Goal: Communication & Community: Answer question/provide support

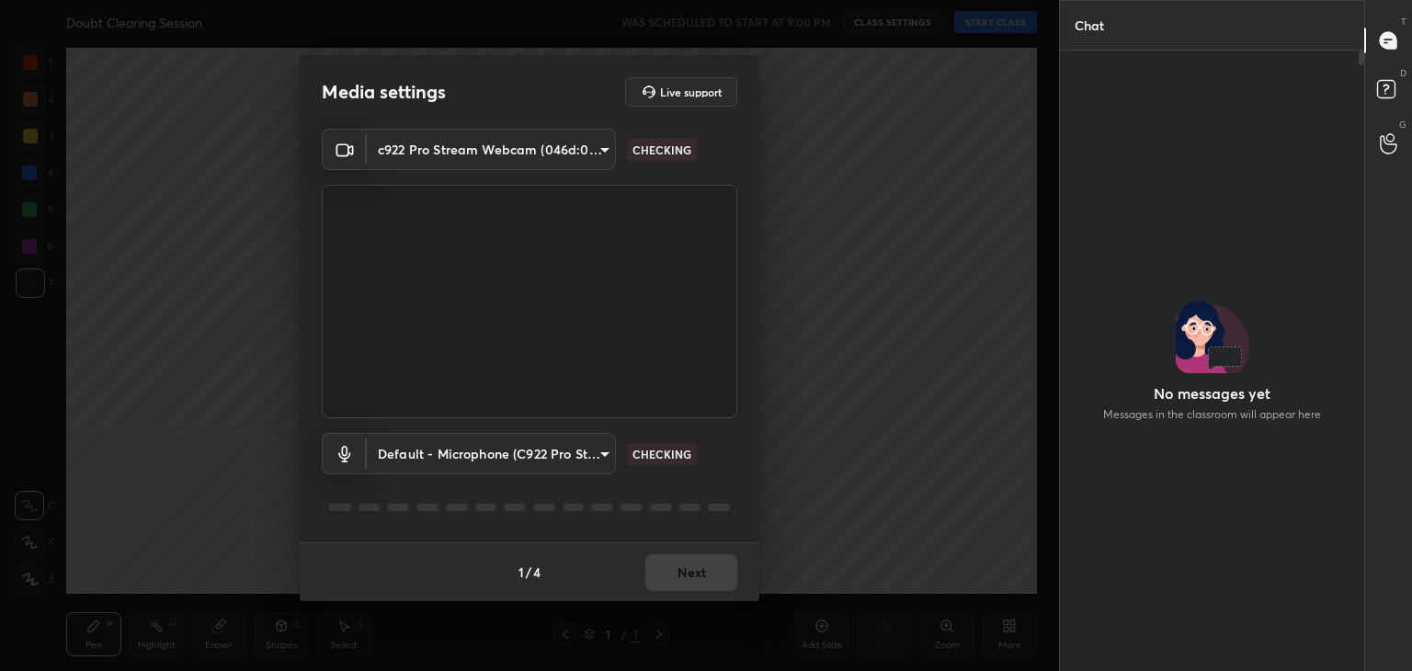
type input "a9fd4f38f379304b0caa4a79f2b732e989e7111bbf315c9f921f4749fc2d4ba3"
type input "default"
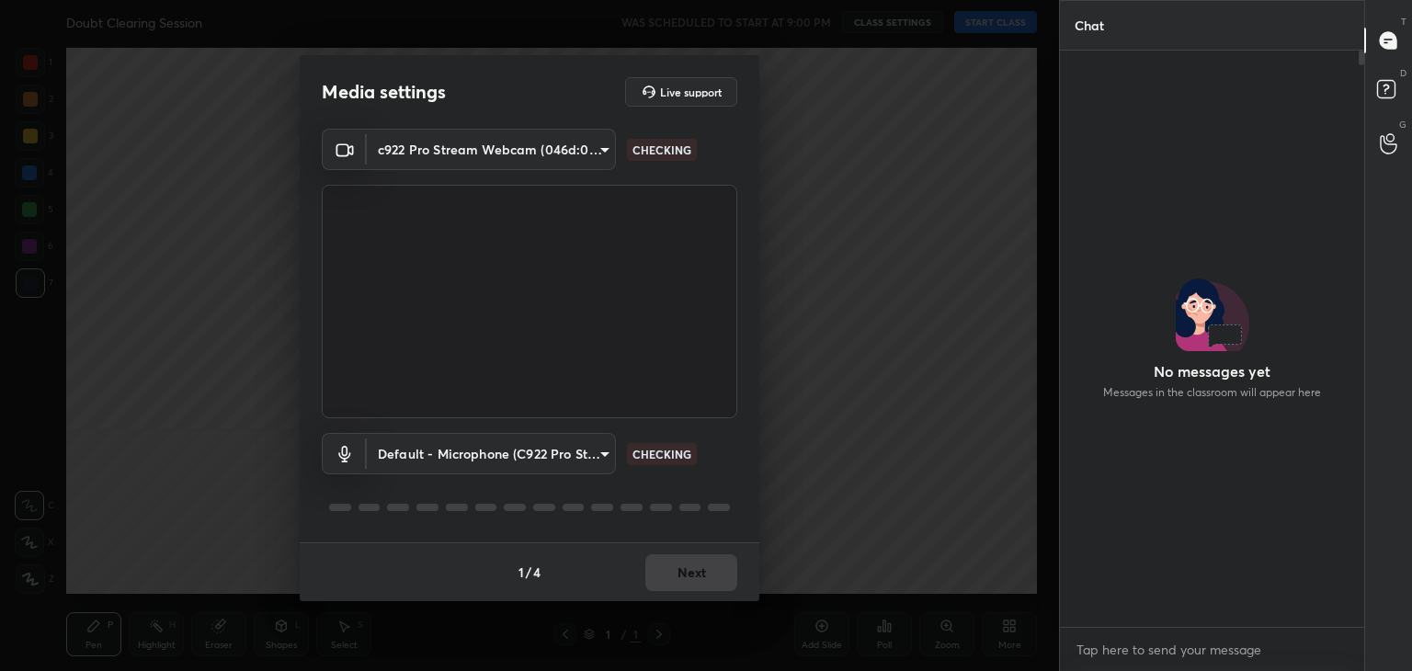
scroll to position [615, 299]
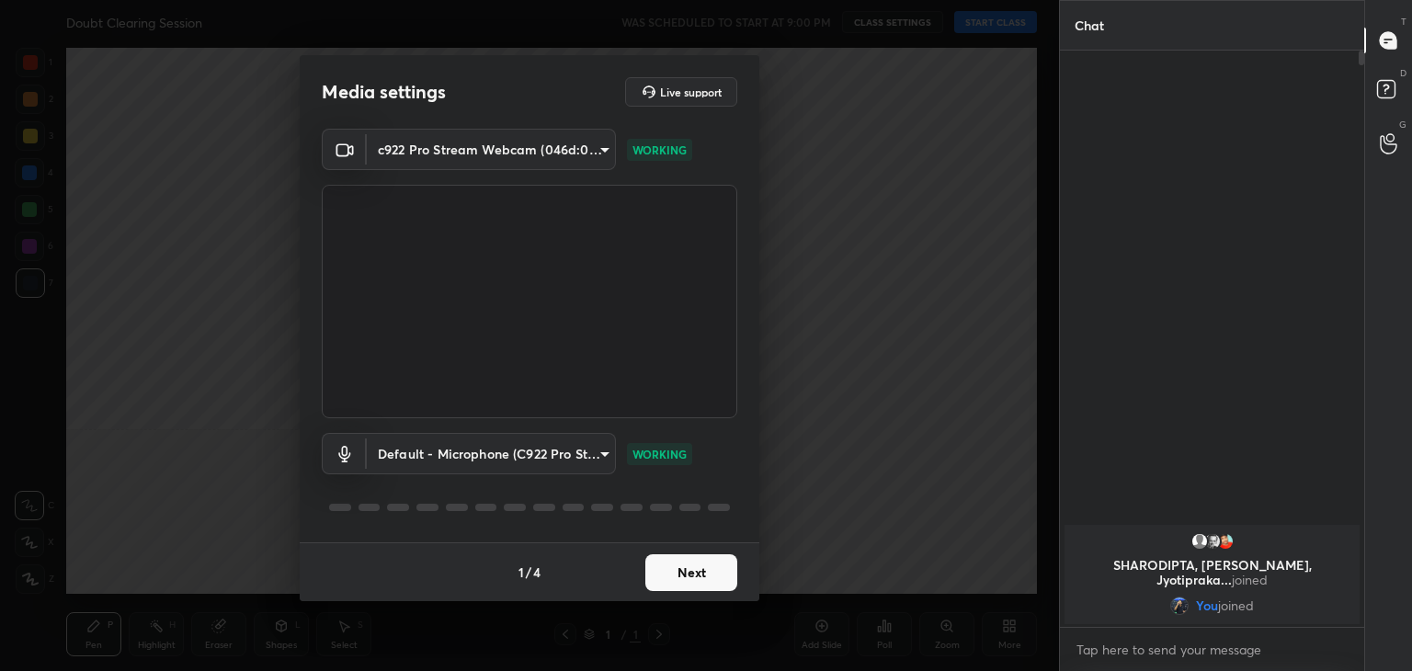
click at [678, 564] on button "Next" at bounding box center [691, 572] width 92 height 37
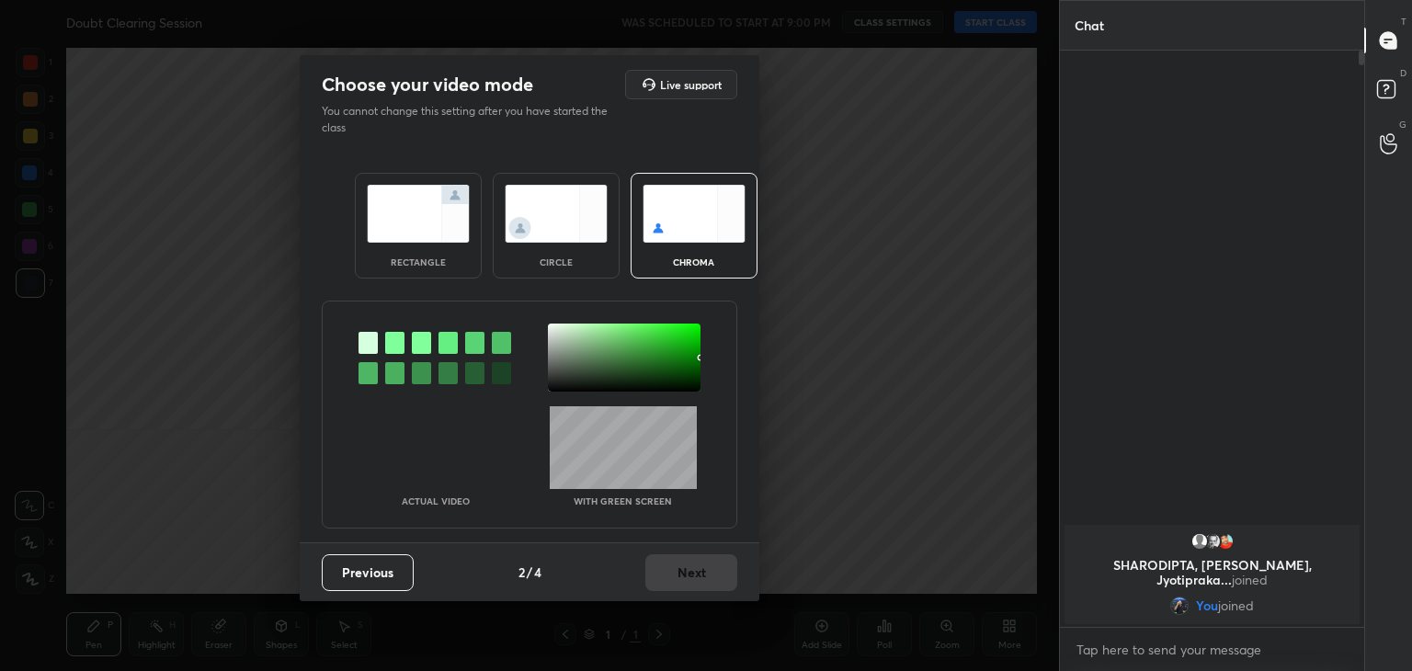
click at [570, 239] on img at bounding box center [556, 214] width 103 height 58
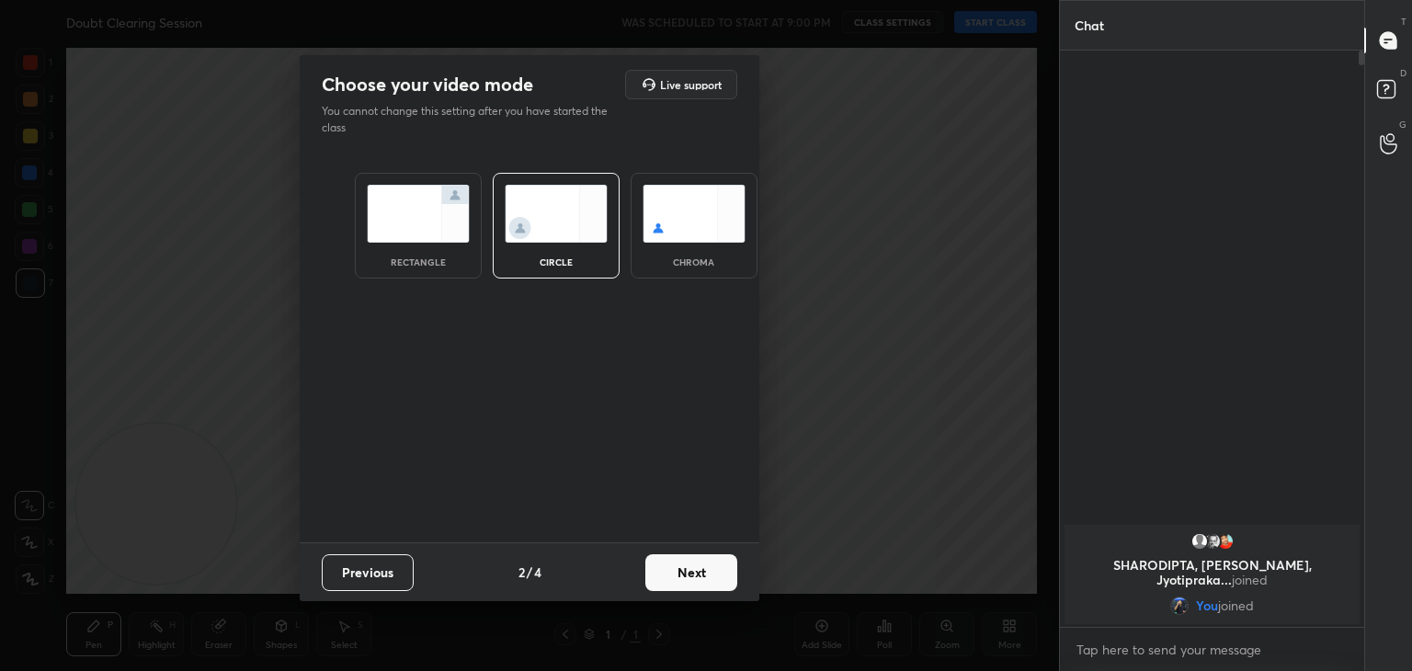
click at [729, 590] on div "Previous 2 / 4 Next" at bounding box center [530, 571] width 460 height 59
click at [731, 583] on div "Previous 2 / 4 Next" at bounding box center [530, 571] width 460 height 59
click at [733, 583] on button "Next" at bounding box center [691, 572] width 92 height 37
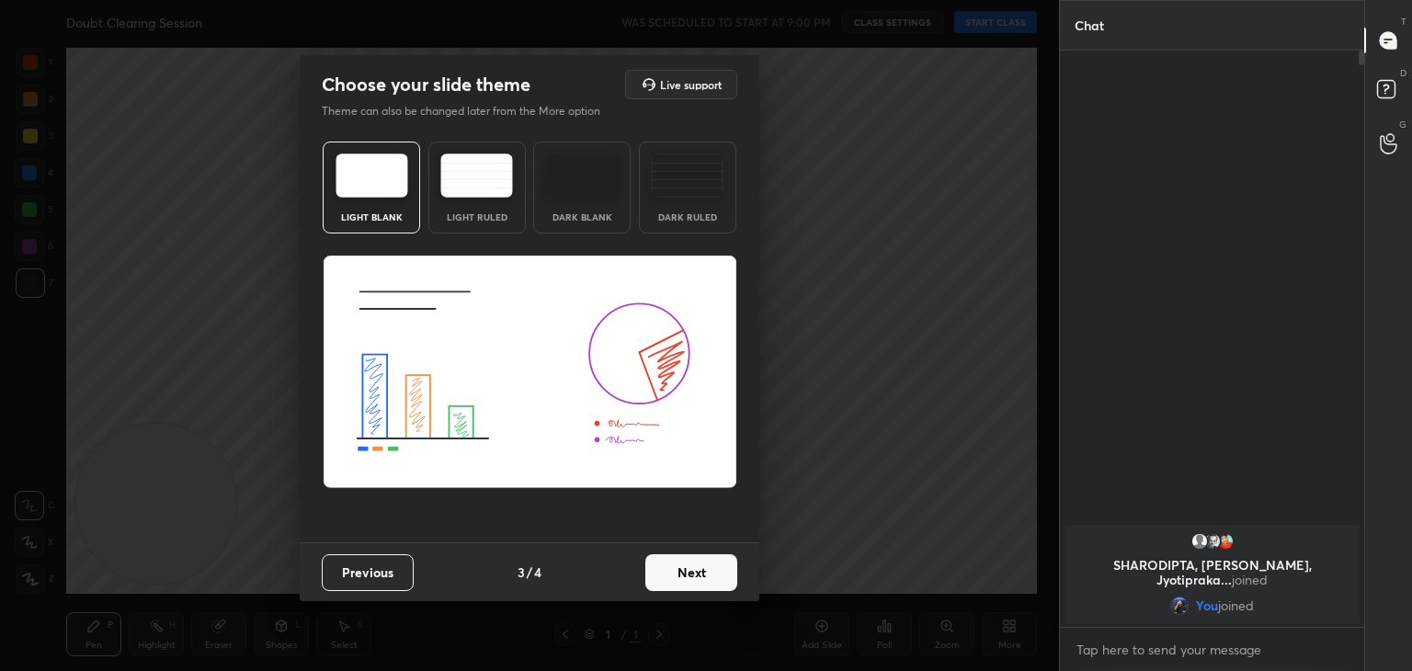
click at [733, 583] on button "Next" at bounding box center [691, 572] width 92 height 37
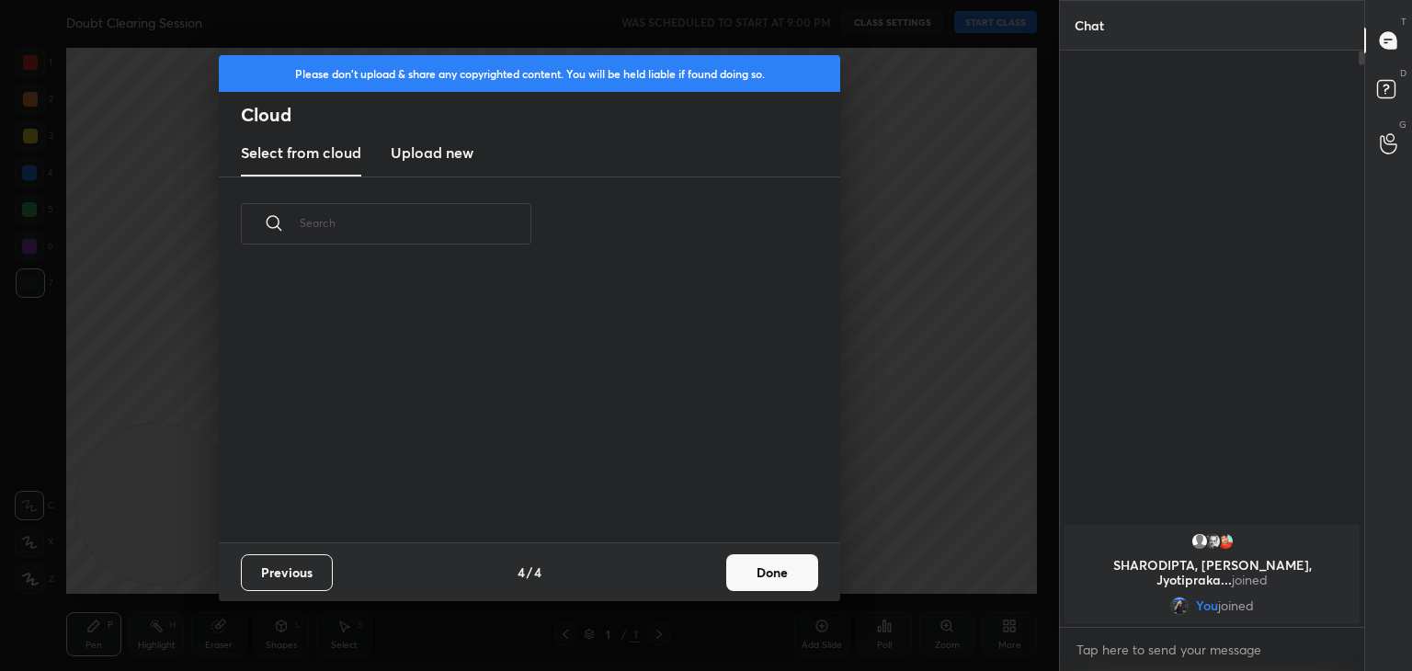
click at [738, 582] on button "Done" at bounding box center [772, 572] width 92 height 37
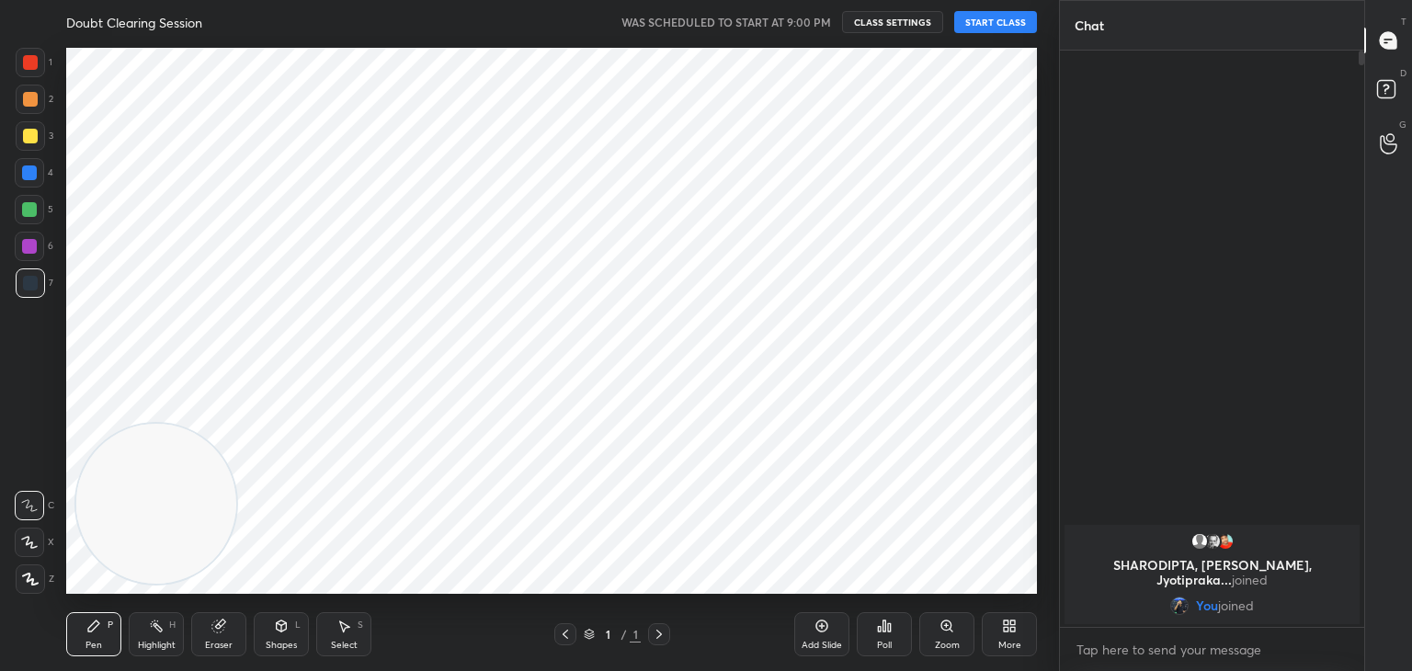
scroll to position [0, 0]
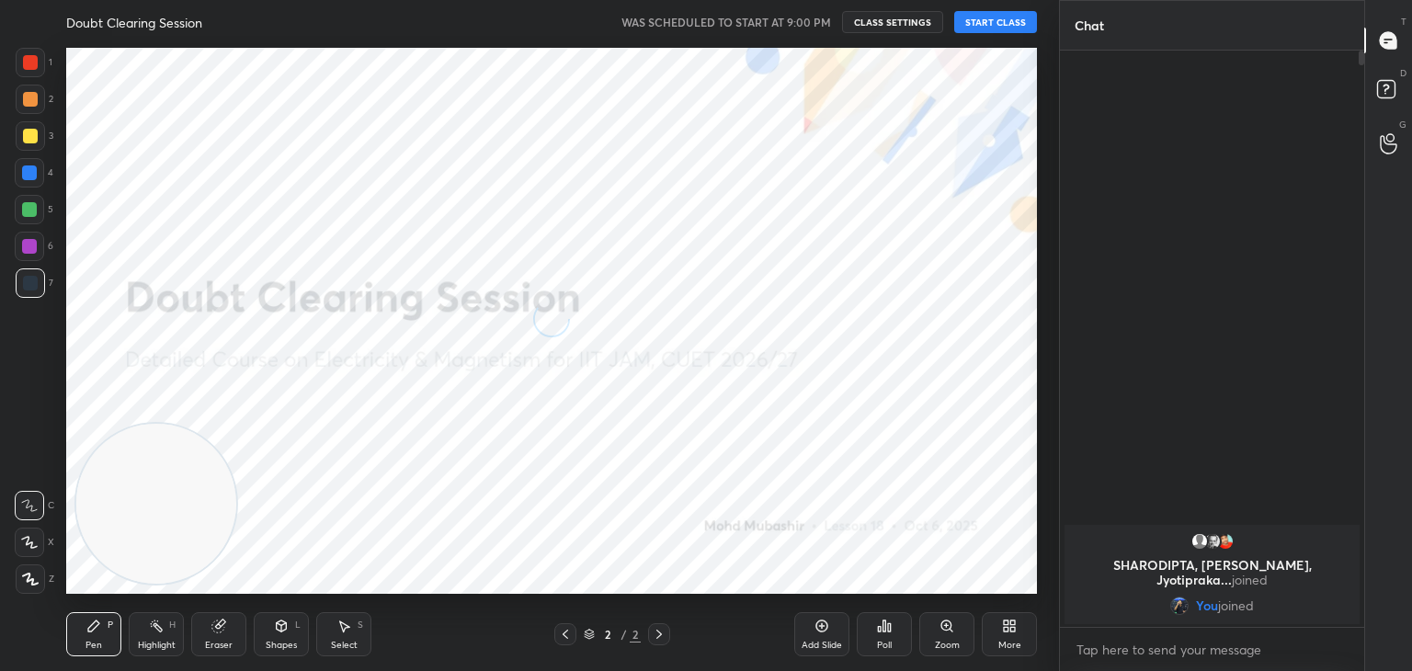
click at [27, 542] on icon at bounding box center [29, 542] width 15 height 11
drag, startPoint x: 229, startPoint y: 465, endPoint x: 1011, endPoint y: 72, distance: 875.7
click at [1005, 83] on video at bounding box center [925, 136] width 160 height 160
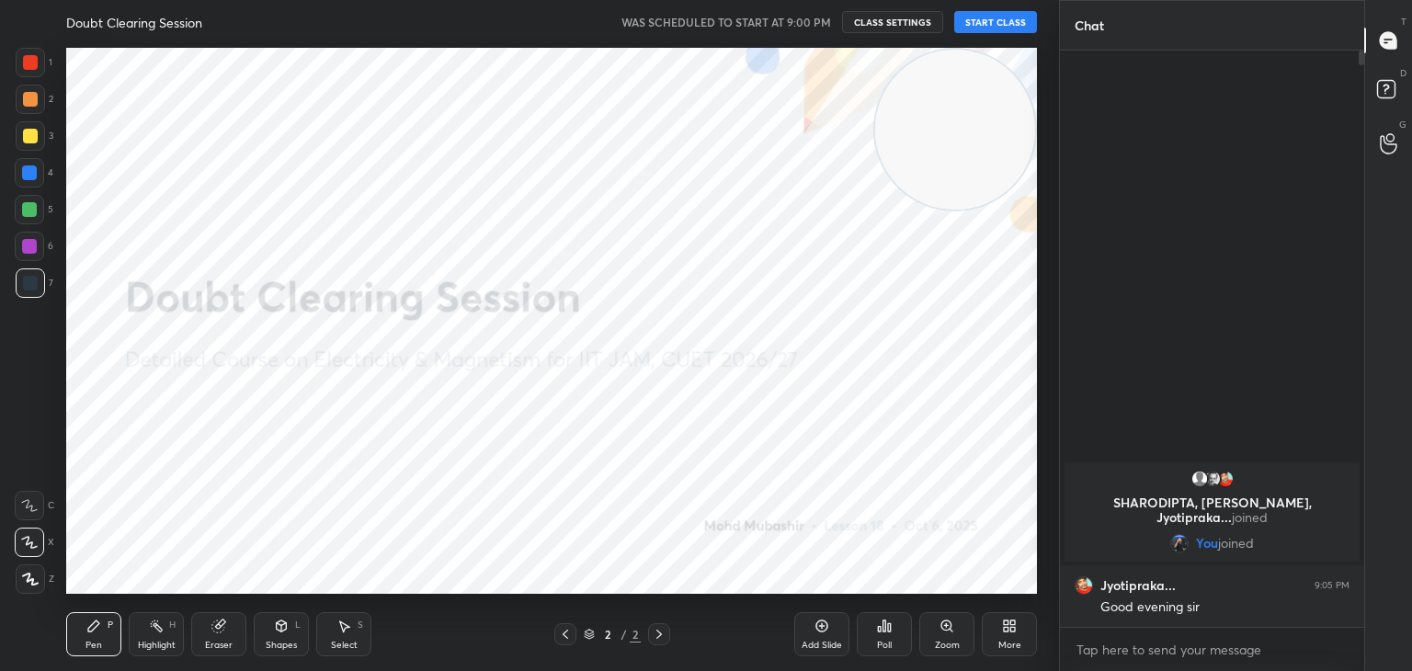
click at [1004, 20] on button "START CLASS" at bounding box center [995, 22] width 83 height 22
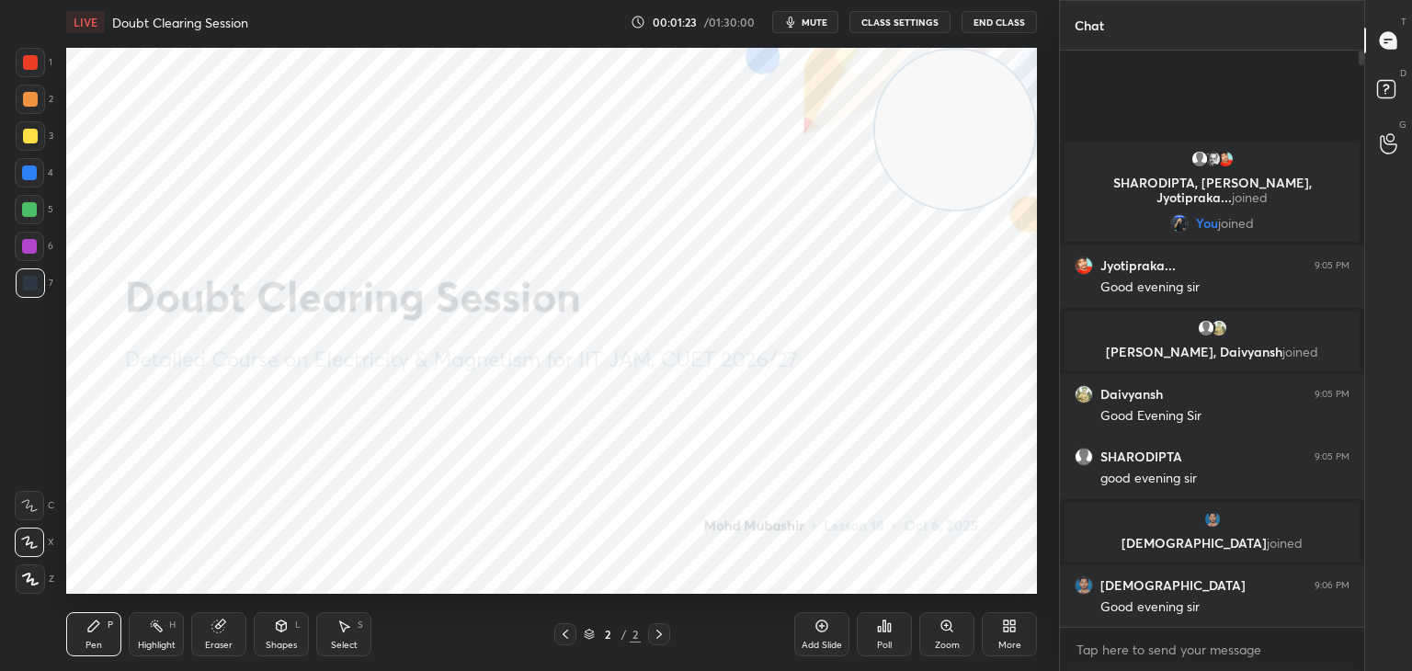
click at [803, 23] on button "mute" at bounding box center [805, 22] width 66 height 22
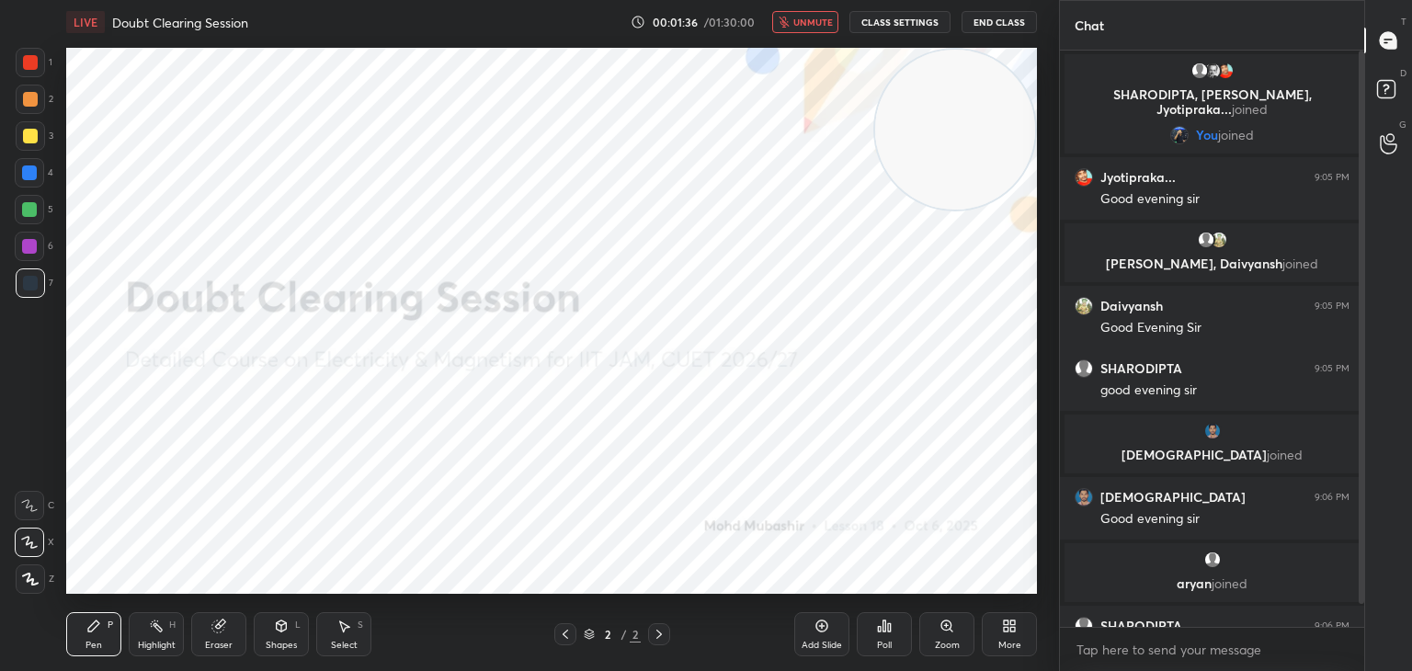
click at [821, 15] on button "unmute" at bounding box center [805, 22] width 66 height 22
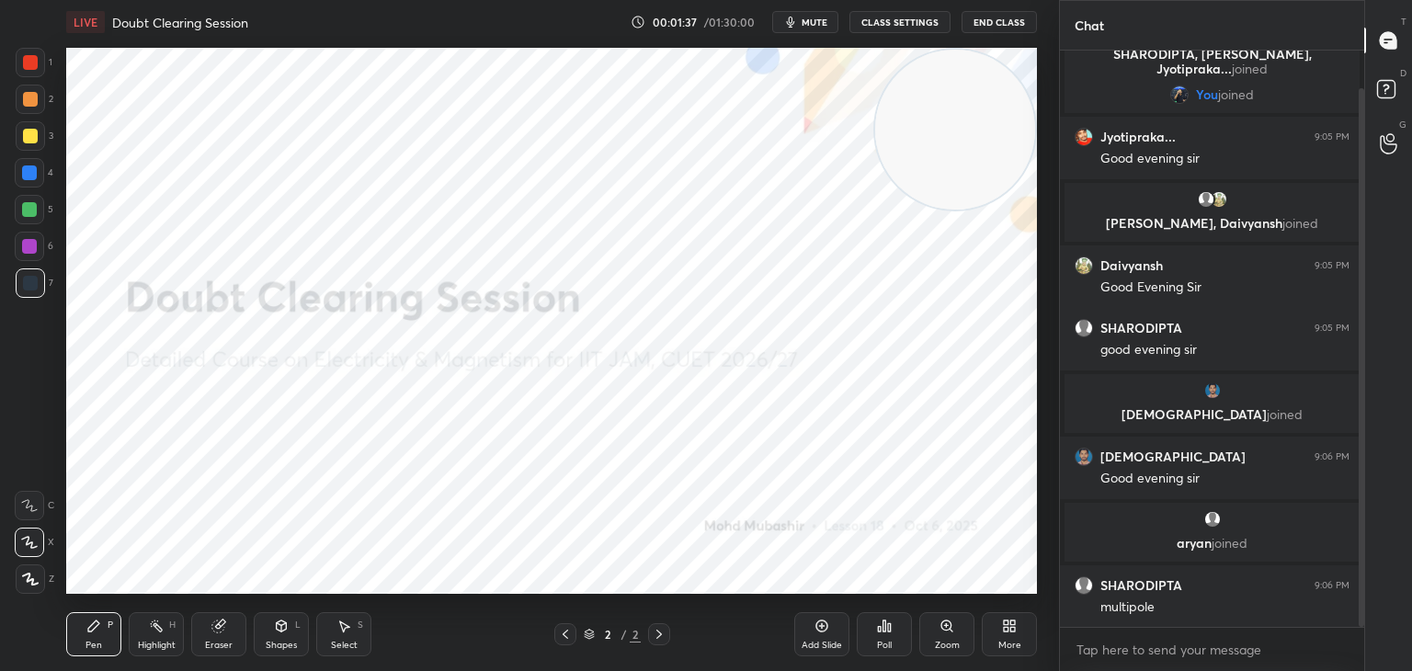
drag, startPoint x: 1358, startPoint y: 174, endPoint x: 1360, endPoint y: 215, distance: 41.4
click at [1360, 215] on div at bounding box center [1362, 357] width 6 height 539
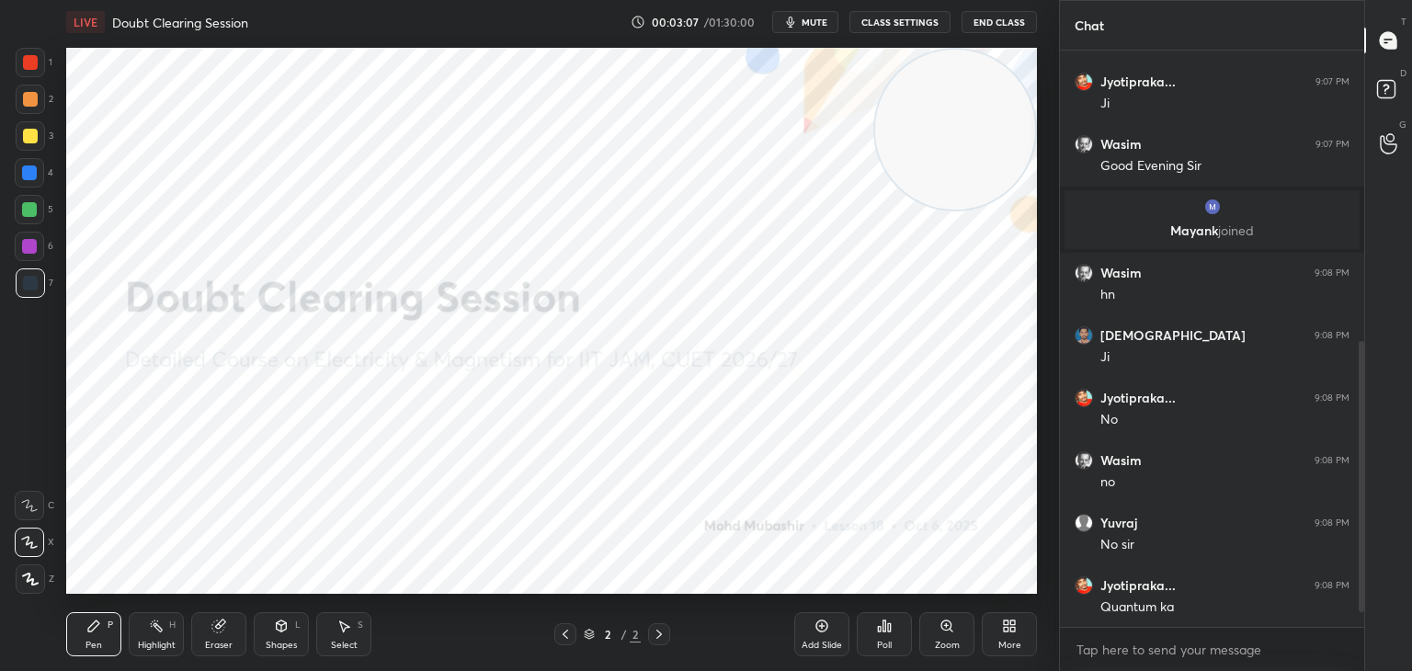
scroll to position [649, 0]
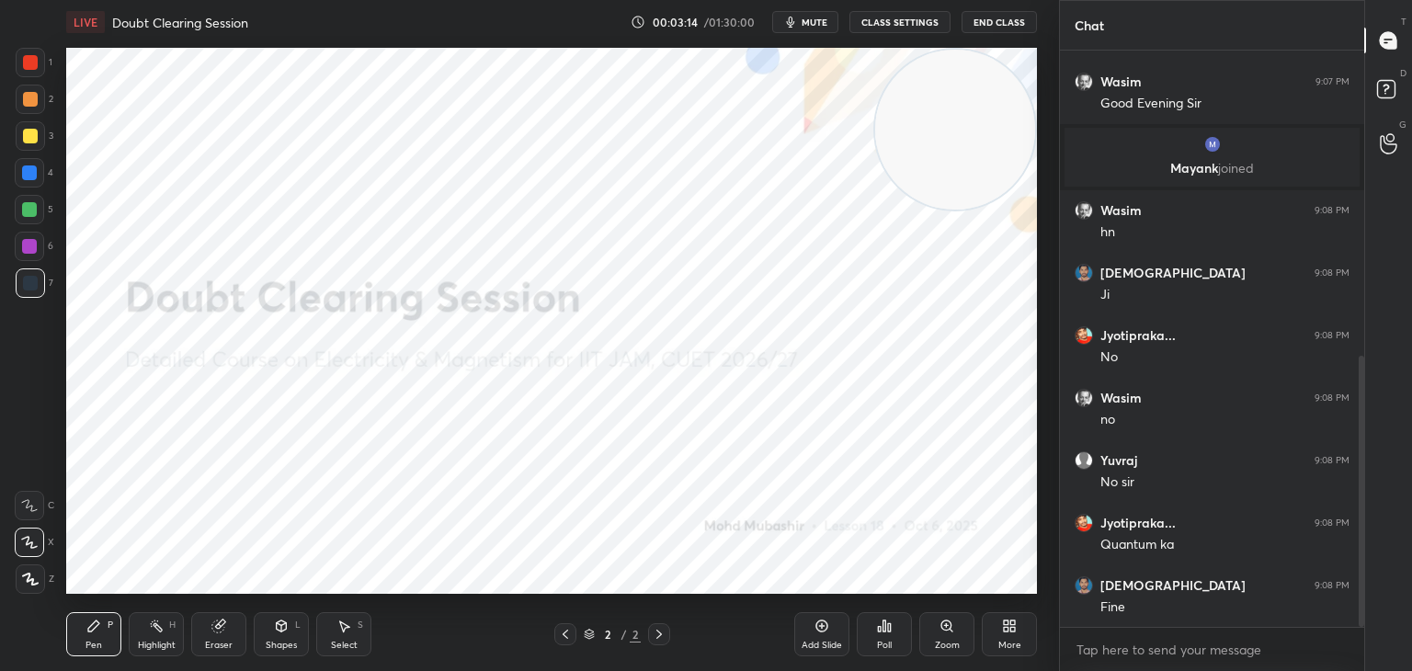
click at [32, 175] on div at bounding box center [29, 172] width 15 height 15
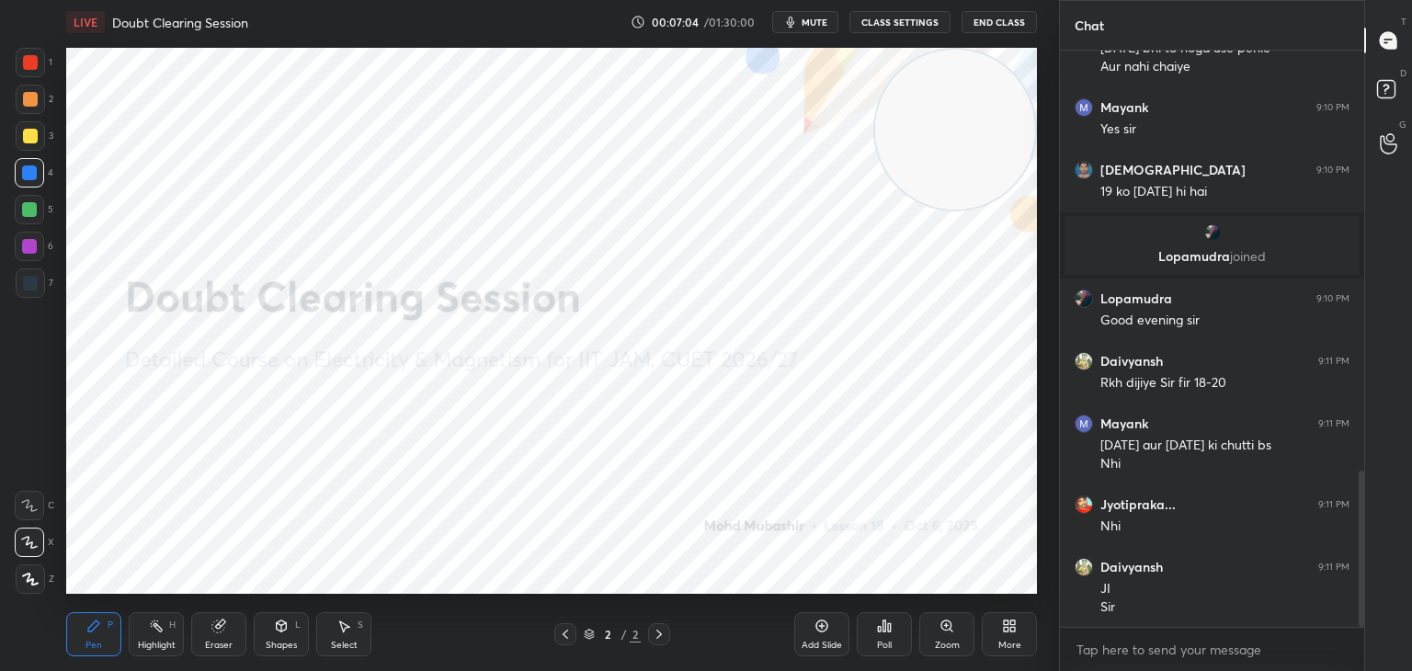
scroll to position [1552, 0]
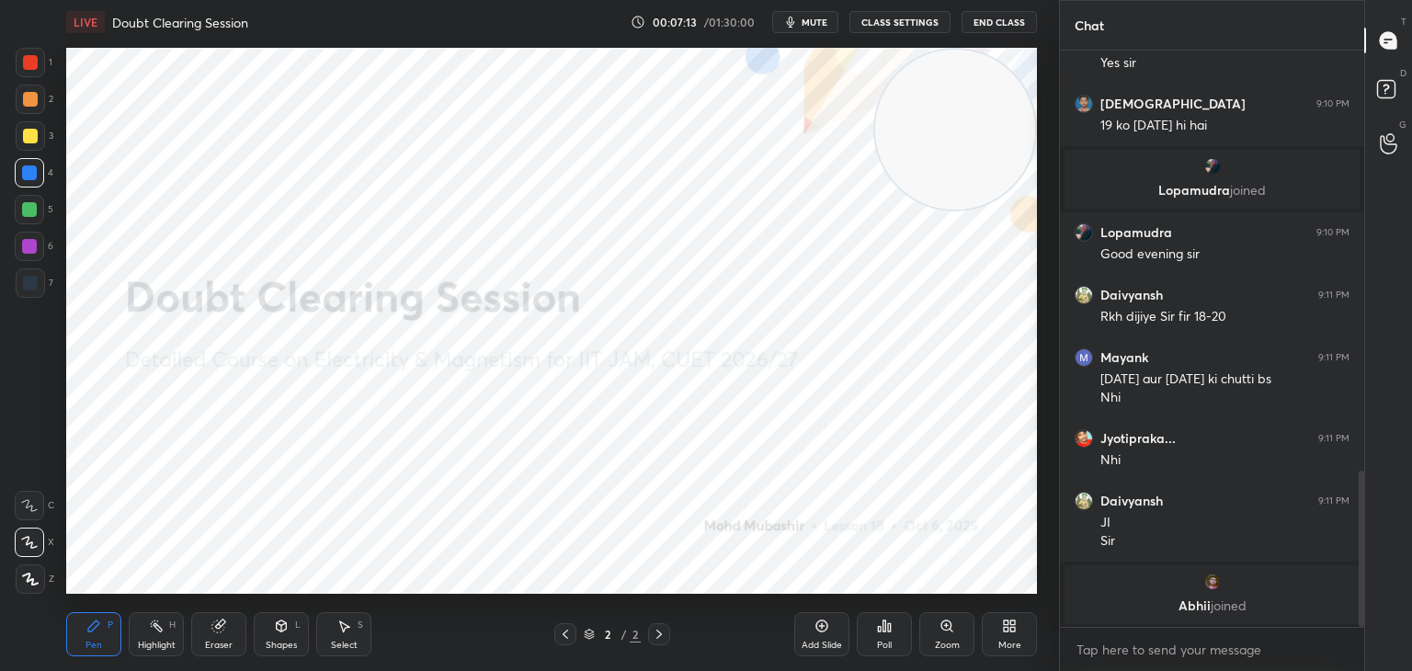
drag, startPoint x: 220, startPoint y: 641, endPoint x: 192, endPoint y: 649, distance: 28.8
click at [218, 641] on div "Eraser" at bounding box center [219, 645] width 28 height 9
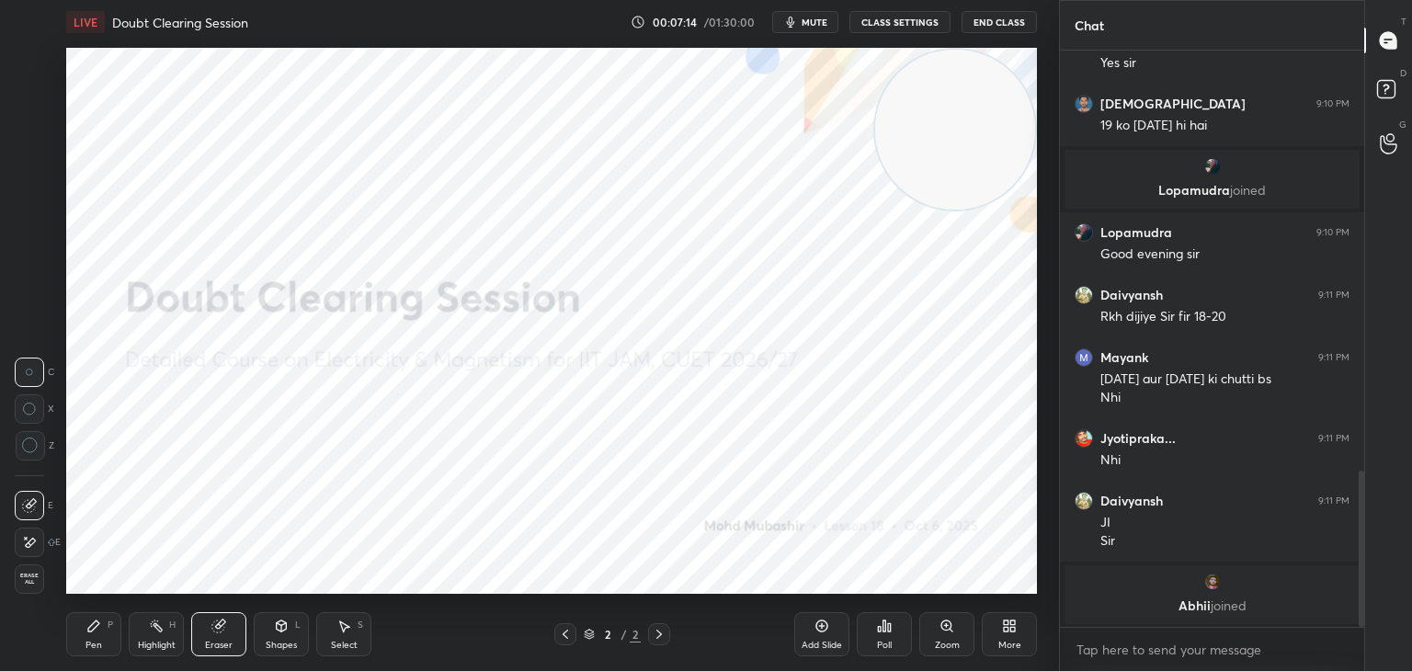
click at [30, 577] on span "Erase all" at bounding box center [30, 579] width 28 height 13
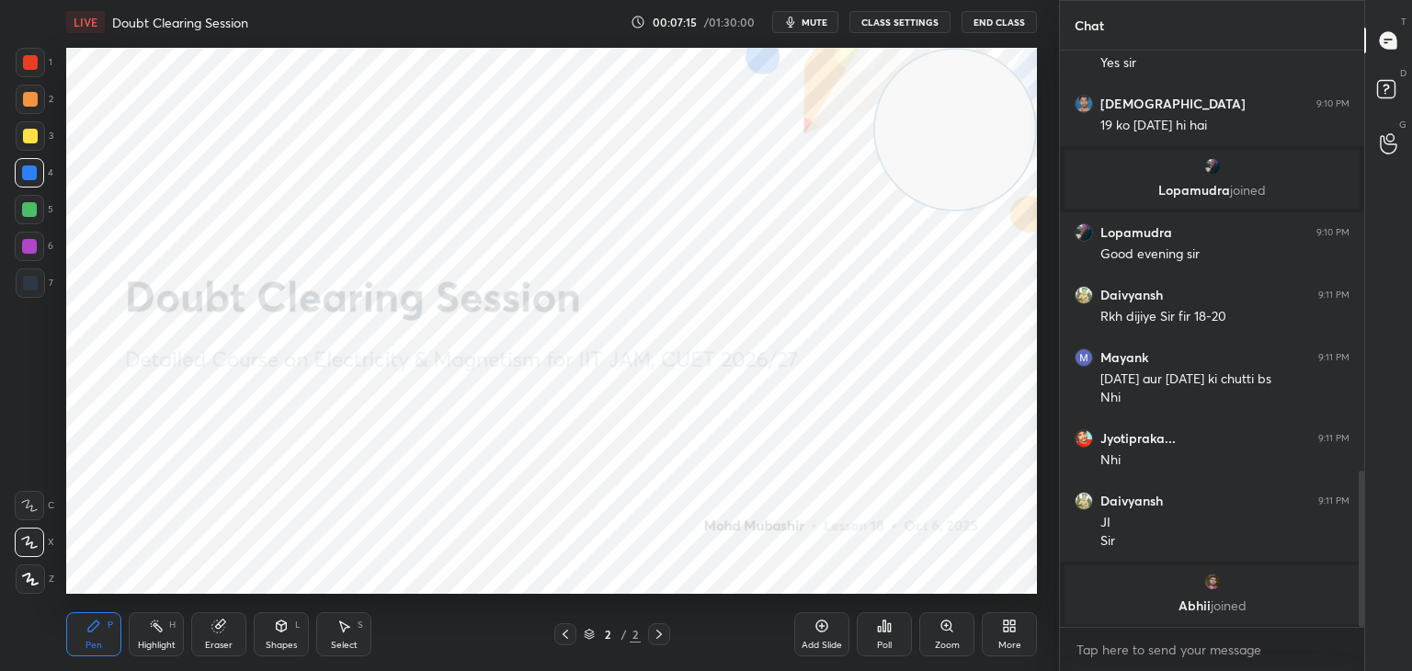
click at [1000, 633] on div "More" at bounding box center [1009, 634] width 55 height 44
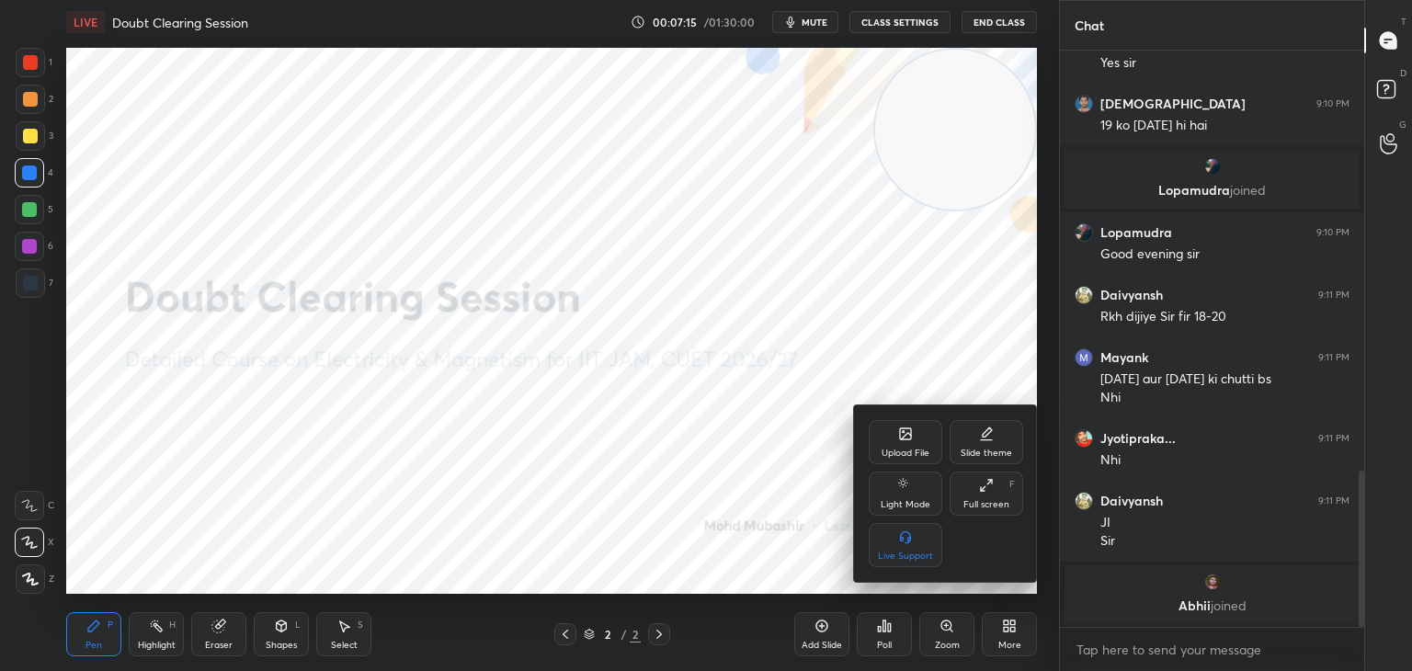
click at [902, 425] on div "Upload File Slide theme Light Mode Full screen F Live Support" at bounding box center [946, 493] width 184 height 177
click at [901, 441] on icon at bounding box center [905, 434] width 15 height 15
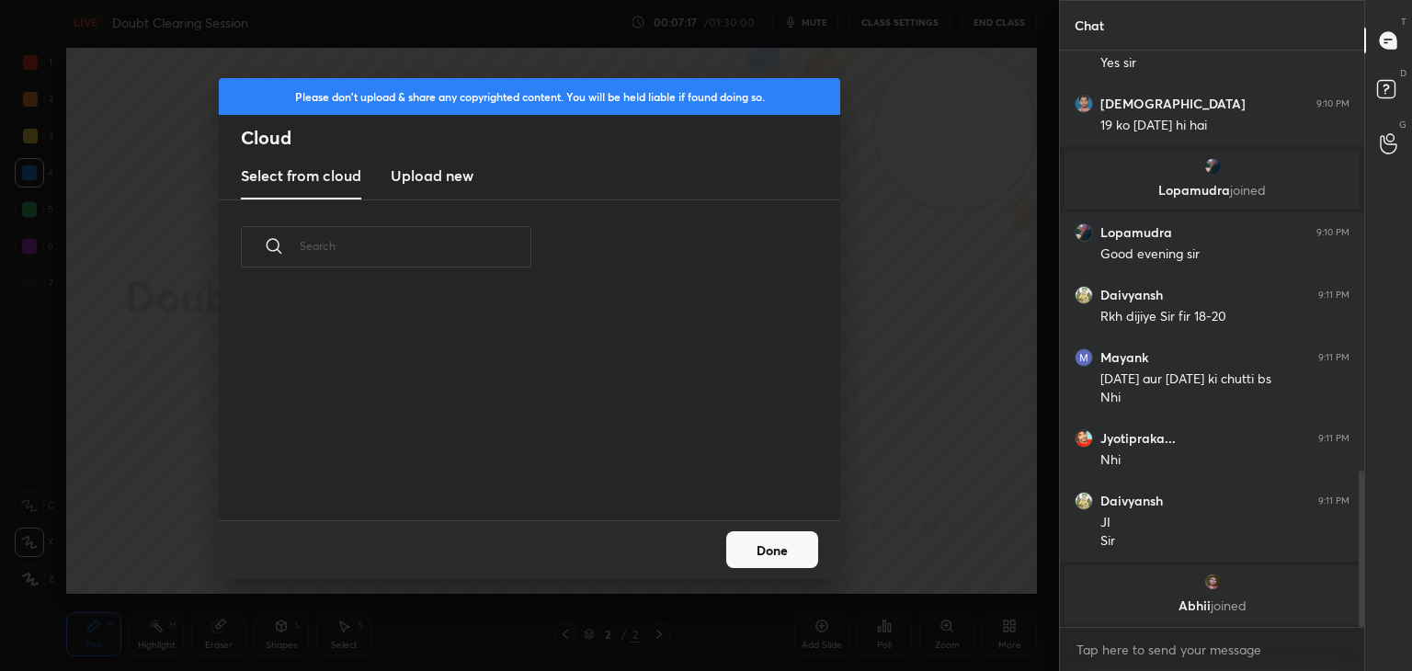
scroll to position [226, 590]
click at [412, 193] on new "Upload new" at bounding box center [432, 177] width 83 height 46
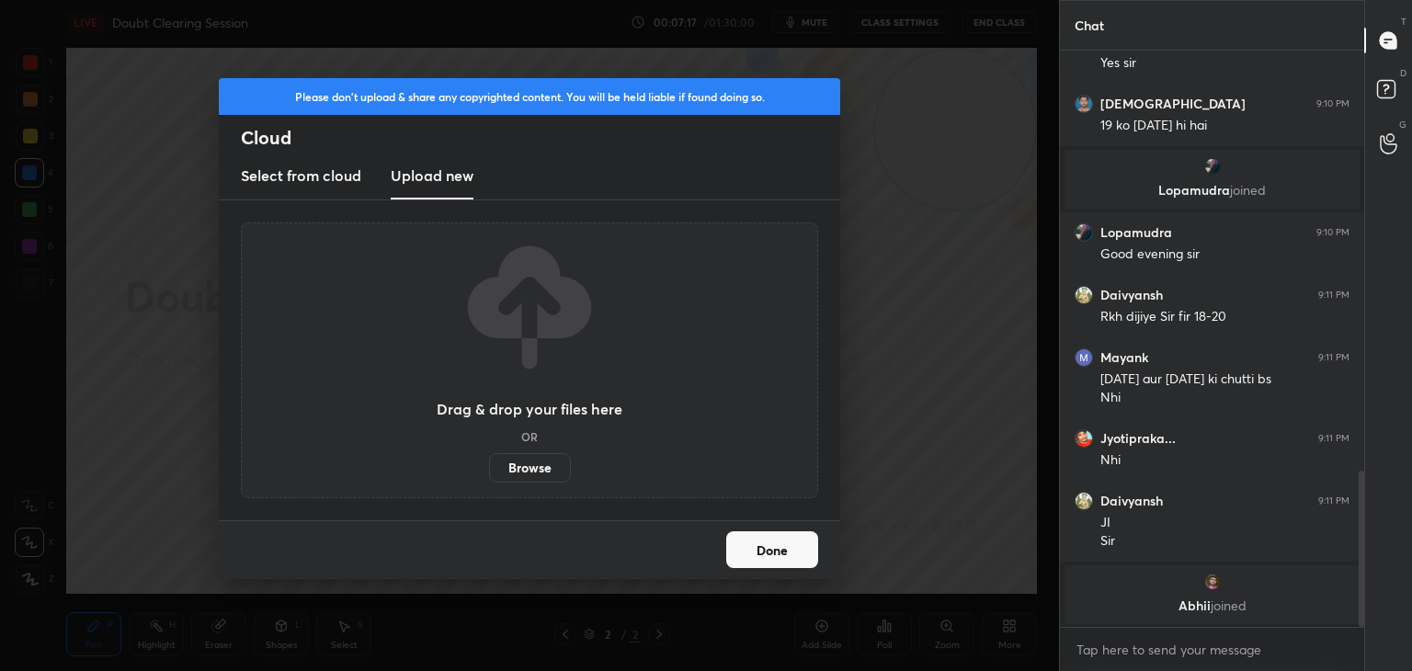
click at [420, 177] on h3 "Upload new" at bounding box center [432, 176] width 83 height 22
click at [521, 469] on label "Browse" at bounding box center [530, 467] width 82 height 29
click at [489, 469] on input "Browse" at bounding box center [489, 467] width 0 height 29
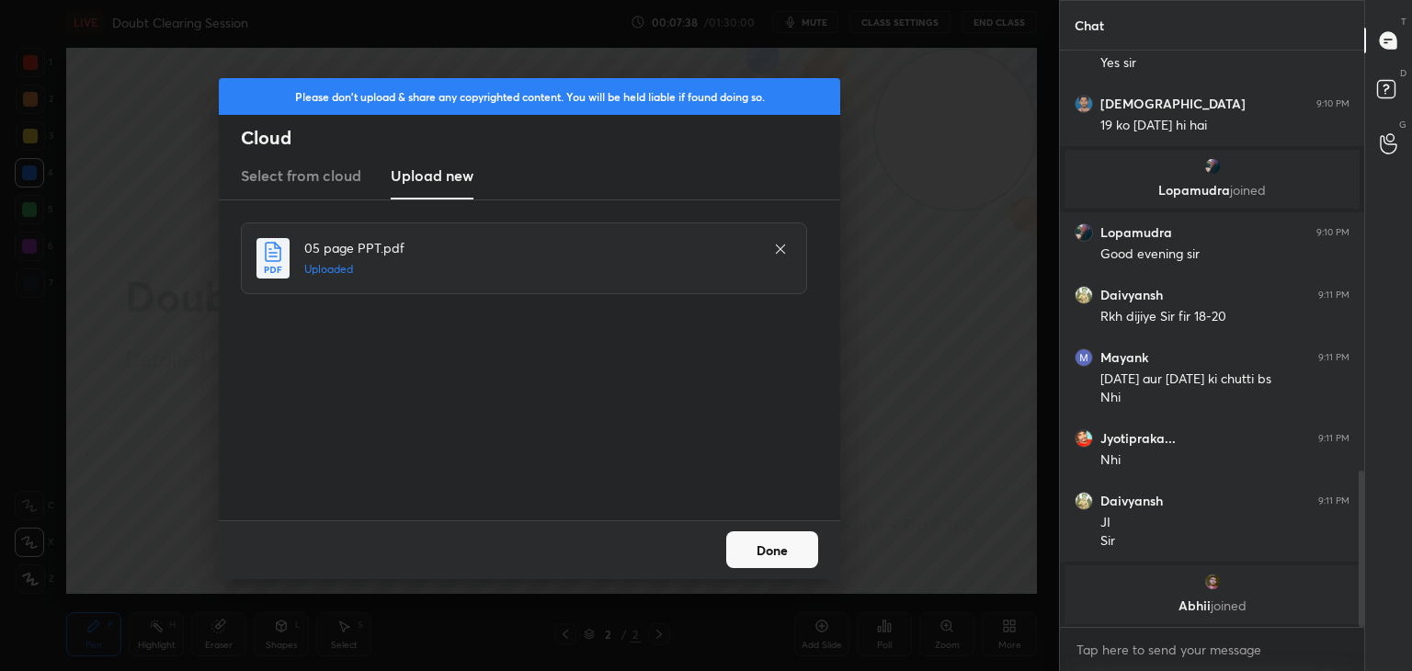
click at [788, 560] on button "Done" at bounding box center [772, 549] width 92 height 37
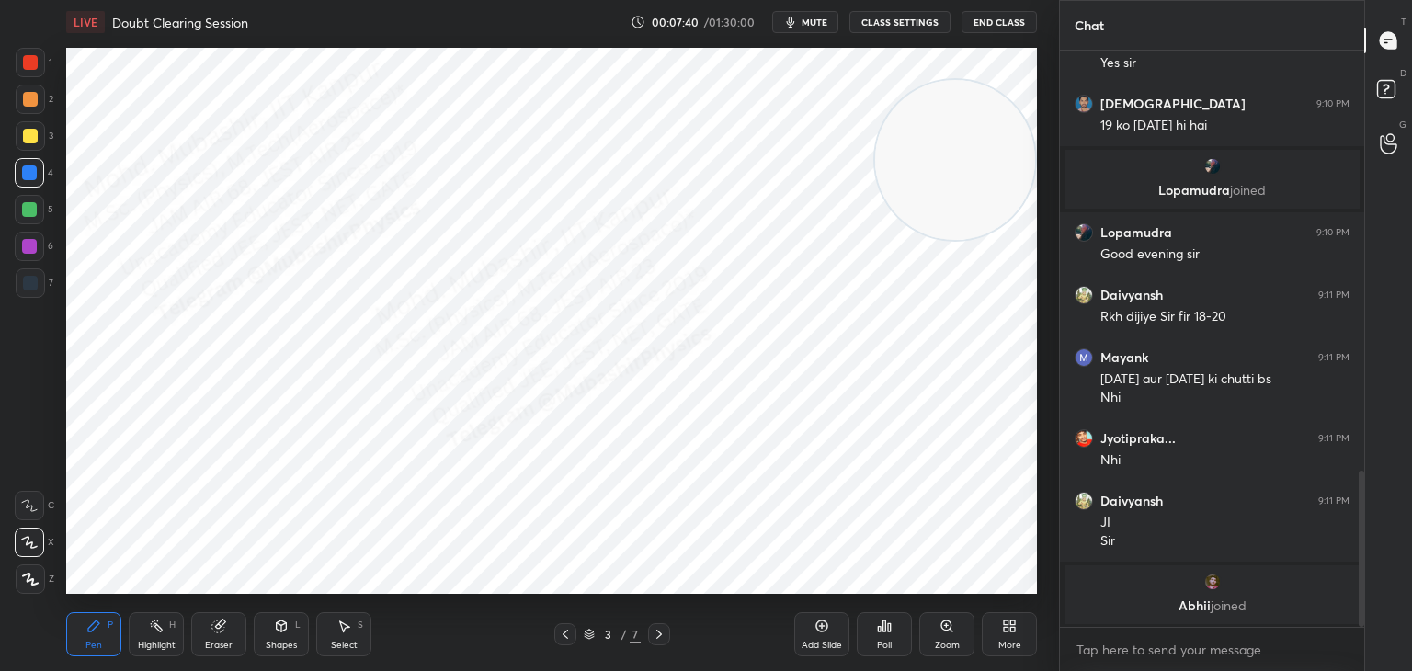
drag, startPoint x: 935, startPoint y: 122, endPoint x: 1030, endPoint y: 520, distance: 409.2
click at [1088, 542] on div "1 2 3 4 5 6 7 C X Z C X Z E E Erase all H H LIVE Doubt Clearing Session 00:07:4…" at bounding box center [706, 335] width 1412 height 671
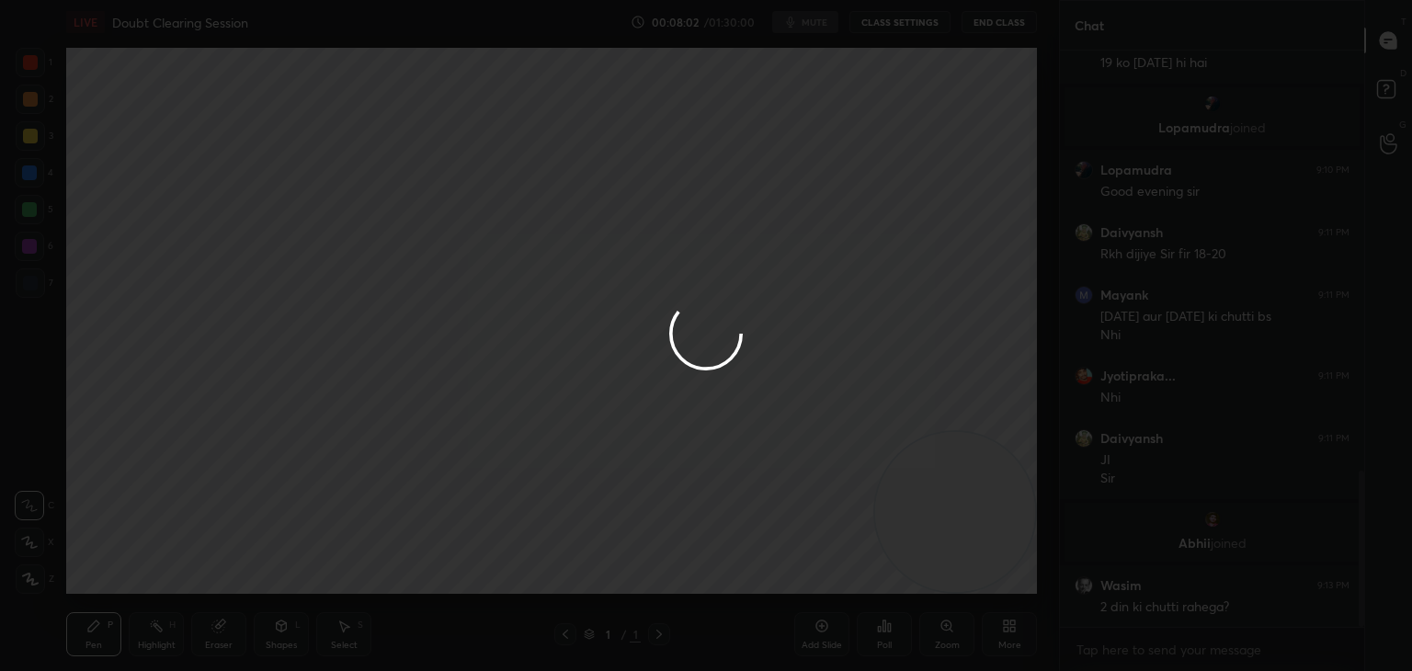
scroll to position [1554, 0]
click at [1177, 200] on div at bounding box center [706, 335] width 1412 height 671
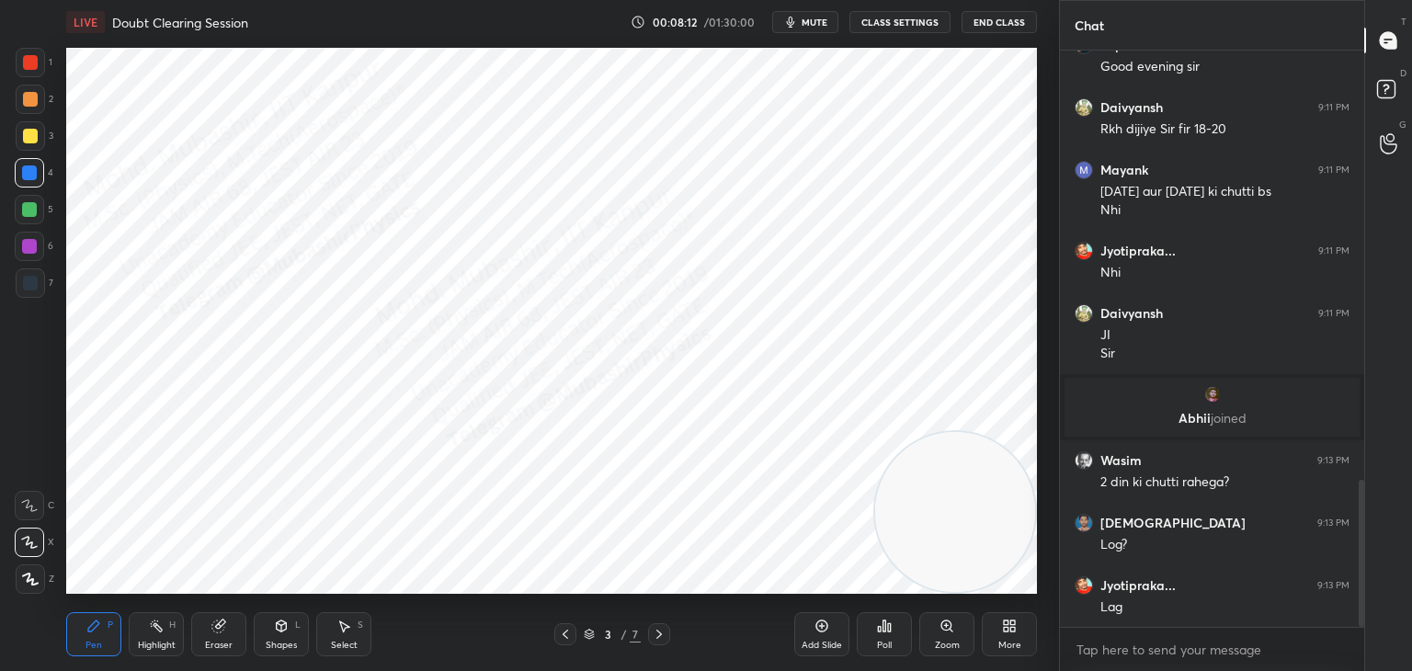
scroll to position [1679, 0]
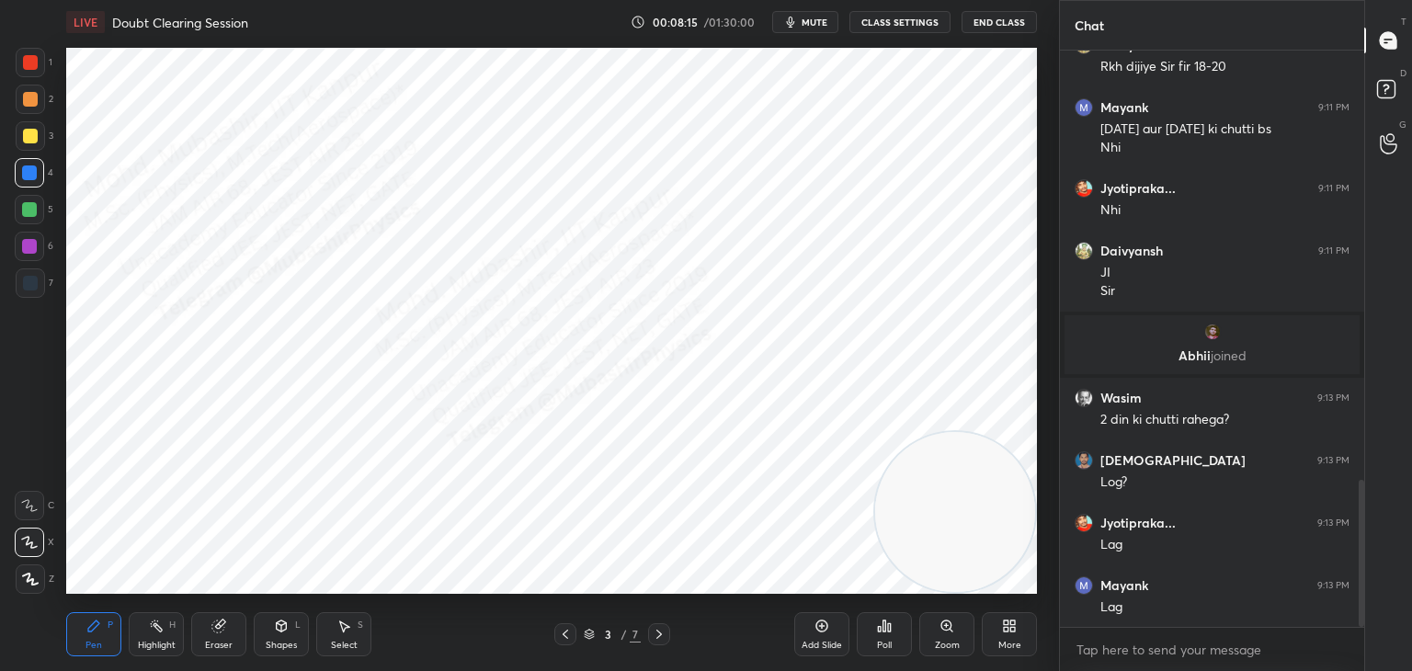
click at [564, 638] on icon at bounding box center [565, 634] width 15 height 15
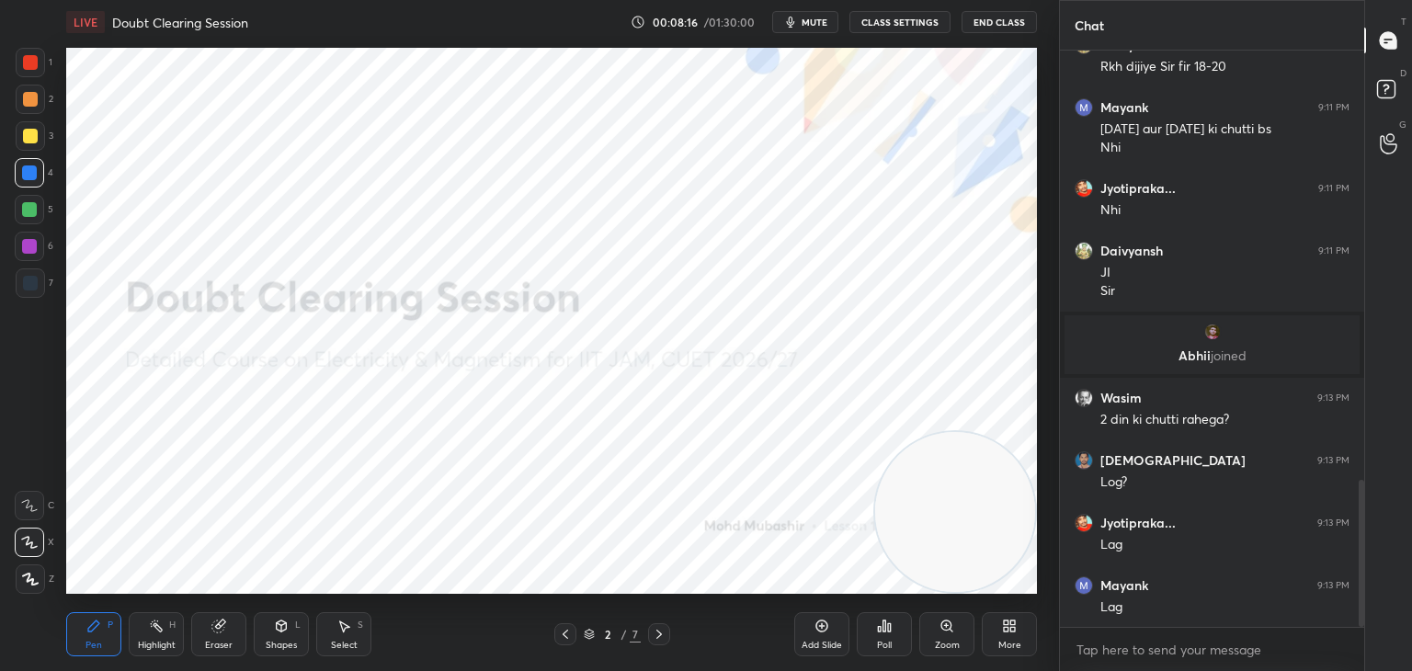
click at [663, 637] on icon at bounding box center [659, 634] width 15 height 15
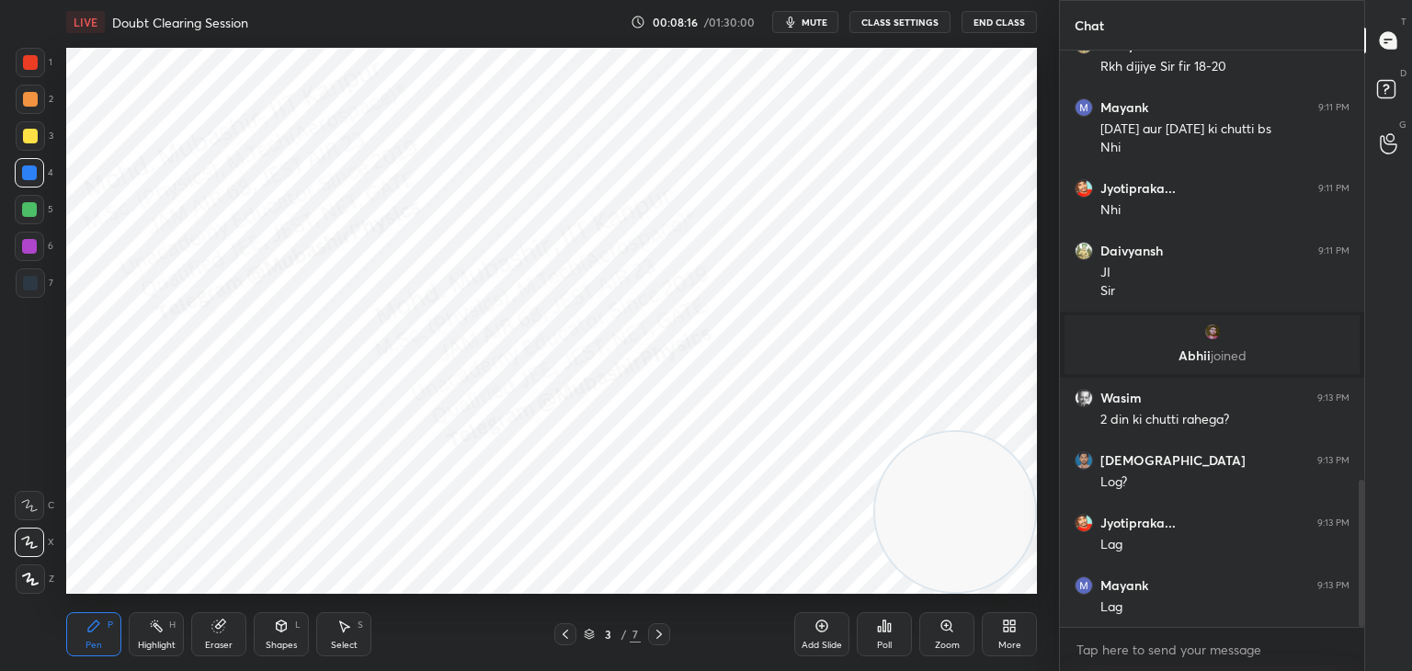
click at [663, 637] on icon at bounding box center [659, 634] width 15 height 15
click at [663, 634] on icon at bounding box center [659, 634] width 15 height 15
click at [665, 633] on icon at bounding box center [659, 634] width 15 height 15
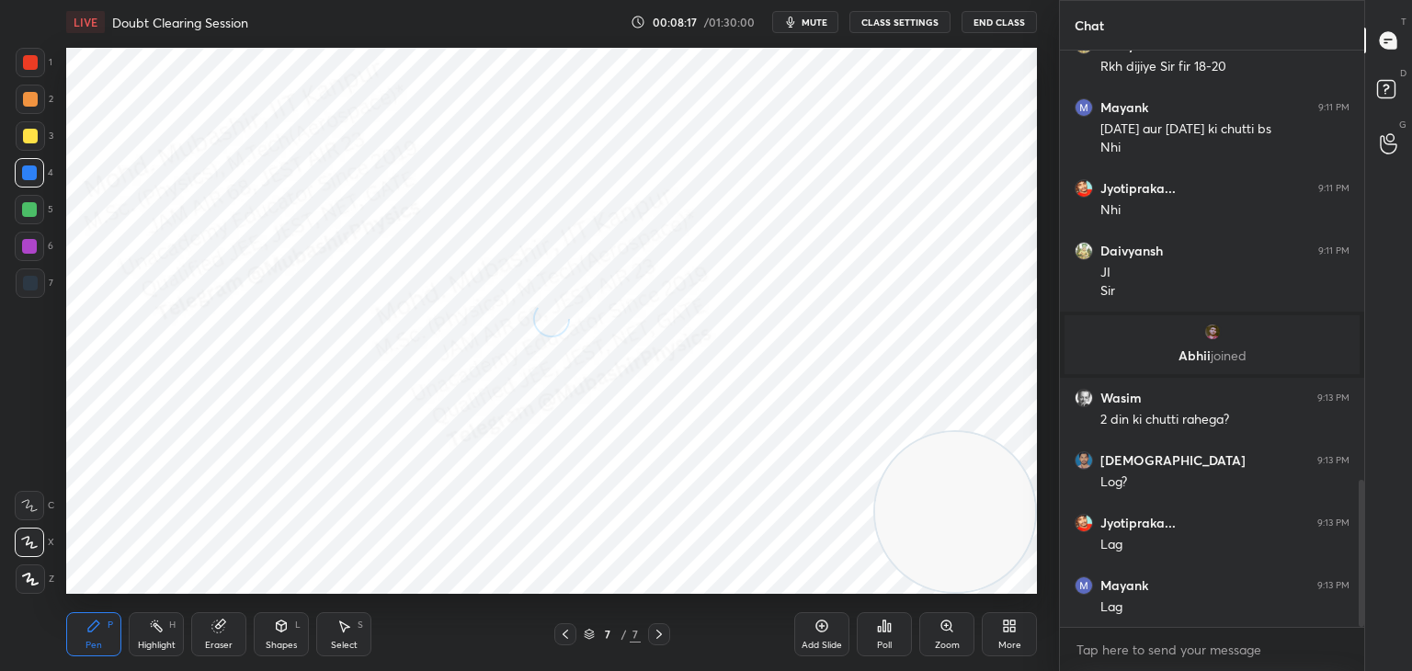
drag, startPoint x: 665, startPoint y: 633, endPoint x: 655, endPoint y: 636, distance: 10.5
click at [665, 634] on icon at bounding box center [659, 634] width 15 height 15
click at [556, 634] on div at bounding box center [565, 634] width 22 height 22
click at [562, 634] on div at bounding box center [565, 634] width 22 height 22
click at [564, 636] on icon at bounding box center [565, 634] width 15 height 15
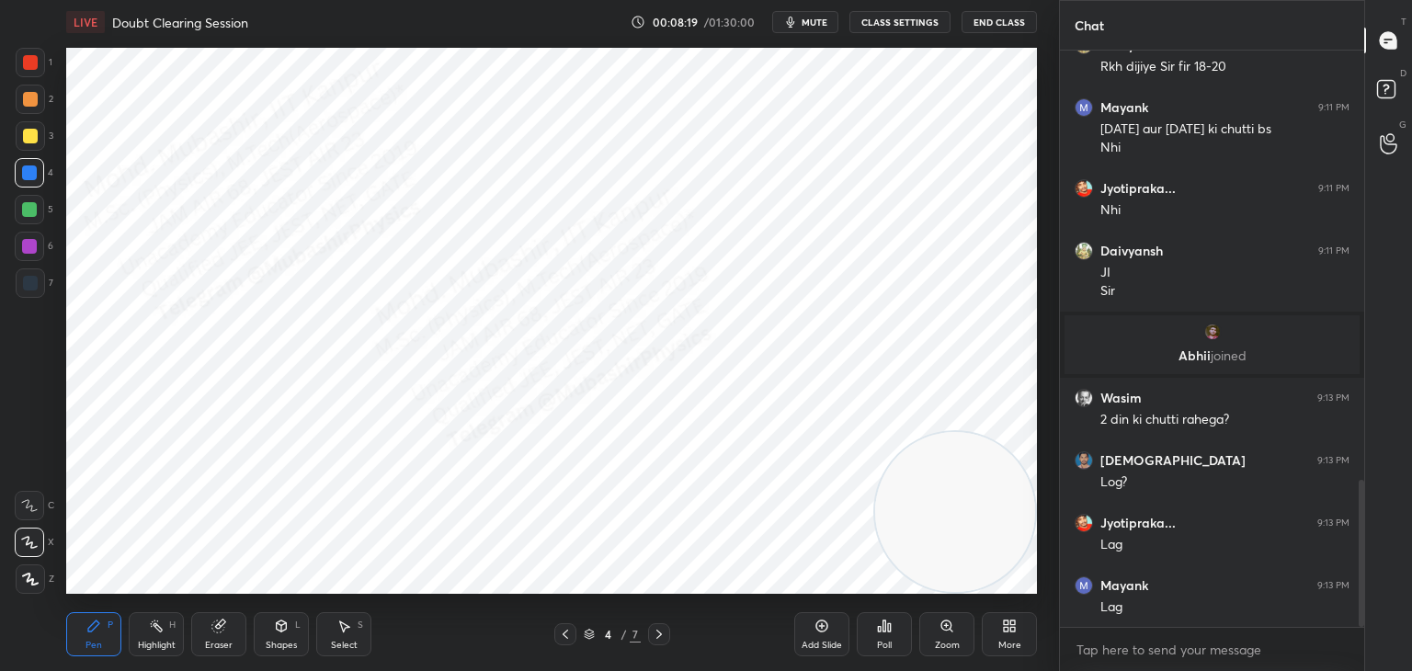
click at [564, 636] on icon at bounding box center [565, 634] width 15 height 15
click at [564, 638] on icon at bounding box center [565, 634] width 15 height 15
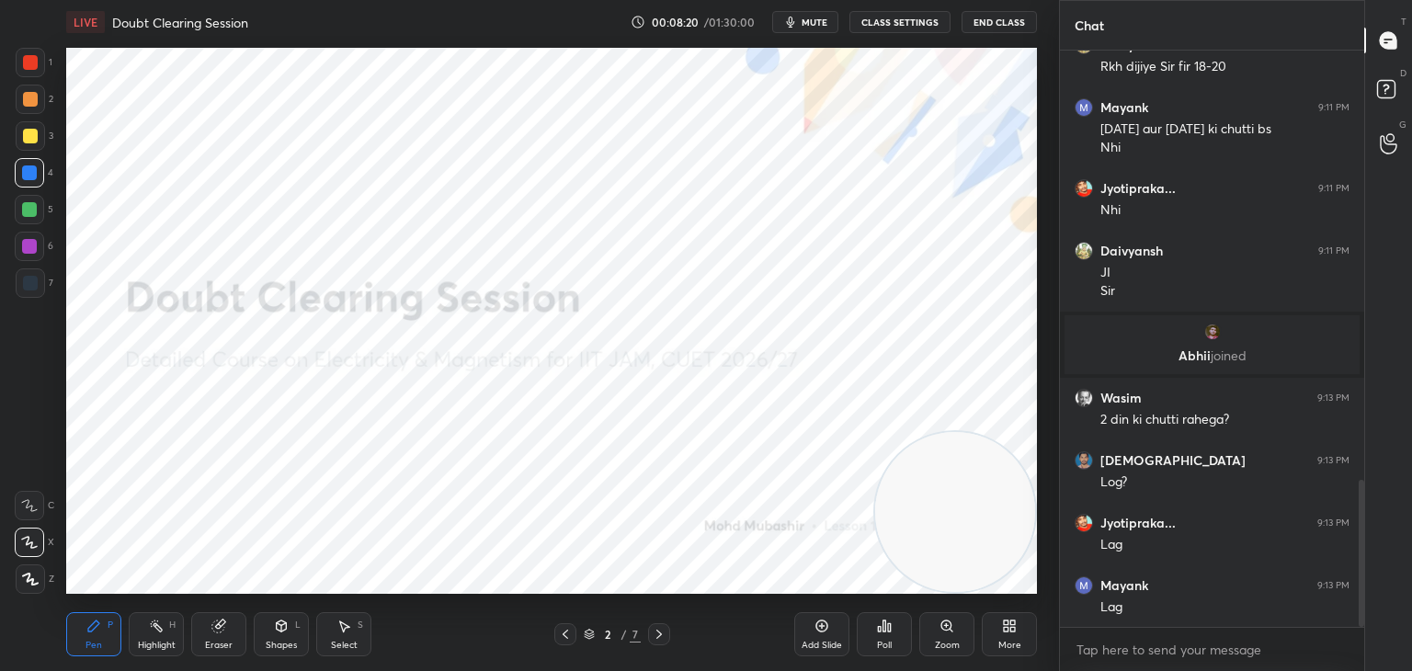
click at [565, 638] on icon at bounding box center [565, 634] width 15 height 15
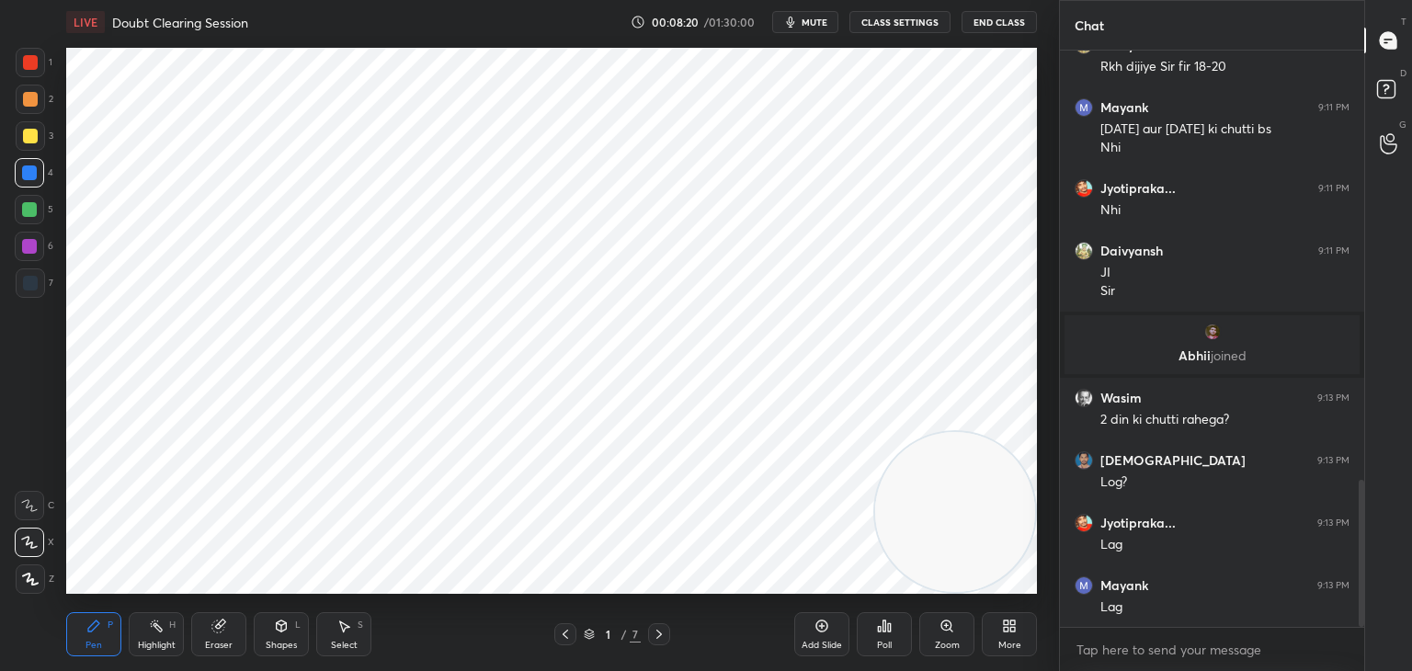
click at [658, 638] on icon at bounding box center [659, 634] width 15 height 15
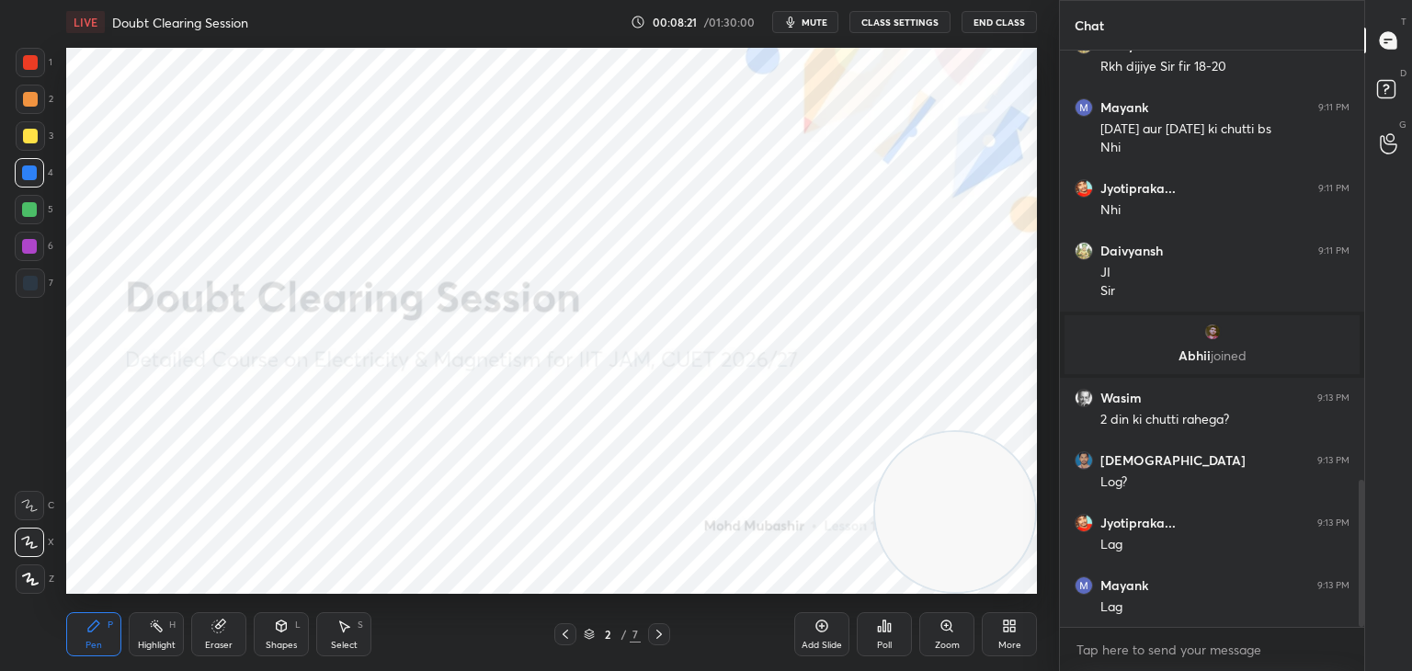
click at [655, 638] on icon at bounding box center [659, 634] width 15 height 15
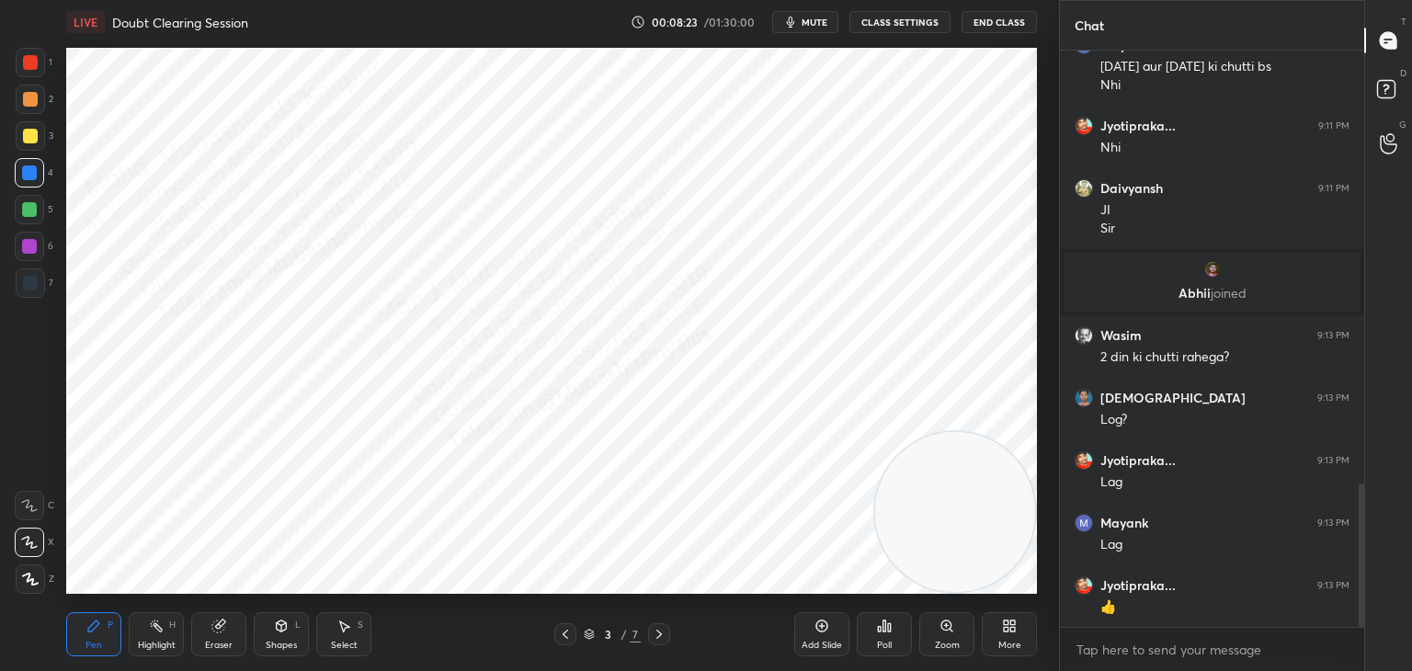
click at [32, 66] on div at bounding box center [30, 62] width 15 height 15
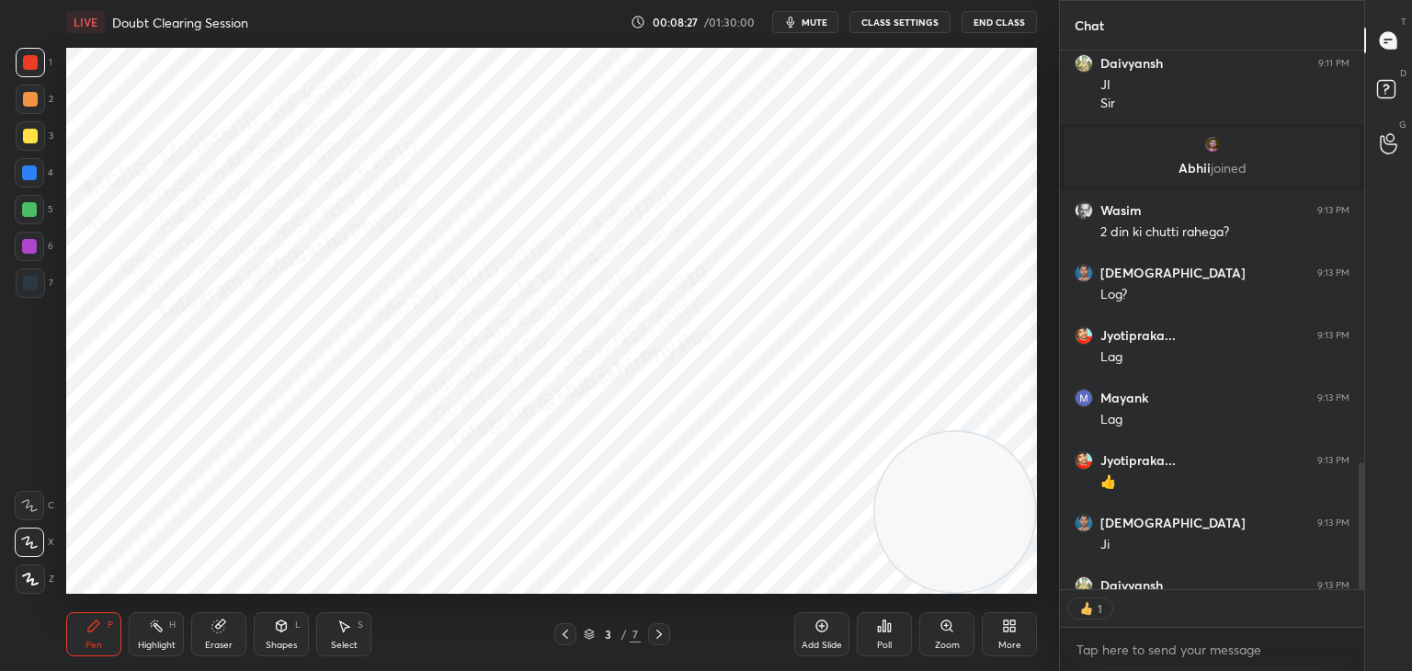
scroll to position [6, 6]
click at [211, 634] on div "Eraser" at bounding box center [218, 634] width 55 height 44
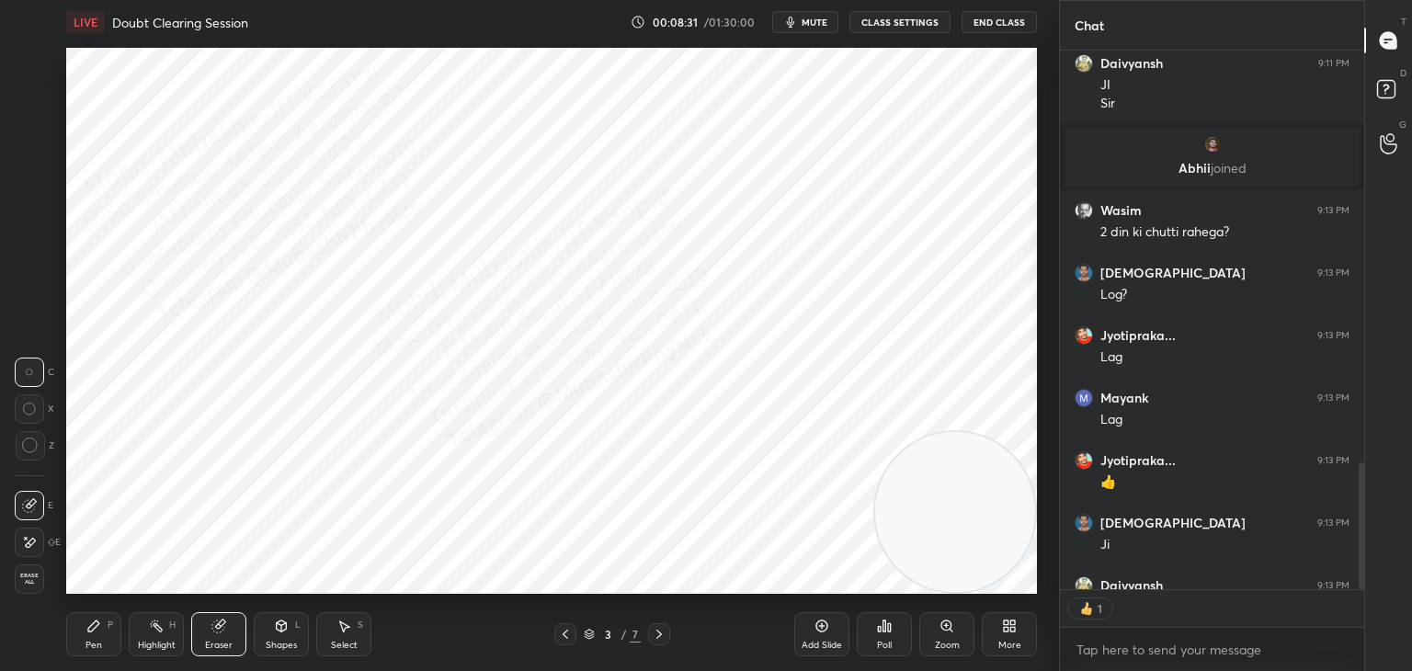
click at [26, 579] on span "Erase all" at bounding box center [30, 579] width 28 height 13
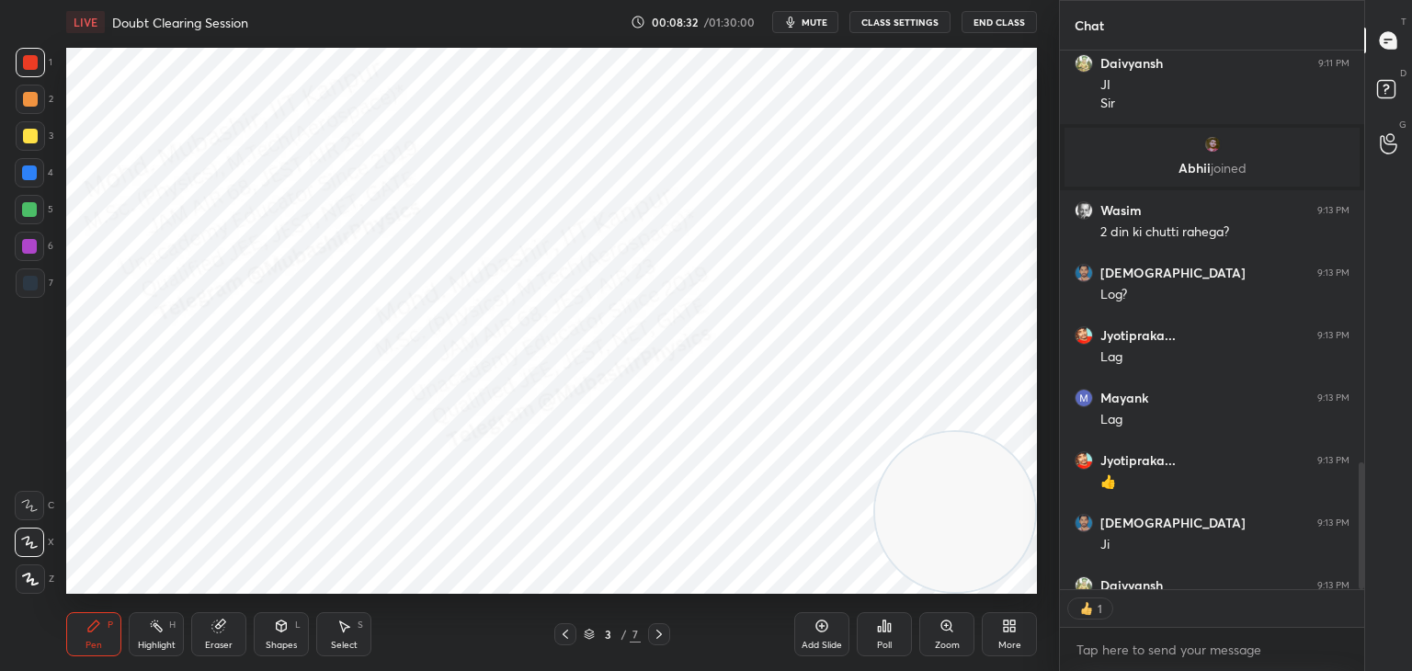
click at [27, 178] on div at bounding box center [29, 172] width 15 height 15
type textarea "x"
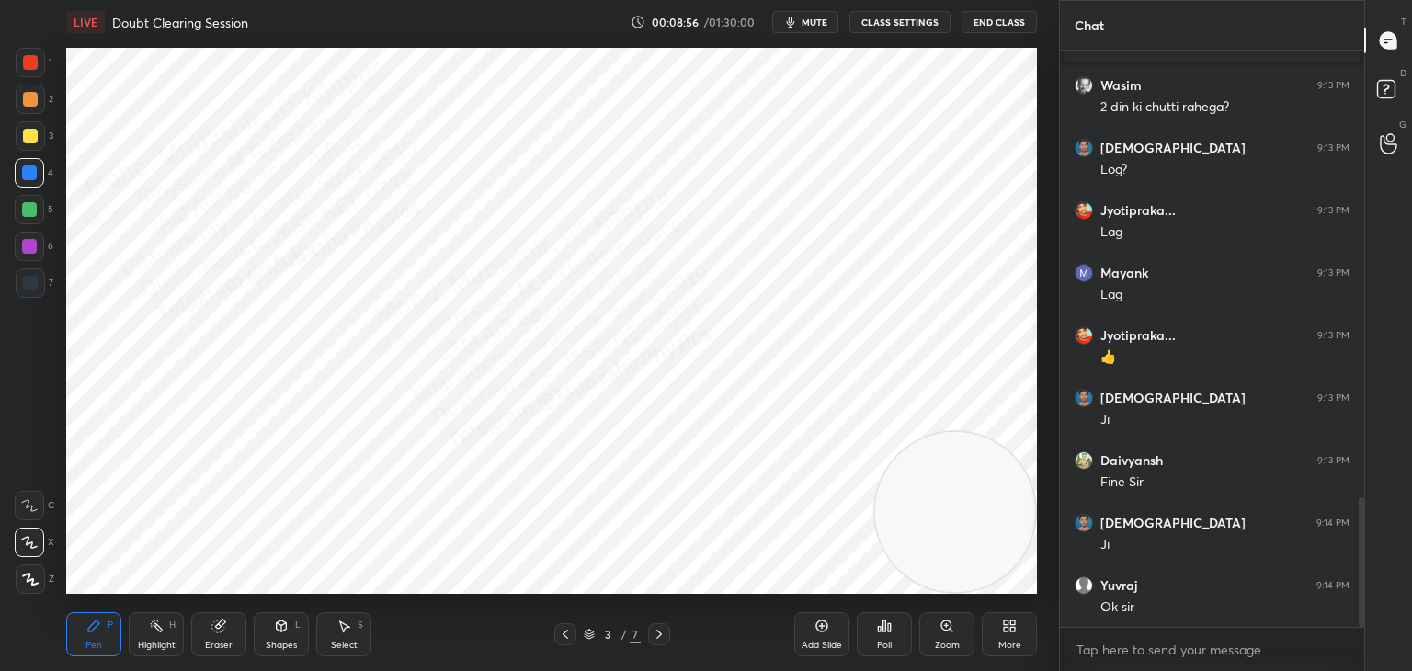
scroll to position [2054, 0]
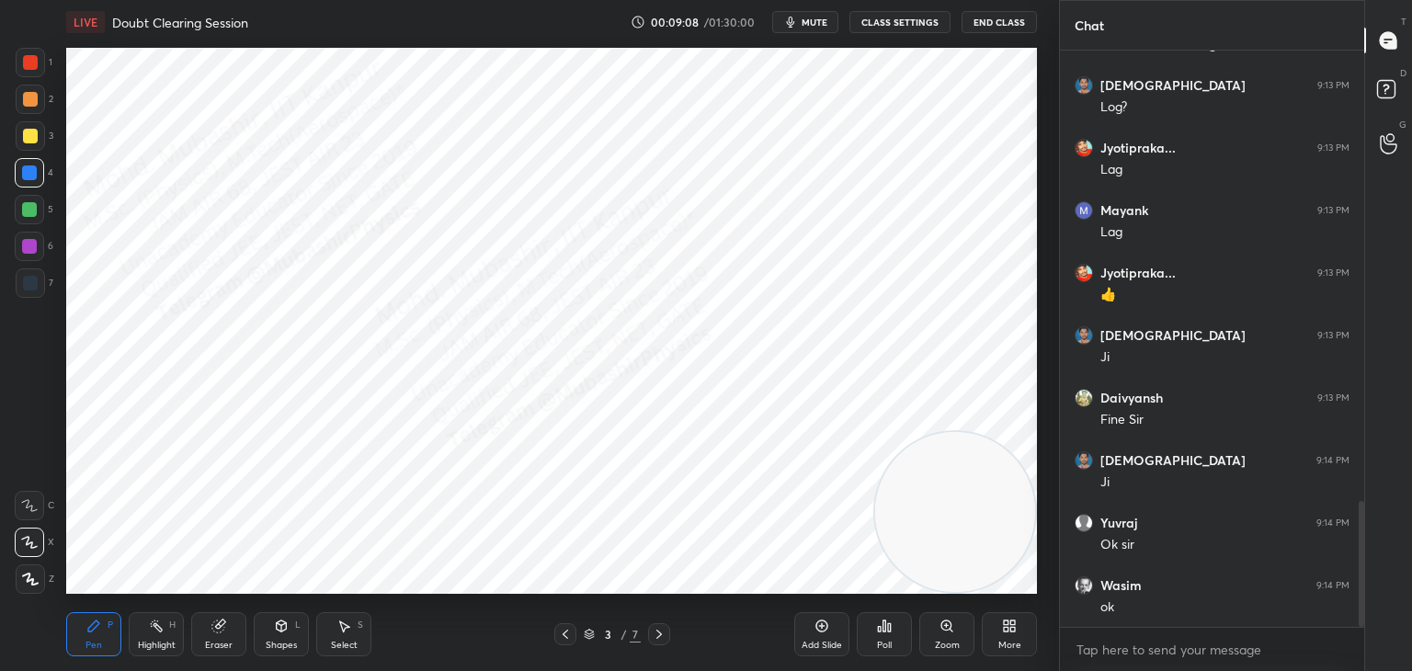
drag, startPoint x: 216, startPoint y: 638, endPoint x: 227, endPoint y: 637, distance: 11.1
click at [216, 640] on div "Eraser" at bounding box center [218, 634] width 55 height 44
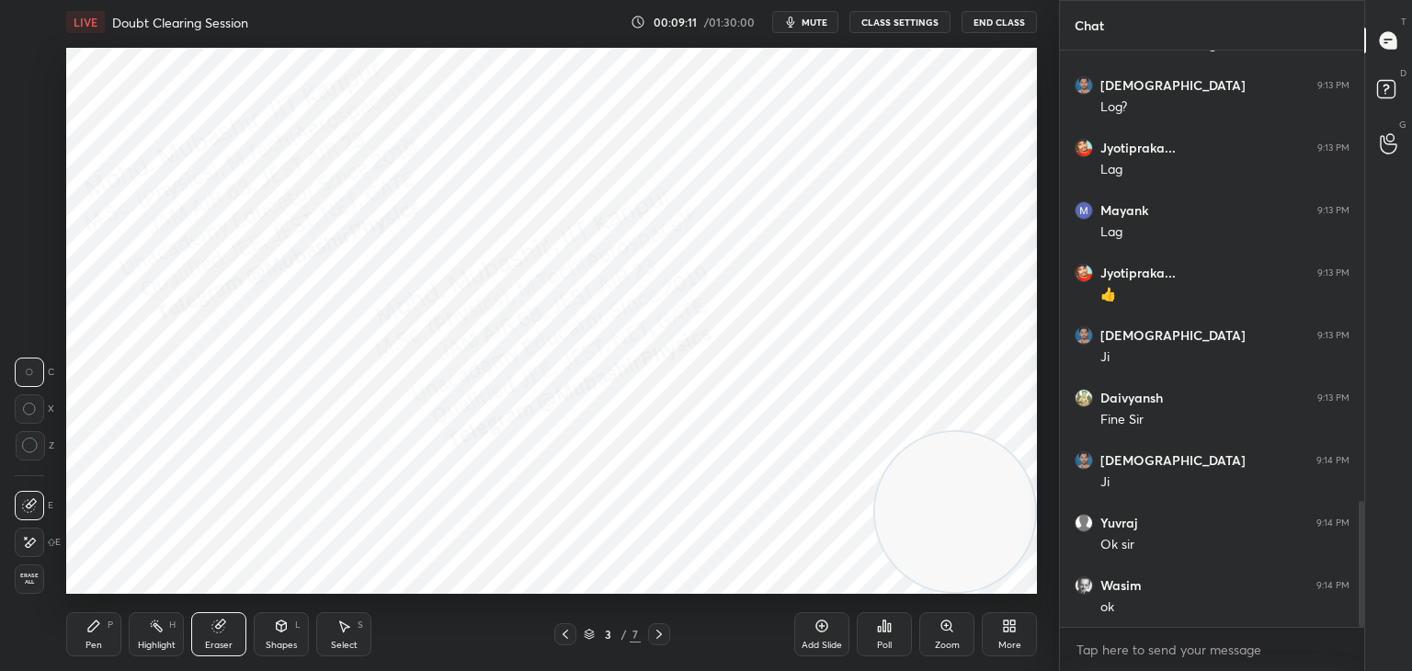
drag, startPoint x: 34, startPoint y: 589, endPoint x: 87, endPoint y: 605, distance: 55.6
click at [33, 589] on div "Erase all" at bounding box center [29, 578] width 29 height 29
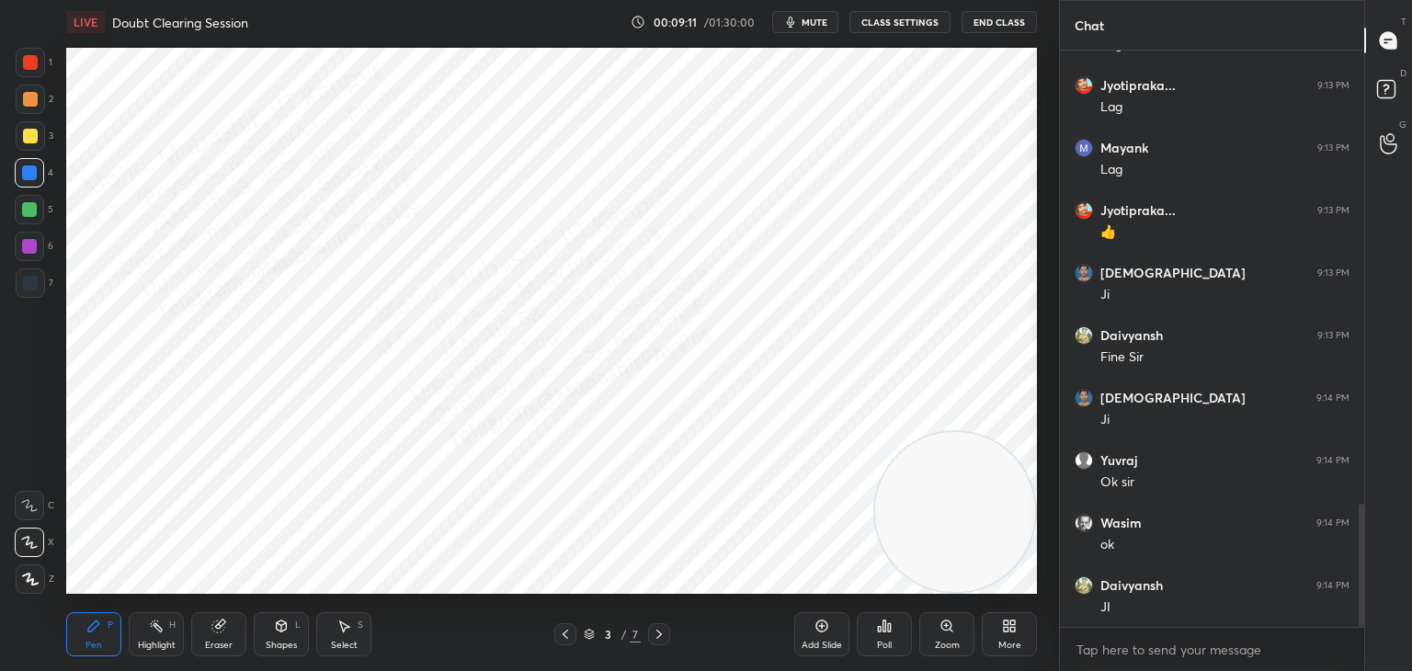
drag, startPoint x: 130, startPoint y: 633, endPoint x: 176, endPoint y: 626, distance: 46.4
click at [133, 633] on div "Highlight H" at bounding box center [156, 634] width 55 height 44
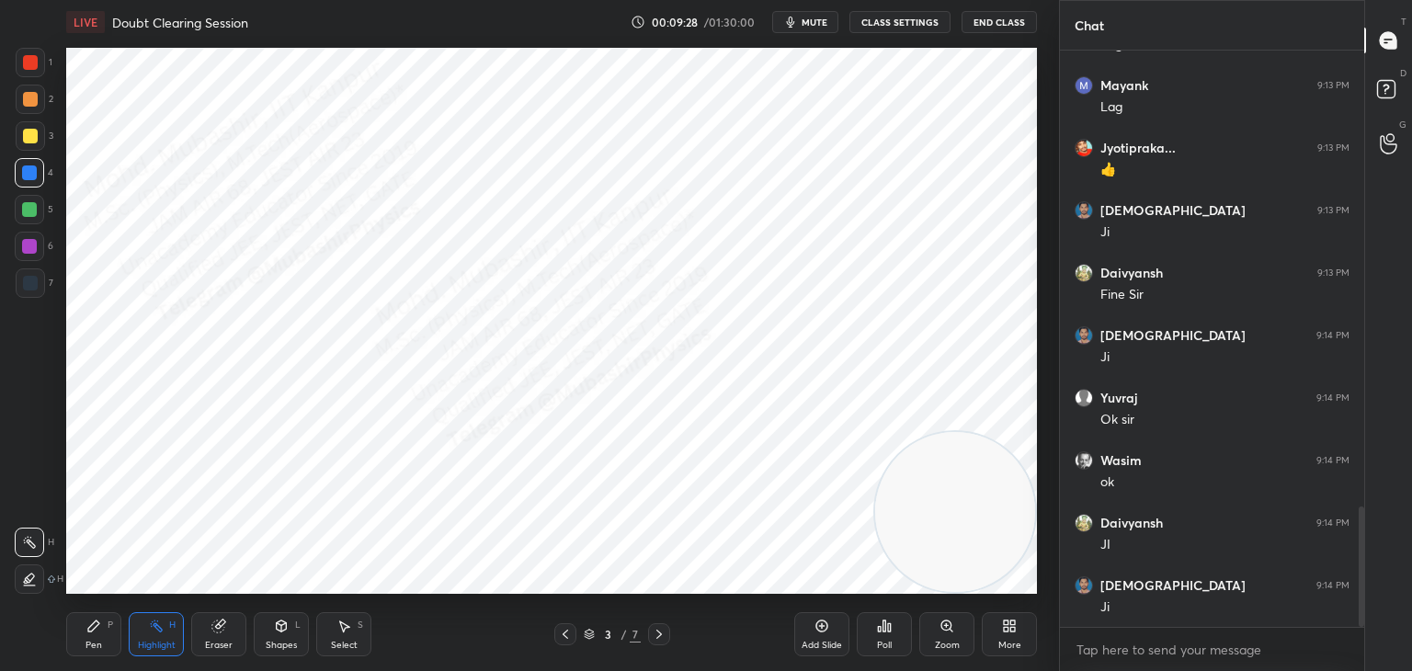
drag, startPoint x: 110, startPoint y: 631, endPoint x: 128, endPoint y: 627, distance: 17.9
click at [108, 631] on div "Pen P" at bounding box center [93, 634] width 55 height 44
click at [562, 634] on icon at bounding box center [565, 634] width 15 height 15
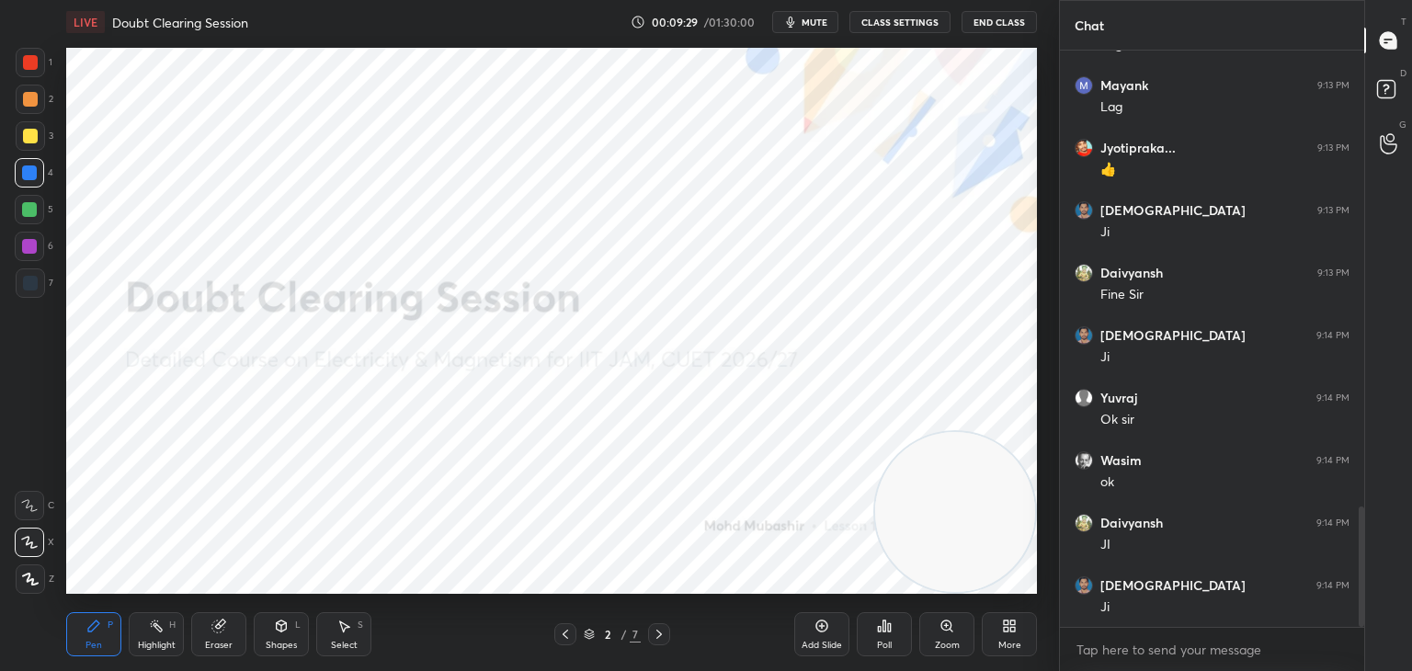
click at [659, 634] on icon at bounding box center [659, 634] width 15 height 15
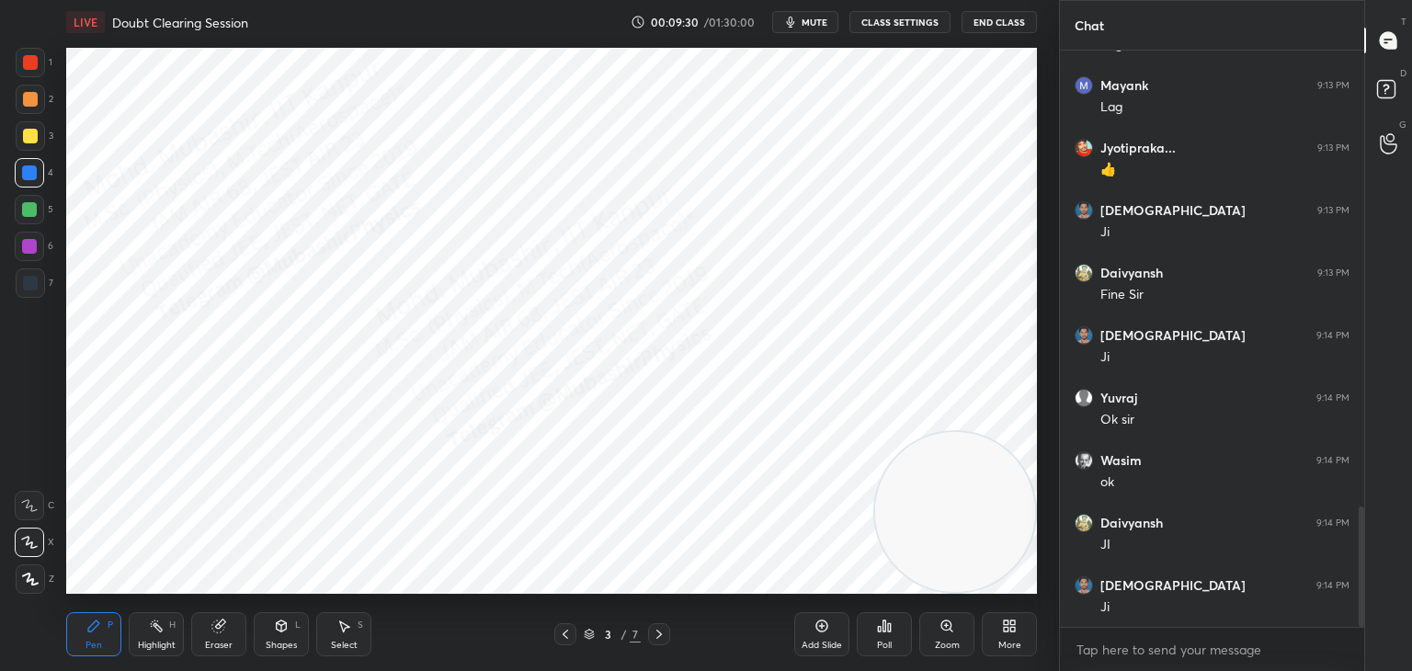
drag, startPoint x: 30, startPoint y: 75, endPoint x: 54, endPoint y: 83, distance: 25.0
click at [30, 72] on div at bounding box center [30, 62] width 29 height 29
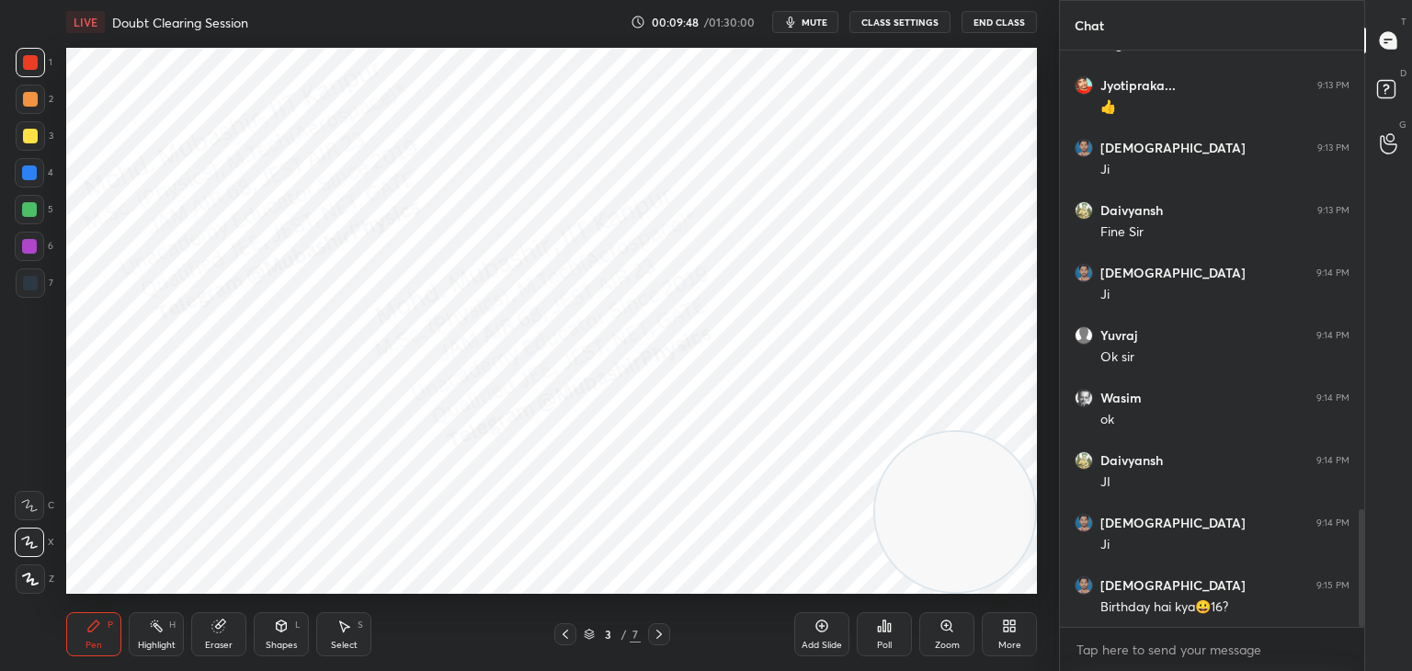
click at [277, 638] on div "Shapes L" at bounding box center [281, 634] width 55 height 44
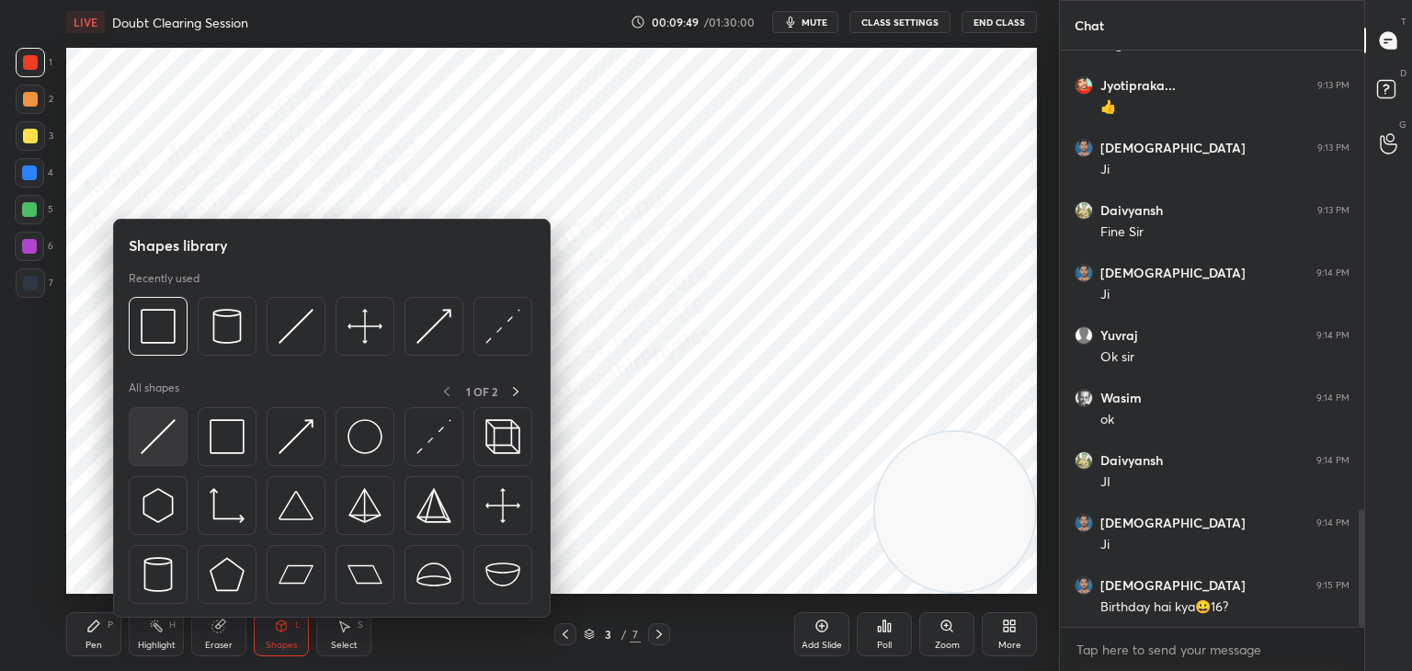
click at [154, 439] on img at bounding box center [158, 436] width 35 height 35
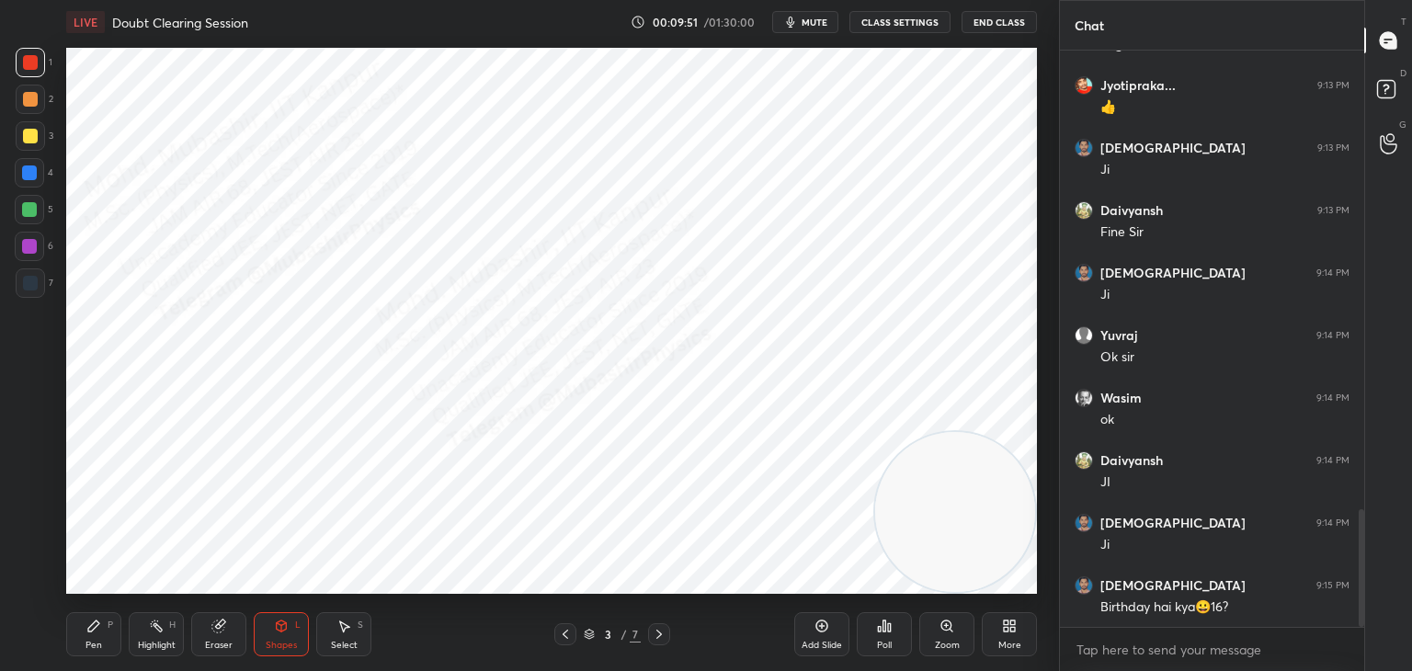
scroll to position [2260, 0]
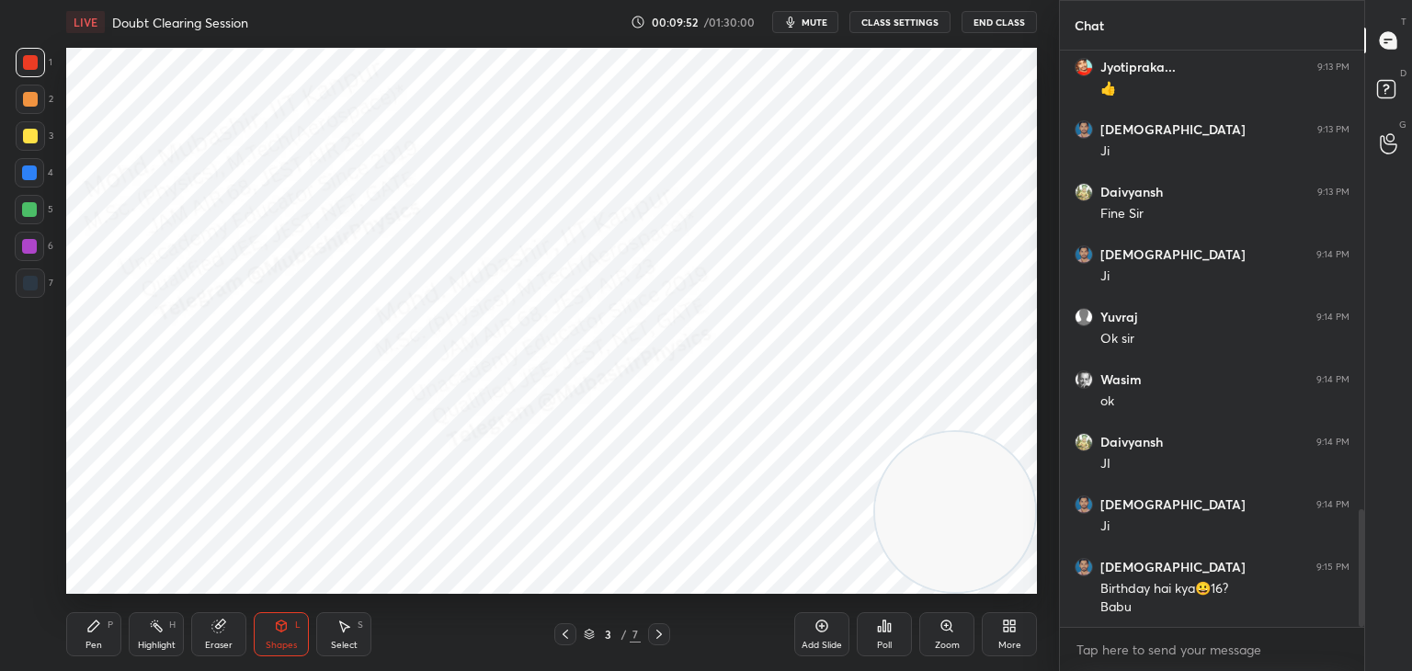
click at [364, 633] on div "Select S" at bounding box center [343, 634] width 55 height 44
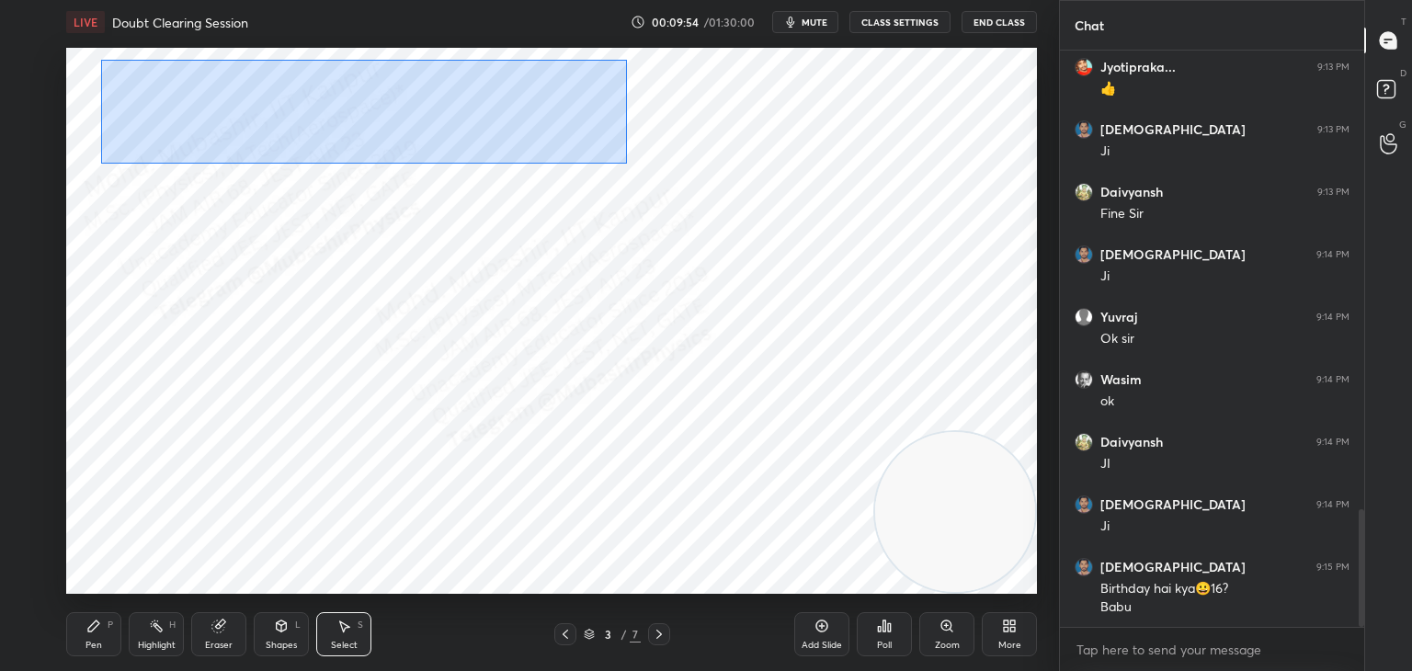
drag, startPoint x: 152, startPoint y: 68, endPoint x: 621, endPoint y: 131, distance: 473.9
click at [646, 156] on div "0 ° Undo Copy Duplicate Duplicate to new slide Delete" at bounding box center [551, 321] width 971 height 546
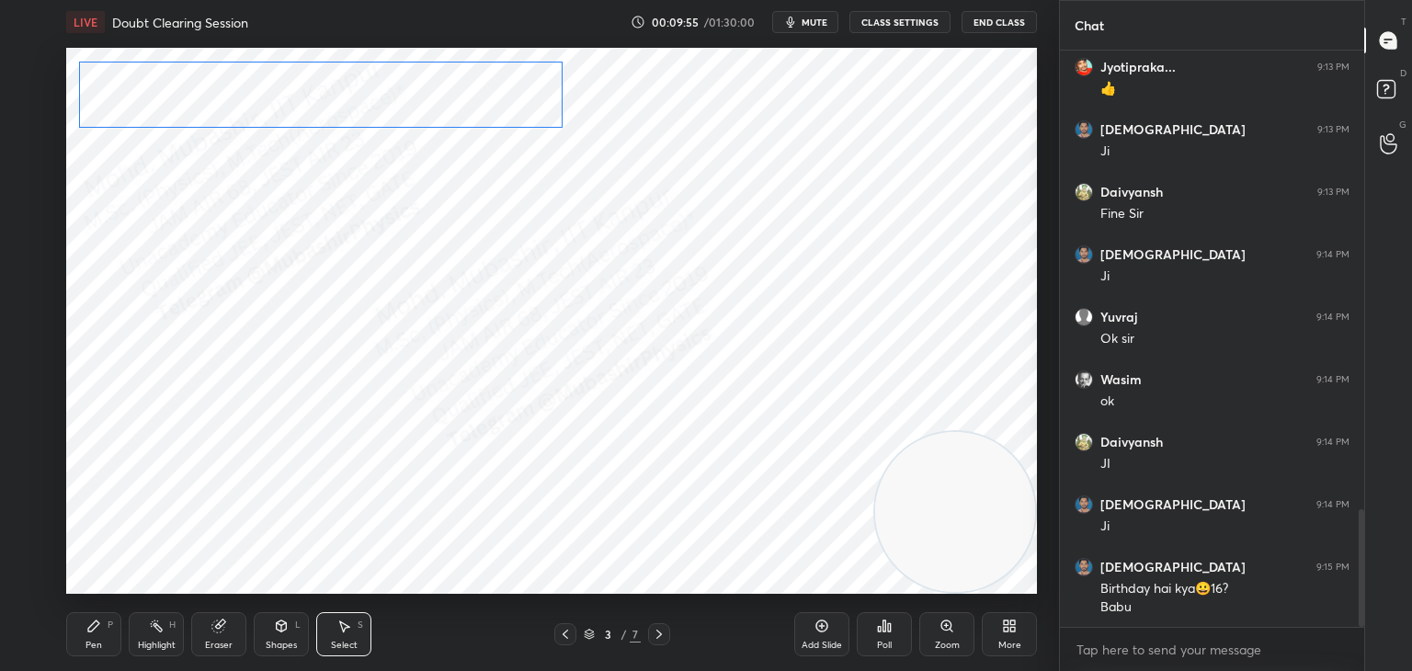
drag, startPoint x: 445, startPoint y: 97, endPoint x: 418, endPoint y: 82, distance: 30.9
click at [419, 93] on div "0 ° Undo Copy Duplicate Duplicate to new slide Delete" at bounding box center [551, 321] width 971 height 546
click at [402, 83] on div "0 ° Undo Copy Duplicate Duplicate to new slide Delete" at bounding box center [551, 321] width 971 height 546
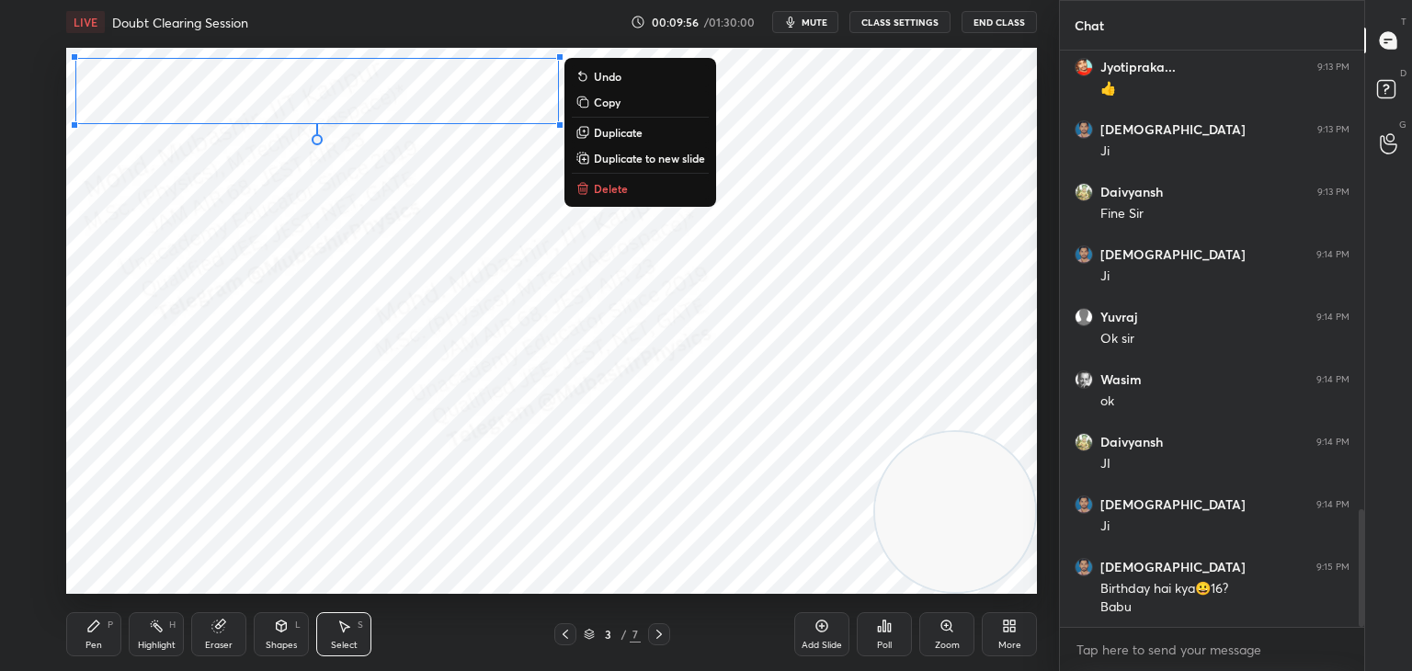
click at [321, 353] on div "0 ° Undo Copy Duplicate Duplicate to new slide Delete" at bounding box center [551, 321] width 971 height 546
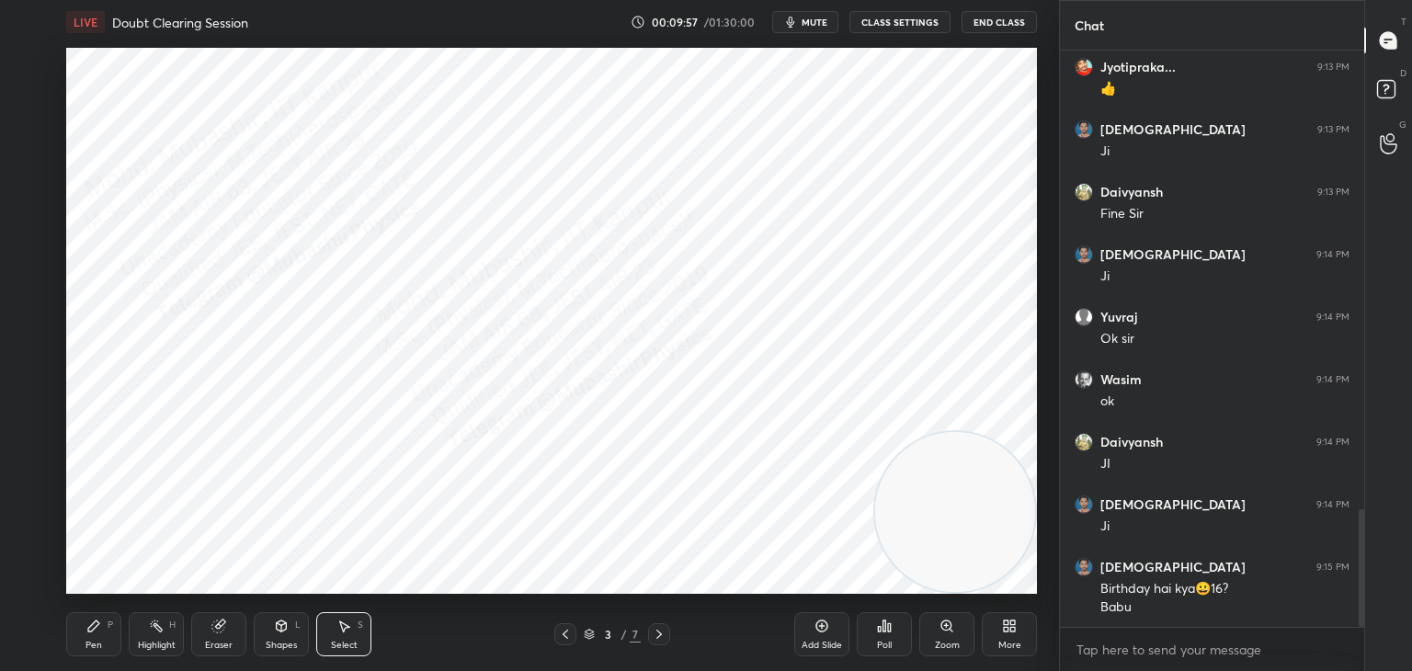
drag, startPoint x: 99, startPoint y: 633, endPoint x: 130, endPoint y: 597, distance: 47.0
click at [97, 634] on div "Pen P" at bounding box center [93, 634] width 55 height 44
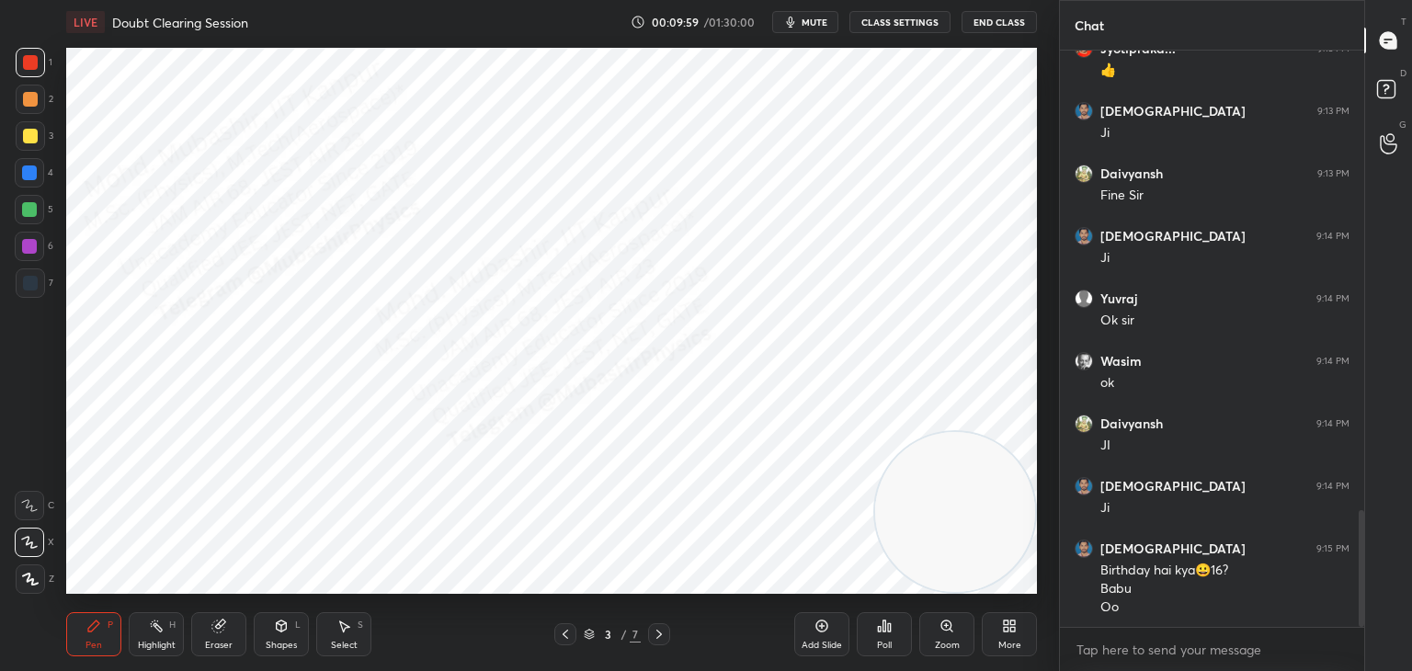
click at [28, 165] on div at bounding box center [29, 172] width 29 height 29
drag, startPoint x: 29, startPoint y: 160, endPoint x: 60, endPoint y: 160, distance: 30.3
click at [29, 162] on div at bounding box center [29, 172] width 29 height 29
click at [63, 133] on div "Setting up your live class Poll for secs No correct answer Start poll" at bounding box center [552, 320] width 986 height 553
drag, startPoint x: 28, startPoint y: 142, endPoint x: 56, endPoint y: 143, distance: 28.6
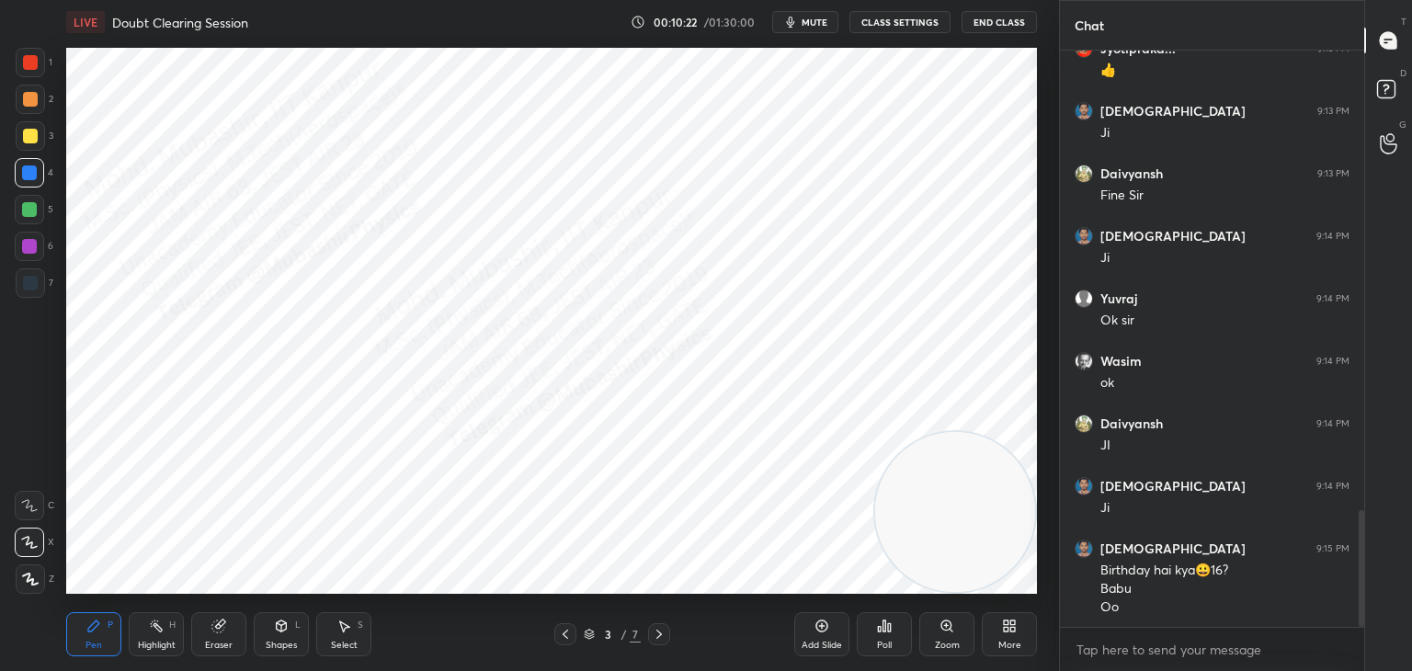
click at [29, 143] on div at bounding box center [30, 135] width 29 height 29
click at [22, 292] on div "7" at bounding box center [35, 286] width 38 height 37
click at [37, 252] on div at bounding box center [29, 246] width 29 height 29
drag, startPoint x: 28, startPoint y: 167, endPoint x: 38, endPoint y: 178, distance: 15.0
click at [28, 169] on div at bounding box center [29, 172] width 15 height 15
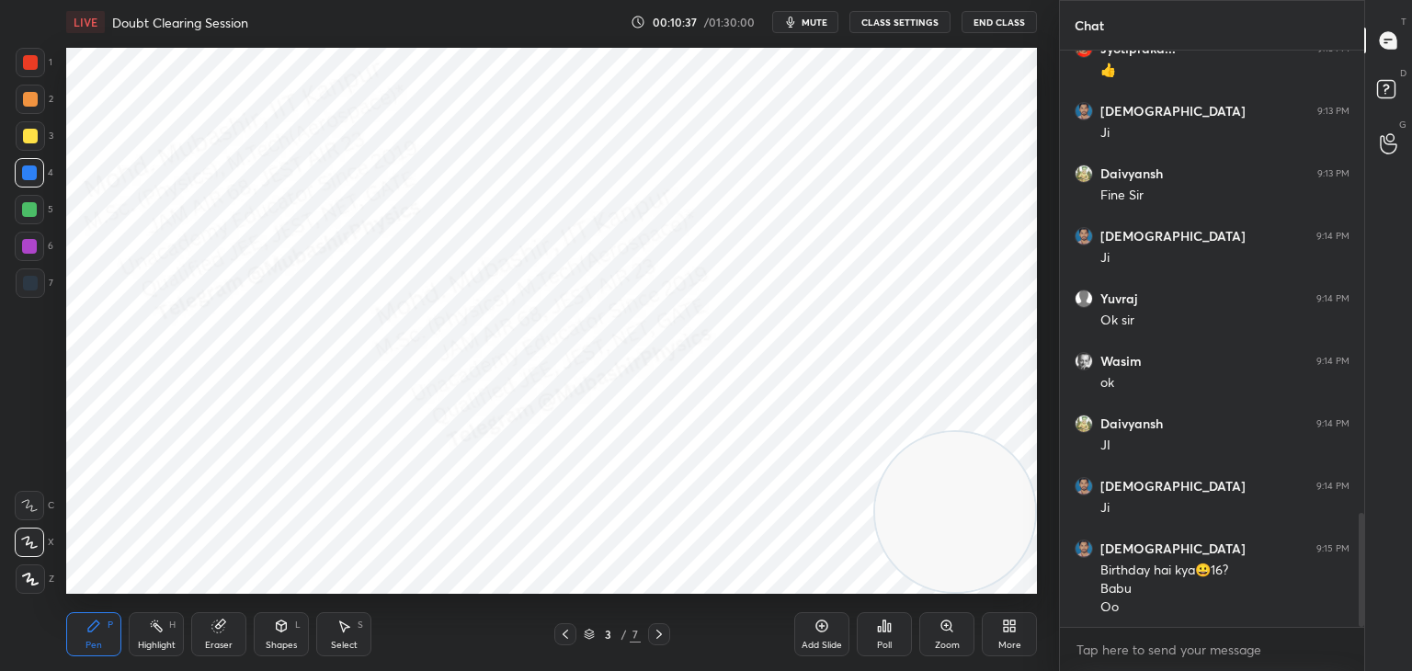
scroll to position [2341, 0]
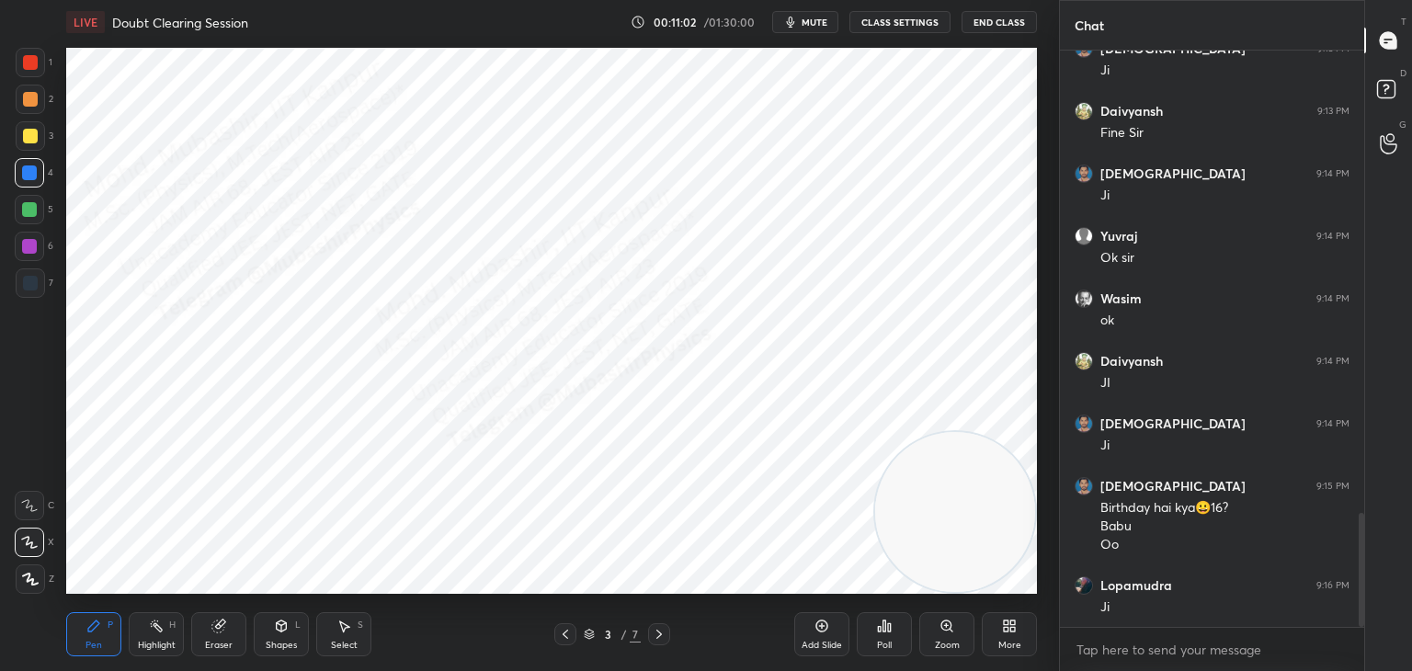
drag, startPoint x: 279, startPoint y: 629, endPoint x: 270, endPoint y: 623, distance: 10.7
click at [274, 631] on icon at bounding box center [281, 626] width 15 height 15
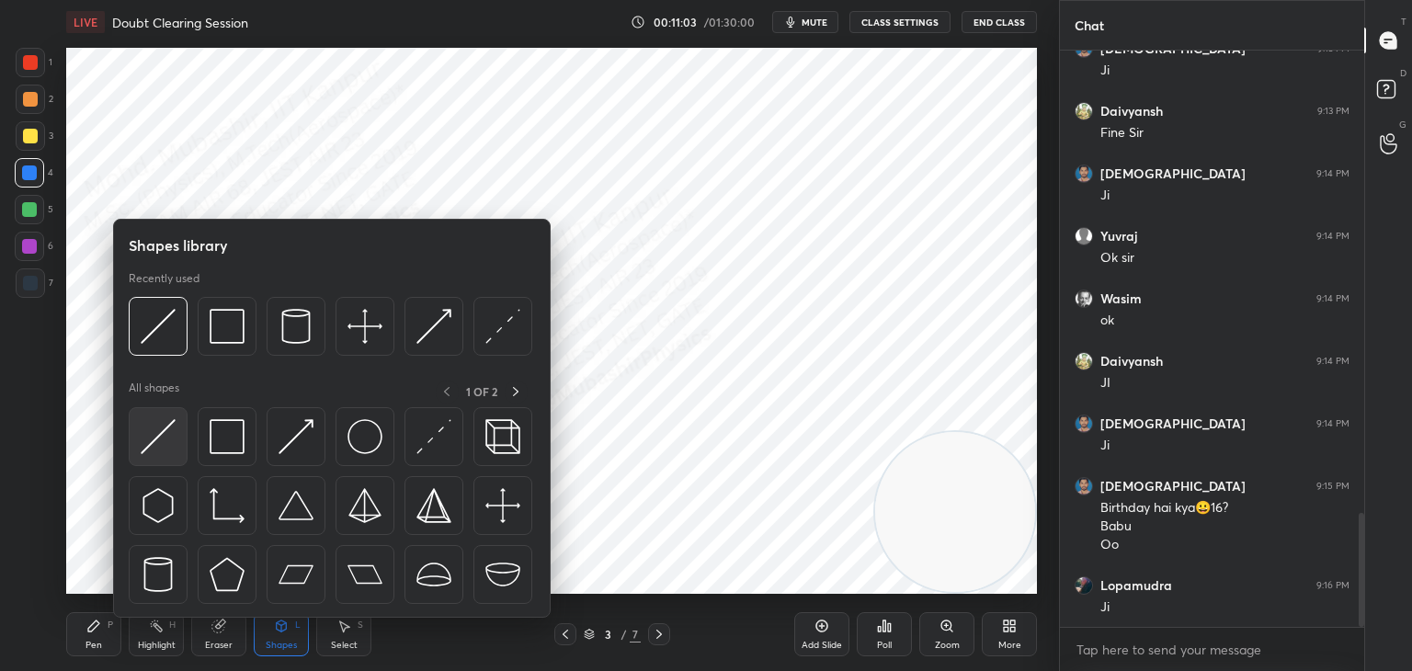
click at [143, 443] on img at bounding box center [158, 436] width 35 height 35
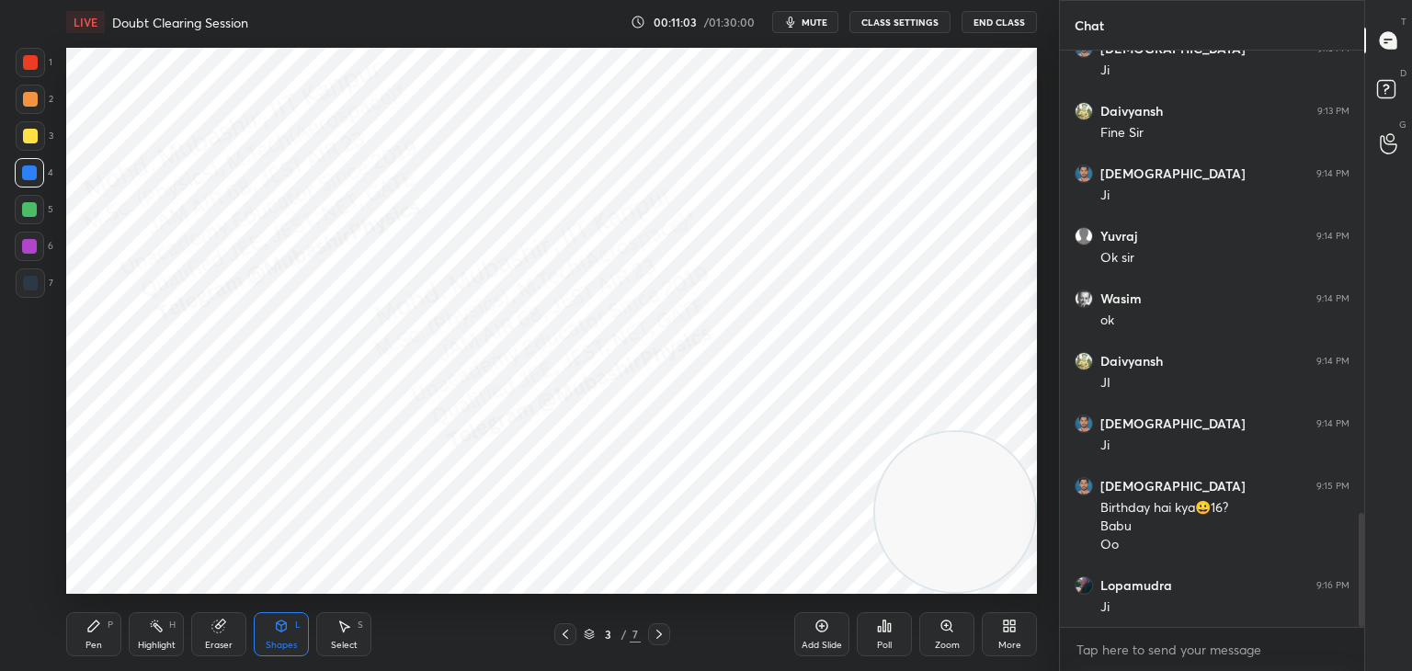
click at [34, 214] on div at bounding box center [29, 209] width 29 height 29
click at [292, 641] on div "Shapes" at bounding box center [281, 645] width 31 height 9
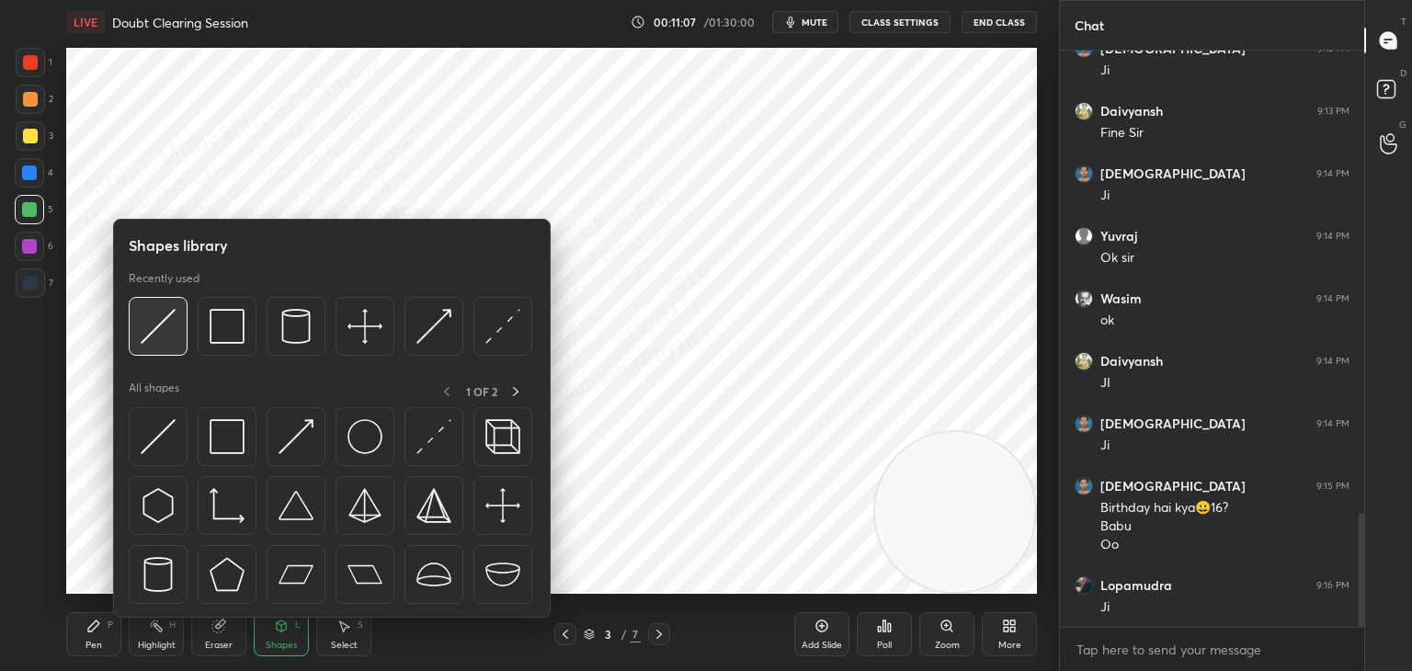
click at [158, 329] on img at bounding box center [158, 326] width 35 height 35
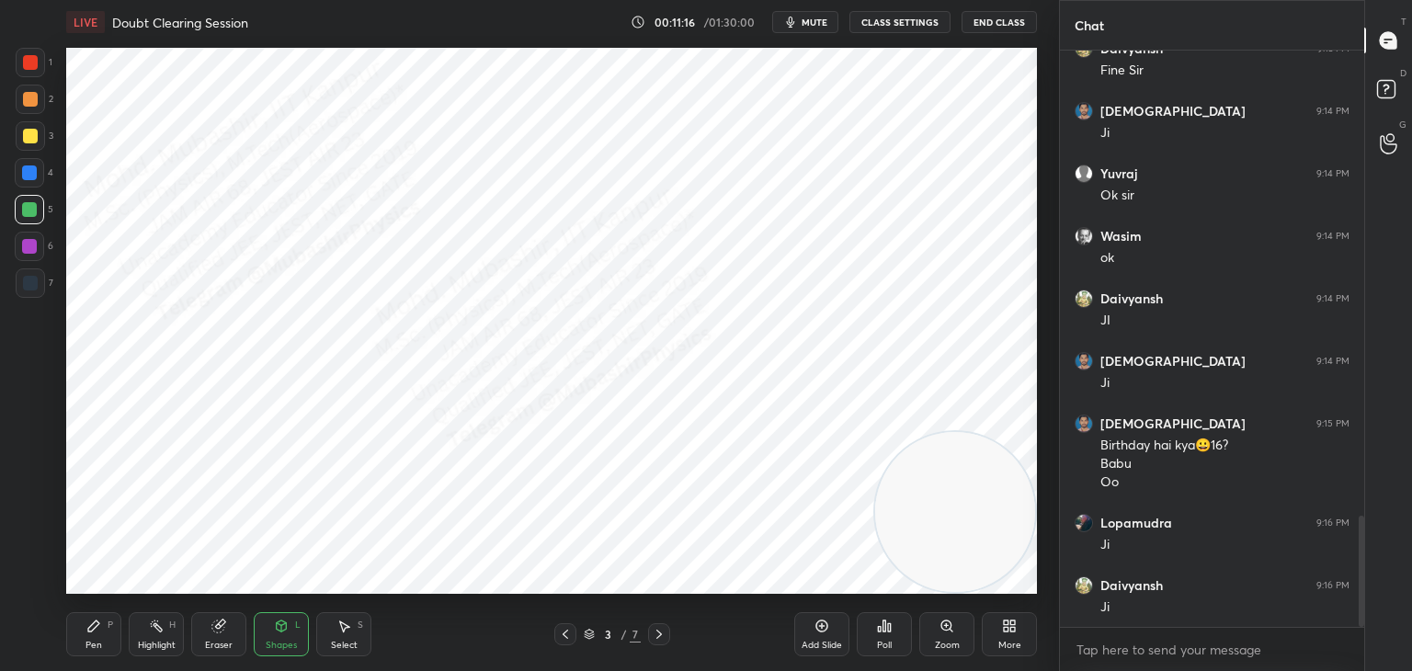
drag, startPoint x: 90, startPoint y: 638, endPoint x: 108, endPoint y: 608, distance: 35.0
click at [90, 637] on div "Pen P" at bounding box center [93, 634] width 55 height 44
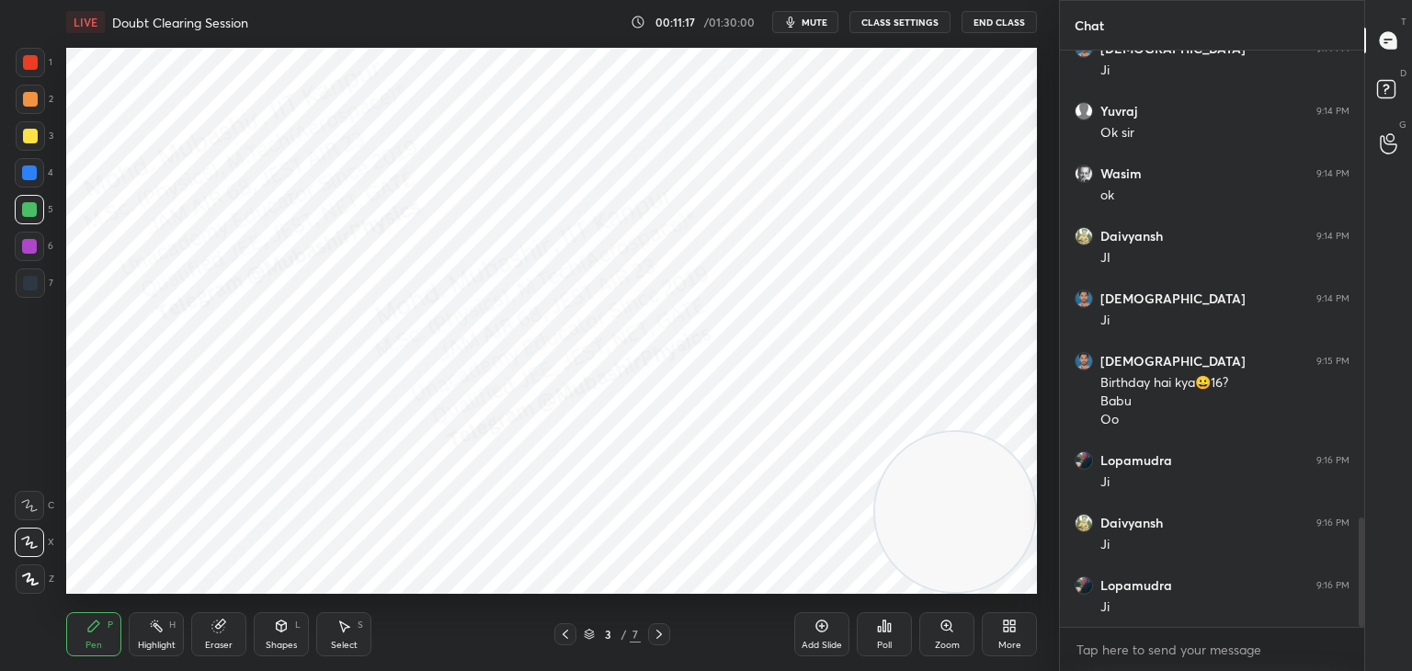
drag, startPoint x: 29, startPoint y: 100, endPoint x: 45, endPoint y: 138, distance: 40.8
click at [29, 105] on div at bounding box center [30, 99] width 15 height 15
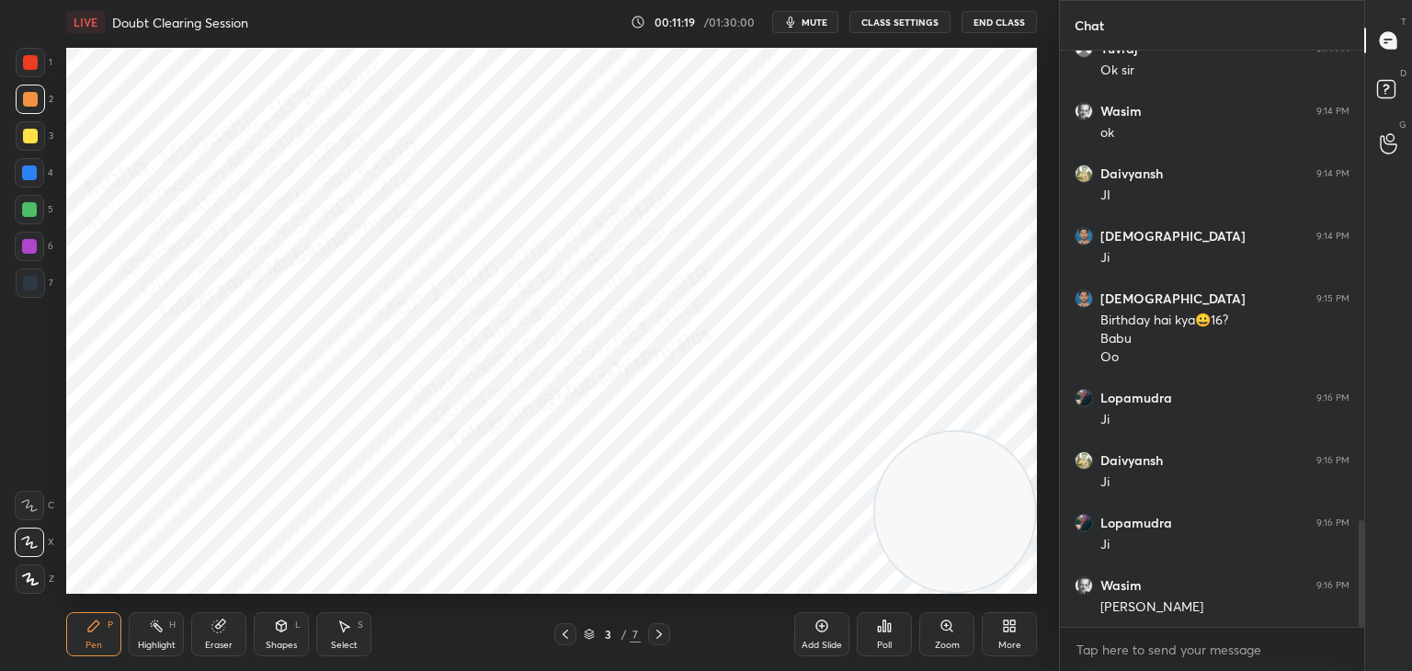
scroll to position [2653, 0]
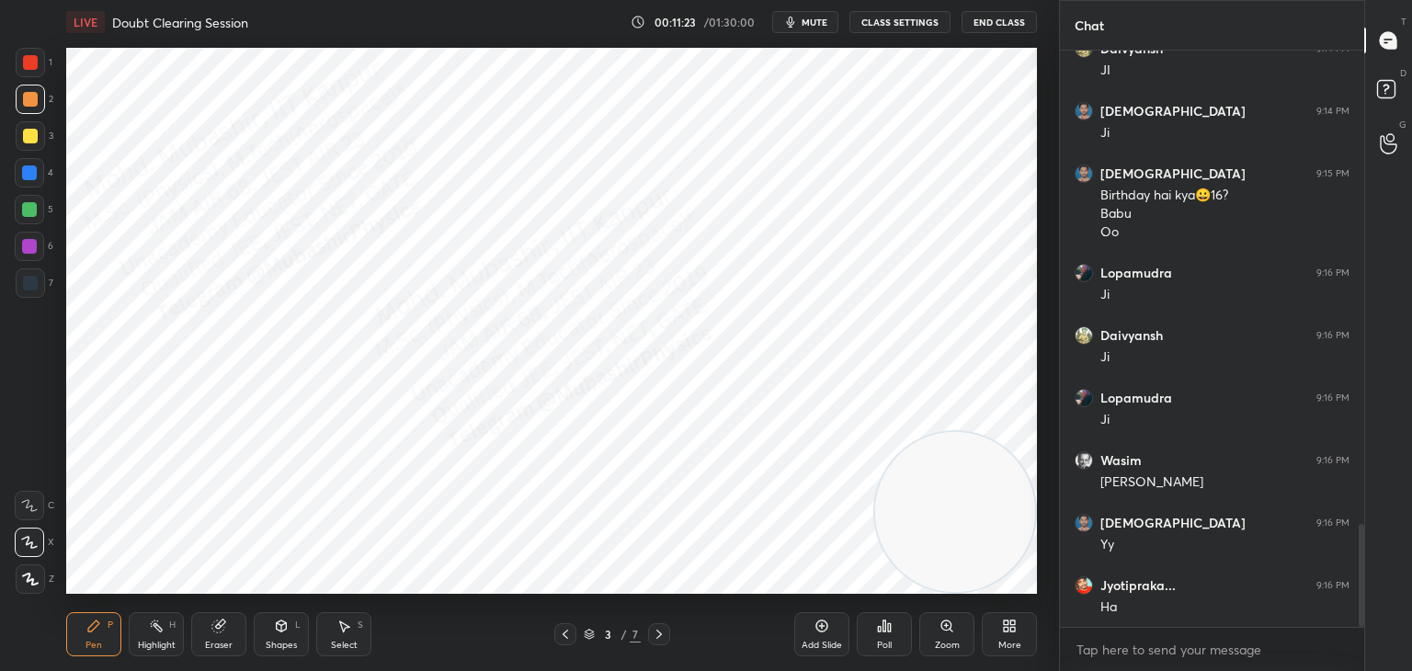
click at [346, 637] on div "Select S" at bounding box center [343, 634] width 55 height 44
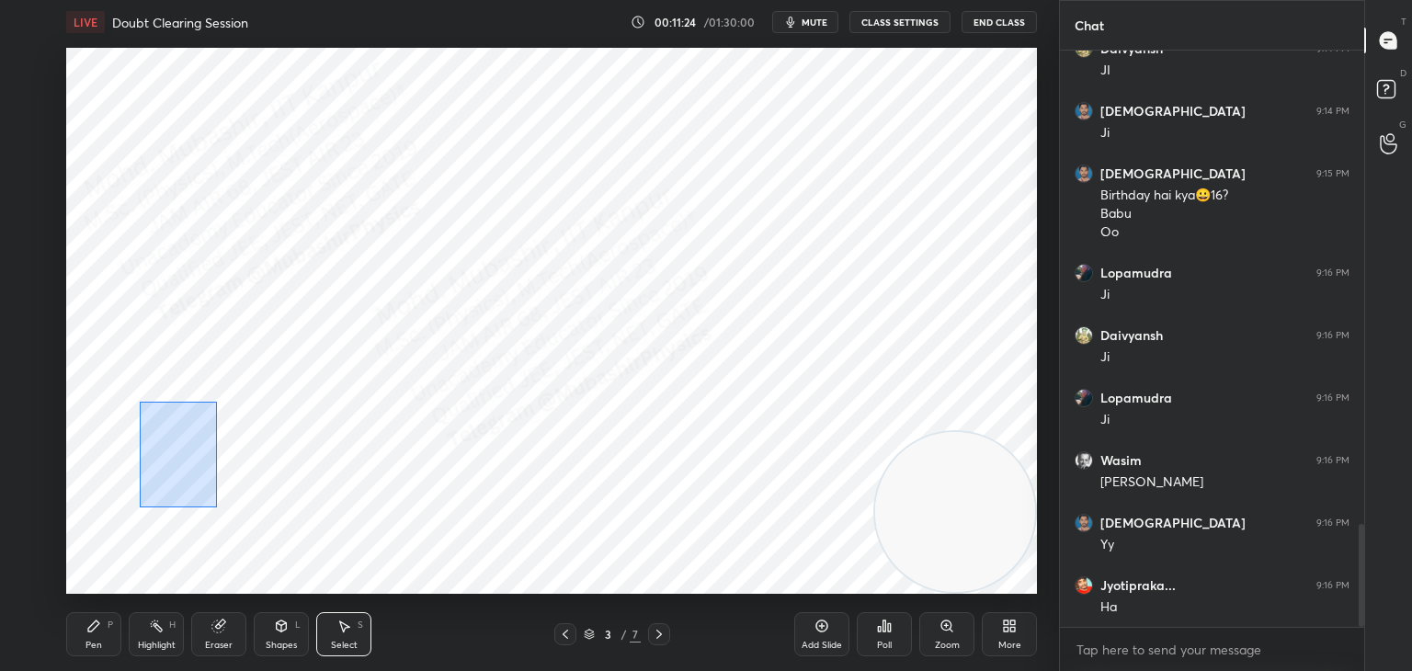
drag, startPoint x: 202, startPoint y: 487, endPoint x: 272, endPoint y: 541, distance: 88.5
click at [261, 546] on div "0 ° Undo Copy Duplicate Duplicate to new slide Delete" at bounding box center [551, 321] width 971 height 546
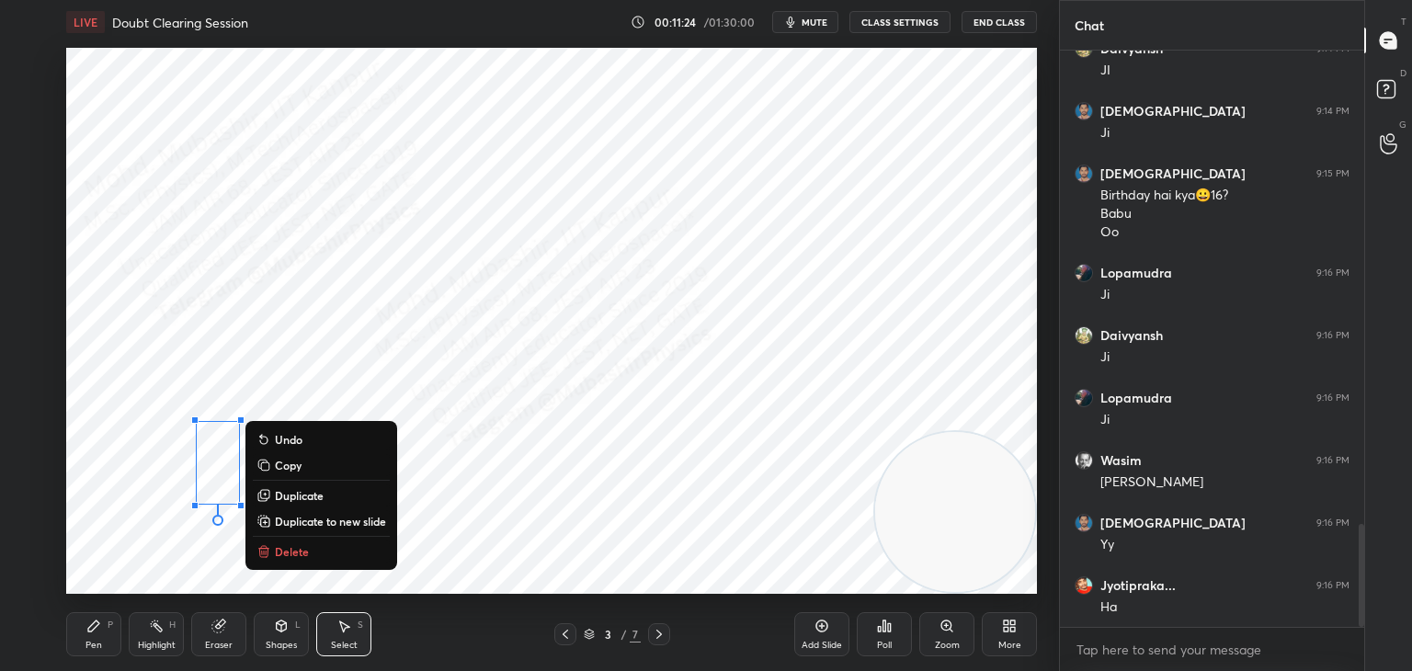
click at [302, 501] on p "Duplicate" at bounding box center [299, 495] width 49 height 15
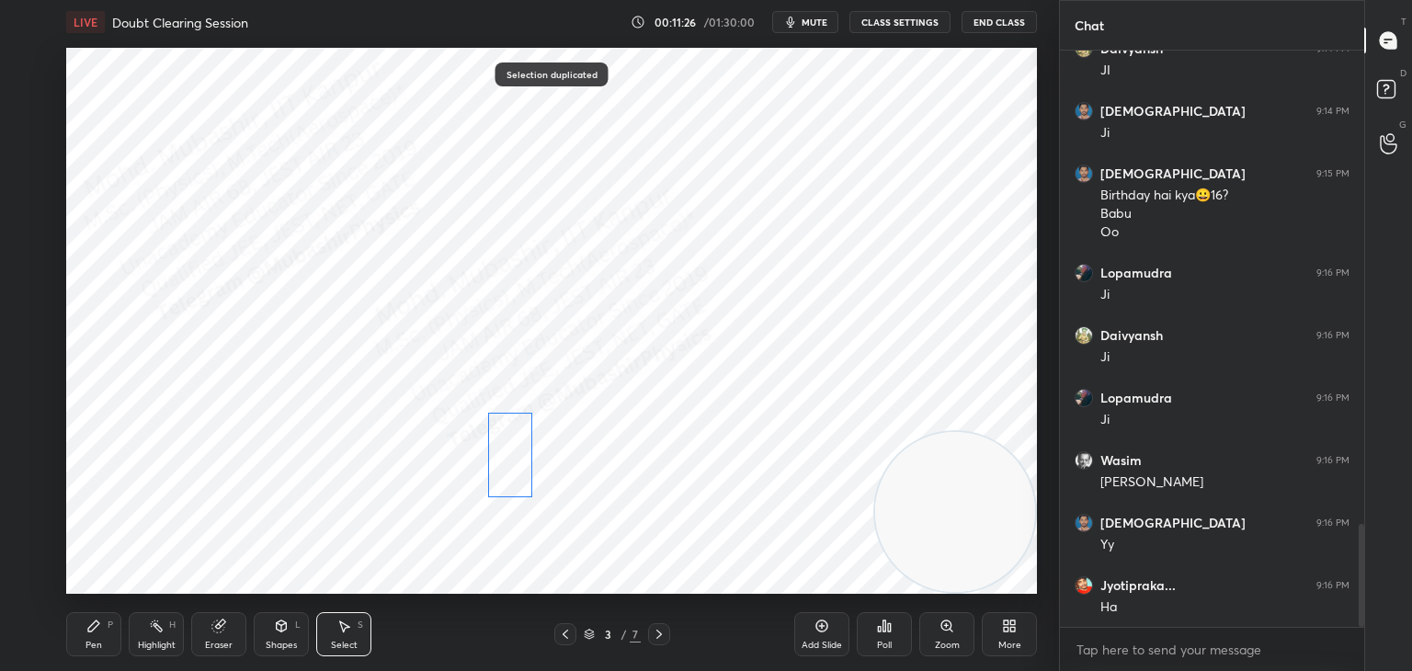
drag, startPoint x: 287, startPoint y: 483, endPoint x: 534, endPoint y: 461, distance: 248.3
click at [511, 465] on div "0 ° Undo Copy Duplicate Duplicate to new slide Delete" at bounding box center [551, 321] width 971 height 546
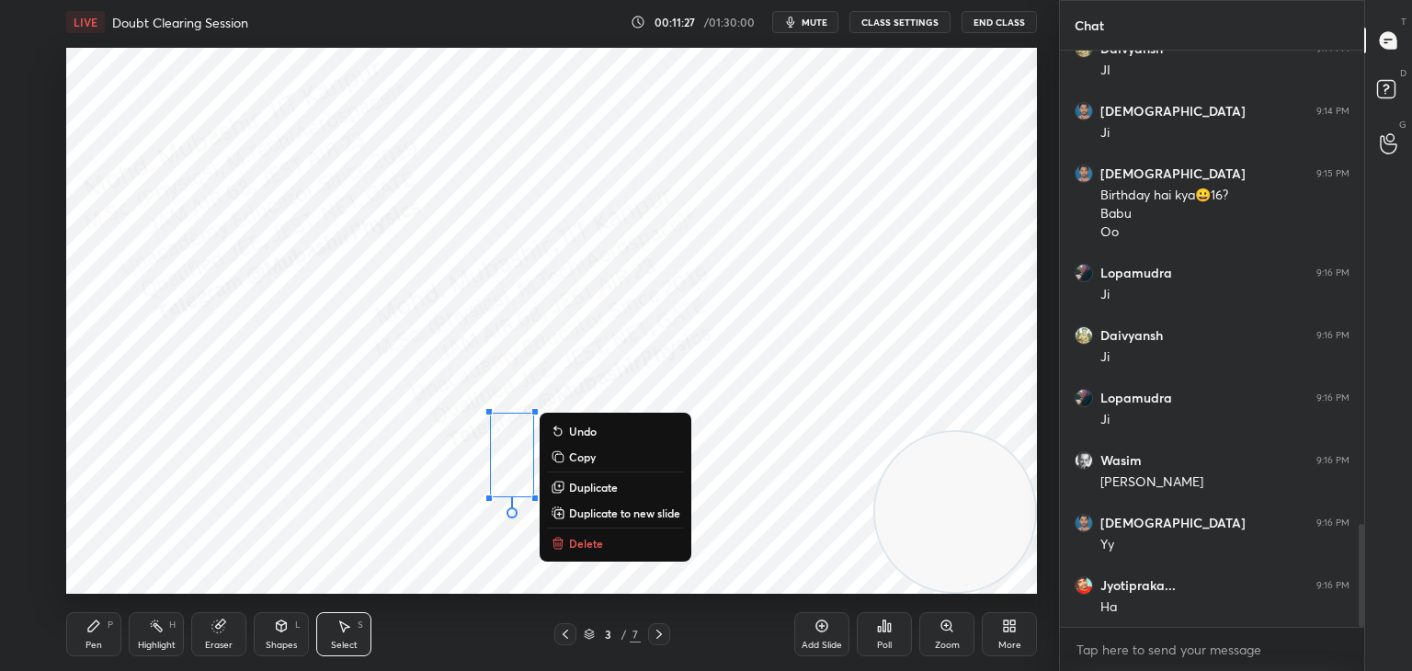
click at [97, 637] on div "Pen P" at bounding box center [93, 634] width 55 height 44
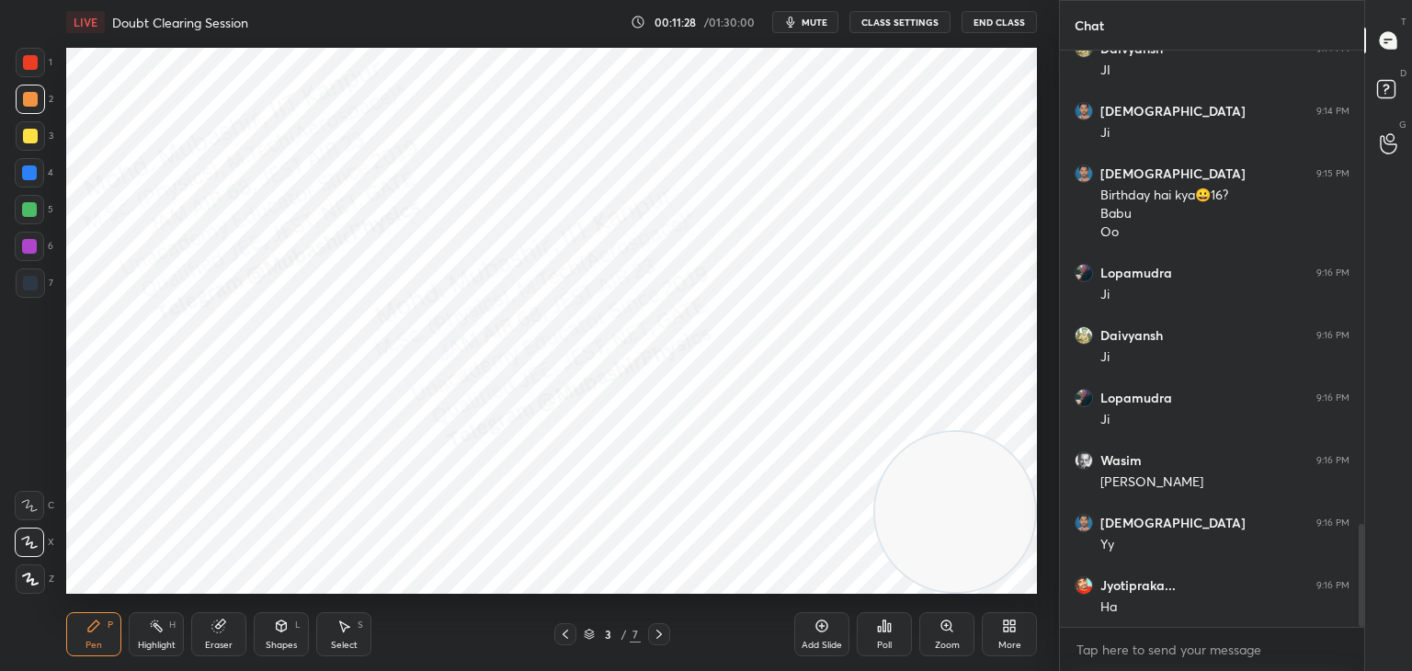
click at [156, 633] on icon at bounding box center [156, 626] width 15 height 15
click at [662, 631] on icon at bounding box center [659, 634] width 15 height 15
drag, startPoint x: 88, startPoint y: 631, endPoint x: 88, endPoint y: 611, distance: 19.3
click at [88, 627] on icon at bounding box center [93, 626] width 15 height 15
click at [33, 259] on div at bounding box center [29, 246] width 29 height 29
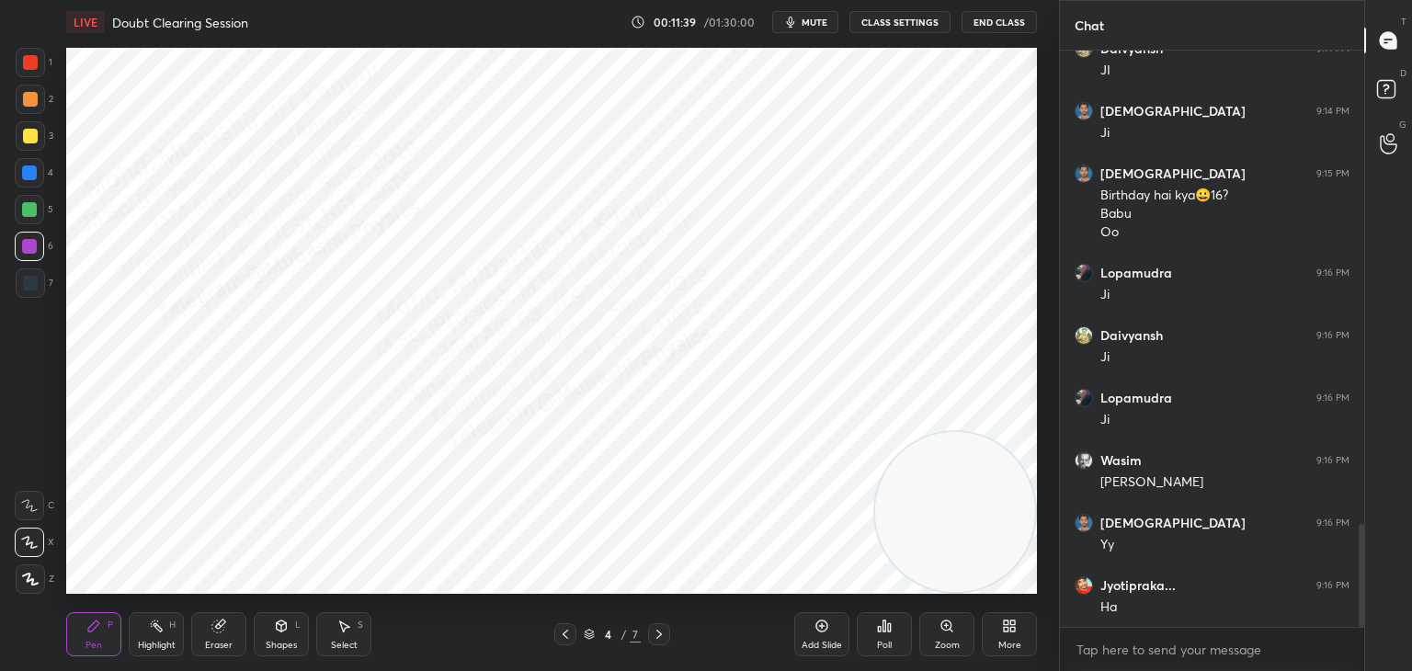
click at [23, 110] on div at bounding box center [30, 99] width 29 height 29
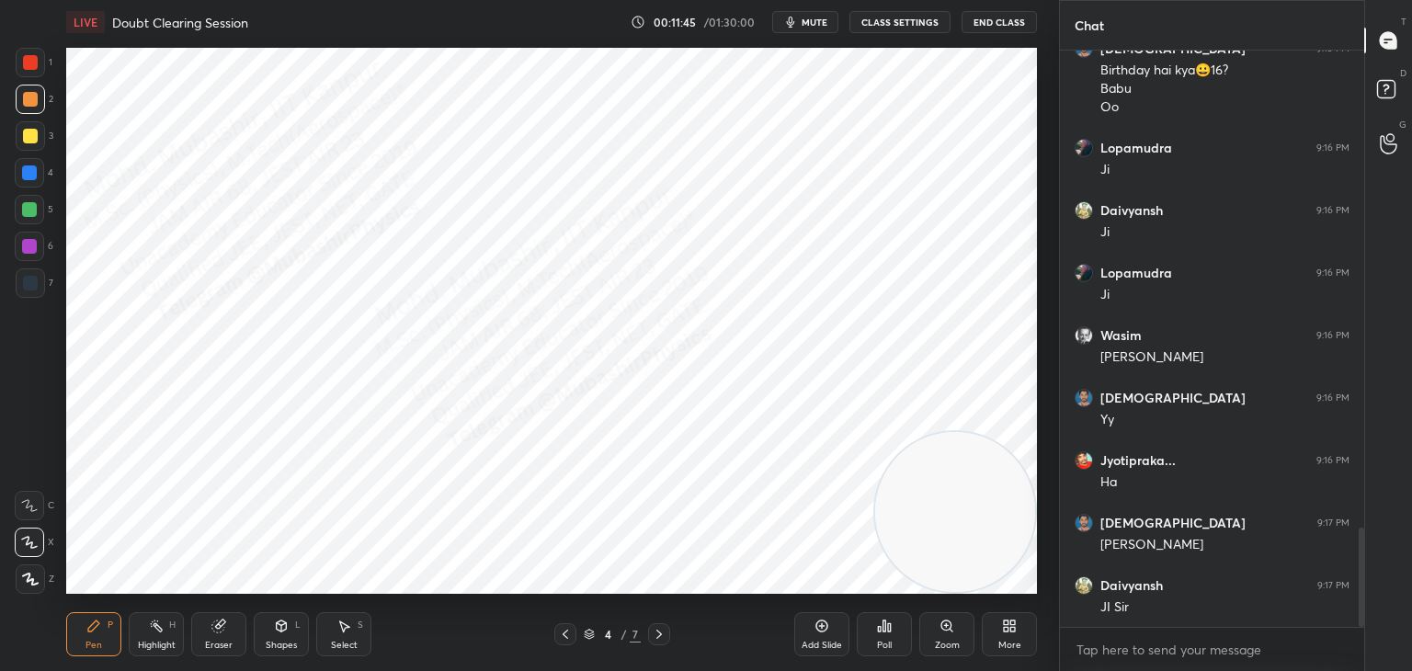
scroll to position [2841, 0]
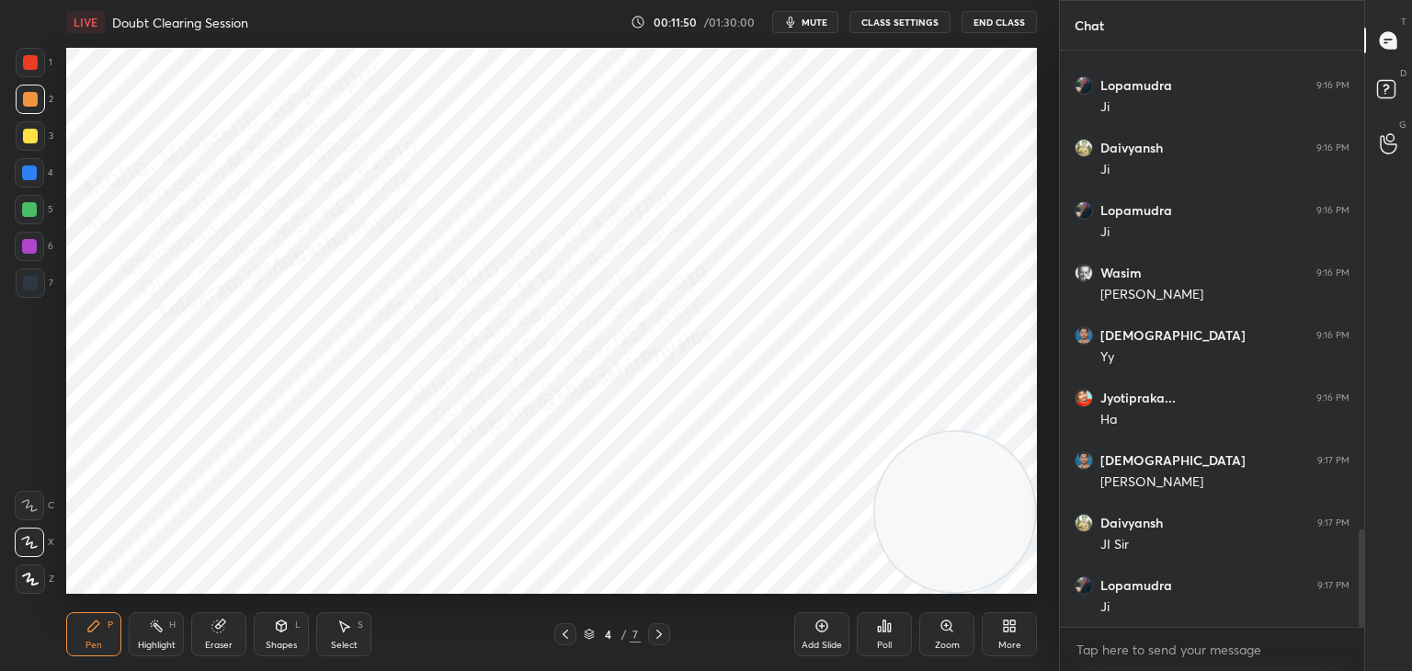
drag, startPoint x: 35, startPoint y: 142, endPoint x: 45, endPoint y: 141, distance: 10.2
click at [37, 142] on div at bounding box center [30, 135] width 29 height 29
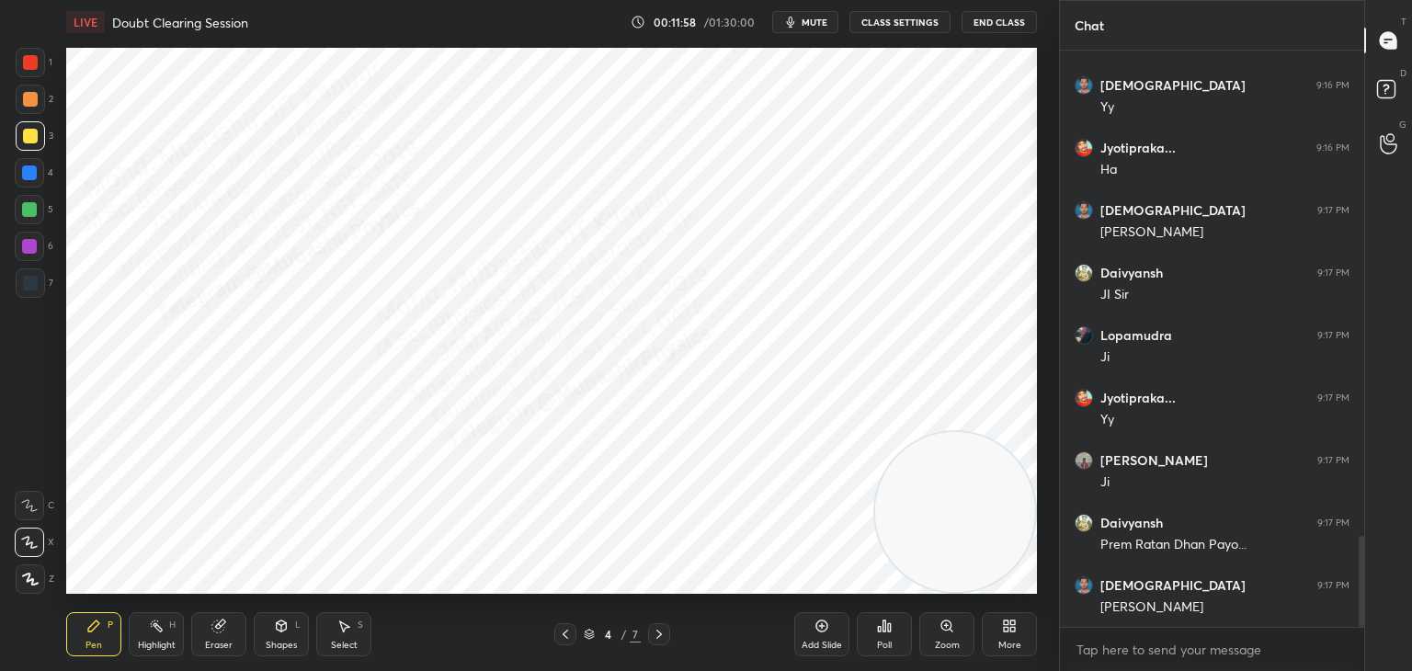
scroll to position [3153, 0]
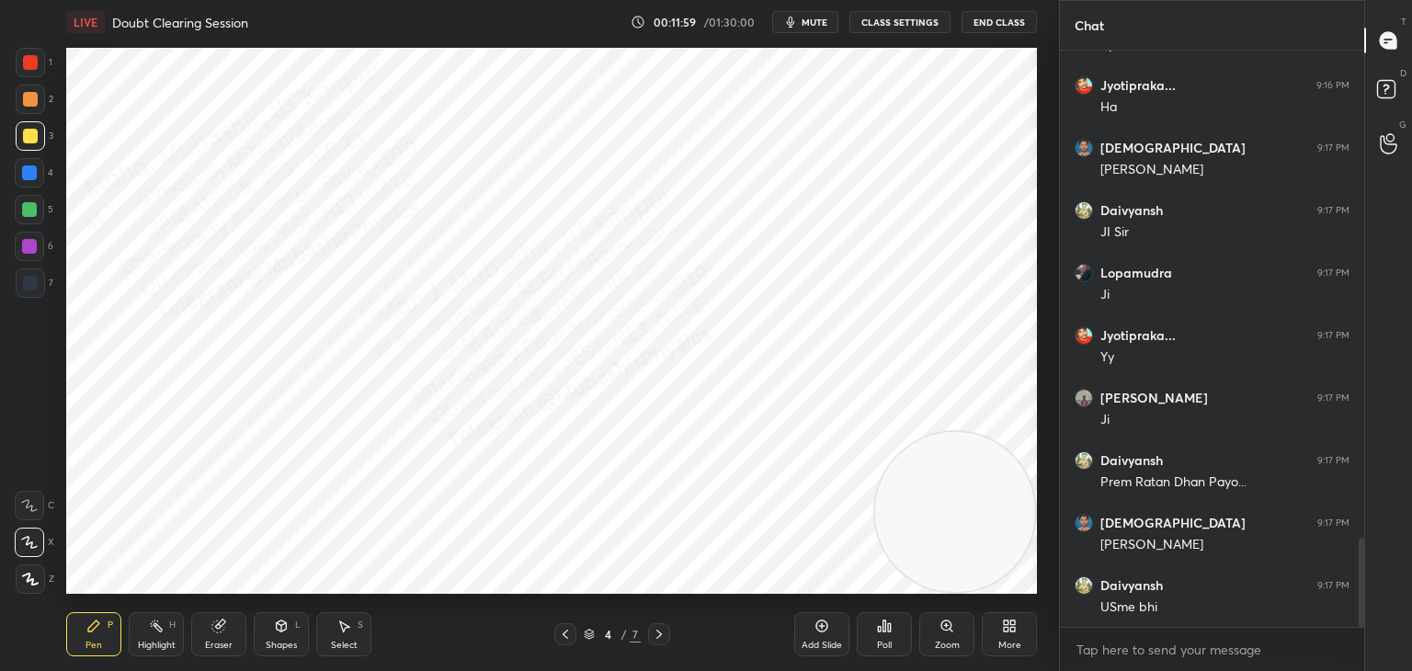
click at [42, 175] on div at bounding box center [29, 172] width 29 height 29
drag, startPoint x: 559, startPoint y: 634, endPoint x: 487, endPoint y: 627, distance: 72.1
click at [554, 636] on div at bounding box center [565, 634] width 22 height 22
click at [353, 634] on div "Select S" at bounding box center [343, 634] width 55 height 44
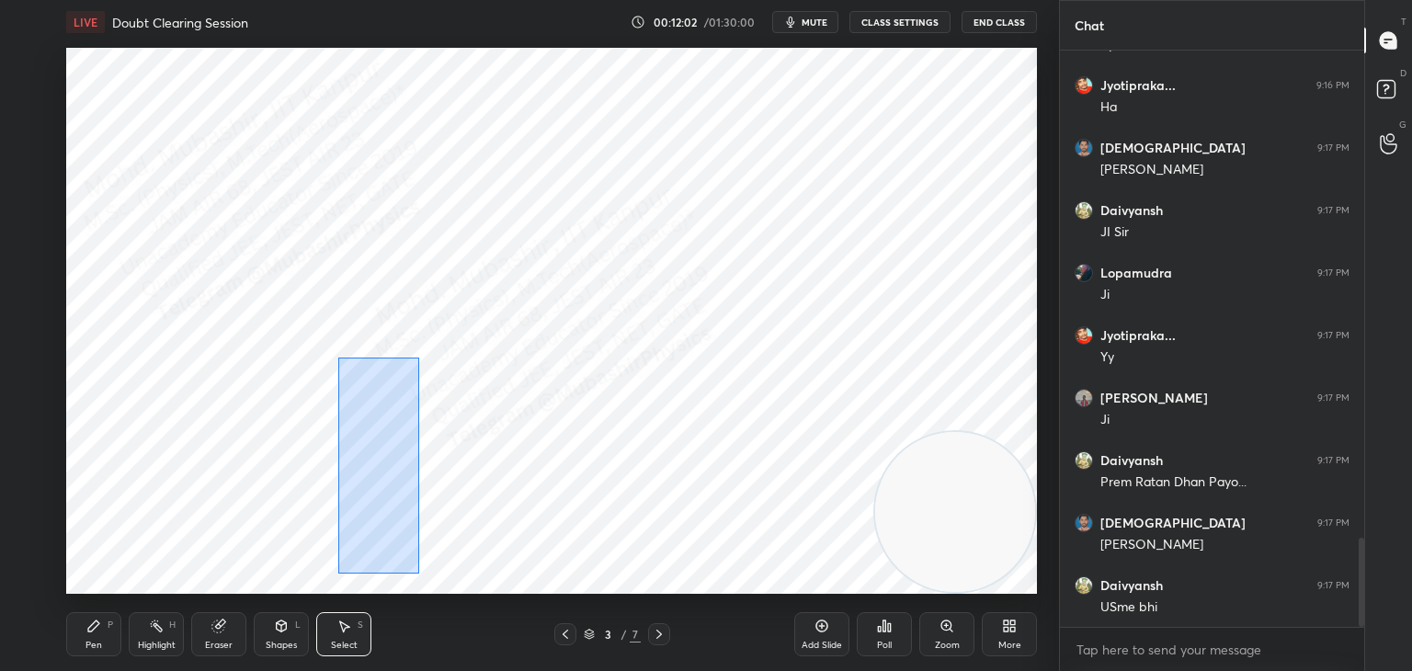
drag, startPoint x: 338, startPoint y: 358, endPoint x: 416, endPoint y: 473, distance: 138.5
click at [416, 568] on div "0 ° Undo Copy Duplicate Duplicate to new slide Delete" at bounding box center [551, 321] width 971 height 546
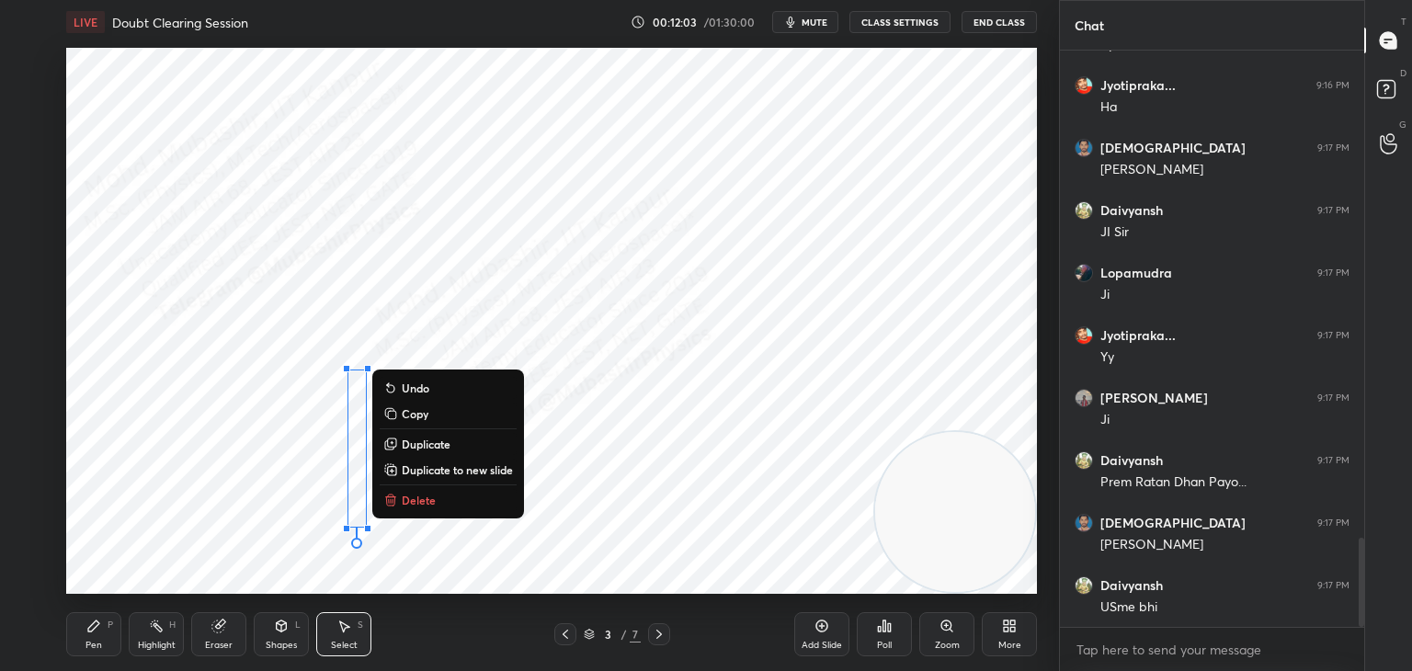
click at [412, 410] on p "Copy" at bounding box center [415, 413] width 27 height 15
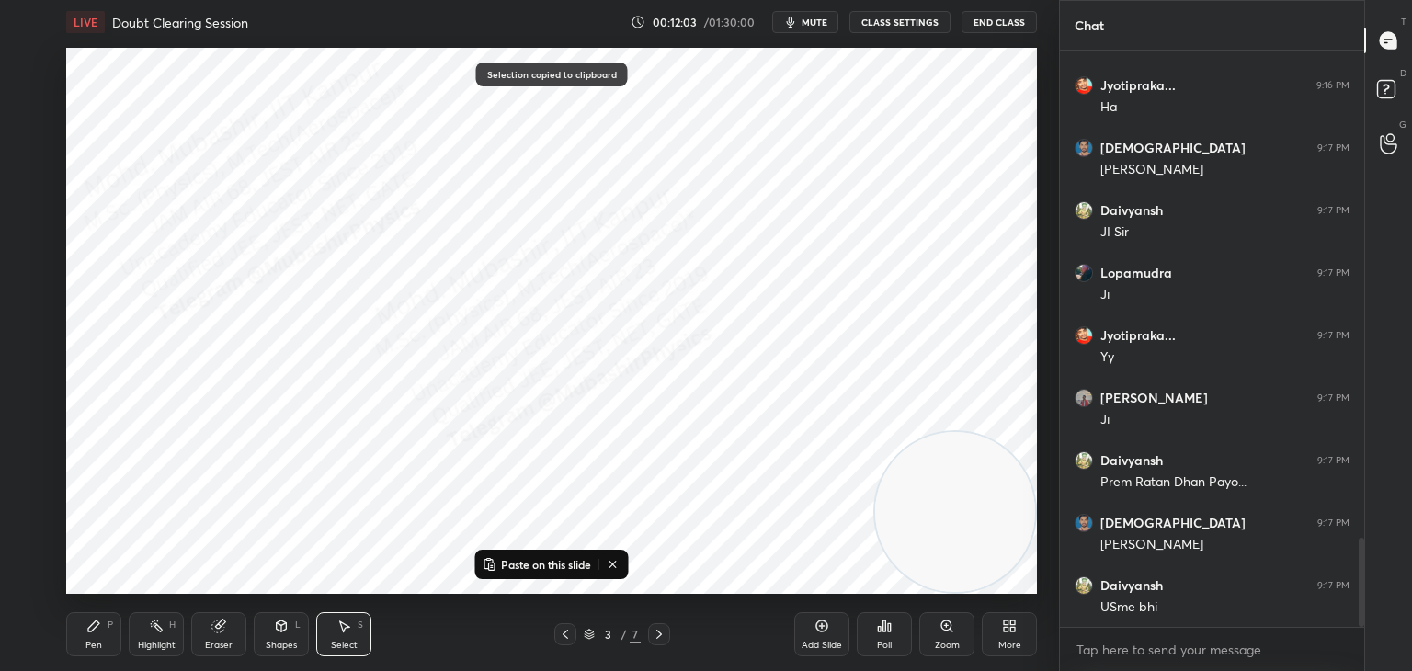
click at [664, 642] on div at bounding box center [659, 634] width 22 height 22
click at [566, 563] on p "Paste on this slide" at bounding box center [546, 564] width 90 height 15
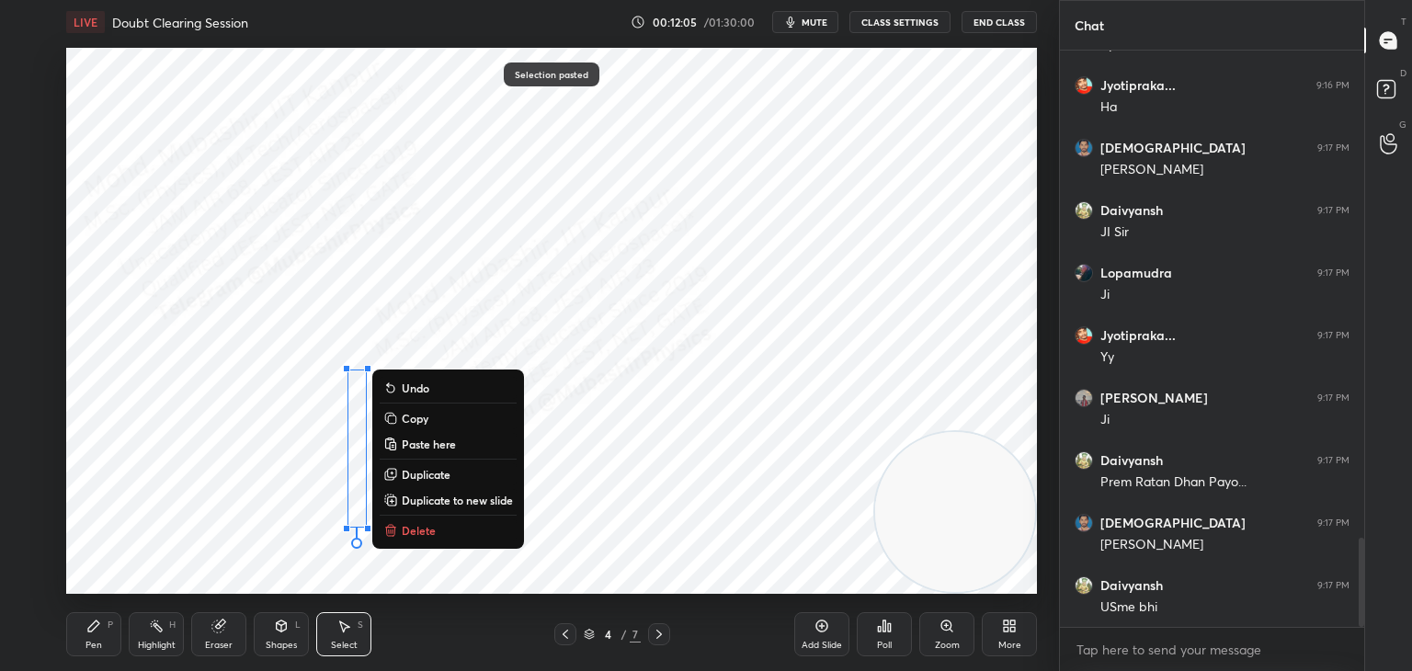
click at [438, 464] on button "Duplicate" at bounding box center [448, 474] width 137 height 22
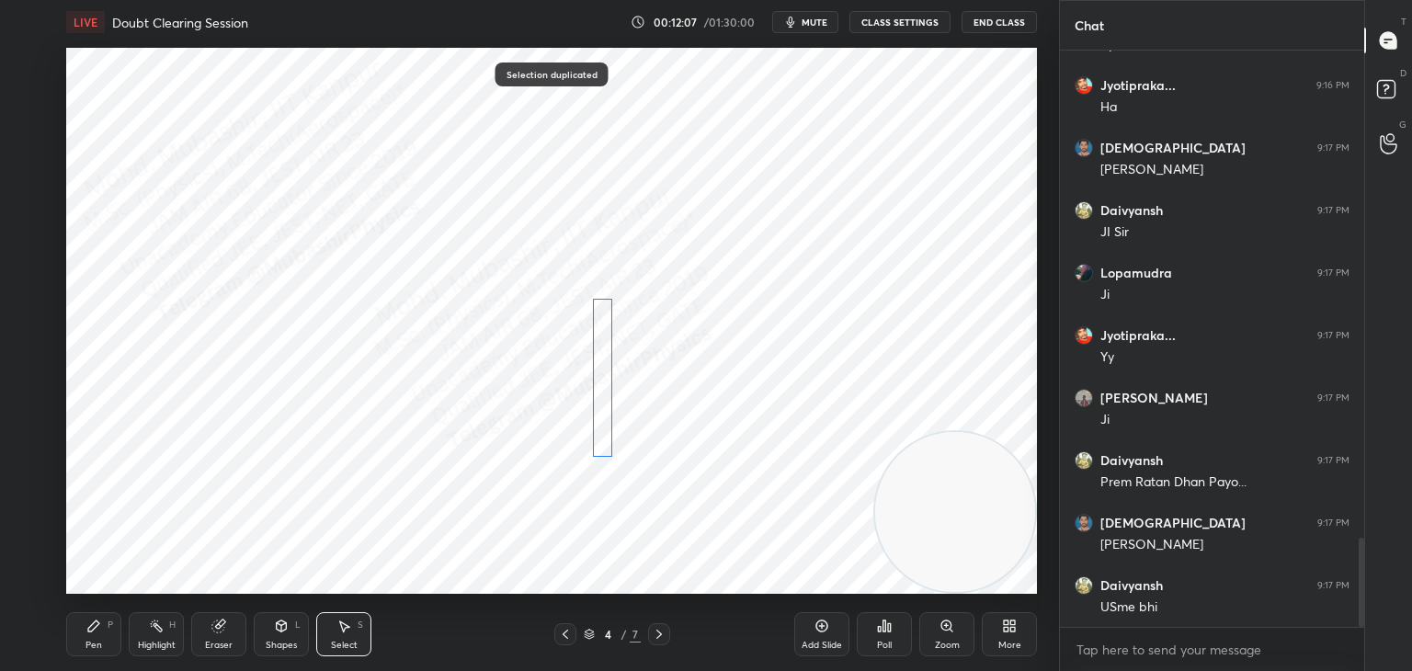
drag, startPoint x: 377, startPoint y: 498, endPoint x: 592, endPoint y: 416, distance: 230.5
click at [592, 414] on div "0 ° Undo Copy Paste here Duplicate Duplicate to new slide Delete" at bounding box center [551, 321] width 971 height 546
drag, startPoint x: 590, startPoint y: 482, endPoint x: 453, endPoint y: 383, distance: 168.6
click at [453, 383] on div "90 ° Undo Copy Paste here Duplicate Duplicate to new slide Delete" at bounding box center [551, 321] width 971 height 546
drag, startPoint x: 601, startPoint y: 381, endPoint x: 439, endPoint y: 370, distance: 162.2
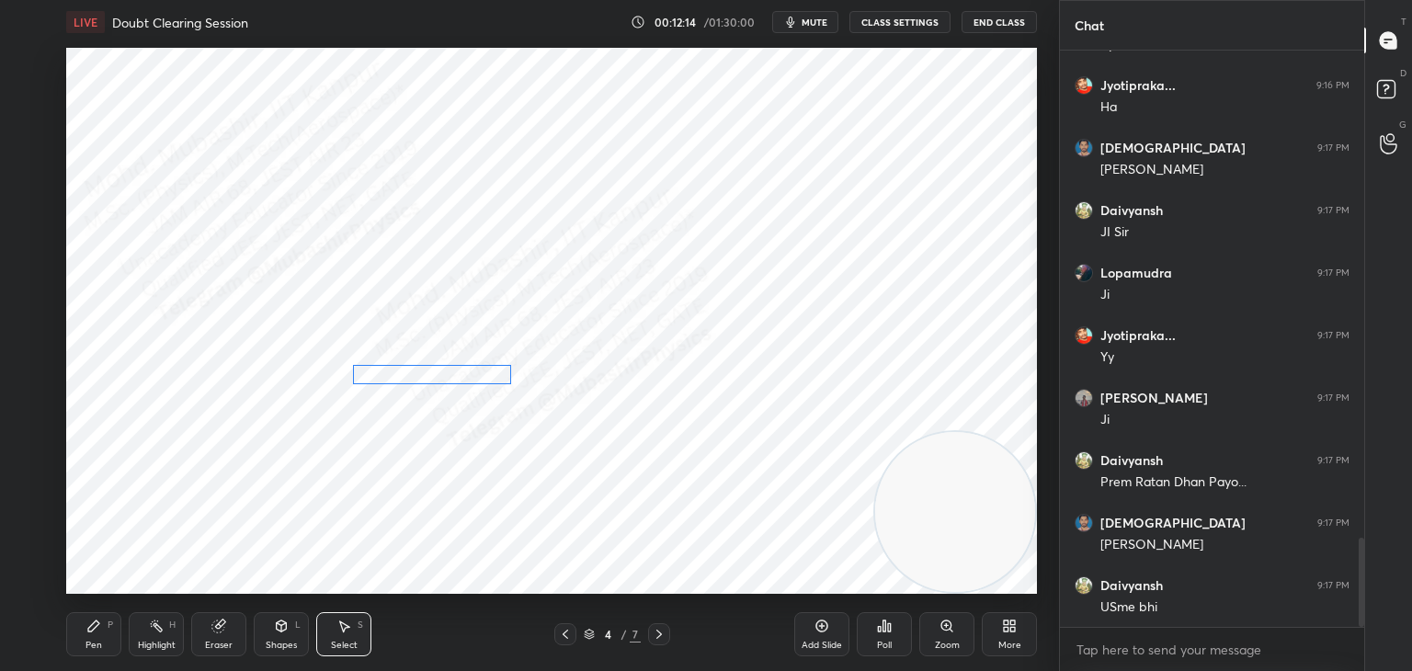
click at [439, 370] on div "0 ° Undo Copy Paste here Duplicate Duplicate to new slide Delete" at bounding box center [551, 321] width 971 height 546
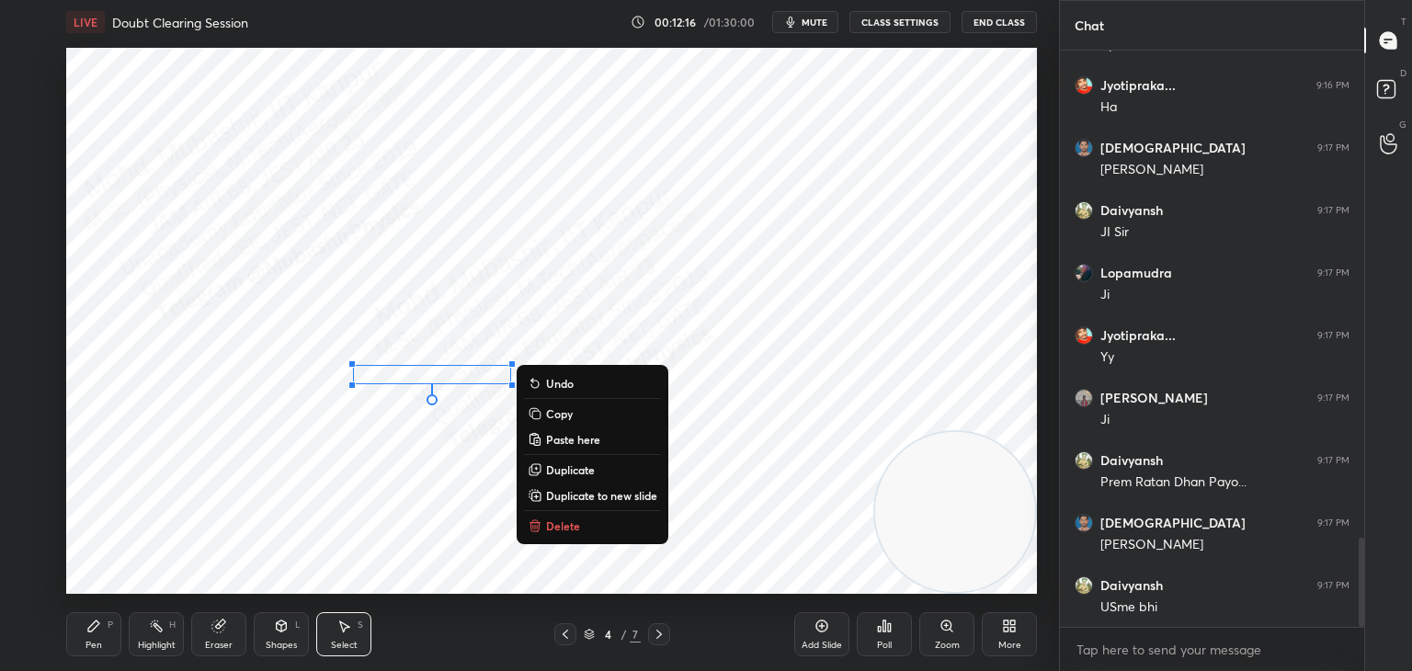
click at [430, 490] on div "0 ° Undo Copy Paste here Duplicate Duplicate to new slide Delete" at bounding box center [551, 321] width 971 height 546
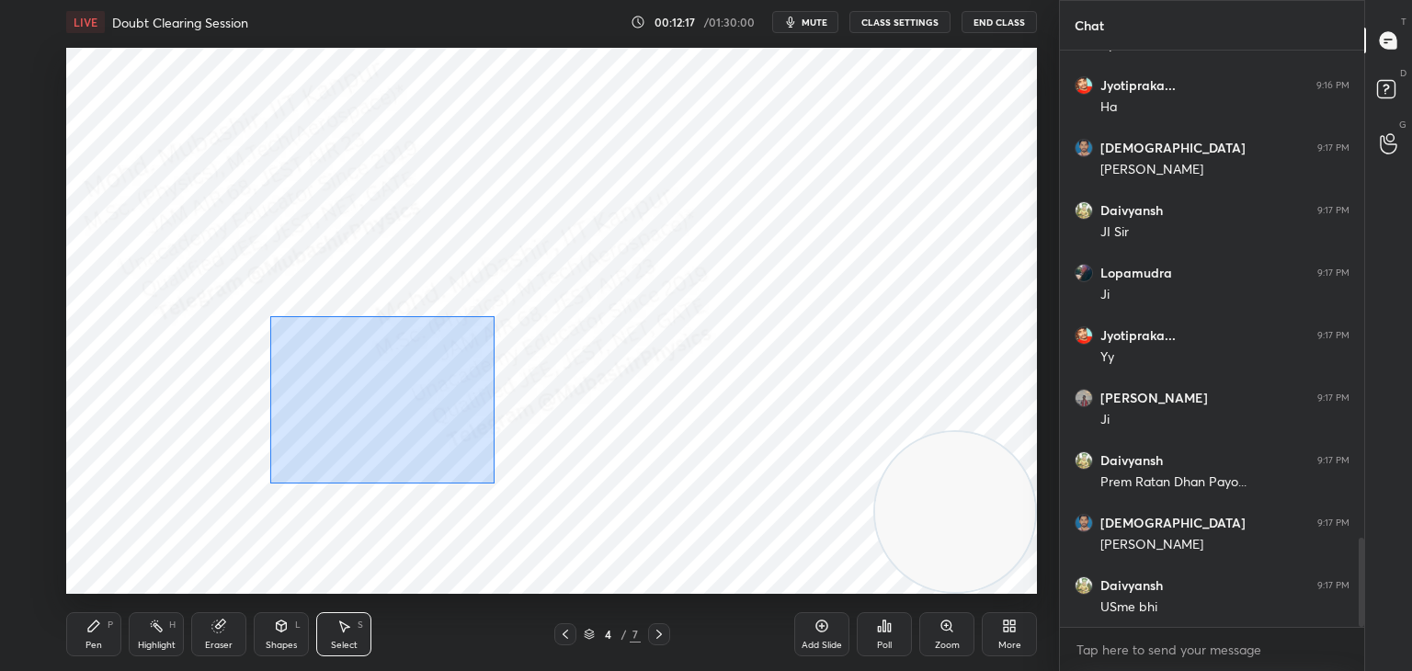
drag, startPoint x: 494, startPoint y: 484, endPoint x: 564, endPoint y: 531, distance: 85.4
click at [611, 548] on div "0 ° Undo Copy Paste here Duplicate Duplicate to new slide Delete" at bounding box center [551, 321] width 971 height 546
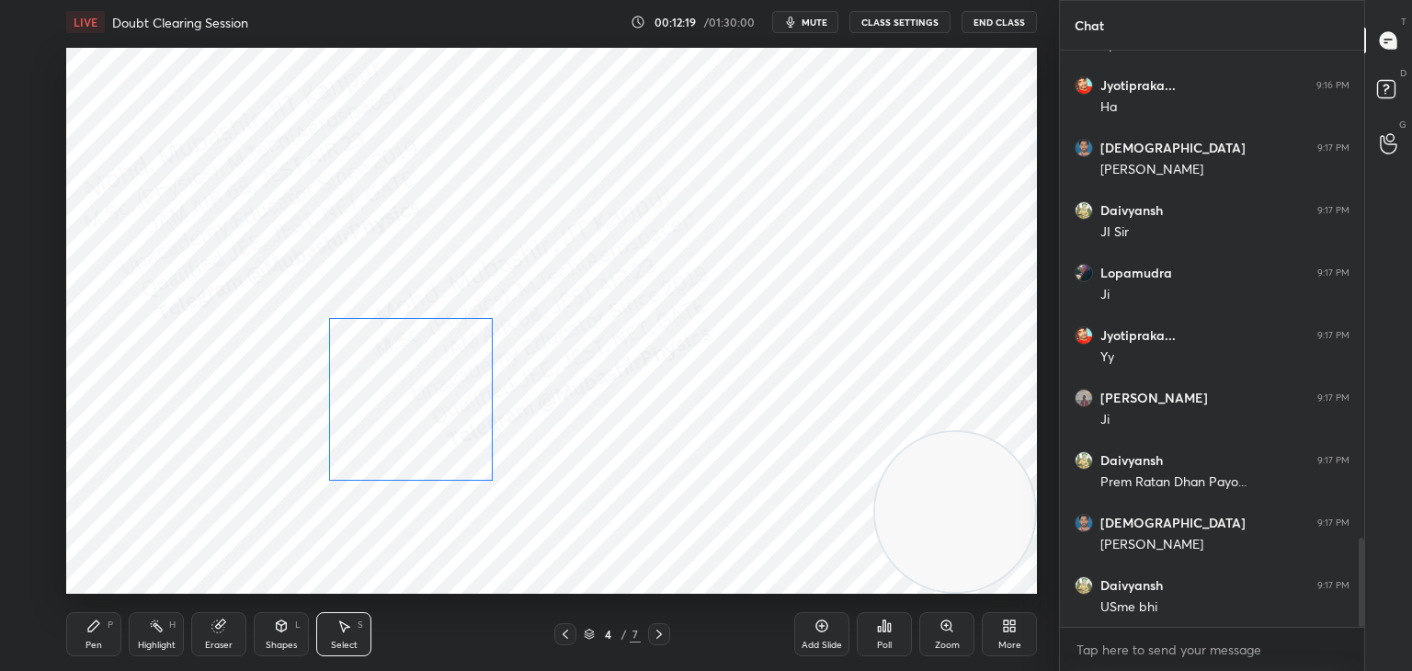
drag, startPoint x: 417, startPoint y: 432, endPoint x: 408, endPoint y: 414, distance: 20.6
click at [408, 414] on div "0 ° Undo Copy Paste here Duplicate Duplicate to new slide Delete" at bounding box center [551, 321] width 971 height 546
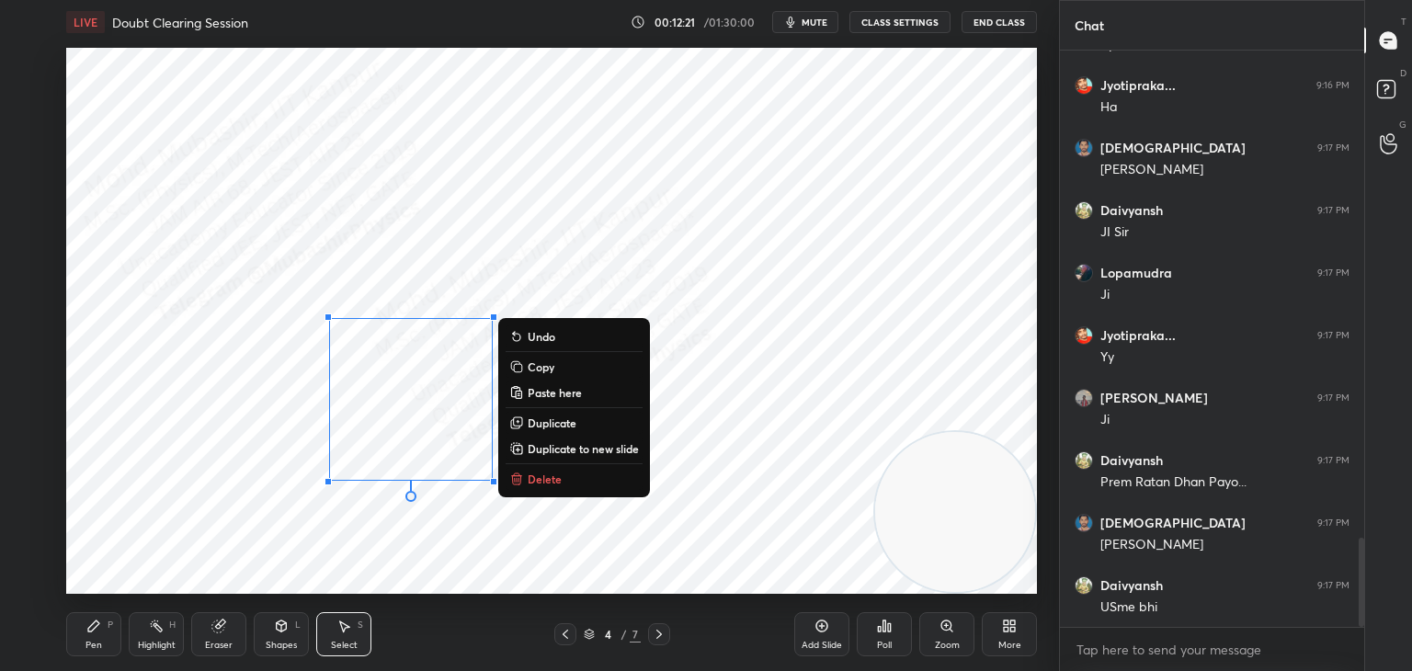
scroll to position [3216, 0]
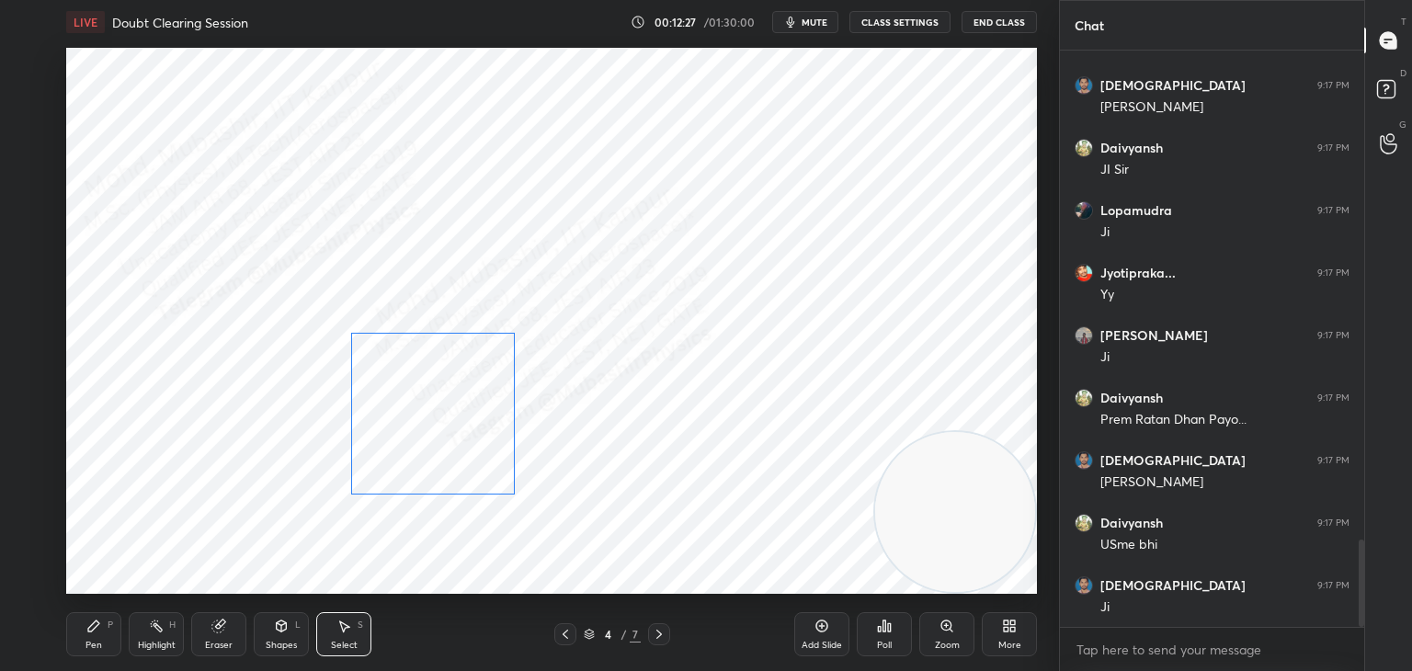
drag, startPoint x: 439, startPoint y: 398, endPoint x: 441, endPoint y: 413, distance: 15.0
click at [460, 414] on div "0 ° Undo Copy Paste here Duplicate Duplicate to new slide Delete" at bounding box center [551, 321] width 971 height 546
drag, startPoint x: 504, startPoint y: 321, endPoint x: 752, endPoint y: 443, distance: 276.7
click at [758, 449] on div "0 ° Undo Copy Paste here Duplicate Duplicate to new slide Delete" at bounding box center [551, 321] width 971 height 546
drag, startPoint x: 603, startPoint y: 388, endPoint x: 279, endPoint y: 364, distance: 324.5
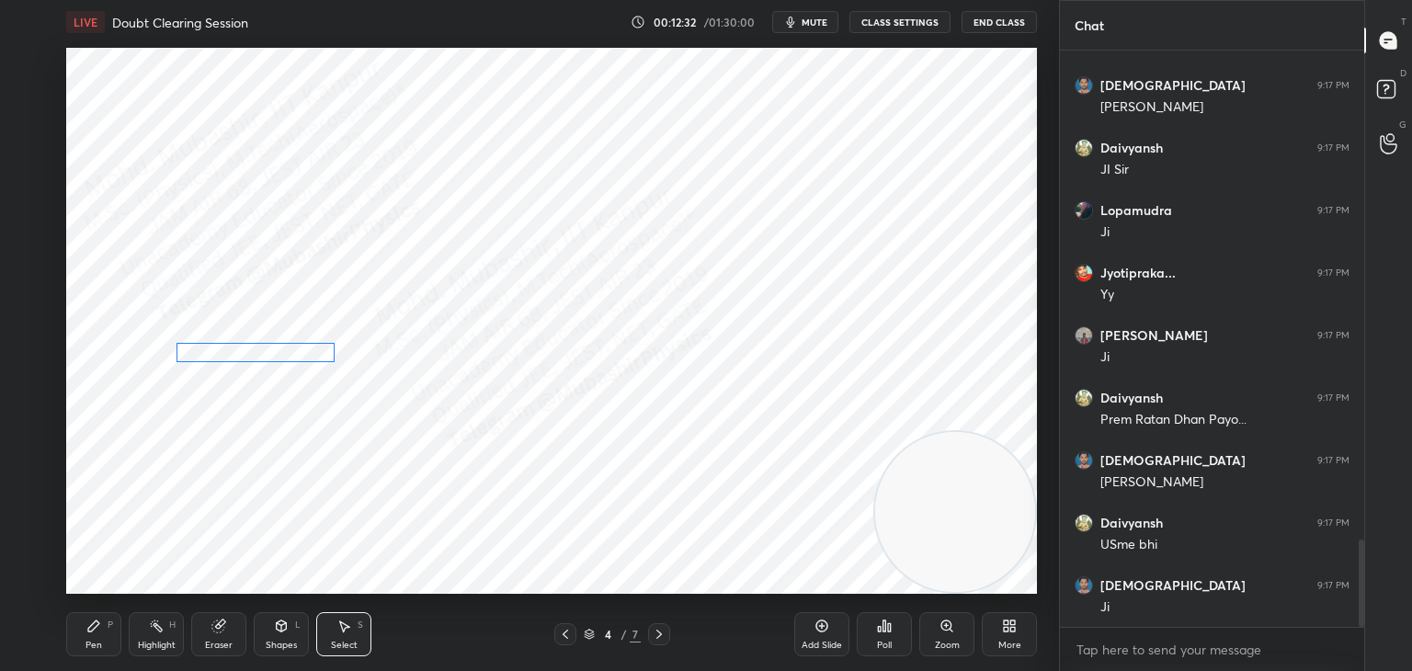
click at [265, 354] on div "0 ° Undo Copy Paste here Duplicate Duplicate to new slide Delete" at bounding box center [551, 321] width 971 height 546
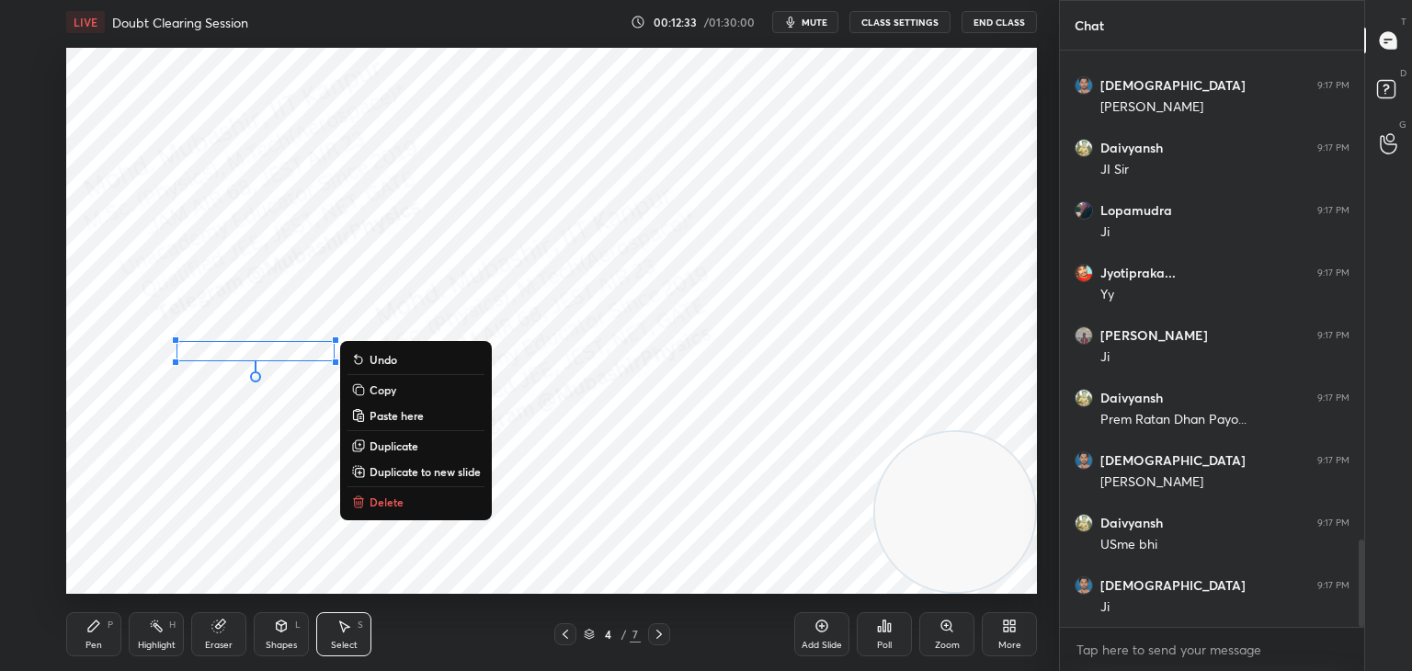
drag, startPoint x: 267, startPoint y: 439, endPoint x: 283, endPoint y: 432, distance: 18.1
click at [268, 436] on div "0 ° Undo Copy Paste here Duplicate Duplicate to new slide Delete" at bounding box center [551, 321] width 971 height 546
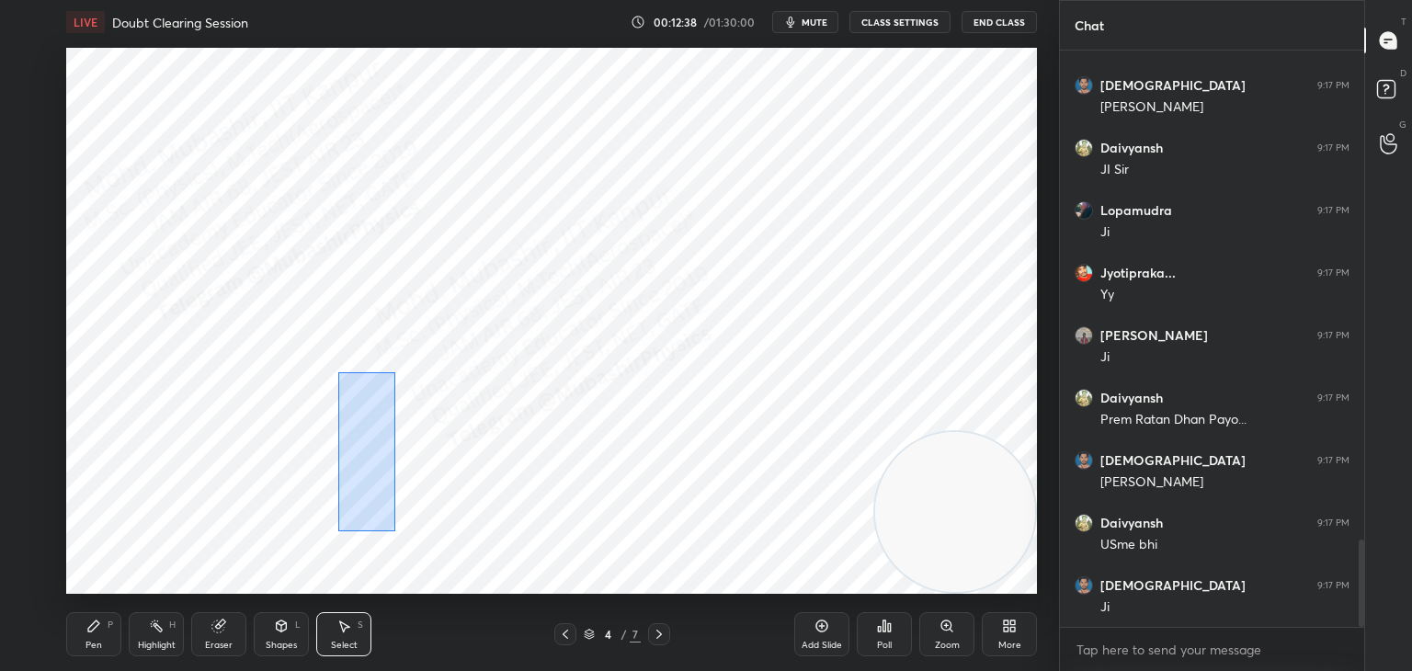
drag, startPoint x: 338, startPoint y: 372, endPoint x: 394, endPoint y: 531, distance: 168.6
click at [394, 531] on div "0 ° Undo Copy Paste here Duplicate Duplicate to new slide Delete" at bounding box center [551, 321] width 971 height 546
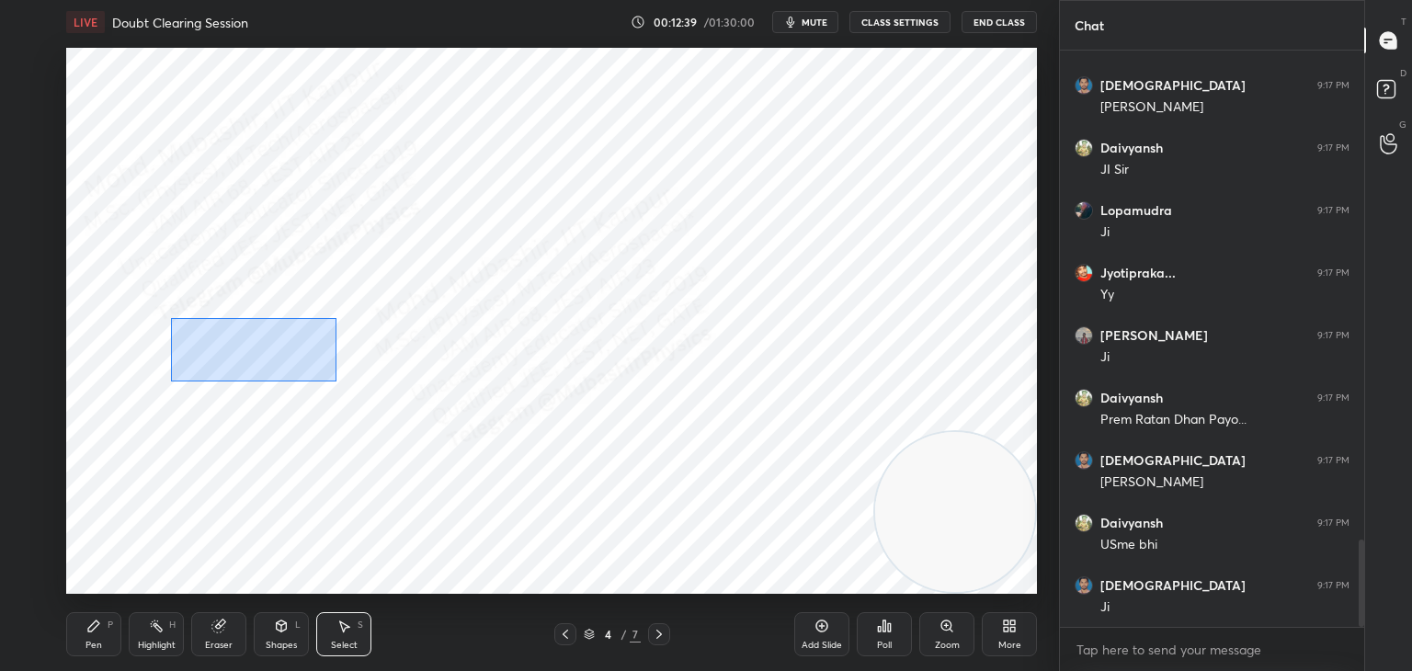
drag, startPoint x: 217, startPoint y: 331, endPoint x: 343, endPoint y: 370, distance: 131.7
click at [338, 380] on div "0 ° Undo Copy Paste here Duplicate Duplicate to new slide Delete" at bounding box center [551, 321] width 971 height 546
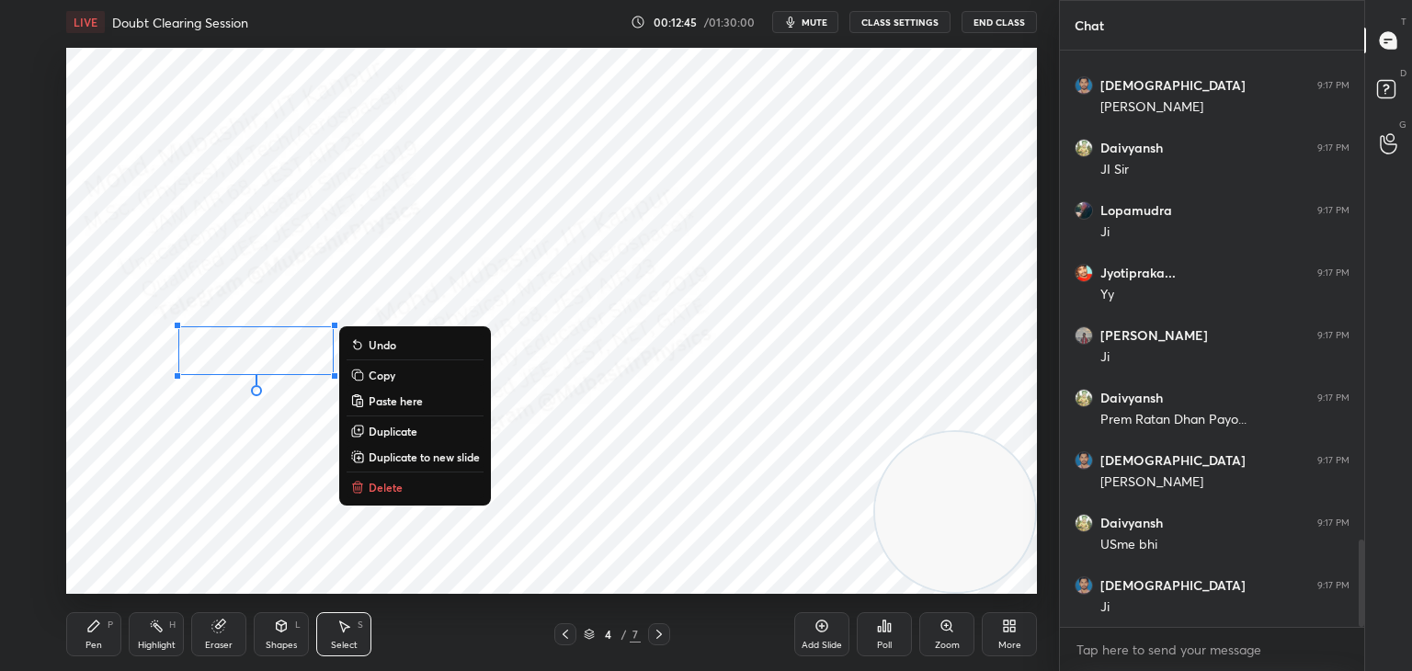
drag, startPoint x: 250, startPoint y: 377, endPoint x: 234, endPoint y: 37, distance: 340.6
click at [239, 22] on div "LIVE Doubt Clearing Session 00:12:45 / 01:30:00 mute CLASS SETTINGS End Class 0…" at bounding box center [552, 335] width 986 height 671
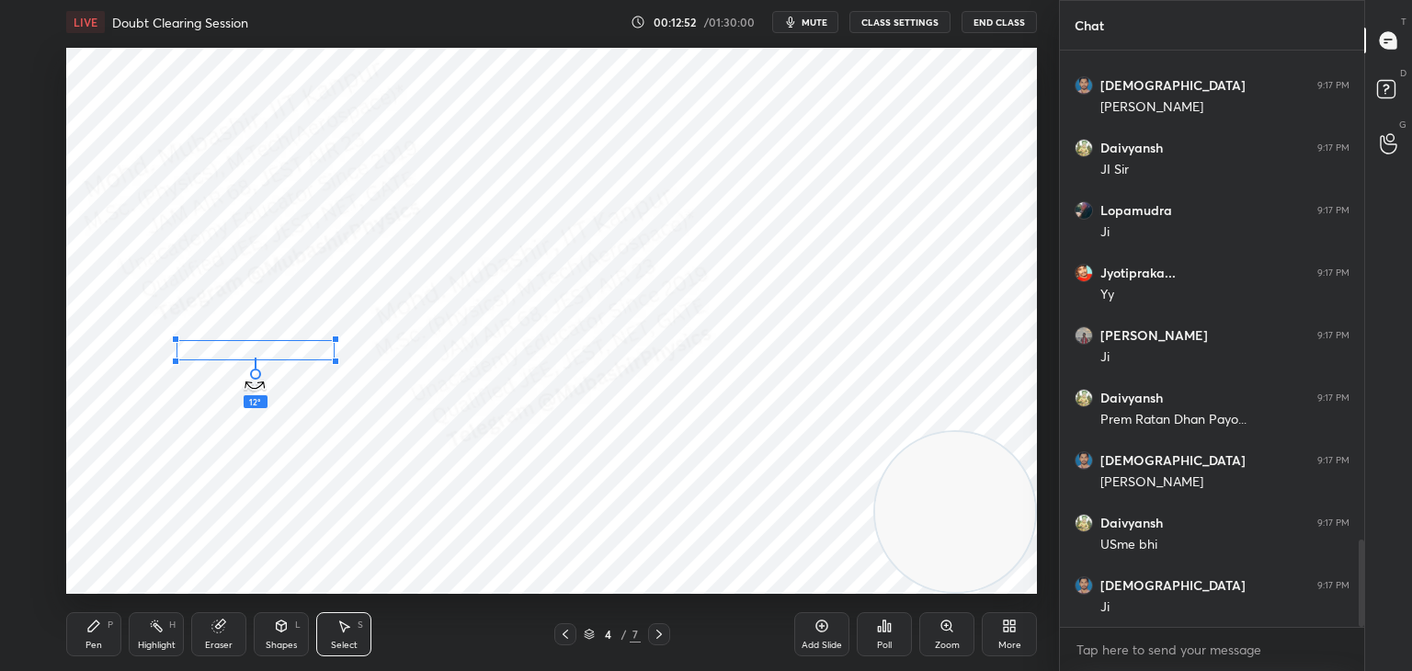
drag, startPoint x: 256, startPoint y: 388, endPoint x: 250, endPoint y: 366, distance: 22.7
click at [250, 366] on div "12 ° Undo Copy Paste here Duplicate Duplicate to new slide Delete" at bounding box center [551, 321] width 971 height 546
drag, startPoint x: 269, startPoint y: 347, endPoint x: 294, endPoint y: 359, distance: 27.5
click at [294, 359] on div "0 ° Undo Copy Paste here Duplicate Duplicate to new slide Delete" at bounding box center [551, 321] width 971 height 546
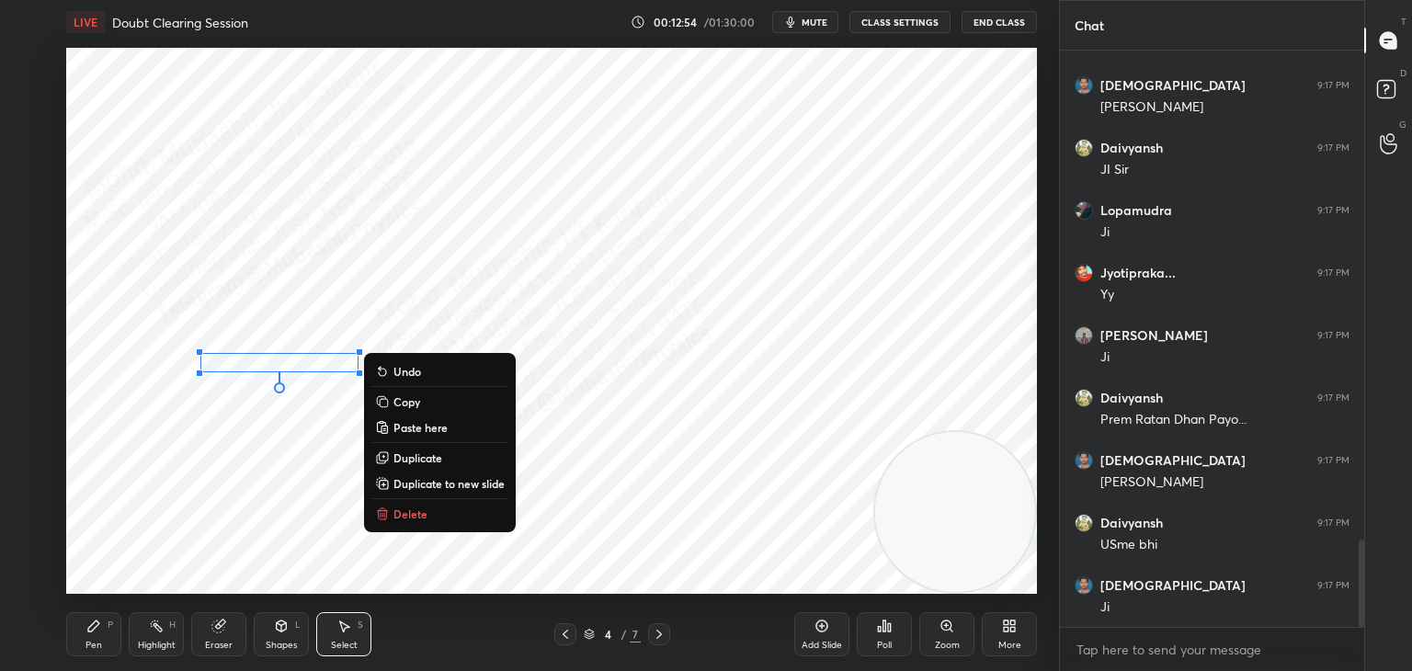
click at [327, 306] on div "0 ° Undo Copy Paste here Duplicate Duplicate to new slide Delete" at bounding box center [551, 321] width 971 height 546
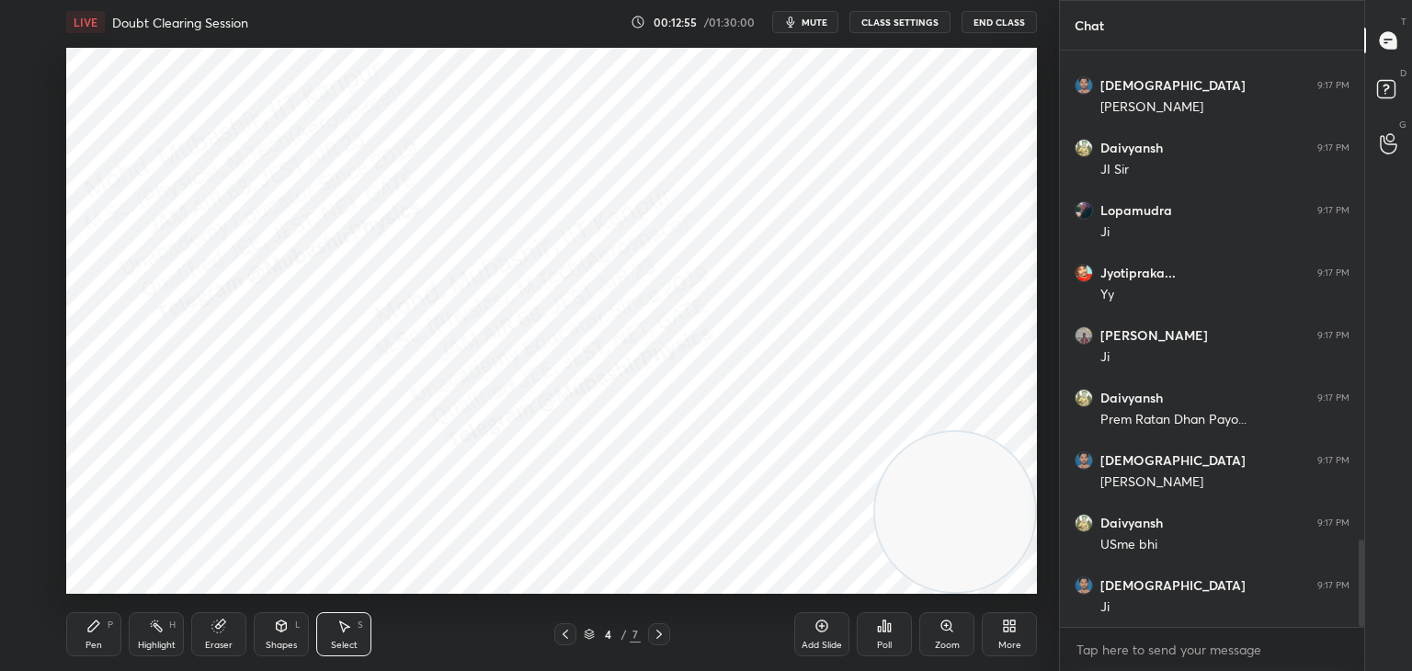
drag, startPoint x: 99, startPoint y: 625, endPoint x: 97, endPoint y: 615, distance: 10.3
click at [99, 623] on icon at bounding box center [93, 626] width 15 height 15
click at [343, 645] on div "Select" at bounding box center [344, 645] width 27 height 9
drag, startPoint x: 204, startPoint y: 439, endPoint x: 287, endPoint y: 539, distance: 130.0
click at [287, 539] on div "0 ° Undo Copy Paste here Duplicate Duplicate to new slide Delete" at bounding box center [551, 321] width 971 height 546
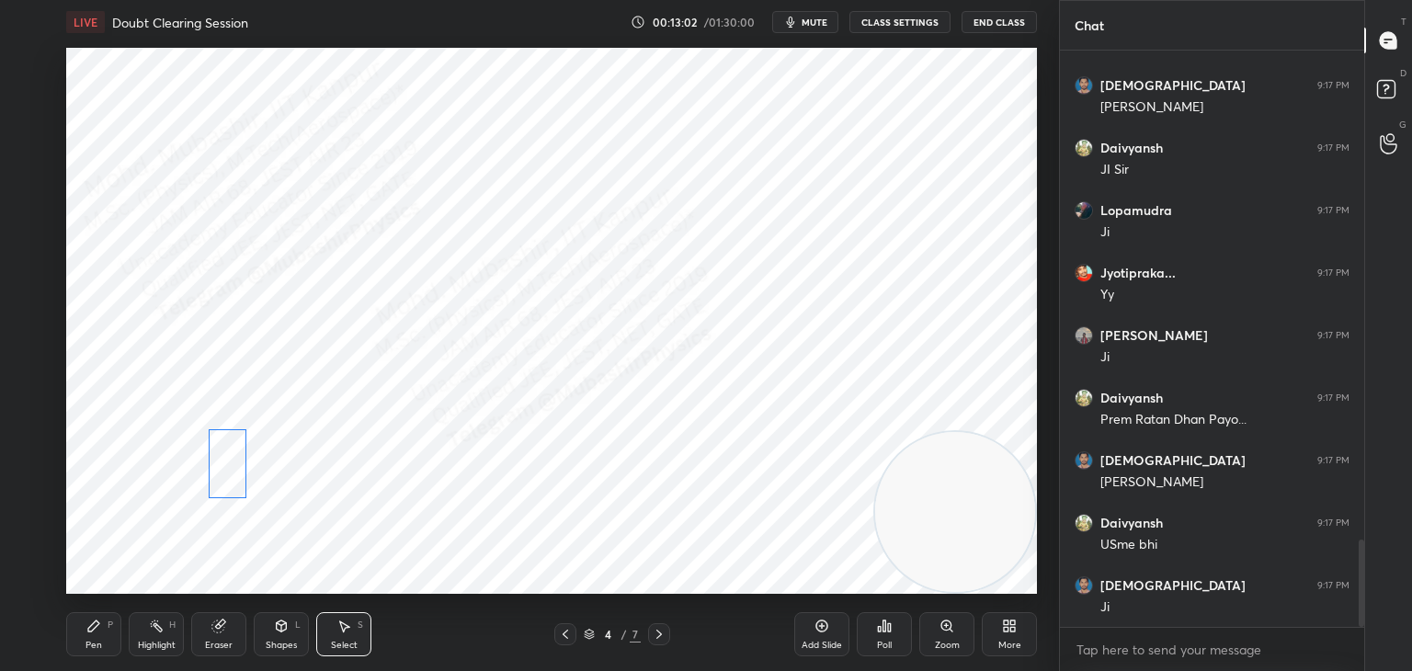
drag, startPoint x: 239, startPoint y: 486, endPoint x: 222, endPoint y: 480, distance: 18.6
click at [219, 478] on div "0 ° Undo Copy Paste here Duplicate Duplicate to new slide Delete" at bounding box center [551, 321] width 971 height 546
drag, startPoint x: 222, startPoint y: 480, endPoint x: 225, endPoint y: 489, distance: 9.9
click at [225, 489] on div "0 ° Undo Copy Paste here Duplicate Duplicate to new slide Delete" at bounding box center [551, 321] width 971 height 546
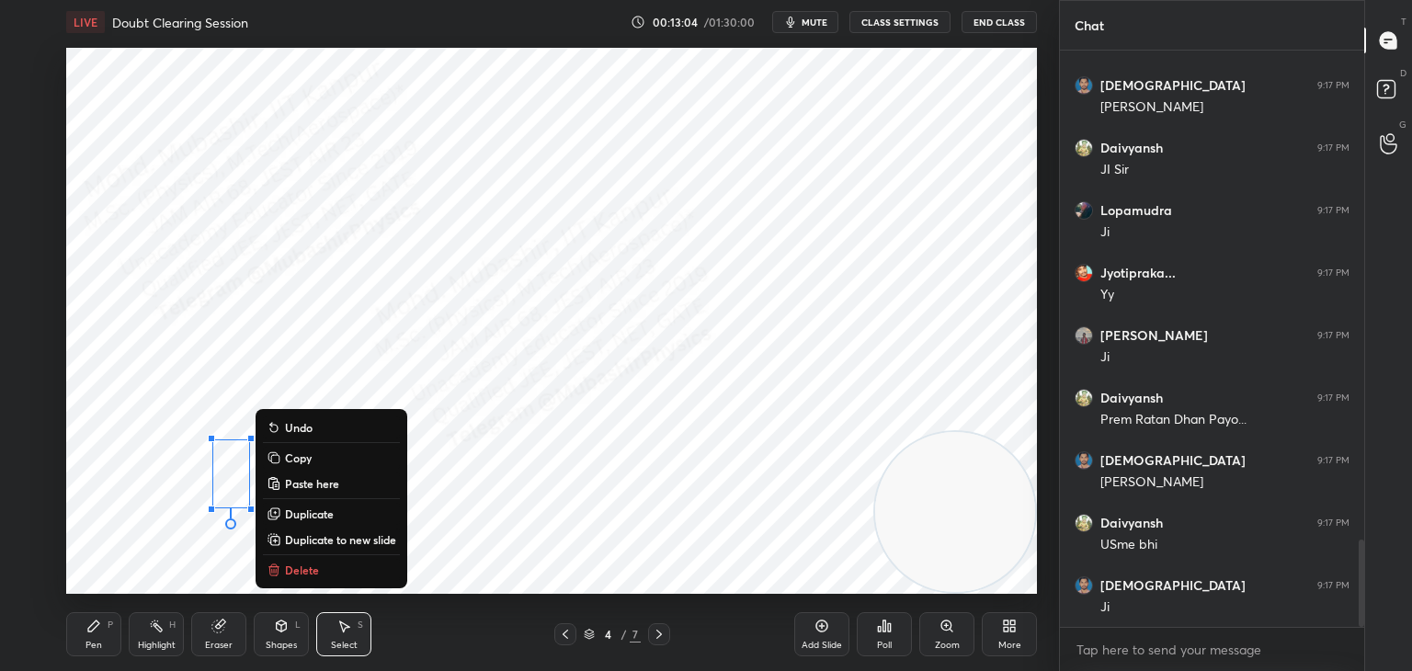
click at [105, 634] on div "Pen P" at bounding box center [93, 634] width 55 height 44
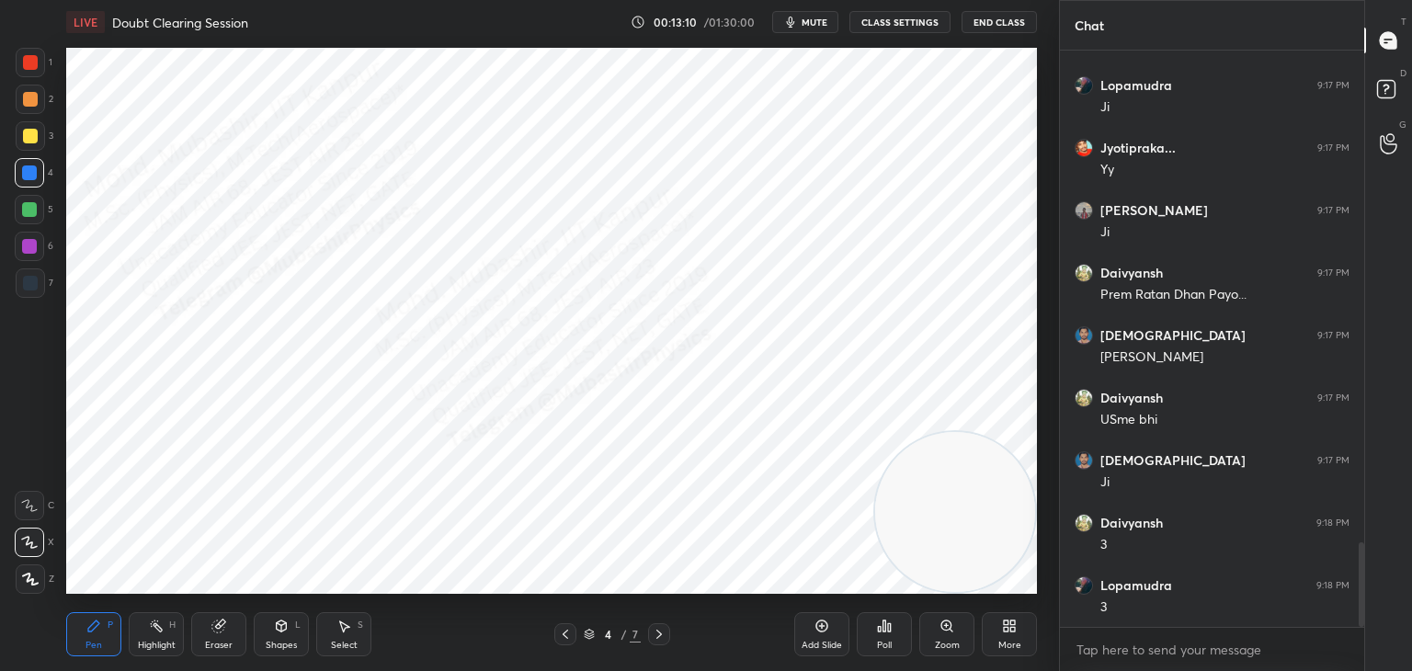
scroll to position [3403, 0]
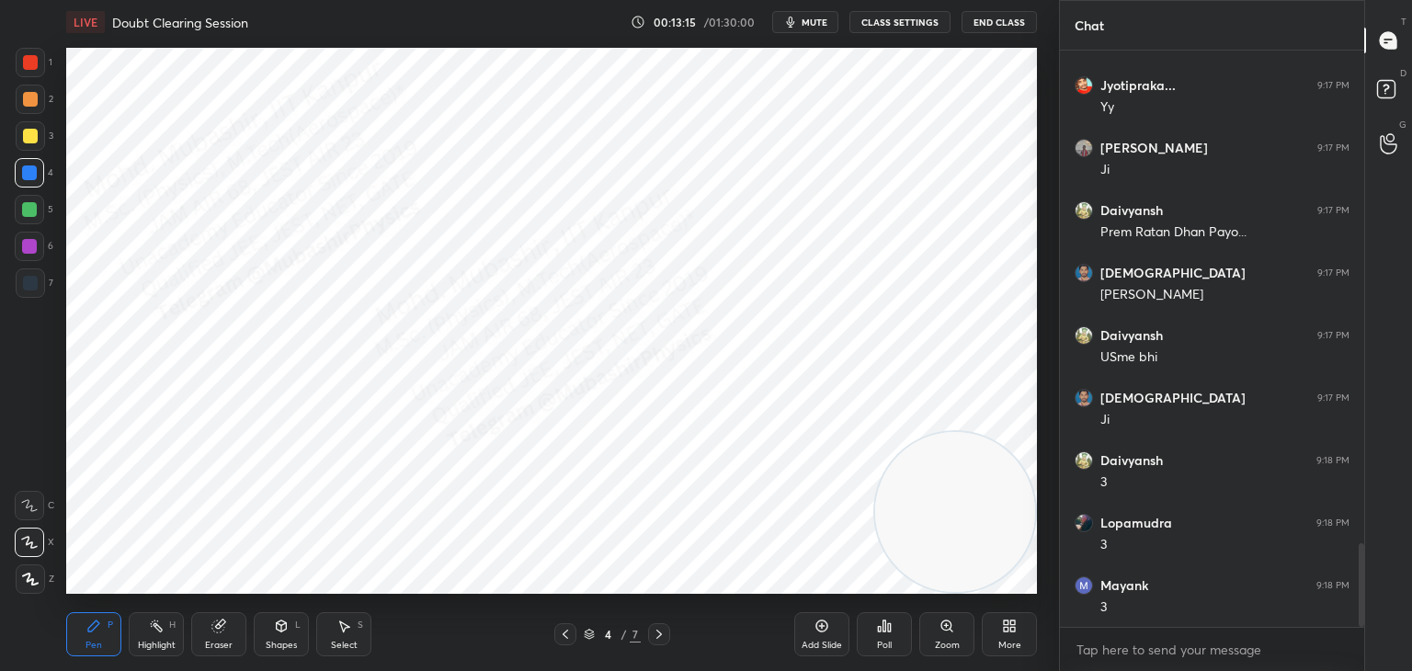
drag, startPoint x: 339, startPoint y: 642, endPoint x: 329, endPoint y: 626, distance: 18.6
click at [339, 638] on div "Select S" at bounding box center [343, 634] width 55 height 44
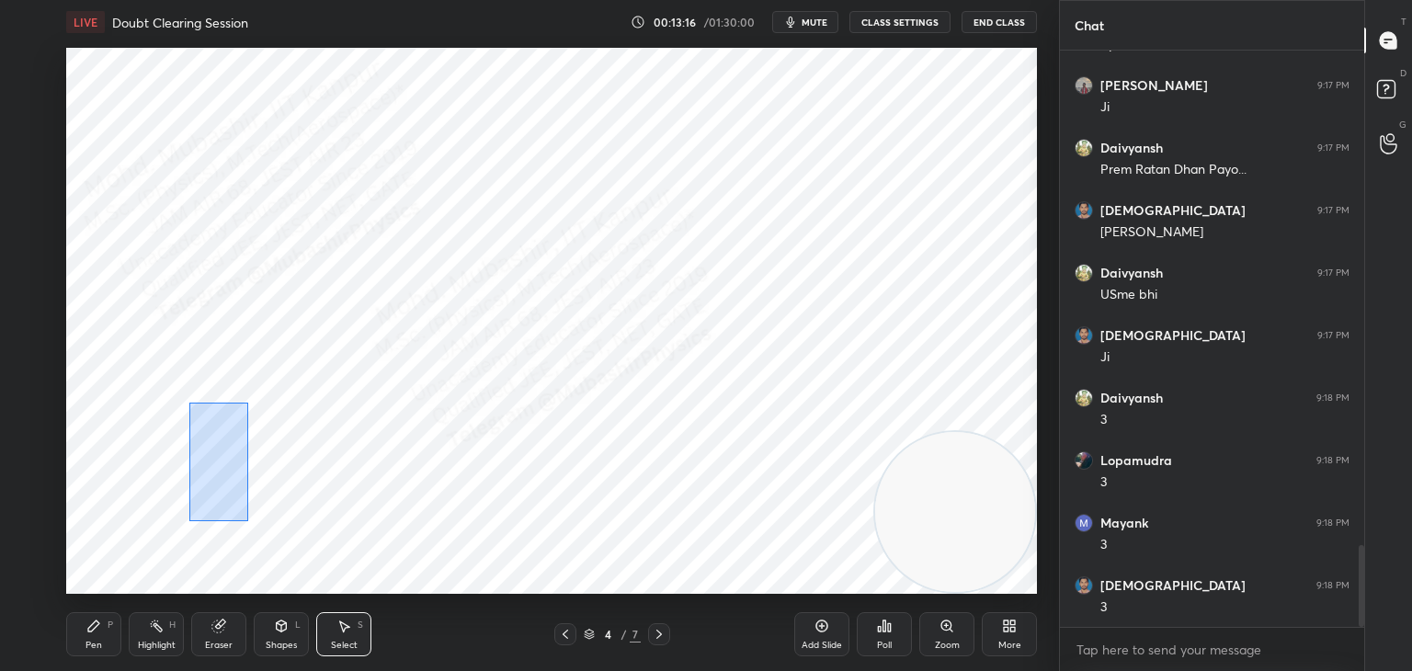
drag, startPoint x: 189, startPoint y: 403, endPoint x: 277, endPoint y: 537, distance: 160.1
click at [273, 537] on div "0 ° Undo Copy Paste here Duplicate Duplicate to new slide Delete" at bounding box center [551, 321] width 971 height 546
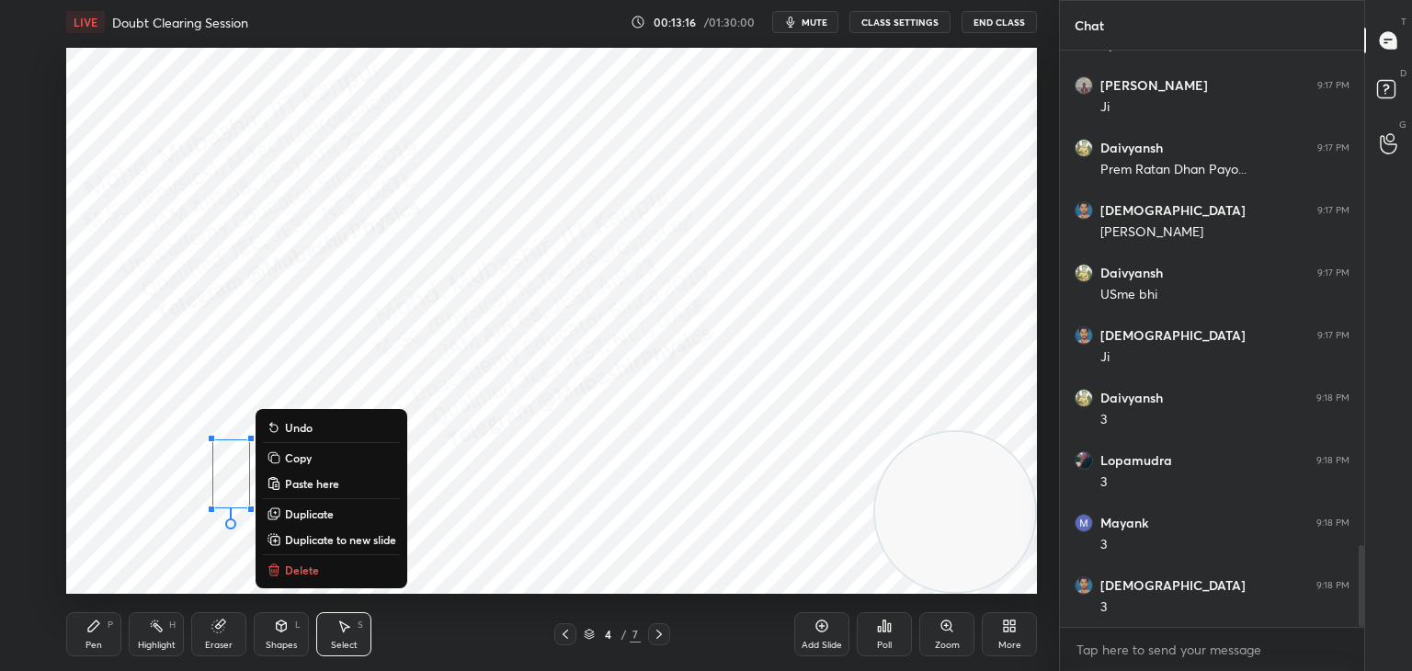
click at [313, 513] on p "Duplicate" at bounding box center [309, 514] width 49 height 15
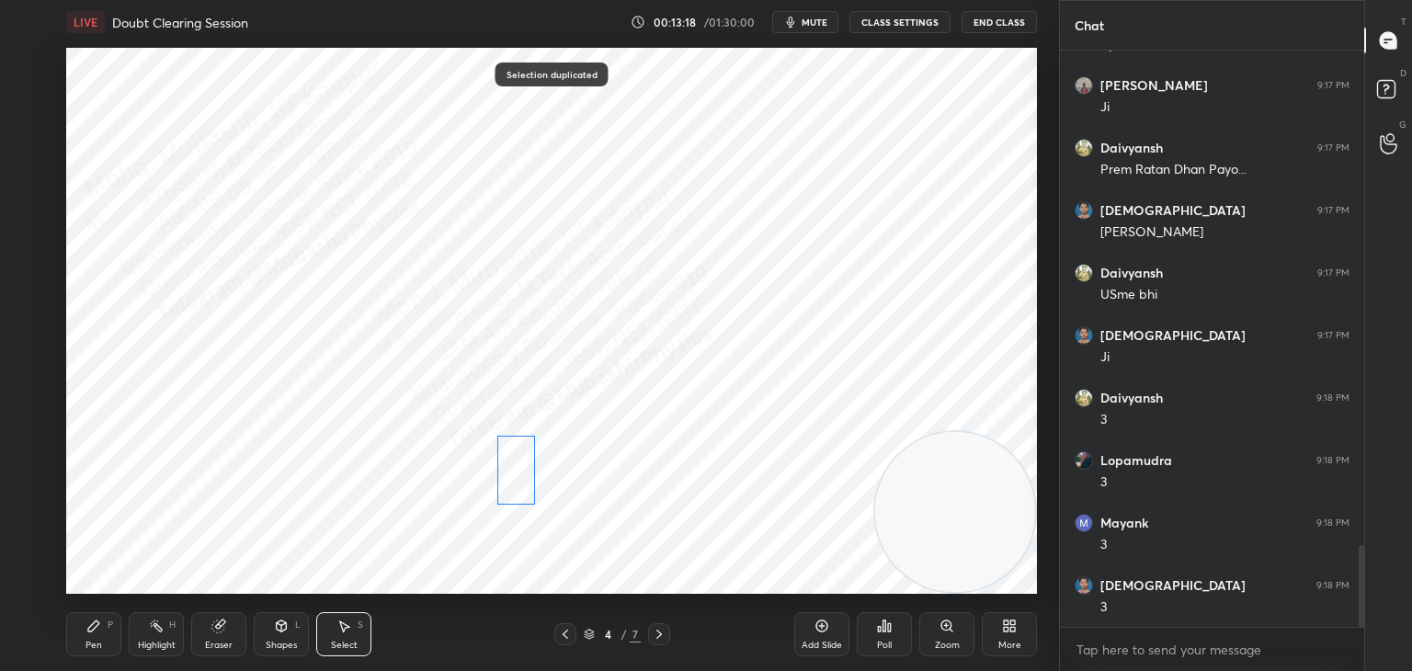
drag, startPoint x: 250, startPoint y: 497, endPoint x: 513, endPoint y: 472, distance: 264.2
click at [513, 472] on div "0 ° Undo Copy Paste here Duplicate Duplicate to new slide Delete" at bounding box center [551, 321] width 971 height 546
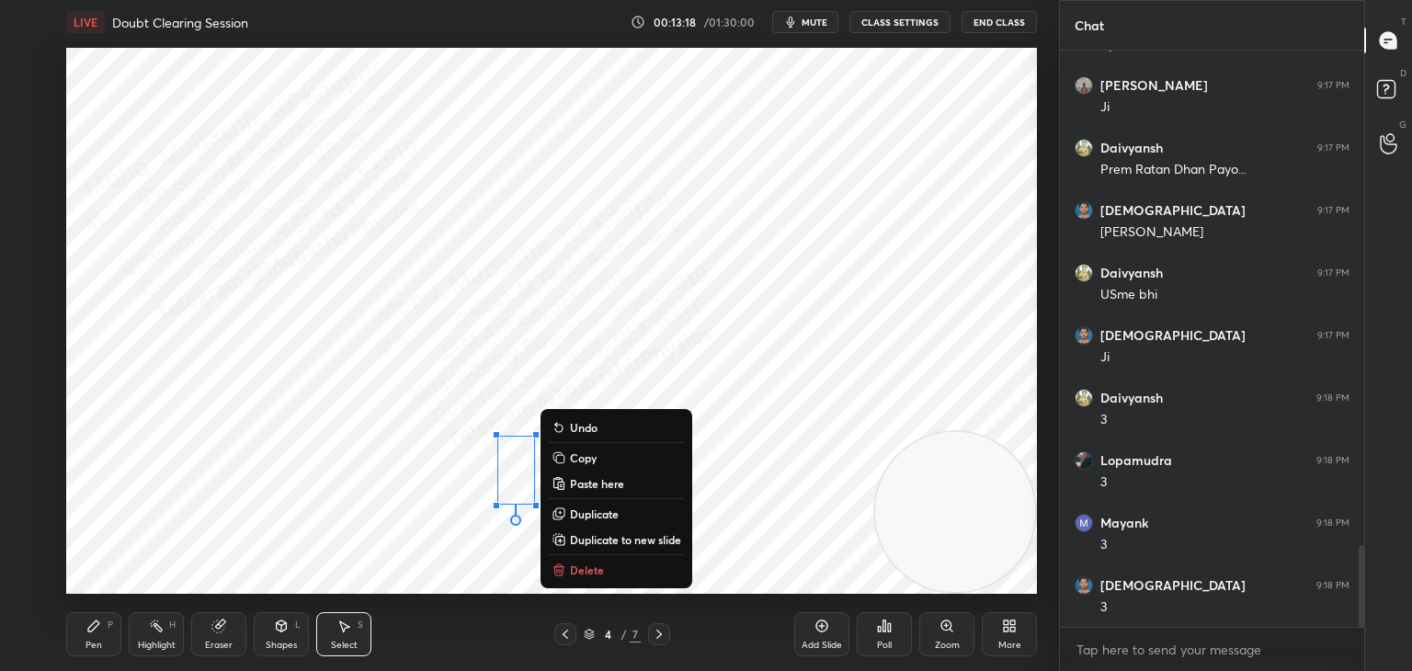
click at [588, 512] on p "Duplicate" at bounding box center [594, 514] width 49 height 15
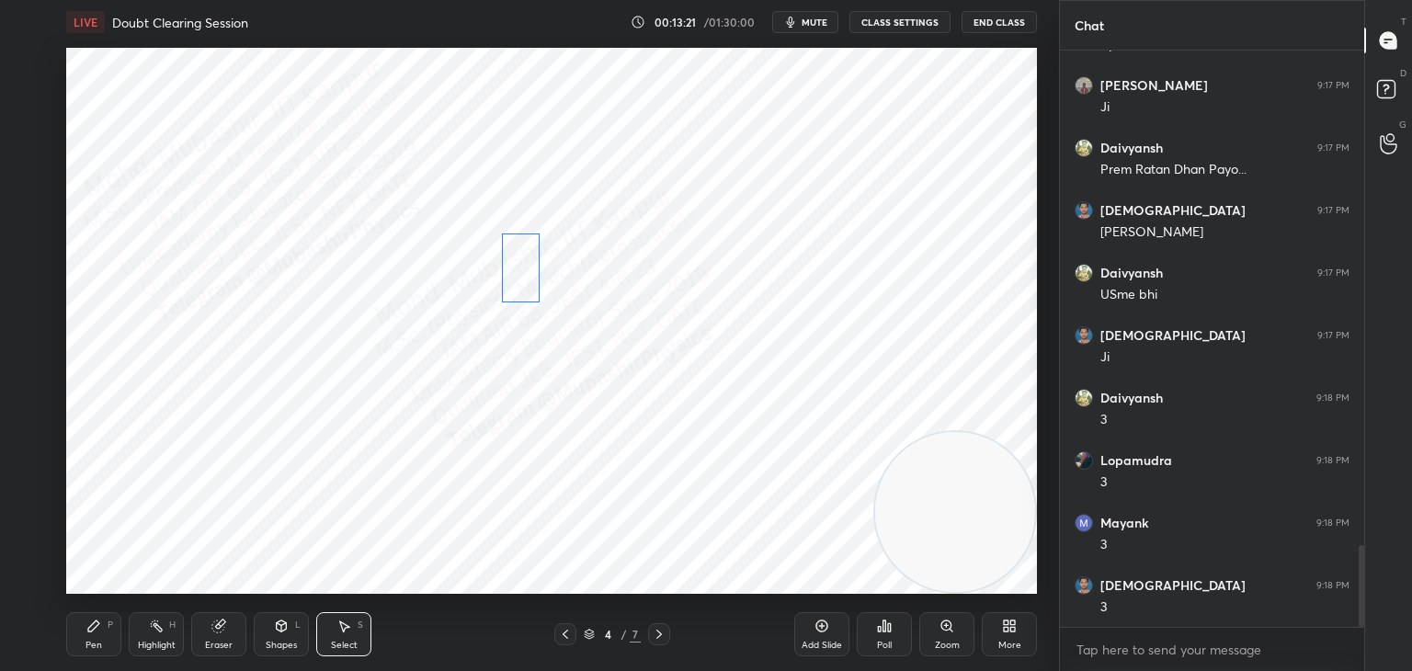
drag, startPoint x: 530, startPoint y: 387, endPoint x: 523, endPoint y: 281, distance: 106.0
click at [523, 281] on div "0 ° Undo Copy Paste here Duplicate Duplicate to new slide Delete" at bounding box center [551, 321] width 971 height 546
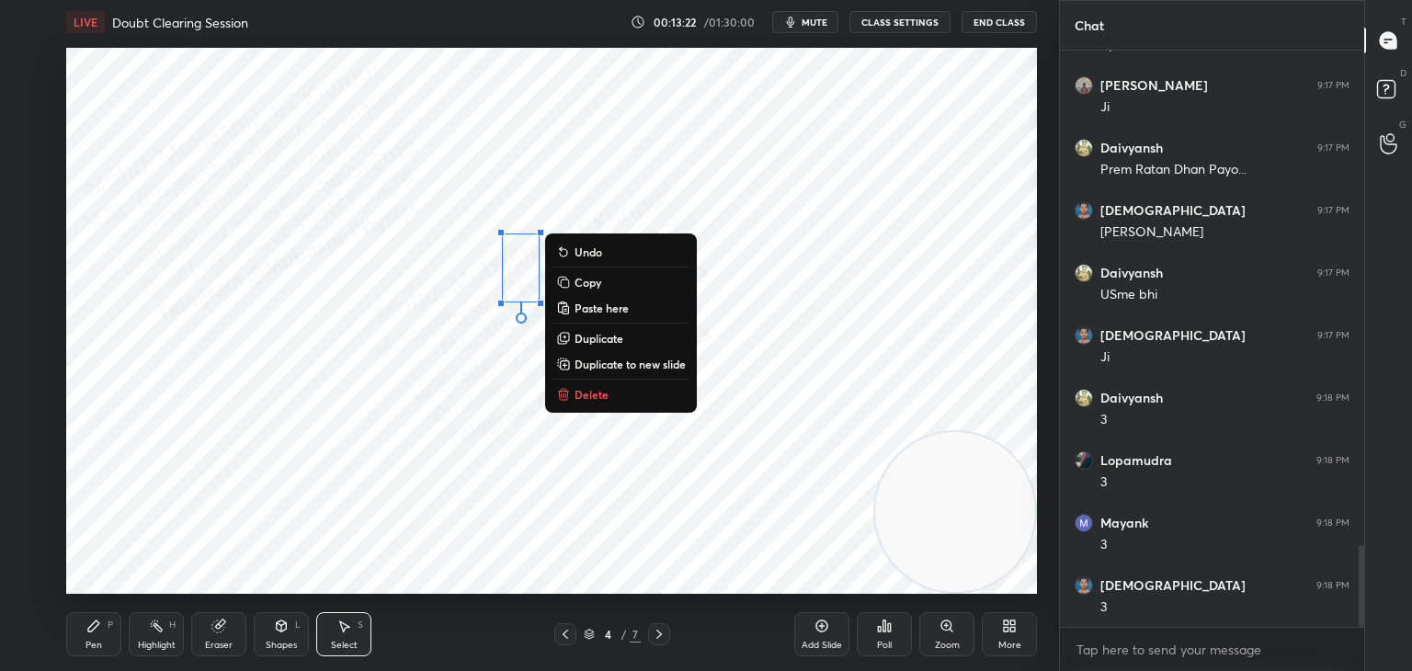
click at [586, 333] on p "Duplicate" at bounding box center [599, 338] width 49 height 15
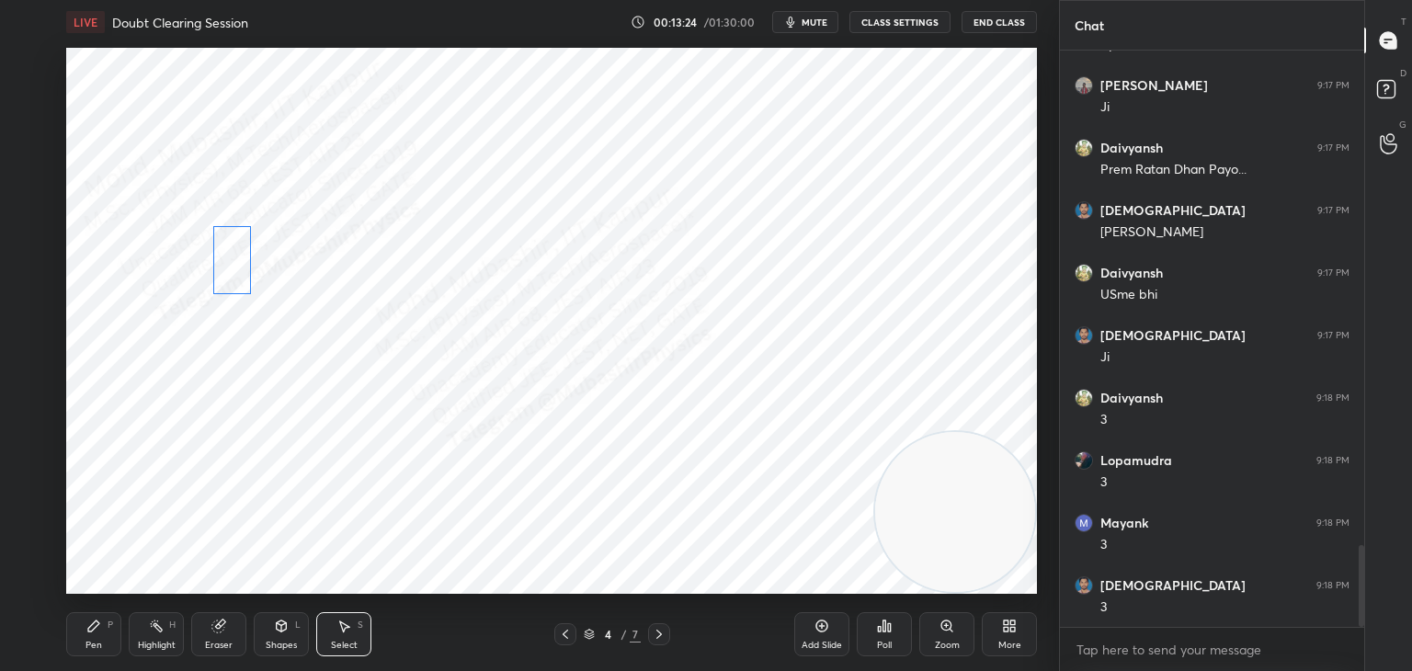
drag, startPoint x: 535, startPoint y: 307, endPoint x: 208, endPoint y: 267, distance: 329.8
click at [222, 278] on div "0 ° Undo Copy Paste here Duplicate Duplicate to new slide Delete" at bounding box center [551, 321] width 971 height 546
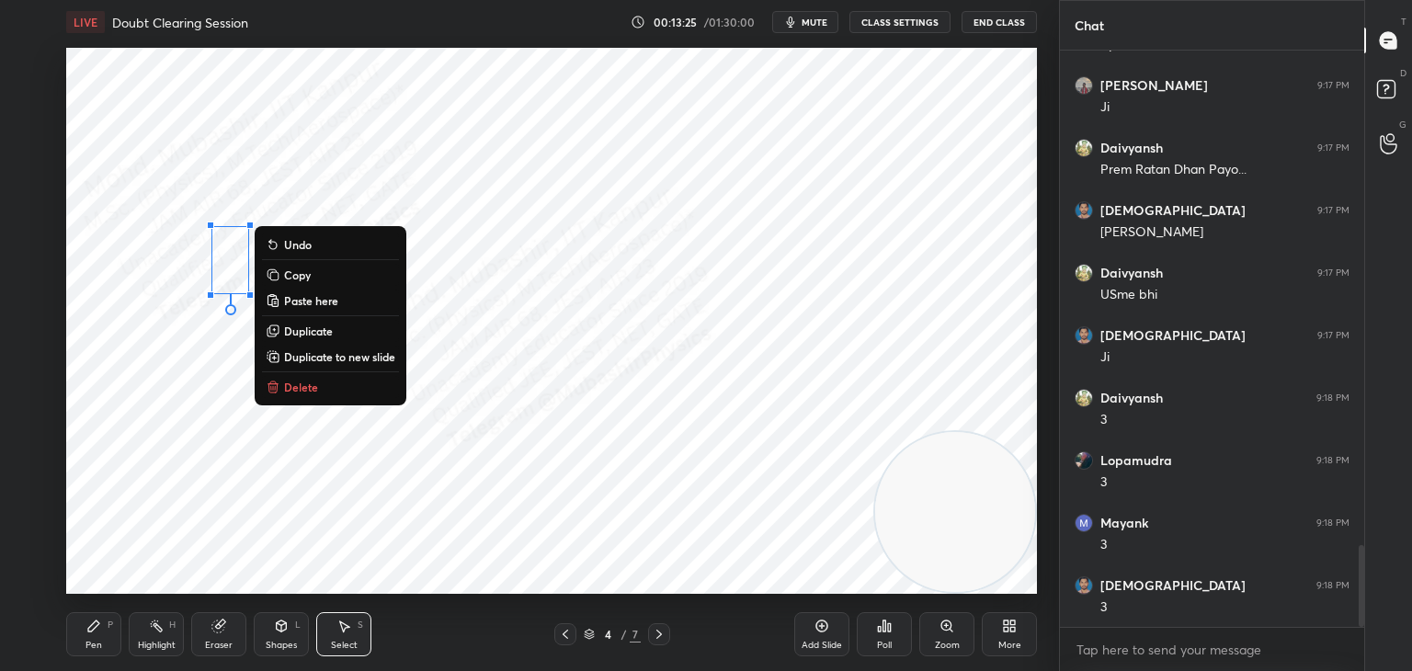
drag, startPoint x: 88, startPoint y: 633, endPoint x: 114, endPoint y: 634, distance: 25.8
click at [92, 634] on div "Pen P" at bounding box center [93, 634] width 55 height 44
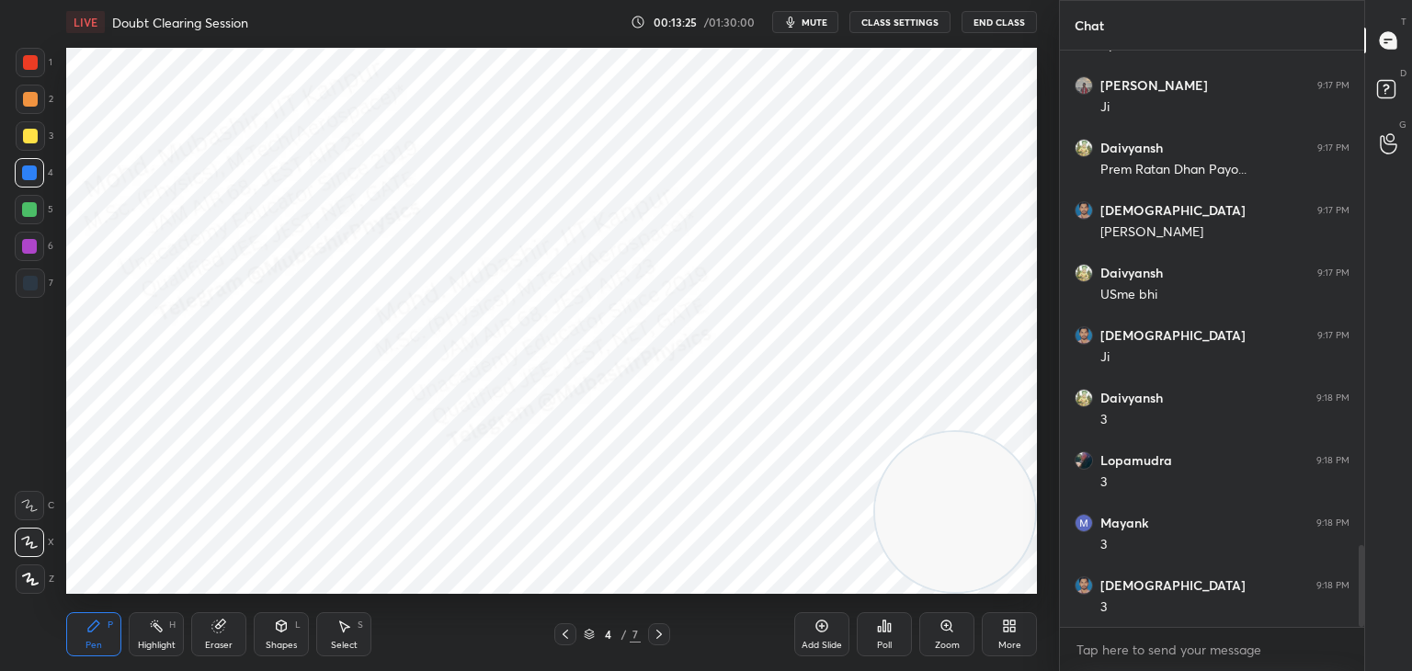
click at [149, 636] on div "Highlight H" at bounding box center [156, 634] width 55 height 44
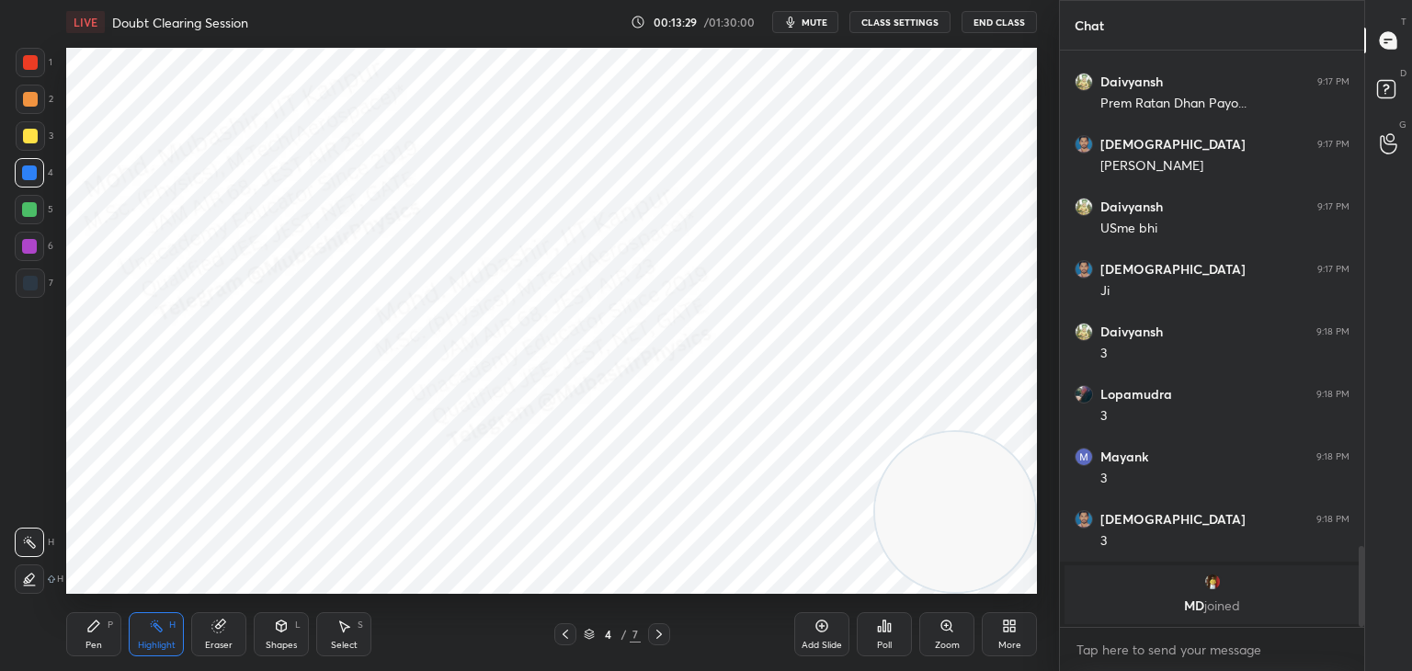
drag, startPoint x: 664, startPoint y: 630, endPoint x: 393, endPoint y: 600, distance: 271.9
click at [664, 631] on icon at bounding box center [659, 634] width 15 height 15
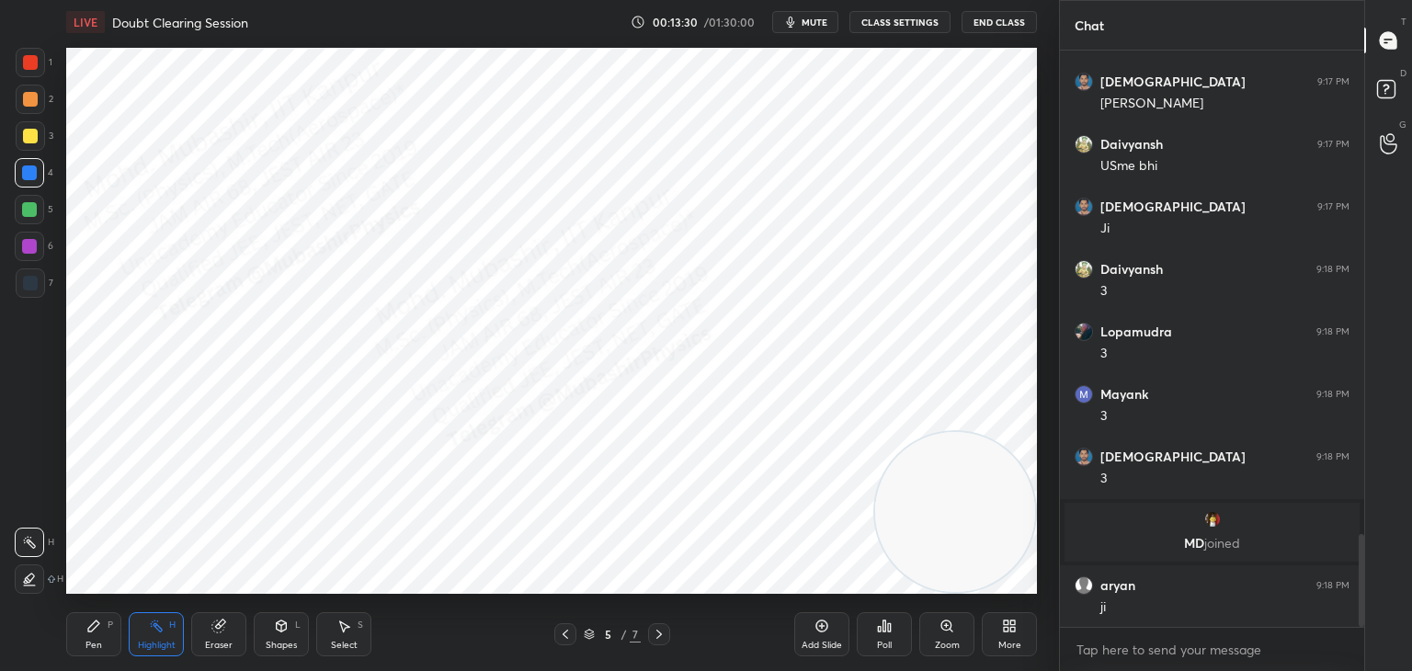
drag, startPoint x: 101, startPoint y: 641, endPoint x: 94, endPoint y: 600, distance: 41.1
click at [99, 638] on div "Pen P" at bounding box center [93, 634] width 55 height 44
click at [39, 248] on div at bounding box center [29, 246] width 29 height 29
click at [566, 637] on icon at bounding box center [565, 634] width 15 height 15
drag, startPoint x: 783, startPoint y: 339, endPoint x: 270, endPoint y: 88, distance: 571.1
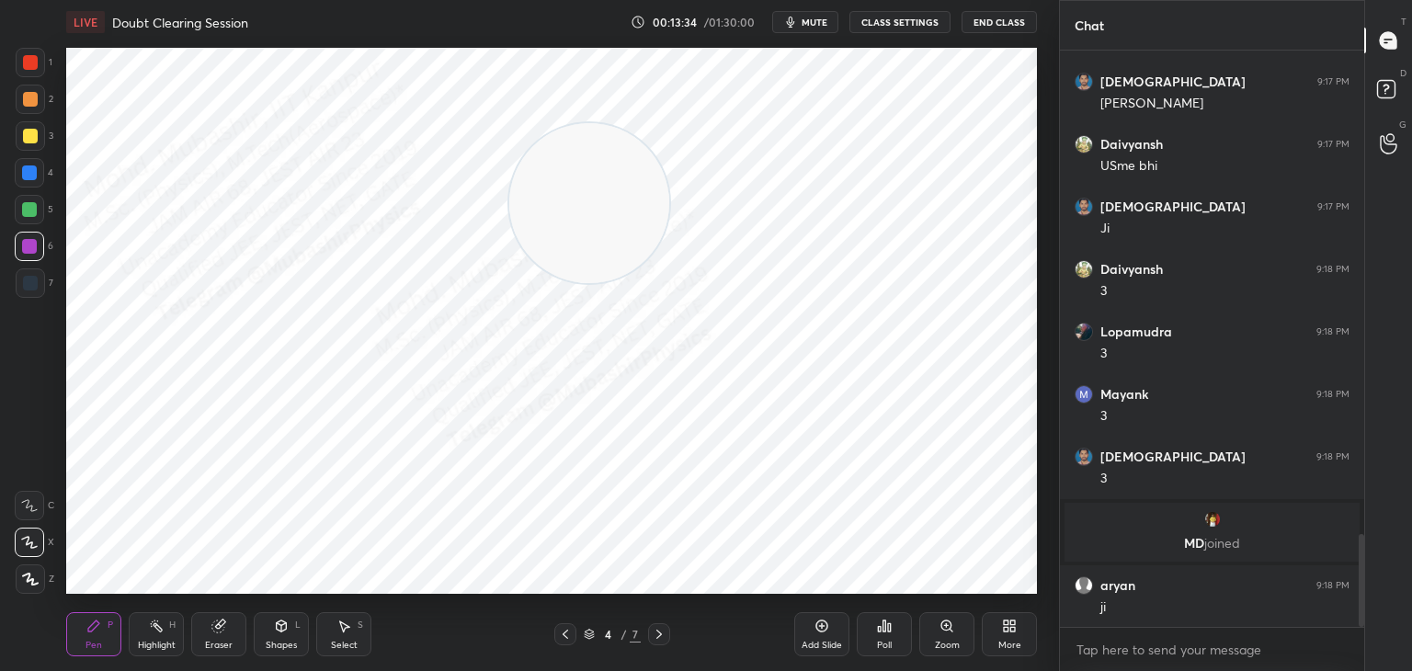
click at [509, 123] on video at bounding box center [589, 203] width 160 height 160
drag, startPoint x: 29, startPoint y: 61, endPoint x: 262, endPoint y: 188, distance: 264.9
click at [29, 68] on div at bounding box center [30, 62] width 15 height 15
drag, startPoint x: 164, startPoint y: 633, endPoint x: 213, endPoint y: 604, distance: 57.2
click at [158, 633] on div "Highlight H" at bounding box center [156, 634] width 55 height 44
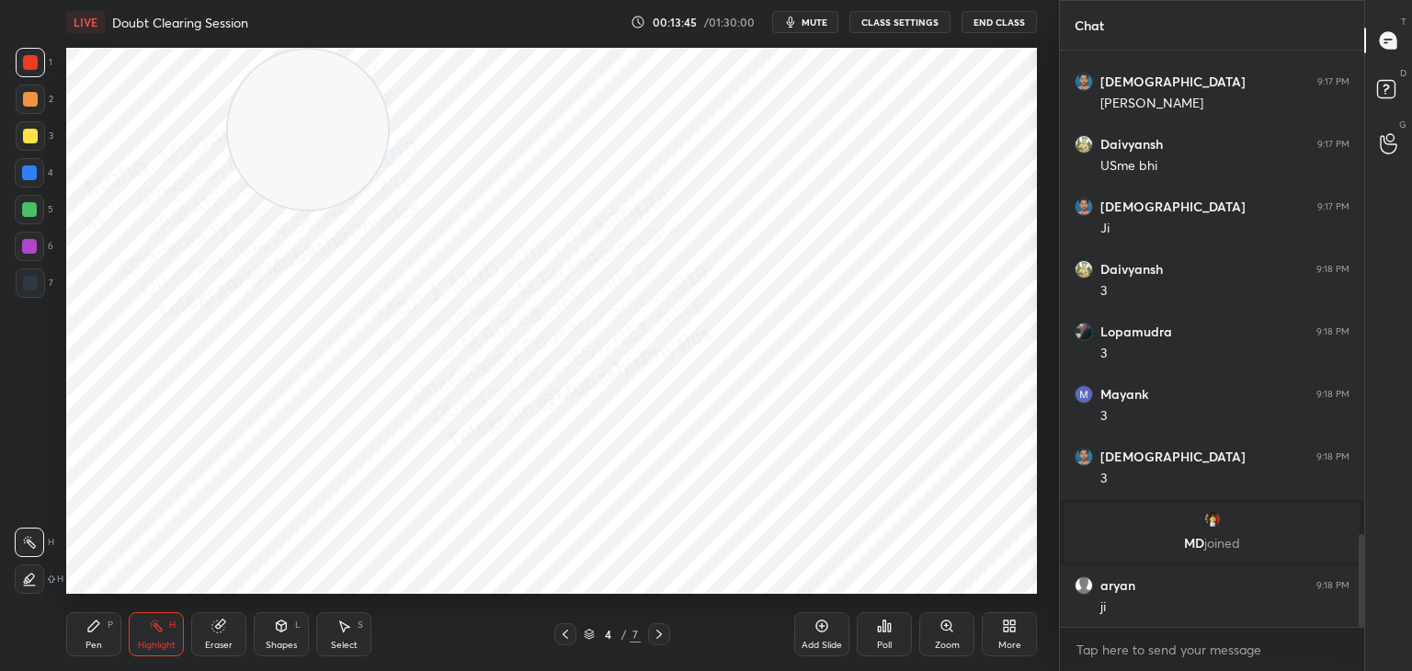
click at [89, 638] on div "Pen P" at bounding box center [93, 634] width 55 height 44
drag, startPoint x: 29, startPoint y: 288, endPoint x: 59, endPoint y: 302, distance: 32.5
click at [30, 291] on div at bounding box center [30, 282] width 29 height 29
drag, startPoint x: 158, startPoint y: 634, endPoint x: 184, endPoint y: 612, distance: 33.9
click at [159, 630] on div "Highlight H" at bounding box center [156, 634] width 55 height 44
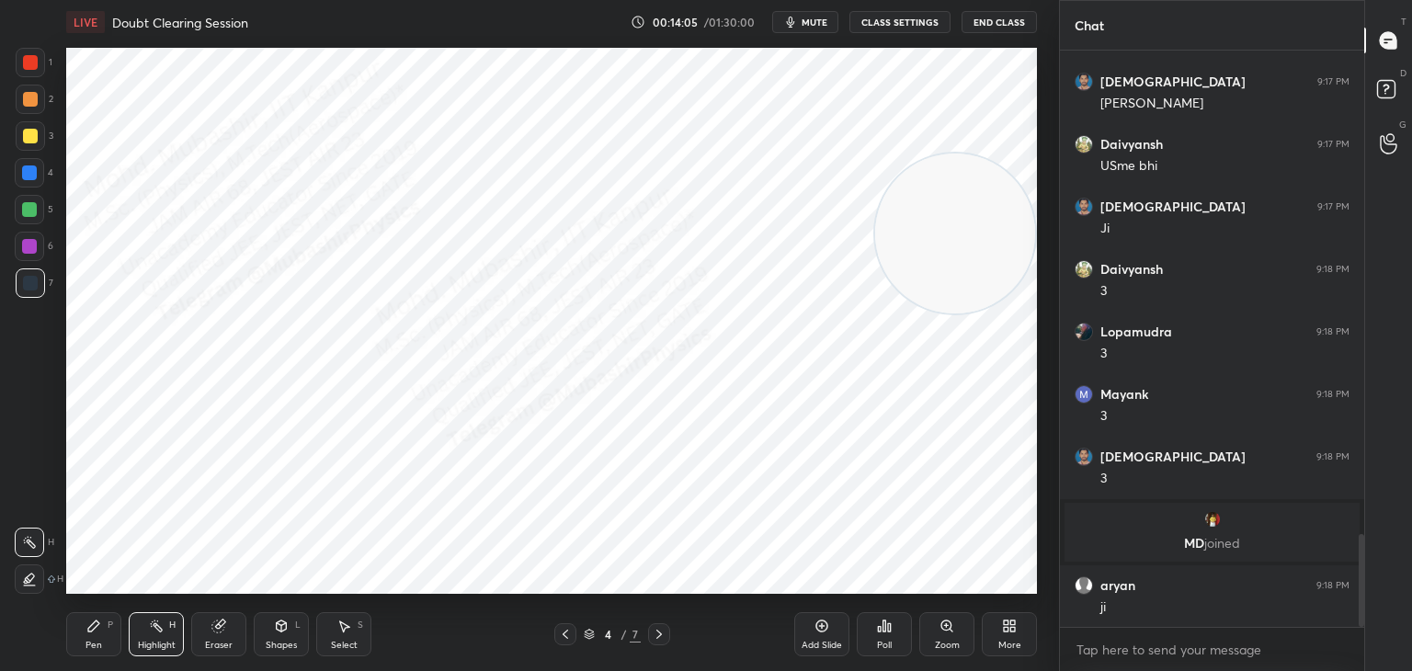
drag, startPoint x: 427, startPoint y: 138, endPoint x: 952, endPoint y: 222, distance: 532.6
click at [938, 230] on video at bounding box center [955, 234] width 160 height 160
drag, startPoint x: 947, startPoint y: 226, endPoint x: 941, endPoint y: 211, distance: 16.6
click at [943, 222] on video at bounding box center [953, 234] width 160 height 160
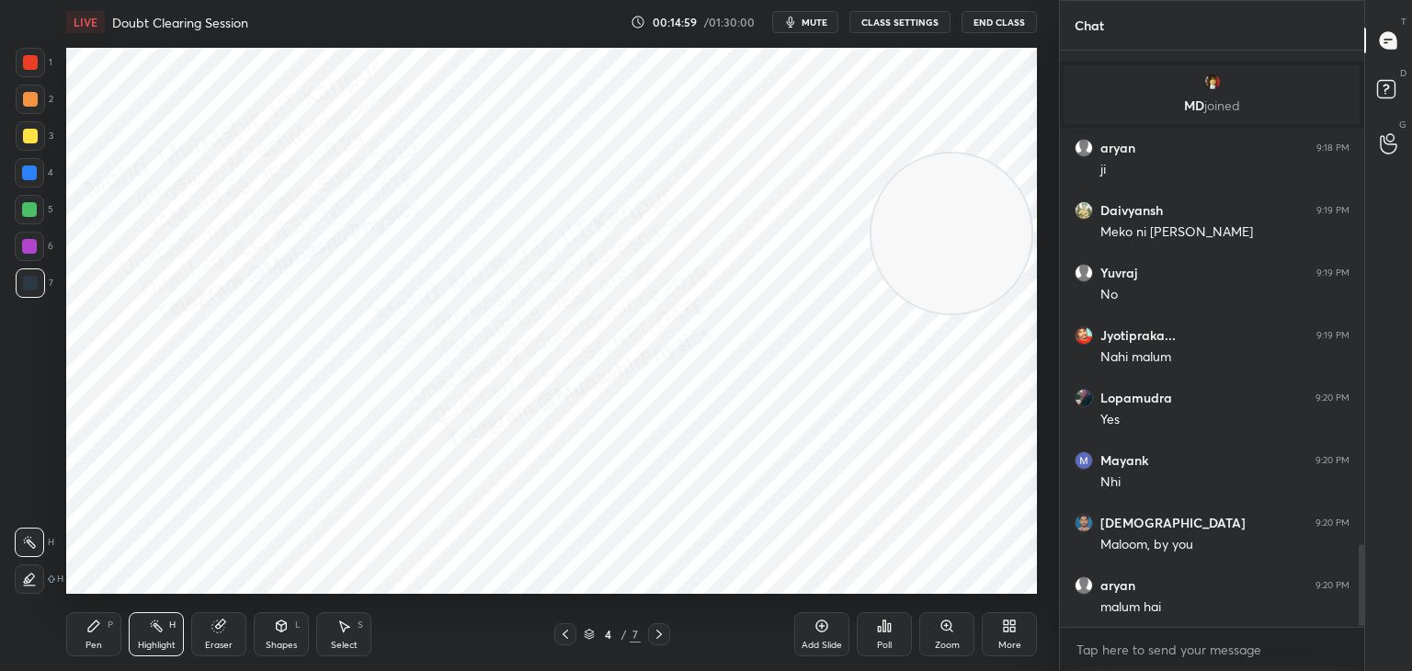
scroll to position [3516, 0]
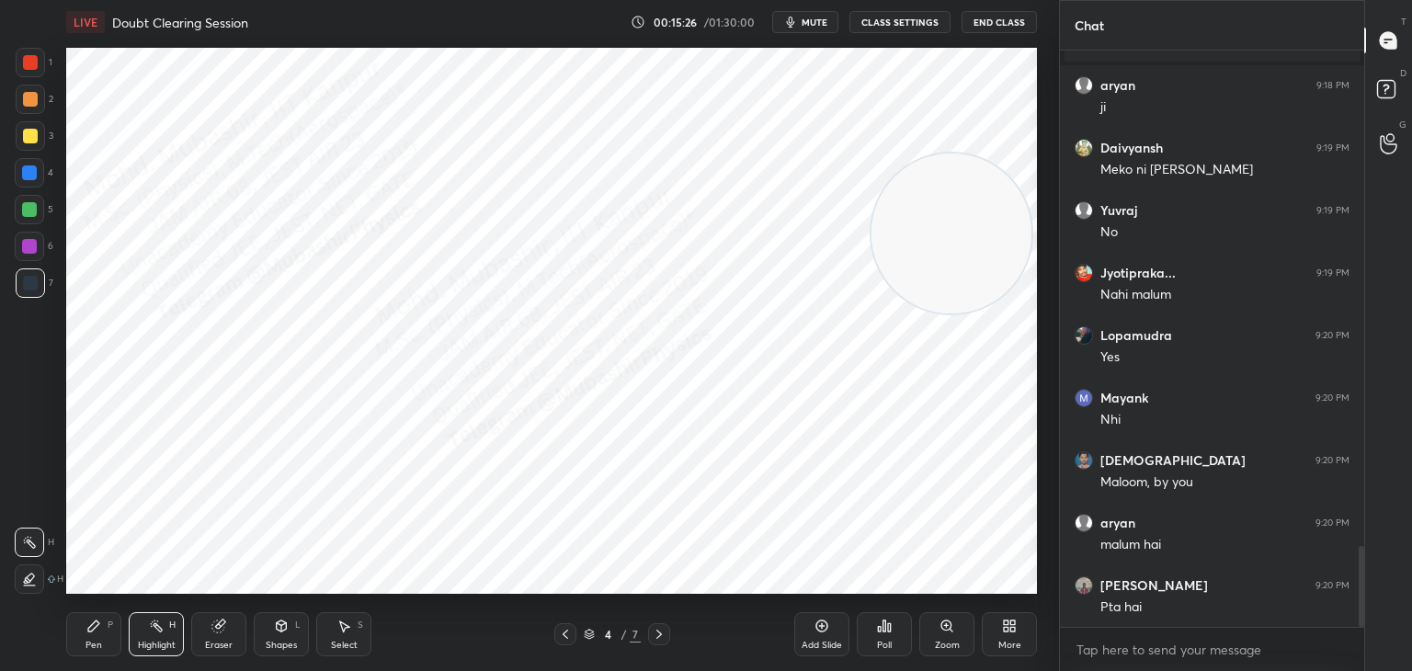
drag, startPoint x: 658, startPoint y: 633, endPoint x: 633, endPoint y: 633, distance: 25.7
click at [658, 634] on icon at bounding box center [659, 634] width 15 height 15
click at [88, 634] on div "Pen P" at bounding box center [93, 634] width 55 height 44
click at [277, 619] on icon at bounding box center [281, 626] width 15 height 15
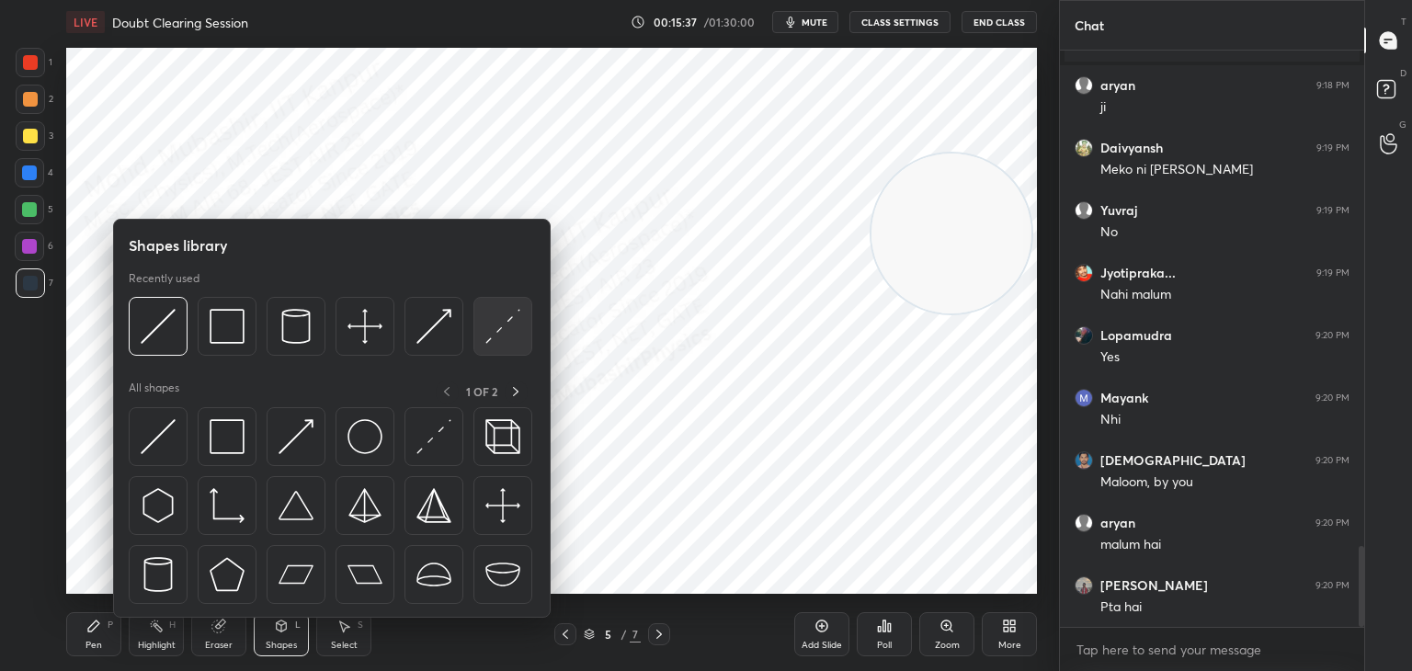
click at [487, 325] on img at bounding box center [502, 326] width 35 height 35
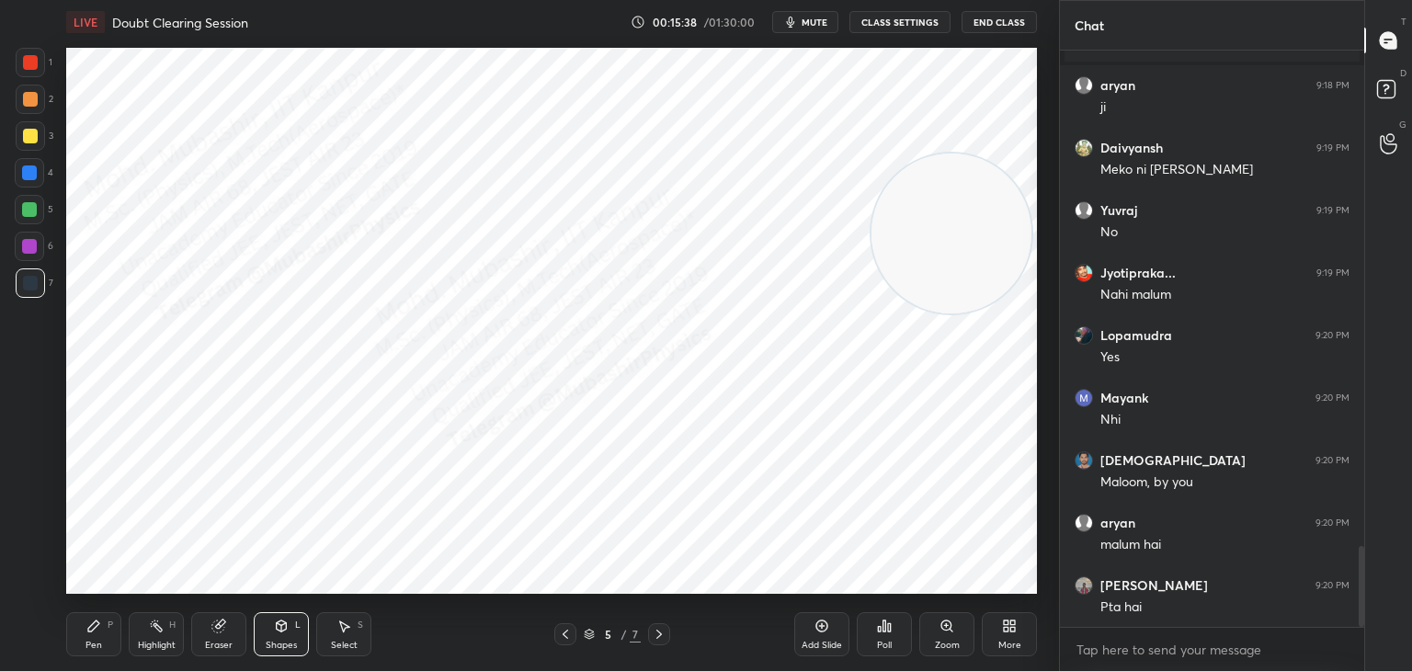
drag, startPoint x: 34, startPoint y: 101, endPoint x: 41, endPoint y: 131, distance: 30.3
click at [33, 107] on div at bounding box center [30, 99] width 29 height 29
drag, startPoint x: 902, startPoint y: 233, endPoint x: 28, endPoint y: 598, distance: 947.4
click at [59, 559] on div "Setting up your live class Poll for secs No correct answer Start poll" at bounding box center [552, 320] width 986 height 553
drag, startPoint x: 88, startPoint y: 616, endPoint x: 89, endPoint y: 486, distance: 129.6
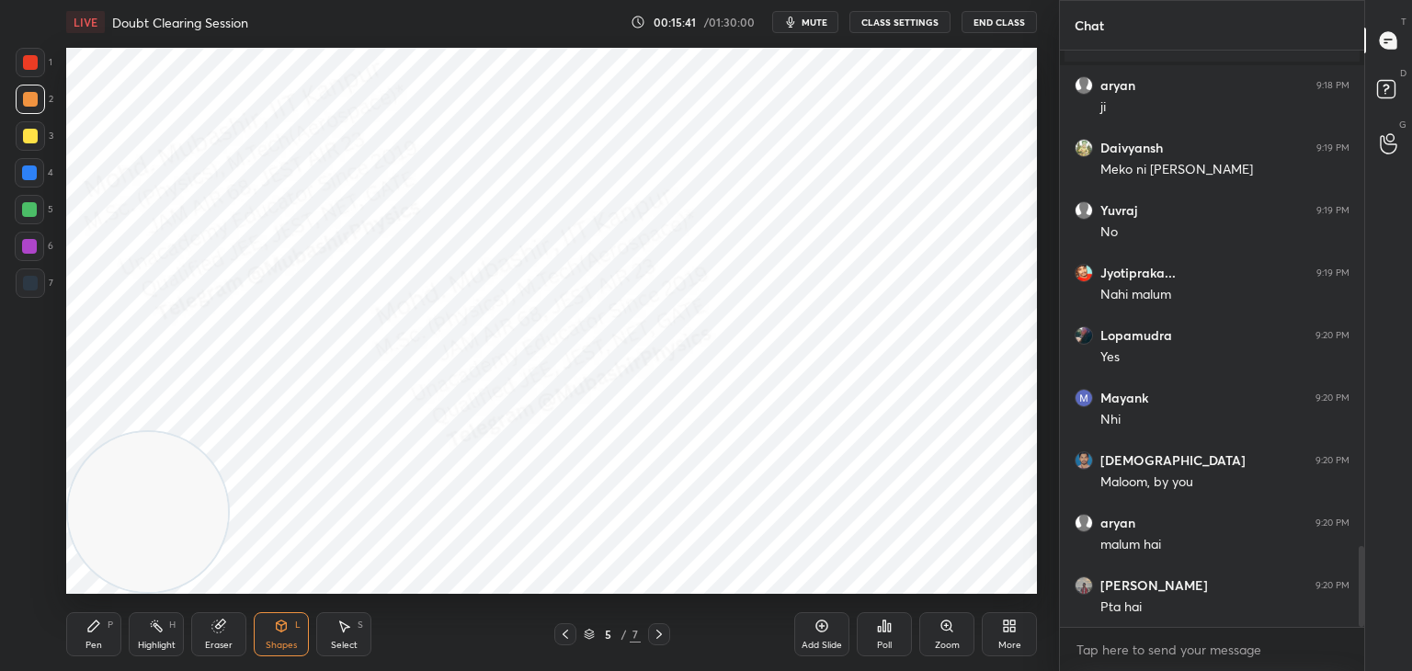
click at [86, 618] on div "Pen P" at bounding box center [93, 634] width 55 height 44
click at [29, 208] on div at bounding box center [29, 209] width 15 height 15
click at [31, 173] on div at bounding box center [29, 172] width 15 height 15
drag, startPoint x: 207, startPoint y: 495, endPoint x: 815, endPoint y: 506, distance: 607.8
click at [816, 509] on video at bounding box center [796, 512] width 160 height 160
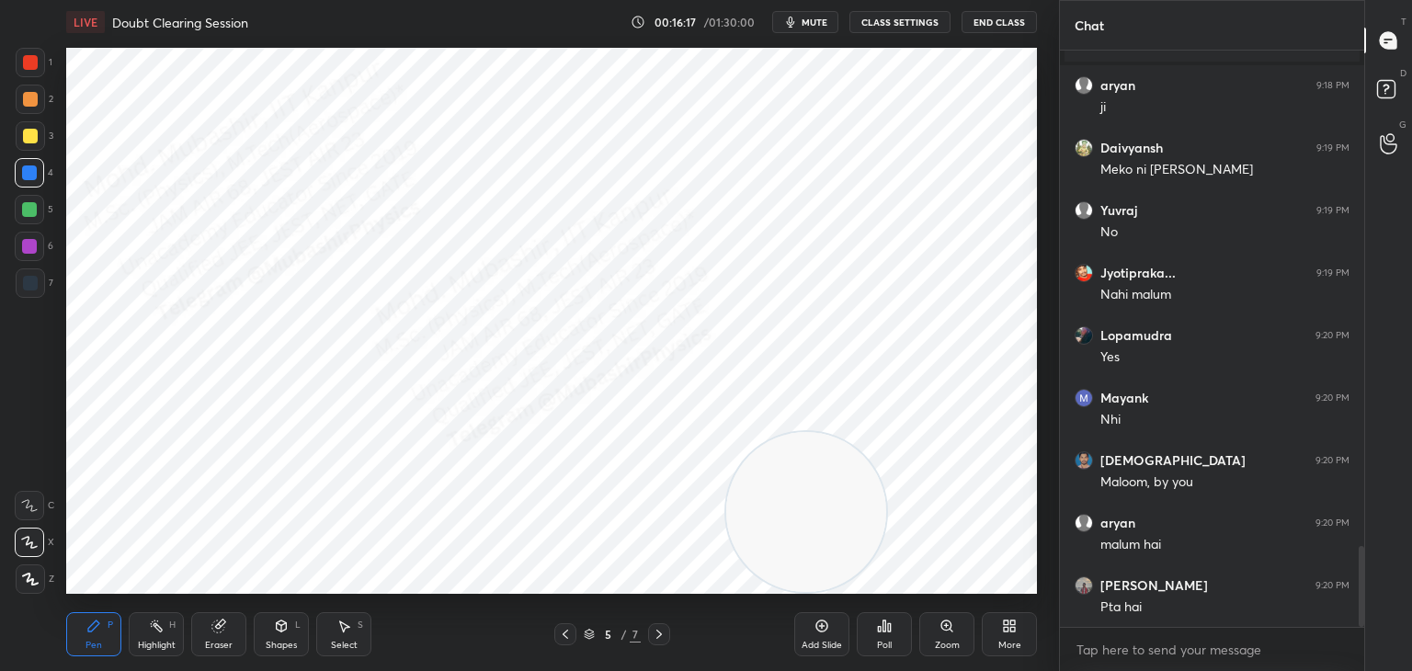
click at [28, 61] on div at bounding box center [30, 62] width 15 height 15
click at [292, 625] on div "Shapes L" at bounding box center [281, 634] width 55 height 44
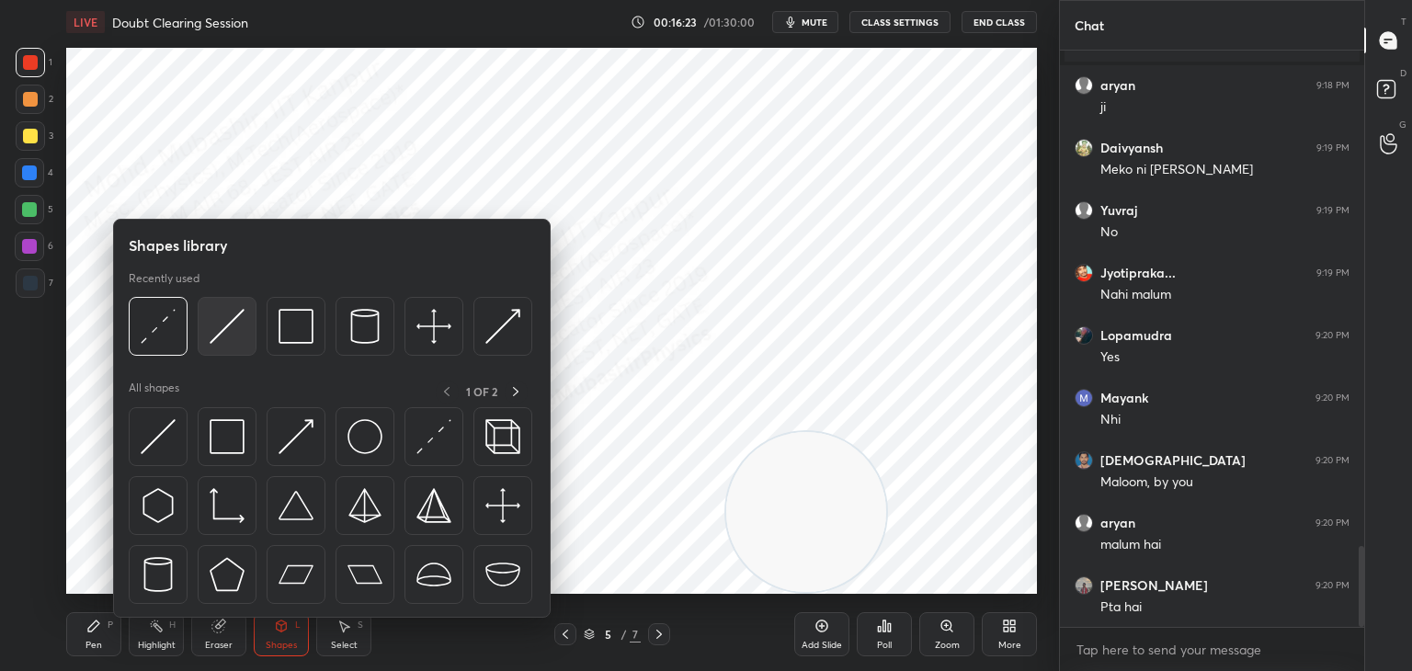
click at [222, 333] on img at bounding box center [227, 326] width 35 height 35
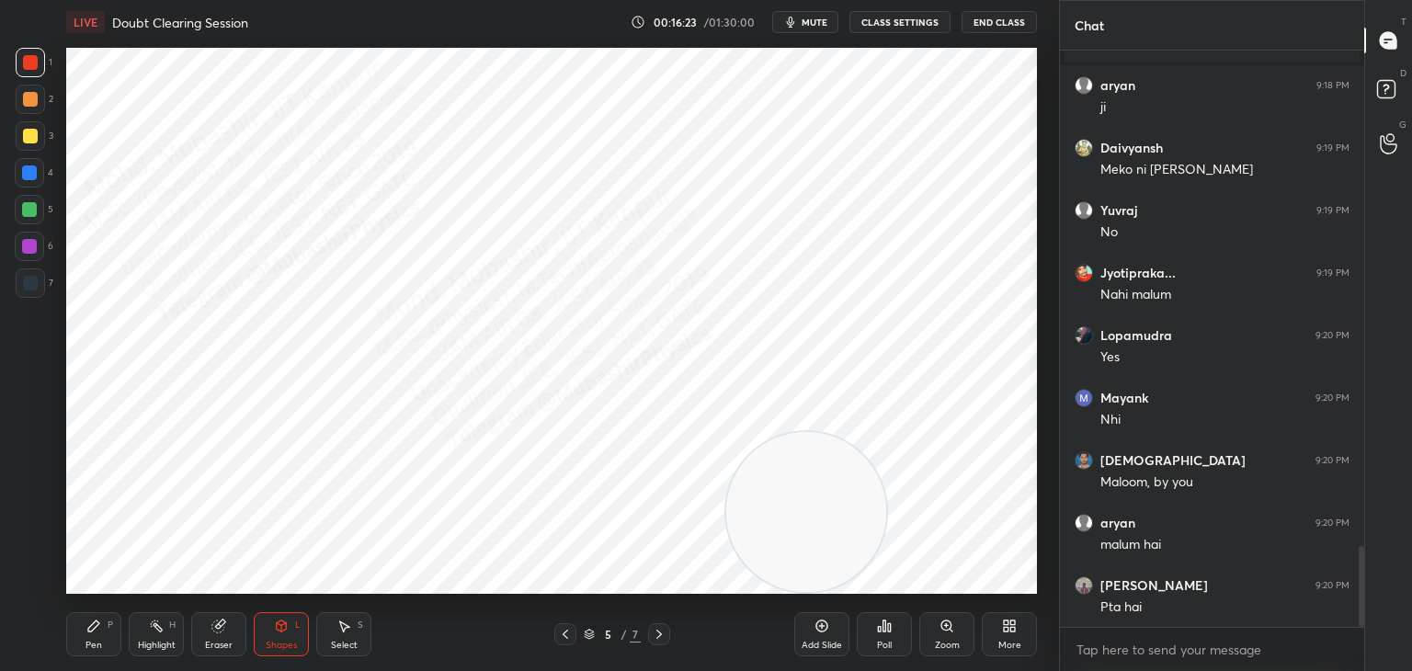
click at [30, 142] on div at bounding box center [30, 136] width 15 height 15
click at [78, 630] on div "Pen P" at bounding box center [93, 634] width 55 height 44
click at [33, 182] on div at bounding box center [29, 172] width 29 height 29
drag, startPoint x: 29, startPoint y: 247, endPoint x: 65, endPoint y: 245, distance: 36.0
click at [27, 247] on div at bounding box center [29, 246] width 15 height 15
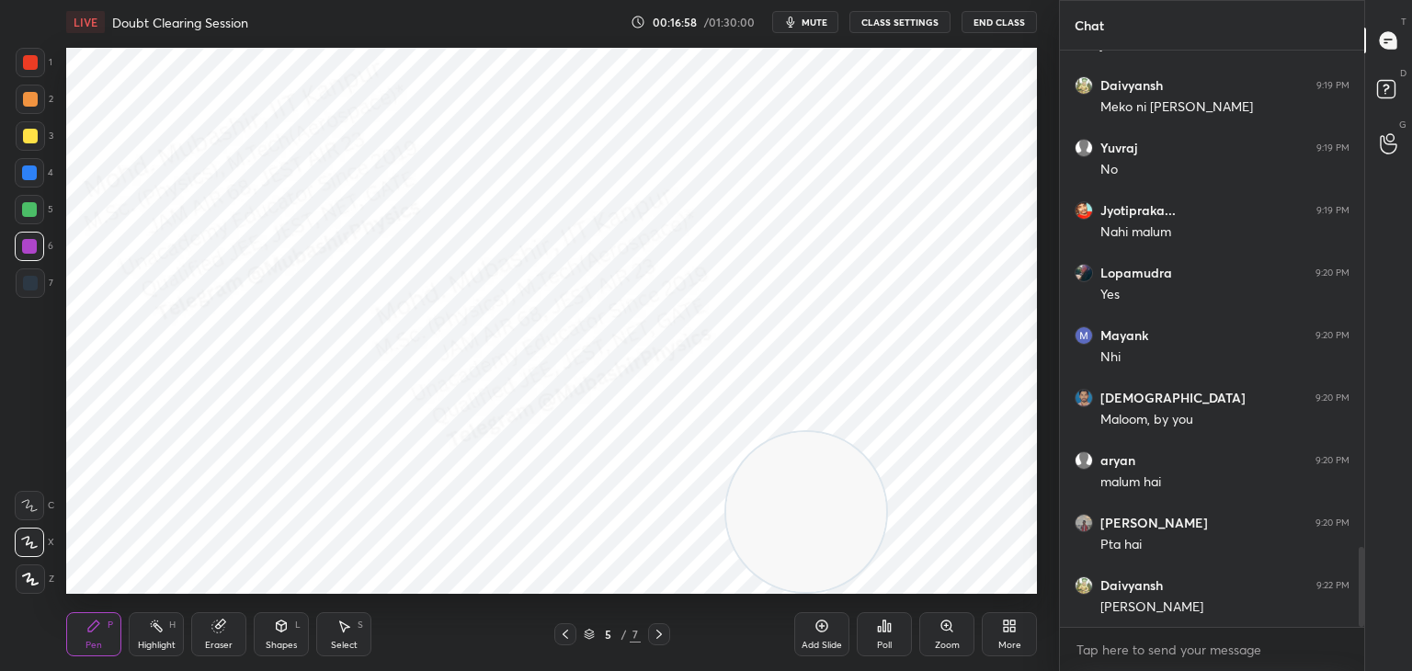
scroll to position [3644, 0]
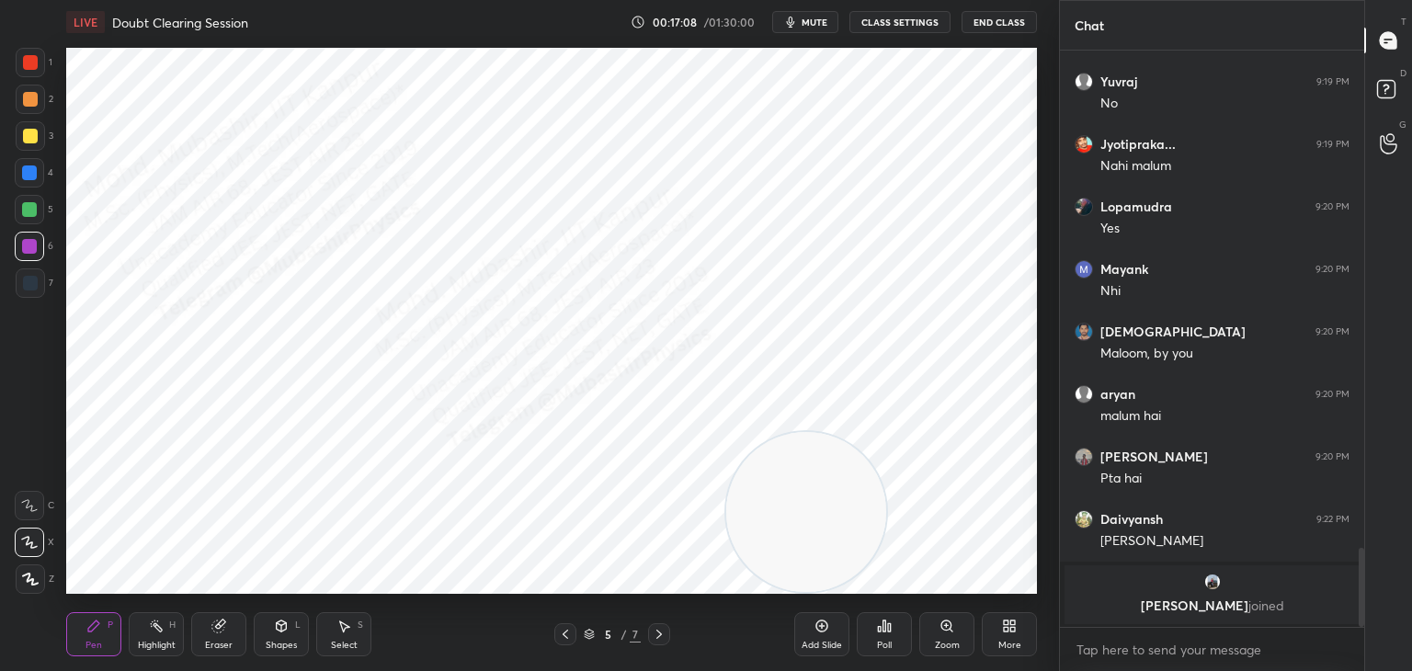
click at [163, 631] on div "Highlight H" at bounding box center [156, 634] width 55 height 44
drag, startPoint x: 346, startPoint y: 634, endPoint x: 338, endPoint y: 622, distance: 14.0
click at [343, 633] on div "Select S" at bounding box center [343, 634] width 55 height 44
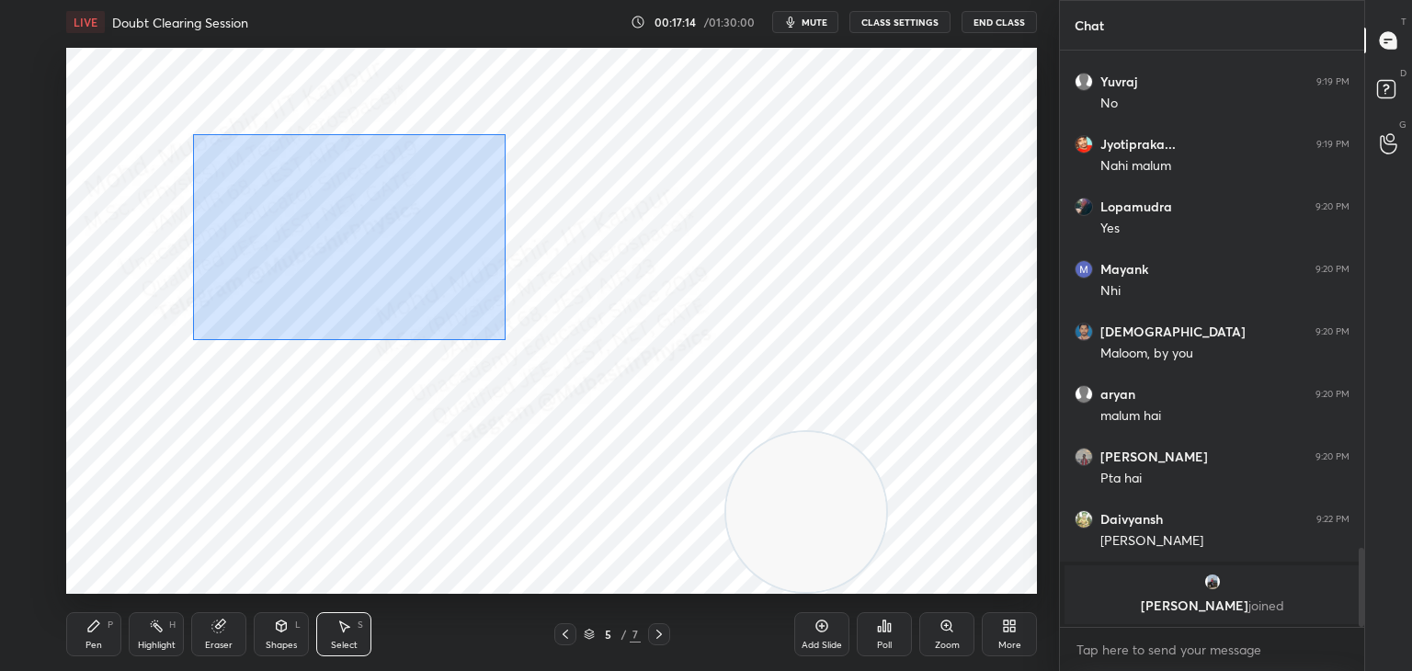
drag, startPoint x: 192, startPoint y: 134, endPoint x: 512, endPoint y: 349, distance: 385.5
click at [507, 344] on div "0 ° Undo Copy Paste here Duplicate Duplicate to new slide Delete" at bounding box center [551, 321] width 971 height 546
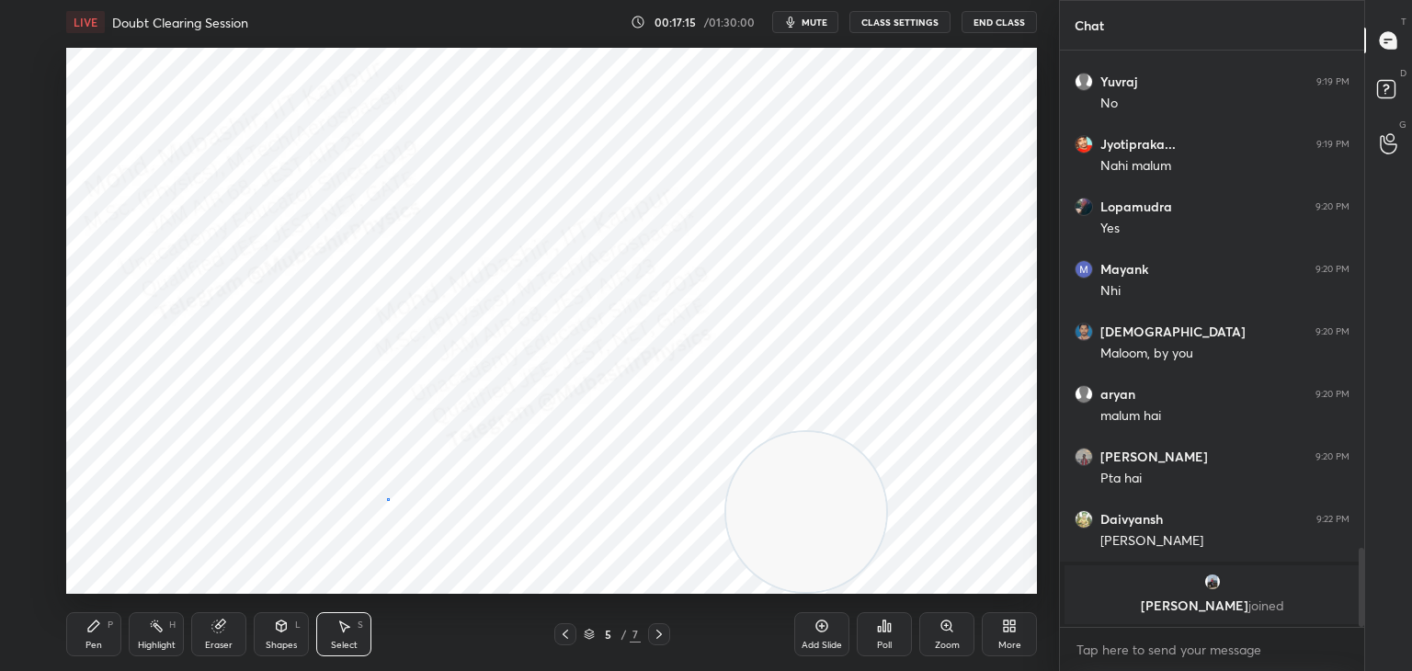
click at [387, 498] on div "0 ° Undo Copy Paste here Duplicate Duplicate to new slide Delete" at bounding box center [551, 321] width 971 height 546
click at [81, 647] on div "Pen P" at bounding box center [93, 634] width 55 height 44
click at [28, 66] on div at bounding box center [30, 62] width 15 height 15
click at [37, 178] on div at bounding box center [29, 172] width 29 height 29
click at [304, 626] on div "Shapes L" at bounding box center [281, 634] width 55 height 44
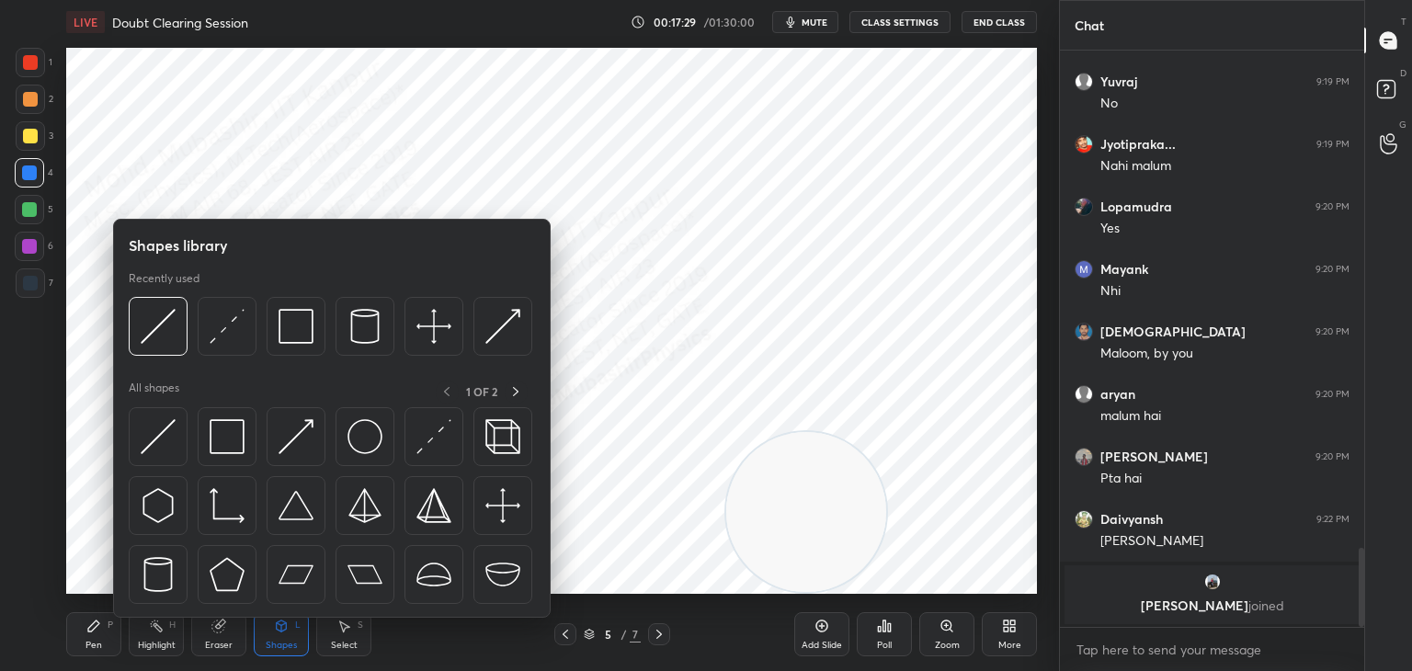
click at [29, 144] on div at bounding box center [30, 135] width 29 height 29
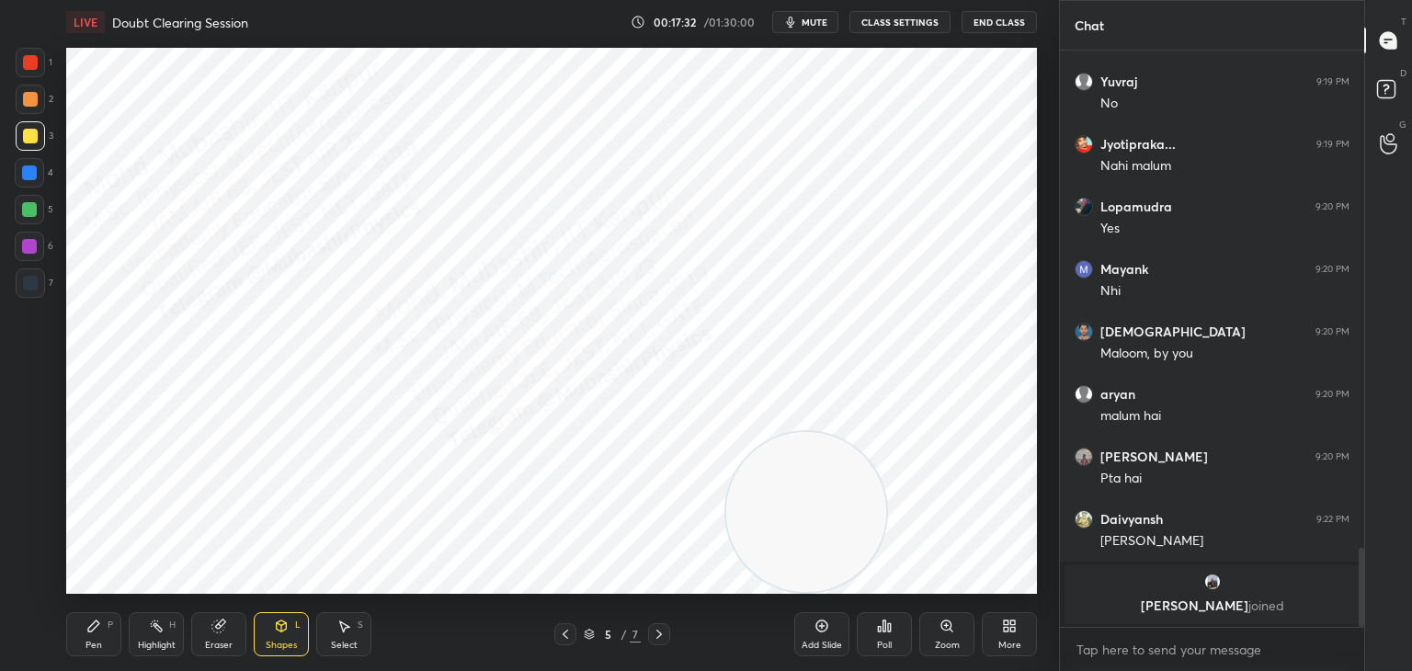
drag, startPoint x: 95, startPoint y: 638, endPoint x: 89, endPoint y: 594, distance: 44.5
click at [93, 622] on div "Pen P" at bounding box center [93, 634] width 55 height 44
click at [16, 252] on div at bounding box center [29, 246] width 29 height 29
click at [152, 623] on div "Highlight H" at bounding box center [156, 634] width 55 height 44
drag, startPoint x: 821, startPoint y: 501, endPoint x: 608, endPoint y: 342, distance: 266.1
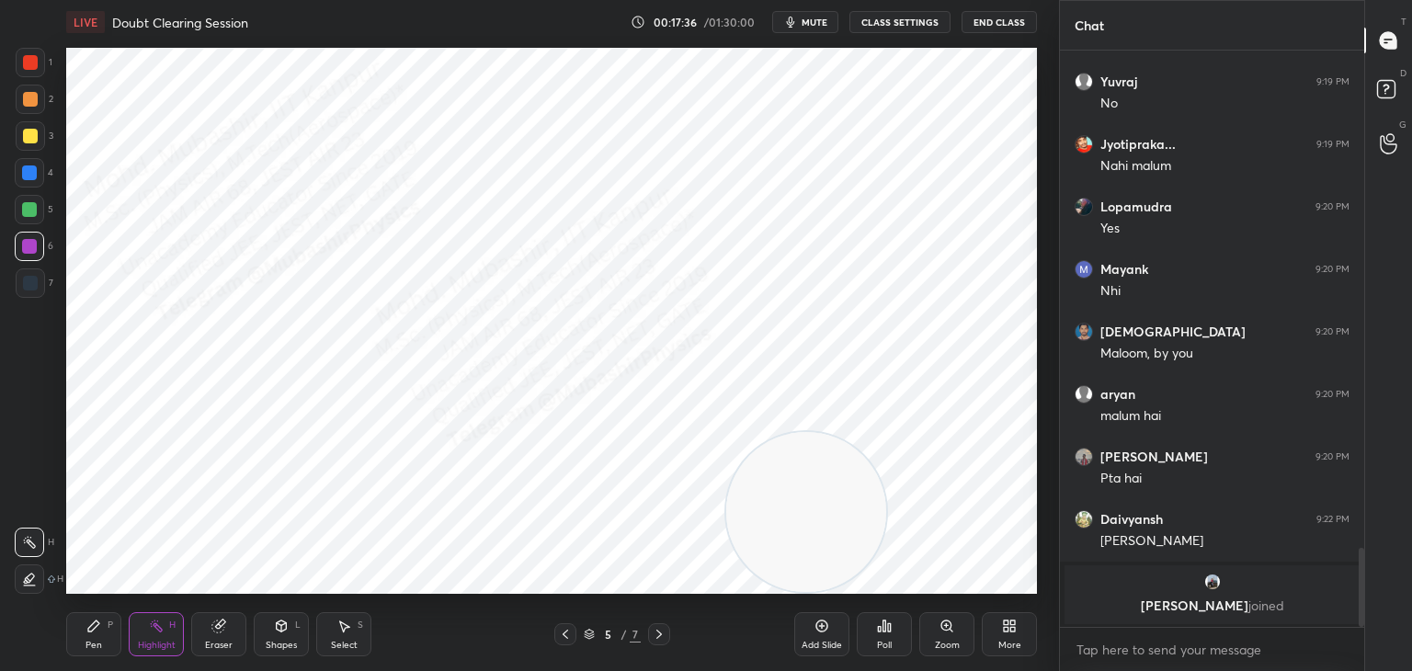
click at [726, 432] on video at bounding box center [806, 512] width 160 height 160
click at [99, 631] on icon at bounding box center [93, 626] width 15 height 15
click at [32, 174] on div at bounding box center [29, 172] width 15 height 15
drag, startPoint x: 34, startPoint y: 215, endPoint x: 45, endPoint y: 213, distance: 11.2
click at [36, 211] on div at bounding box center [29, 209] width 15 height 15
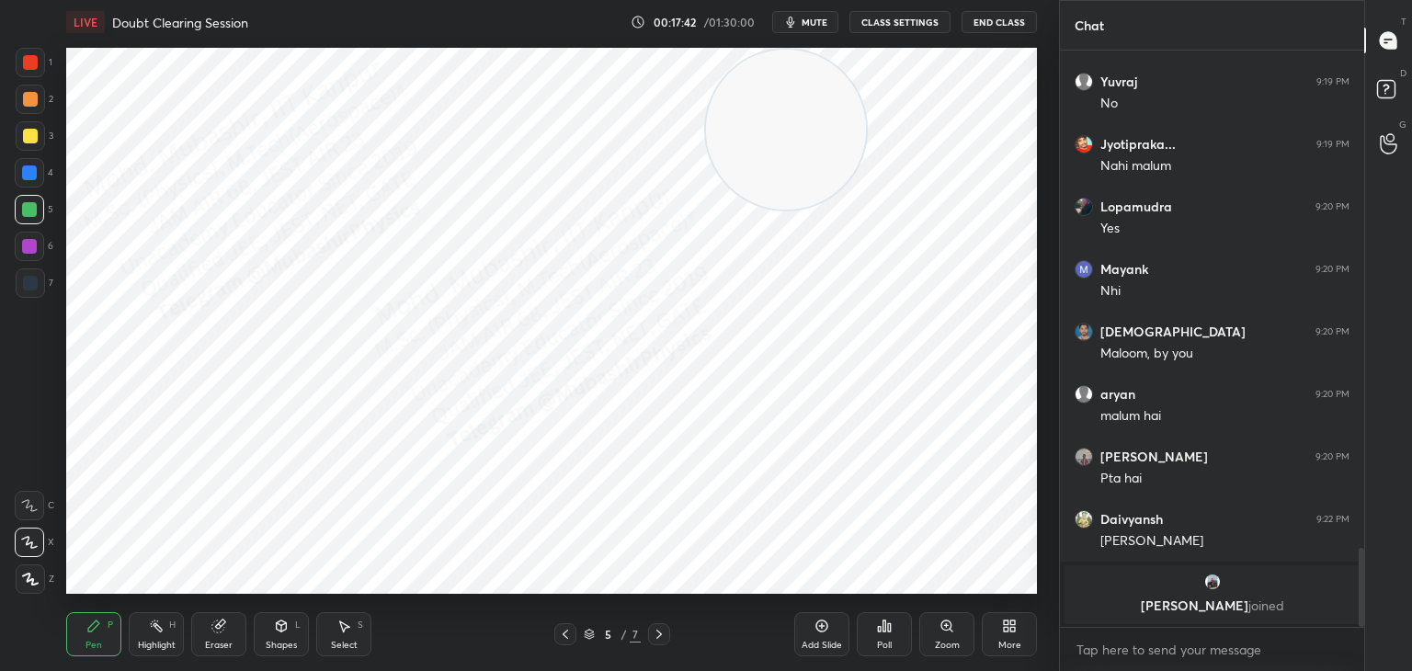
drag, startPoint x: 606, startPoint y: 258, endPoint x: 735, endPoint y: 75, distance: 224.2
click at [747, 57] on video at bounding box center [786, 130] width 160 height 160
click at [332, 641] on div "Select" at bounding box center [344, 645] width 27 height 9
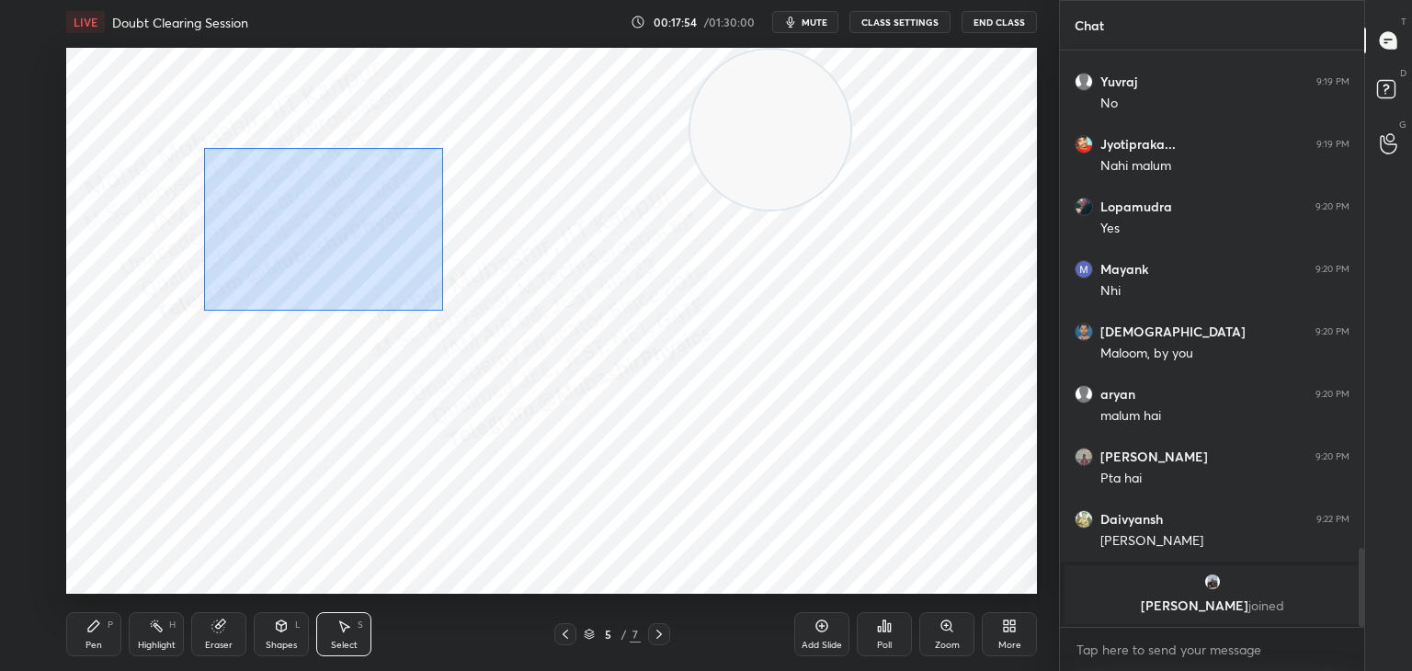
drag, startPoint x: 268, startPoint y: 167, endPoint x: 445, endPoint y: 295, distance: 218.7
click at [446, 307] on div "0 ° Undo Copy Paste here Duplicate Duplicate to new slide Delete" at bounding box center [551, 321] width 971 height 546
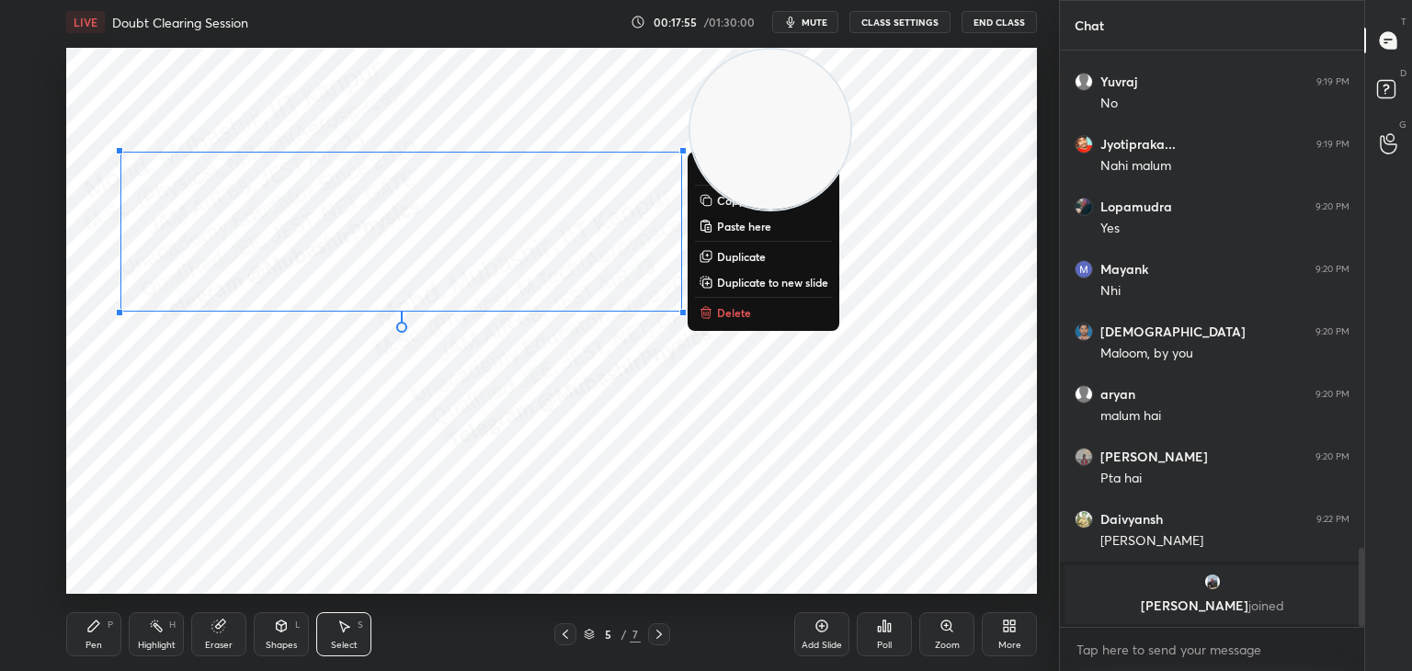
drag, startPoint x: 895, startPoint y: 130, endPoint x: 902, endPoint y: 173, distance: 43.8
click at [850, 122] on video at bounding box center [770, 130] width 160 height 160
click at [769, 197] on button "Copy" at bounding box center [763, 200] width 137 height 22
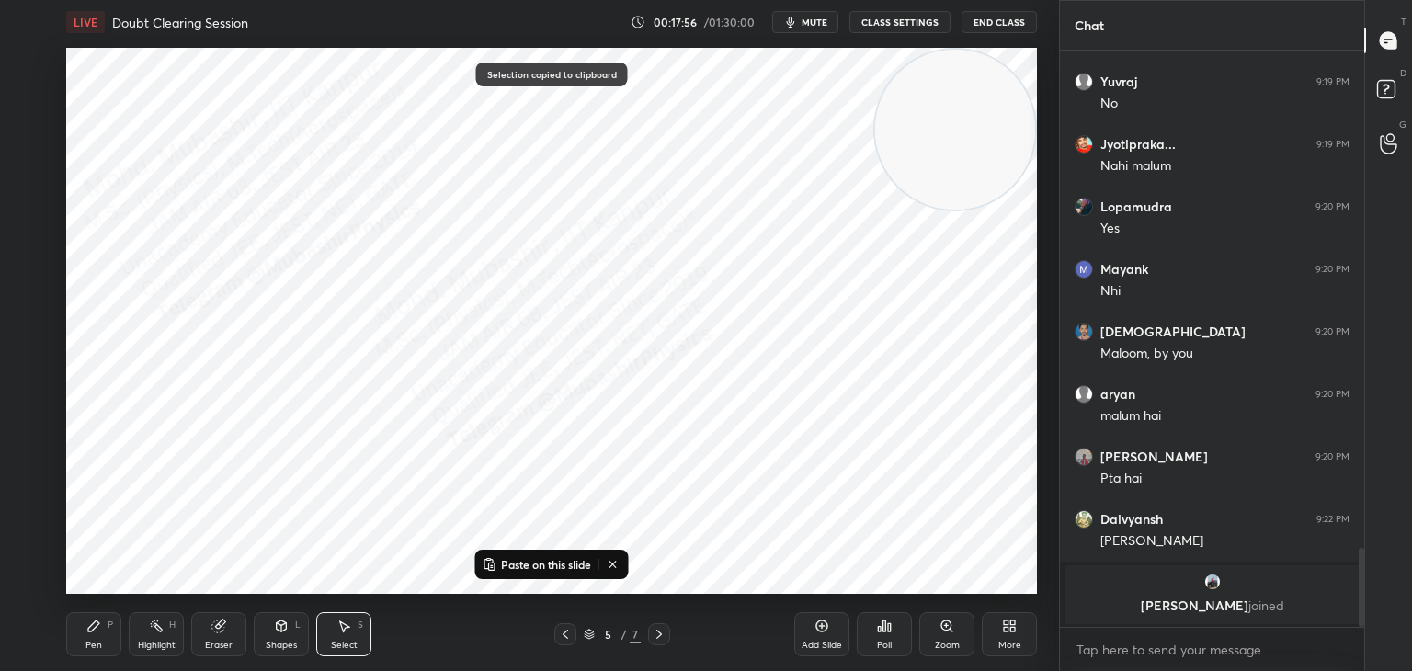
click at [657, 636] on icon at bounding box center [659, 634] width 15 height 15
click at [559, 553] on button "Paste on this slide" at bounding box center [537, 564] width 116 height 22
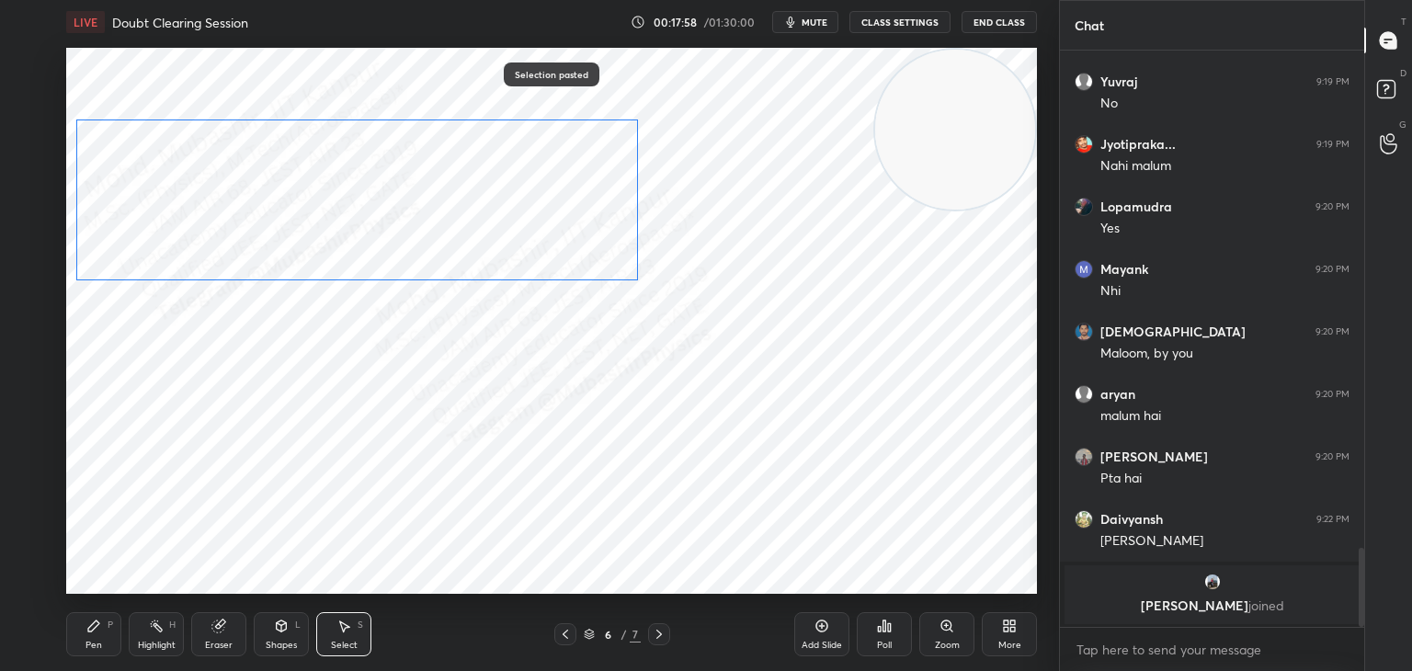
drag, startPoint x: 430, startPoint y: 218, endPoint x: 455, endPoint y: 272, distance: 59.7
click at [411, 211] on div "0 ° Undo Copy Paste here Duplicate Duplicate to new slide Delete" at bounding box center [551, 321] width 971 height 546
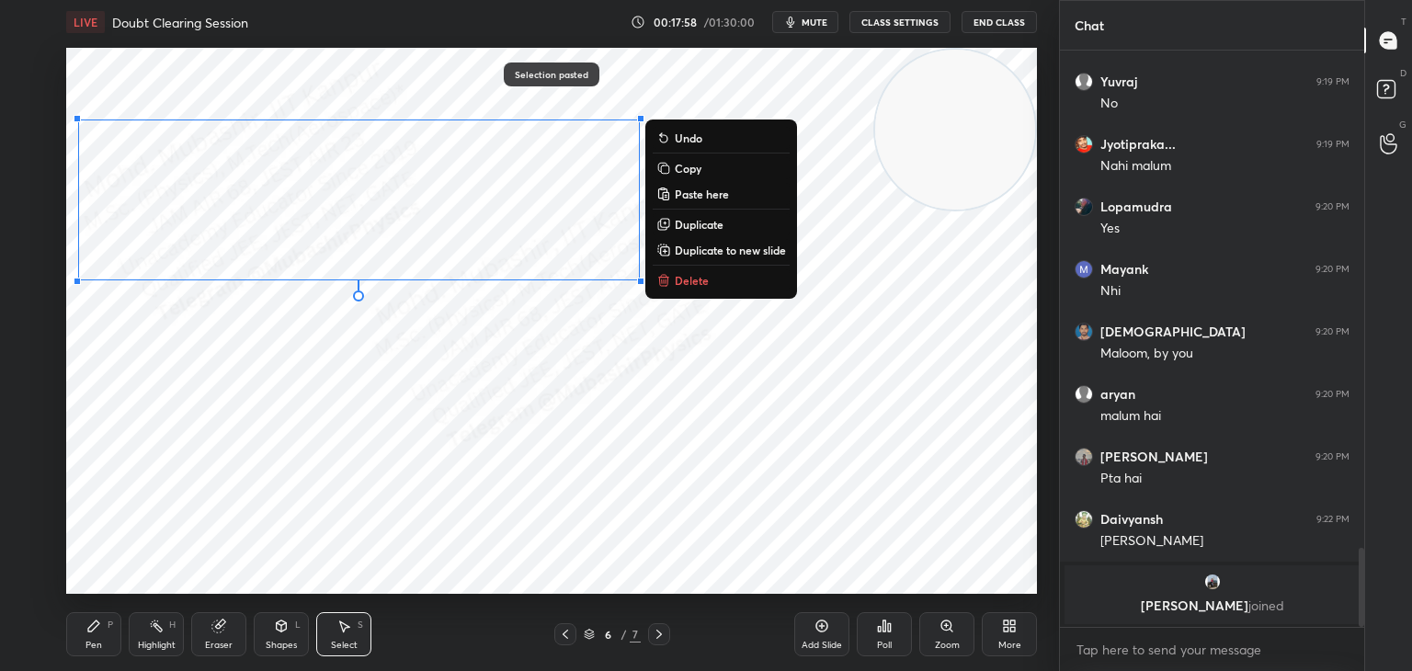
drag, startPoint x: 597, startPoint y: 344, endPoint x: 619, endPoint y: 278, distance: 69.8
click at [597, 339] on div "0 ° Undo Copy Paste here Duplicate Duplicate to new slide Delete" at bounding box center [551, 321] width 971 height 546
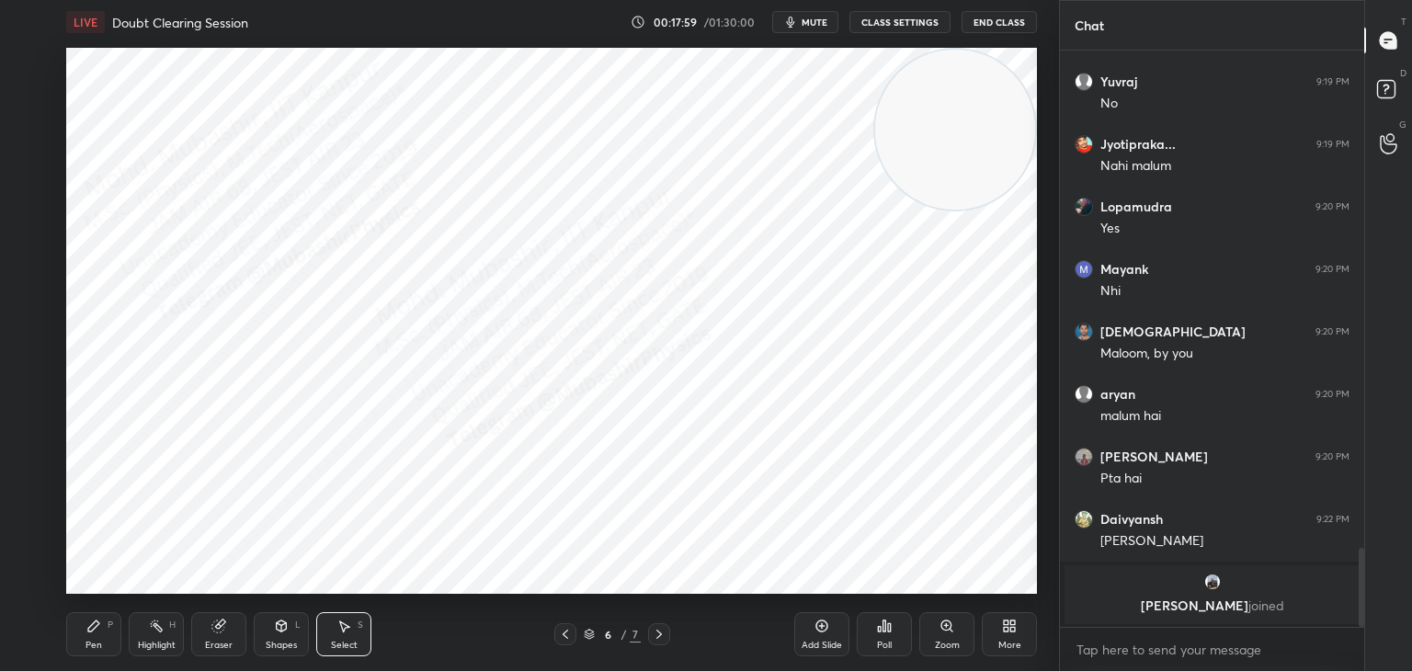
drag, startPoint x: 621, startPoint y: 270, endPoint x: 637, endPoint y: 287, distance: 23.4
click at [632, 285] on div "0 ° Undo Copy Paste here Duplicate Duplicate to new slide Delete" at bounding box center [551, 321] width 971 height 546
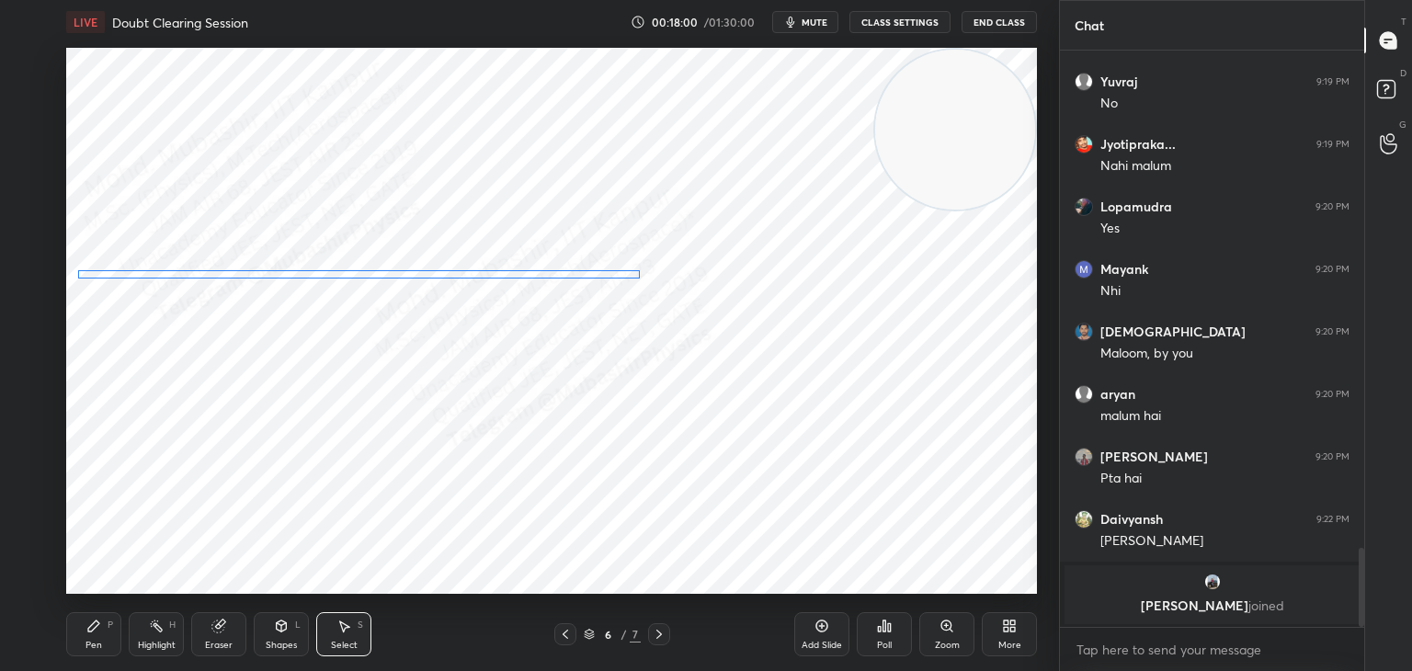
click at [633, 277] on div "0 ° Undo Copy Paste here Duplicate Duplicate to new slide Delete" at bounding box center [551, 321] width 971 height 546
drag, startPoint x: 637, startPoint y: 279, endPoint x: 472, endPoint y: 272, distance: 165.6
click at [472, 272] on div at bounding box center [472, 274] width 7 height 7
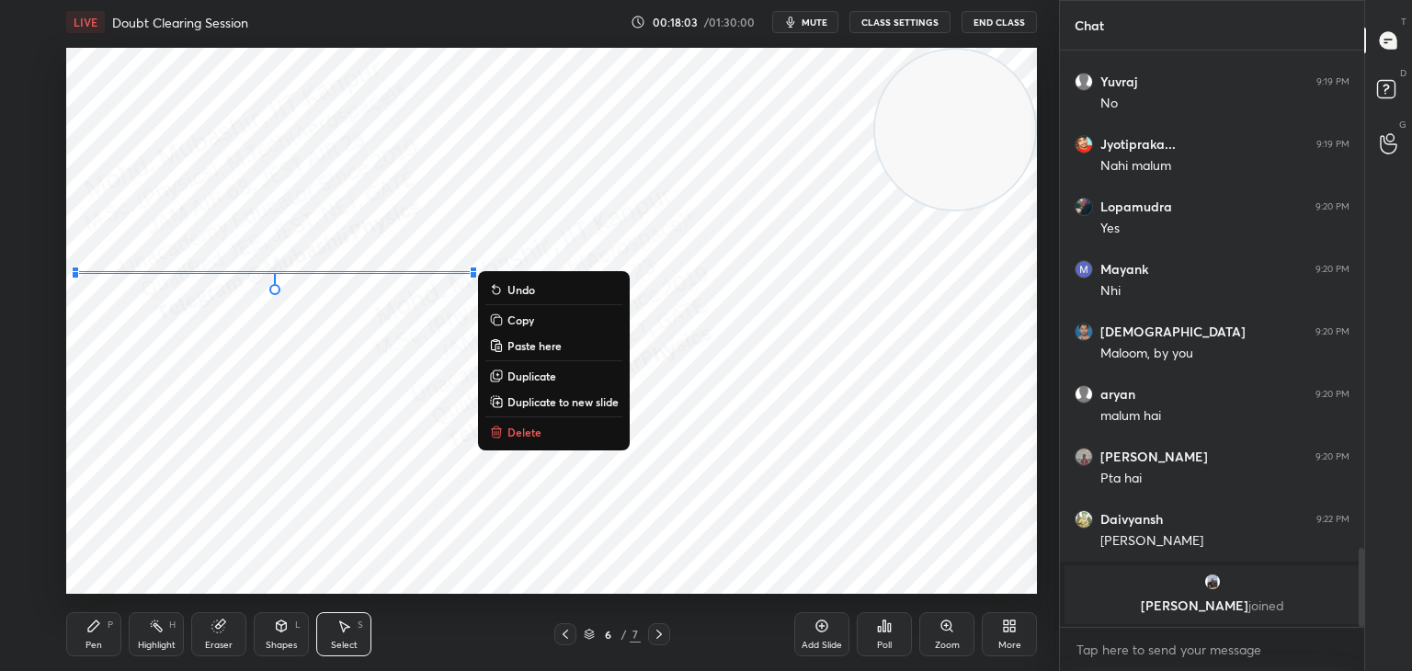
click at [339, 439] on div "0 ° Undo Copy Paste here Duplicate Duplicate to new slide Delete" at bounding box center [551, 321] width 971 height 546
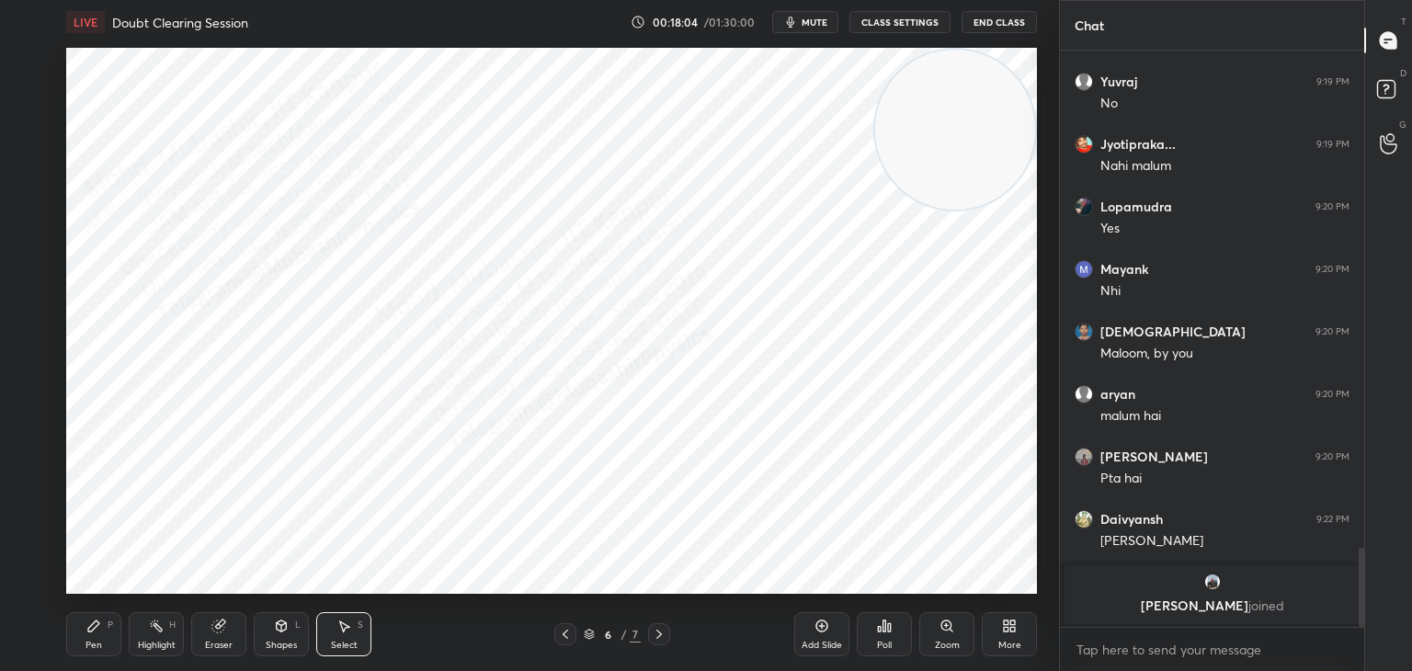
click at [93, 634] on div "Pen P" at bounding box center [93, 634] width 55 height 44
drag, startPoint x: 30, startPoint y: 291, endPoint x: 47, endPoint y: 289, distance: 16.8
click at [32, 289] on div at bounding box center [30, 282] width 29 height 29
drag, startPoint x: 157, startPoint y: 622, endPoint x: 472, endPoint y: 611, distance: 314.6
click at [159, 620] on icon at bounding box center [156, 626] width 15 height 15
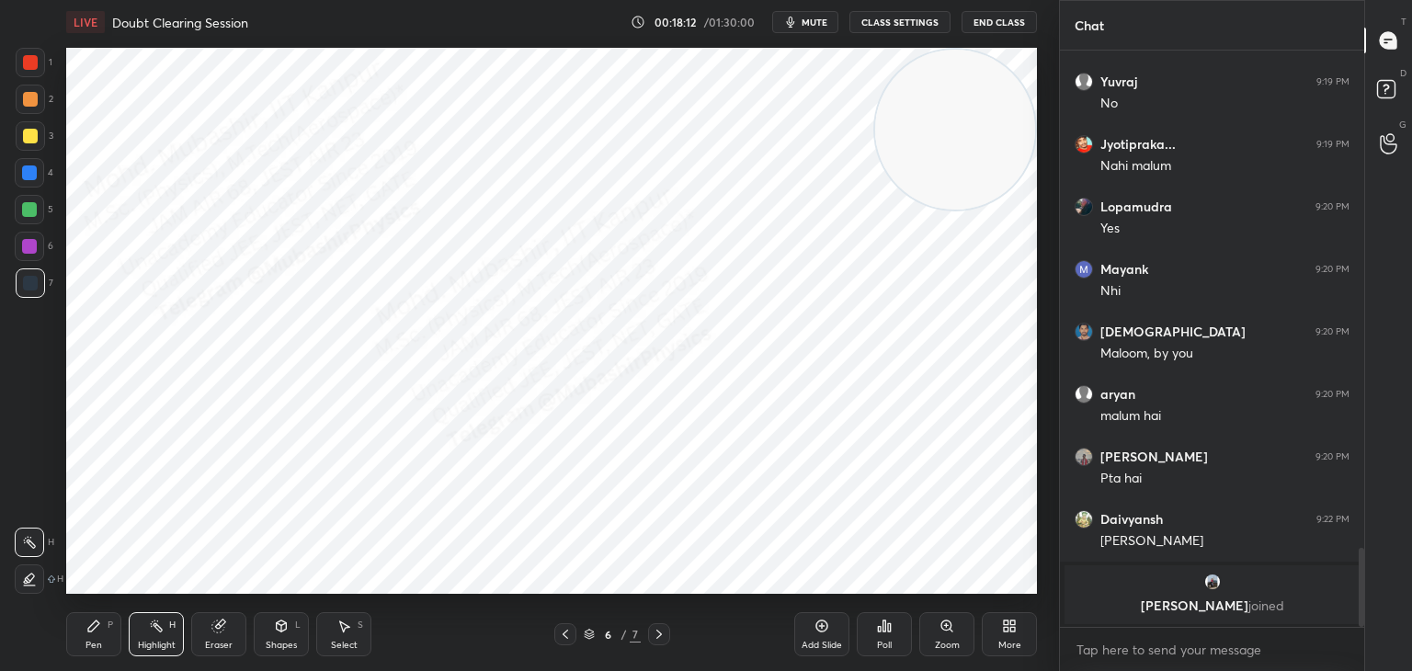
drag, startPoint x: 87, startPoint y: 642, endPoint x: 95, endPoint y: 634, distance: 10.4
click at [89, 642] on div "Pen P" at bounding box center [93, 634] width 55 height 44
click at [331, 633] on div "Select S" at bounding box center [343, 634] width 55 height 44
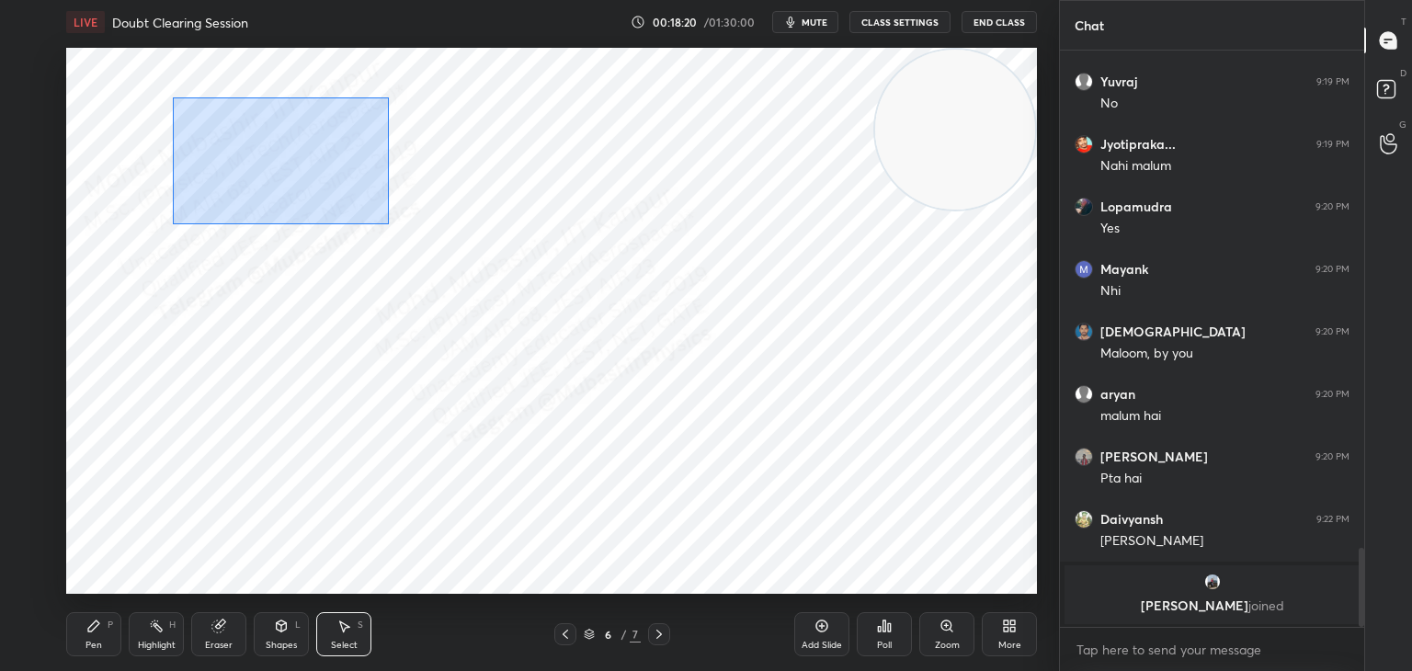
drag, startPoint x: 173, startPoint y: 97, endPoint x: 422, endPoint y: 250, distance: 292.2
click at [389, 226] on div "0 ° Undo Copy Paste here Duplicate Duplicate to new slide Delete" at bounding box center [551, 321] width 971 height 546
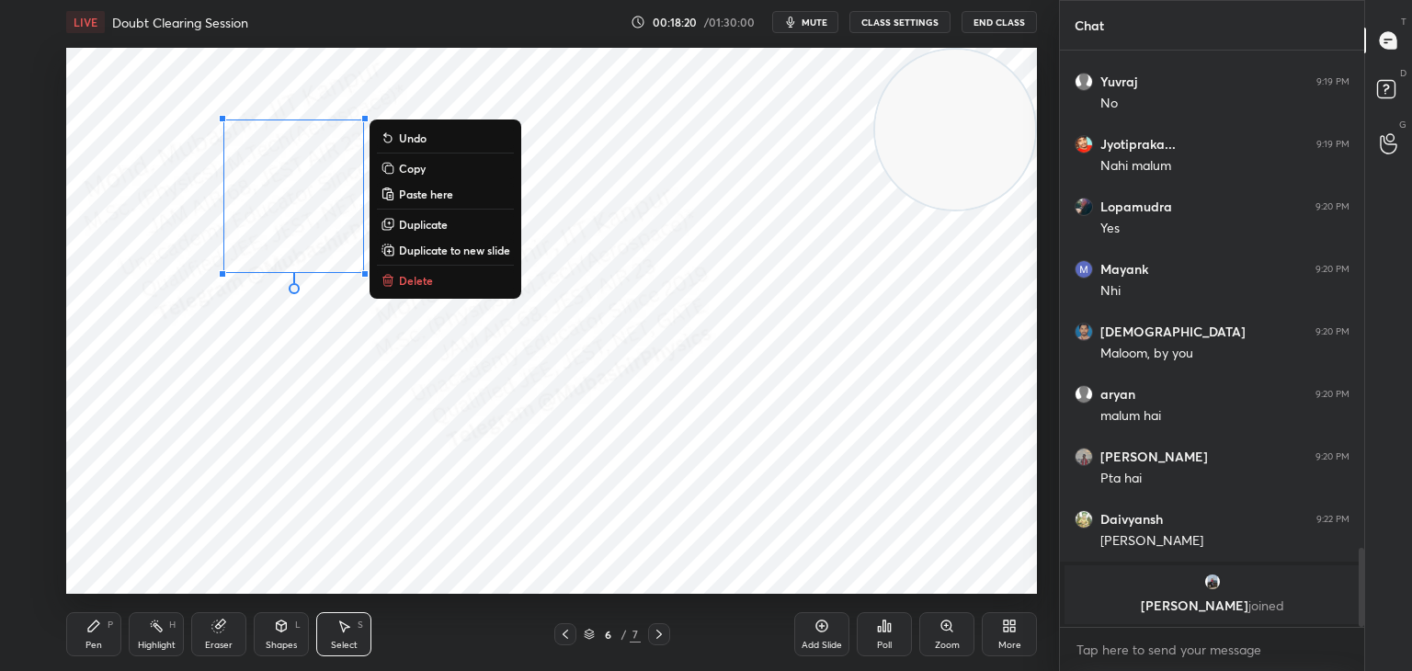
click at [453, 225] on button "Duplicate" at bounding box center [445, 224] width 137 height 22
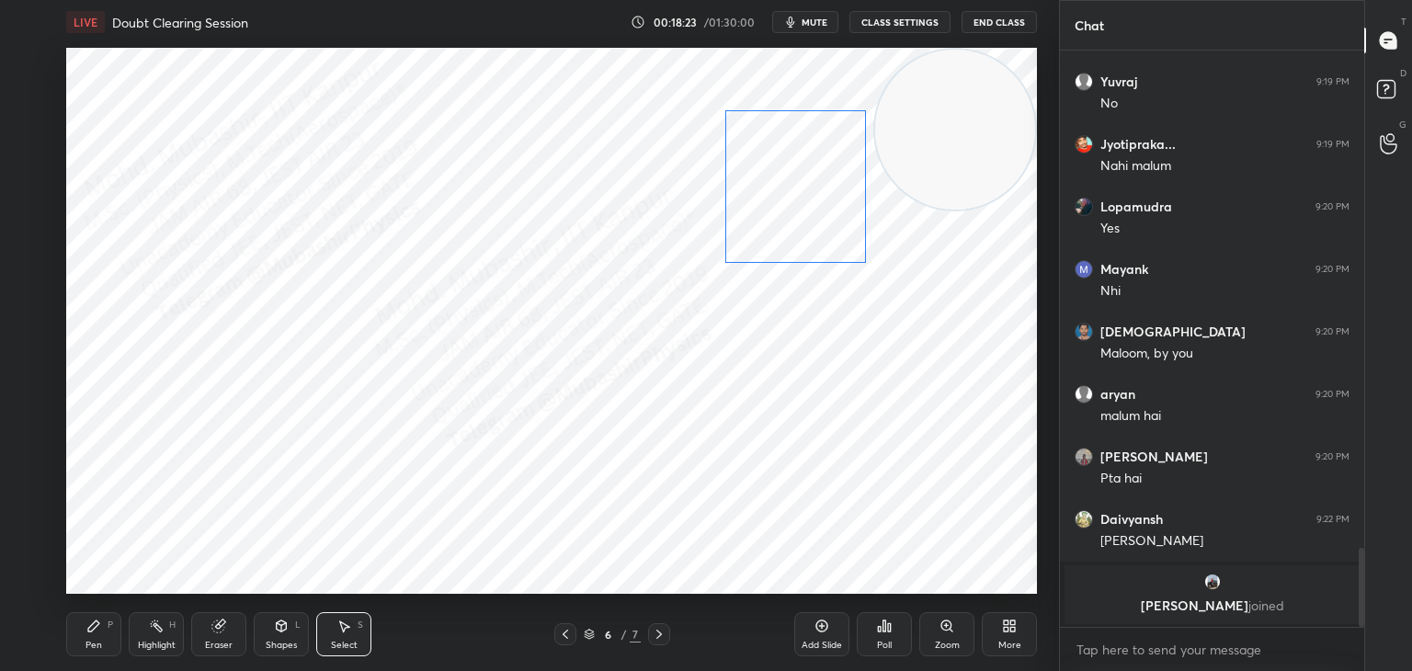
drag, startPoint x: 369, startPoint y: 218, endPoint x: 808, endPoint y: 189, distance: 440.4
click at [808, 189] on div "0 ° Undo Copy Paste here Duplicate Duplicate to new slide Delete" at bounding box center [551, 321] width 971 height 546
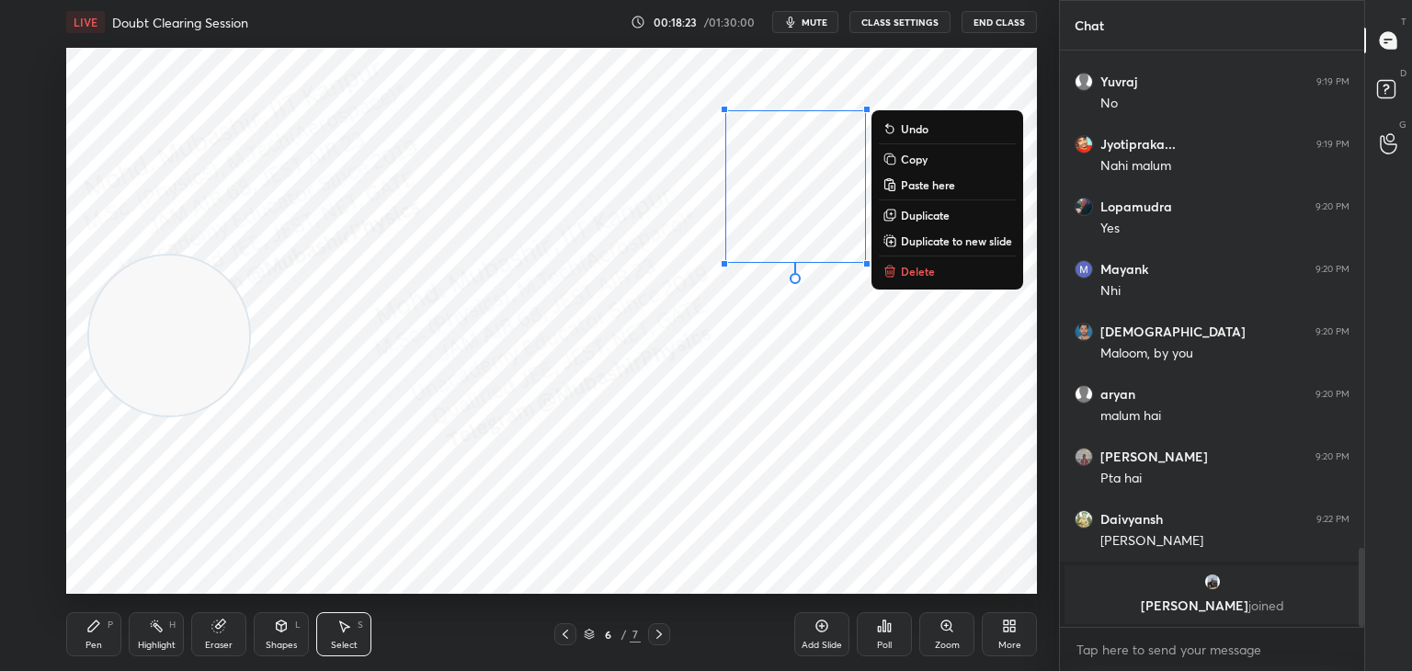
drag, startPoint x: 929, startPoint y: 123, endPoint x: 212, endPoint y: 371, distance: 758.8
click at [141, 335] on video at bounding box center [169, 336] width 160 height 160
click at [264, 633] on div "Shapes L" at bounding box center [281, 634] width 55 height 44
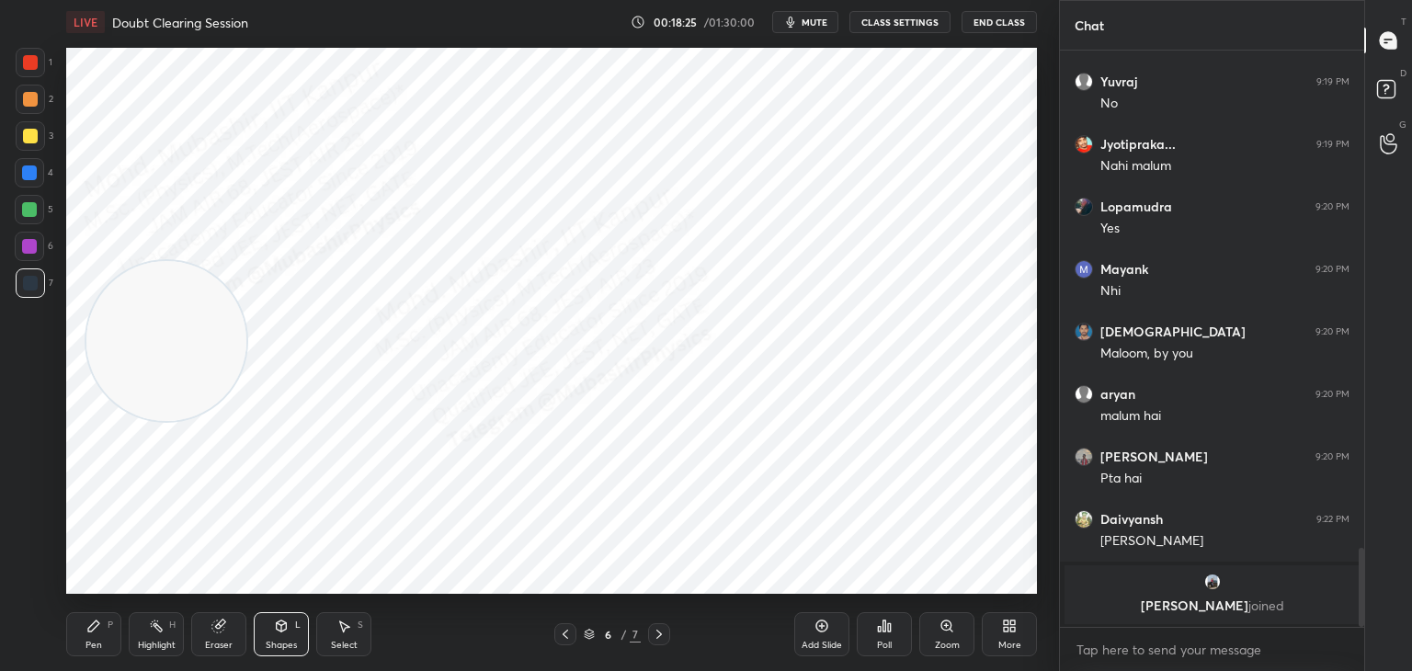
click at [33, 141] on div at bounding box center [30, 136] width 15 height 15
click at [265, 630] on div "Shapes L" at bounding box center [281, 634] width 55 height 44
drag, startPoint x: 100, startPoint y: 640, endPoint x: 97, endPoint y: 609, distance: 31.5
click at [97, 622] on div "Pen P" at bounding box center [93, 634] width 55 height 44
drag, startPoint x: 25, startPoint y: 57, endPoint x: 49, endPoint y: 85, distance: 36.5
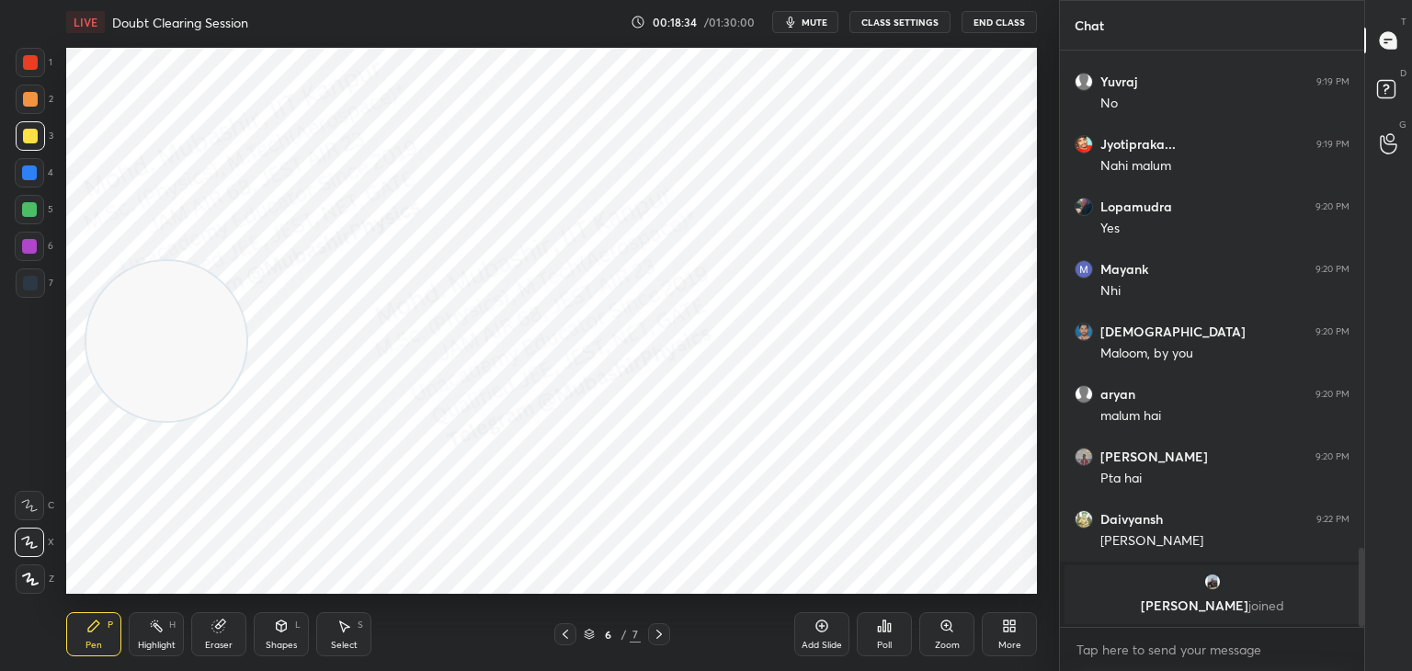
click at [32, 70] on div at bounding box center [30, 62] width 29 height 29
click at [40, 155] on div "3" at bounding box center [35, 139] width 38 height 37
click at [38, 258] on div at bounding box center [29, 246] width 29 height 29
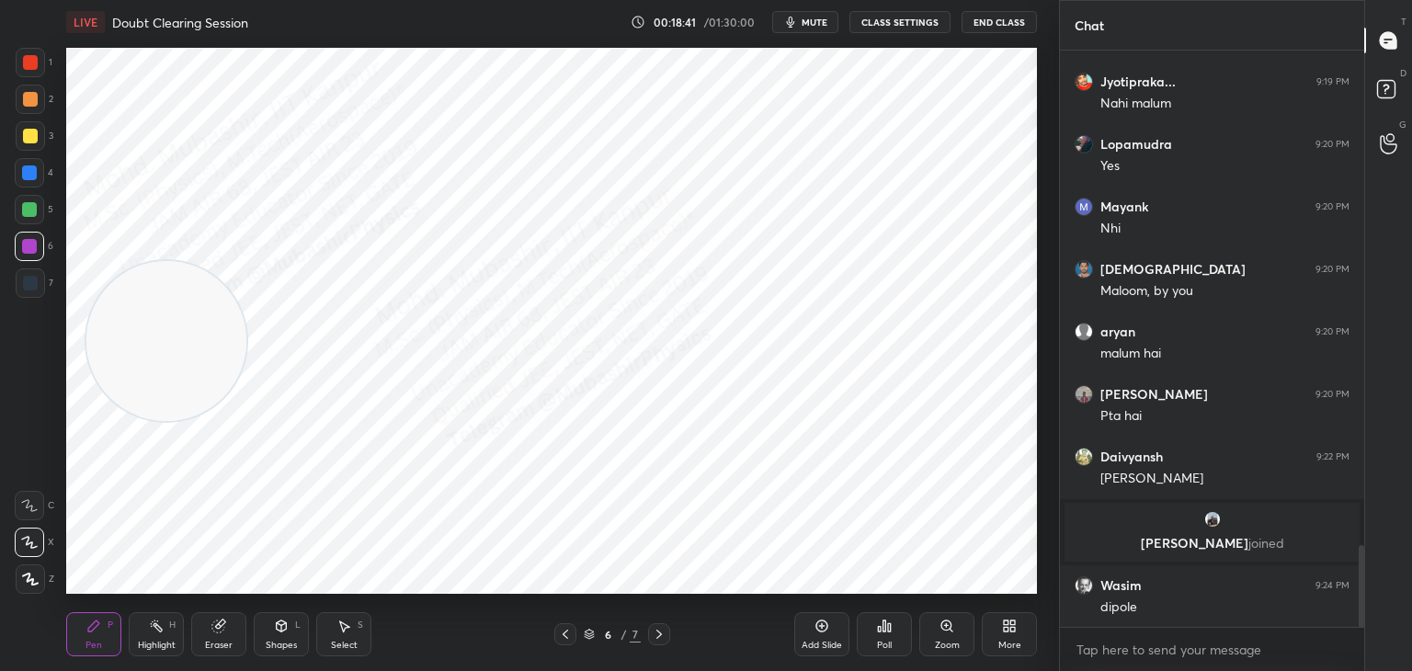
click at [130, 634] on div "Highlight H" at bounding box center [156, 634] width 55 height 44
drag, startPoint x: 165, startPoint y: 511, endPoint x: 188, endPoint y: 491, distance: 31.3
click at [168, 421] on video at bounding box center [166, 341] width 160 height 160
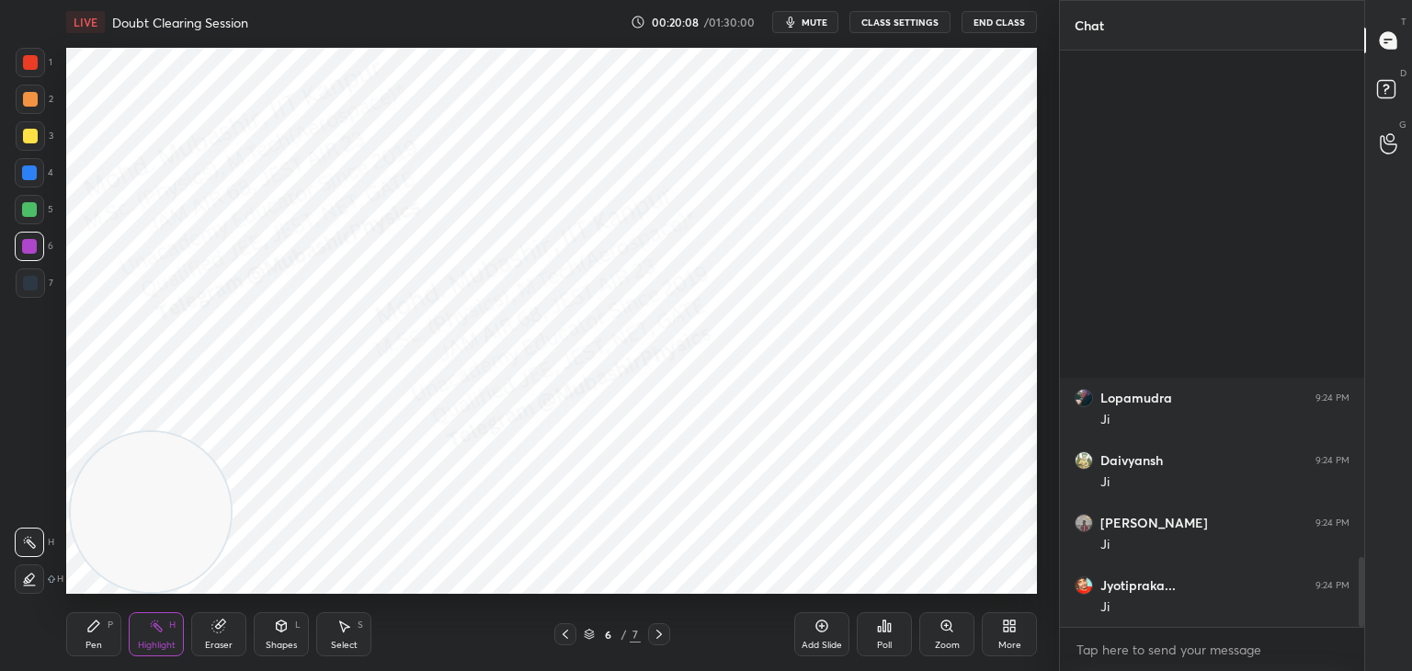
scroll to position [4178, 0]
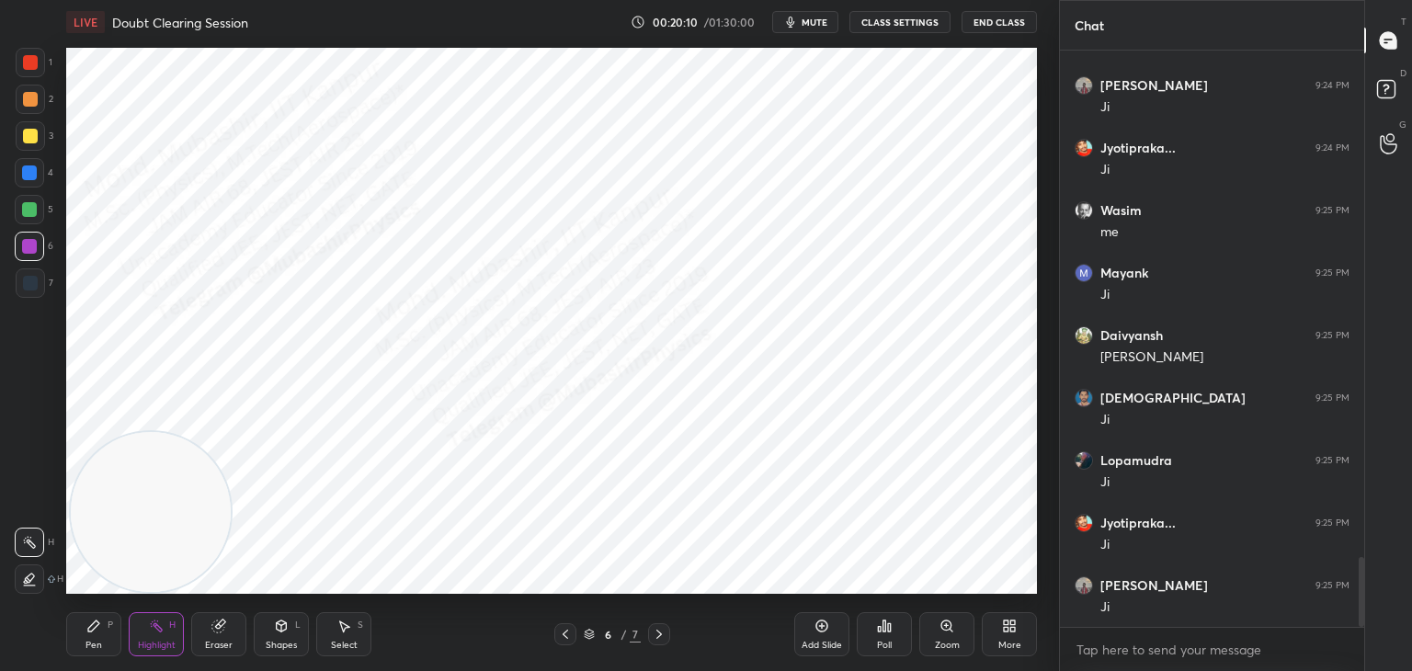
click at [898, 22] on button "CLASS SETTINGS" at bounding box center [899, 22] width 101 height 22
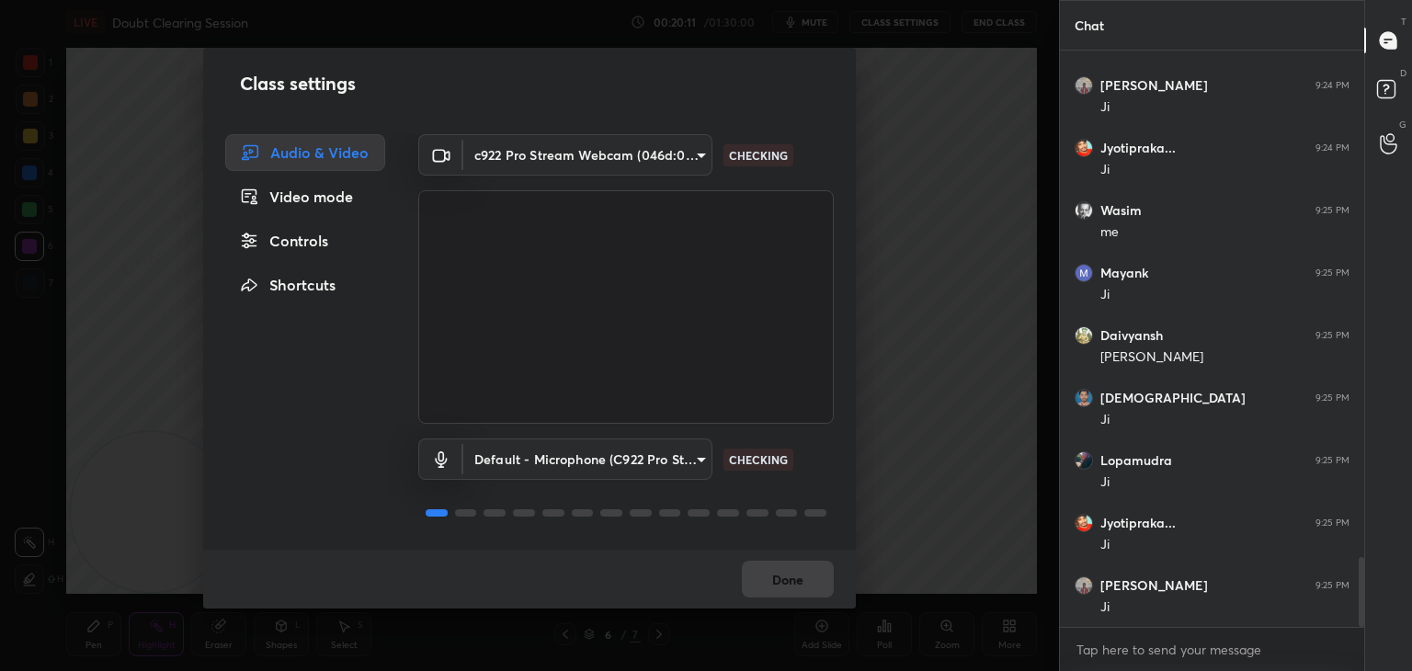
click at [328, 237] on div "Controls" at bounding box center [305, 240] width 160 height 37
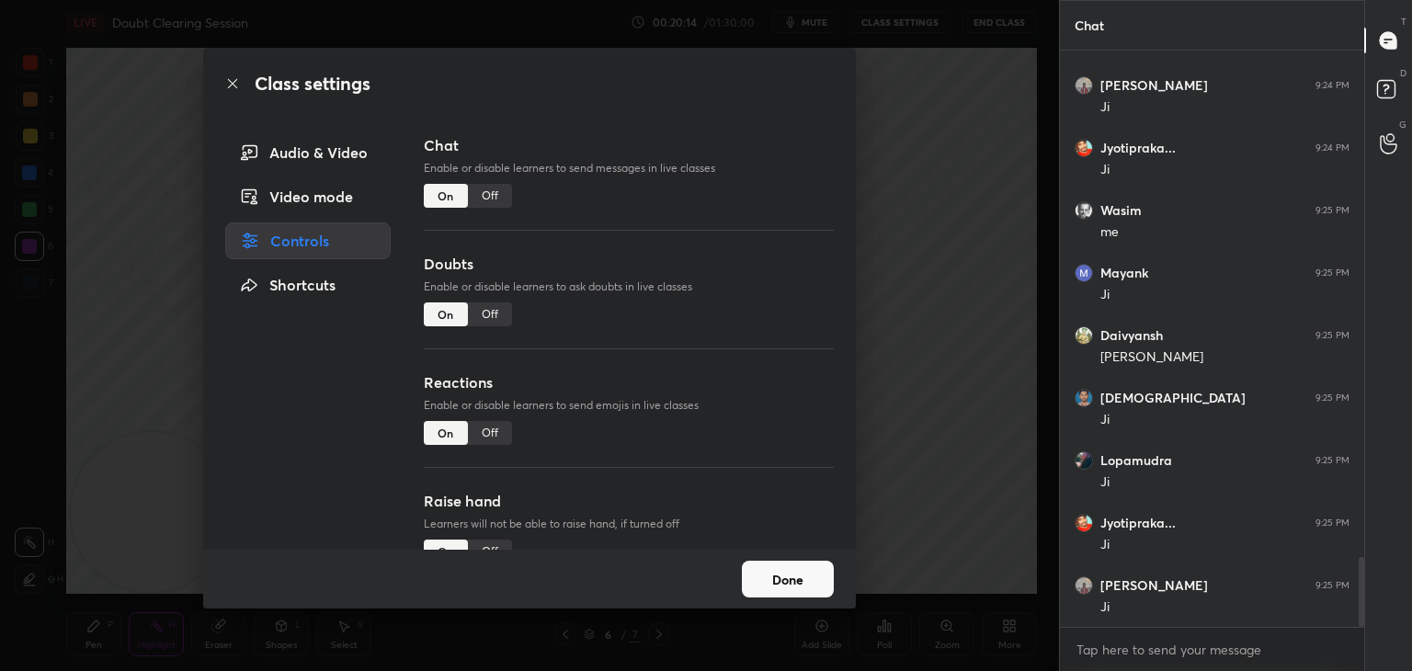
drag, startPoint x: 484, startPoint y: 195, endPoint x: 486, endPoint y: 206, distance: 11.2
click at [484, 197] on div "Off" at bounding box center [490, 196] width 44 height 24
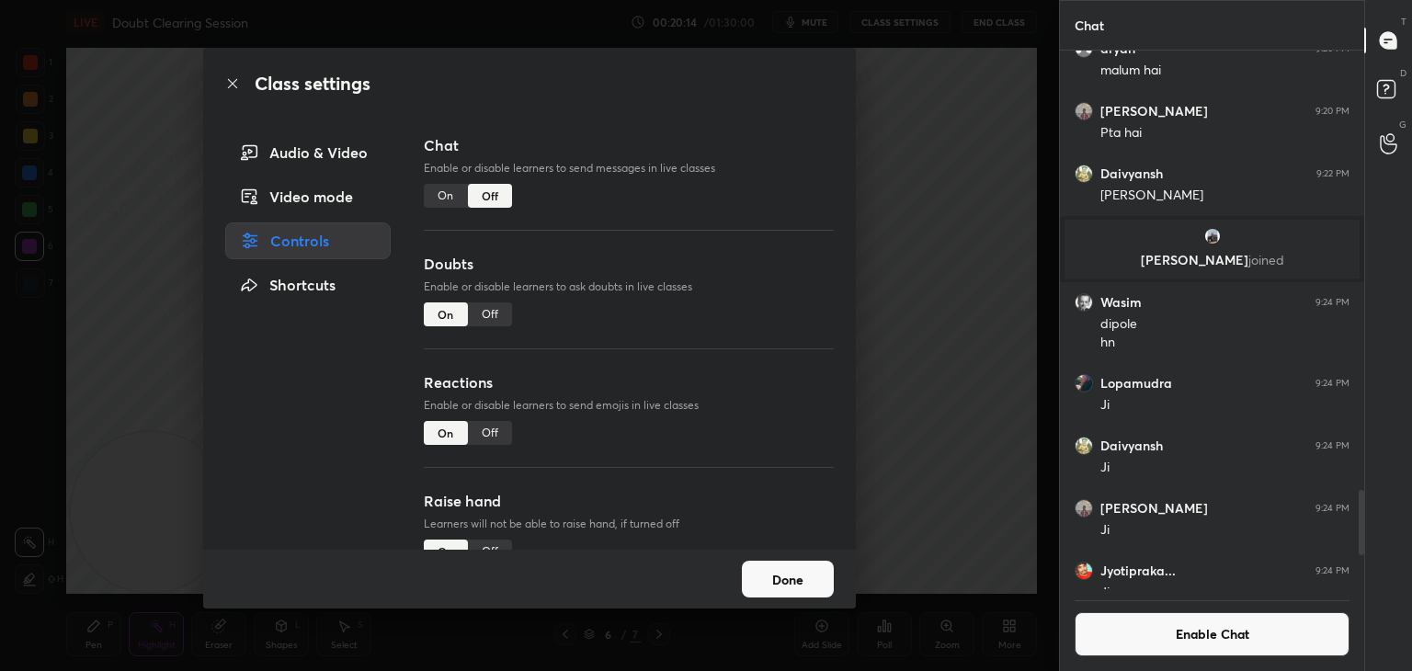
scroll to position [6, 6]
click at [493, 313] on div "Off" at bounding box center [490, 314] width 44 height 24
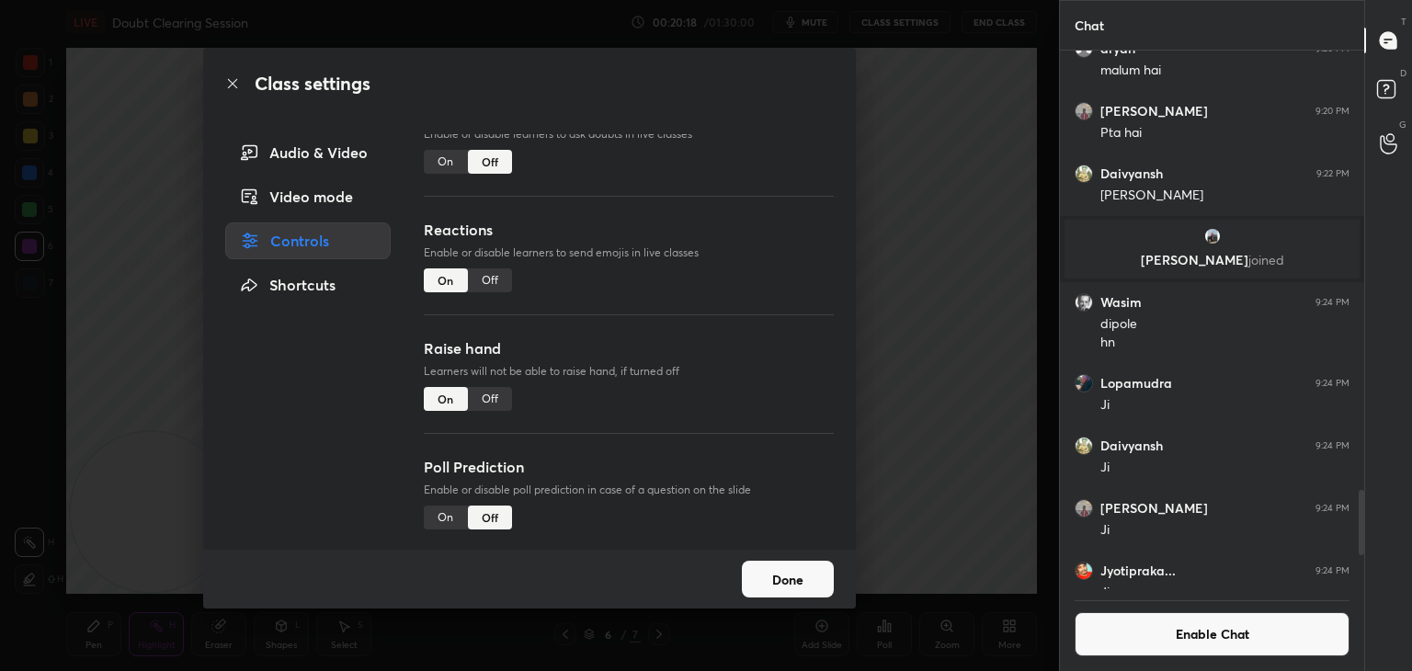
scroll to position [159, 0]
click at [490, 392] on div "Off" at bounding box center [490, 397] width 44 height 24
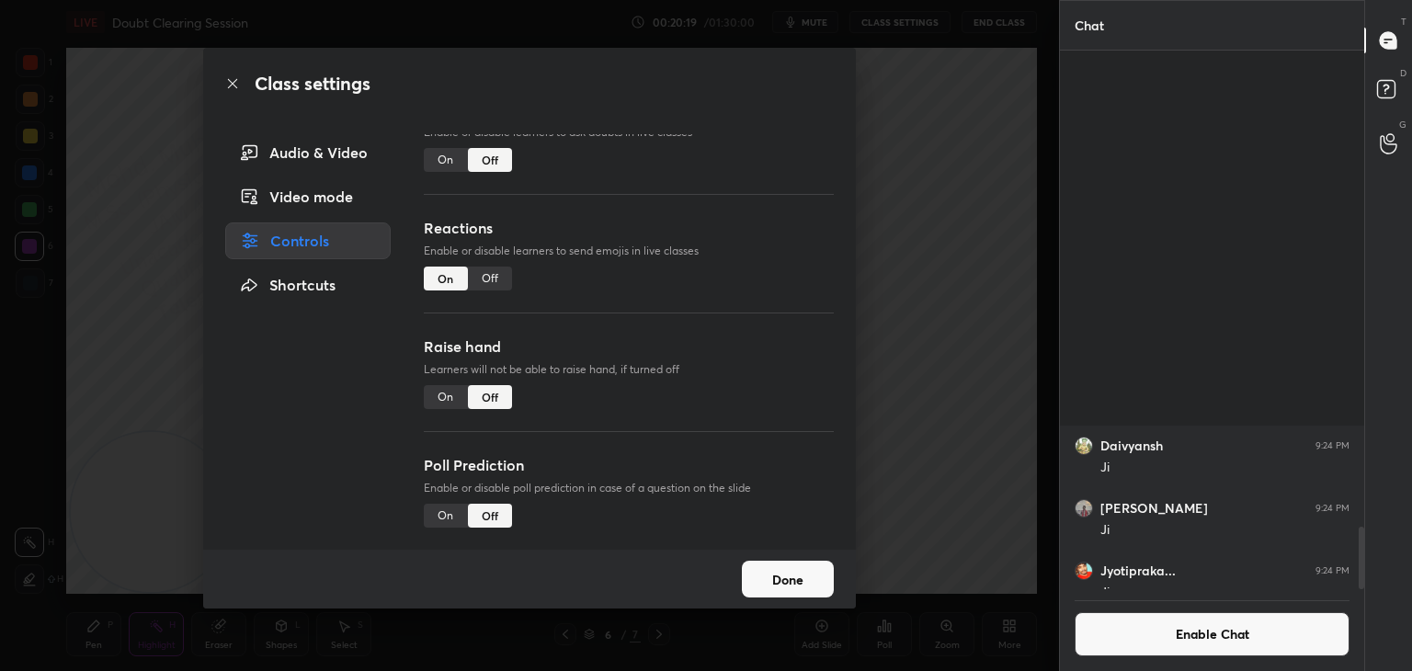
scroll to position [4099, 0]
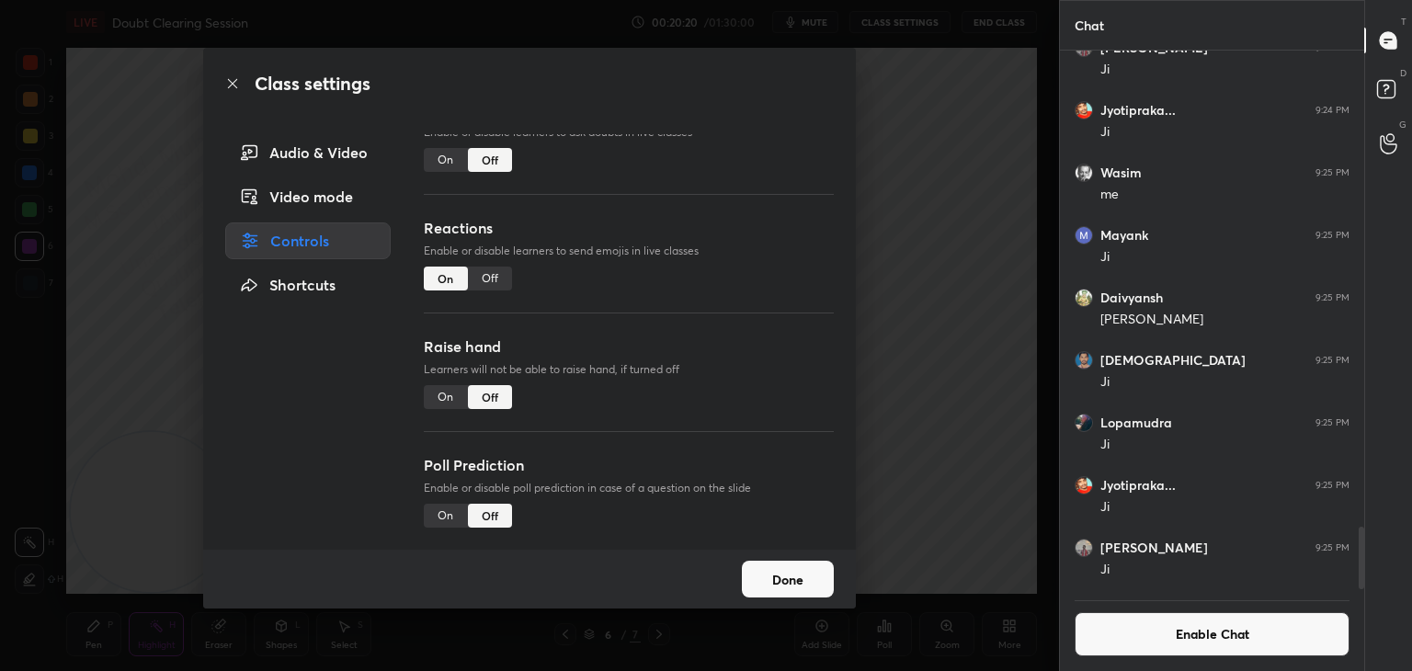
click at [771, 581] on button "Done" at bounding box center [788, 579] width 92 height 37
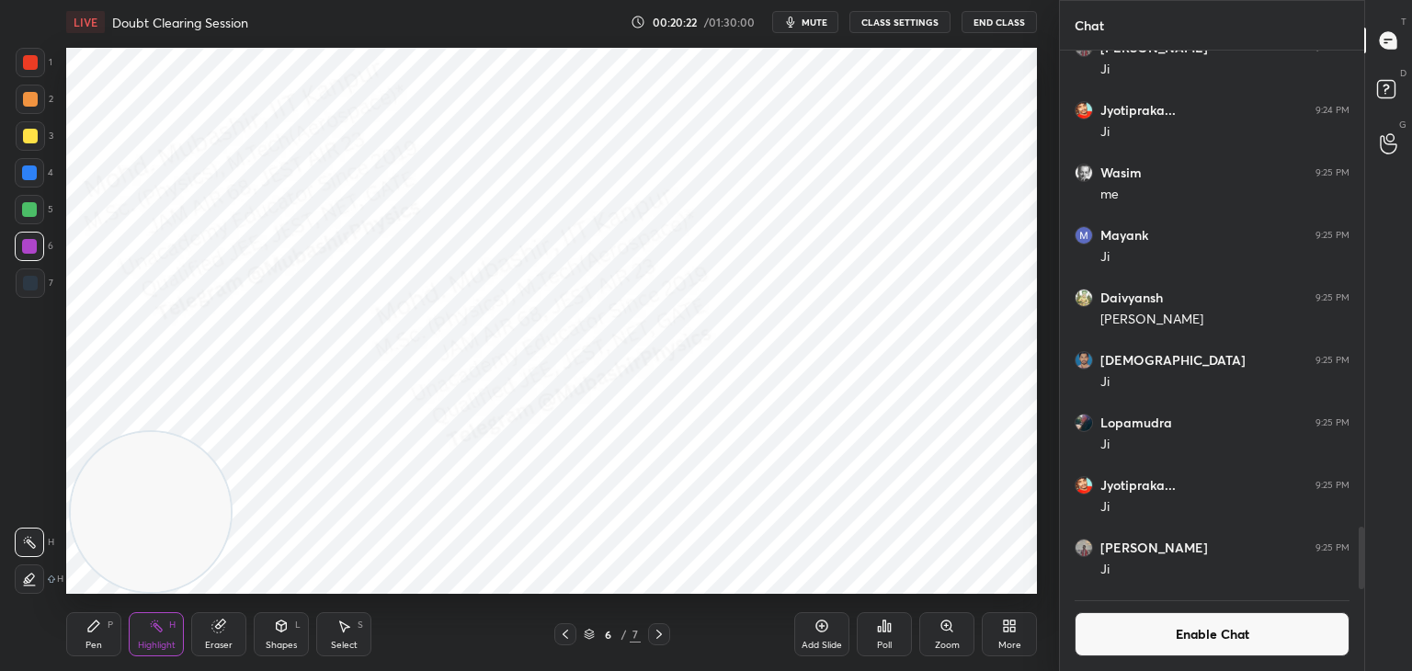
drag, startPoint x: 1361, startPoint y: 544, endPoint x: 1331, endPoint y: 627, distance: 87.8
click at [1346, 631] on div "Daivyansh 9:24 PM [PERSON_NAME] 9:24 PM [PERSON_NAME]... 9:24 PM [PERSON_NAME] …" at bounding box center [1212, 361] width 304 height 621
click at [990, 636] on div "More" at bounding box center [1009, 634] width 55 height 44
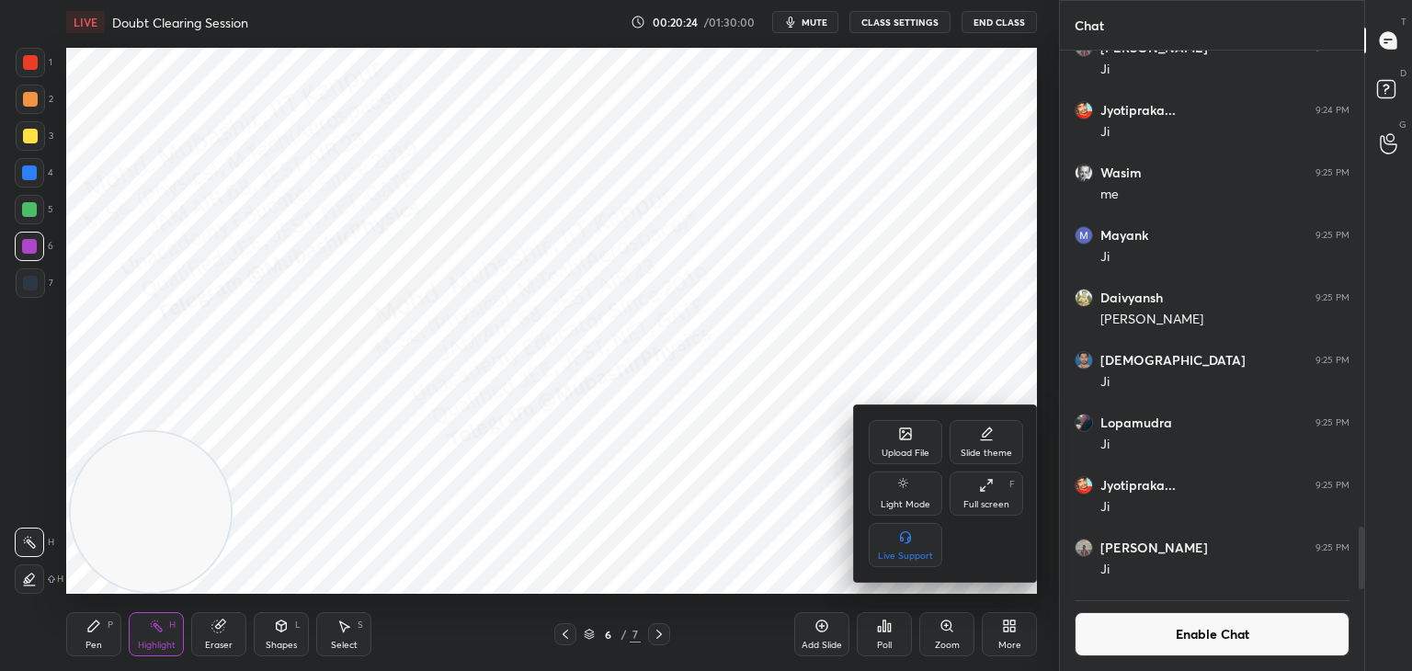
click at [898, 442] on div "Upload File" at bounding box center [906, 442] width 74 height 44
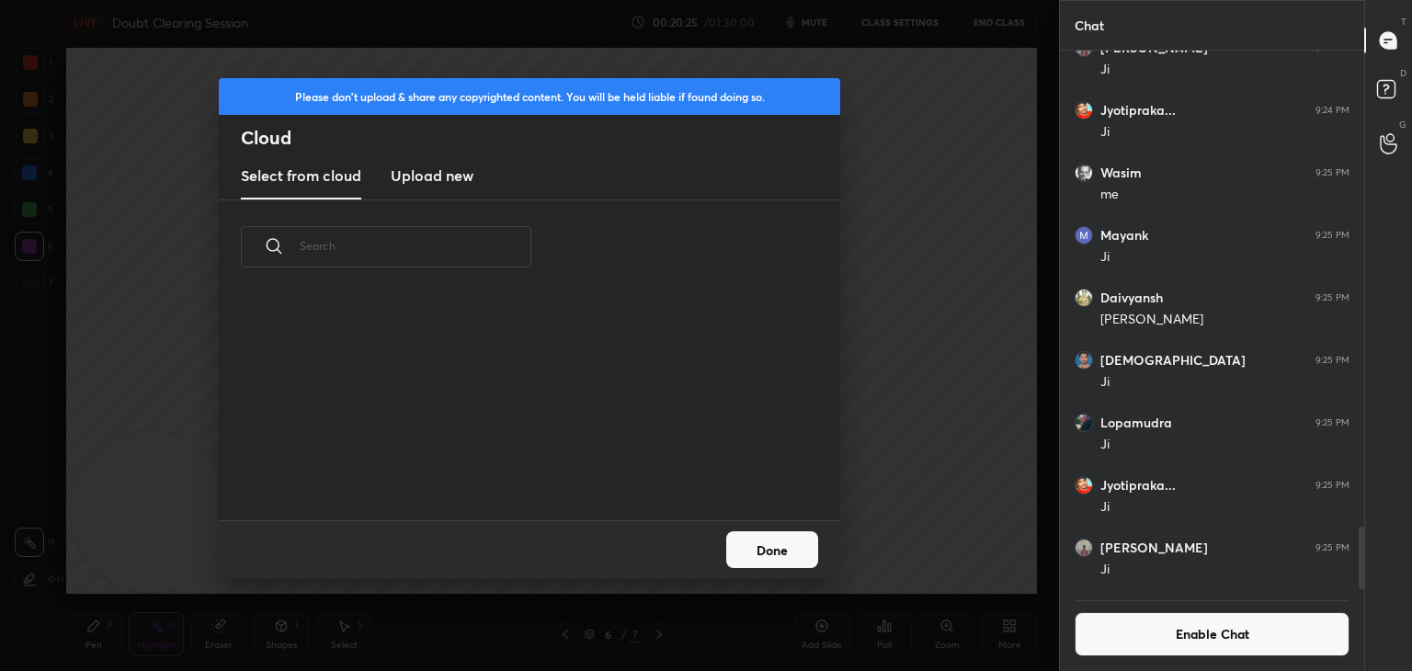
scroll to position [226, 590]
click at [431, 169] on h3 "Upload new" at bounding box center [432, 176] width 83 height 22
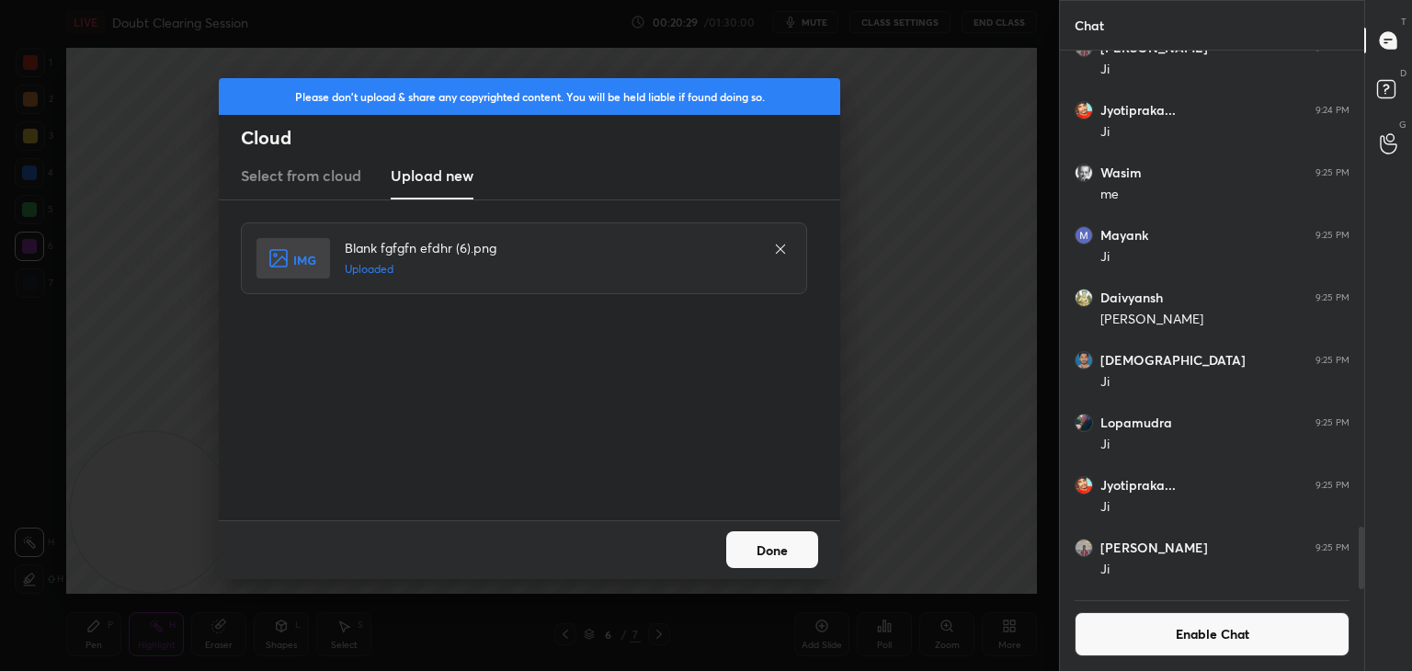
click at [786, 542] on button "Done" at bounding box center [772, 549] width 92 height 37
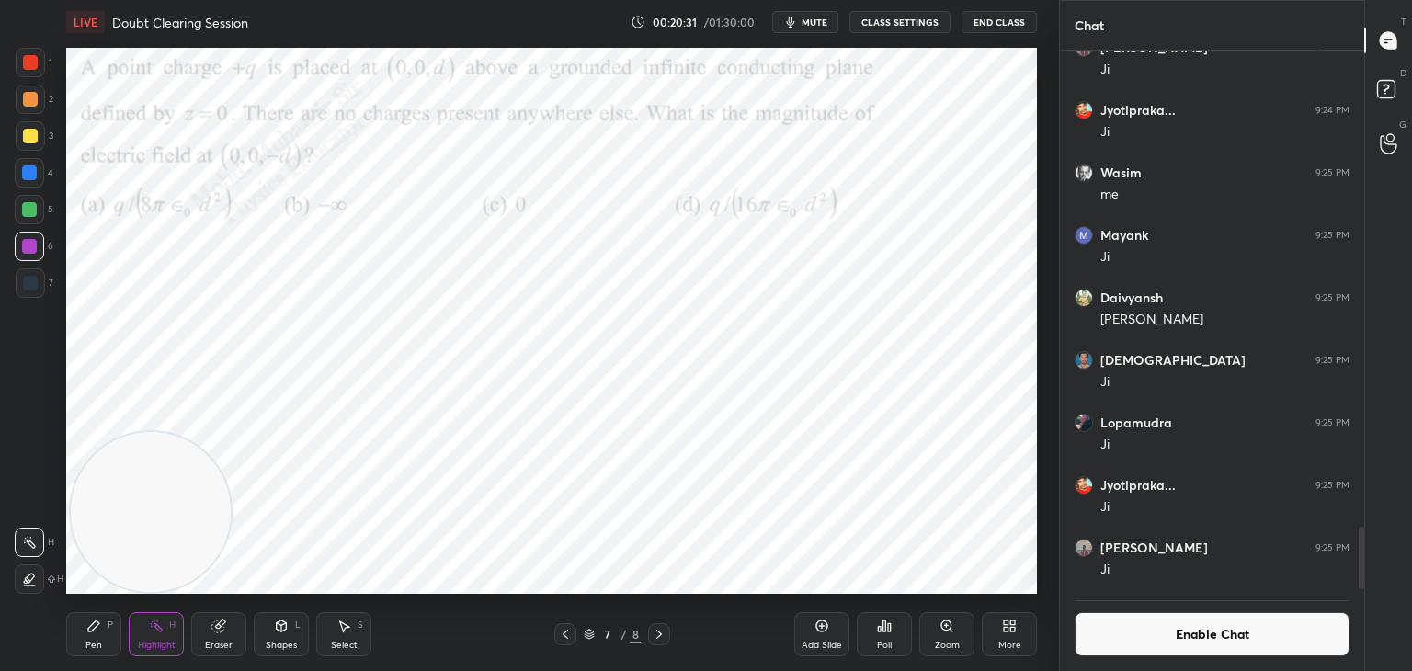
click at [891, 642] on div "Poll" at bounding box center [884, 645] width 15 height 9
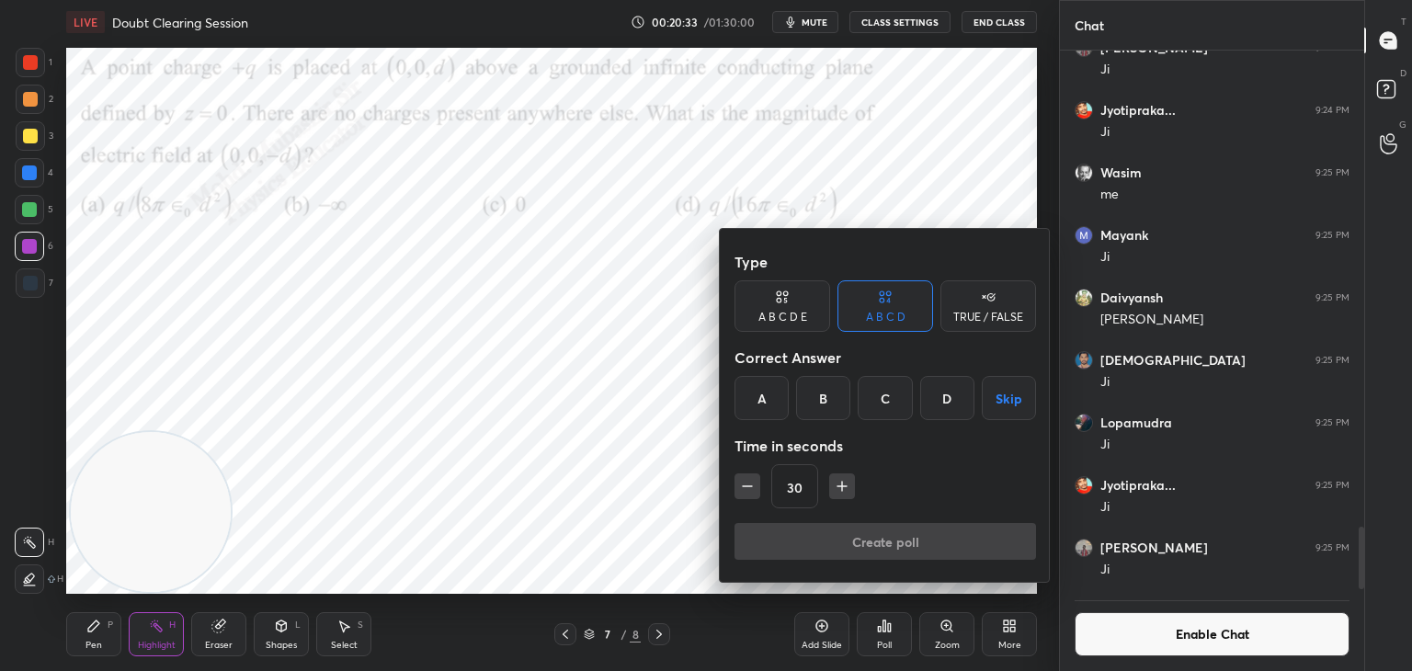
click at [949, 391] on div "D" at bounding box center [947, 398] width 54 height 44
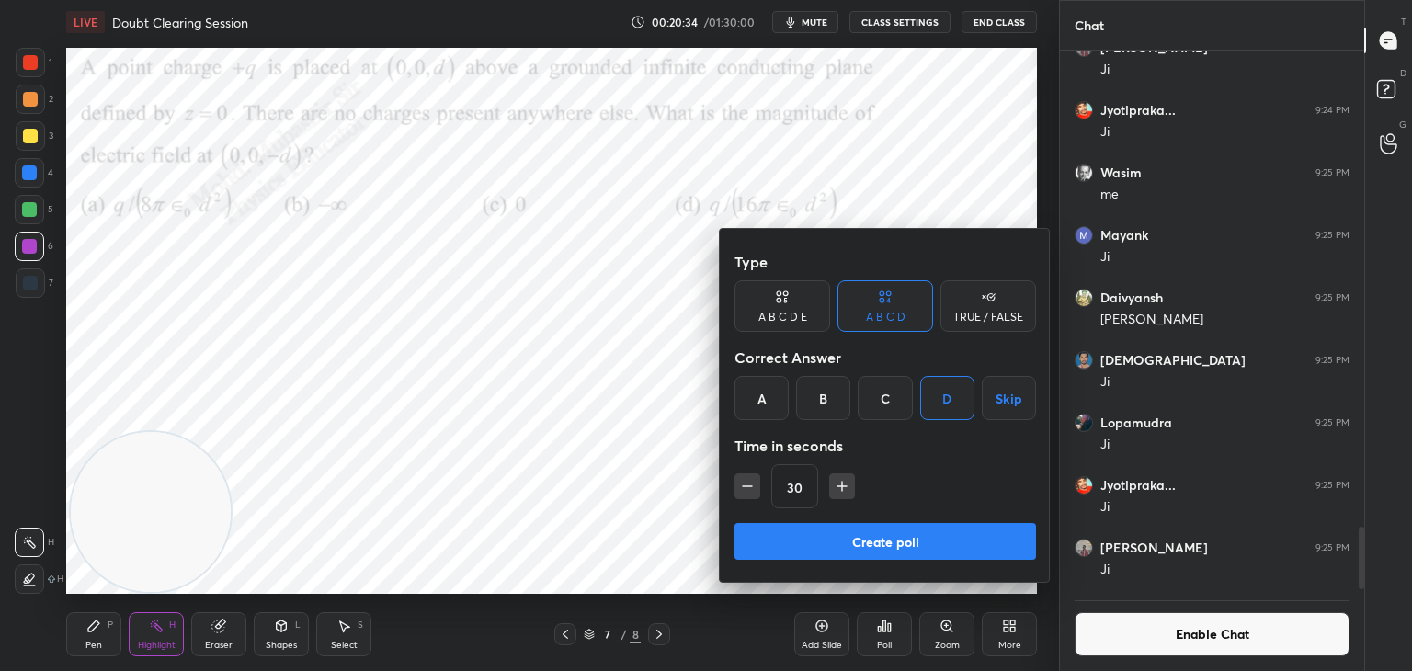
click at [845, 489] on icon "button" at bounding box center [842, 486] width 18 height 18
drag, startPoint x: 747, startPoint y: 490, endPoint x: 852, endPoint y: 522, distance: 109.6
click at [747, 487] on icon "button" at bounding box center [747, 486] width 18 height 18
type input "30"
click at [872, 542] on button "Create poll" at bounding box center [886, 541] width 302 height 37
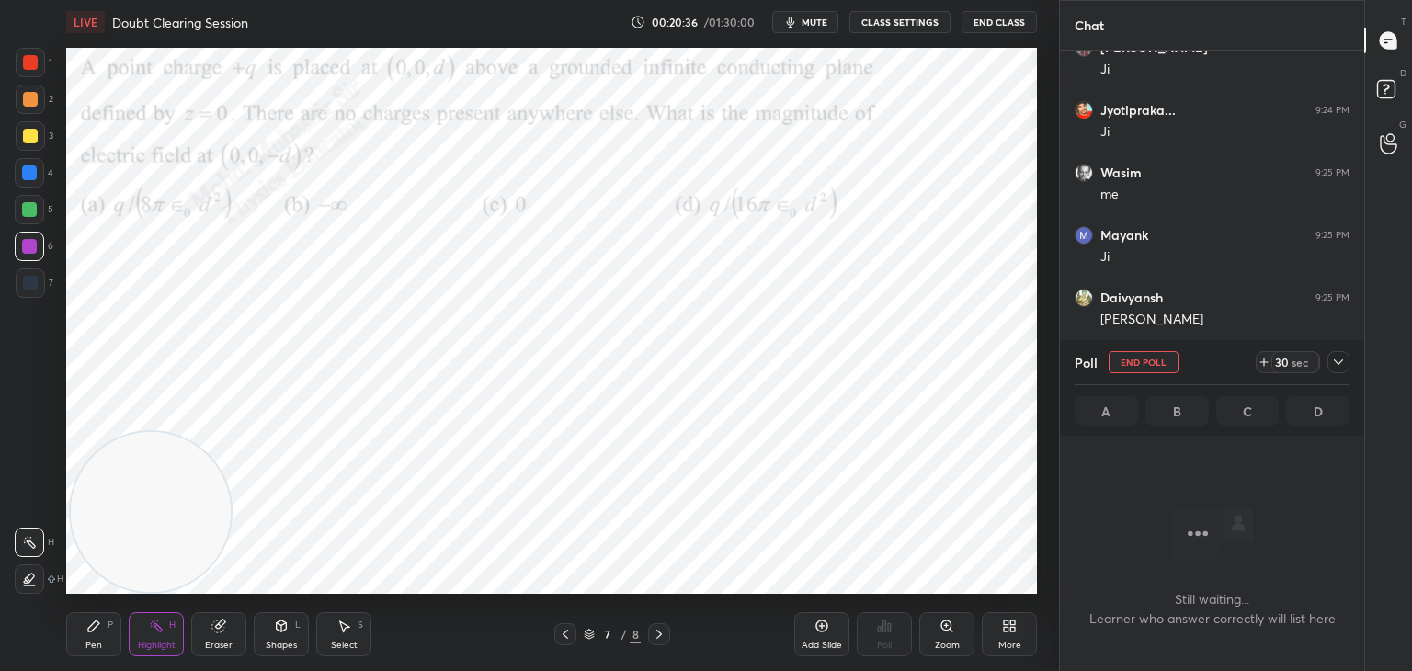
scroll to position [519, 299]
click at [1259, 361] on icon at bounding box center [1264, 362] width 15 height 15
click at [1259, 362] on icon at bounding box center [1264, 362] width 15 height 15
click at [1259, 364] on icon at bounding box center [1264, 362] width 15 height 15
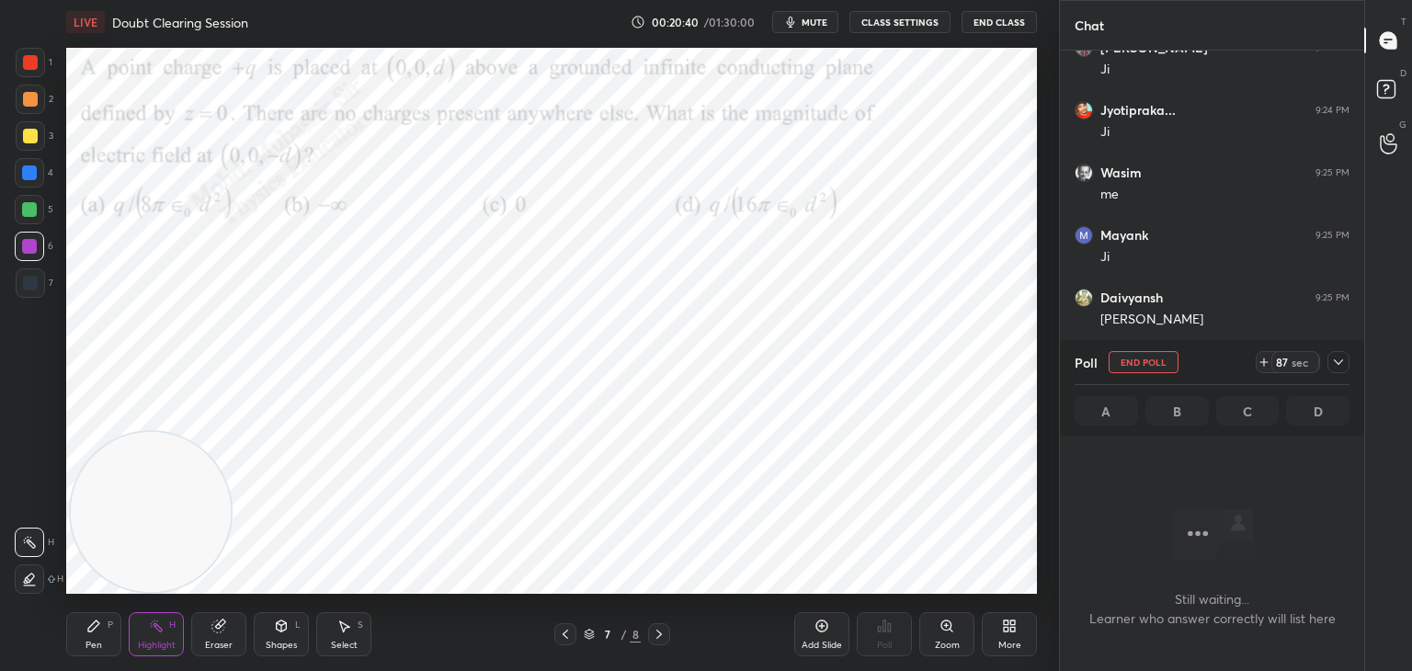
click at [1254, 366] on div "Poll End Poll 87 sec" at bounding box center [1212, 362] width 275 height 44
click at [1264, 361] on icon at bounding box center [1264, 362] width 0 height 7
click at [1265, 359] on icon at bounding box center [1258, 362] width 15 height 15
click at [1258, 362] on icon at bounding box center [1258, 362] width 7 height 0
drag, startPoint x: 188, startPoint y: 497, endPoint x: 961, endPoint y: 74, distance: 880.5
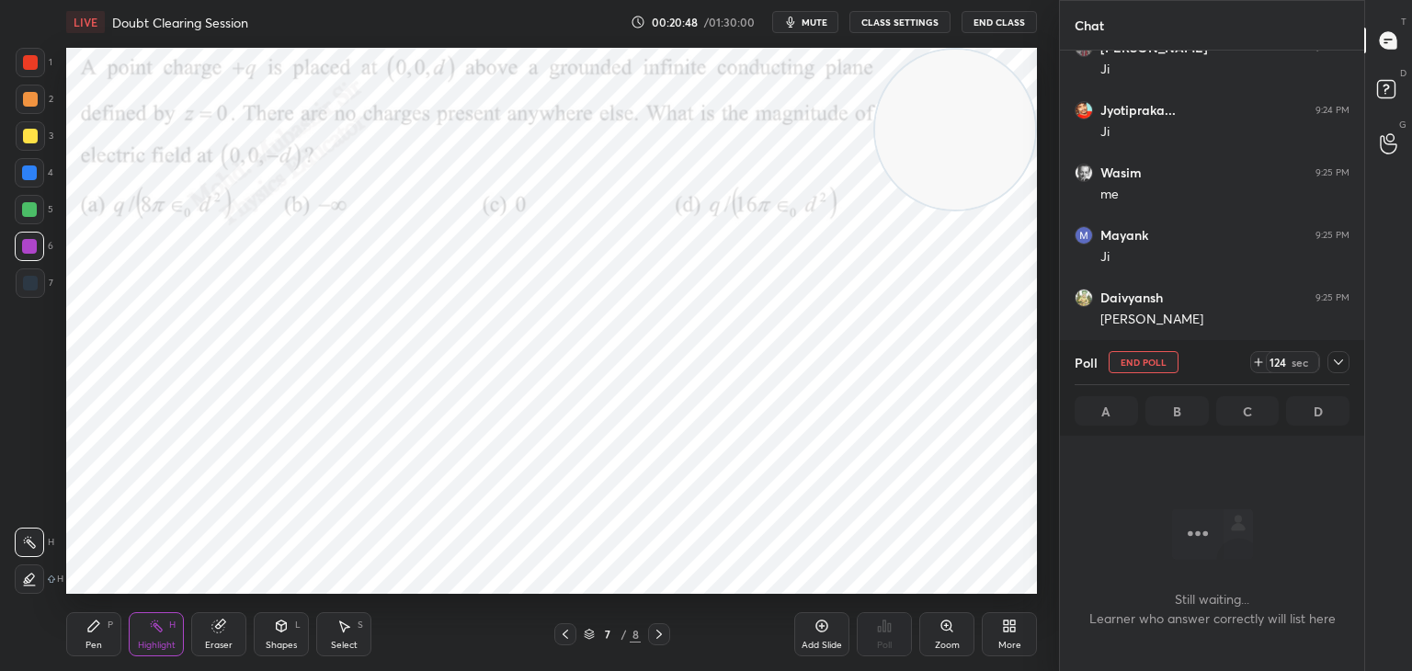
click at [989, 83] on video at bounding box center [955, 130] width 160 height 160
drag, startPoint x: 942, startPoint y: 131, endPoint x: 1004, endPoint y: 100, distance: 68.7
click at [1009, 105] on video at bounding box center [955, 130] width 160 height 160
click at [821, 20] on span "mute" at bounding box center [815, 22] width 26 height 13
drag, startPoint x: 1265, startPoint y: 361, endPoint x: 1258, endPoint y: 381, distance: 20.7
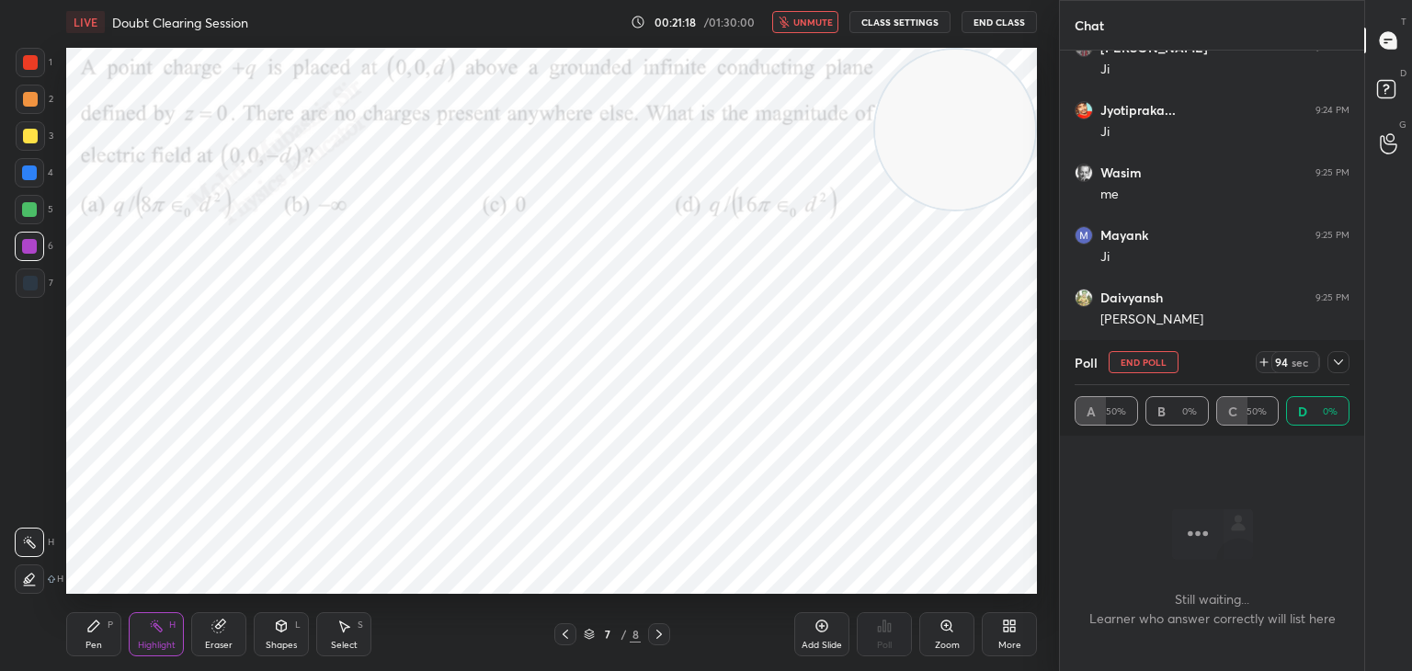
click at [1265, 362] on icon at bounding box center [1264, 362] width 15 height 15
drag, startPoint x: 960, startPoint y: 152, endPoint x: 986, endPoint y: 203, distance: 58.0
click at [986, 213] on video at bounding box center [955, 189] width 160 height 160
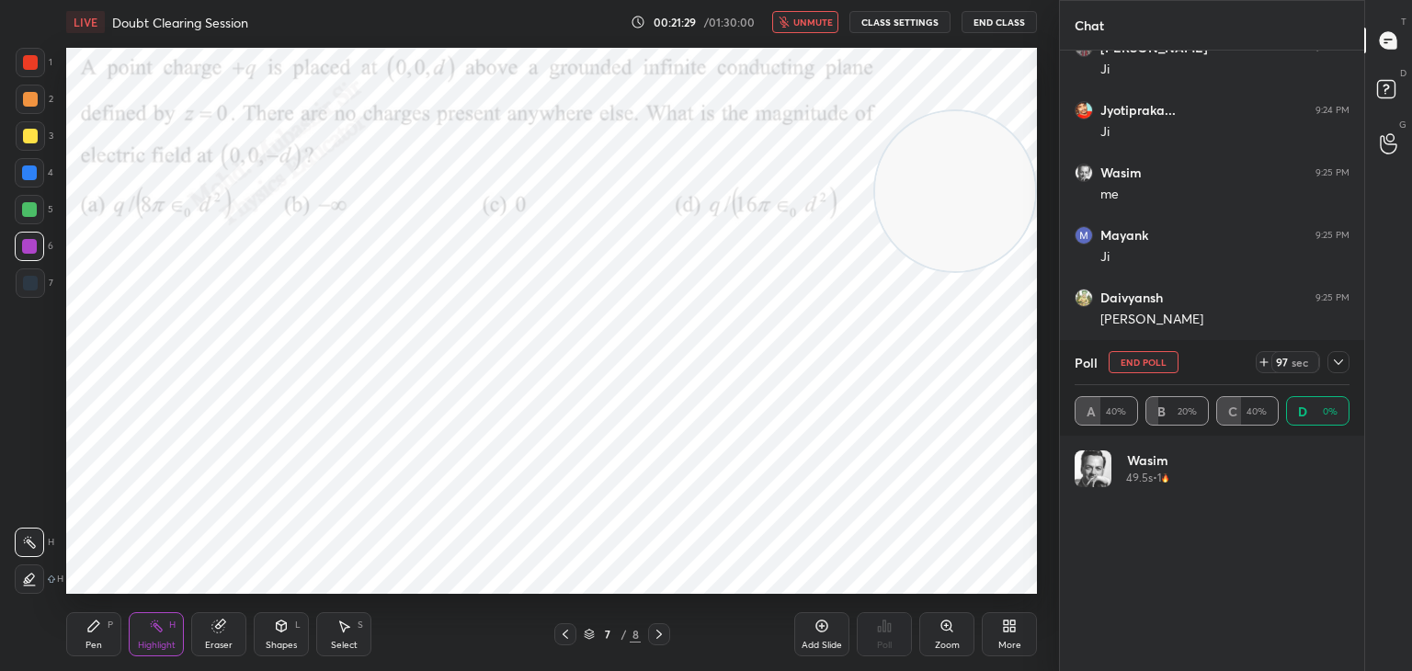
drag, startPoint x: 939, startPoint y: 221, endPoint x: 948, endPoint y: 211, distance: 13.0
click at [948, 211] on video at bounding box center [955, 191] width 160 height 160
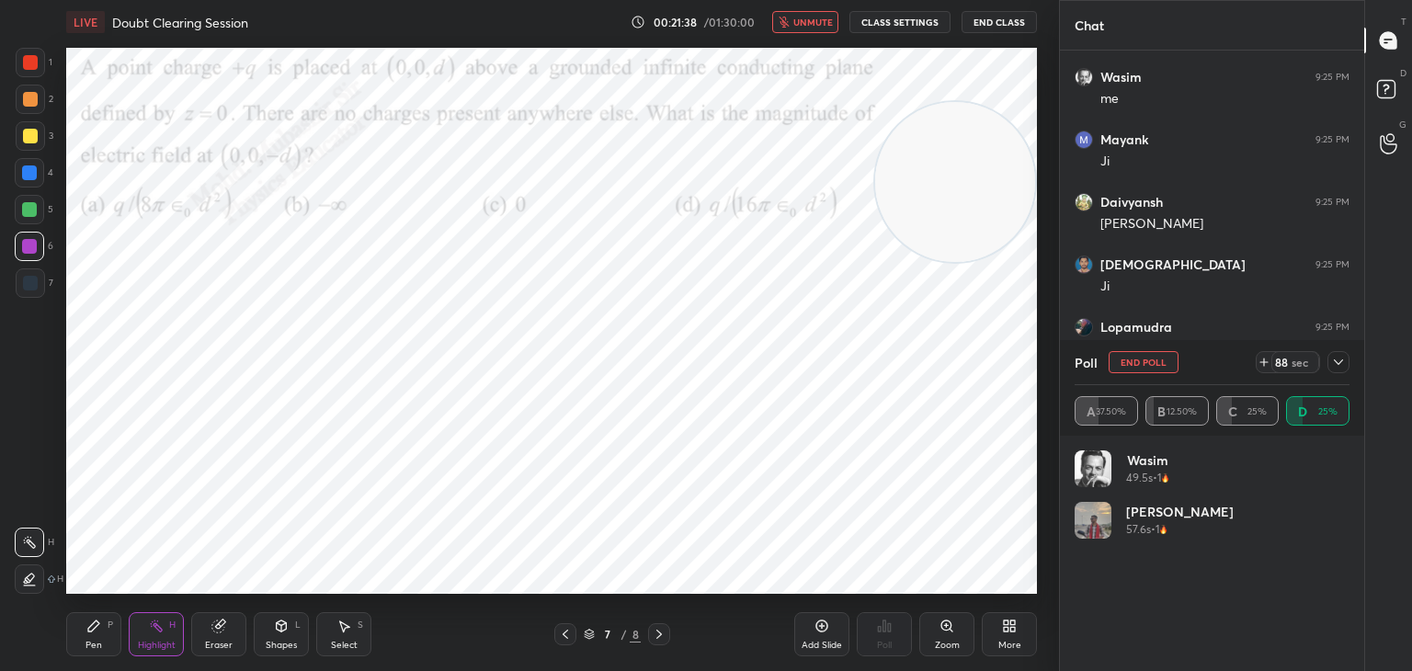
click at [784, 23] on icon "button" at bounding box center [784, 22] width 10 height 11
click at [1266, 363] on icon at bounding box center [1264, 362] width 15 height 15
click at [1264, 361] on icon at bounding box center [1264, 362] width 0 height 7
click at [825, 17] on span "mute" at bounding box center [815, 22] width 26 height 13
click at [825, 24] on span "unmute" at bounding box center [813, 22] width 40 height 13
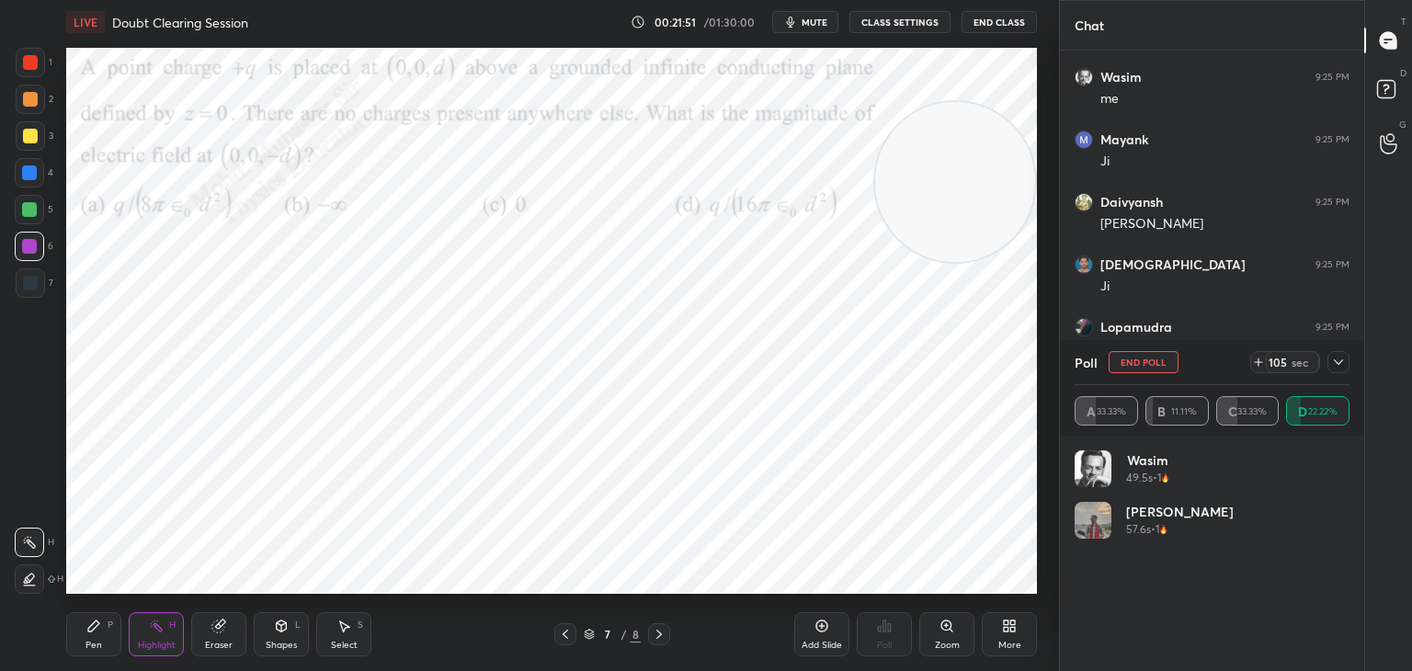
click at [814, 27] on span "mute" at bounding box center [815, 22] width 26 height 13
click at [890, 222] on div "Setting up your live class Poll for secs No correct answer Start poll" at bounding box center [551, 321] width 971 height 546
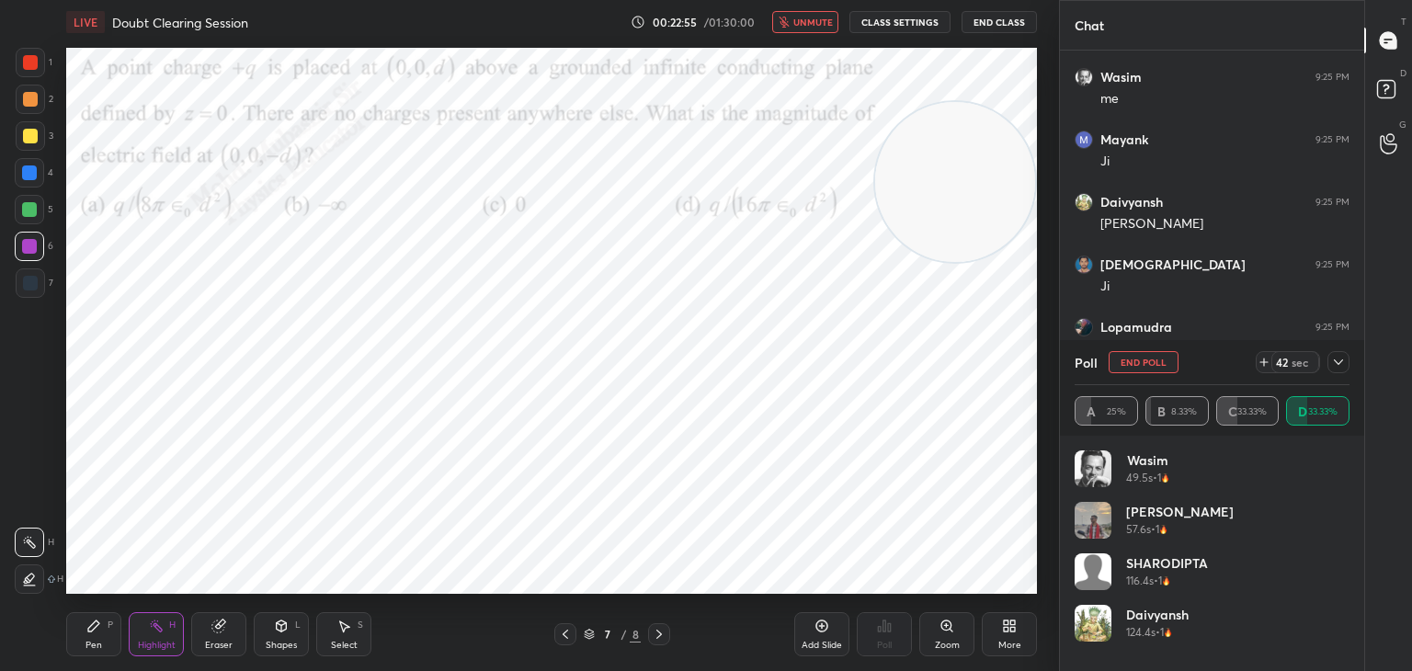
click at [814, 23] on span "unmute" at bounding box center [813, 22] width 40 height 13
click at [1339, 359] on icon at bounding box center [1338, 362] width 15 height 15
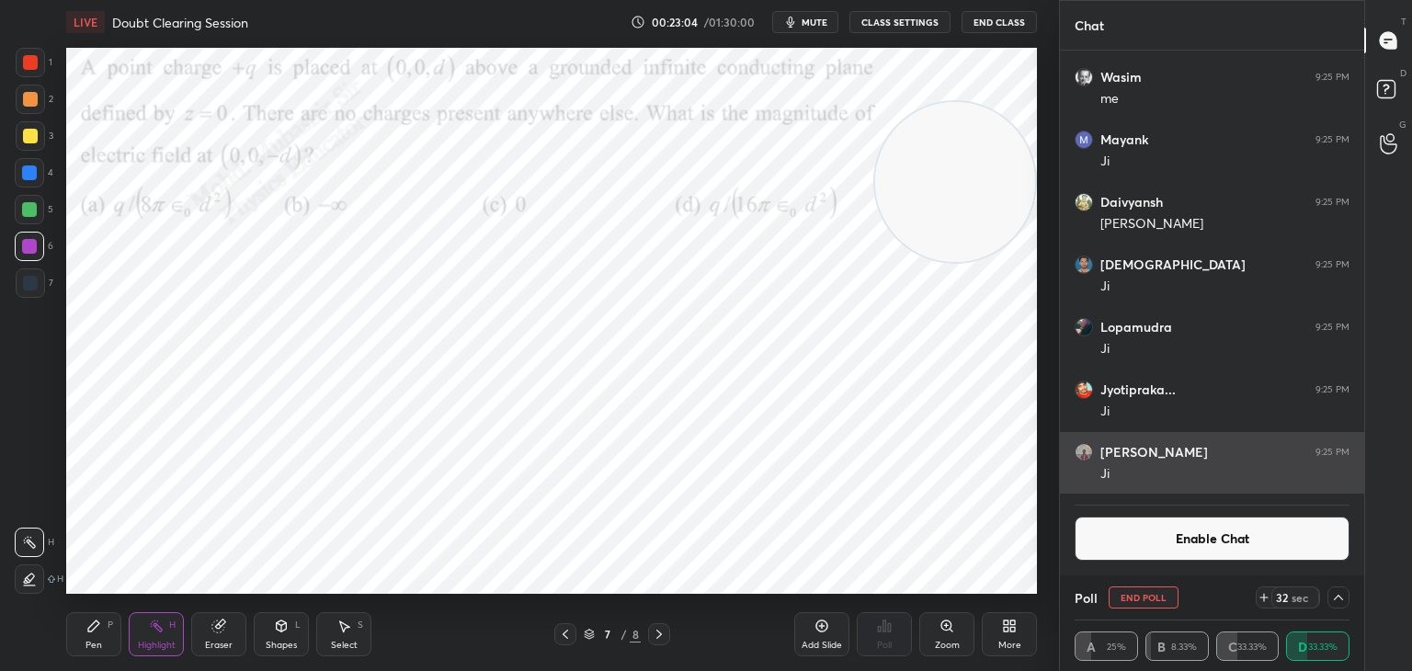
scroll to position [0, 0]
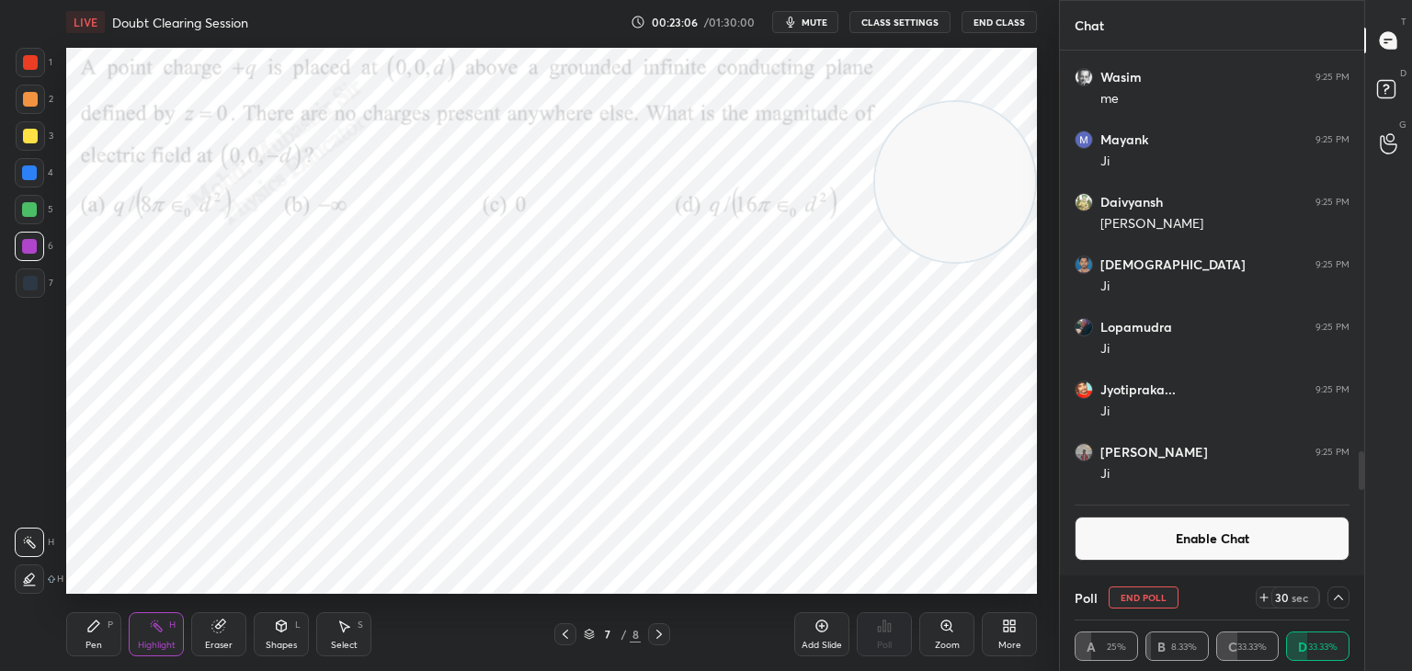
drag, startPoint x: 1360, startPoint y: 476, endPoint x: 1353, endPoint y: 542, distance: 66.5
click at [1353, 542] on div "[PERSON_NAME] 9:20 PM [PERSON_NAME] 9:20 PM [GEOGRAPHIC_DATA], by you aryan 9:2…" at bounding box center [1212, 313] width 304 height 525
click at [1262, 546] on button "Enable Chat" at bounding box center [1212, 539] width 275 height 44
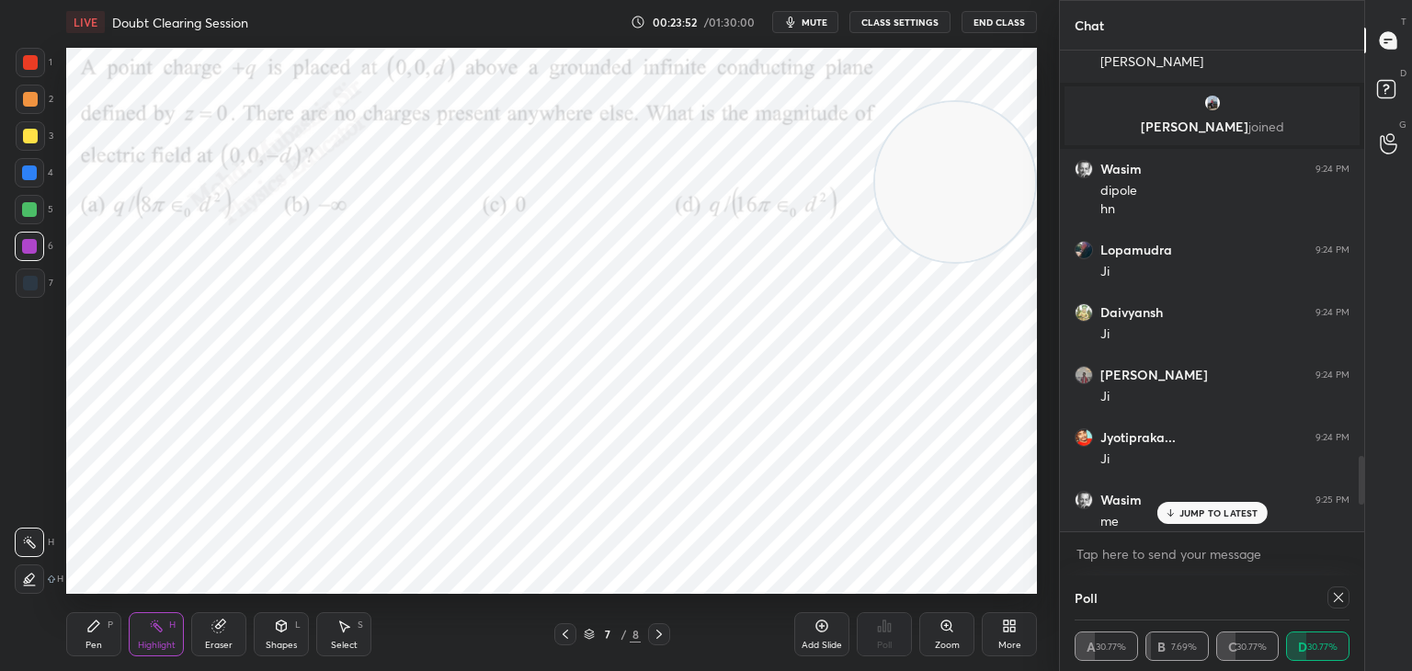
drag, startPoint x: 1237, startPoint y: 515, endPoint x: 1242, endPoint y: 528, distance: 14.0
click at [1237, 513] on p "JUMP TO LATEST" at bounding box center [1219, 512] width 79 height 11
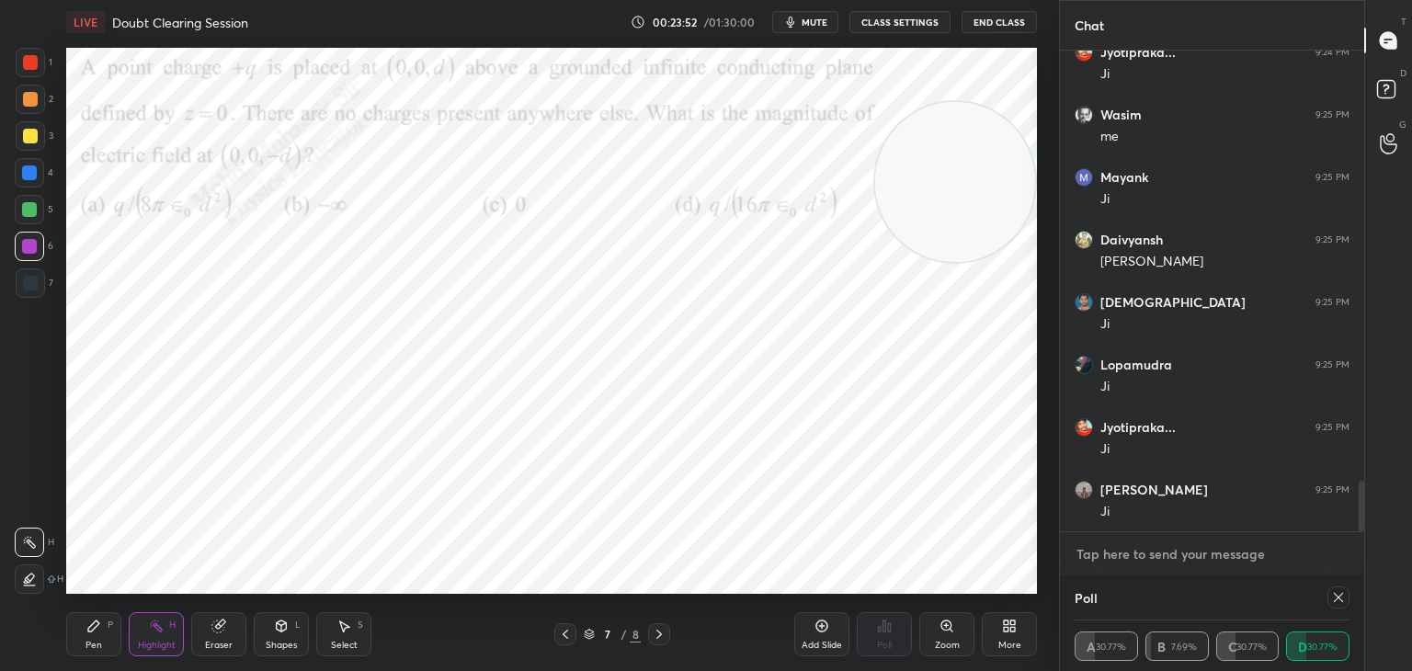
click at [1268, 564] on textarea at bounding box center [1212, 554] width 275 height 29
click at [1343, 601] on icon at bounding box center [1338, 597] width 15 height 15
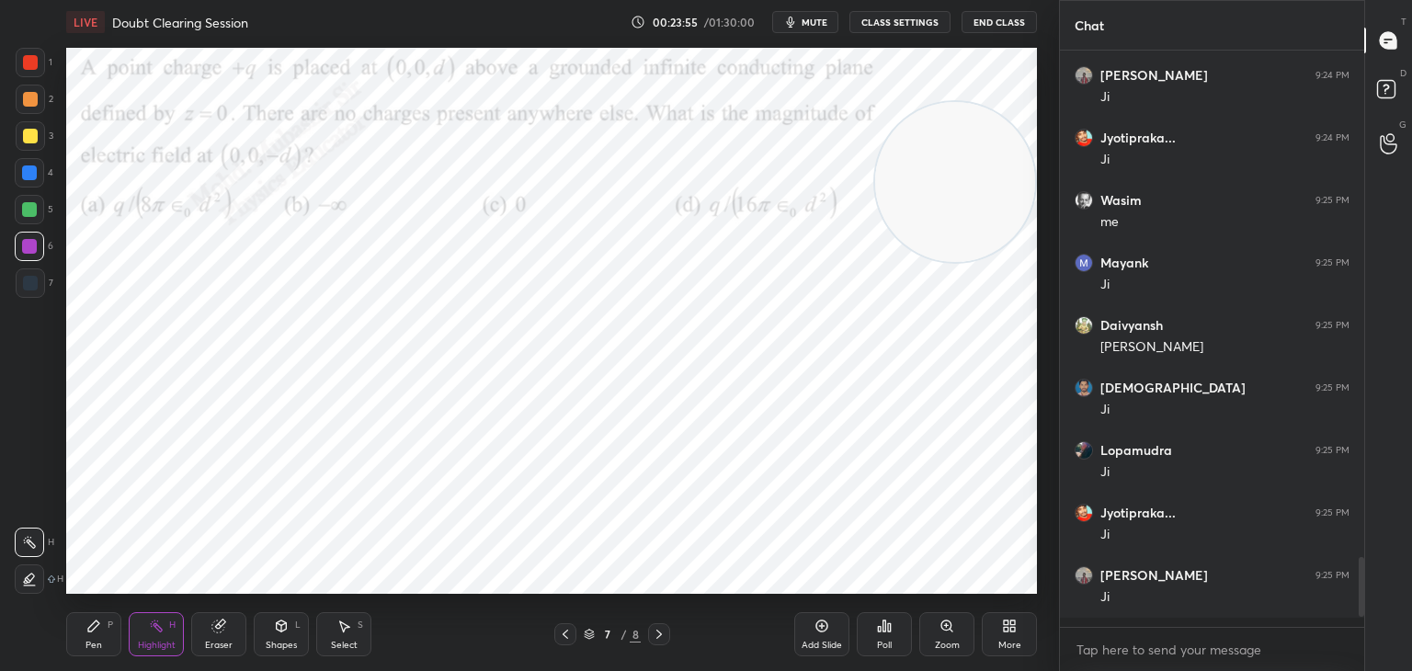
scroll to position [0, 0]
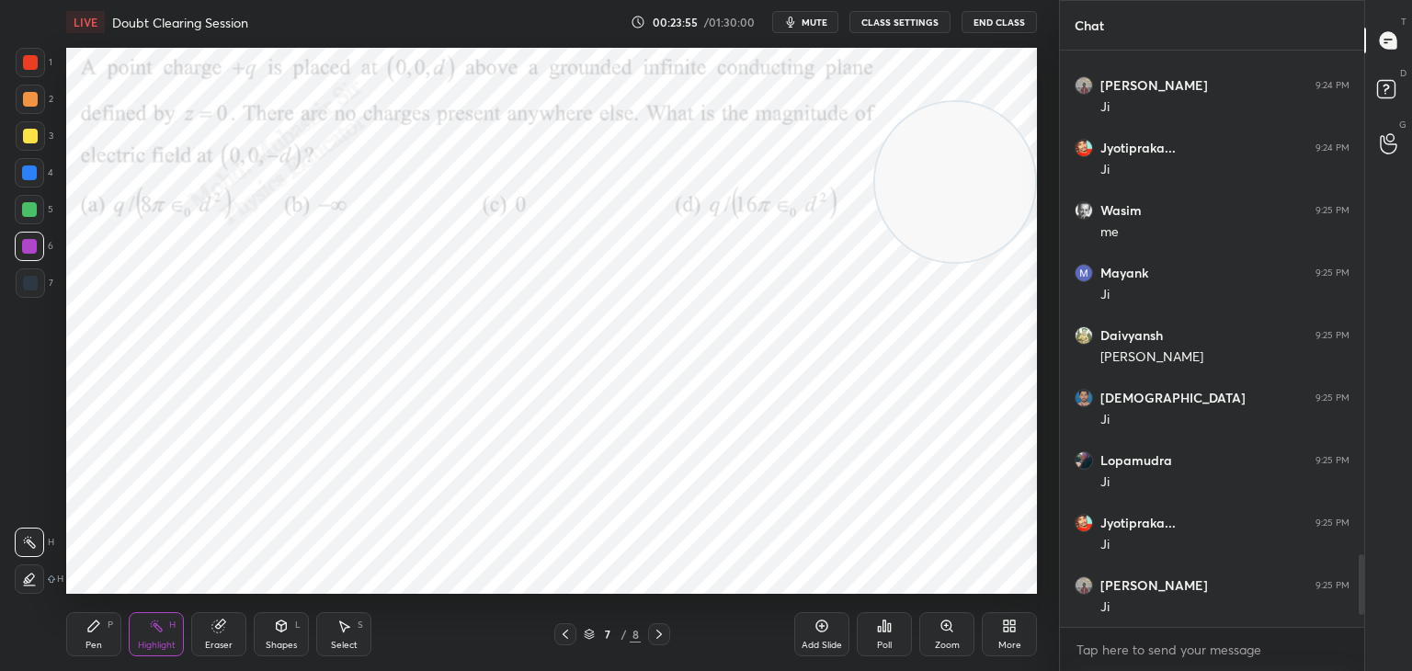
drag, startPoint x: 1362, startPoint y: 576, endPoint x: 1365, endPoint y: 633, distance: 57.1
click at [1365, 633] on div "Chat Jyotipraka... 9:19 PM Nahi [PERSON_NAME] 9:20 PM Yes [PERSON_NAME] 9:20 PM…" at bounding box center [1235, 335] width 353 height 671
click at [1335, 638] on textarea at bounding box center [1212, 649] width 275 height 29
drag, startPoint x: 667, startPoint y: 278, endPoint x: 191, endPoint y: 535, distance: 540.5
click at [396, 387] on video at bounding box center [476, 307] width 160 height 160
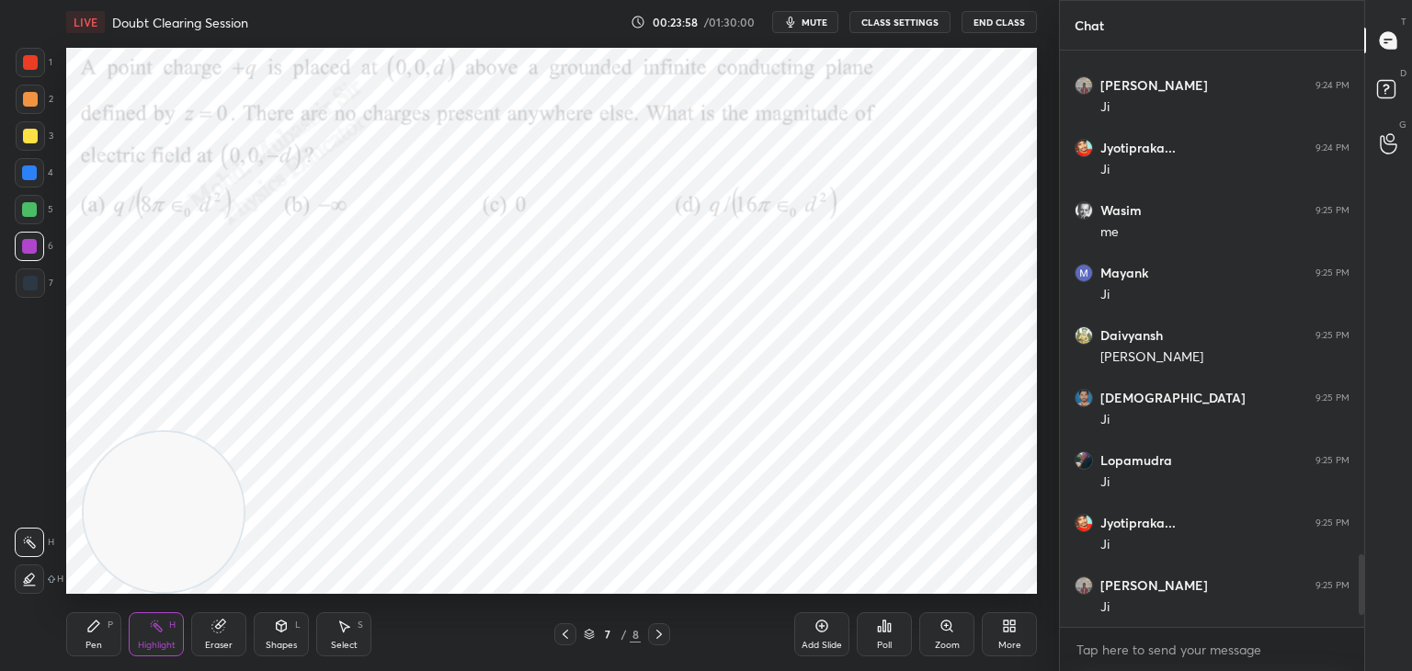
click at [89, 644] on div "Pen" at bounding box center [93, 645] width 17 height 9
drag, startPoint x: 170, startPoint y: 524, endPoint x: 908, endPoint y: 186, distance: 812.1
click at [975, 136] on video at bounding box center [955, 130] width 160 height 160
click at [284, 648] on div "Shapes" at bounding box center [281, 645] width 31 height 9
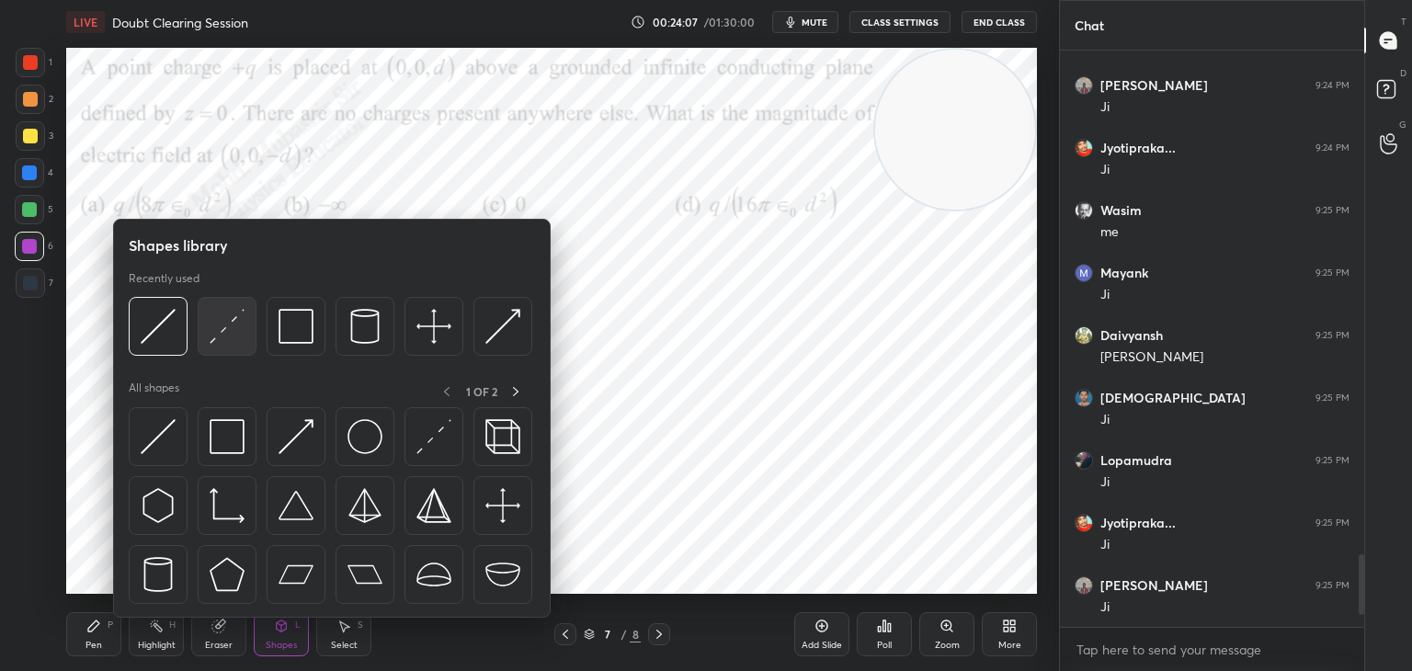
click at [206, 317] on div at bounding box center [227, 326] width 59 height 59
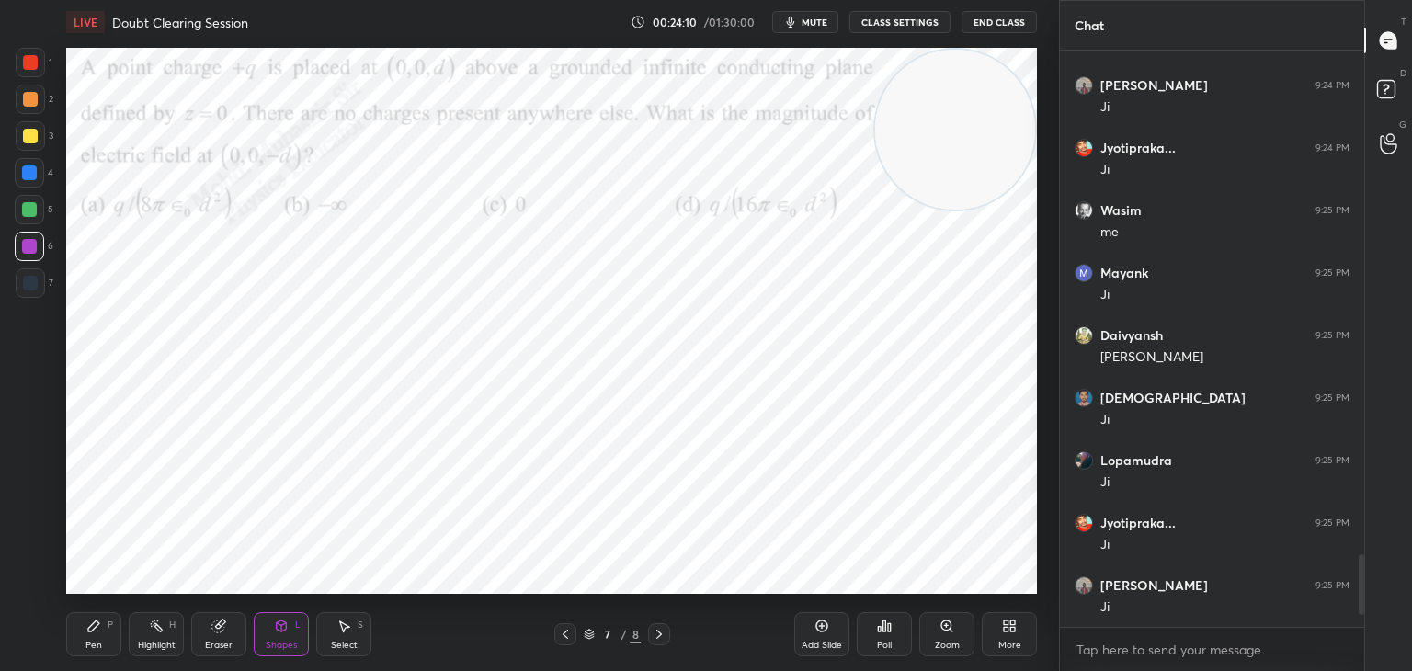
click at [96, 633] on icon at bounding box center [93, 626] width 15 height 15
drag, startPoint x: 30, startPoint y: 97, endPoint x: 54, endPoint y: 132, distance: 43.1
click at [34, 105] on div at bounding box center [30, 99] width 15 height 15
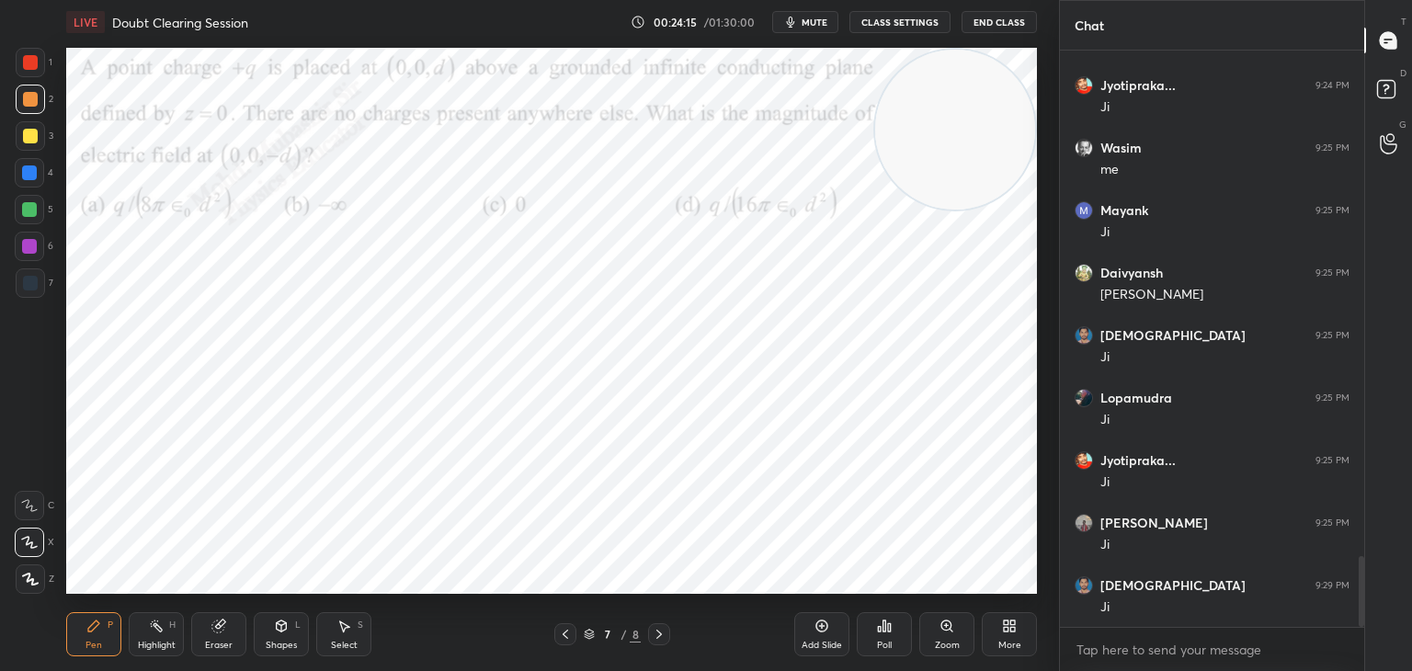
click at [32, 213] on div at bounding box center [29, 209] width 15 height 15
drag, startPoint x: 347, startPoint y: 623, endPoint x: 335, endPoint y: 608, distance: 19.7
click at [347, 620] on icon at bounding box center [343, 626] width 15 height 15
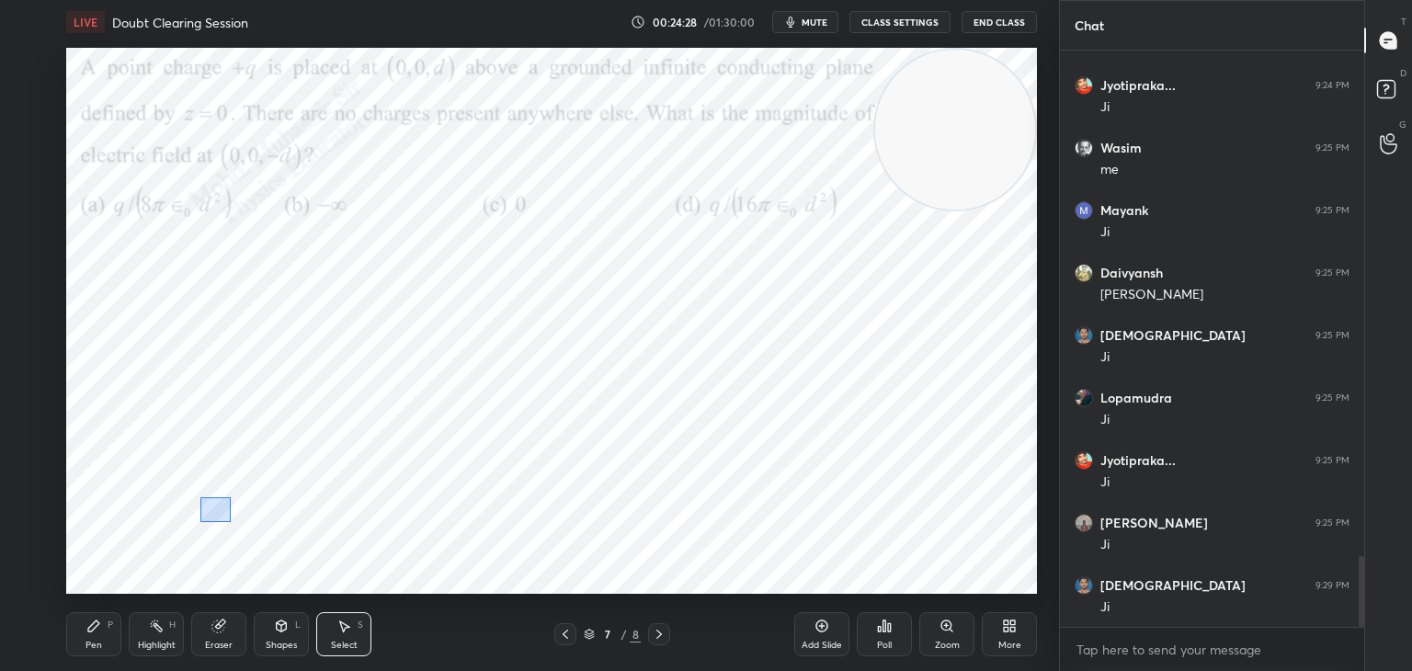
drag, startPoint x: 231, startPoint y: 522, endPoint x: 247, endPoint y: 530, distance: 18.5
click at [290, 541] on div "0 ° Undo Copy Paste here Duplicate Duplicate to new slide Delete" at bounding box center [551, 321] width 971 height 546
drag, startPoint x: 233, startPoint y: 513, endPoint x: 227, endPoint y: 491, distance: 22.7
click at [227, 491] on div "0 ° Undo Copy Paste here Duplicate Duplicate to new slide Delete" at bounding box center [551, 321] width 971 height 546
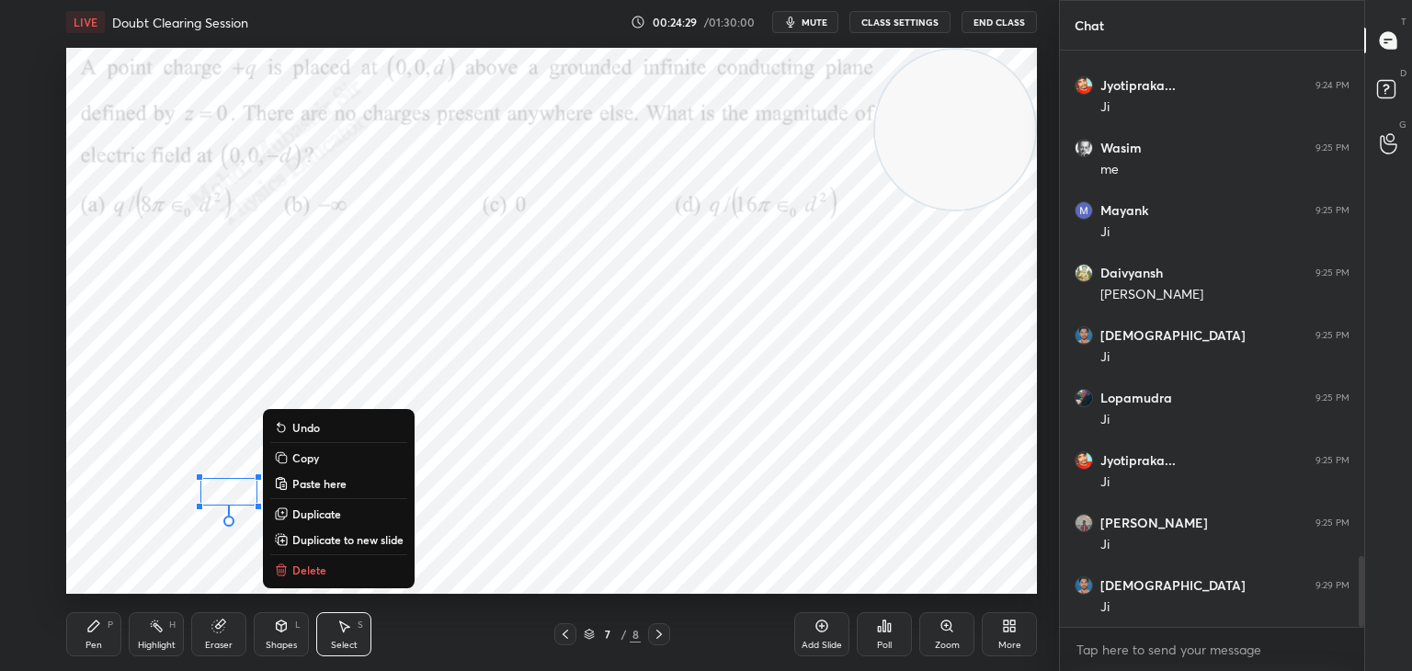
click at [210, 553] on div "0 ° Undo Copy Paste here Duplicate Duplicate to new slide Delete" at bounding box center [551, 321] width 971 height 546
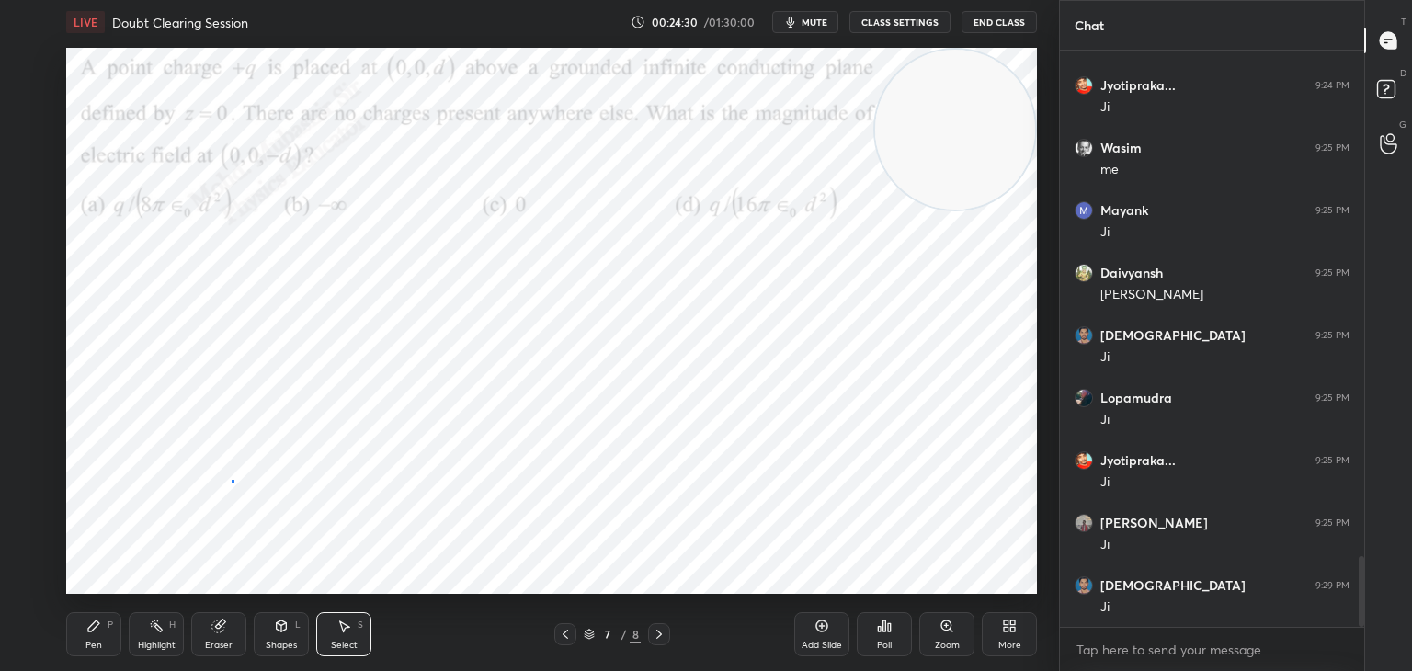
drag, startPoint x: 232, startPoint y: 480, endPoint x: 249, endPoint y: 507, distance: 32.6
click at [249, 507] on div "0 ° Undo Copy Paste here Duplicate Duplicate to new slide Delete" at bounding box center [551, 321] width 971 height 546
drag, startPoint x: 243, startPoint y: 497, endPoint x: 232, endPoint y: 502, distance: 12.0
click at [232, 502] on div "0 ° Undo Copy Paste here Duplicate Duplicate to new slide Delete" at bounding box center [551, 321] width 971 height 546
drag, startPoint x: 240, startPoint y: 274, endPoint x: 277, endPoint y: 314, distance: 54.7
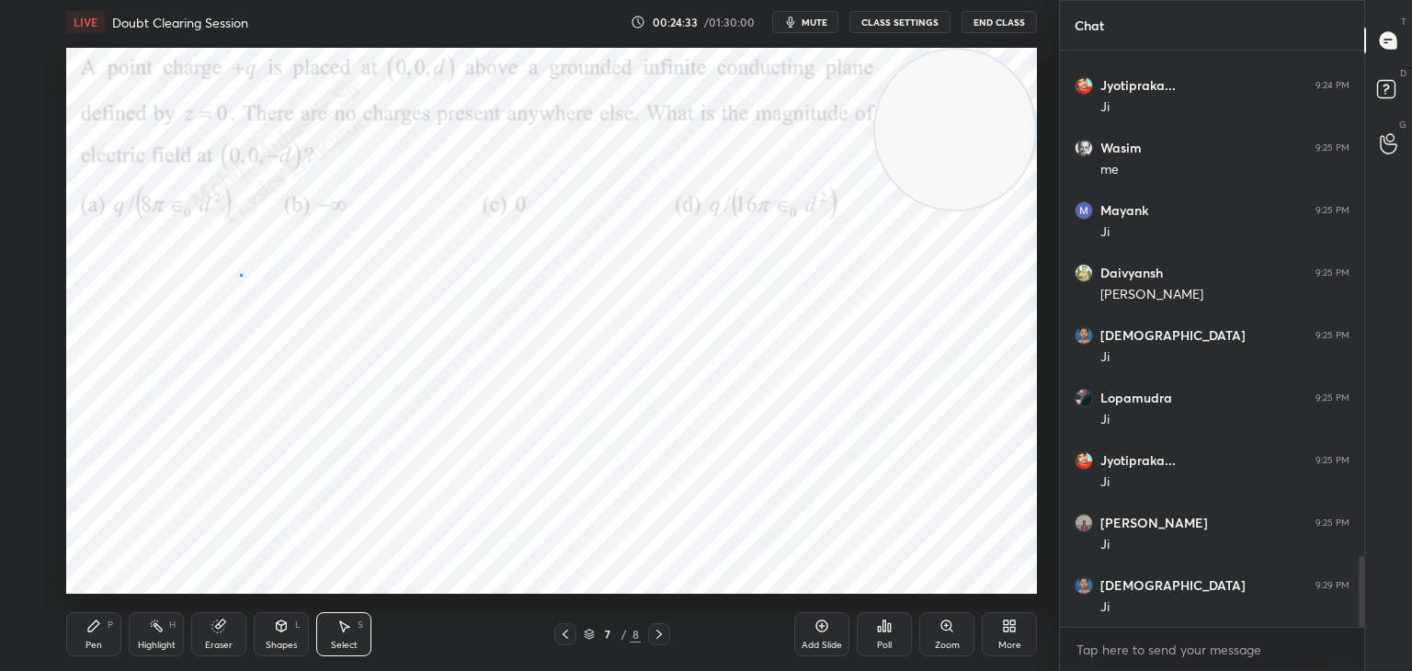
click at [284, 322] on div "0 ° Undo Copy Paste here Duplicate Duplicate to new slide Delete" at bounding box center [551, 321] width 971 height 546
click at [243, 307] on div "0 ° Undo Copy Paste here Duplicate Duplicate to new slide Delete" at bounding box center [551, 321] width 971 height 546
click at [243, 309] on div "0 ° Undo Copy Paste here Duplicate Duplicate to new slide Delete" at bounding box center [551, 321] width 971 height 546
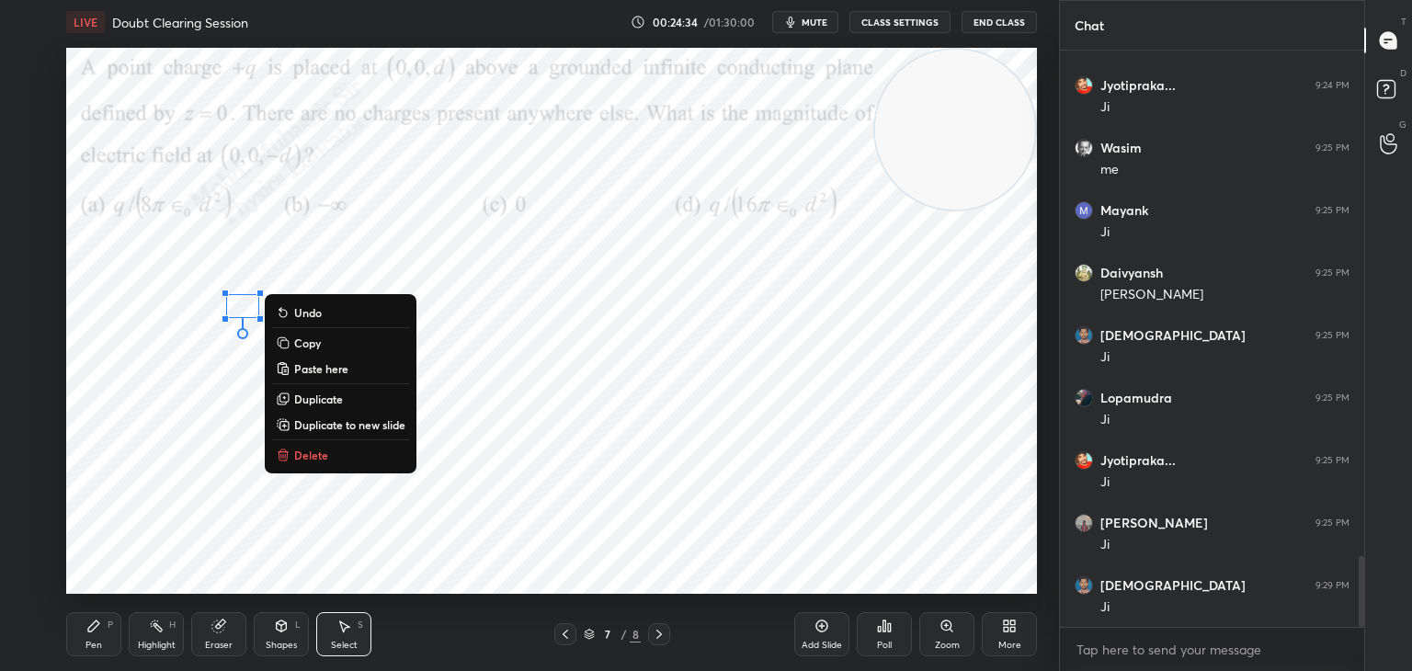
click at [242, 309] on div "0 ° Undo Copy Paste here Duplicate Duplicate to new slide Delete" at bounding box center [551, 321] width 971 height 546
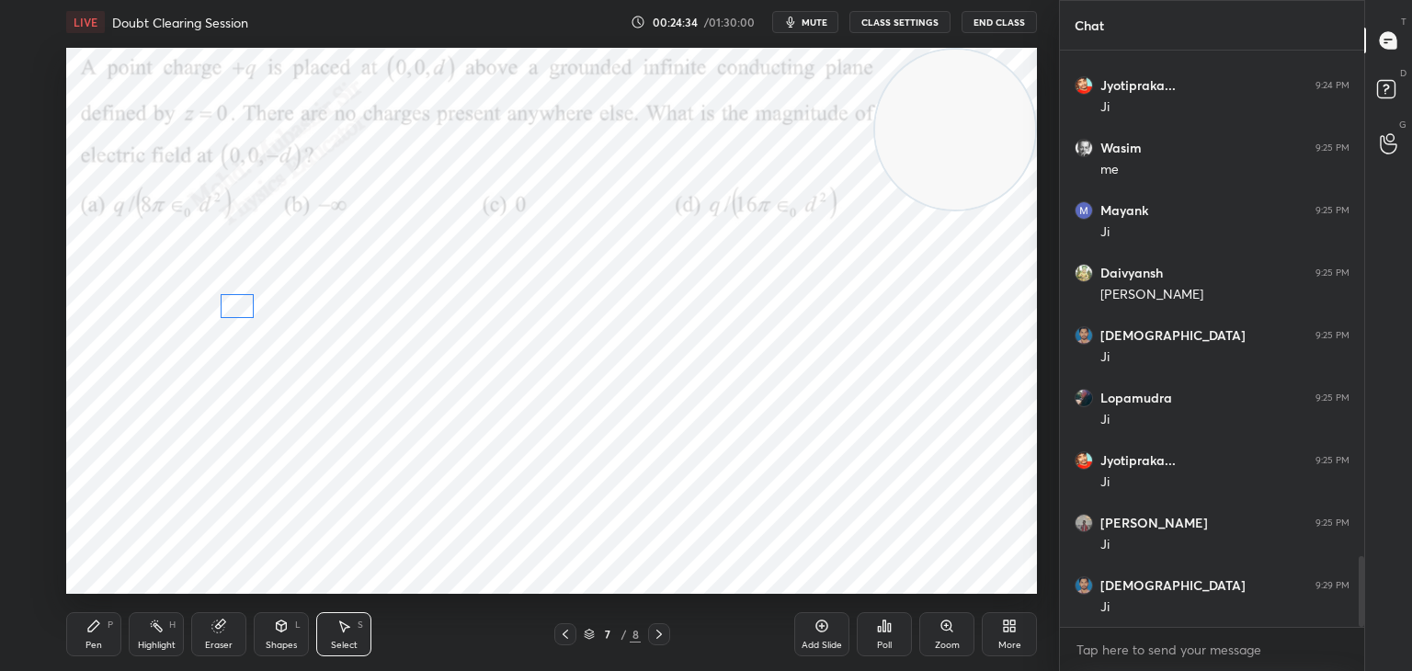
click at [240, 309] on div "0 ° Undo Copy Paste here Duplicate Duplicate to new slide Delete" at bounding box center [551, 321] width 971 height 546
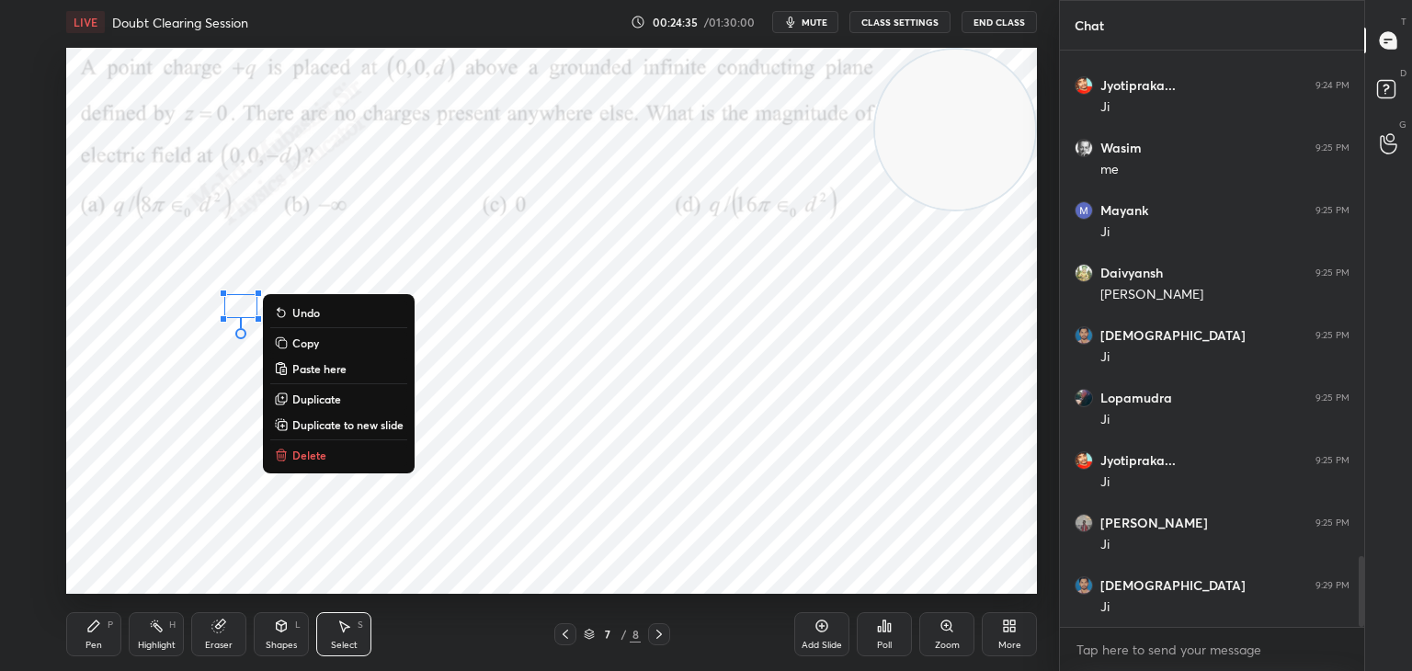
drag, startPoint x: 108, startPoint y: 634, endPoint x: 113, endPoint y: 605, distance: 29.9
click at [107, 636] on div "Pen P" at bounding box center [93, 634] width 55 height 44
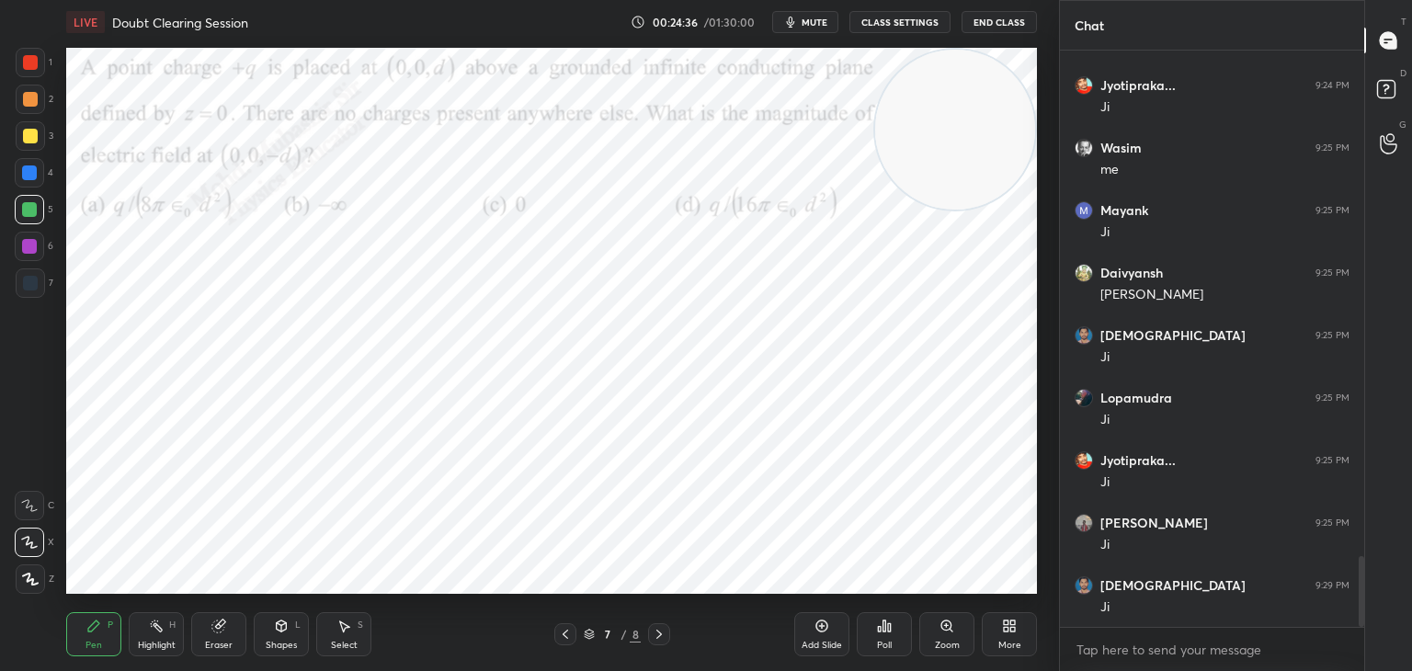
drag, startPoint x: 27, startPoint y: 153, endPoint x: 34, endPoint y: 169, distance: 18.1
click at [30, 164] on div "1 2 3 4 5 6 7" at bounding box center [34, 176] width 39 height 257
click at [36, 175] on div at bounding box center [29, 172] width 15 height 15
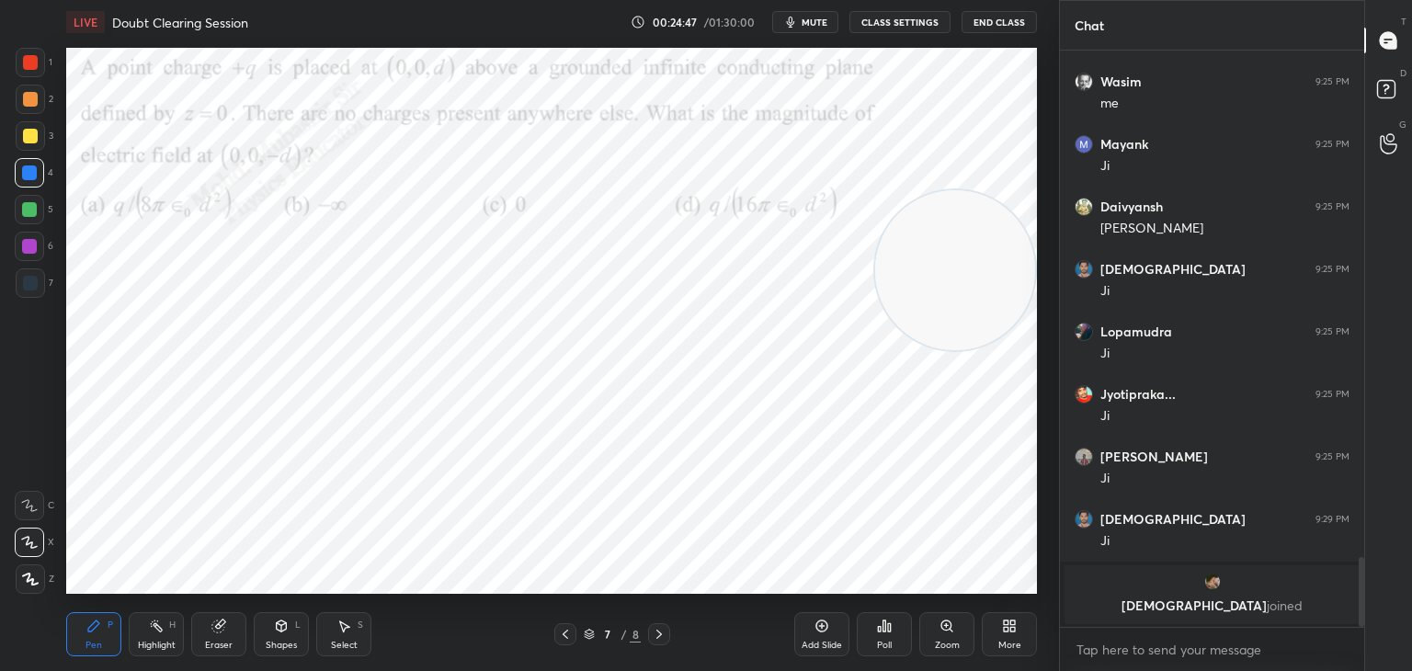
drag, startPoint x: 963, startPoint y: 115, endPoint x: 950, endPoint y: 257, distance: 143.1
click at [966, 252] on video at bounding box center [955, 270] width 160 height 160
drag, startPoint x: 944, startPoint y: 302, endPoint x: 380, endPoint y: 377, distance: 569.4
click at [875, 347] on video at bounding box center [955, 267] width 160 height 160
drag, startPoint x: 521, startPoint y: 267, endPoint x: 1045, endPoint y: 123, distance: 543.3
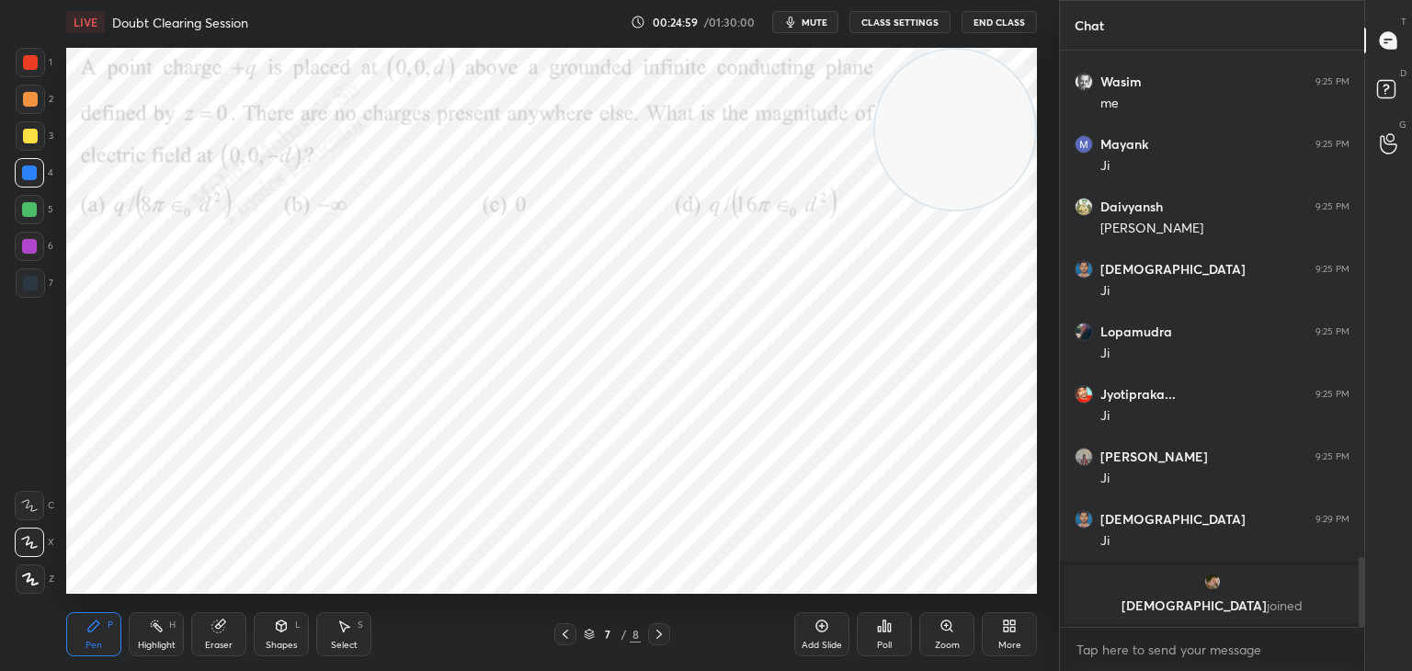
click at [1086, 88] on div "1 2 3 4 5 6 7 C X Z C X Z E E Erase all H H LIVE Doubt Clearing Session 00:24:5…" at bounding box center [706, 335] width 1412 height 671
click at [262, 642] on div "Shapes L" at bounding box center [281, 634] width 55 height 44
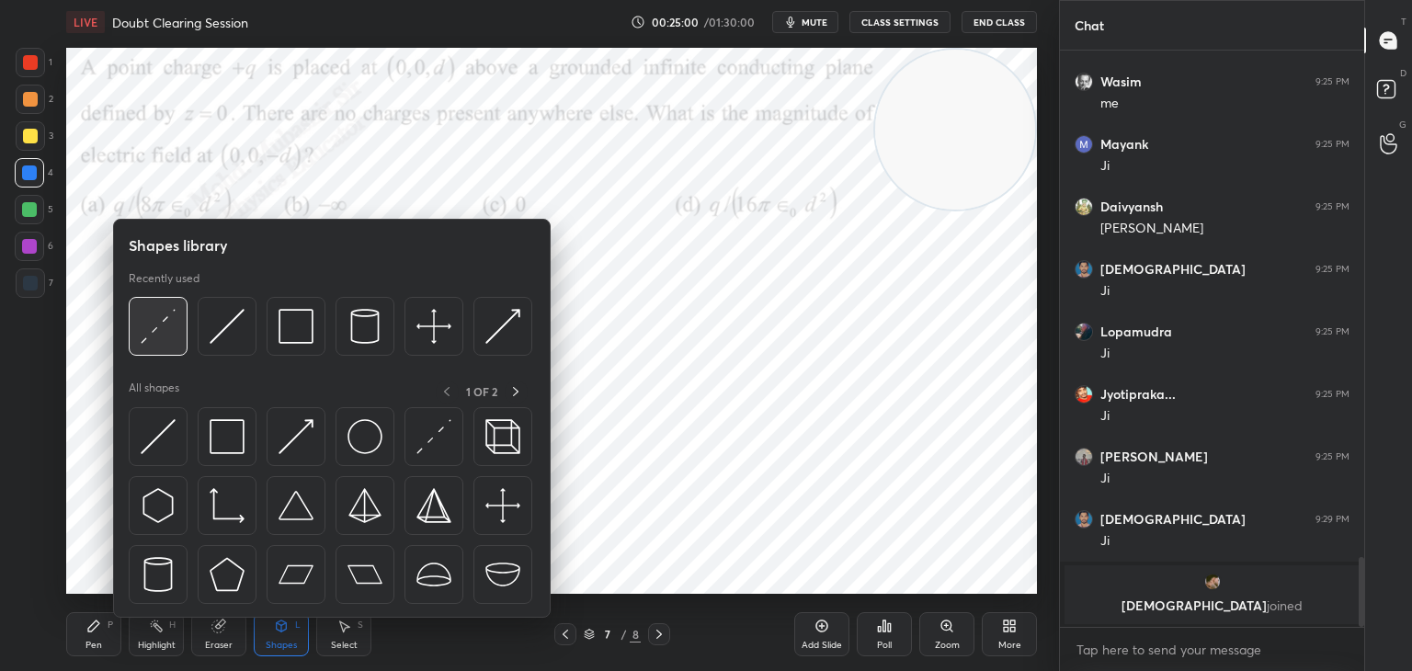
click at [162, 332] on img at bounding box center [158, 326] width 35 height 35
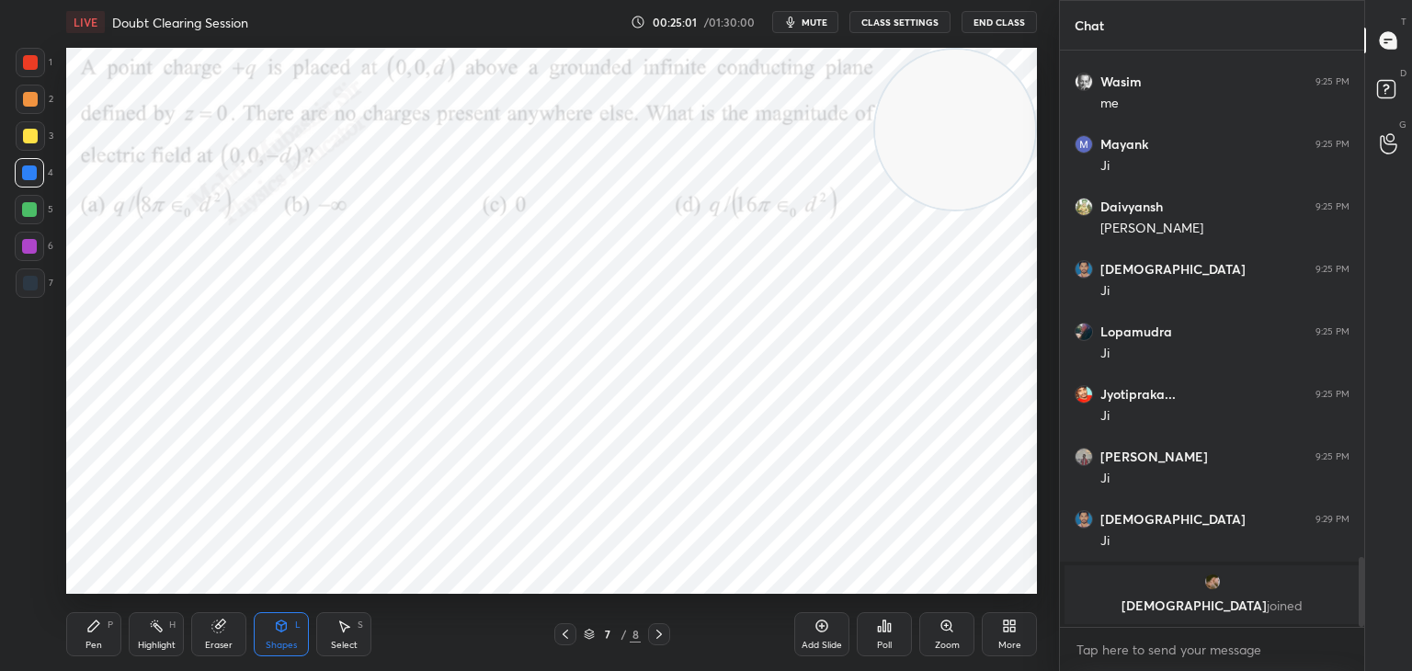
drag, startPoint x: 29, startPoint y: 63, endPoint x: 62, endPoint y: 68, distance: 32.5
click at [25, 66] on div at bounding box center [30, 62] width 15 height 15
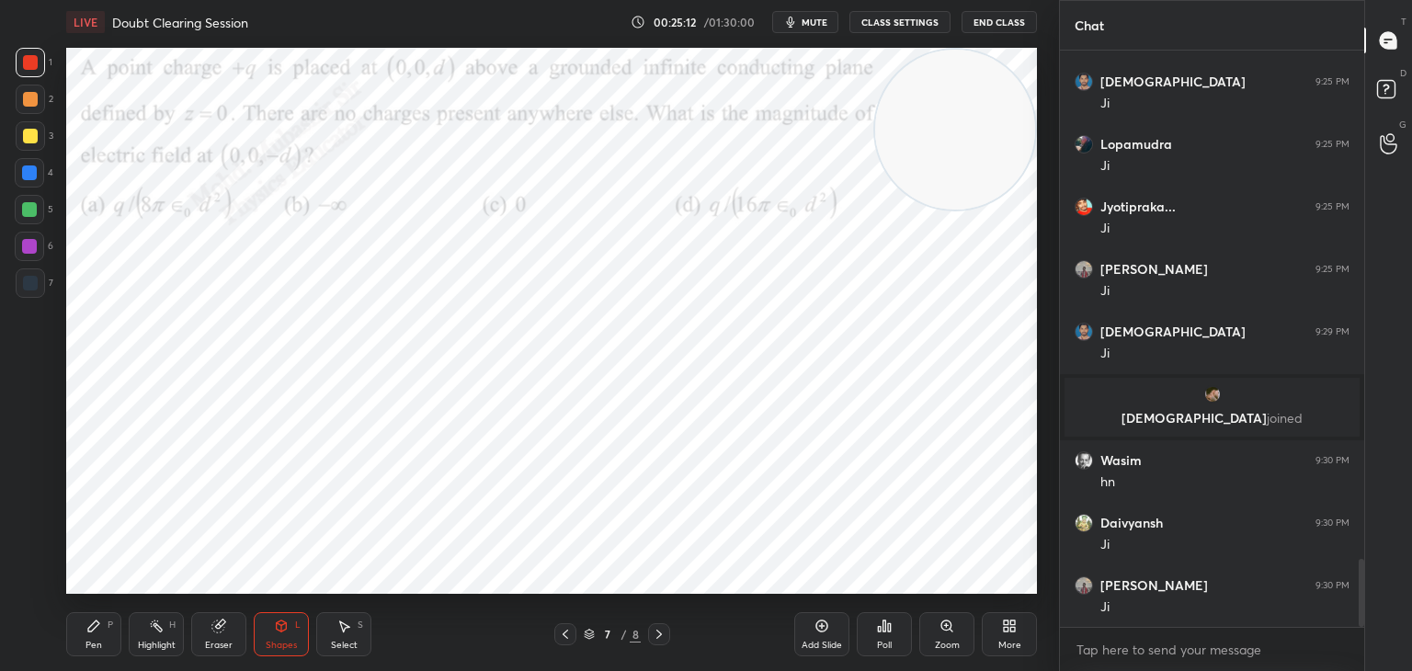
scroll to position [4321, 0]
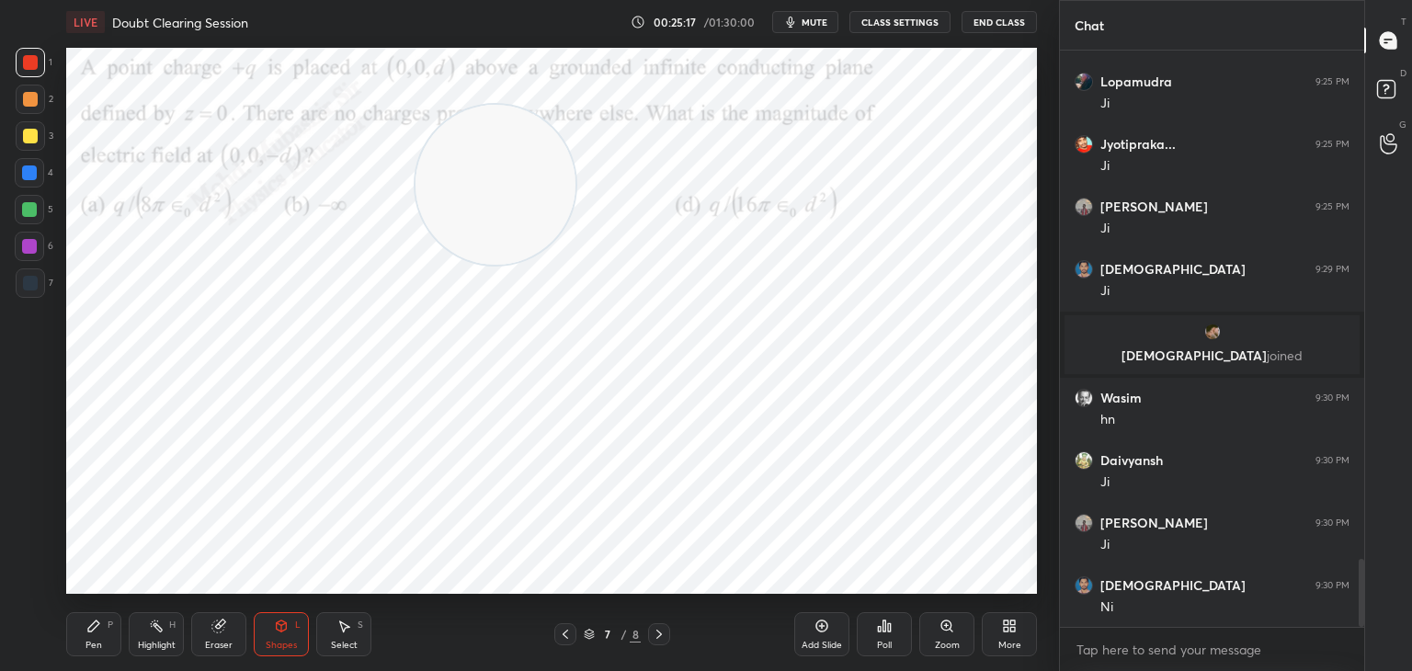
drag, startPoint x: 964, startPoint y: 134, endPoint x: 505, endPoint y: 189, distance: 463.0
click at [505, 189] on video at bounding box center [496, 185] width 160 height 160
drag, startPoint x: 165, startPoint y: 633, endPoint x: 207, endPoint y: 609, distance: 48.2
click at [163, 636] on div "Highlight H" at bounding box center [156, 634] width 55 height 44
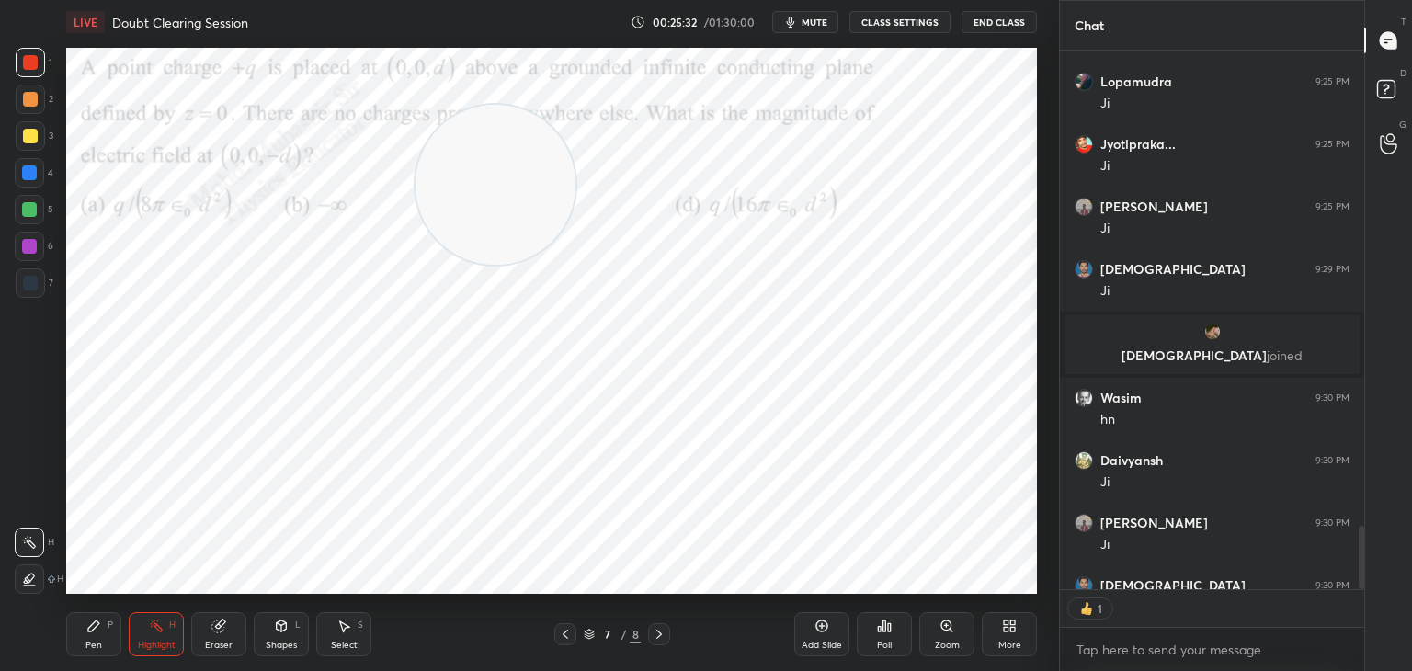
drag, startPoint x: 361, startPoint y: 644, endPoint x: 331, endPoint y: 626, distance: 35.0
click at [350, 644] on div "Select S" at bounding box center [343, 634] width 55 height 44
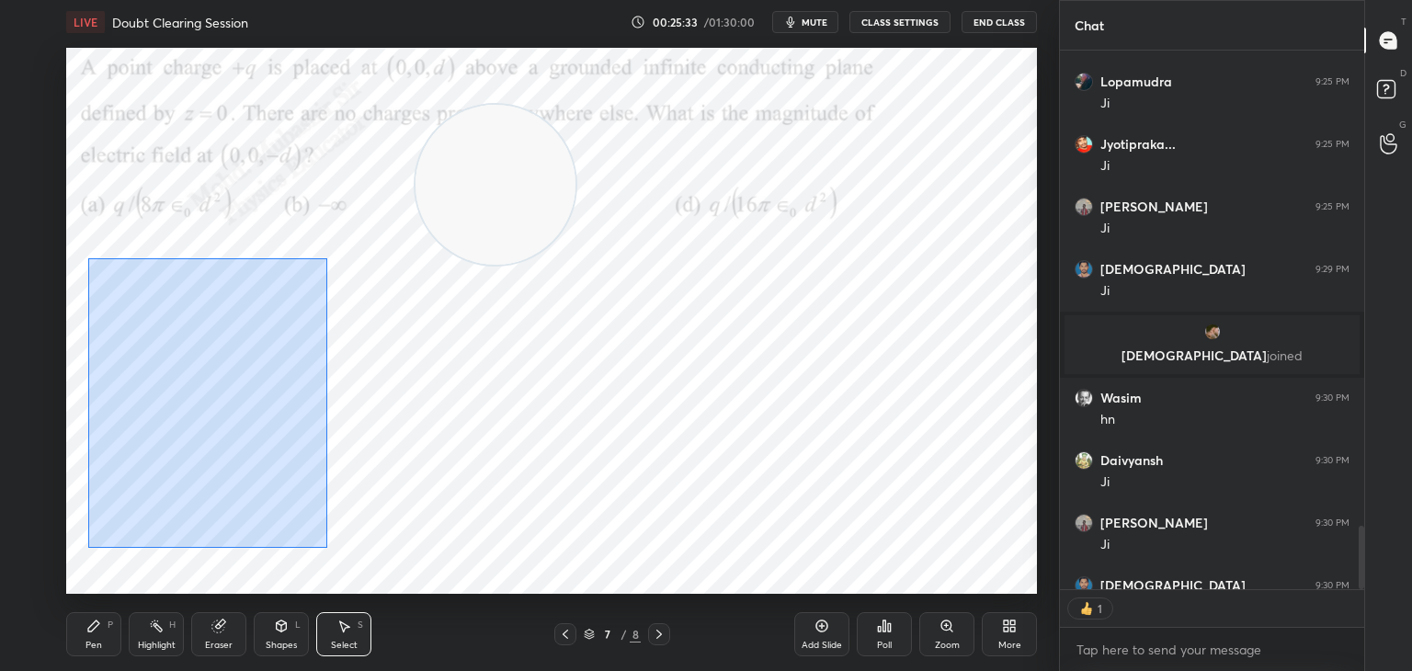
drag, startPoint x: 185, startPoint y: 338, endPoint x: 312, endPoint y: 519, distance: 221.1
click at [325, 546] on div "0 ° Undo Copy Paste here Duplicate Duplicate to new slide Delete" at bounding box center [551, 321] width 971 height 546
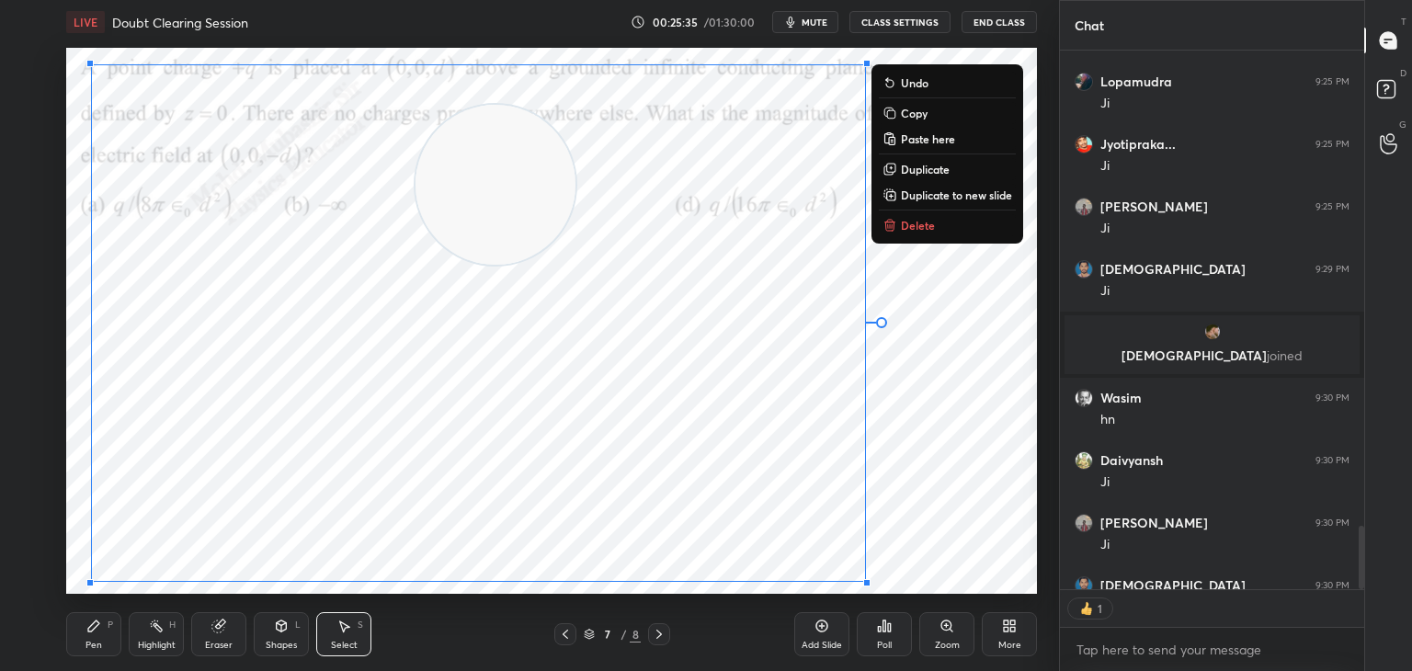
click at [924, 116] on p "Copy" at bounding box center [914, 113] width 27 height 15
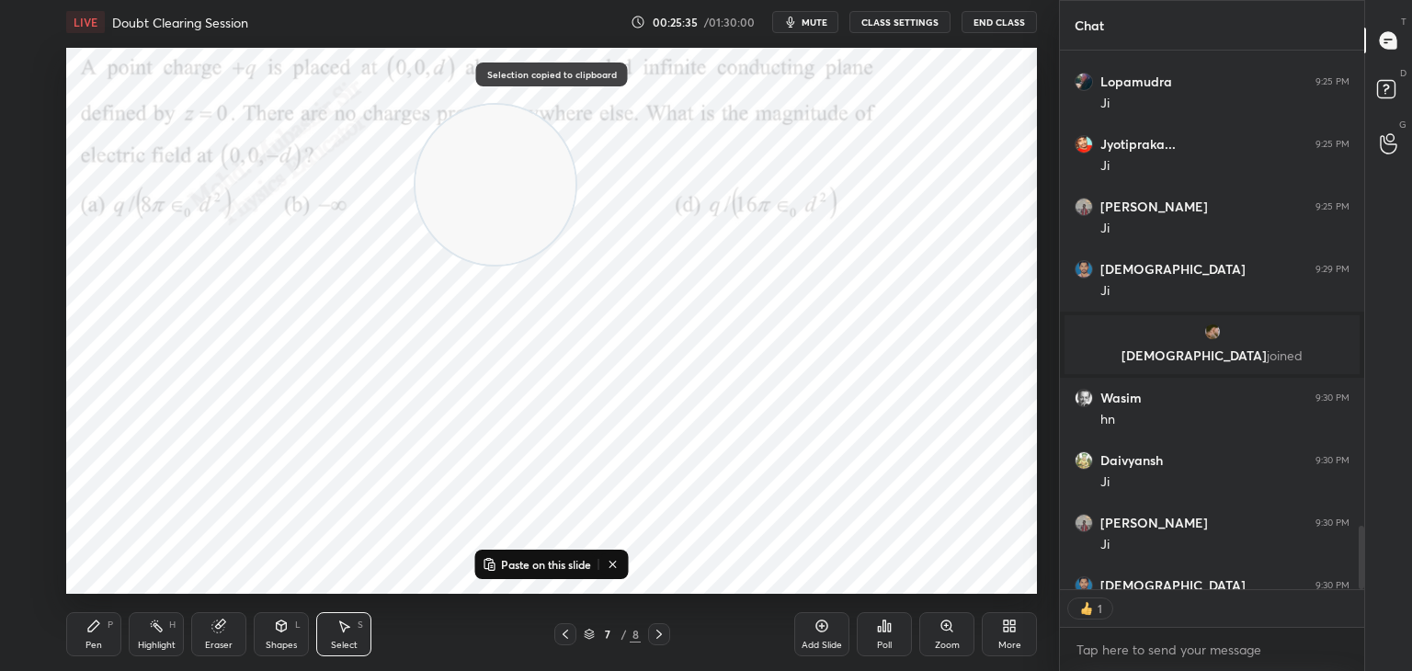
click at [1023, 626] on div "More" at bounding box center [1009, 634] width 55 height 44
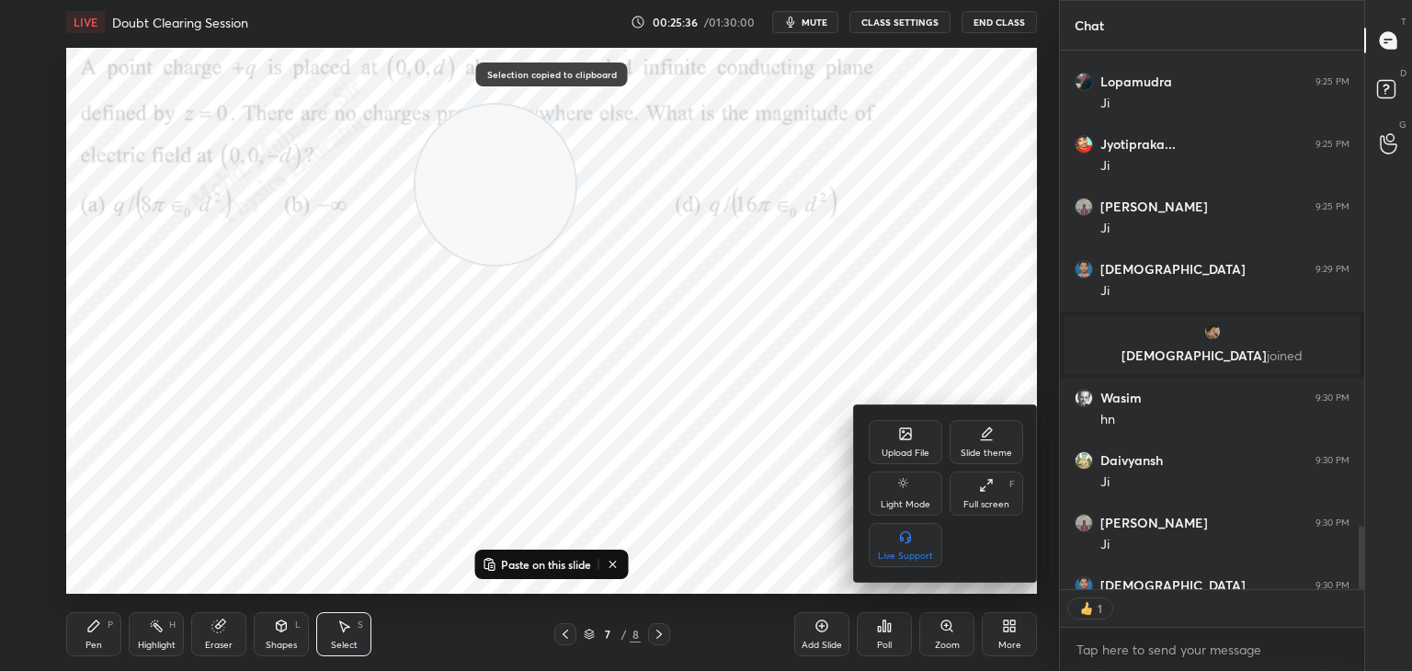
click at [913, 436] on div "Upload File" at bounding box center [906, 442] width 74 height 44
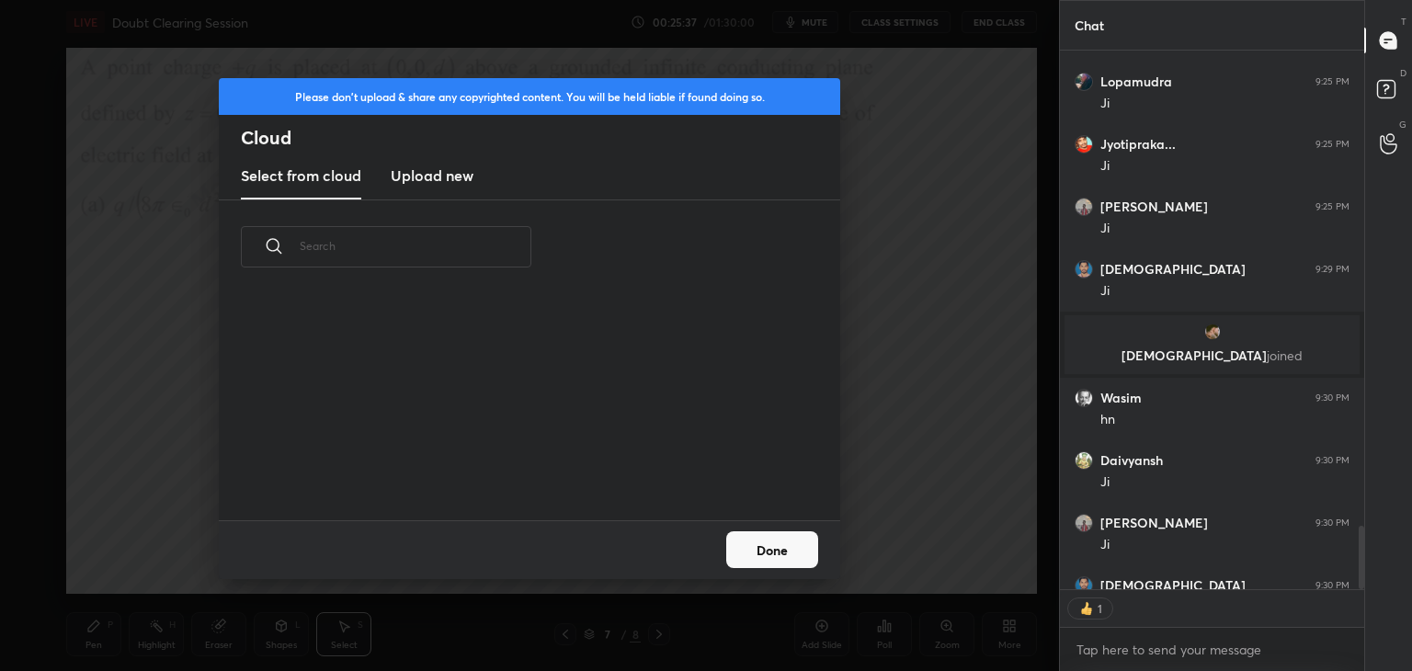
drag, startPoint x: 402, startPoint y: 166, endPoint x: 650, endPoint y: 164, distance: 248.2
click at [409, 167] on h3 "Upload new" at bounding box center [432, 176] width 83 height 22
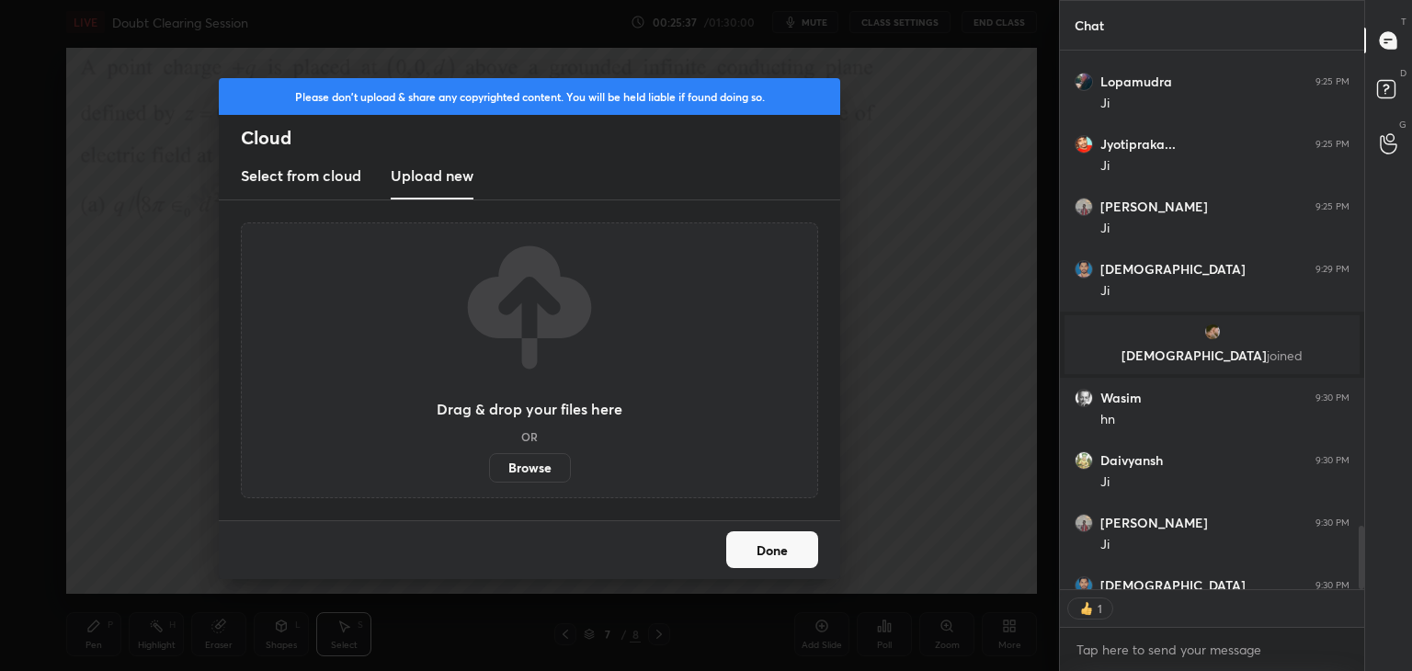
click at [456, 169] on h3 "Upload new" at bounding box center [432, 176] width 83 height 22
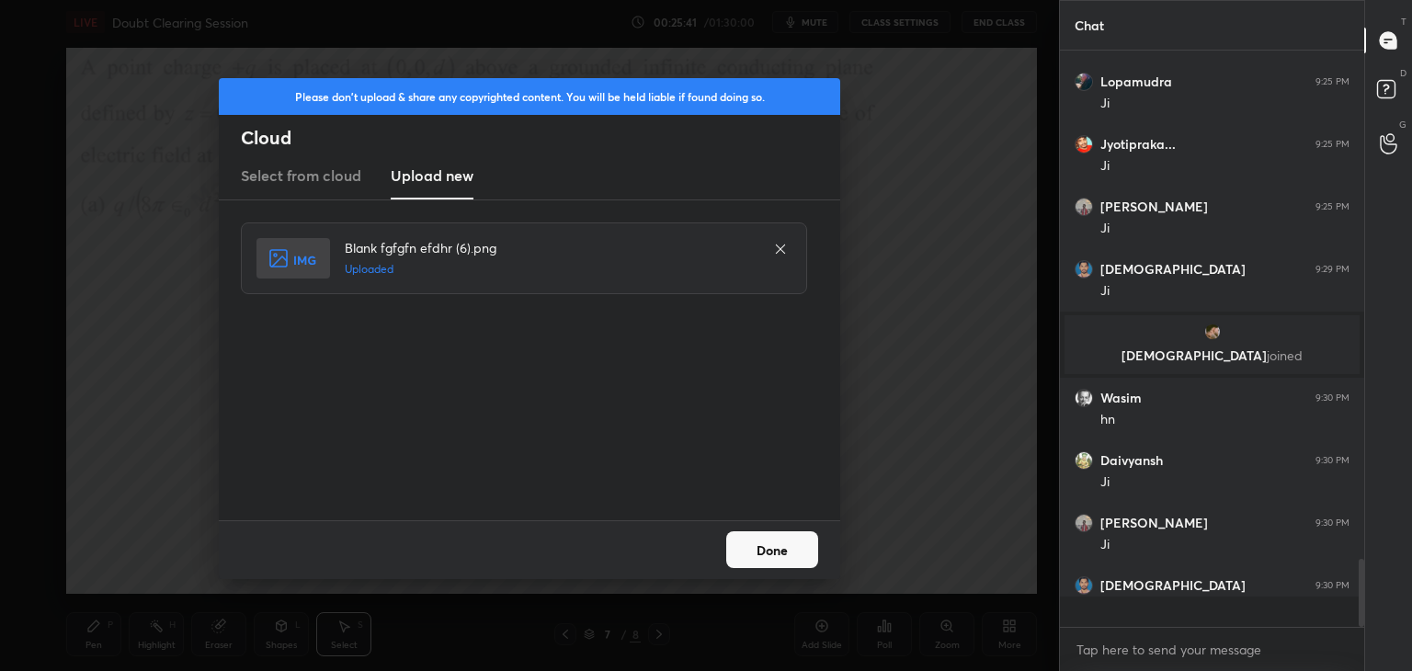
scroll to position [4321, 0]
click at [744, 537] on button "Done" at bounding box center [772, 549] width 92 height 37
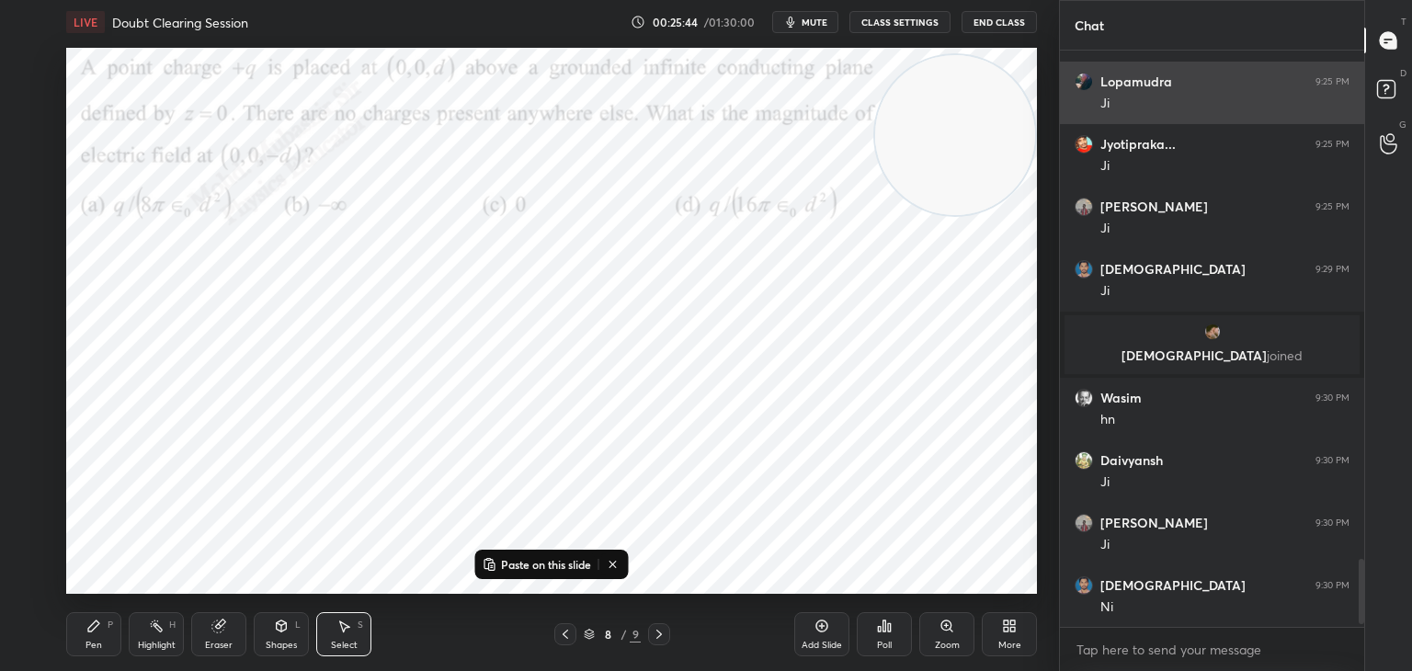
drag, startPoint x: 611, startPoint y: 171, endPoint x: 1086, endPoint y: 103, distance: 479.2
click at [1082, 101] on div "1 2 3 4 5 6 7 C X Z C X Z E E Erase all H H LIVE Doubt Clearing Session 00:25:4…" at bounding box center [706, 335] width 1412 height 671
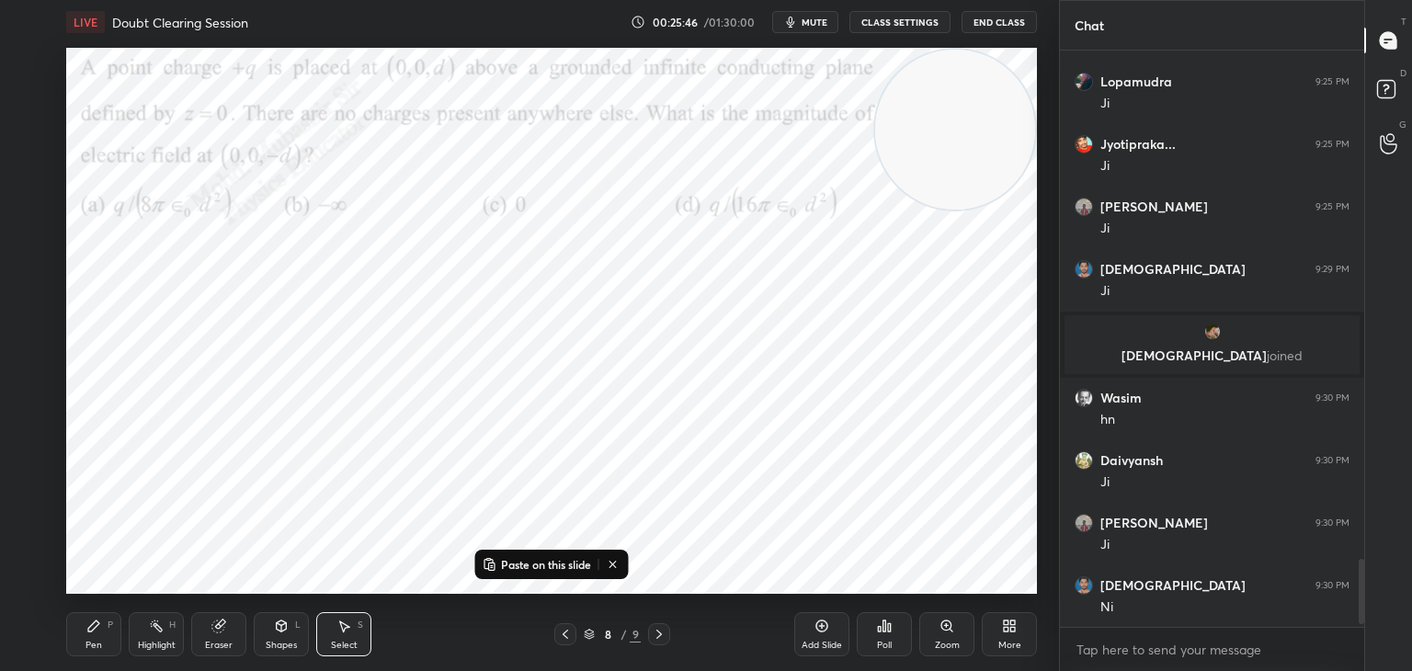
click at [547, 564] on p "Paste on this slide" at bounding box center [546, 564] width 90 height 15
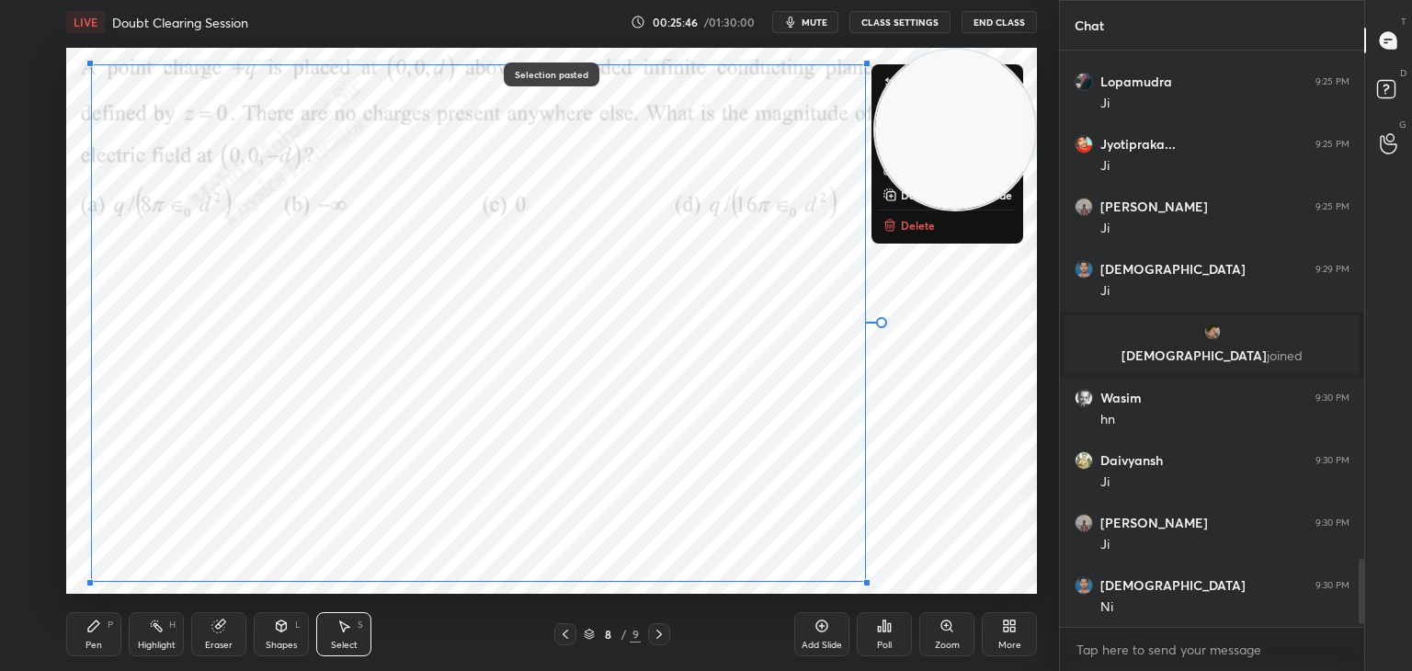
click at [530, 530] on div "0 ° Undo Copy Paste here Duplicate Duplicate to new slide Delete" at bounding box center [551, 321] width 971 height 546
drag, startPoint x: 503, startPoint y: 333, endPoint x: 541, endPoint y: 401, distance: 78.2
click at [530, 377] on div "0 ° Undo Copy Paste here Duplicate Duplicate to new slide Delete" at bounding box center [551, 321] width 971 height 546
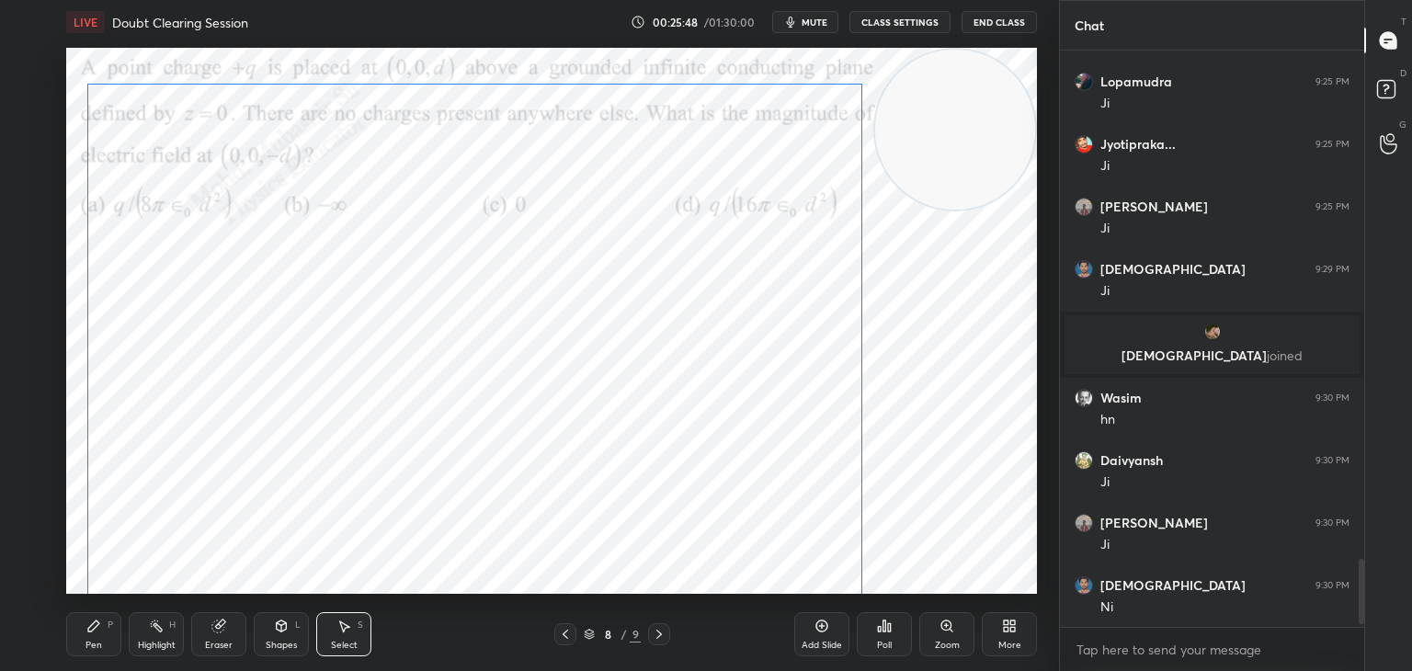
drag, startPoint x: 508, startPoint y: 292, endPoint x: 503, endPoint y: 284, distance: 9.9
click at [501, 284] on div "0 ° Undo Copy Paste here Duplicate Duplicate to new slide Delete" at bounding box center [551, 321] width 971 height 546
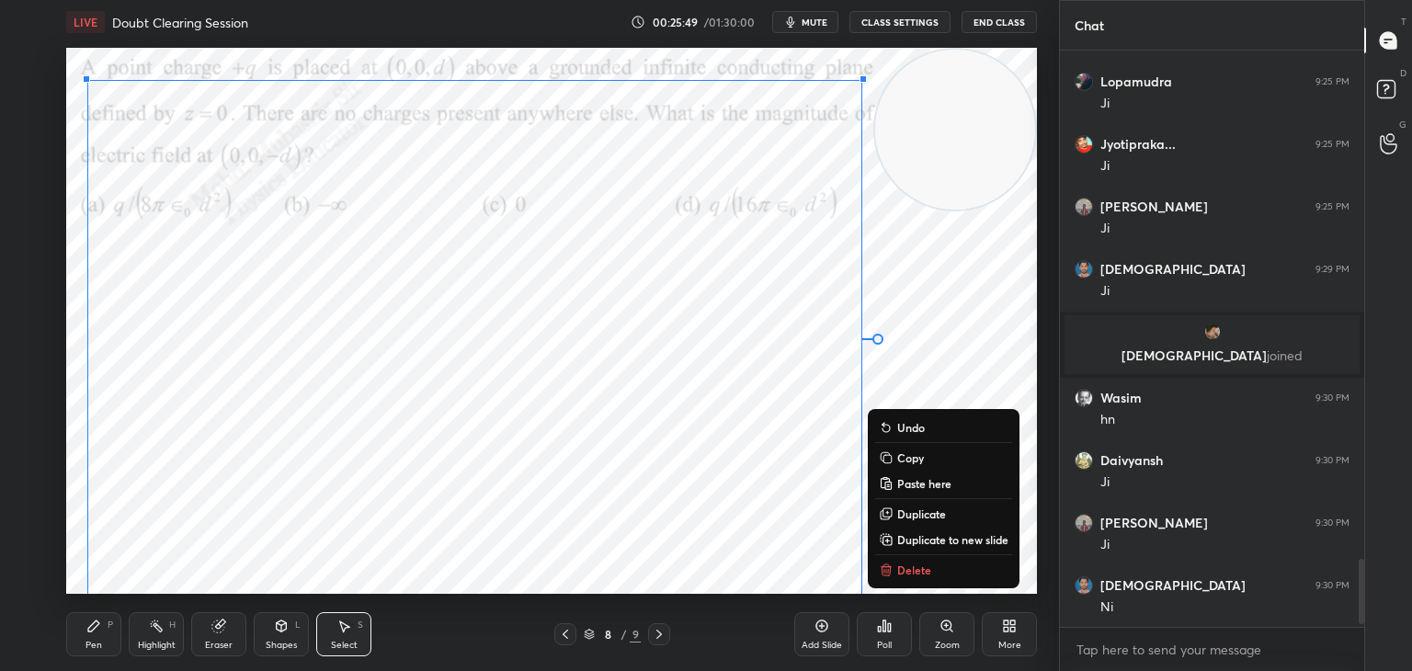
click at [924, 313] on div "0 ° Undo Copy Paste here Duplicate Duplicate to new slide Delete" at bounding box center [551, 321] width 971 height 546
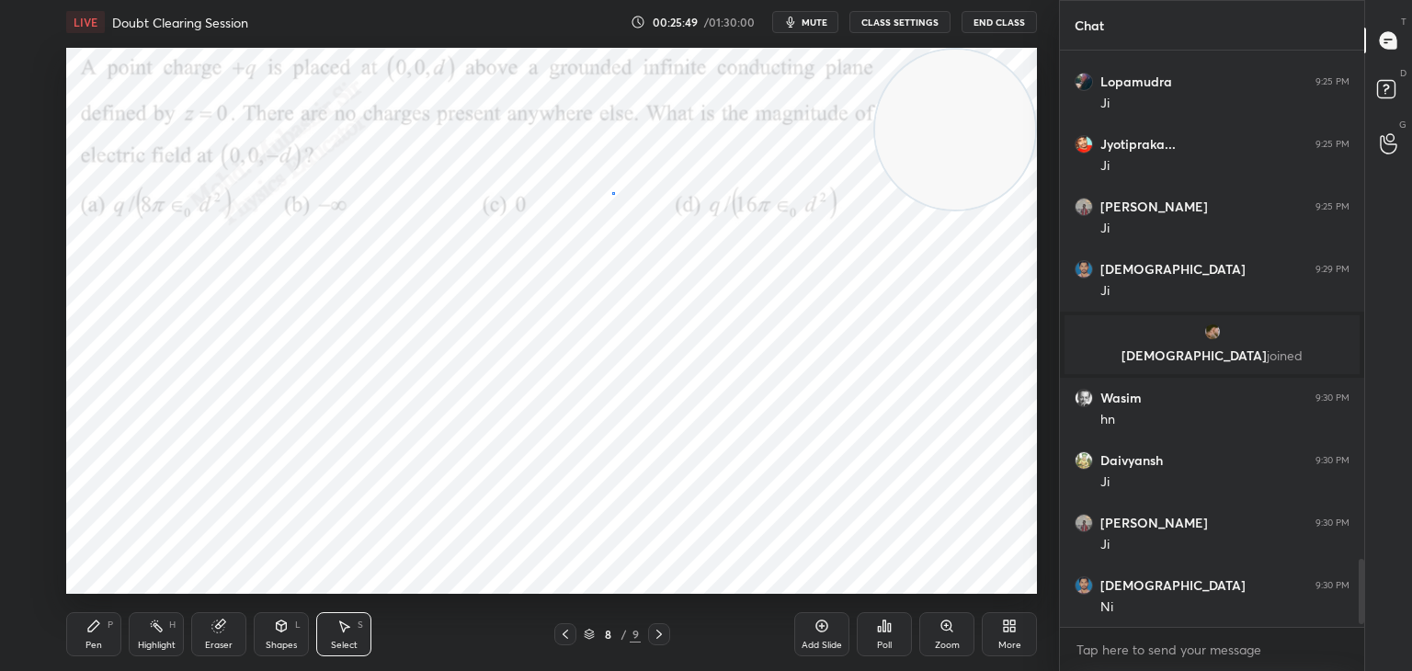
drag, startPoint x: 611, startPoint y: 192, endPoint x: 760, endPoint y: 307, distance: 188.1
click at [731, 291] on div "0 ° Undo Copy Paste here Duplicate Duplicate to new slide Delete" at bounding box center [551, 321] width 971 height 546
drag, startPoint x: 587, startPoint y: 164, endPoint x: 933, endPoint y: 467, distance: 459.9
click at [933, 467] on div "0 ° Undo Copy Paste here Duplicate Duplicate to new slide Delete" at bounding box center [551, 321] width 971 height 546
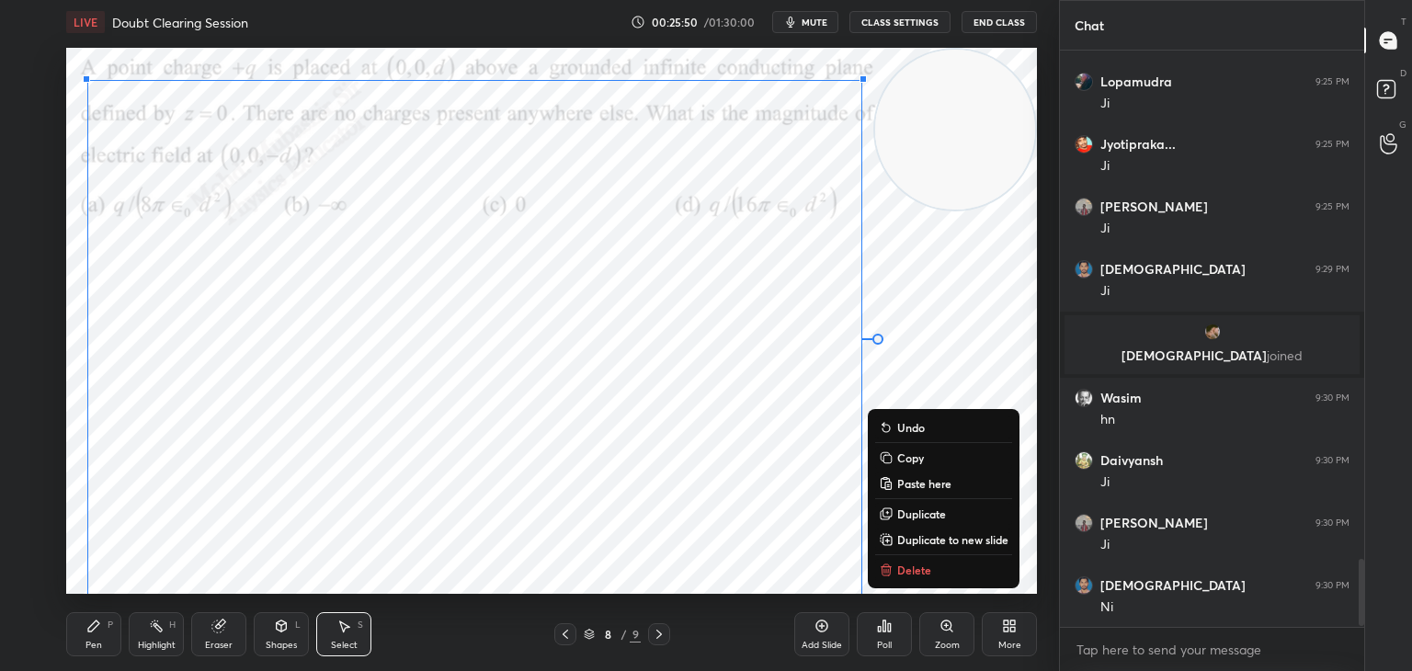
scroll to position [4383, 0]
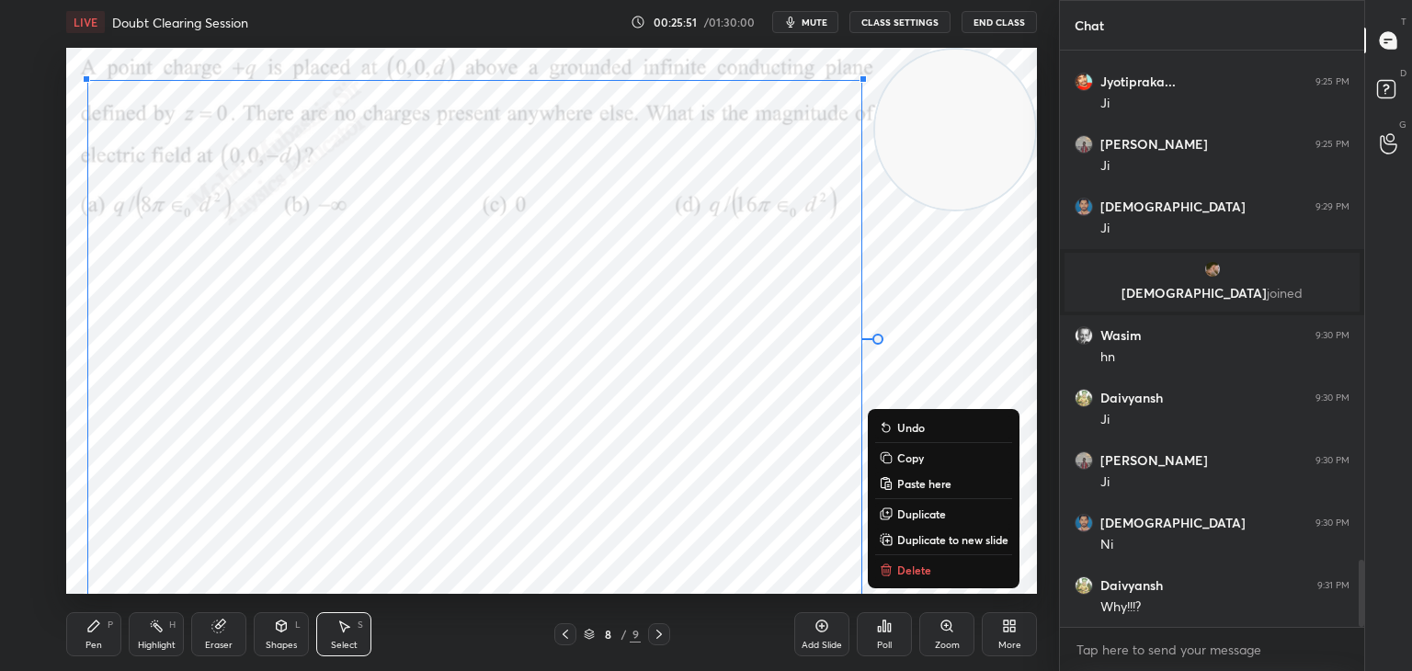
click at [920, 574] on p "Delete" at bounding box center [914, 570] width 34 height 15
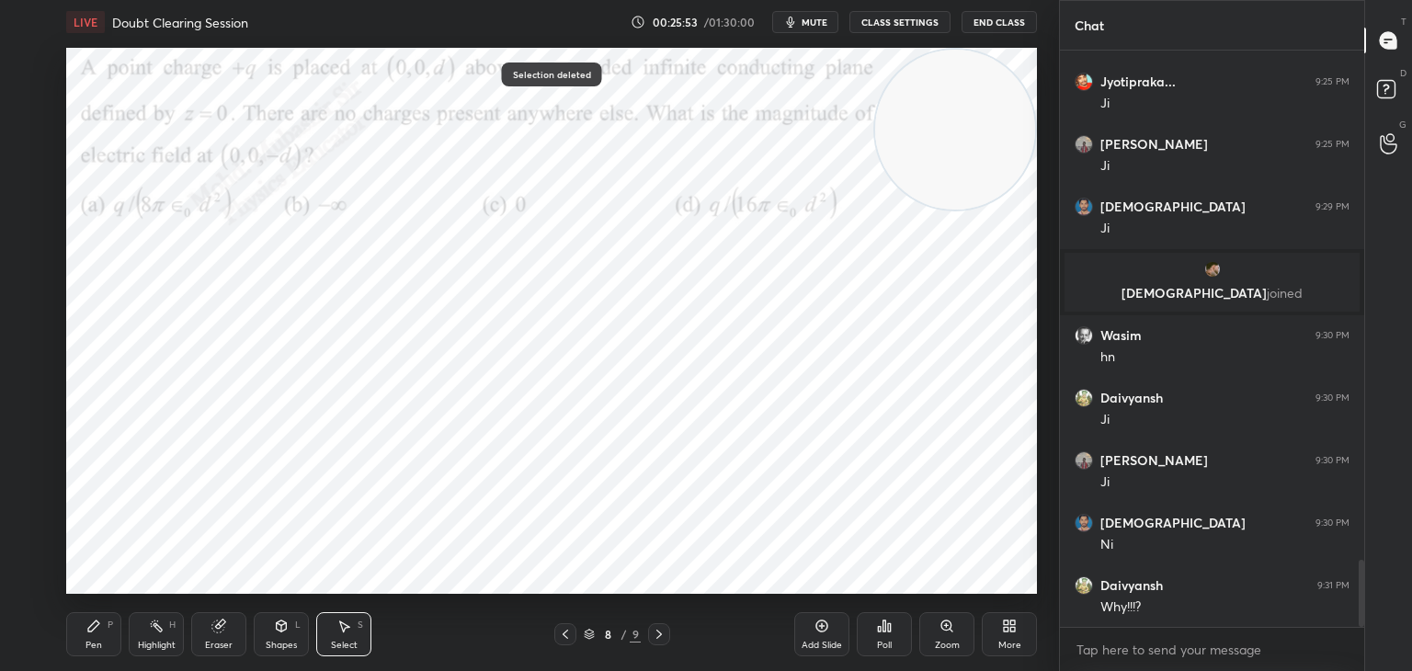
click at [96, 623] on div "Pen P" at bounding box center [93, 634] width 55 height 44
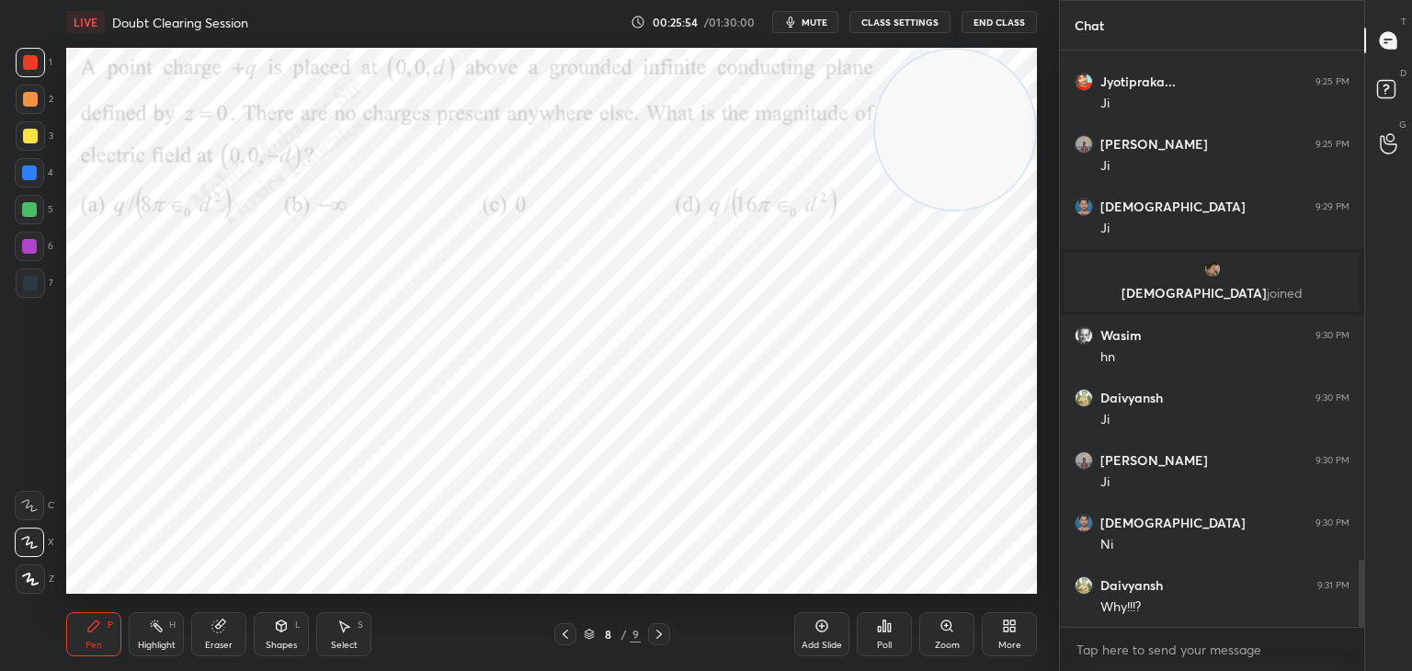
click at [34, 171] on div at bounding box center [29, 172] width 15 height 15
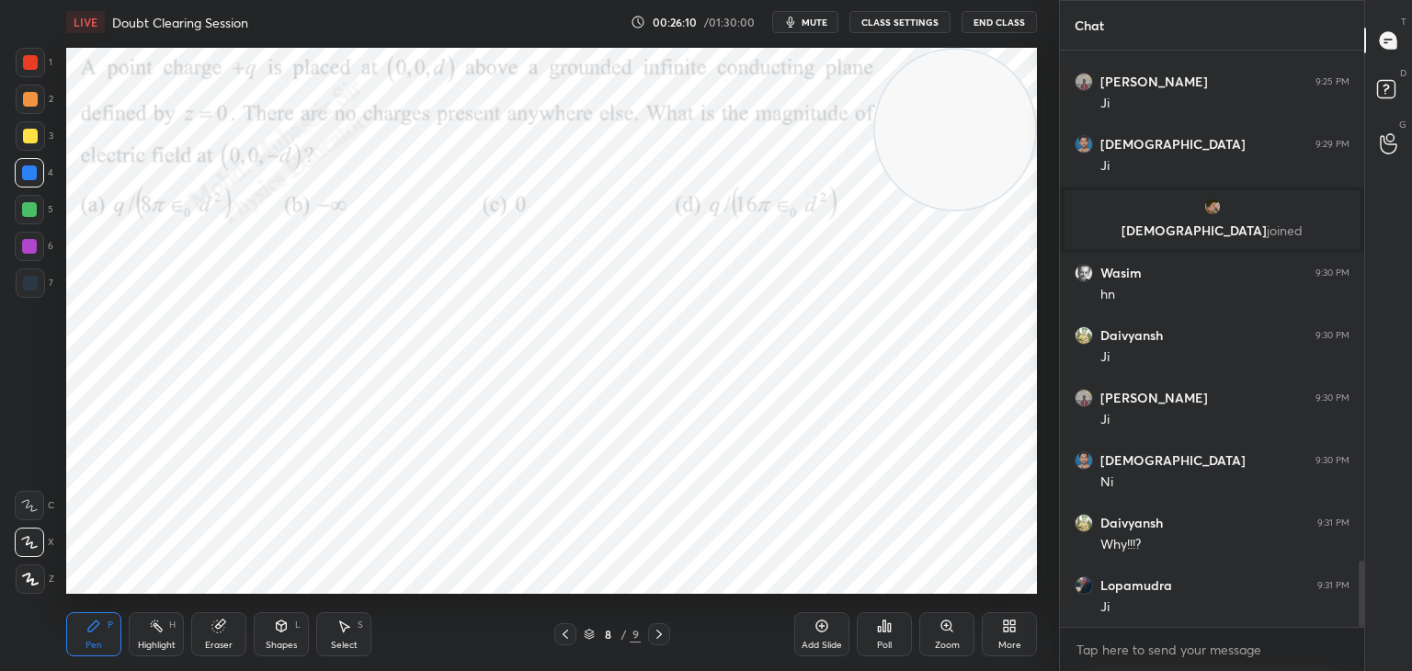
click at [159, 636] on div "Highlight H" at bounding box center [156, 634] width 55 height 44
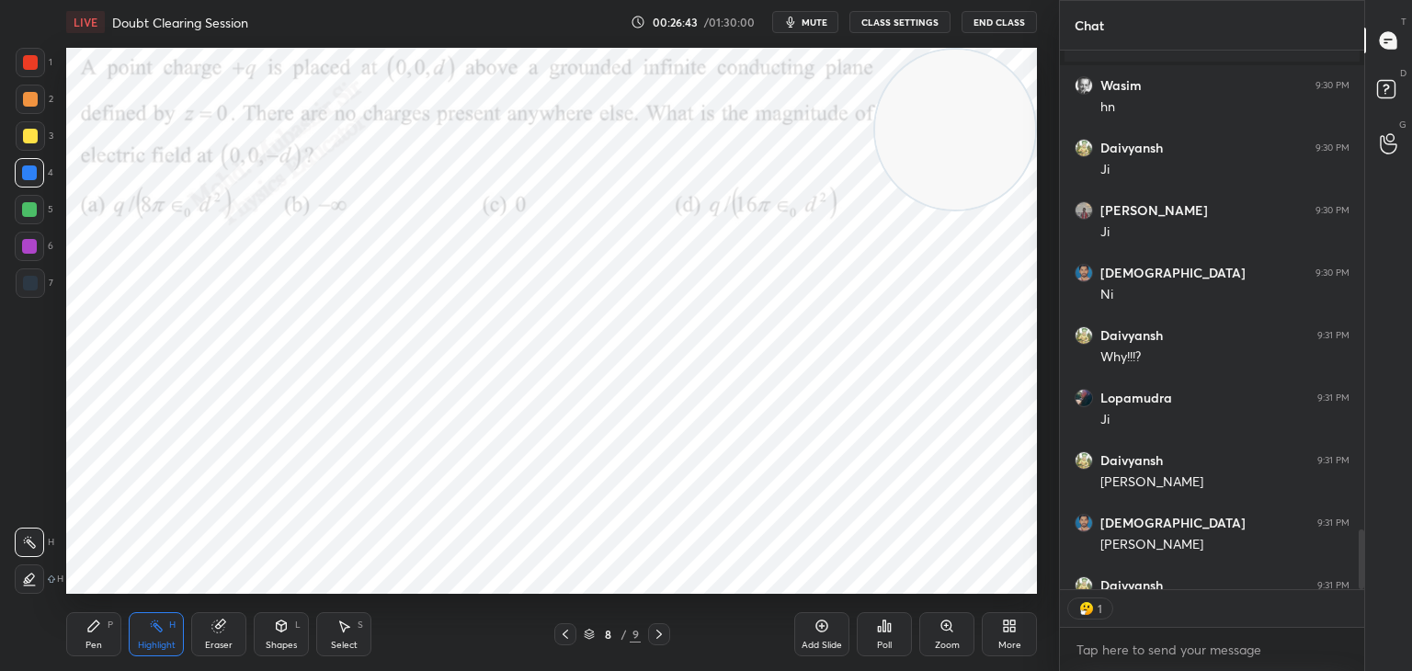
scroll to position [4670, 0]
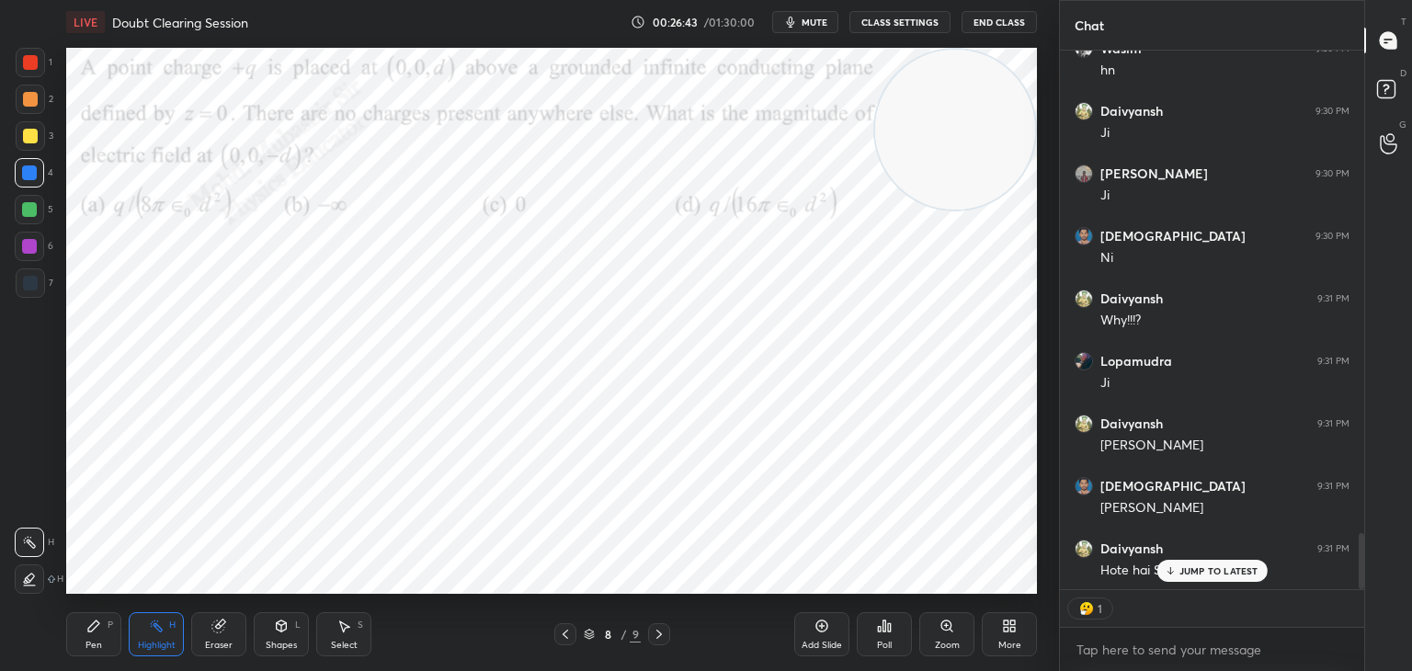
drag, startPoint x: 1360, startPoint y: 549, endPoint x: 1173, endPoint y: 593, distance: 191.8
click at [1361, 596] on div "[PERSON_NAME] joined Wasim 9:30 PM hn Daivyansh 9:30 PM [PERSON_NAME] 9:30 PM […" at bounding box center [1212, 361] width 304 height 621
drag, startPoint x: 1185, startPoint y: 568, endPoint x: 1187, endPoint y: 587, distance: 18.5
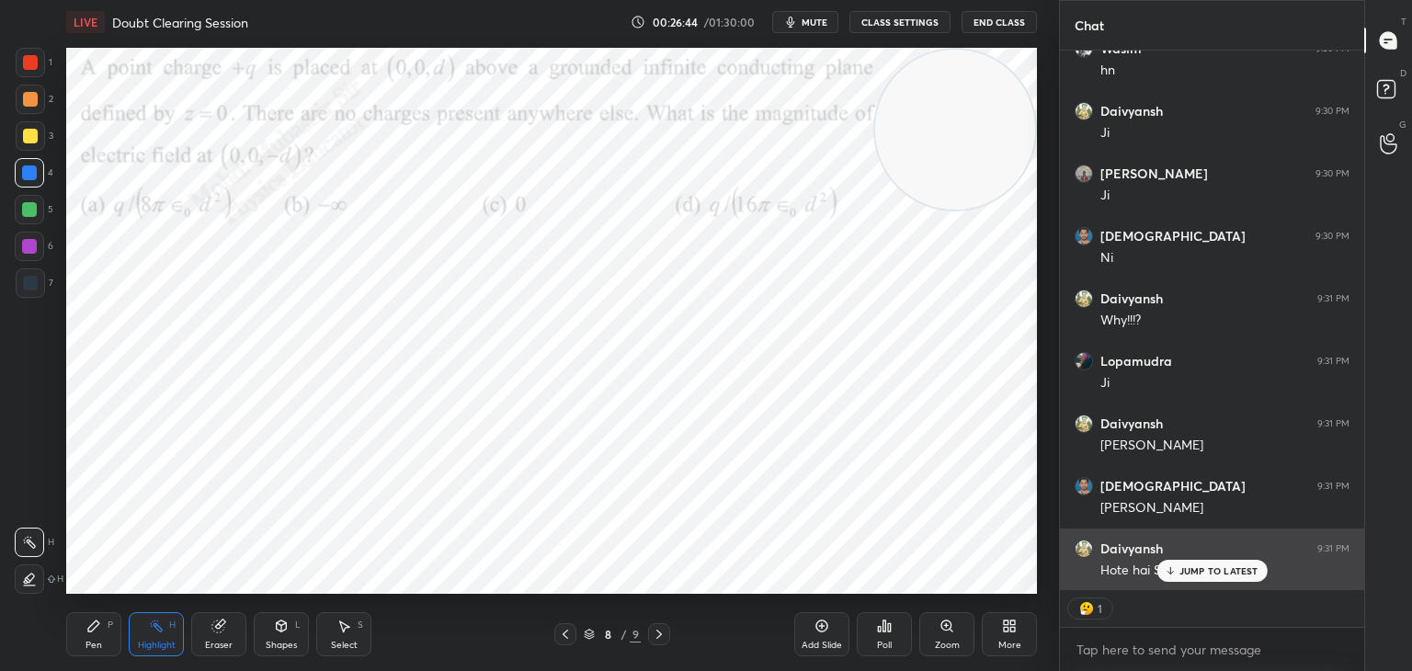
click at [1185, 570] on p "JUMP TO LATEST" at bounding box center [1219, 570] width 79 height 11
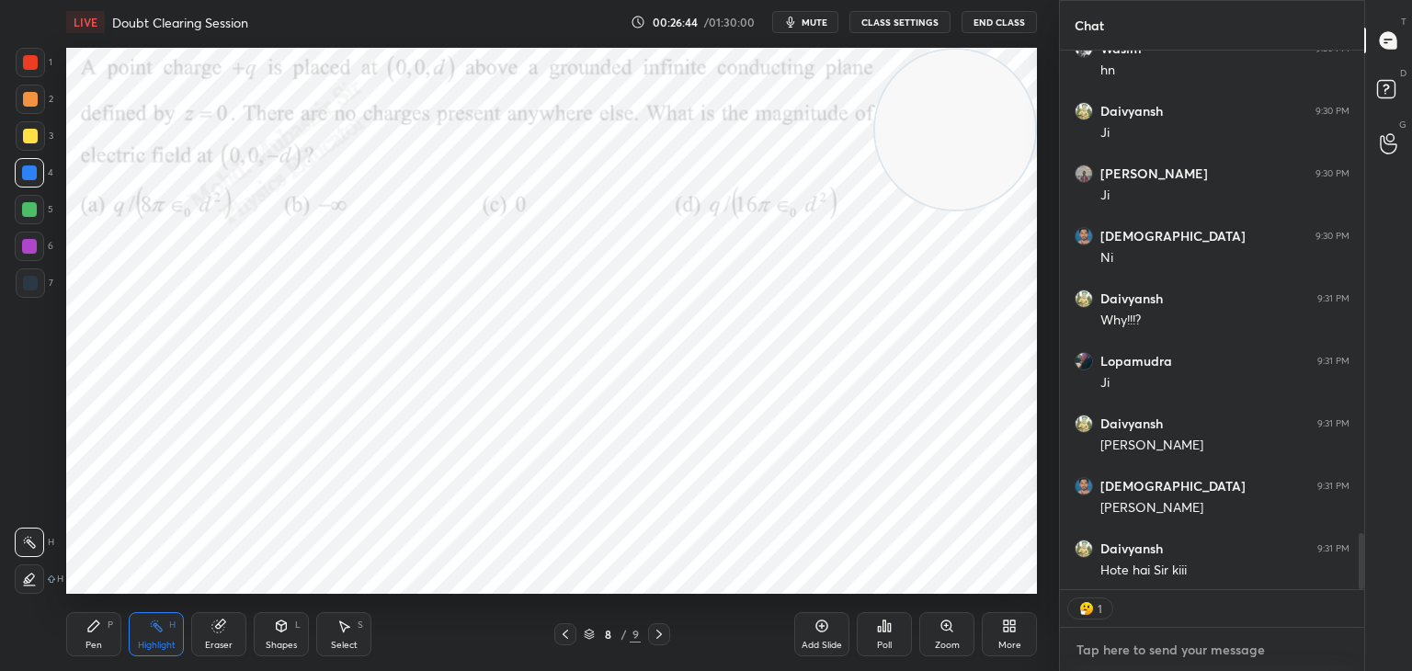
click at [1165, 638] on textarea at bounding box center [1212, 649] width 275 height 29
drag, startPoint x: 1358, startPoint y: 557, endPoint x: 1335, endPoint y: 627, distance: 73.6
click at [1347, 623] on div "[PERSON_NAME] joined Wasim 9:30 PM hn Daivyansh 9:30 PM [PERSON_NAME] 9:30 PM […" at bounding box center [1212, 361] width 304 height 621
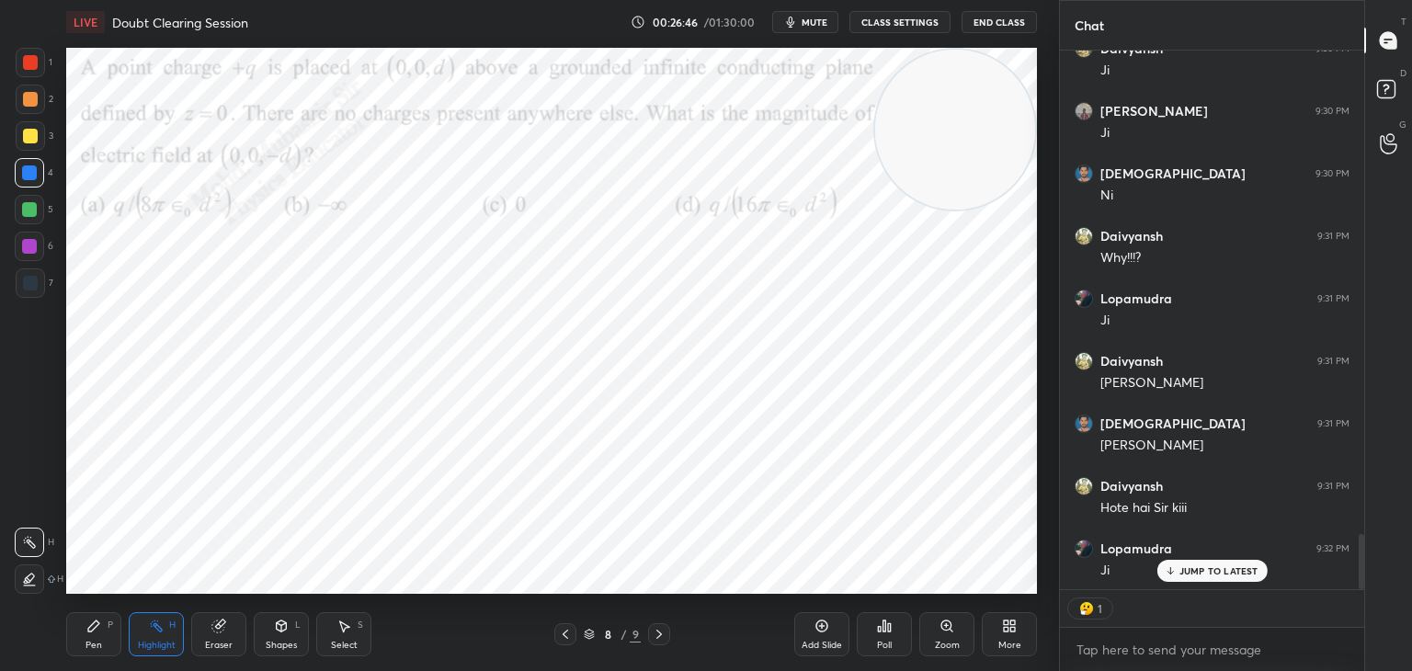
click at [1292, 621] on div "1" at bounding box center [1212, 608] width 304 height 37
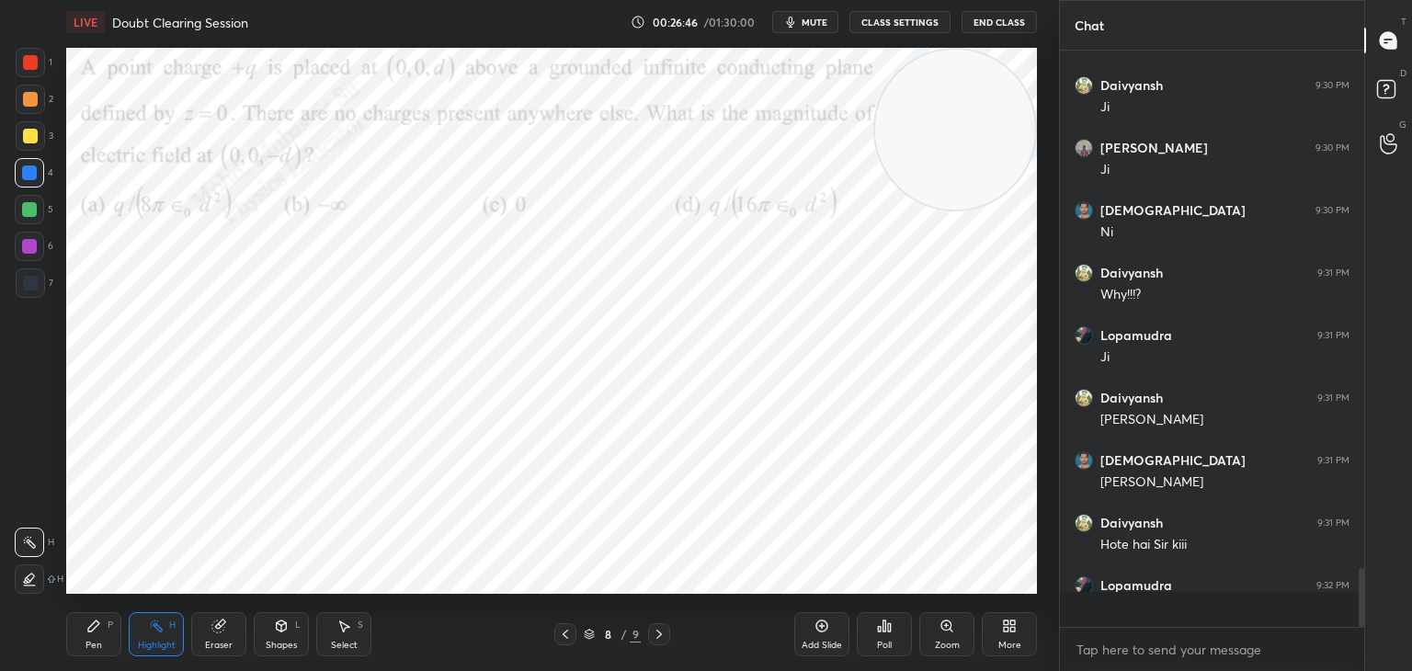
scroll to position [6, 6]
drag, startPoint x: 1189, startPoint y: 644, endPoint x: 1198, endPoint y: 640, distance: 9.9
click at [1188, 638] on textarea at bounding box center [1212, 649] width 275 height 29
click at [96, 648] on div "Pen" at bounding box center [93, 645] width 17 height 9
drag, startPoint x: 33, startPoint y: 289, endPoint x: 52, endPoint y: 291, distance: 19.4
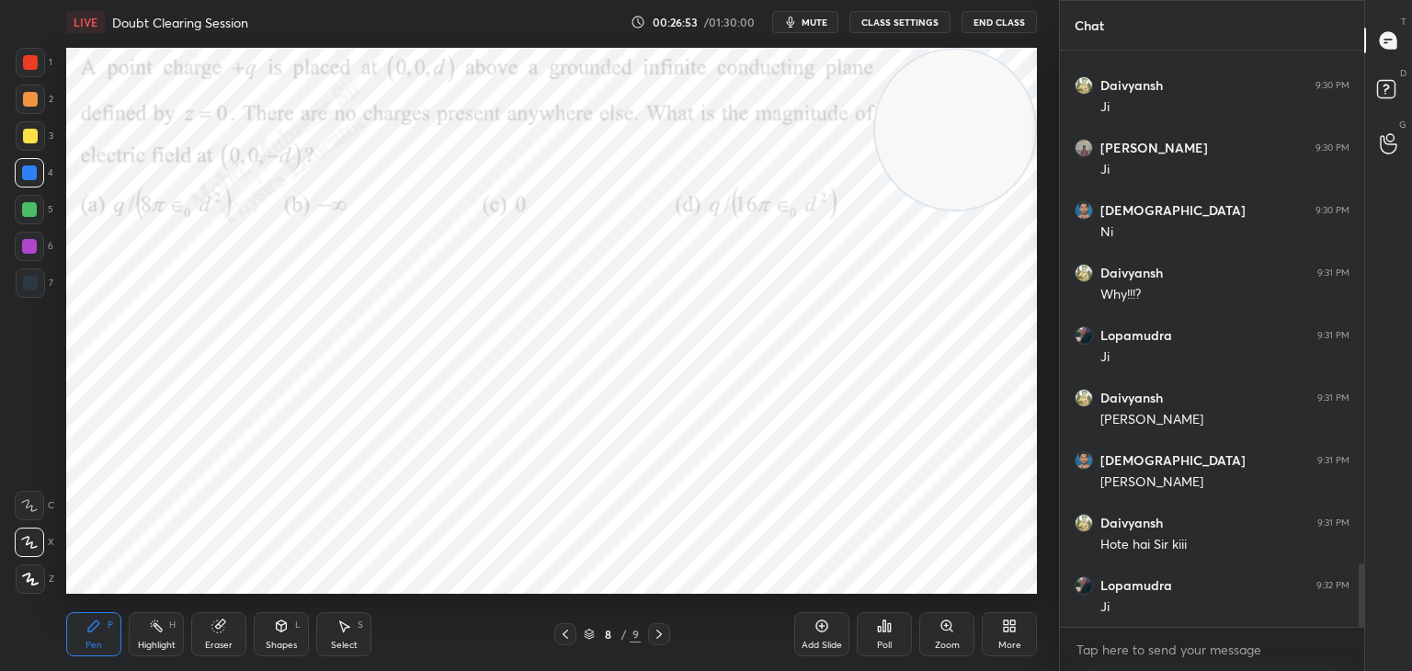
click at [33, 283] on div at bounding box center [30, 283] width 15 height 15
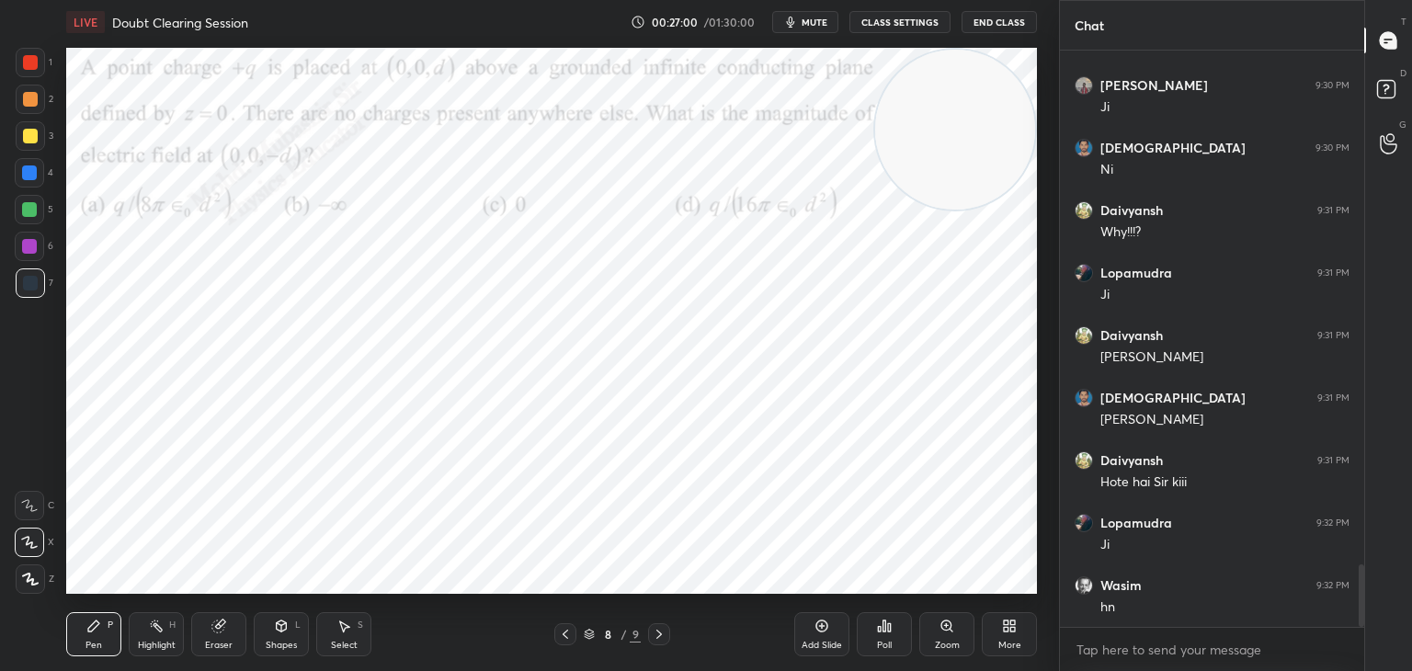
click at [354, 637] on div "Select S" at bounding box center [343, 634] width 55 height 44
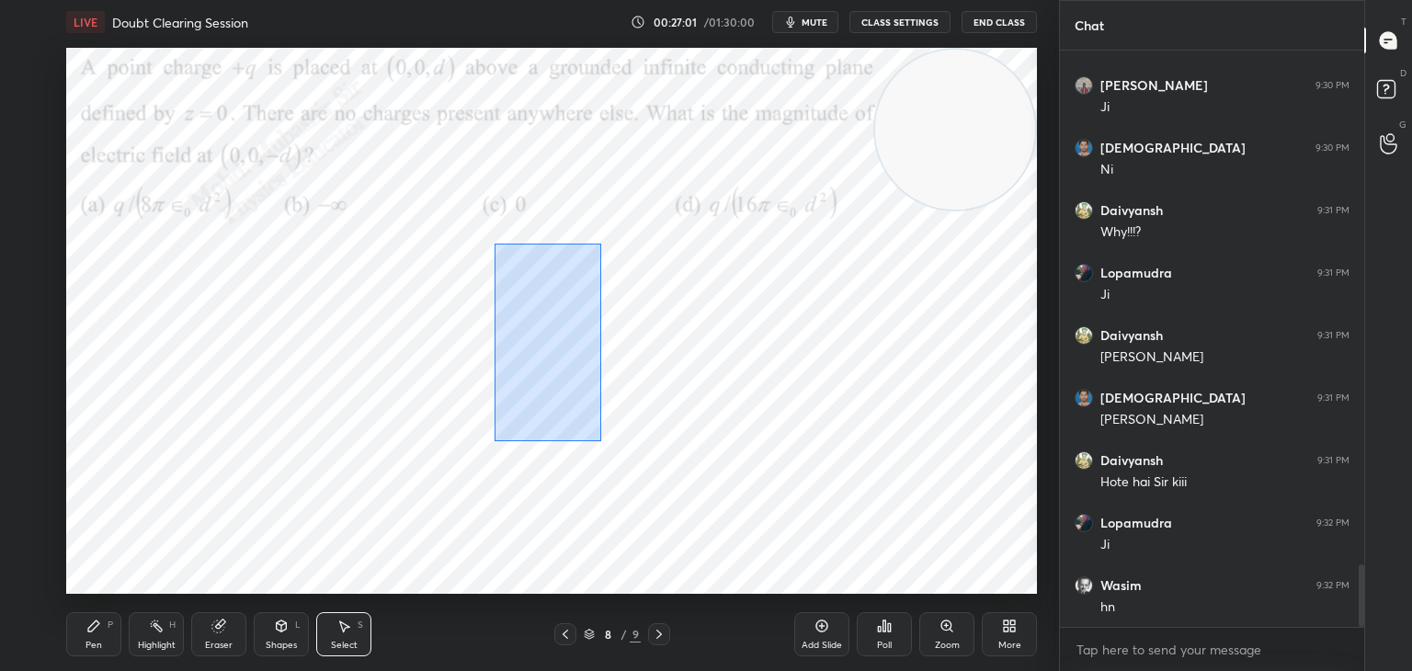
drag, startPoint x: 494, startPoint y: 244, endPoint x: 578, endPoint y: 409, distance: 185.8
click at [588, 443] on div "0 ° Undo Copy Paste here Duplicate Duplicate to new slide Delete" at bounding box center [551, 321] width 971 height 546
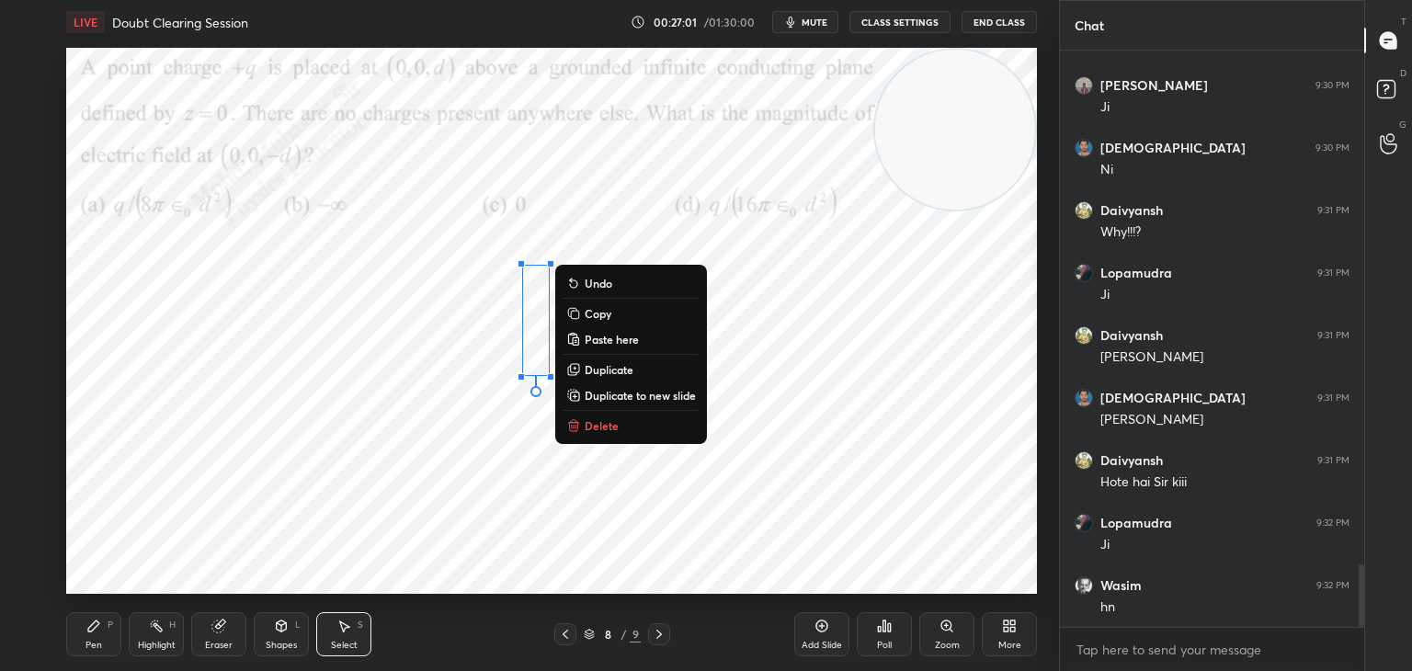
click at [597, 364] on p "Duplicate" at bounding box center [609, 369] width 49 height 15
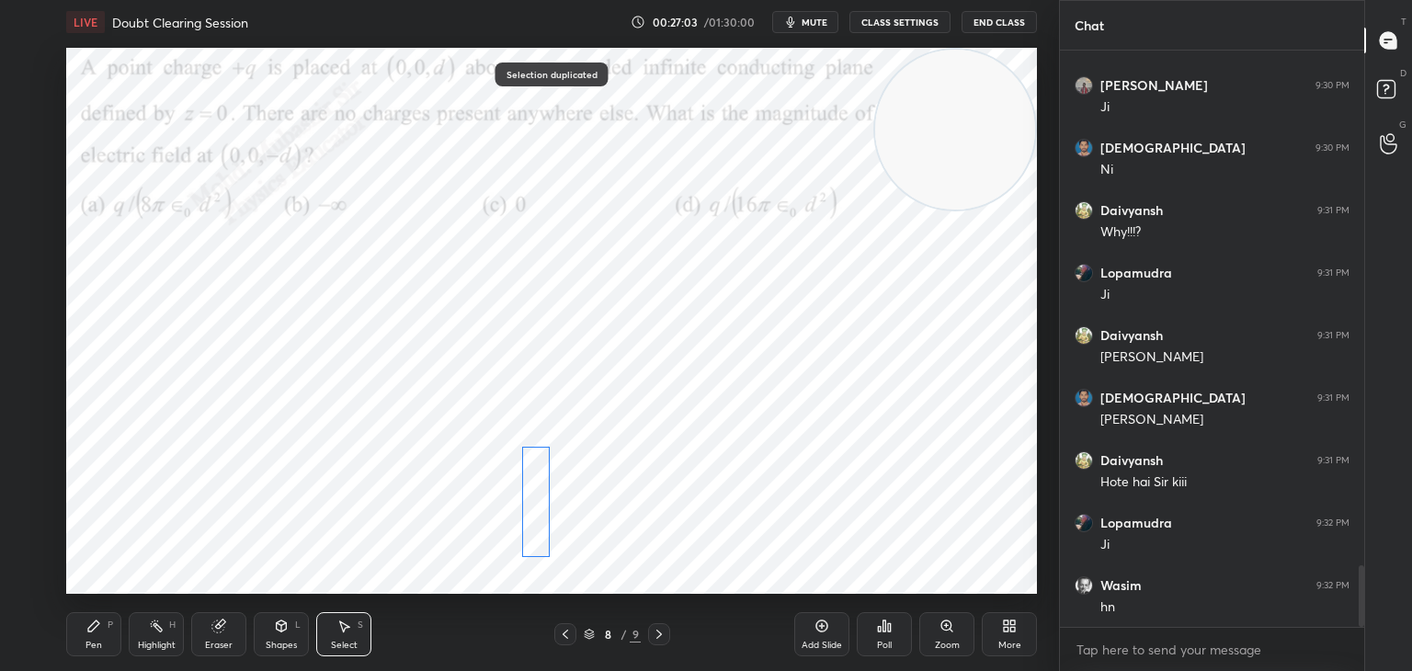
scroll to position [4821, 0]
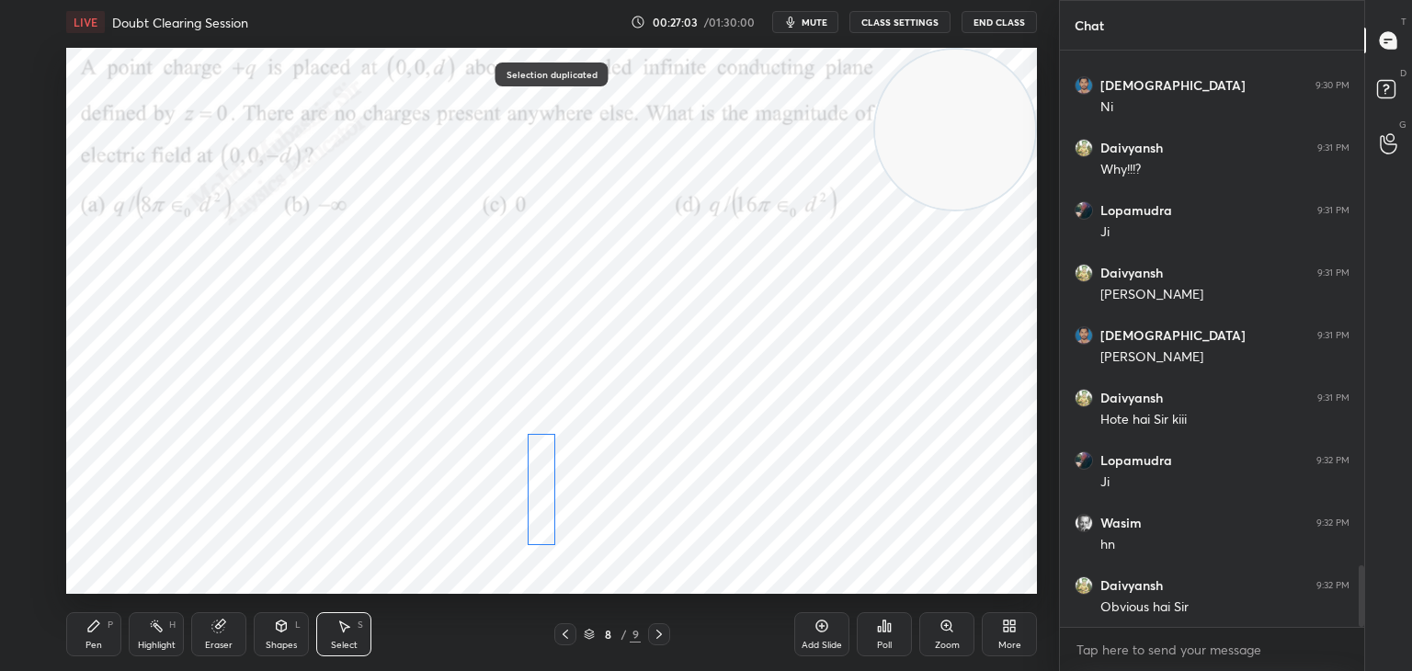
drag, startPoint x: 547, startPoint y: 357, endPoint x: 529, endPoint y: 494, distance: 138.2
click at [530, 494] on div "0 ° Undo Copy Paste here Duplicate Duplicate to new slide Delete" at bounding box center [551, 321] width 971 height 546
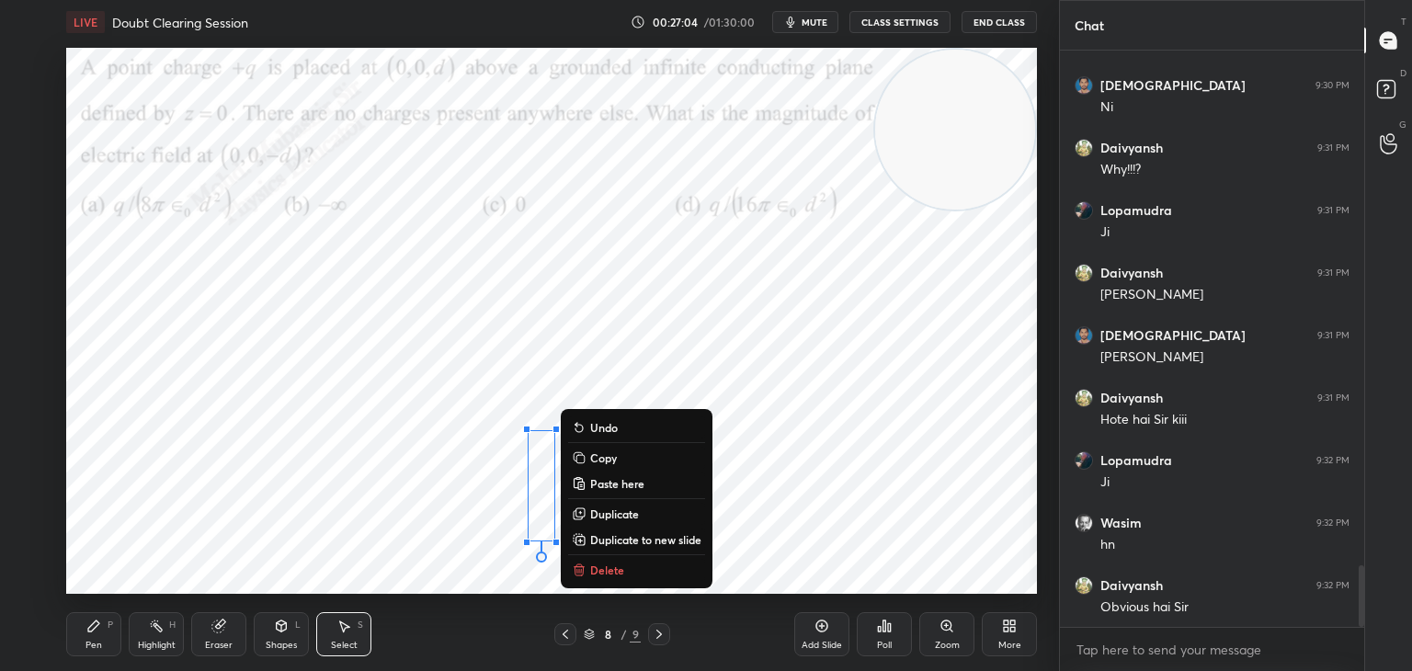
click at [111, 627] on div "Pen P Highlight H Eraser Shapes L Select S" at bounding box center [248, 634] width 364 height 44
click at [97, 629] on icon at bounding box center [93, 626] width 15 height 15
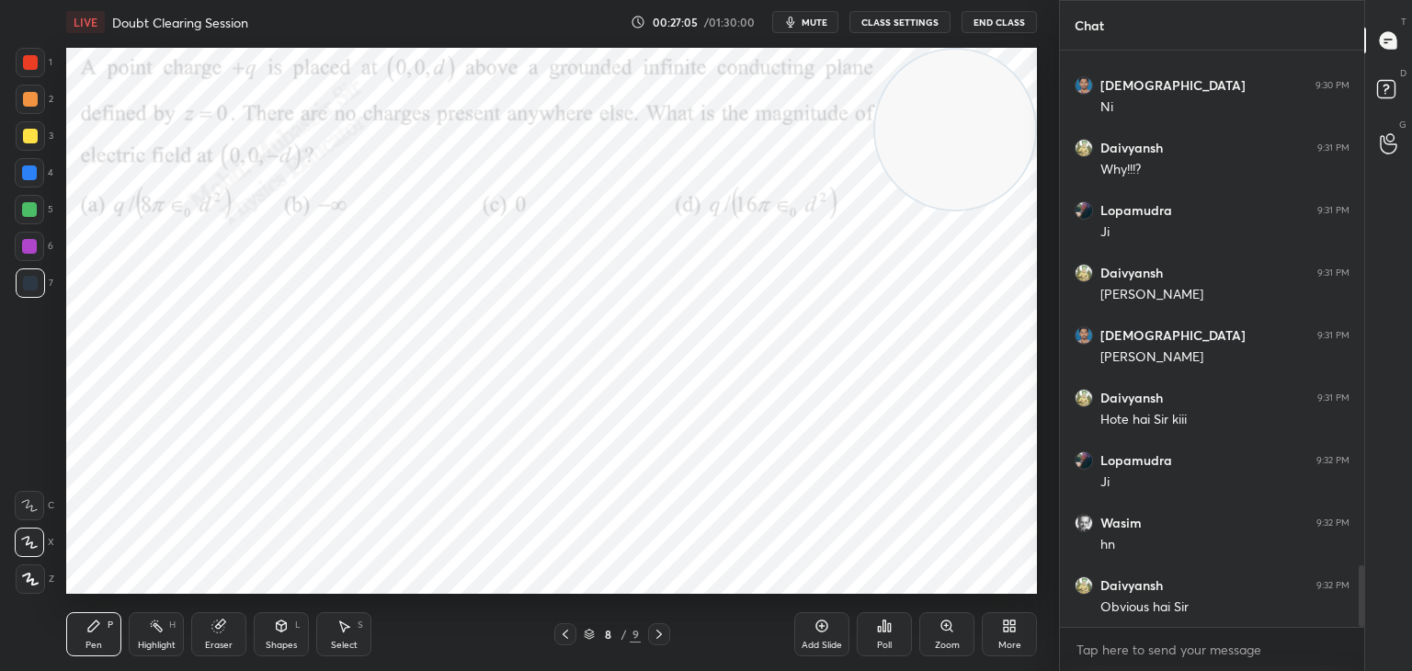
click at [89, 636] on div "Pen P" at bounding box center [93, 634] width 55 height 44
drag, startPoint x: 28, startPoint y: 144, endPoint x: 63, endPoint y: 153, distance: 35.9
click at [32, 145] on div at bounding box center [30, 135] width 29 height 29
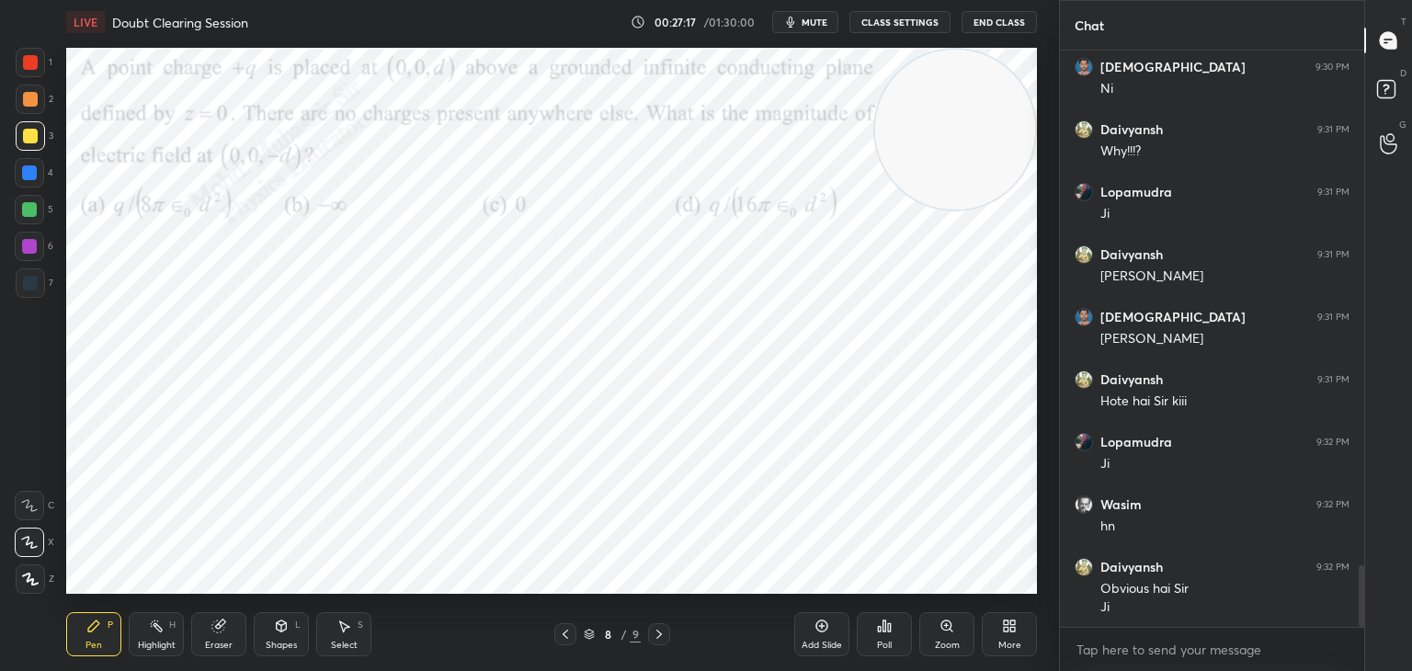
click at [37, 97] on div at bounding box center [30, 99] width 15 height 15
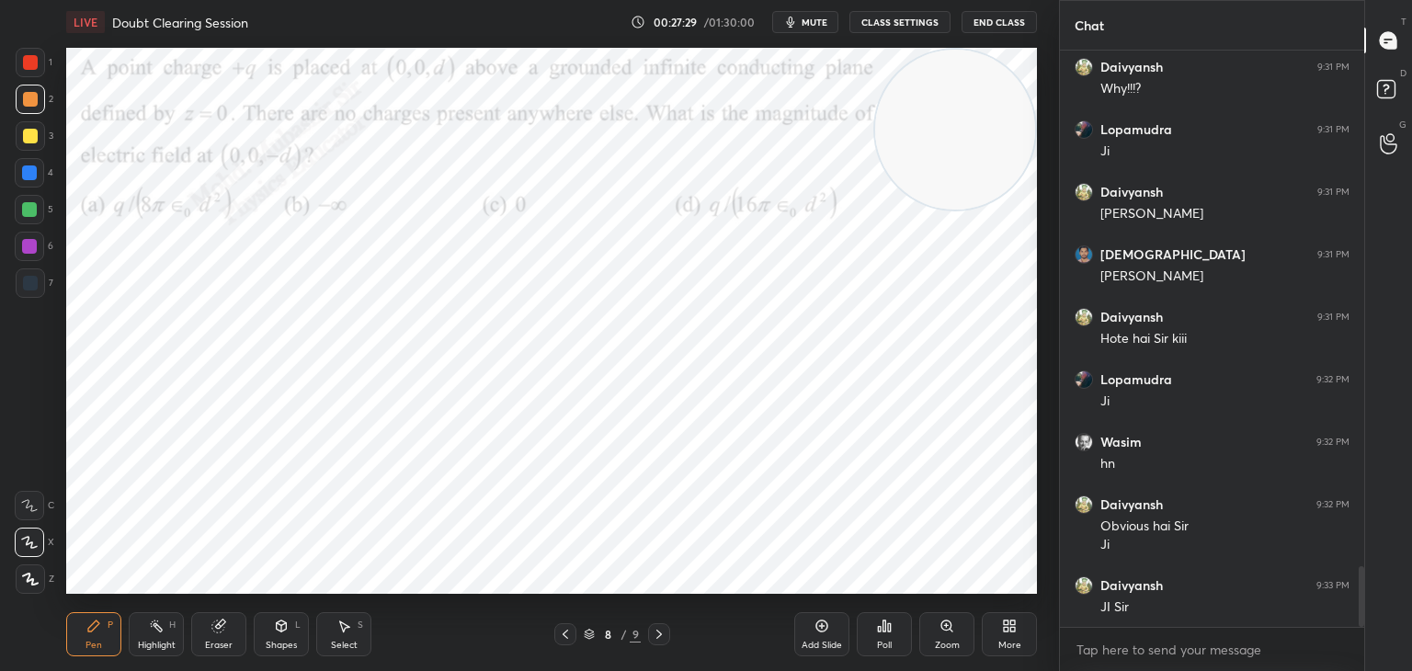
drag, startPoint x: 29, startPoint y: 189, endPoint x: 49, endPoint y: 181, distance: 21.0
click at [29, 182] on div "4" at bounding box center [34, 176] width 39 height 37
drag, startPoint x: 1015, startPoint y: 130, endPoint x: 430, endPoint y: 173, distance: 586.3
click at [875, 173] on video at bounding box center [955, 130] width 160 height 160
drag, startPoint x: 386, startPoint y: 145, endPoint x: 67, endPoint y: 189, distance: 322.1
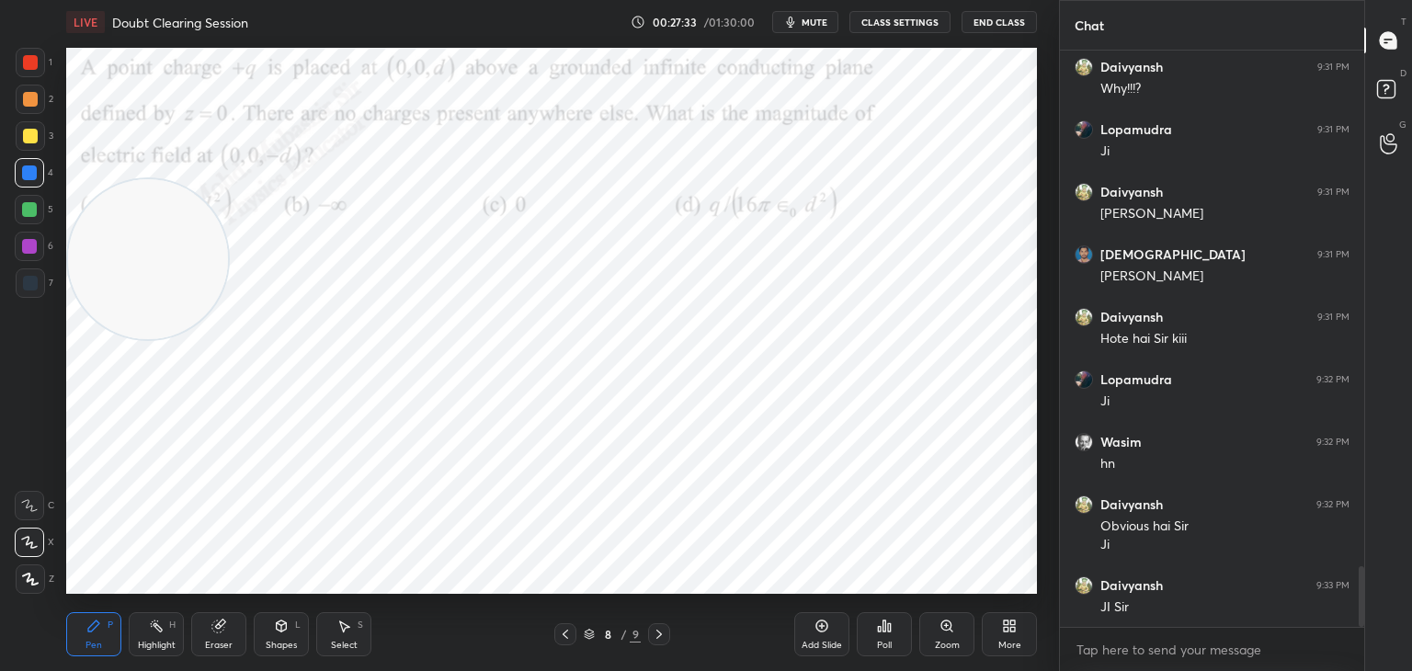
click at [54, 222] on div "1 2 3 4 5 6 7 C X Z C X Z E E Erase all H H LIVE Doubt Clearing Session 00:27:3…" at bounding box center [522, 335] width 1044 height 671
drag, startPoint x: 29, startPoint y: 55, endPoint x: 63, endPoint y: 68, distance: 36.4
click at [29, 57] on div at bounding box center [30, 62] width 15 height 15
click at [142, 630] on div "Highlight H" at bounding box center [156, 634] width 55 height 44
drag, startPoint x: 141, startPoint y: 262, endPoint x: 883, endPoint y: 313, distance: 744.6
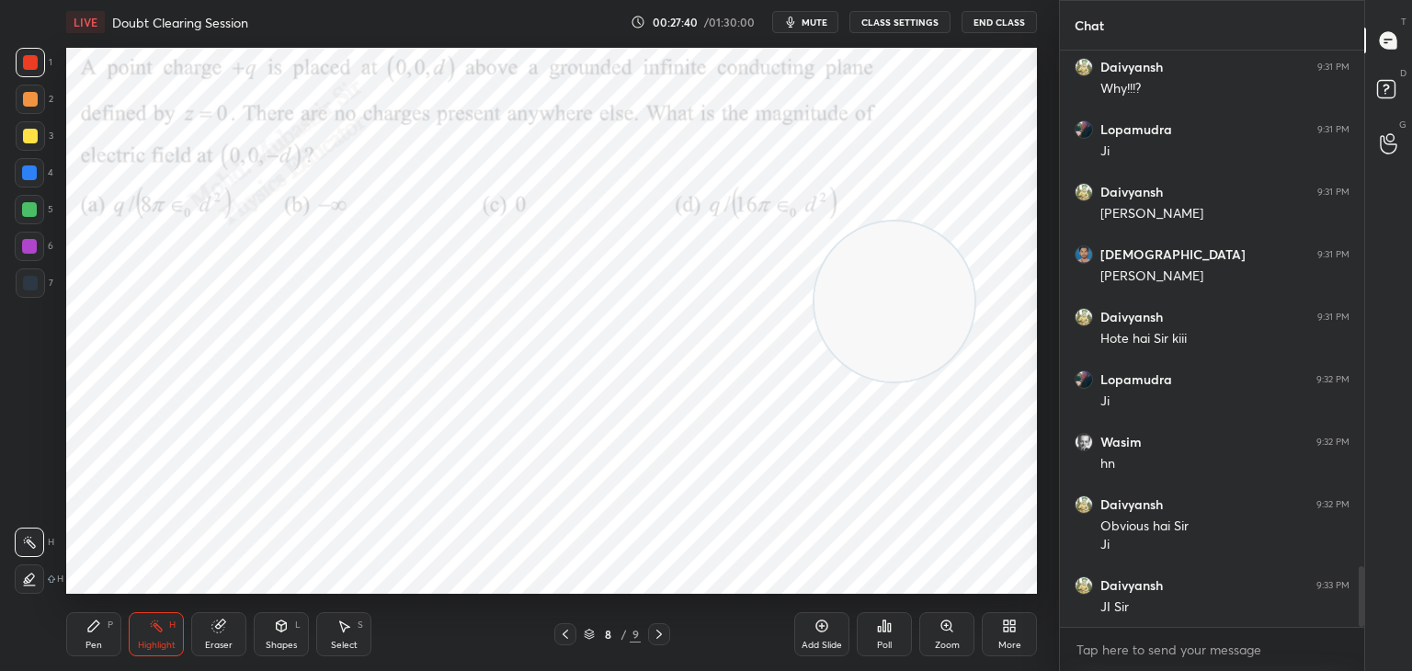
click at [887, 313] on video at bounding box center [895, 302] width 160 height 160
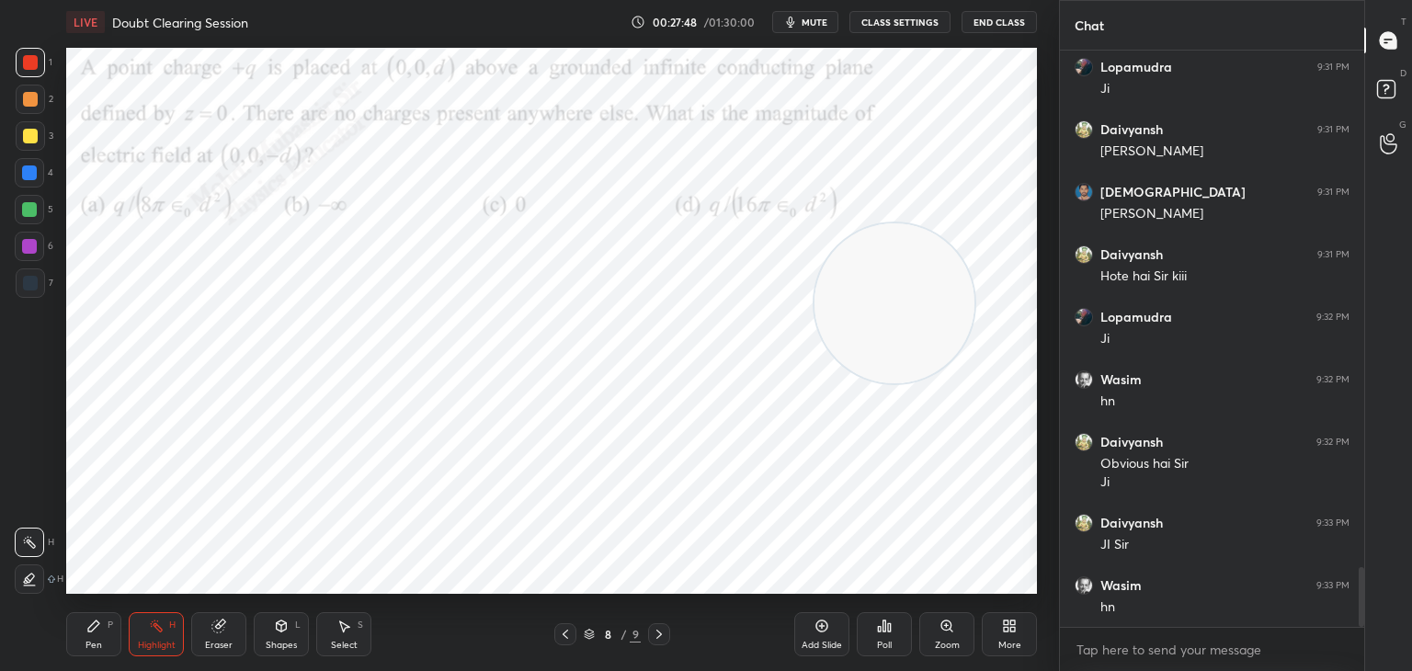
drag, startPoint x: 824, startPoint y: 19, endPoint x: 816, endPoint y: 46, distance: 27.7
click at [824, 17] on span "mute" at bounding box center [815, 22] width 26 height 13
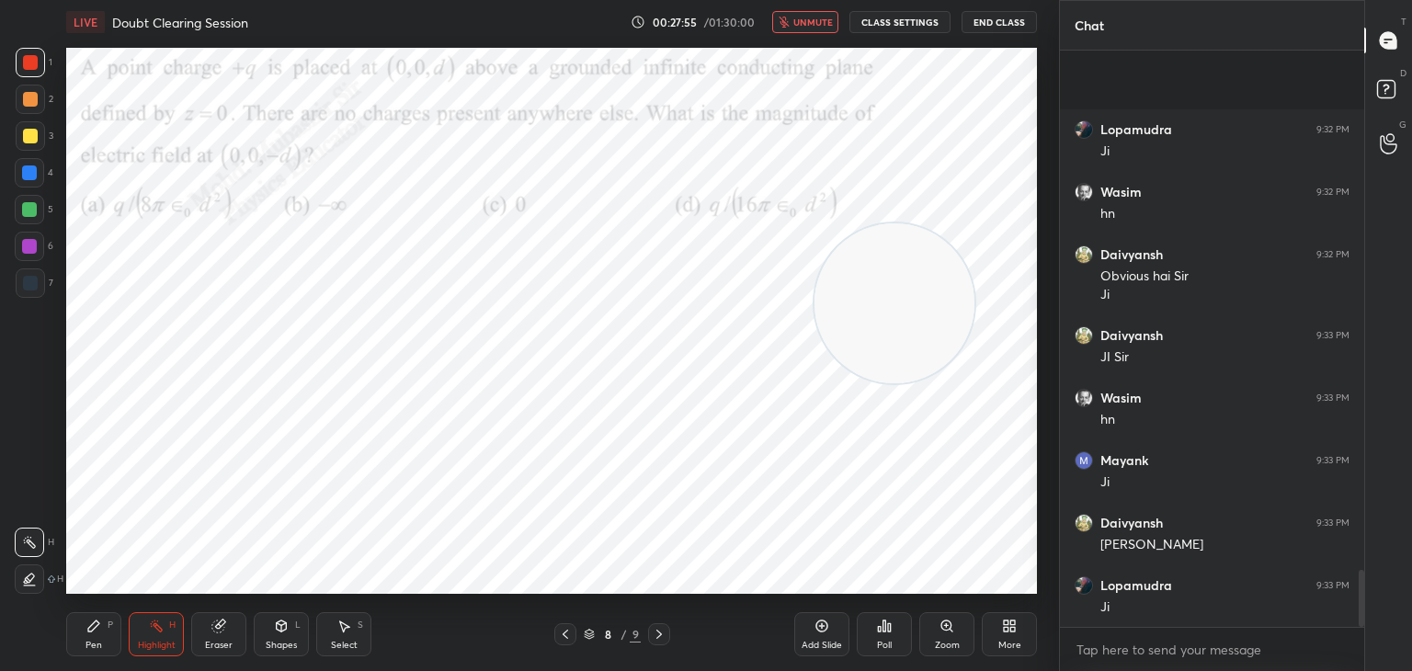
scroll to position [5277, 0]
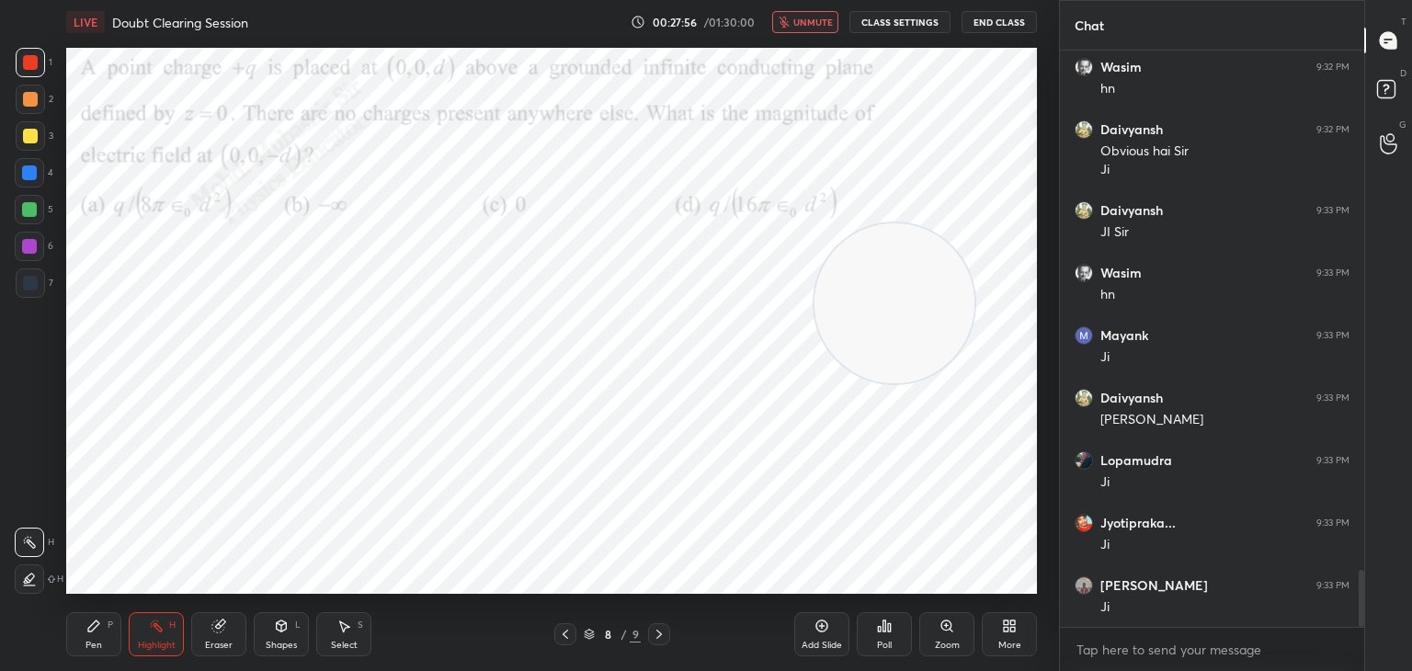
click at [790, 20] on icon "button" at bounding box center [784, 22] width 11 height 11
drag, startPoint x: 878, startPoint y: 296, endPoint x: 911, endPoint y: 291, distance: 33.4
click at [909, 295] on video at bounding box center [924, 302] width 160 height 160
drag, startPoint x: 586, startPoint y: 637, endPoint x: 604, endPoint y: 635, distance: 18.5
click at [589, 637] on icon at bounding box center [589, 634] width 11 height 11
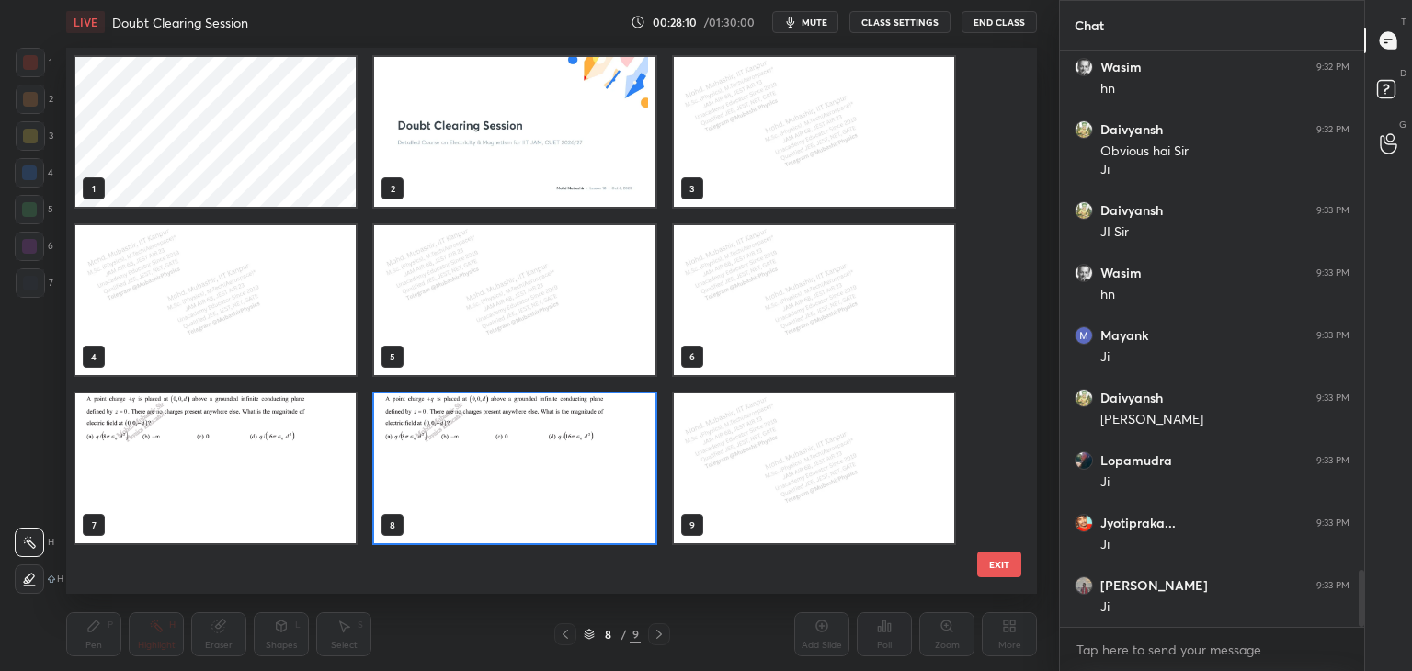
scroll to position [541, 962]
click at [569, 174] on img "grid" at bounding box center [514, 132] width 280 height 150
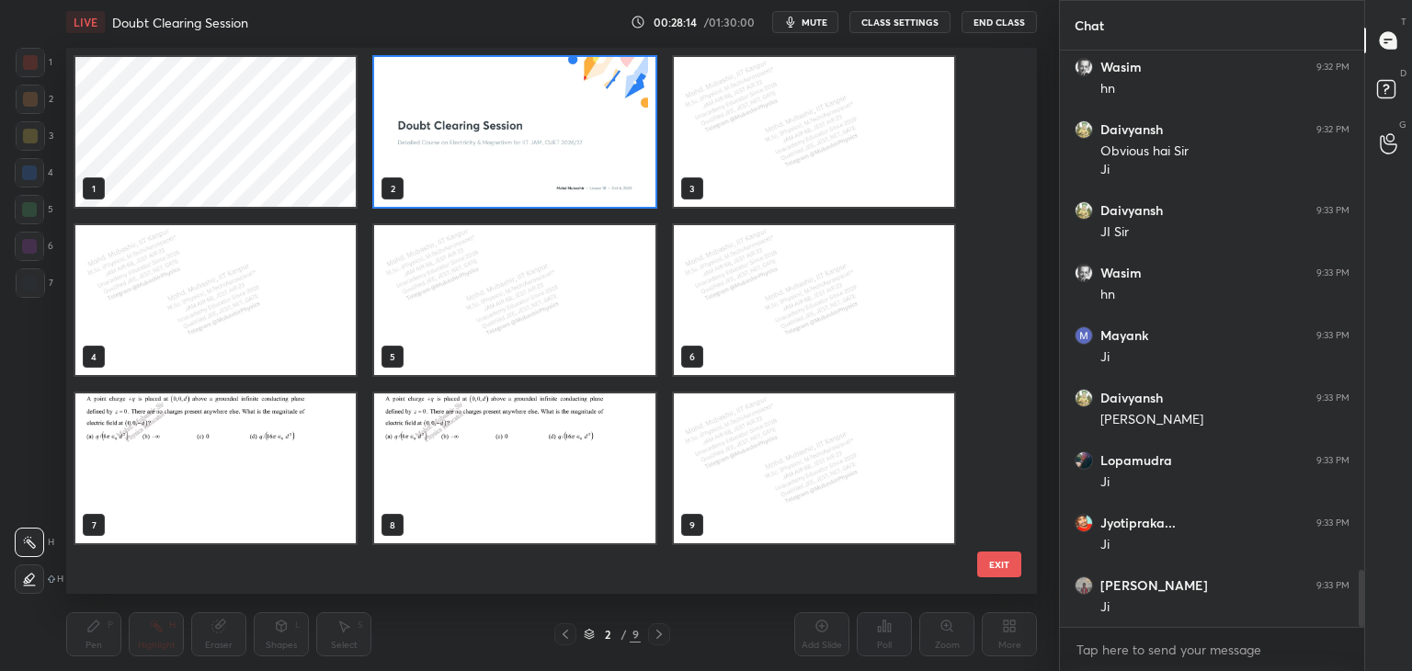
click at [569, 174] on img "grid" at bounding box center [514, 132] width 280 height 150
click at [571, 174] on img "grid" at bounding box center [514, 132] width 280 height 150
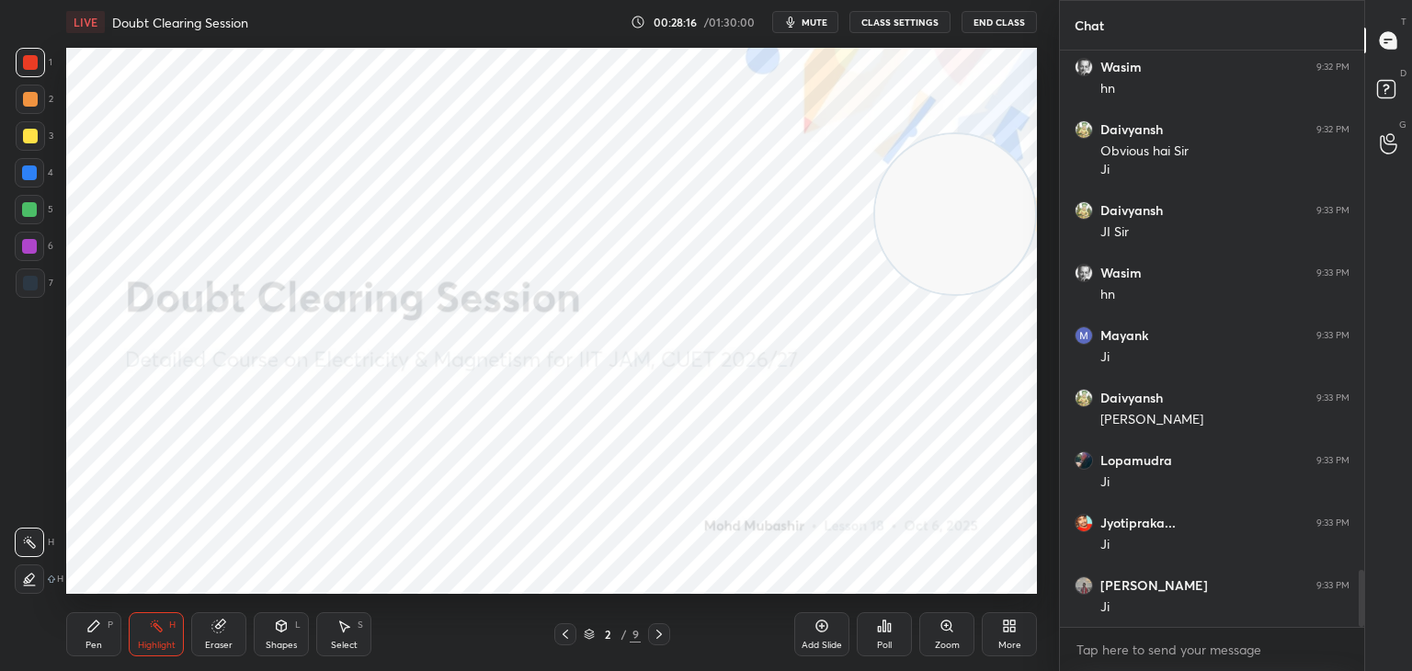
drag, startPoint x: 944, startPoint y: 203, endPoint x: 916, endPoint y: 178, distance: 37.8
click at [945, 134] on video at bounding box center [955, 214] width 160 height 160
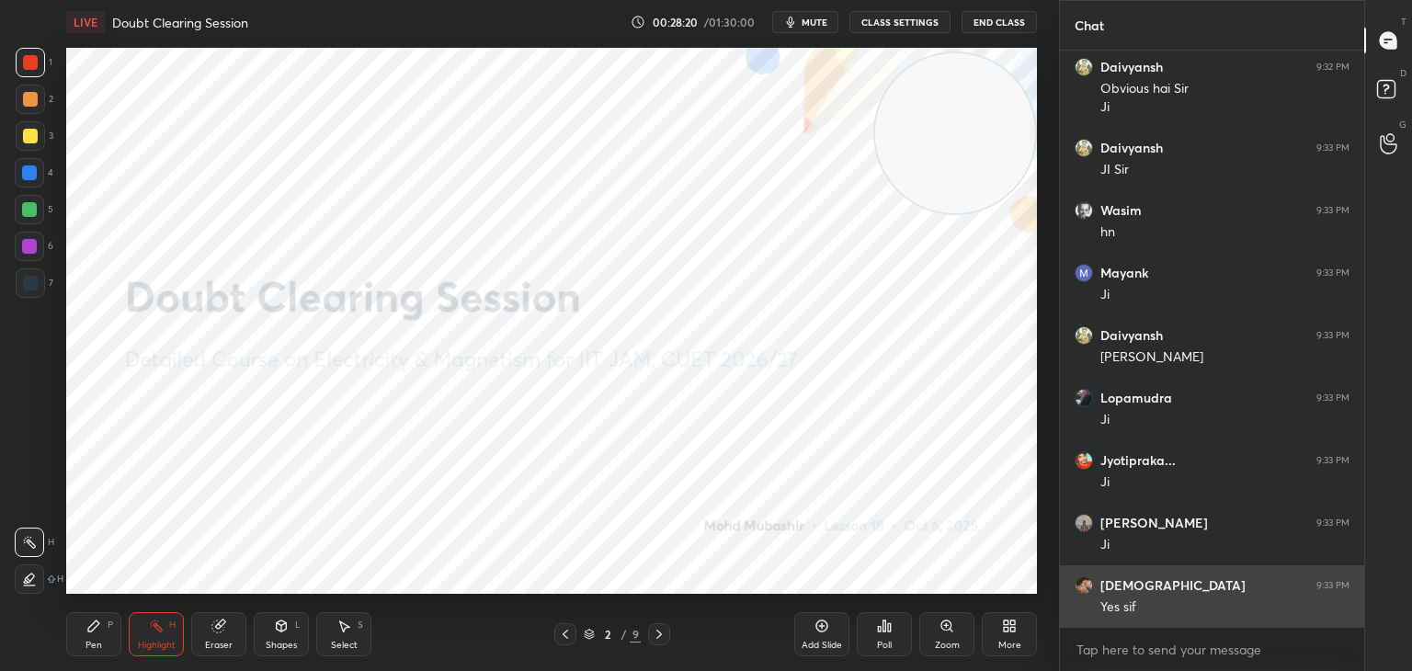
click at [1126, 611] on div "Yes sif" at bounding box center [1224, 607] width 249 height 18
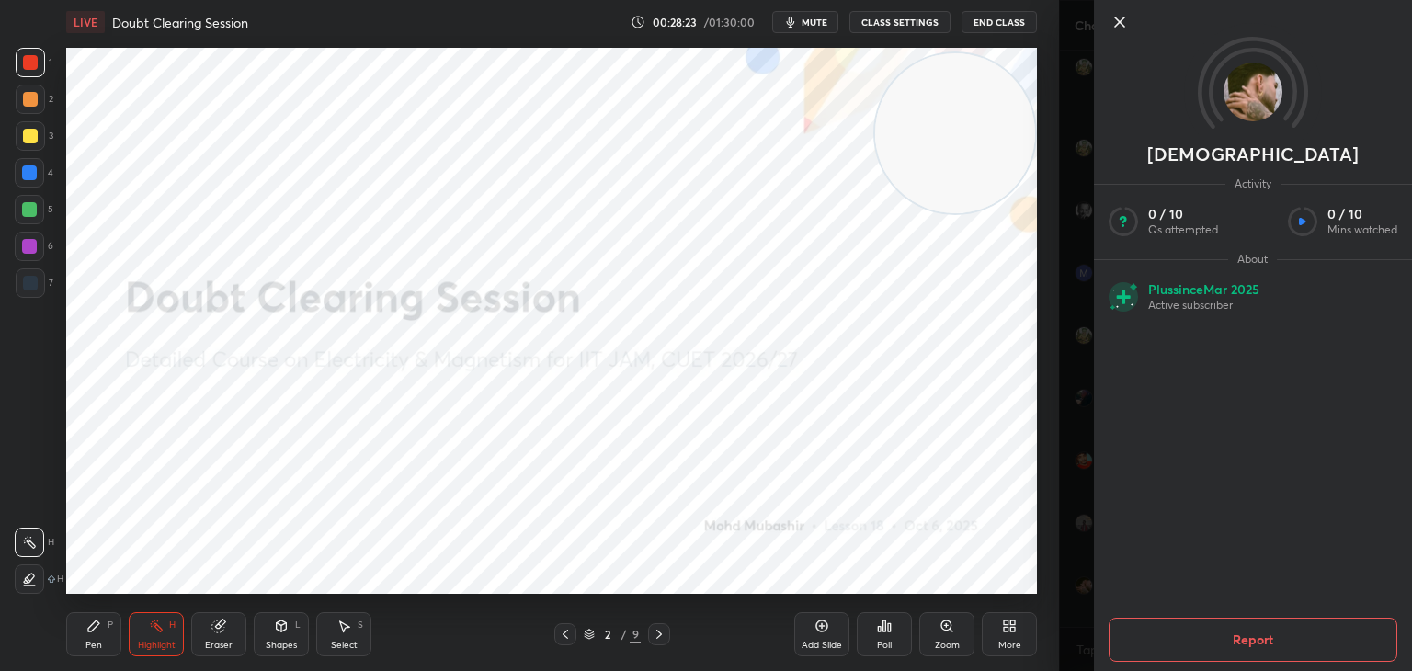
scroll to position [5358, 0]
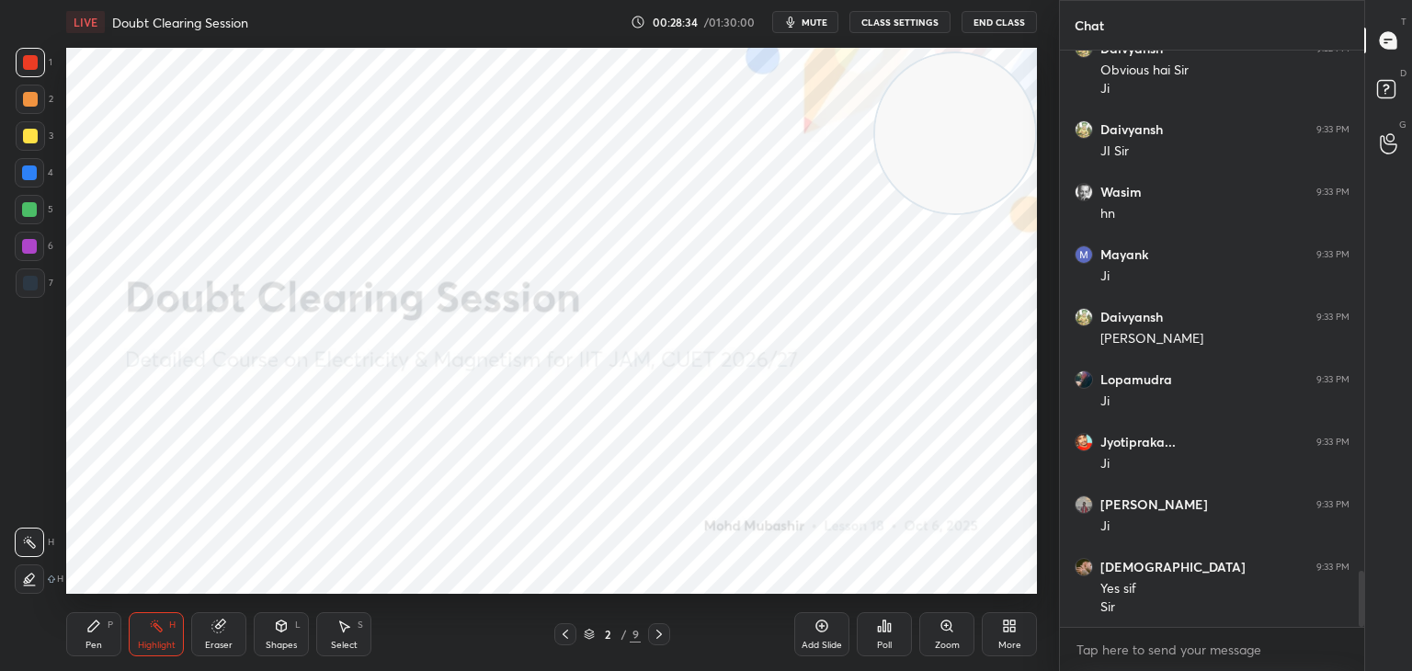
click at [586, 635] on icon at bounding box center [589, 635] width 9 height 3
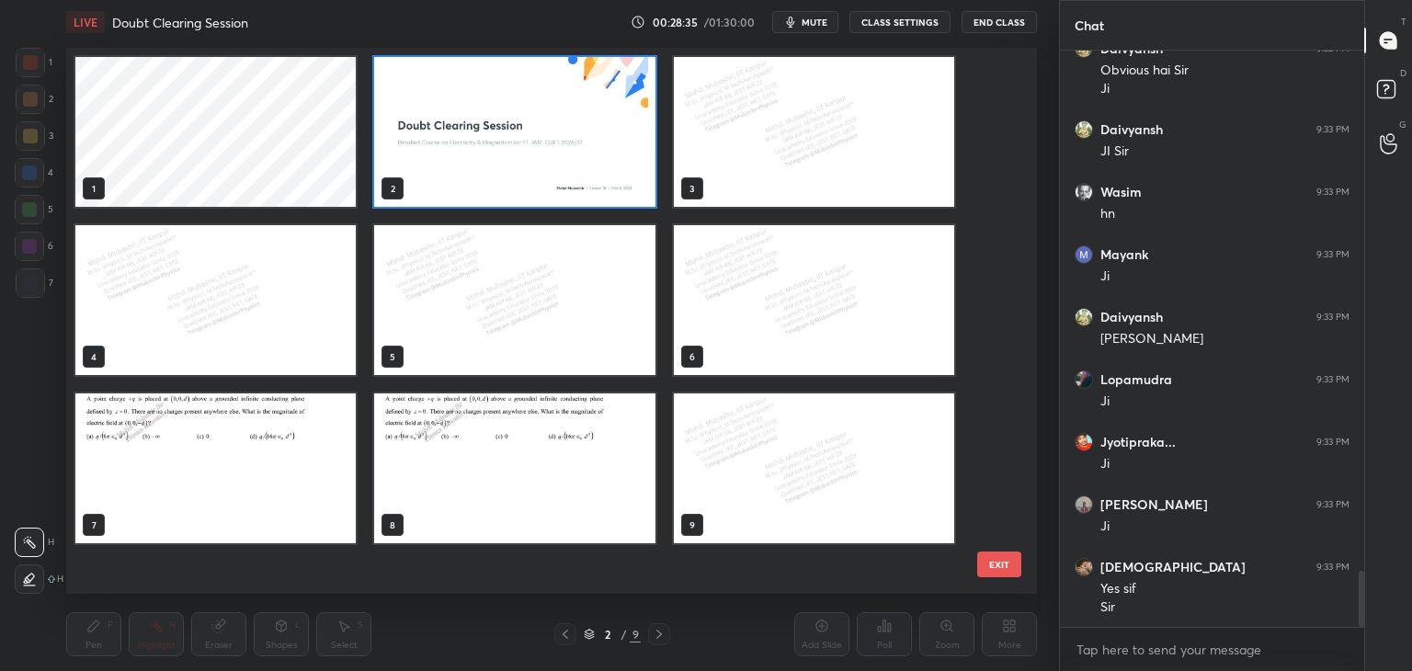
scroll to position [541, 962]
click at [555, 486] on img "grid" at bounding box center [514, 468] width 280 height 150
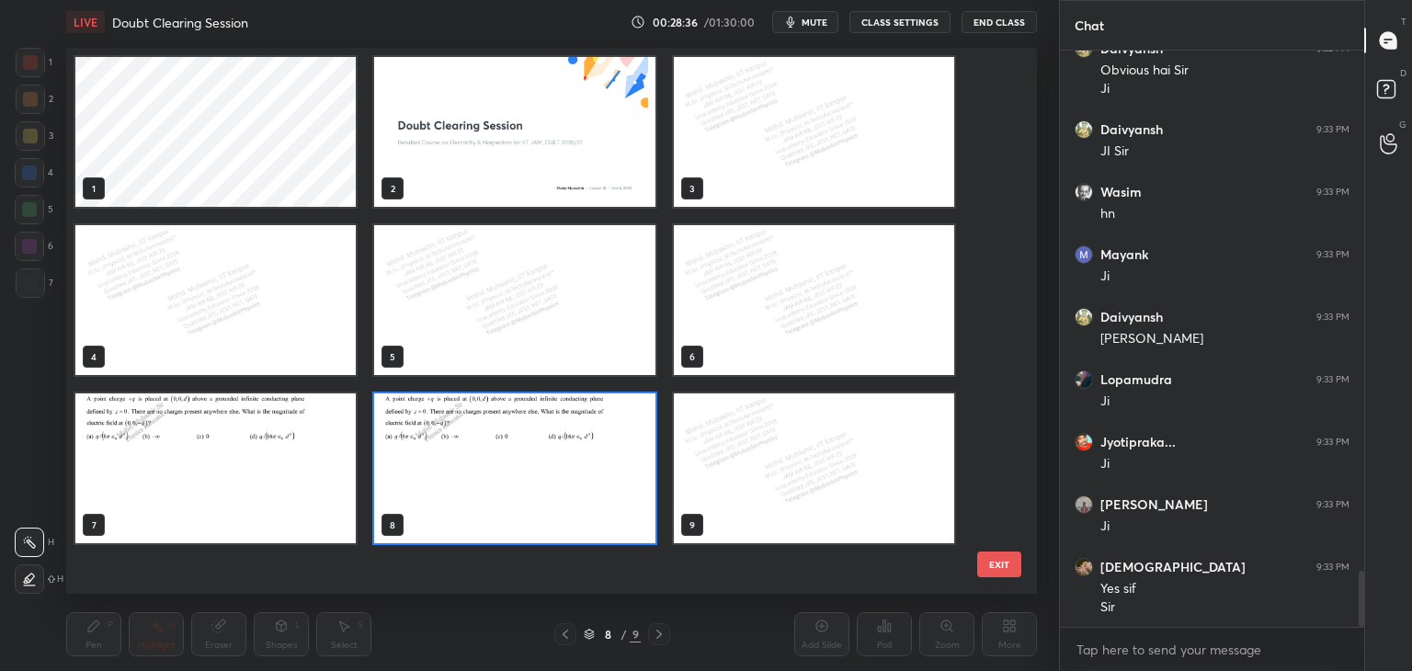
click at [563, 486] on img "grid" at bounding box center [514, 468] width 280 height 150
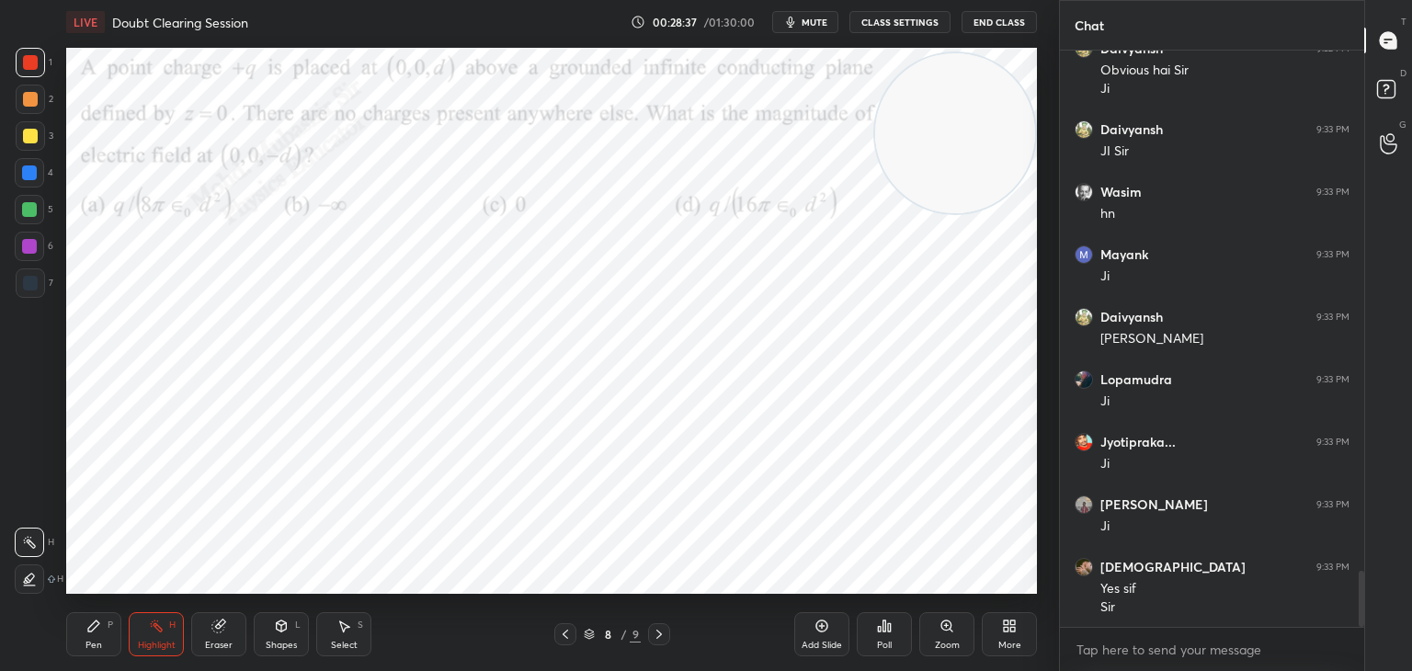
click at [563, 487] on img "grid" at bounding box center [514, 468] width 280 height 150
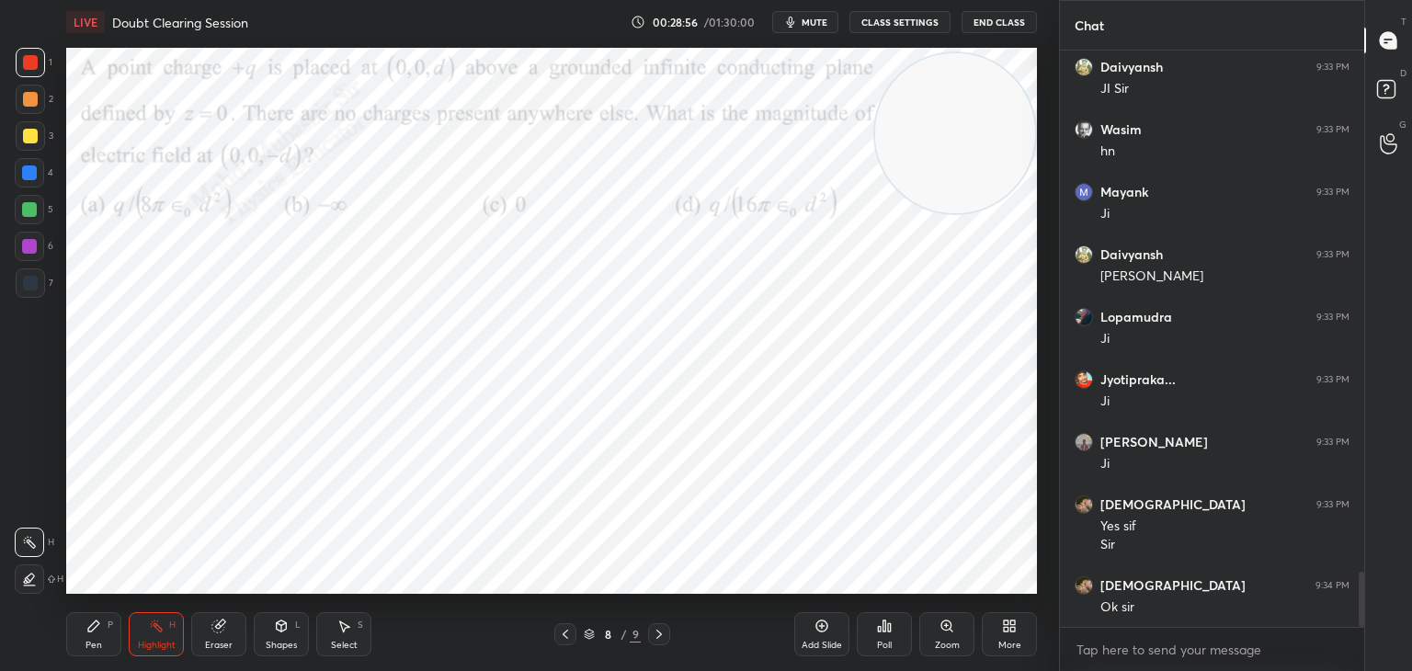
click at [825, 23] on span "mute" at bounding box center [815, 22] width 26 height 13
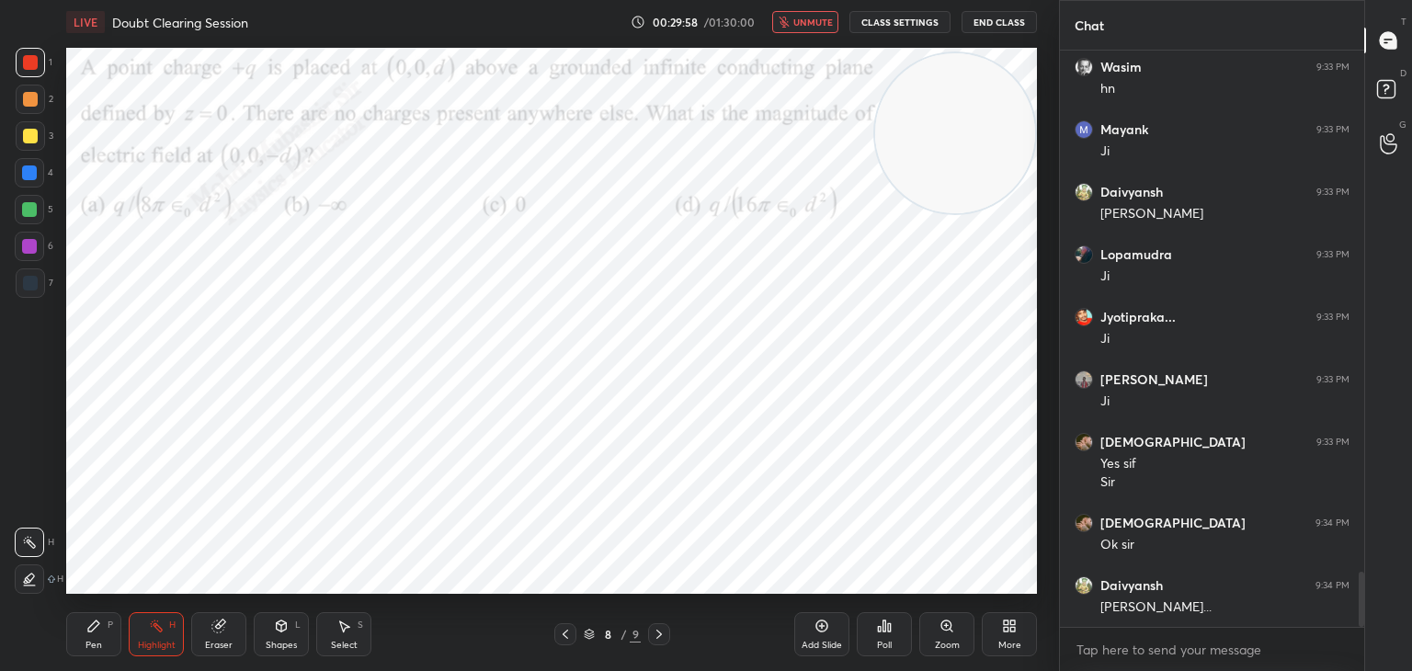
drag, startPoint x: 813, startPoint y: 25, endPoint x: 813, endPoint y: 35, distance: 10.1
click at [813, 23] on span "unmute" at bounding box center [813, 22] width 40 height 13
click at [1015, 626] on icon at bounding box center [1009, 626] width 15 height 15
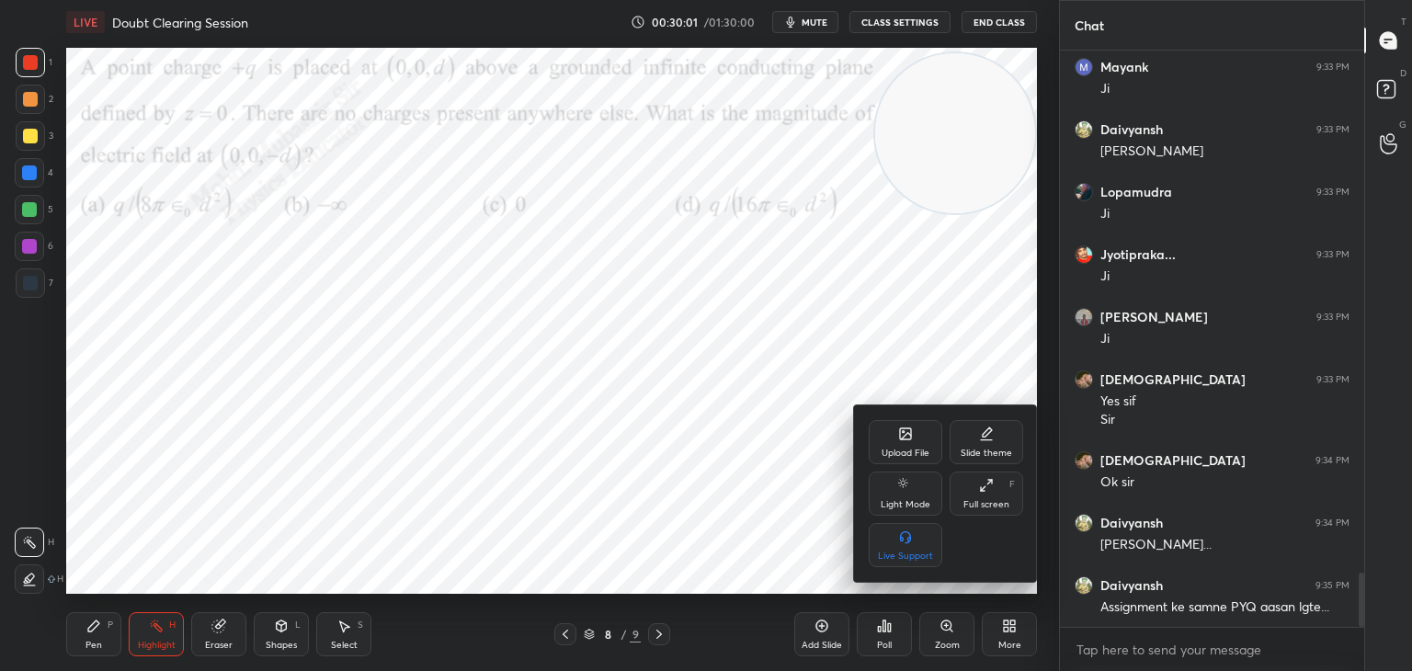
click at [912, 443] on div "Upload File" at bounding box center [906, 442] width 74 height 44
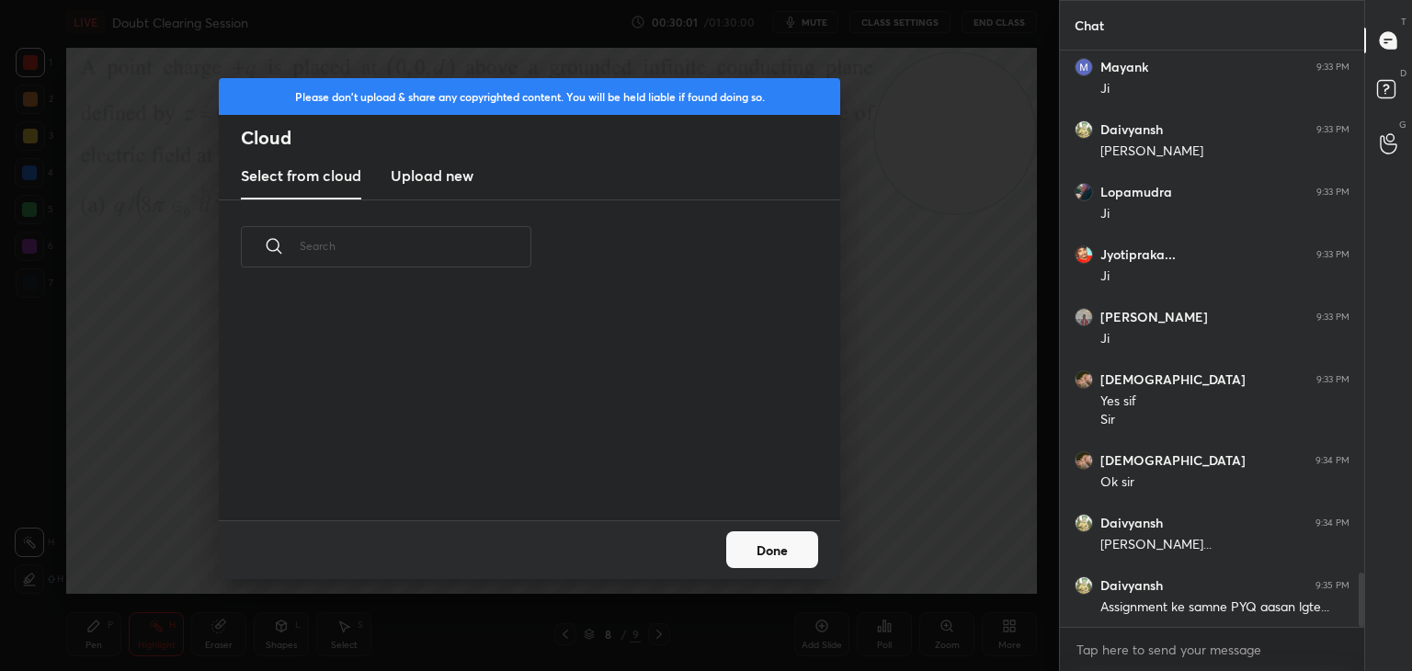
scroll to position [226, 590]
drag, startPoint x: 445, startPoint y: 196, endPoint x: 784, endPoint y: 187, distance: 339.4
click at [441, 192] on new "Upload new" at bounding box center [432, 177] width 83 height 46
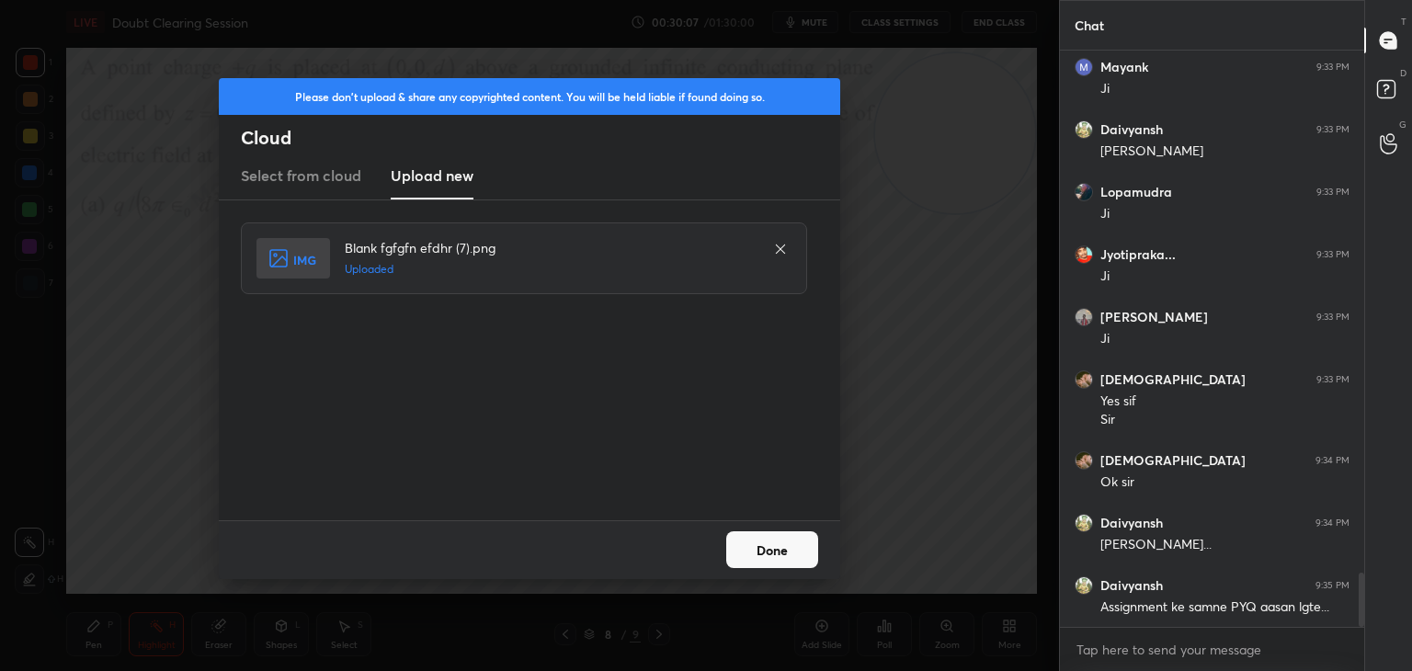
click at [775, 554] on button "Done" at bounding box center [772, 549] width 92 height 37
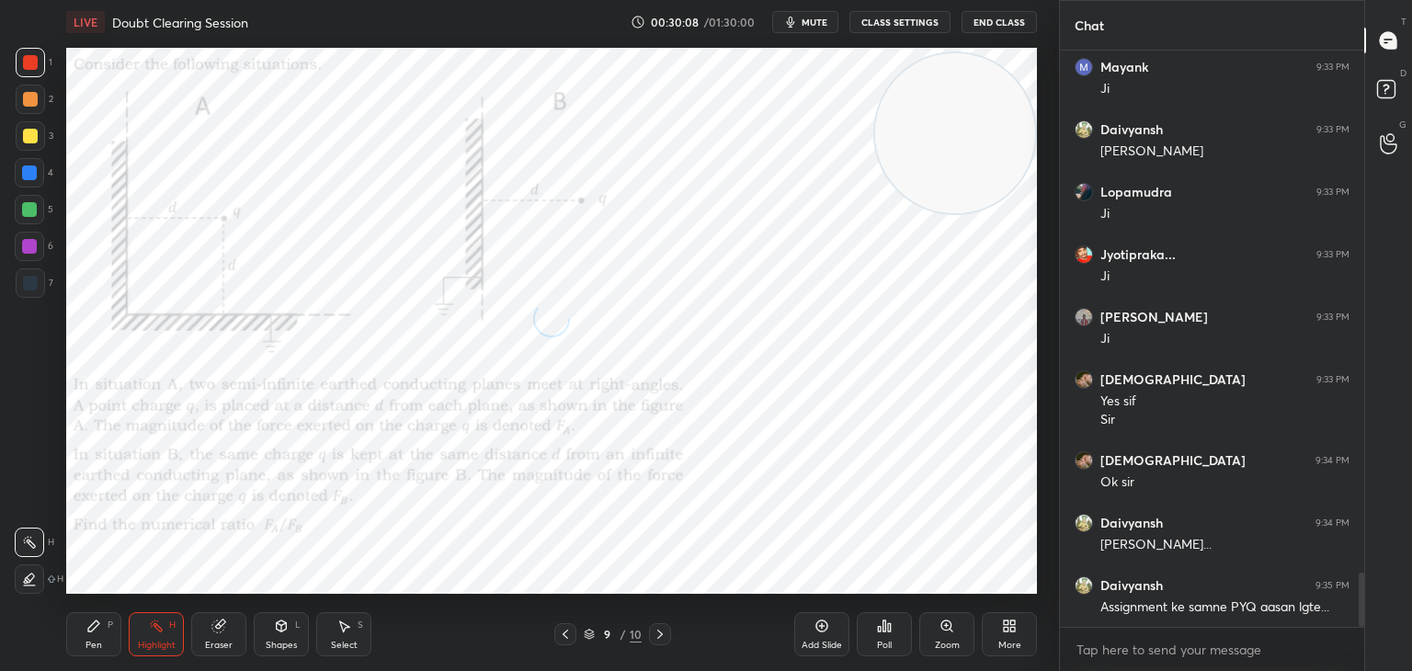
click at [948, 97] on video at bounding box center [955, 133] width 160 height 160
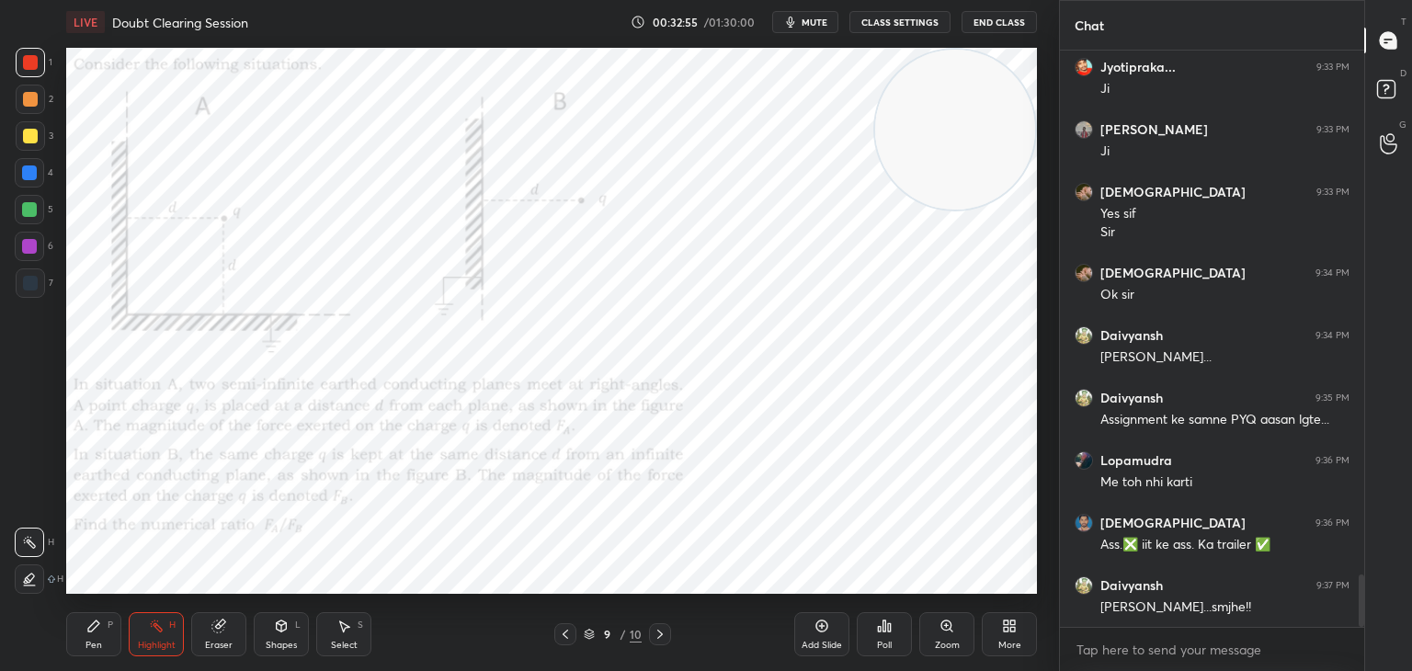
scroll to position [5796, 0]
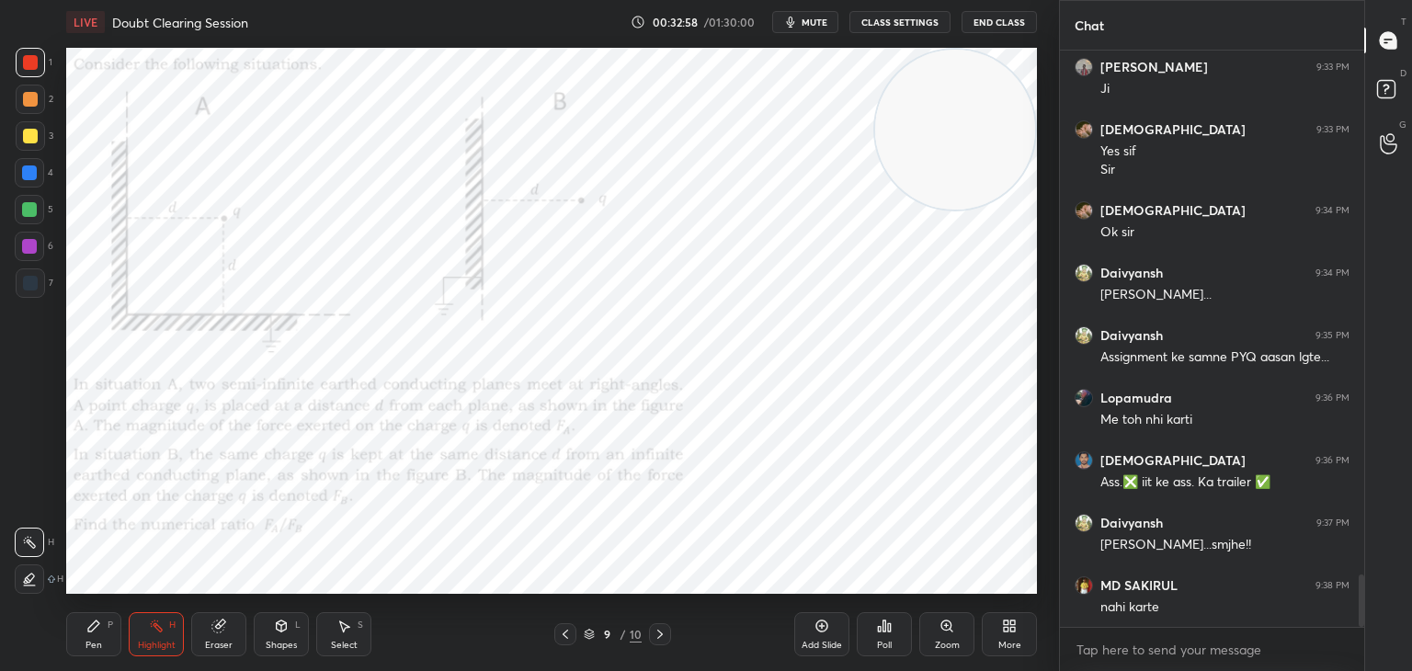
drag, startPoint x: 955, startPoint y: 148, endPoint x: 1000, endPoint y: 115, distance: 55.9
click at [1018, 122] on video at bounding box center [955, 130] width 160 height 160
click at [824, 23] on span "mute" at bounding box center [815, 22] width 26 height 13
click at [821, 23] on span "unmute" at bounding box center [813, 22] width 40 height 13
click at [815, 21] on span "mute" at bounding box center [815, 22] width 26 height 13
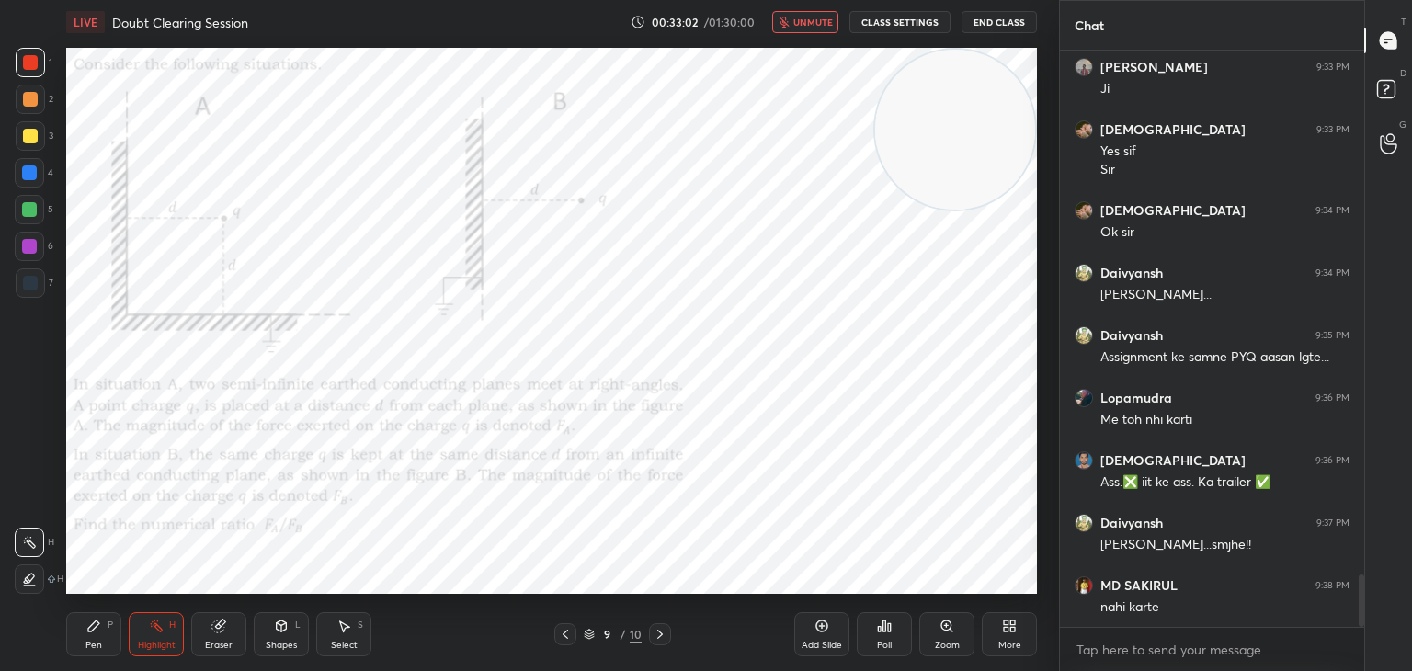
click at [810, 23] on span "unmute" at bounding box center [813, 22] width 40 height 13
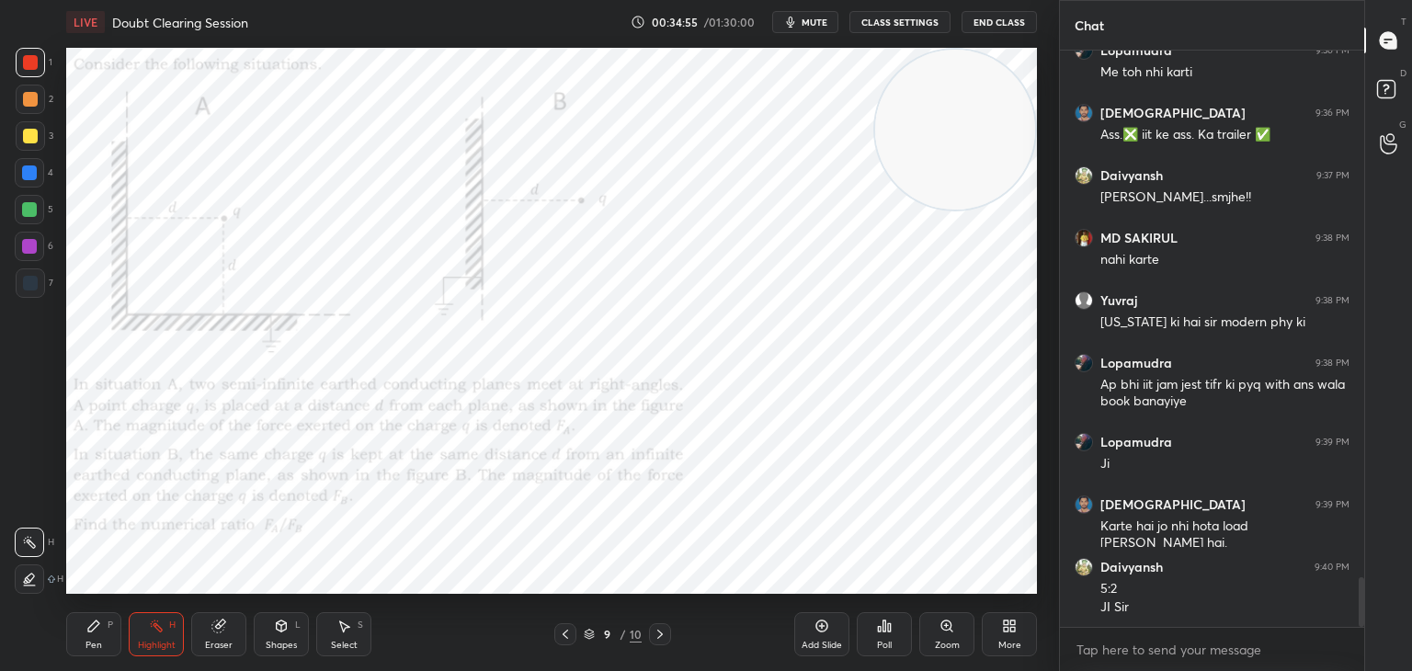
scroll to position [6206, 0]
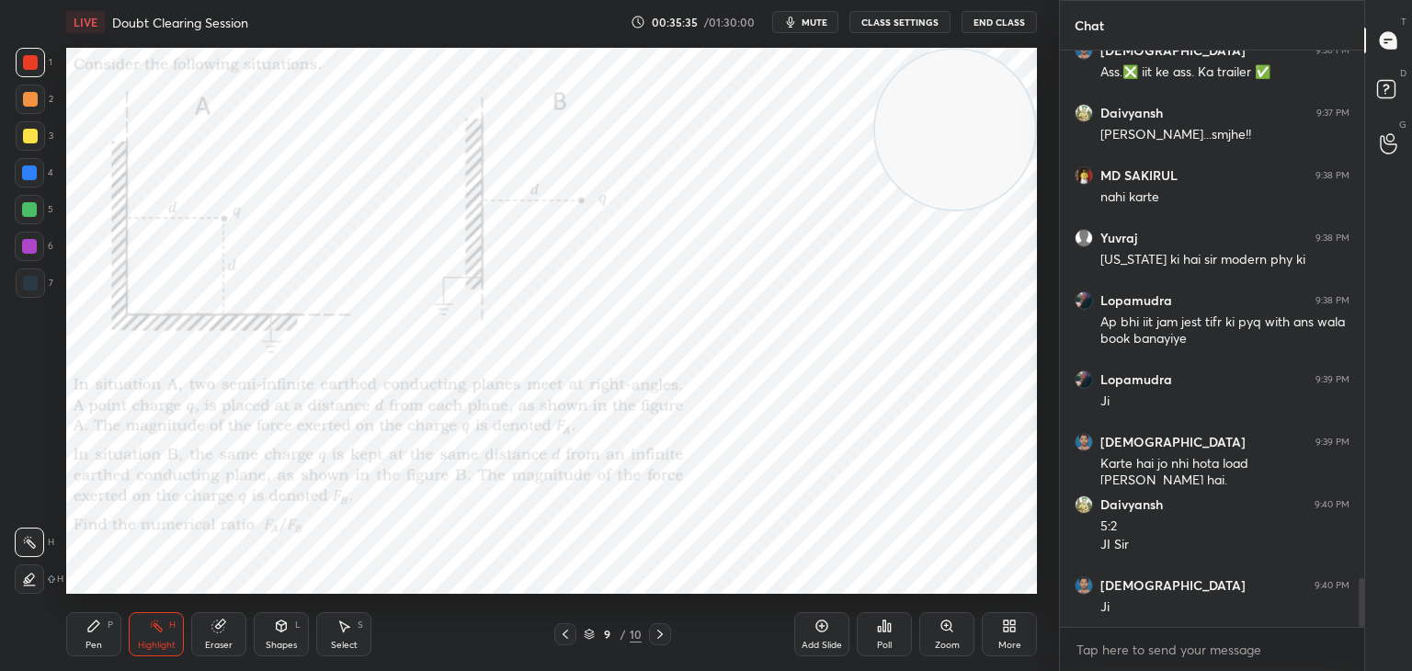
click at [808, 20] on button "mute" at bounding box center [805, 22] width 66 height 22
click at [805, 25] on span "unmute" at bounding box center [813, 22] width 40 height 13
click at [803, 23] on button "mute" at bounding box center [805, 22] width 66 height 22
click at [802, 23] on span "unmute" at bounding box center [813, 22] width 40 height 13
click at [803, 23] on button "mute" at bounding box center [805, 22] width 66 height 22
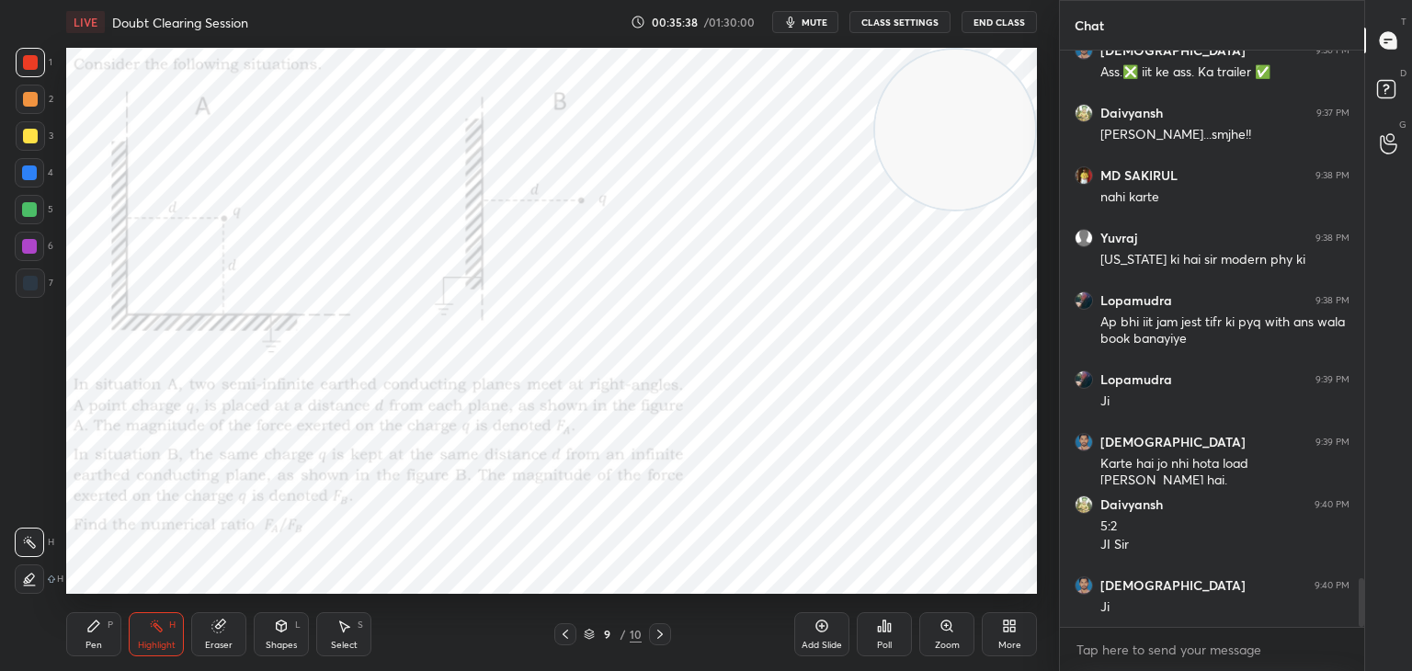
click at [803, 24] on span "mute" at bounding box center [815, 22] width 26 height 13
click at [806, 25] on span "mute" at bounding box center [815, 22] width 26 height 13
click at [810, 21] on span "unmute" at bounding box center [813, 22] width 40 height 13
click at [813, 23] on span "mute" at bounding box center [815, 22] width 26 height 13
click at [813, 21] on span "unmute" at bounding box center [813, 22] width 40 height 13
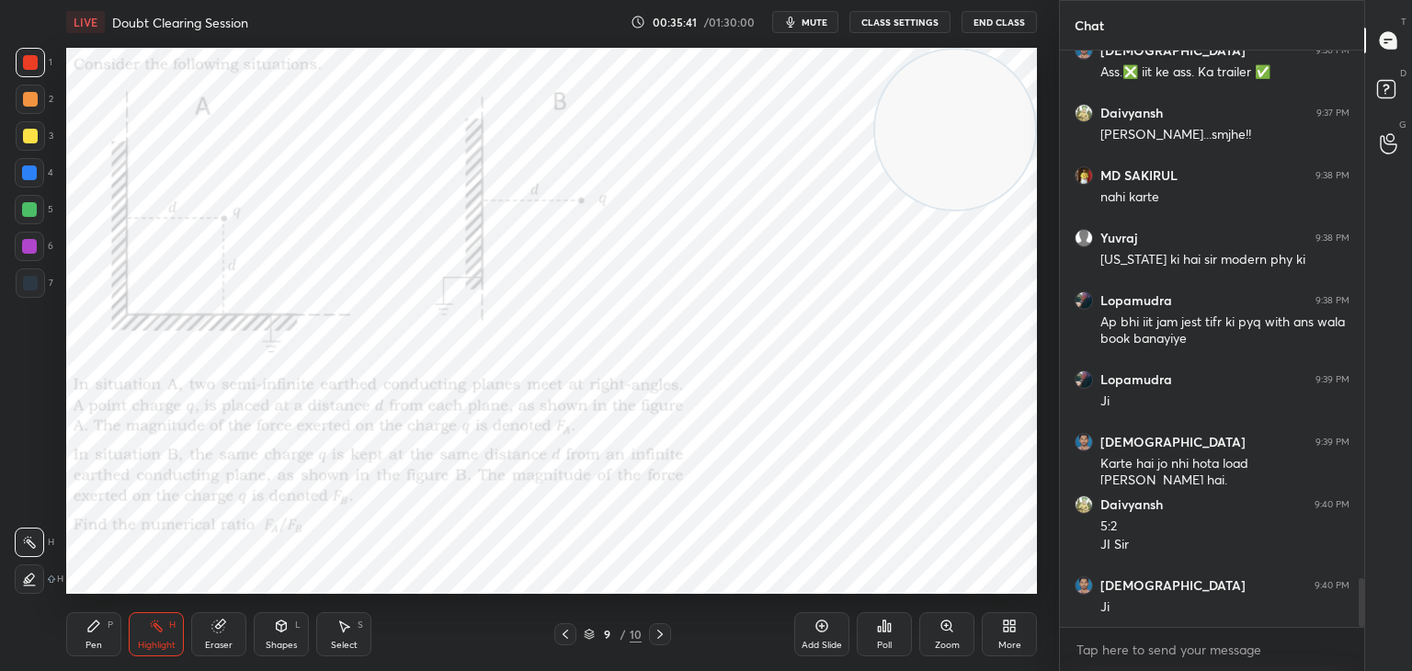
click at [815, 21] on span "mute" at bounding box center [815, 22] width 26 height 13
click at [815, 20] on span "unmute" at bounding box center [813, 22] width 40 height 13
click at [815, 23] on span "mute" at bounding box center [815, 22] width 26 height 13
click at [815, 23] on span "unmute" at bounding box center [813, 22] width 40 height 13
click at [813, 21] on span "mute" at bounding box center [815, 22] width 26 height 13
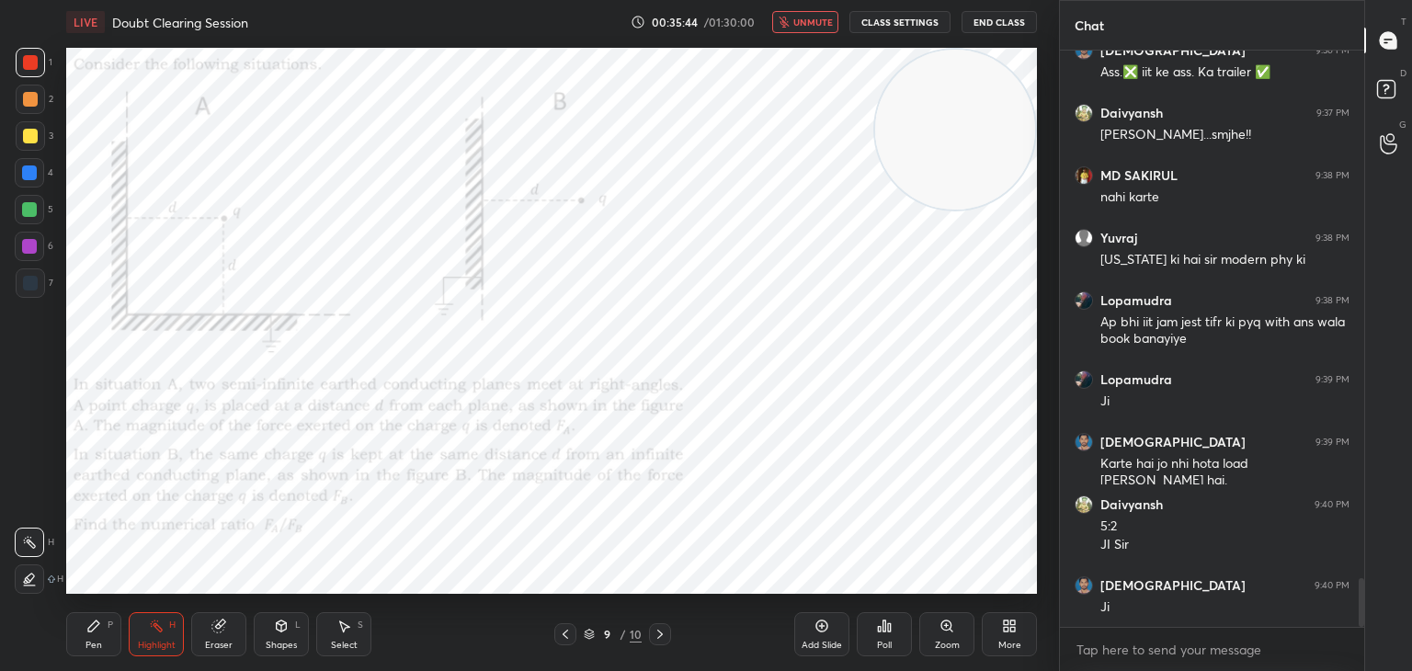
click at [813, 23] on span "unmute" at bounding box center [813, 22] width 40 height 13
click at [814, 23] on span "mute" at bounding box center [815, 22] width 26 height 13
click at [813, 23] on span "unmute" at bounding box center [813, 22] width 40 height 13
click at [810, 24] on span "mute" at bounding box center [815, 22] width 26 height 13
click at [815, 23] on span "unmute" at bounding box center [813, 22] width 40 height 13
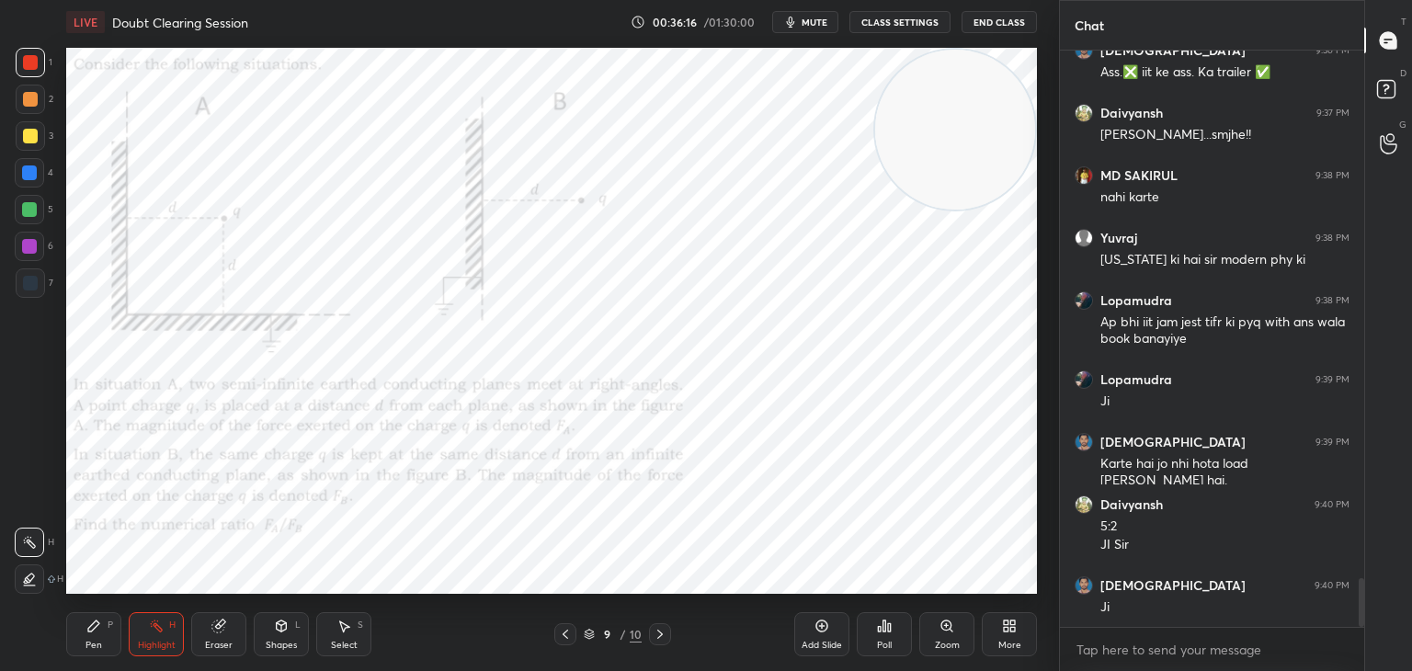
scroll to position [6268, 0]
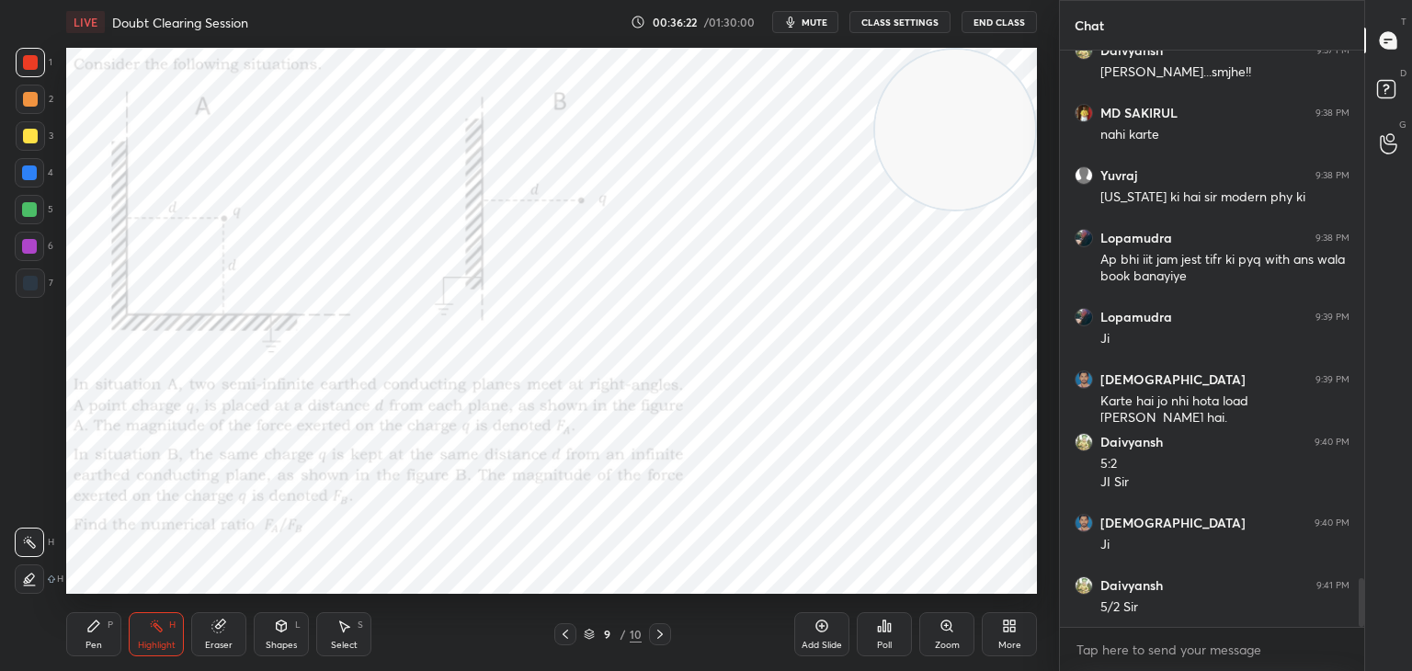
click at [827, 14] on button "mute" at bounding box center [805, 22] width 66 height 22
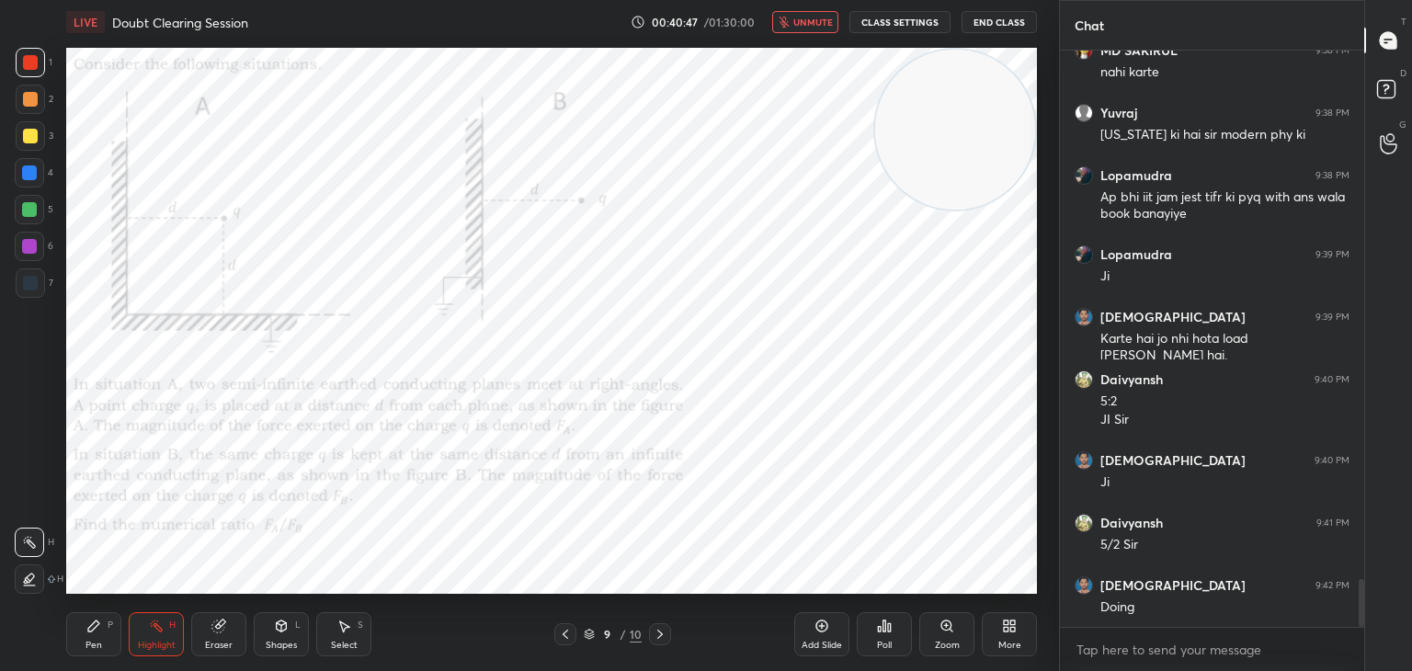
drag, startPoint x: 809, startPoint y: 22, endPoint x: 809, endPoint y: 44, distance: 22.1
click at [809, 23] on span "unmute" at bounding box center [813, 22] width 40 height 13
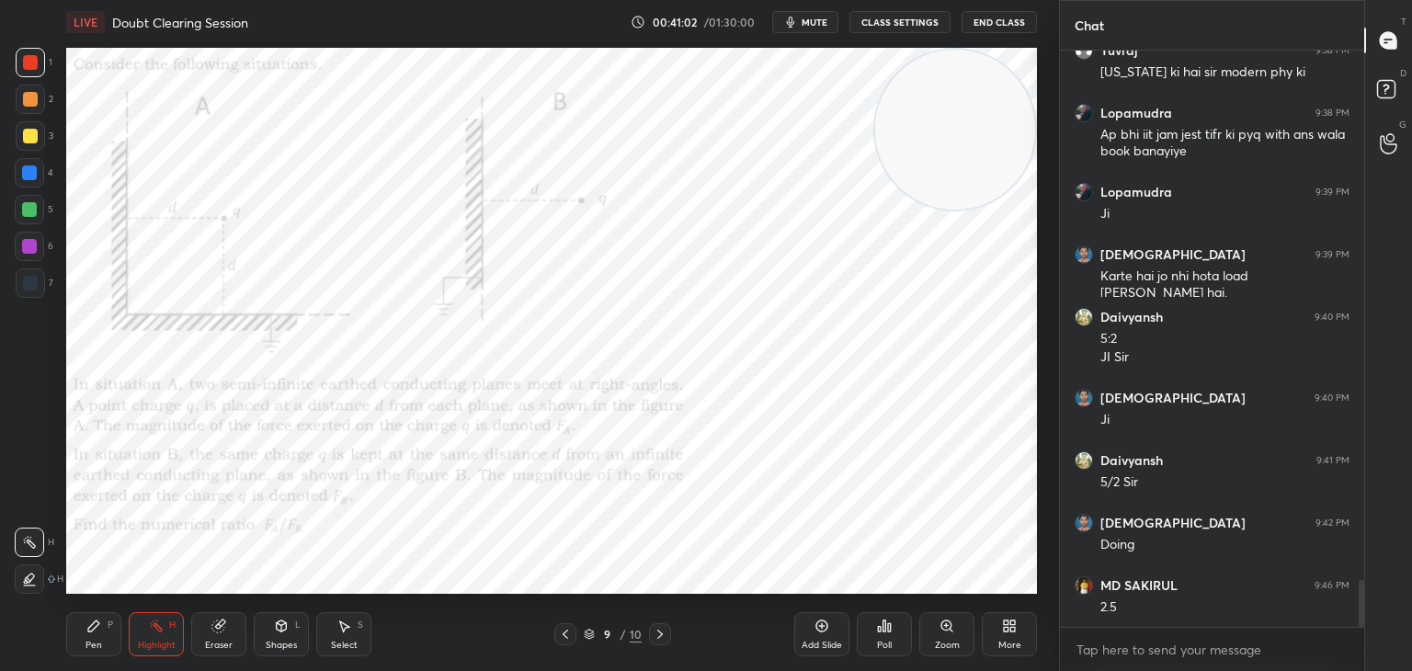
scroll to position [6456, 0]
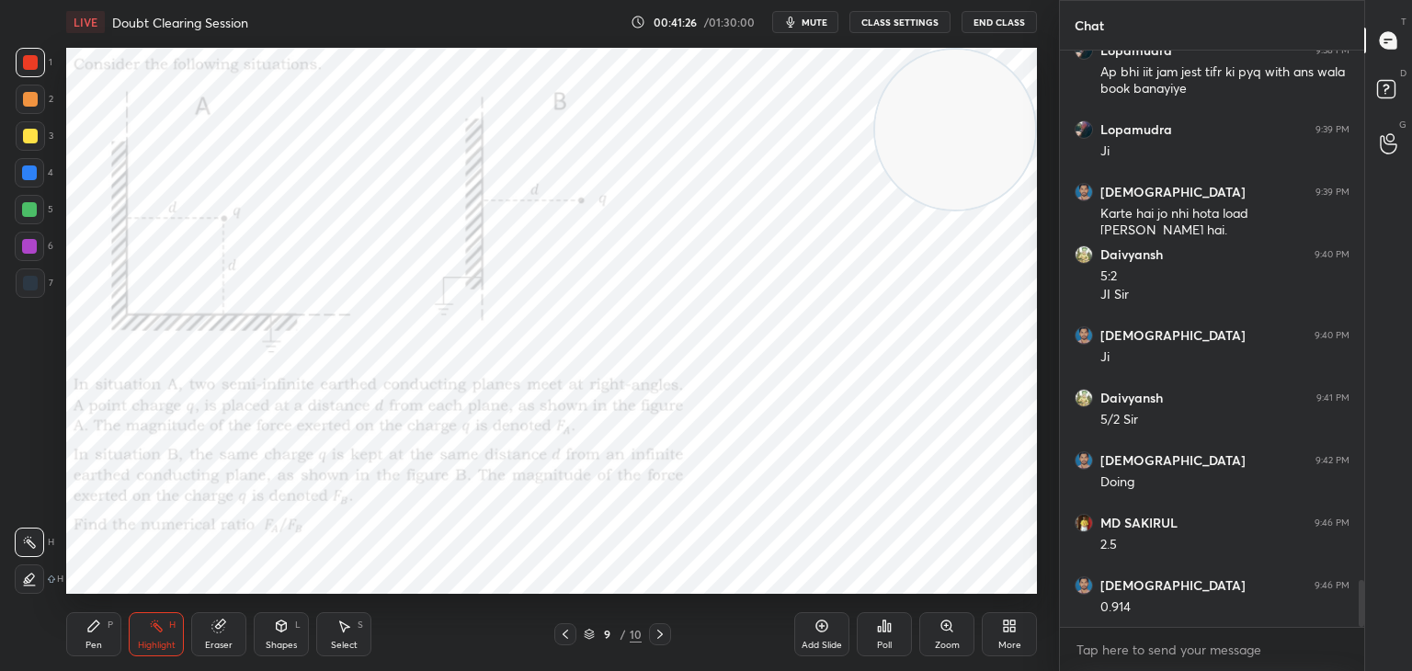
drag, startPoint x: 808, startPoint y: 20, endPoint x: 816, endPoint y: 30, distance: 13.1
click at [808, 22] on span "mute" at bounding box center [815, 22] width 26 height 13
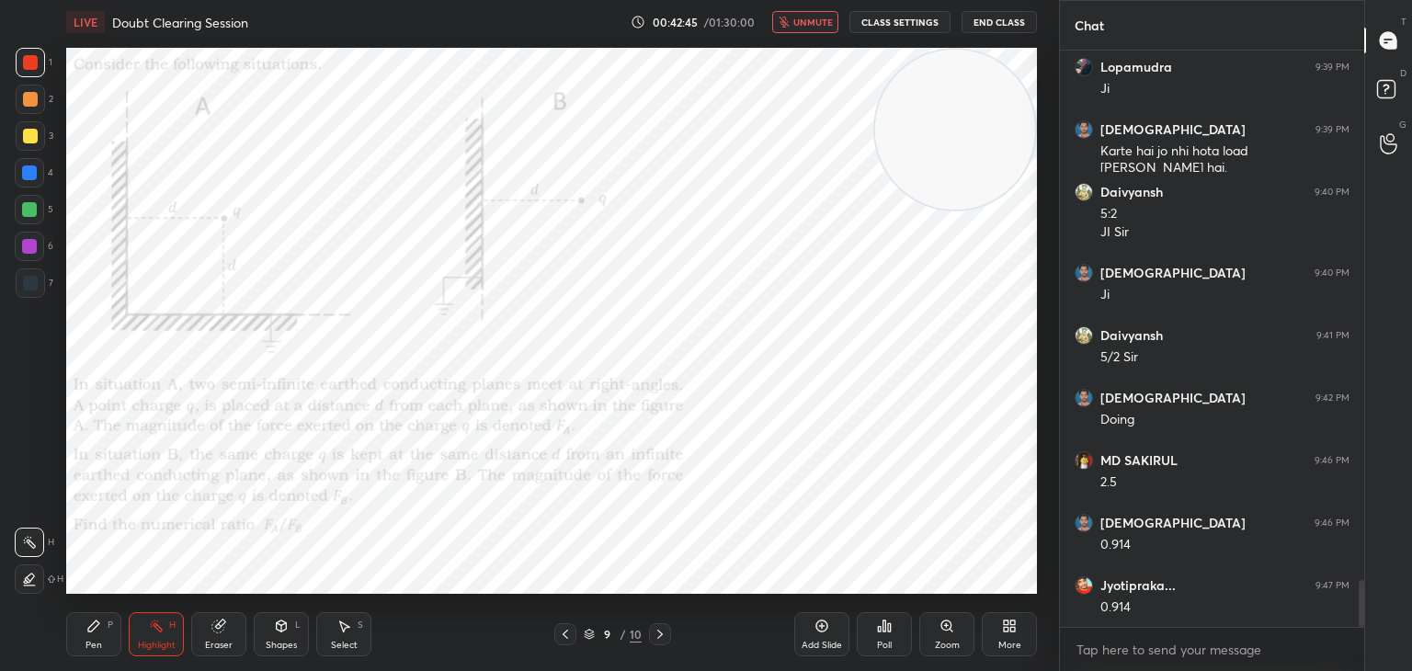
scroll to position [6581, 0]
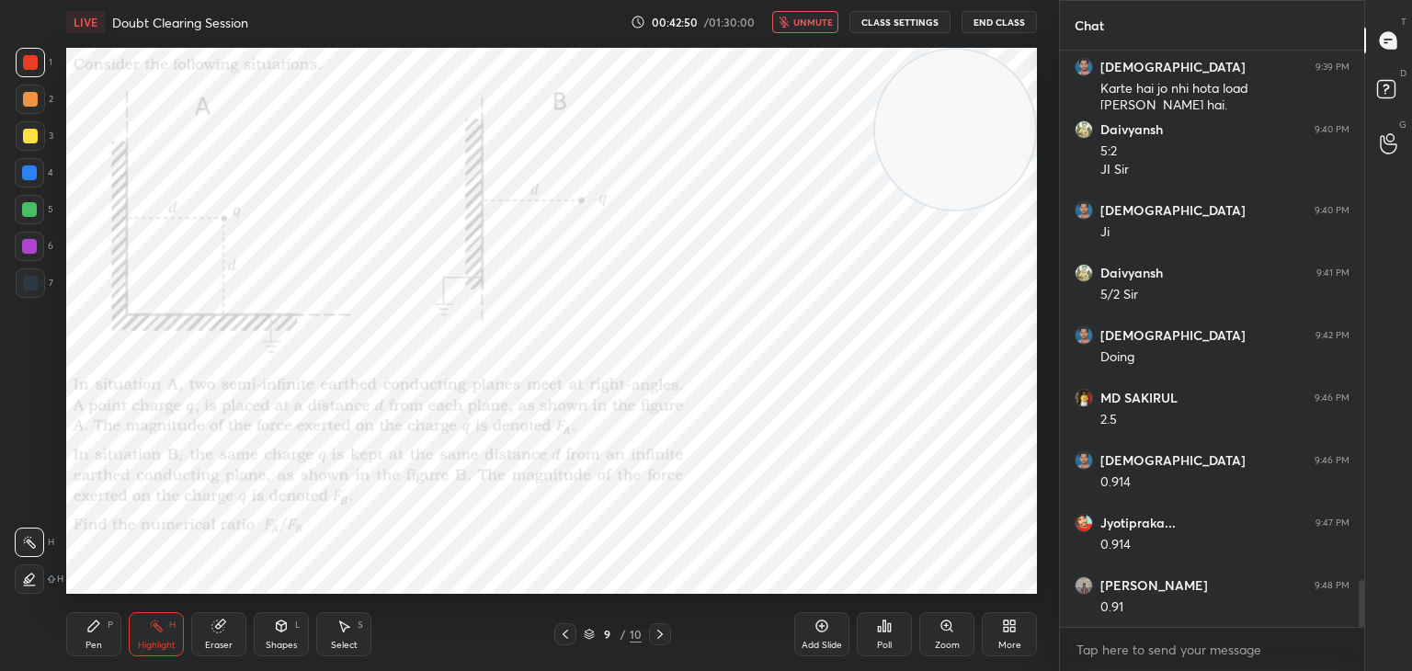
click at [814, 22] on span "unmute" at bounding box center [813, 22] width 40 height 13
click at [657, 642] on div at bounding box center [660, 634] width 22 height 22
click at [286, 629] on icon at bounding box center [281, 626] width 15 height 15
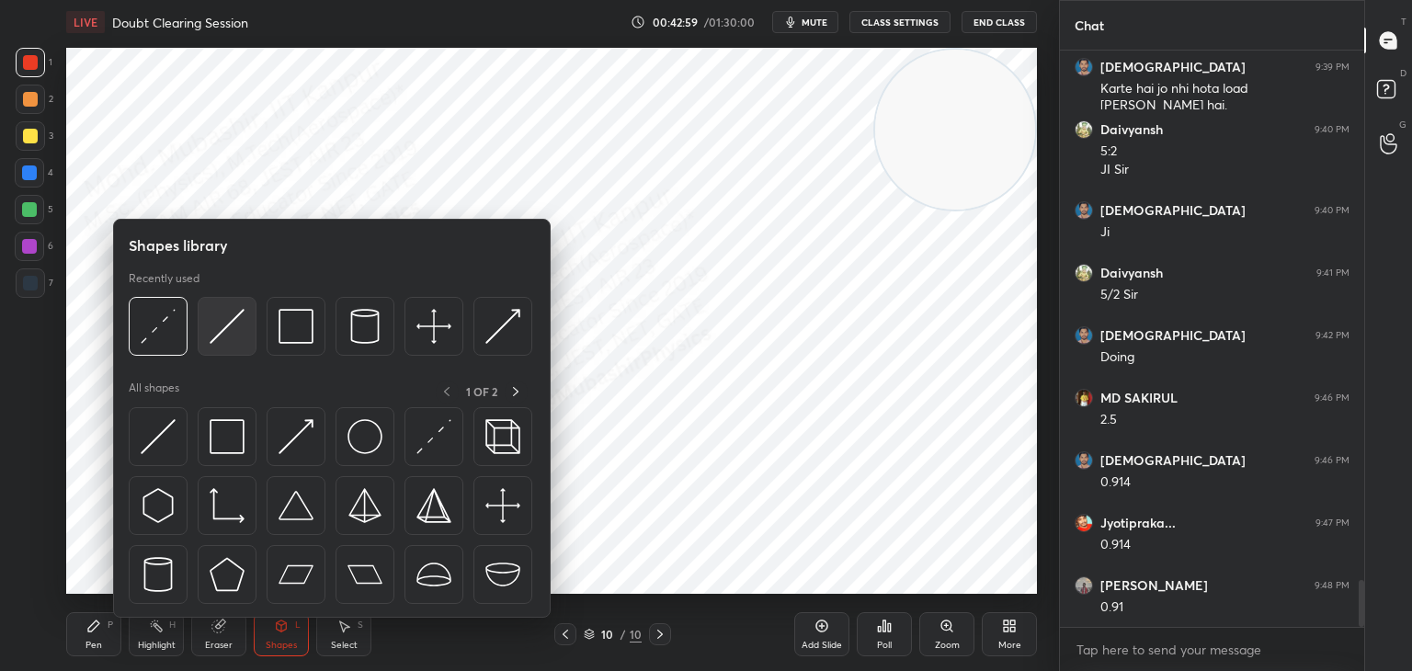
click at [221, 333] on img at bounding box center [227, 326] width 35 height 35
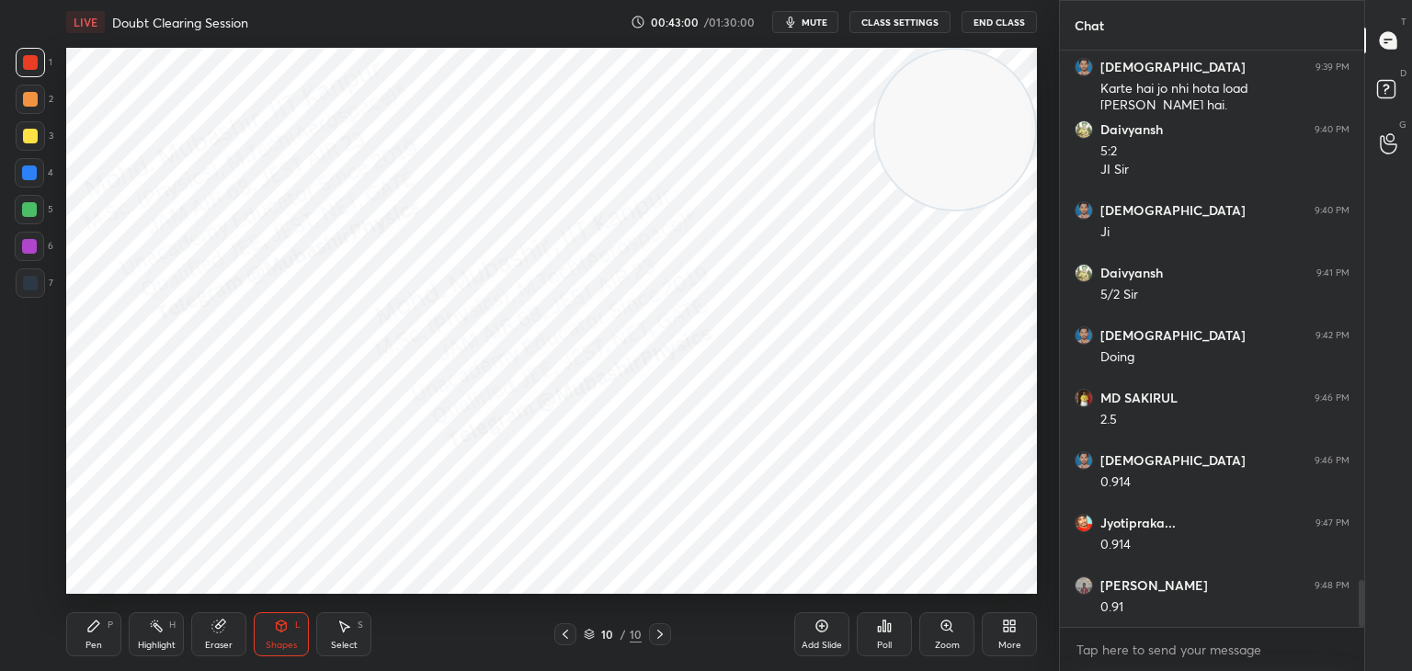
click at [36, 247] on div at bounding box center [29, 246] width 15 height 15
click at [277, 633] on div "Shapes L" at bounding box center [281, 634] width 55 height 44
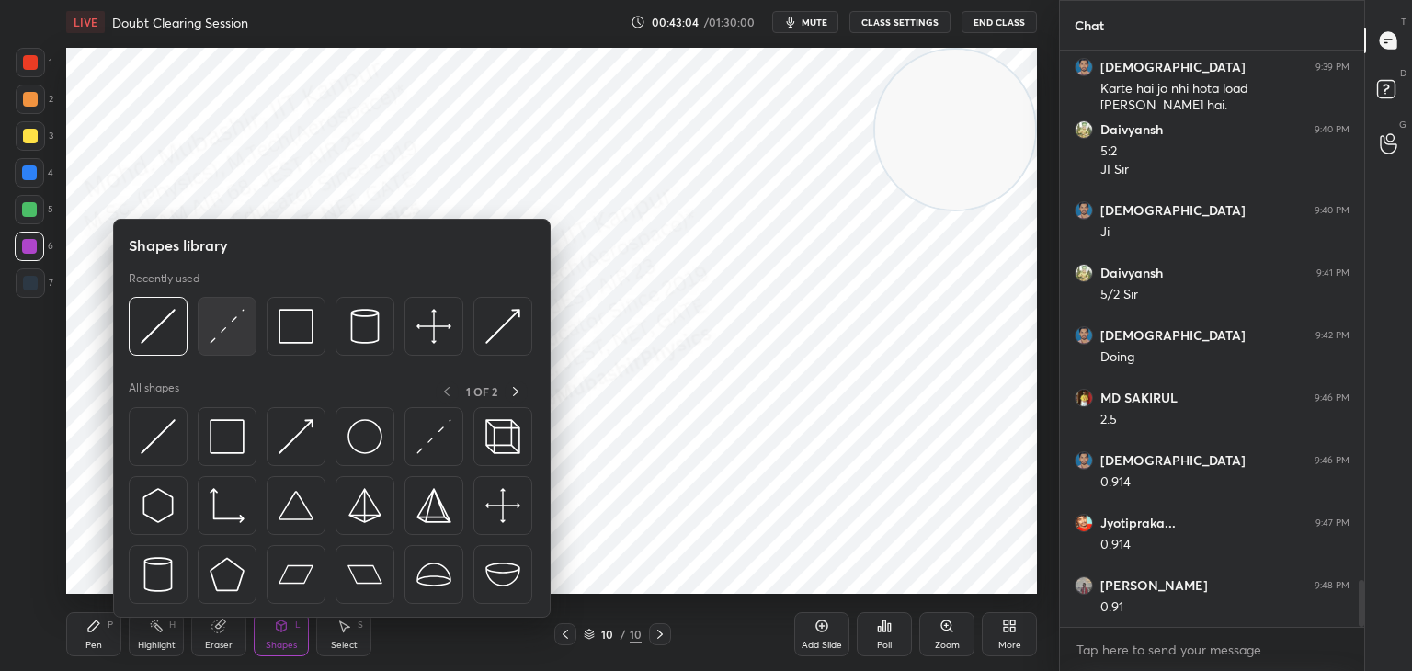
click at [239, 328] on img at bounding box center [227, 326] width 35 height 35
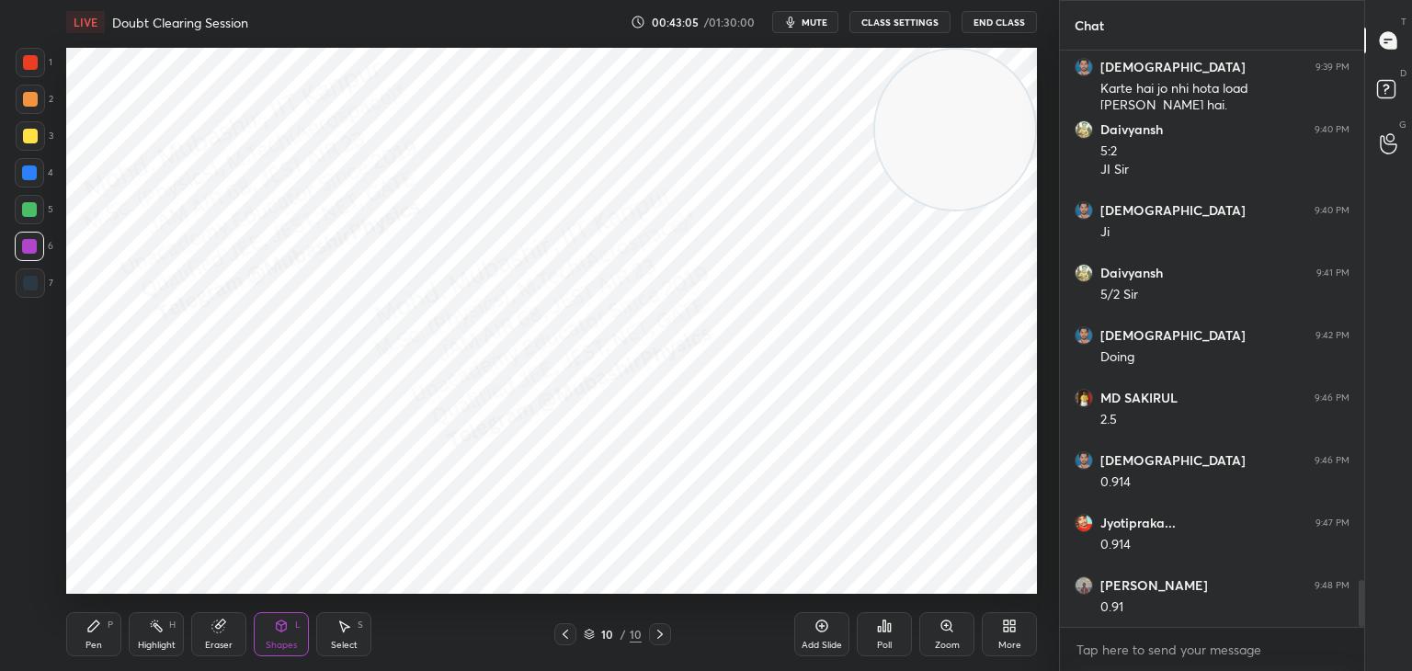
scroll to position [6643, 0]
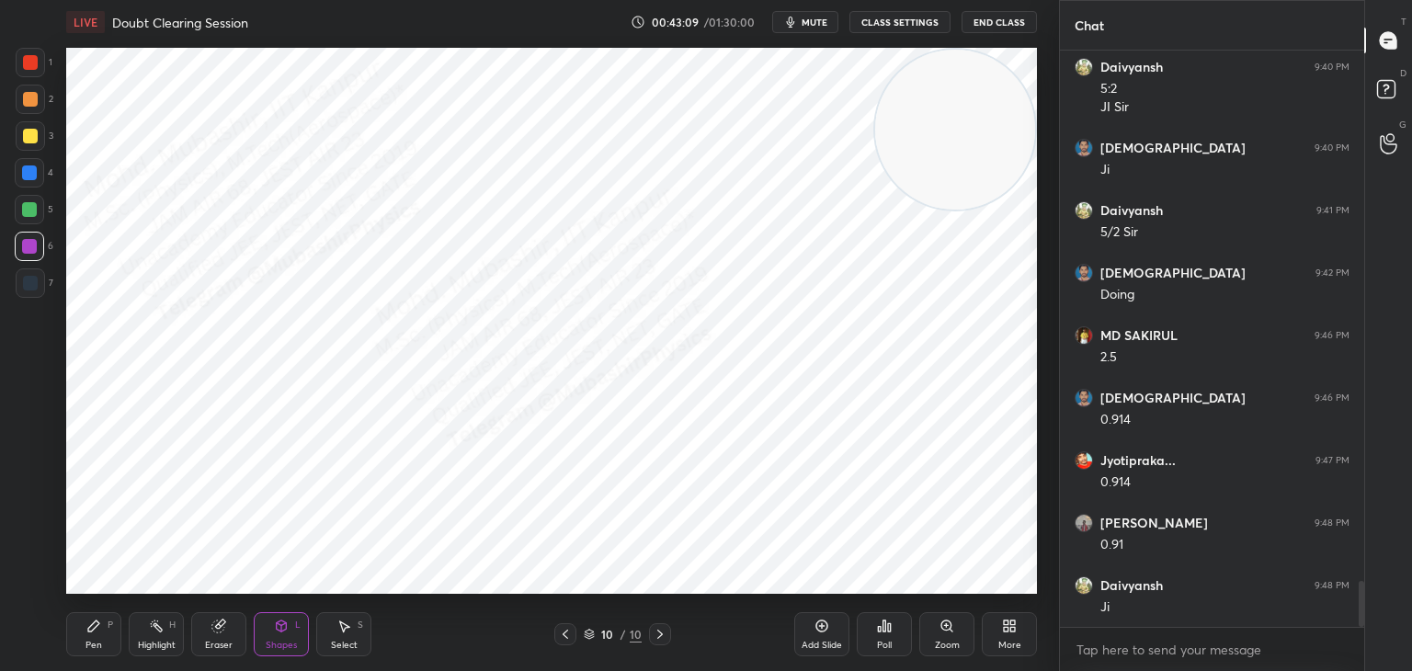
click at [560, 629] on icon at bounding box center [565, 634] width 15 height 15
click at [655, 633] on icon at bounding box center [660, 634] width 15 height 15
click at [277, 647] on div "Shapes" at bounding box center [281, 645] width 31 height 9
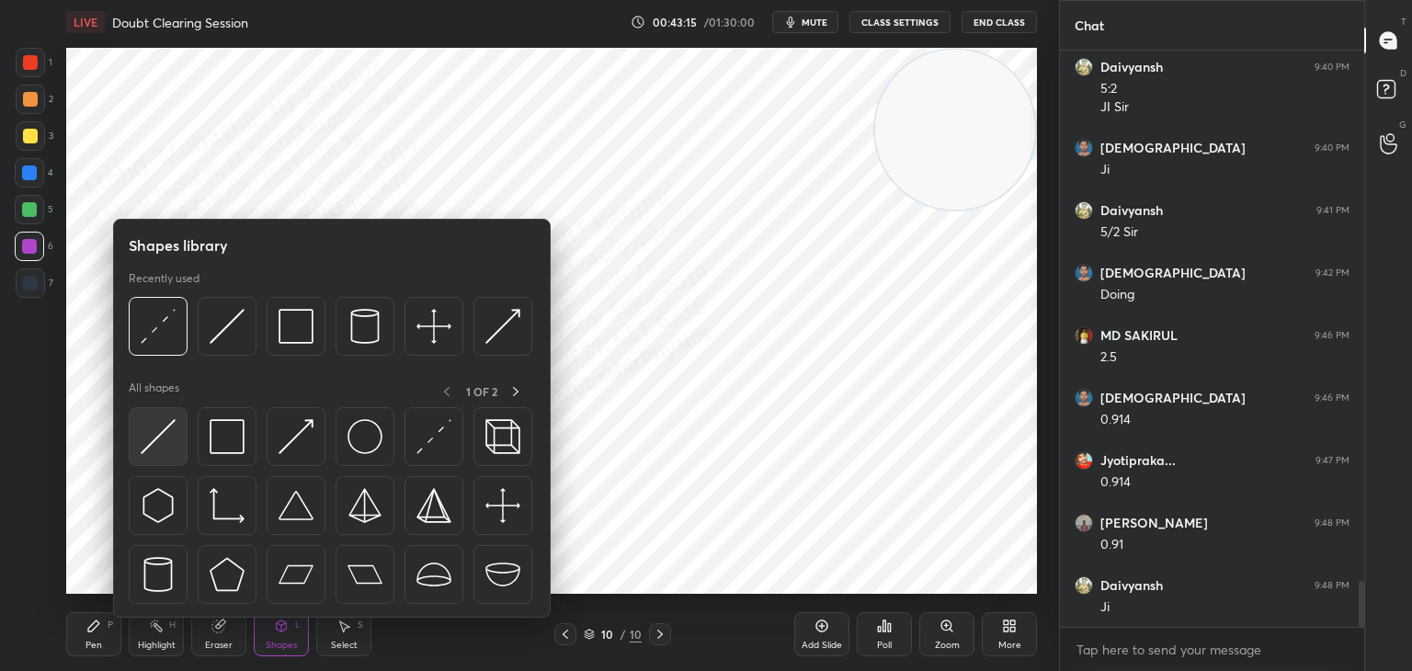
click at [159, 434] on img at bounding box center [158, 436] width 35 height 35
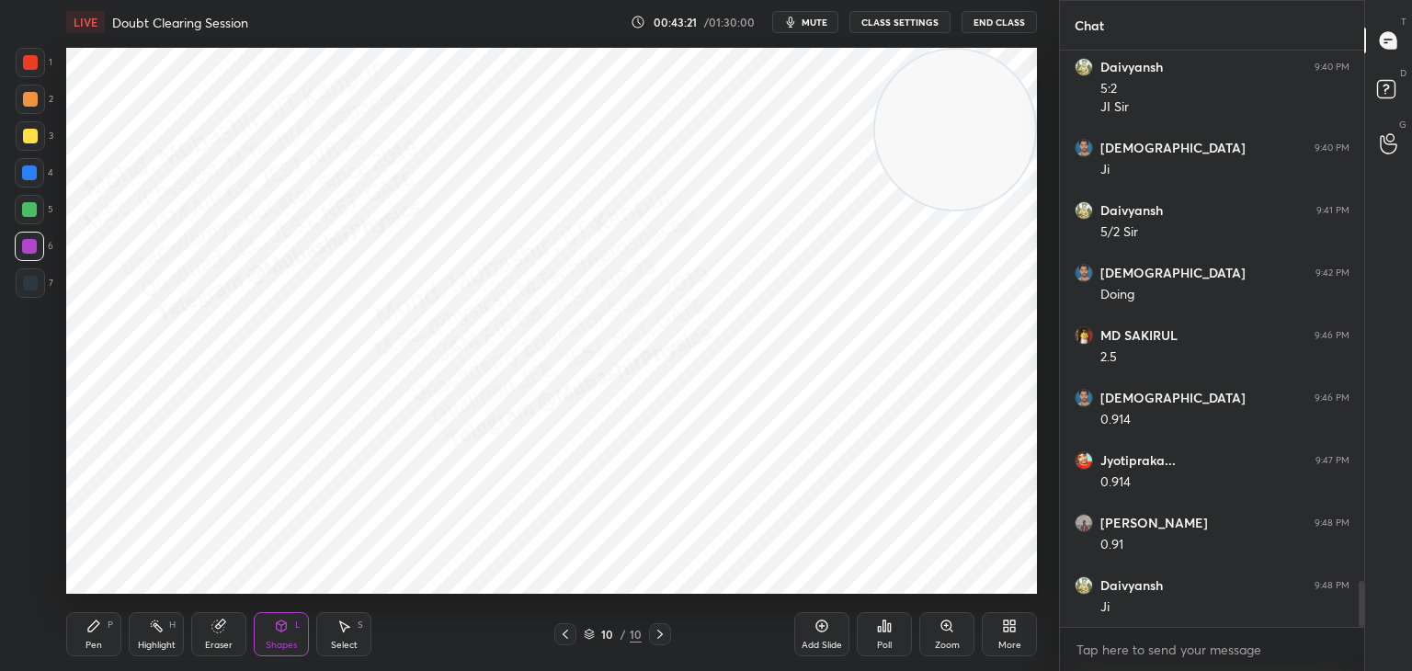
click at [567, 631] on icon at bounding box center [565, 634] width 15 height 15
click at [659, 637] on icon at bounding box center [660, 634] width 15 height 15
click at [328, 621] on div "Select S" at bounding box center [343, 634] width 55 height 44
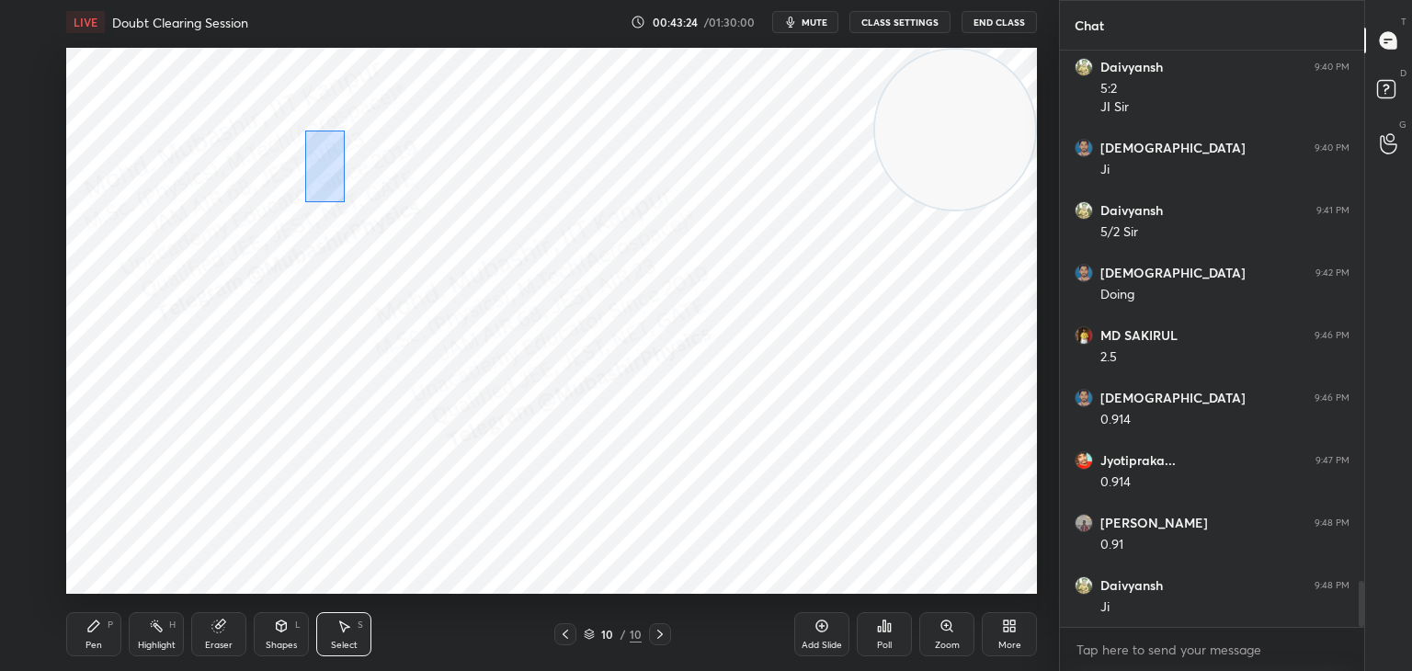
drag, startPoint x: 305, startPoint y: 119, endPoint x: 439, endPoint y: 327, distance: 247.6
click at [427, 324] on div "0 ° Undo Copy Paste here Duplicate Duplicate to new slide Delete" at bounding box center [551, 321] width 971 height 546
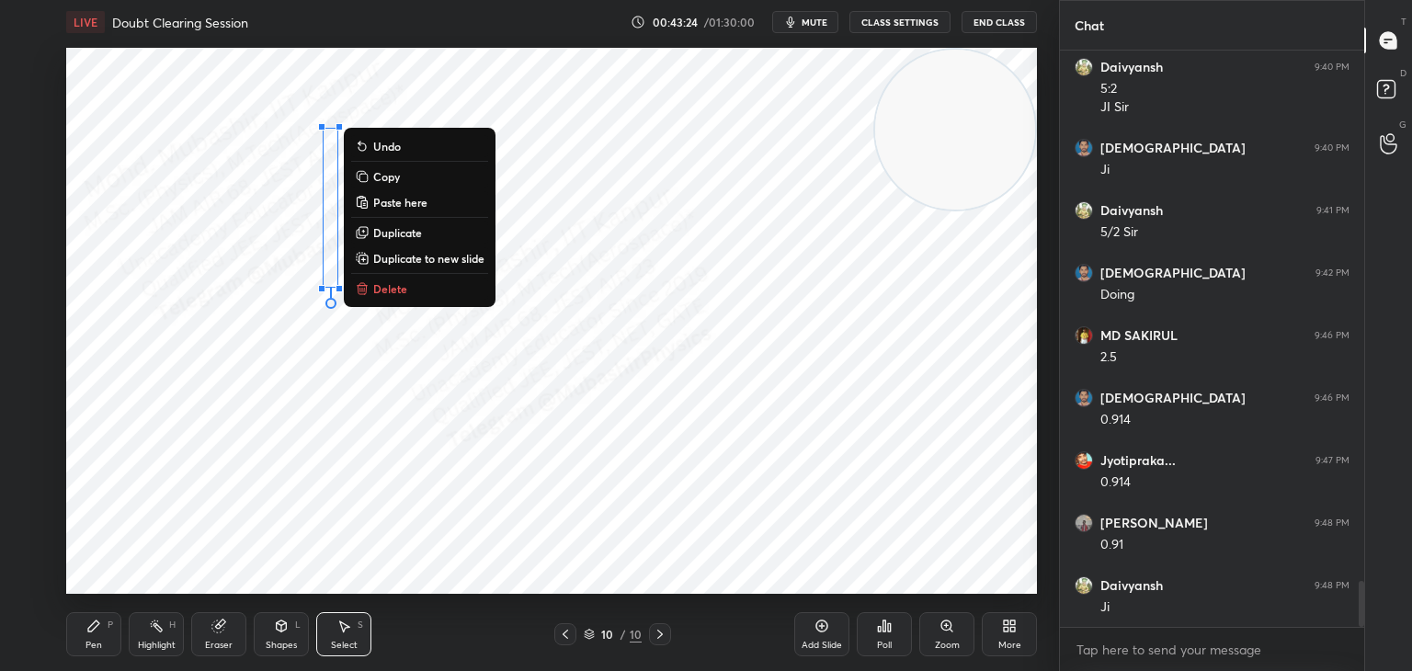
click at [411, 230] on p "Duplicate" at bounding box center [397, 232] width 49 height 15
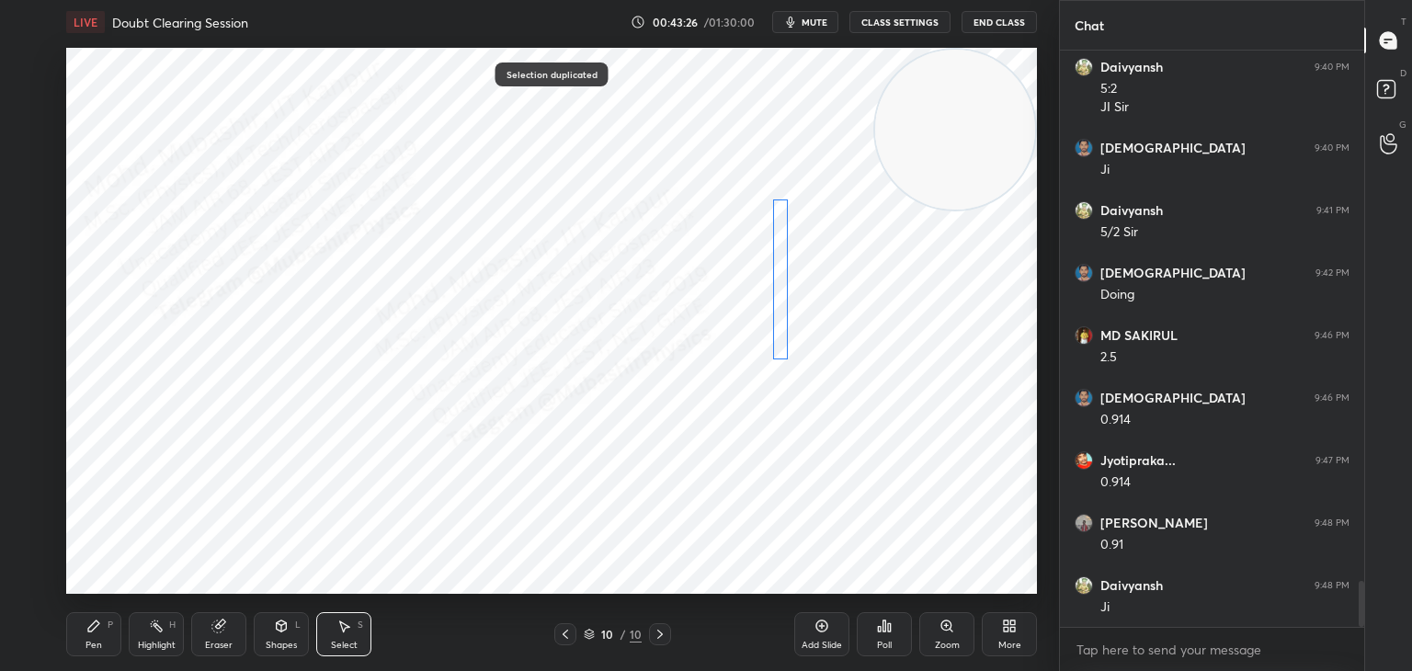
drag, startPoint x: 350, startPoint y: 279, endPoint x: 761, endPoint y: 350, distance: 417.0
click at [779, 327] on div "0 ° Undo Copy Paste here Duplicate Duplicate to new slide Delete" at bounding box center [551, 321] width 971 height 546
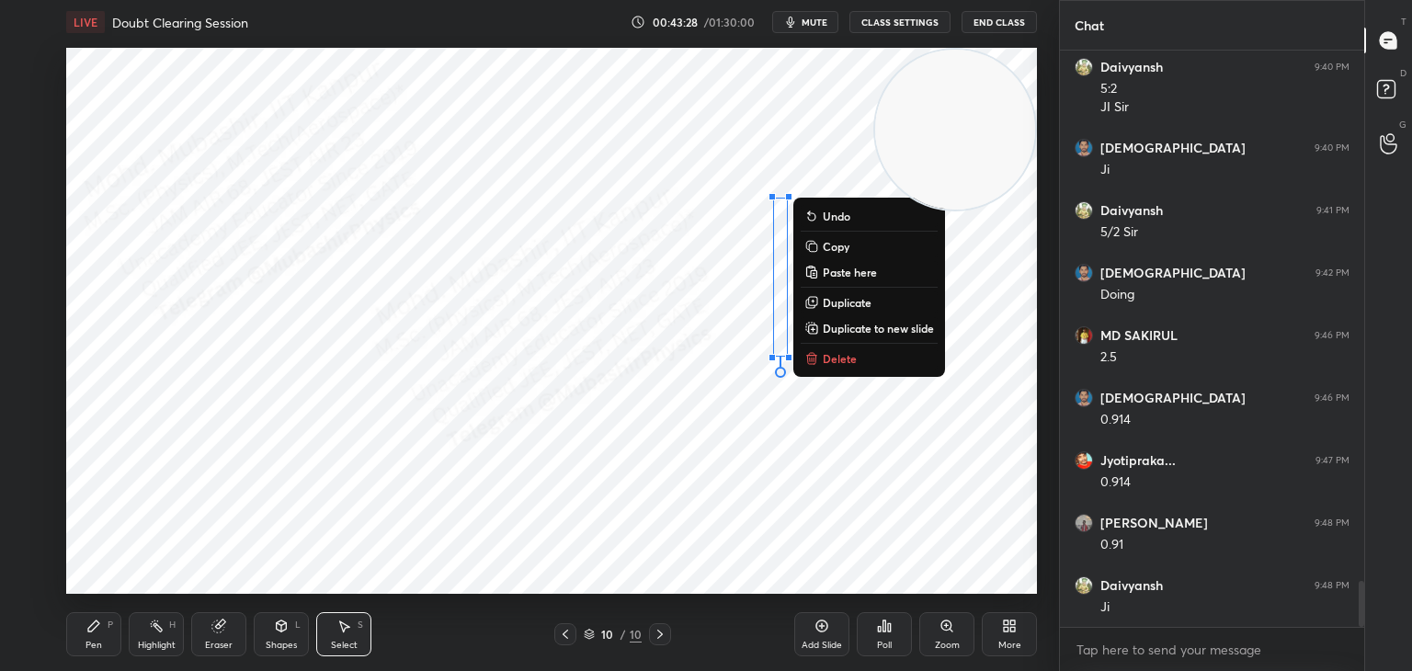
click at [845, 303] on p "Duplicate" at bounding box center [847, 302] width 49 height 15
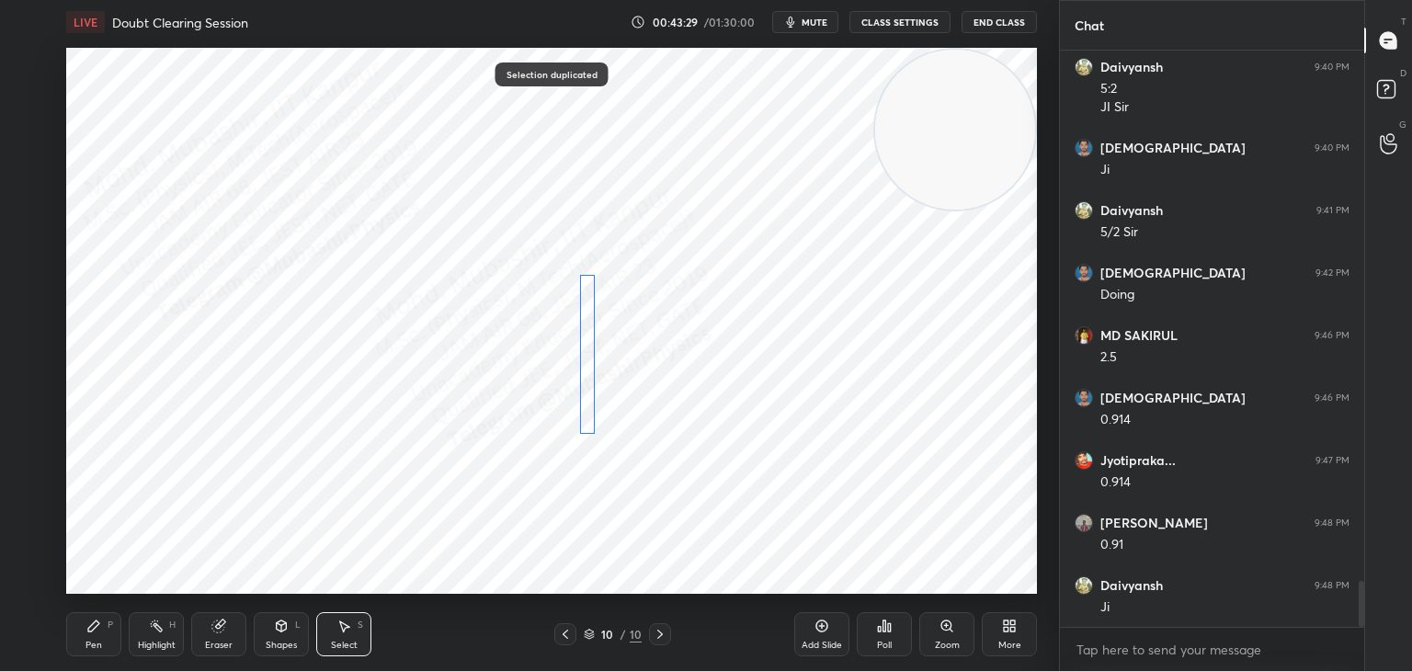
drag, startPoint x: 797, startPoint y: 346, endPoint x: 586, endPoint y: 416, distance: 222.7
click at [582, 401] on div "0 ° Undo Copy Paste here Duplicate Duplicate to new slide Delete" at bounding box center [551, 321] width 971 height 546
drag, startPoint x: 585, startPoint y: 452, endPoint x: 772, endPoint y: 354, distance: 211.8
click at [762, 357] on div "90 ° Undo Copy Paste here Duplicate Duplicate to new slide Delete" at bounding box center [551, 321] width 971 height 546
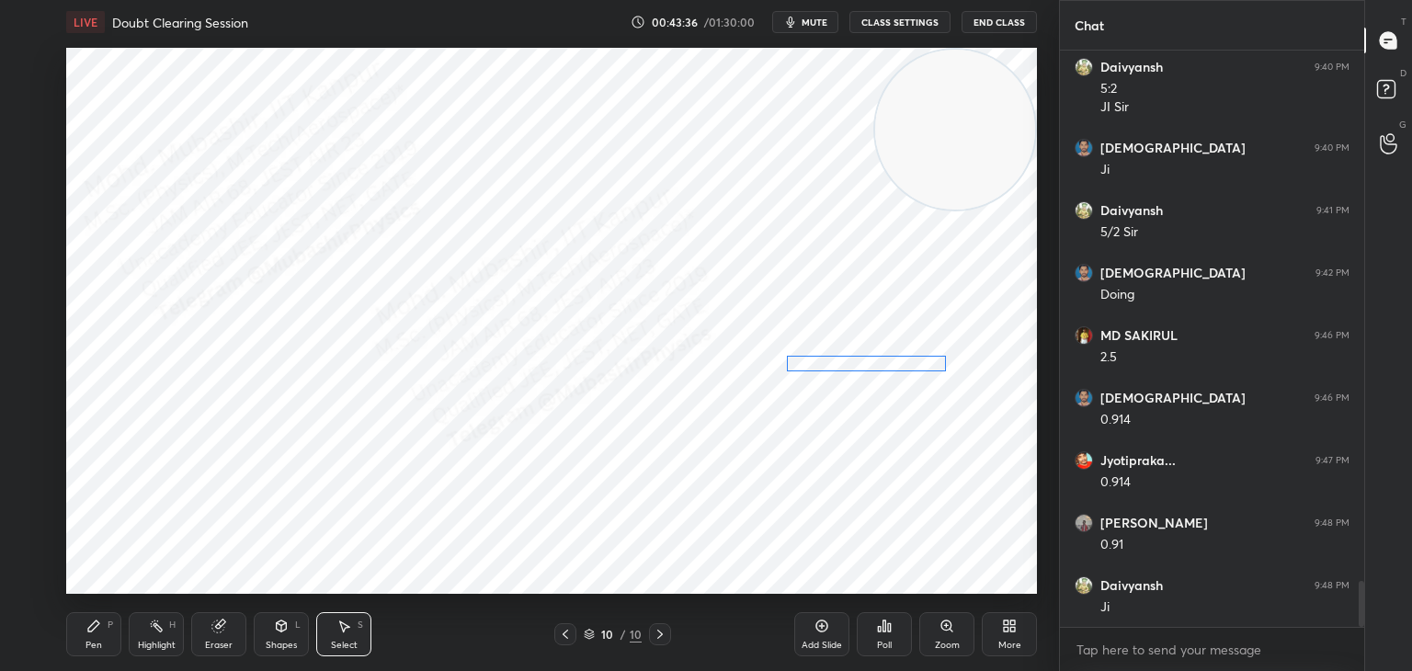
drag, startPoint x: 596, startPoint y: 354, endPoint x: 874, endPoint y: 361, distance: 278.7
click at [874, 361] on div "0 ° Undo Copy Paste here Duplicate Duplicate to new slide Delete" at bounding box center [551, 321] width 971 height 546
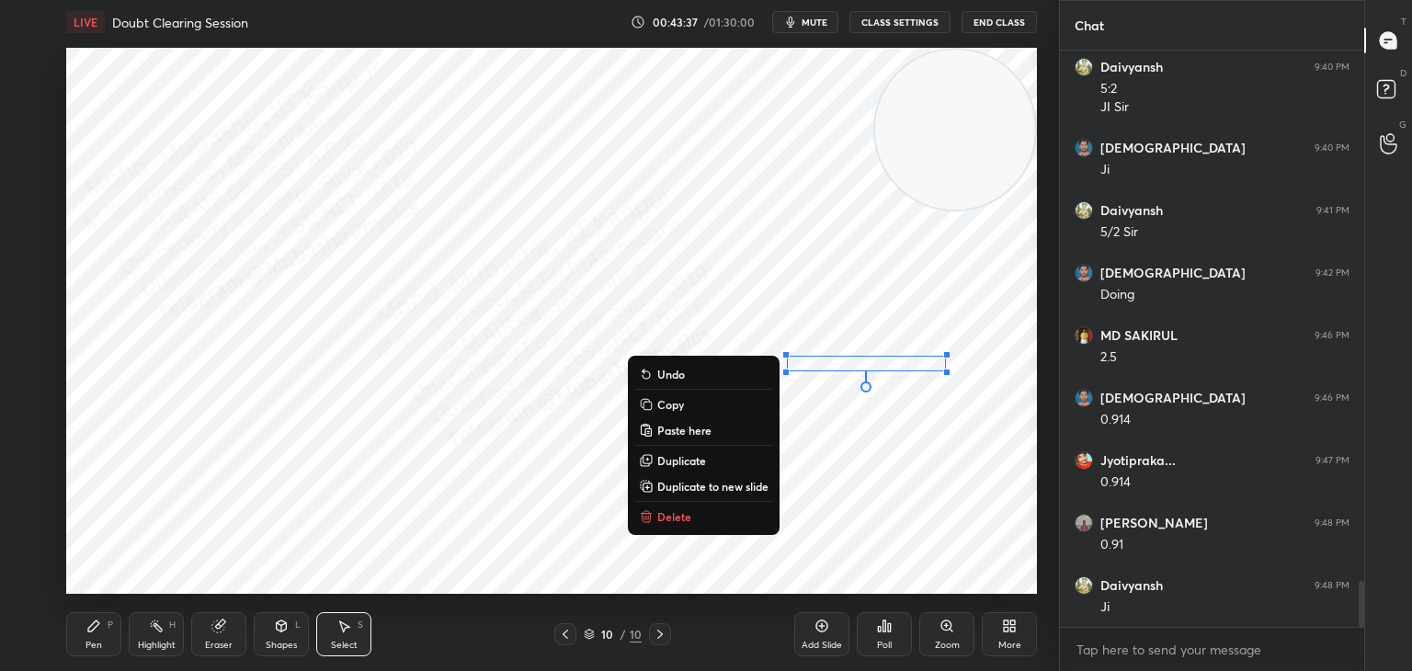
click at [725, 191] on div "0 ° Undo Copy Paste here Duplicate Duplicate to new slide Delete" at bounding box center [551, 321] width 971 height 546
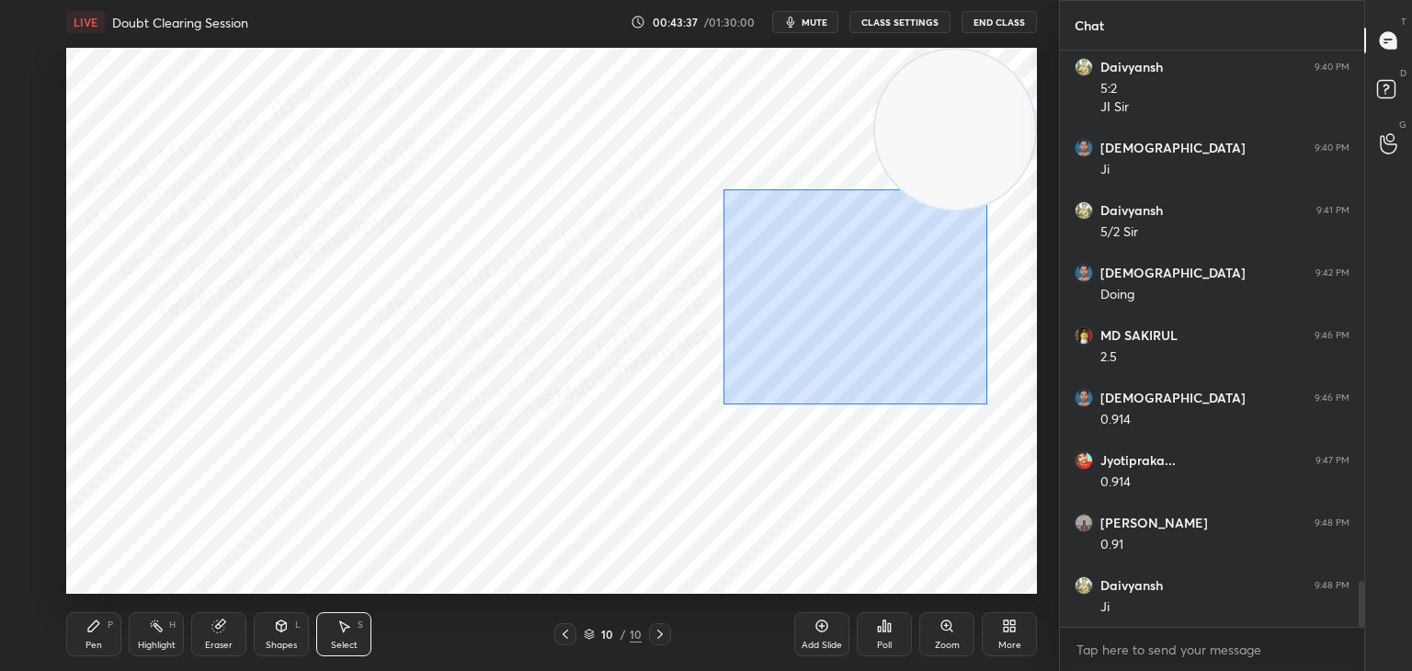
drag, startPoint x: 758, startPoint y: 211, endPoint x: 942, endPoint y: 371, distance: 244.3
click at [990, 405] on div "0 ° Undo Copy Paste here Duplicate Duplicate to new slide Delete" at bounding box center [551, 321] width 971 height 546
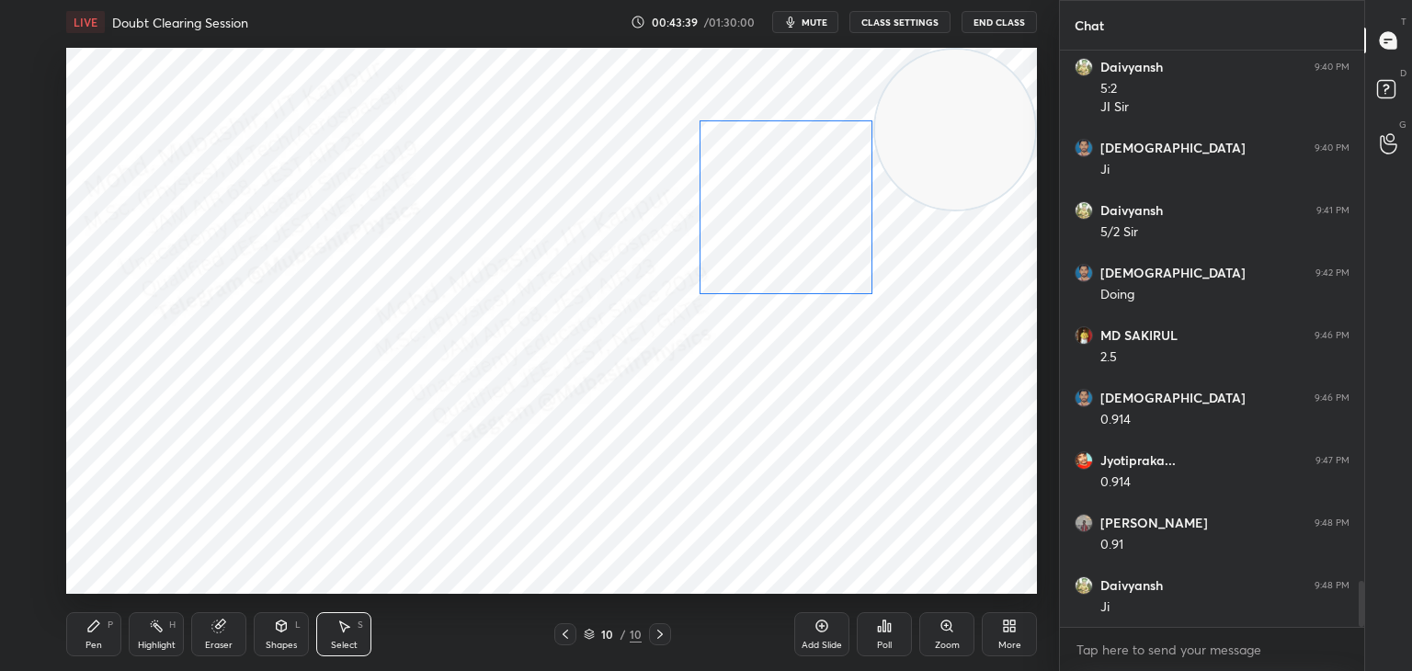
drag, startPoint x: 869, startPoint y: 327, endPoint x: 788, endPoint y: 241, distance: 118.4
click at [794, 250] on div "0 ° Undo Copy Paste here Duplicate Duplicate to new slide Delete" at bounding box center [551, 321] width 971 height 546
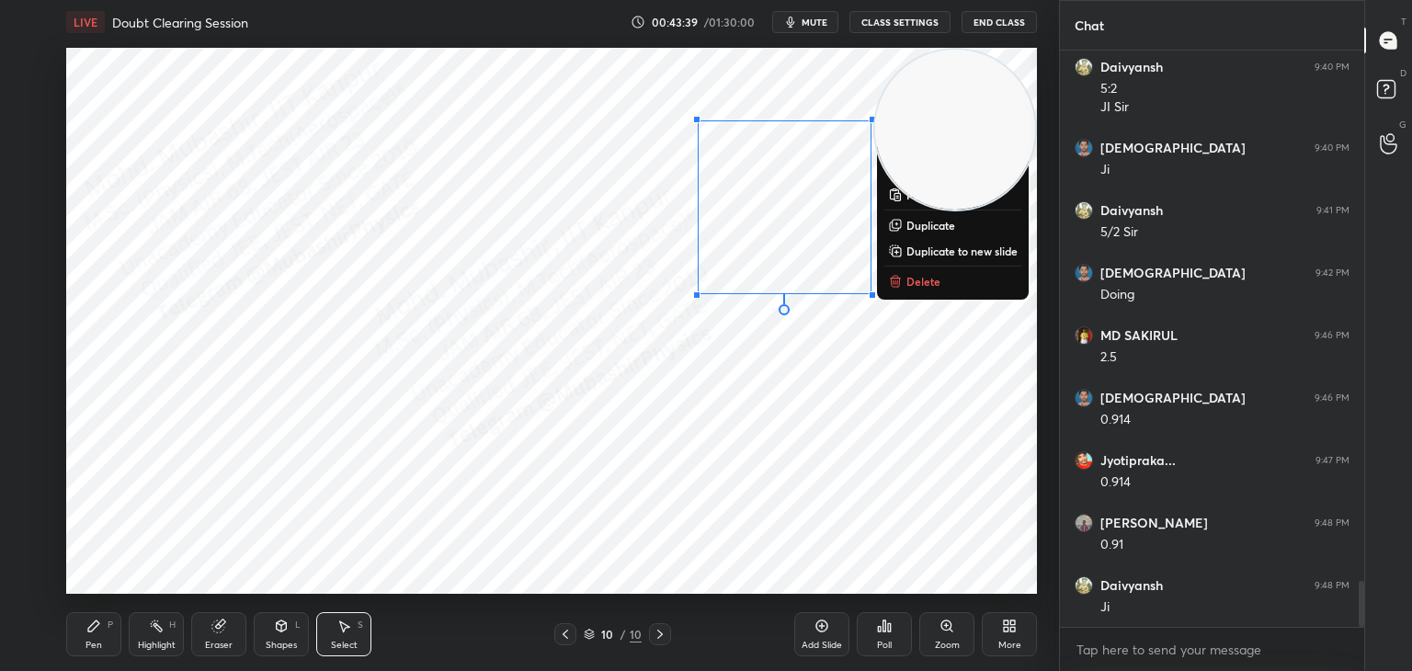
click at [611, 516] on div "0 ° Undo Copy Paste here Duplicate Duplicate to new slide Delete" at bounding box center [551, 321] width 971 height 546
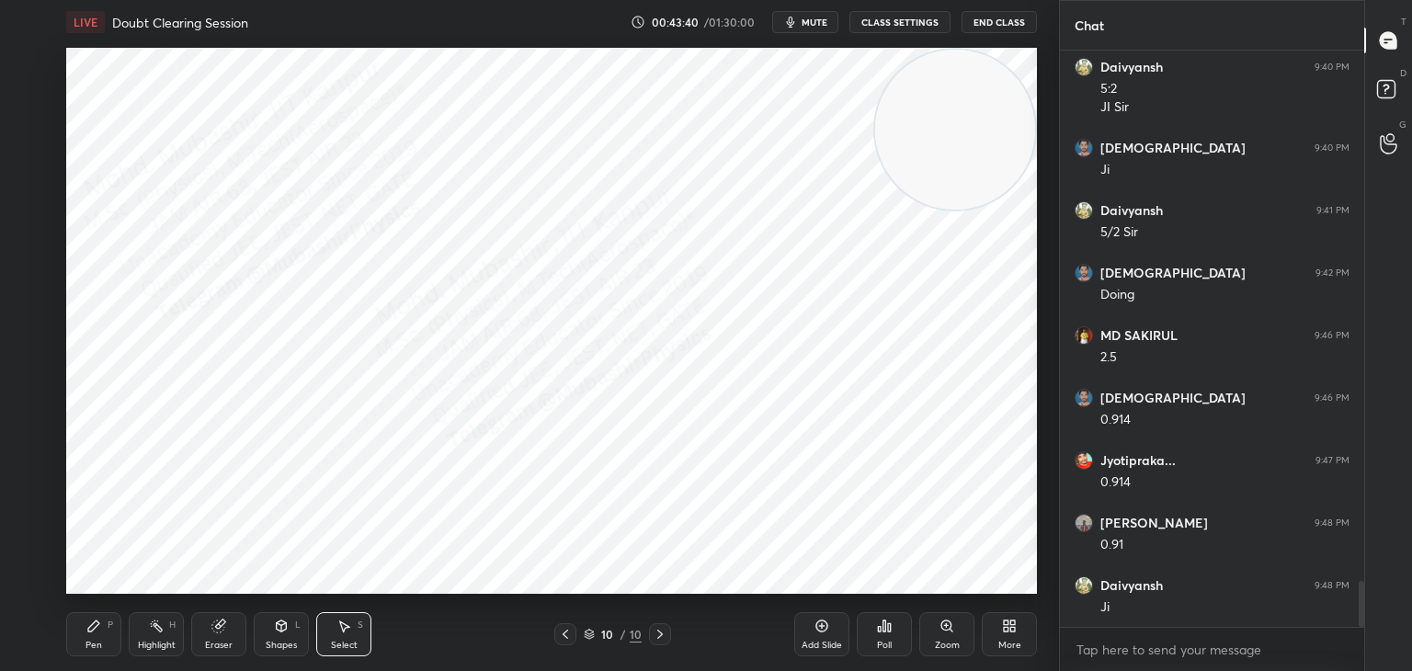
click at [562, 637] on icon at bounding box center [565, 634] width 15 height 15
click at [663, 633] on icon at bounding box center [660, 634] width 15 height 15
drag, startPoint x: 98, startPoint y: 633, endPoint x: 96, endPoint y: 623, distance: 10.5
click at [98, 633] on div "Pen P" at bounding box center [93, 634] width 55 height 44
drag, startPoint x: 30, startPoint y: 64, endPoint x: 65, endPoint y: 74, distance: 36.1
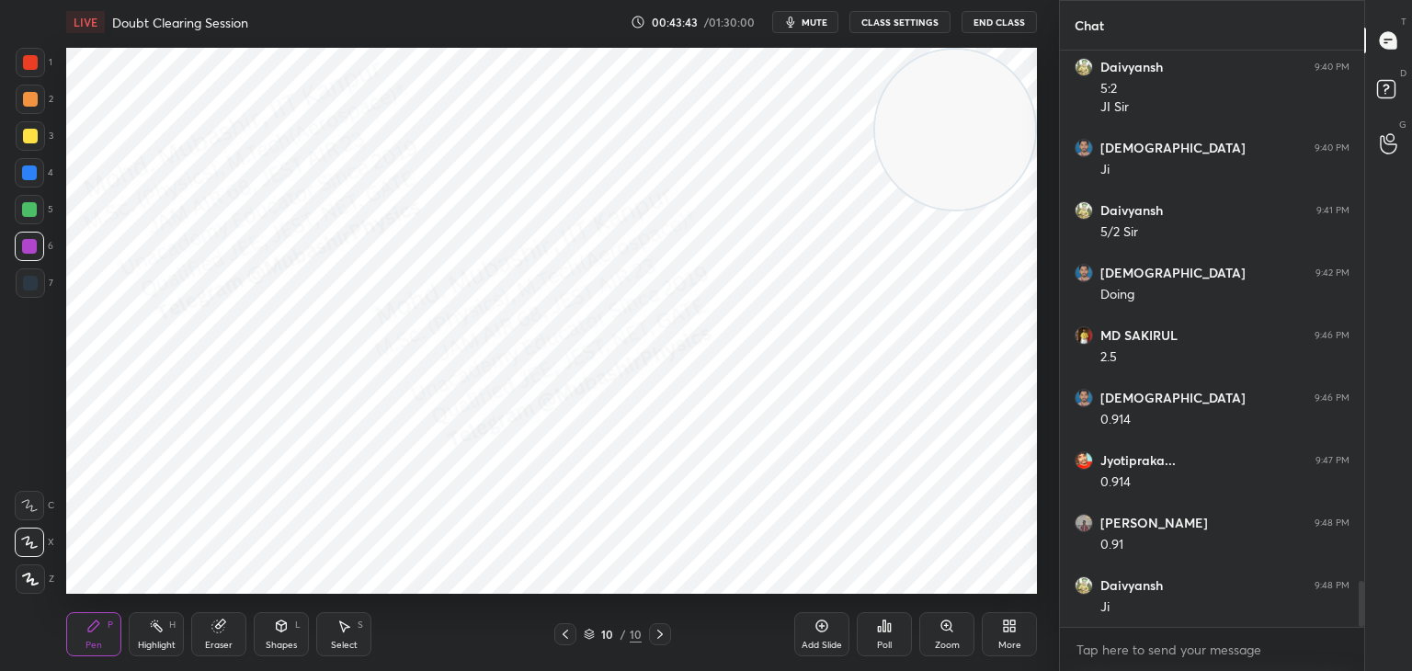
click at [38, 66] on div at bounding box center [30, 62] width 29 height 29
click at [336, 633] on icon at bounding box center [343, 626] width 15 height 15
drag, startPoint x: 223, startPoint y: 99, endPoint x: 497, endPoint y: 342, distance: 366.0
click at [497, 342] on div "0 ° Undo Copy Paste here Duplicate Duplicate to new slide Delete" at bounding box center [551, 321] width 971 height 546
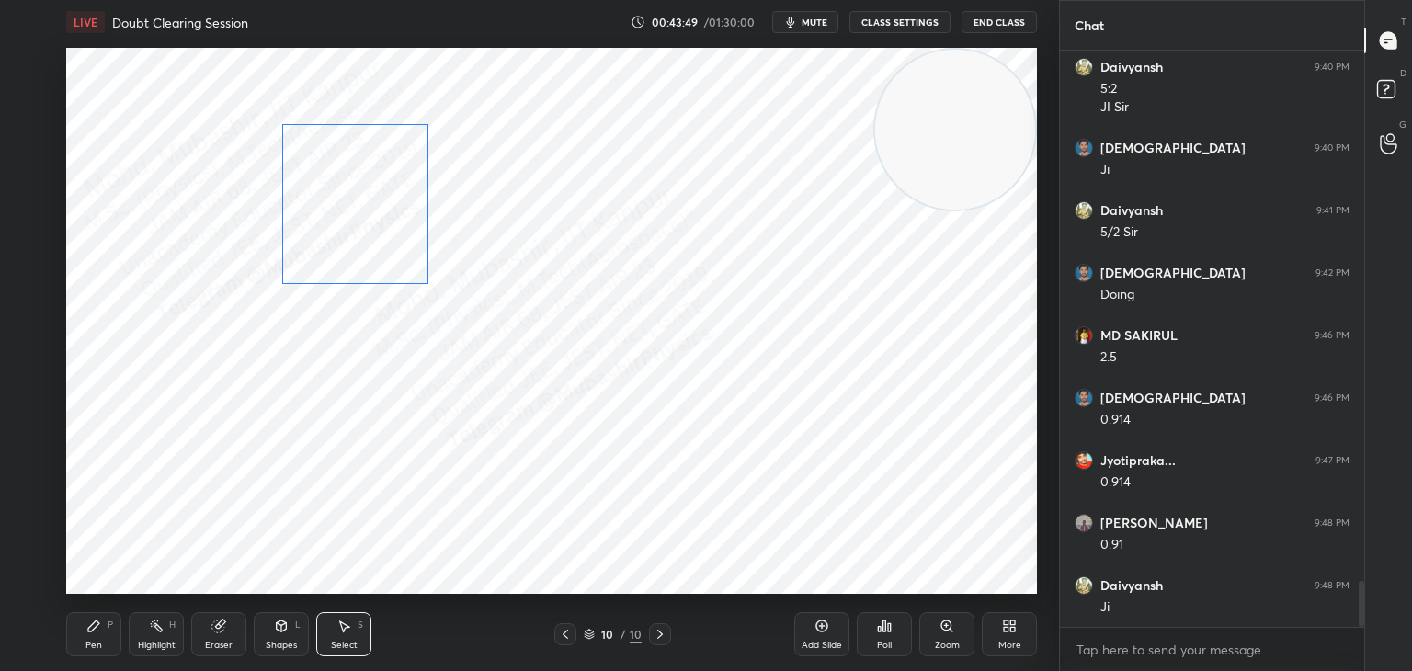
drag, startPoint x: 419, startPoint y: 248, endPoint x: 376, endPoint y: 245, distance: 43.4
click at [376, 245] on div "0 ° Undo Copy Paste here Duplicate Duplicate to new slide Delete" at bounding box center [551, 321] width 971 height 546
drag, startPoint x: 356, startPoint y: 246, endPoint x: 320, endPoint y: 245, distance: 35.9
click at [320, 245] on div "0 ° Undo Copy Paste here Duplicate Duplicate to new slide Delete" at bounding box center [551, 321] width 971 height 546
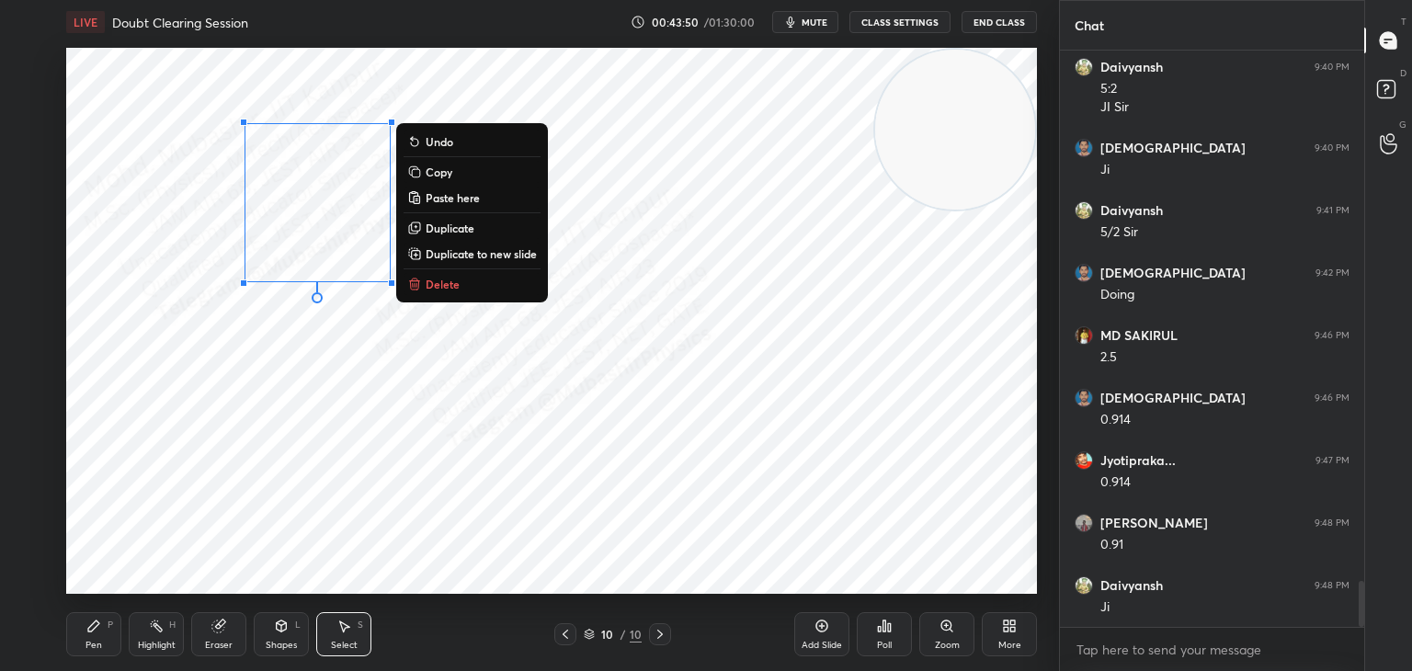
click at [80, 629] on div "Pen P" at bounding box center [93, 634] width 55 height 44
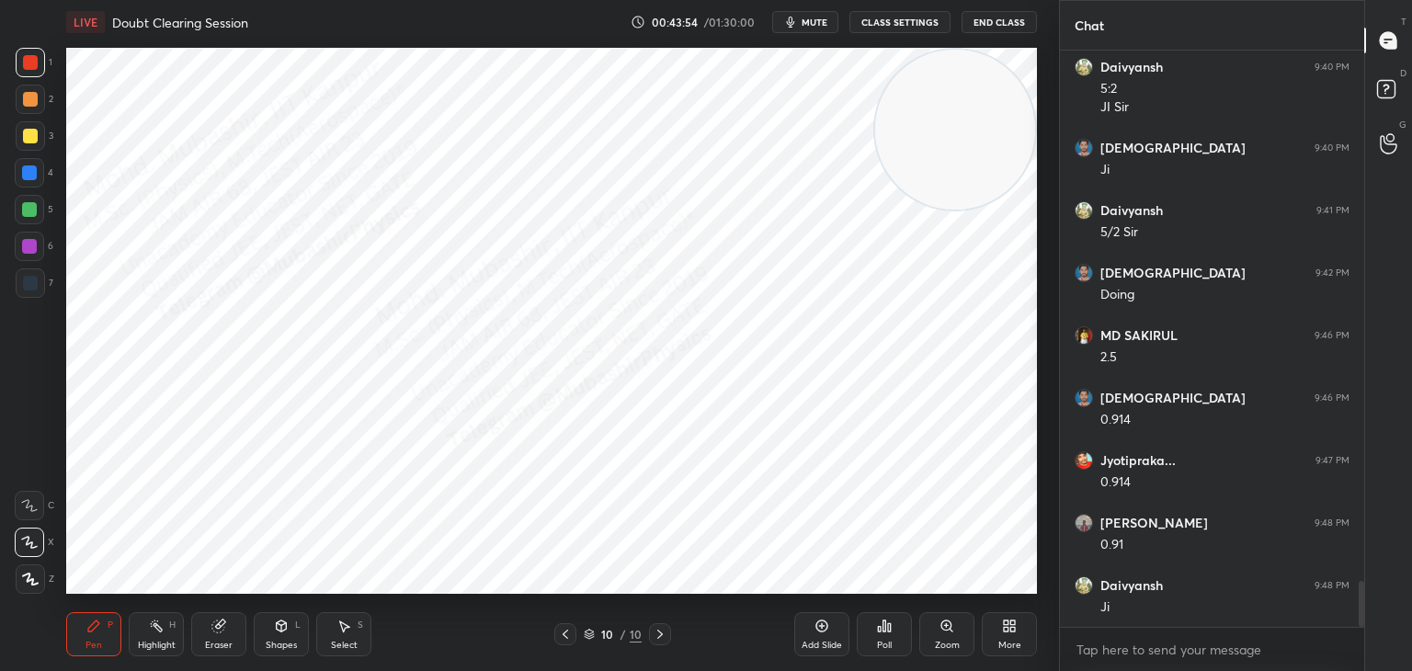
drag, startPoint x: 28, startPoint y: 178, endPoint x: 34, endPoint y: 188, distance: 11.5
click at [30, 184] on div at bounding box center [29, 172] width 29 height 29
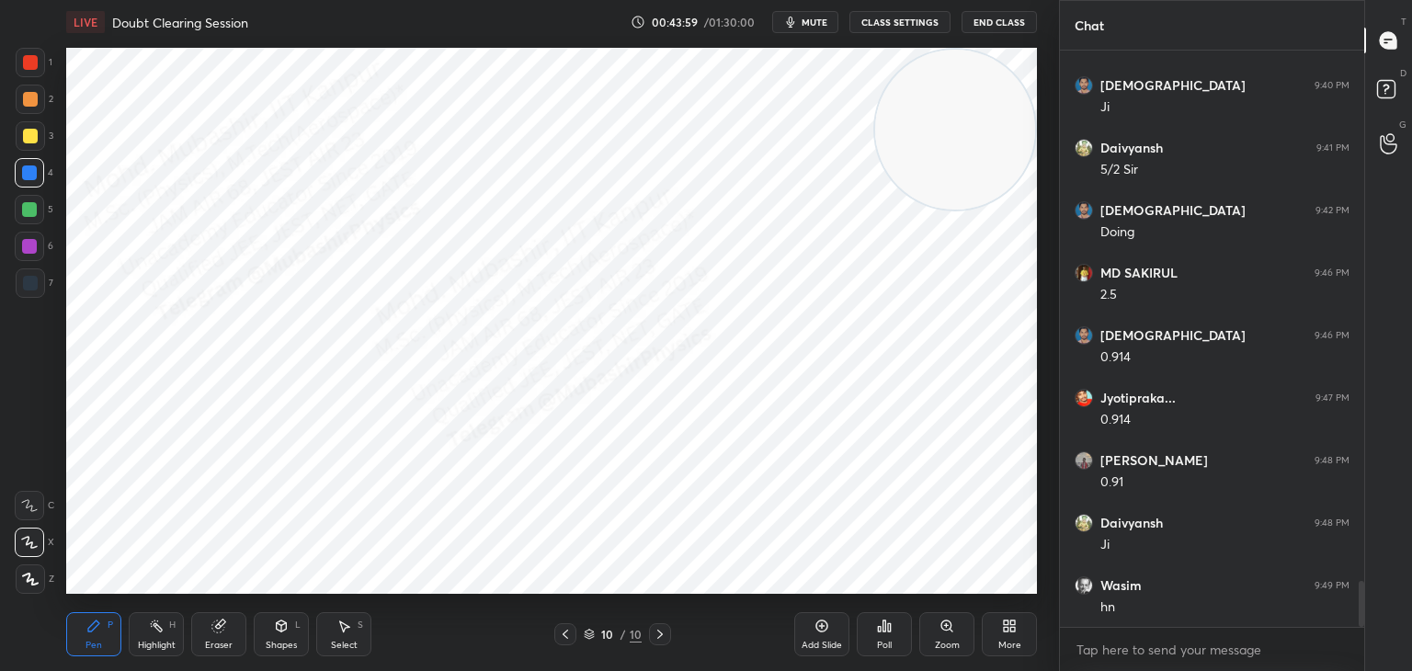
scroll to position [6768, 0]
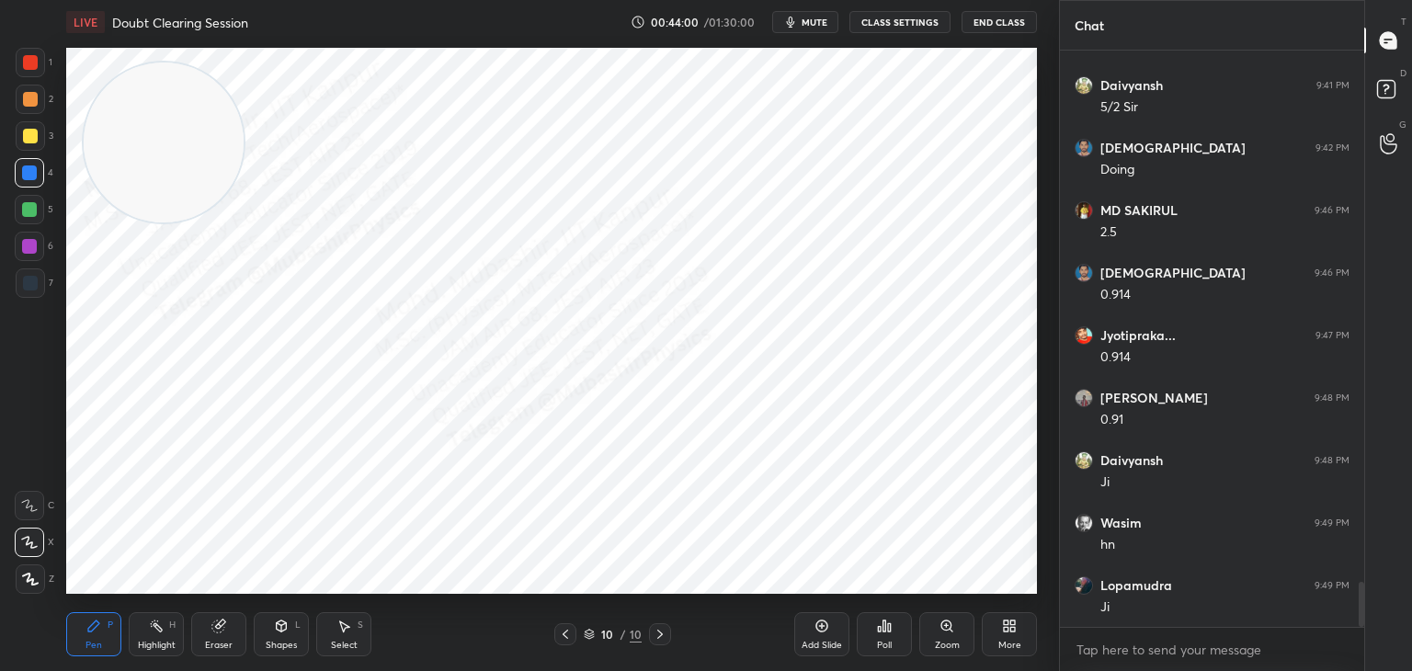
drag, startPoint x: 814, startPoint y: 110, endPoint x: 159, endPoint y: 126, distance: 654.8
click at [152, 122] on video at bounding box center [164, 143] width 160 height 160
click at [28, 72] on div at bounding box center [30, 62] width 29 height 29
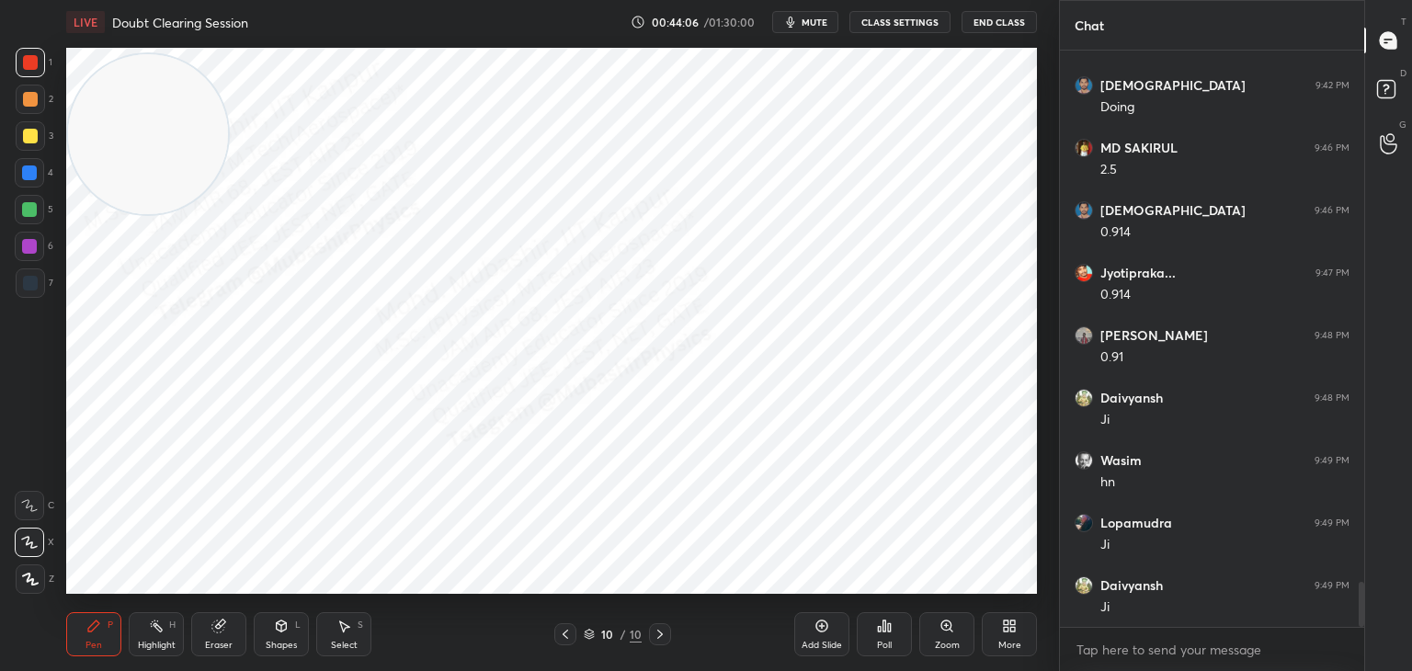
click at [34, 162] on div at bounding box center [29, 172] width 29 height 29
click at [23, 93] on div at bounding box center [30, 99] width 15 height 15
click at [23, 186] on div "4" at bounding box center [34, 176] width 39 height 37
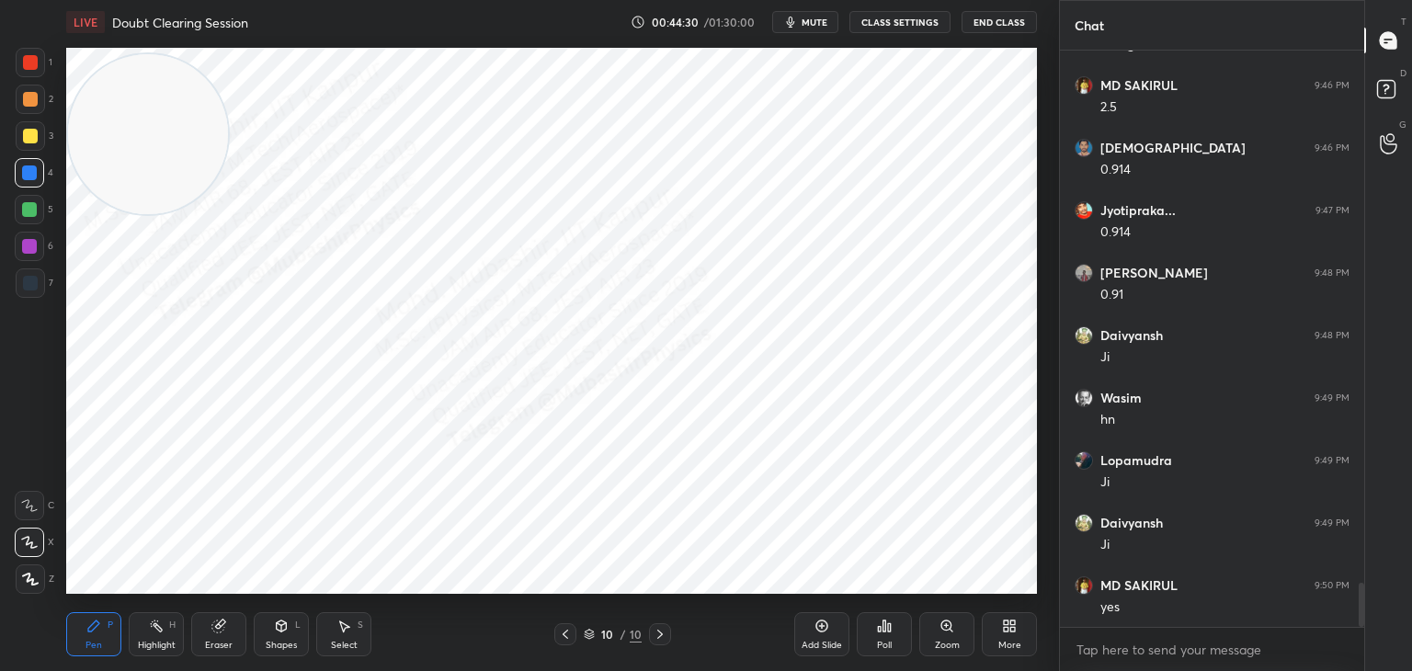
scroll to position [6956, 0]
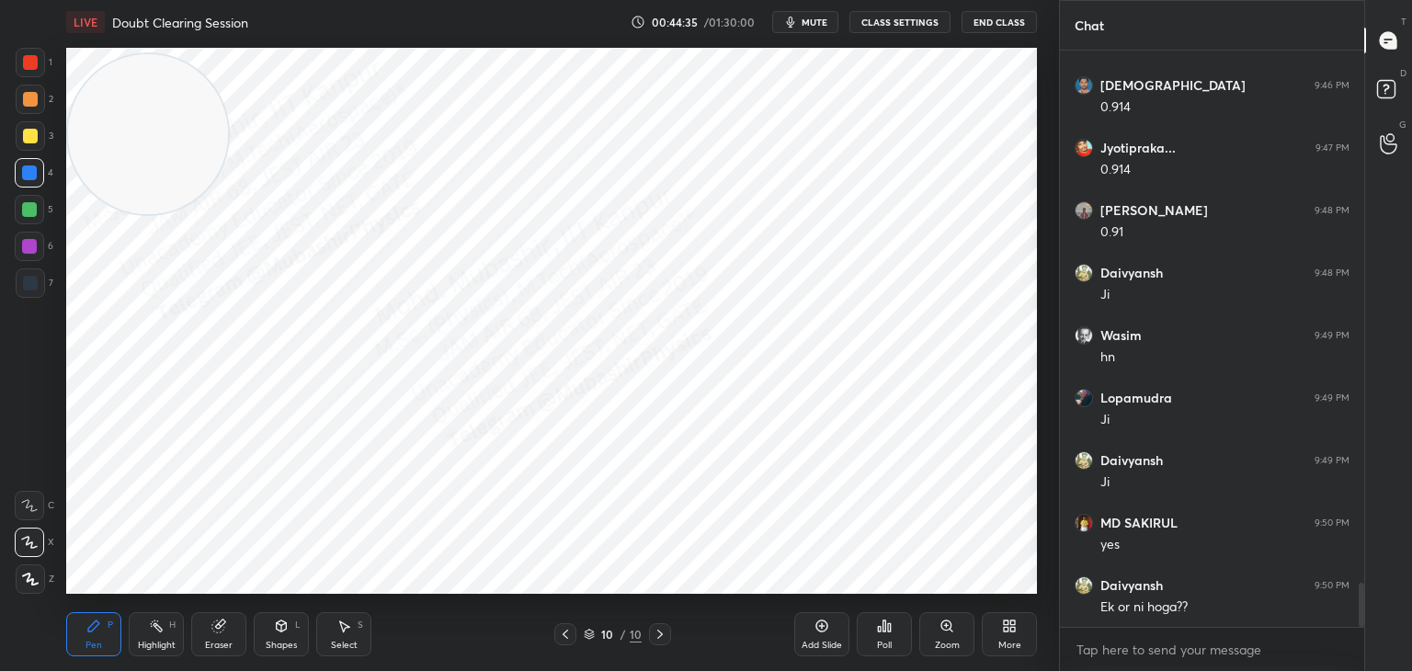
drag, startPoint x: 23, startPoint y: 107, endPoint x: 179, endPoint y: 155, distance: 163.7
click at [23, 108] on div at bounding box center [30, 99] width 29 height 29
drag, startPoint x: 192, startPoint y: 163, endPoint x: 516, endPoint y: 153, distance: 323.8
click at [277, 156] on video at bounding box center [197, 141] width 160 height 160
click at [36, 289] on div at bounding box center [30, 282] width 29 height 29
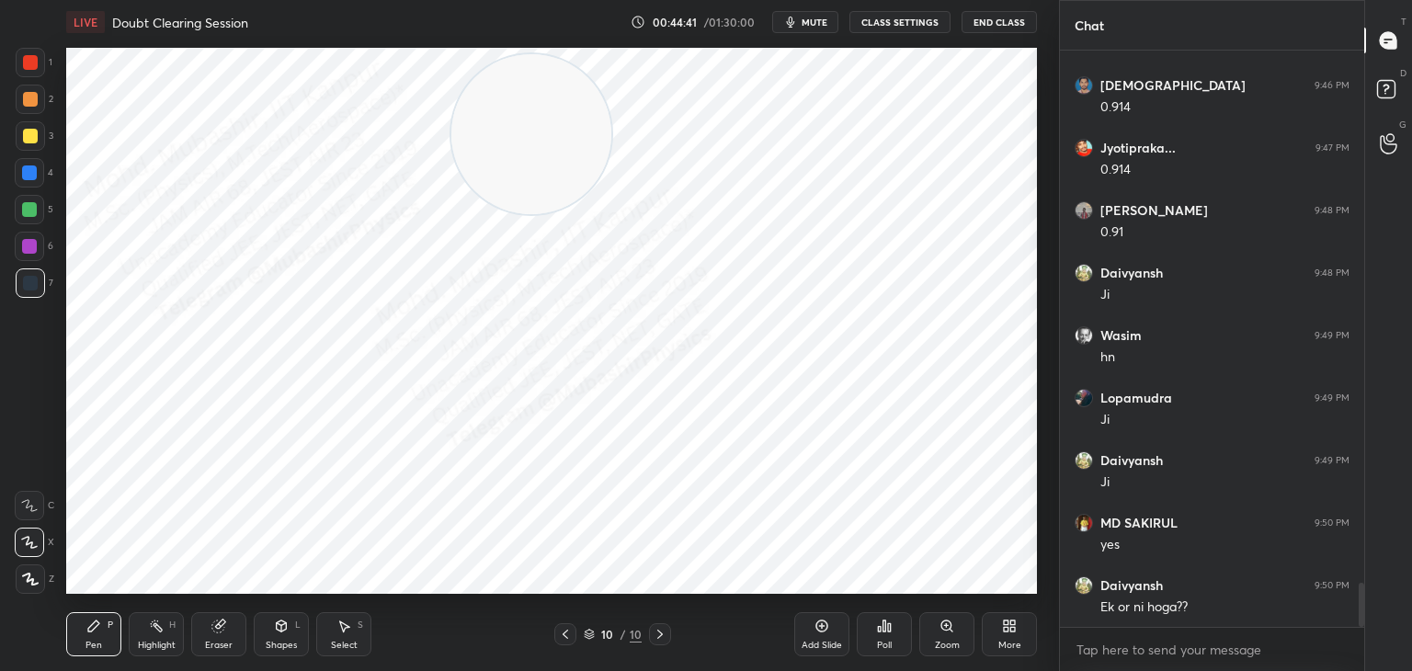
scroll to position [7018, 0]
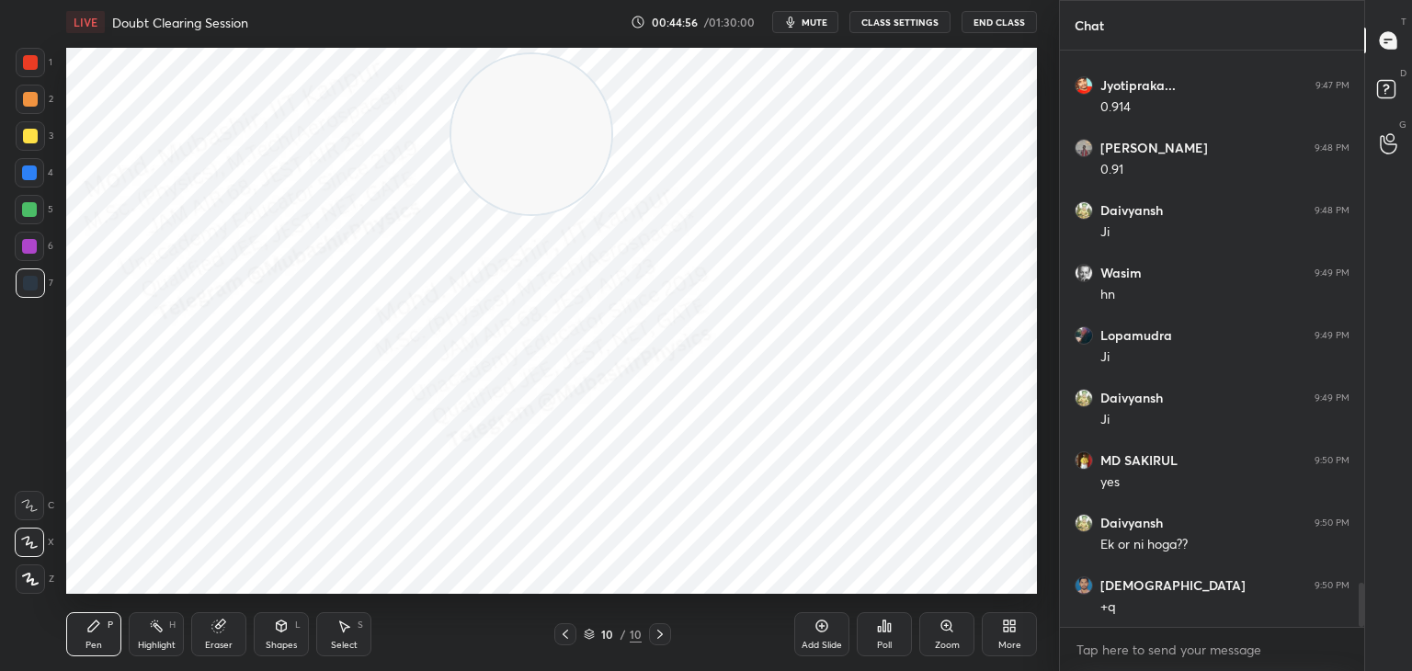
click at [152, 633] on div "Highlight H" at bounding box center [156, 634] width 55 height 44
click at [342, 633] on div "Select S" at bounding box center [343, 634] width 55 height 44
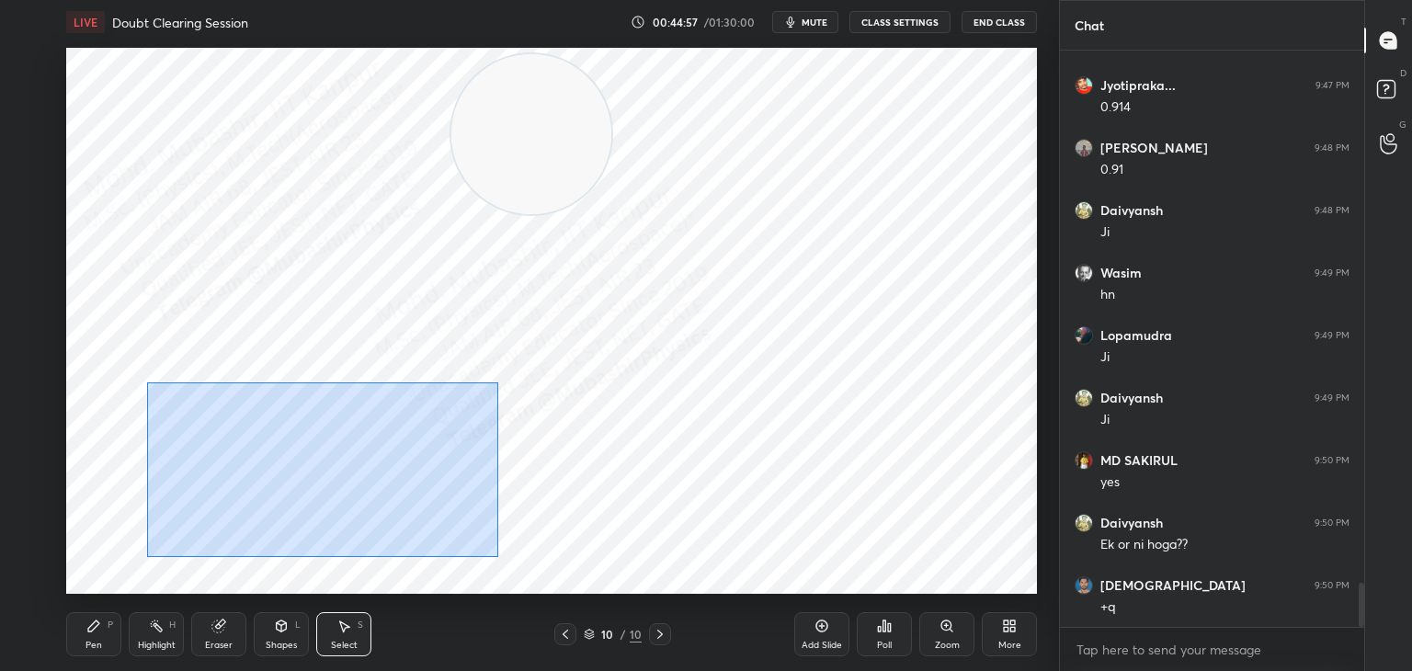
drag, startPoint x: 147, startPoint y: 382, endPoint x: 380, endPoint y: 495, distance: 258.2
click at [482, 550] on div "0 ° Undo Copy Paste here Duplicate Duplicate to new slide Delete" at bounding box center [551, 321] width 971 height 546
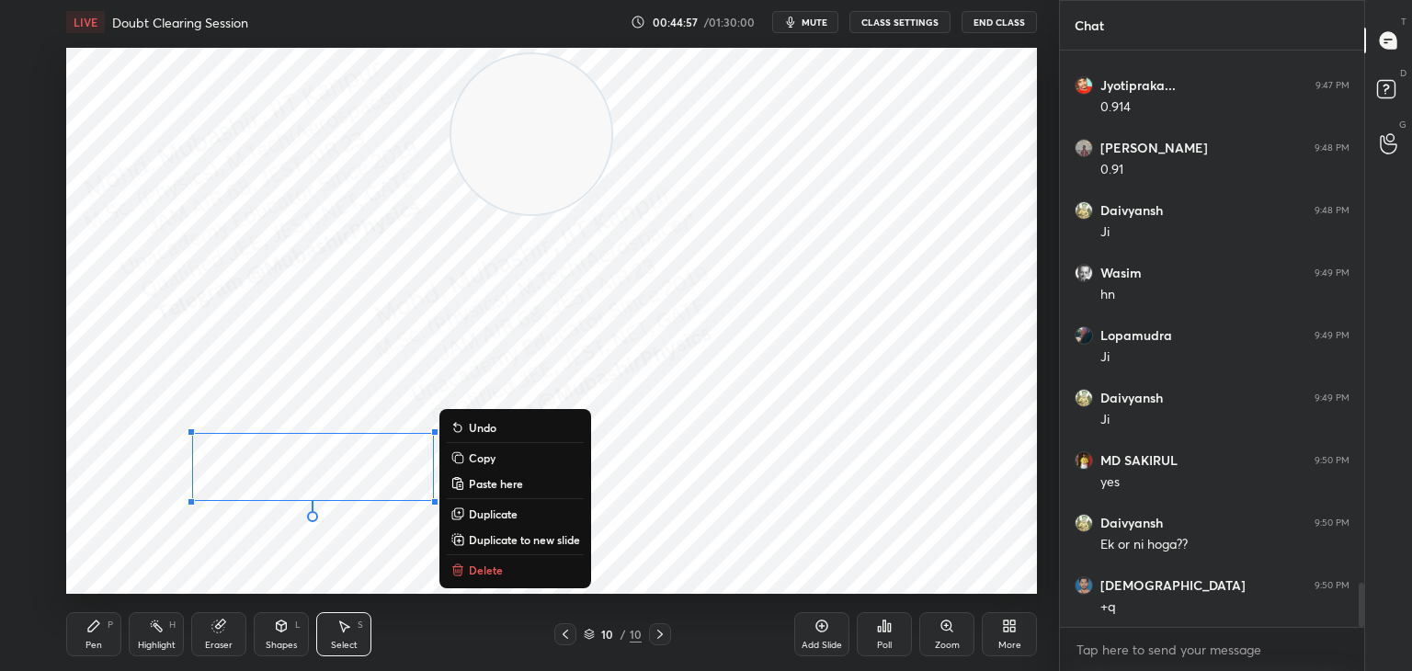
drag, startPoint x: 302, startPoint y: 480, endPoint x: 268, endPoint y: 486, distance: 33.7
click at [273, 479] on div "0 ° Undo Copy Paste here Duplicate Duplicate to new slide Delete" at bounding box center [551, 321] width 971 height 546
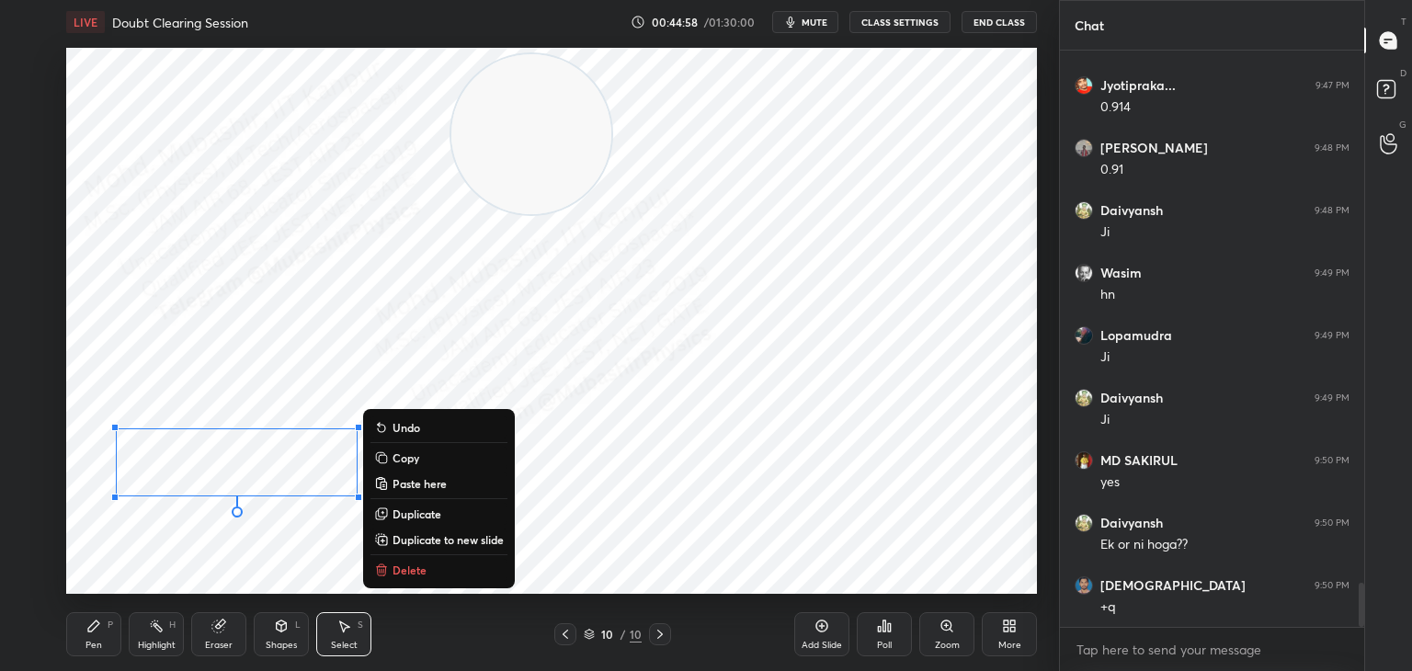
click at [154, 633] on icon at bounding box center [156, 626] width 15 height 15
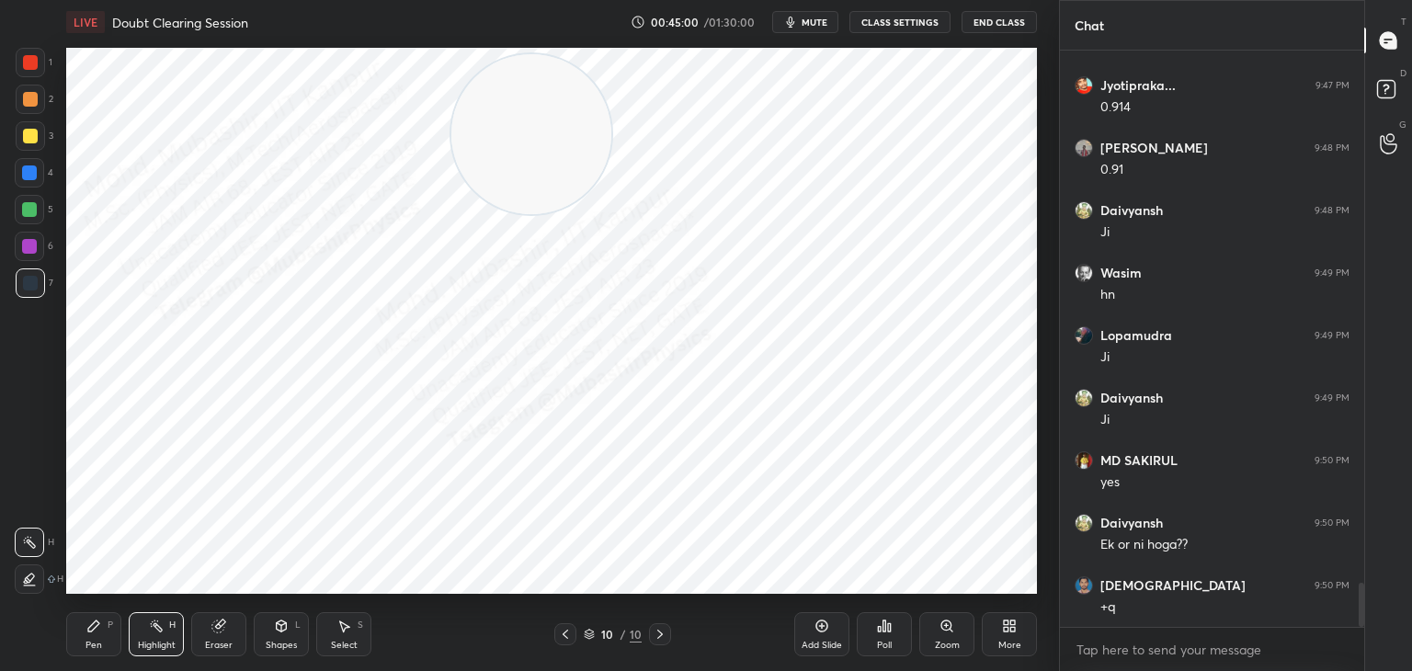
click at [261, 633] on div "Shapes L" at bounding box center [281, 634] width 55 height 44
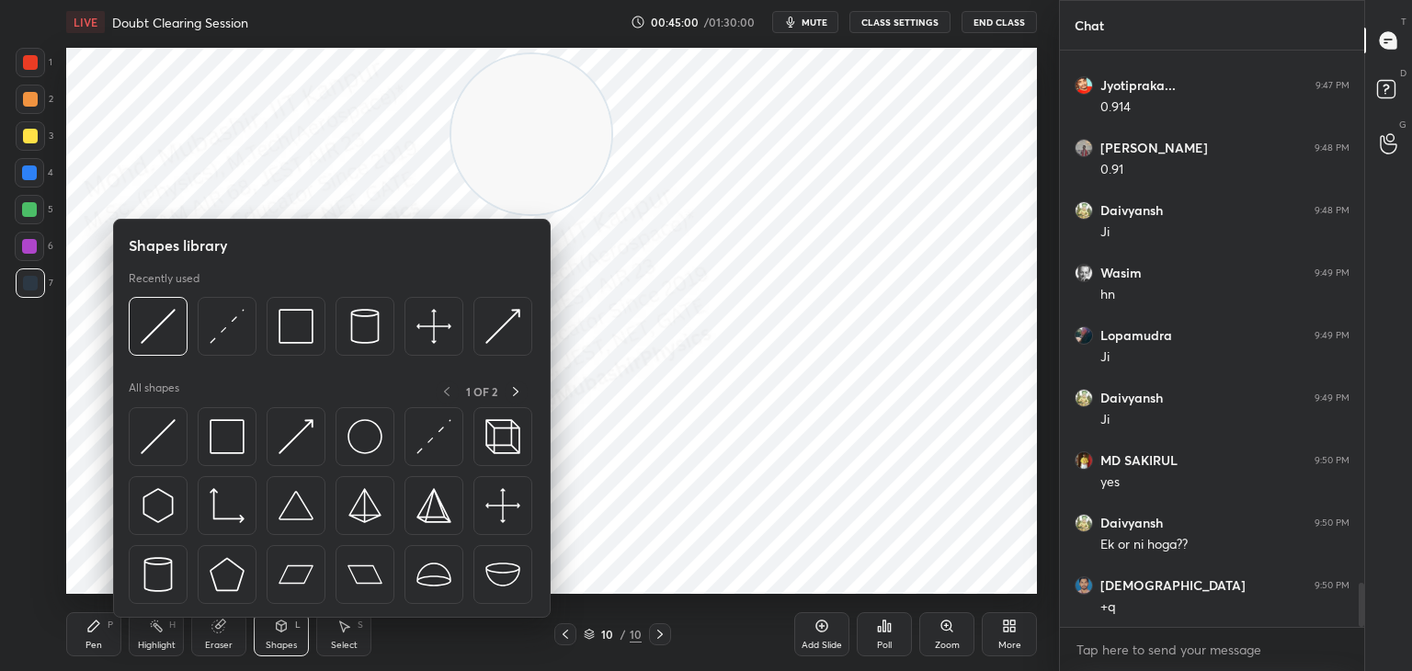
scroll to position [7081, 0]
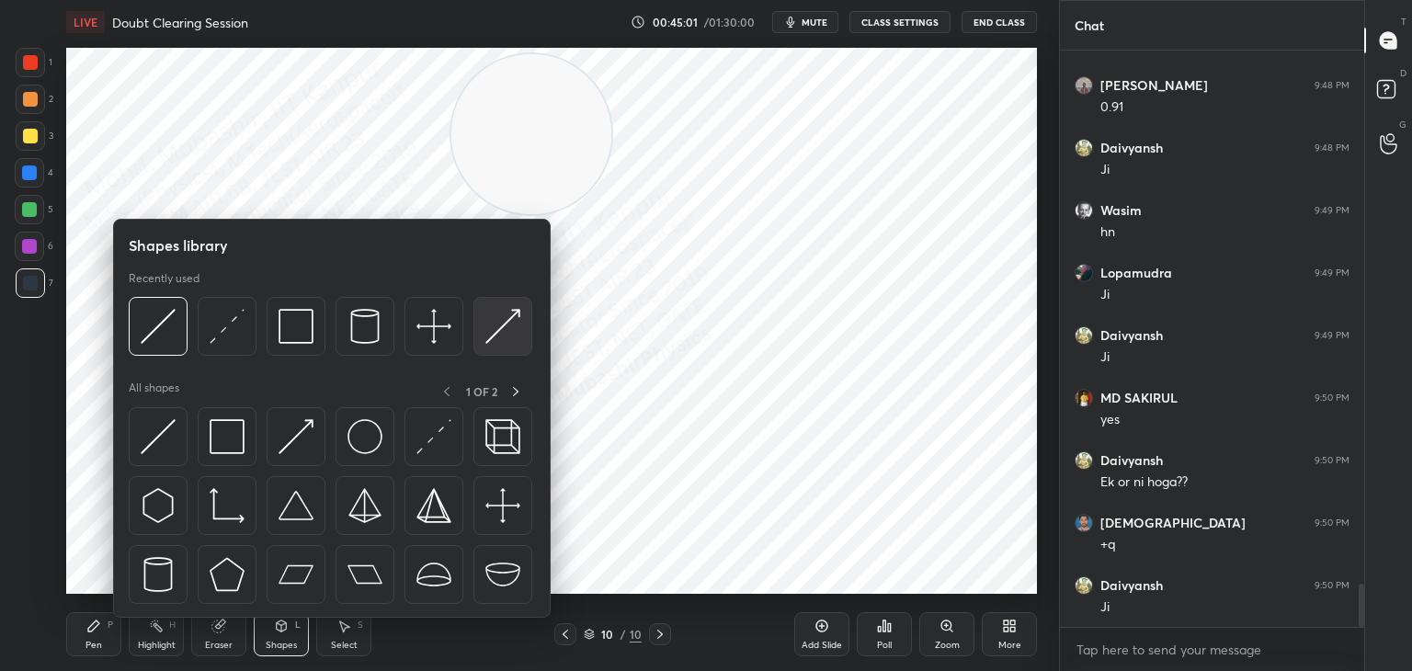
click at [493, 338] on img at bounding box center [502, 326] width 35 height 35
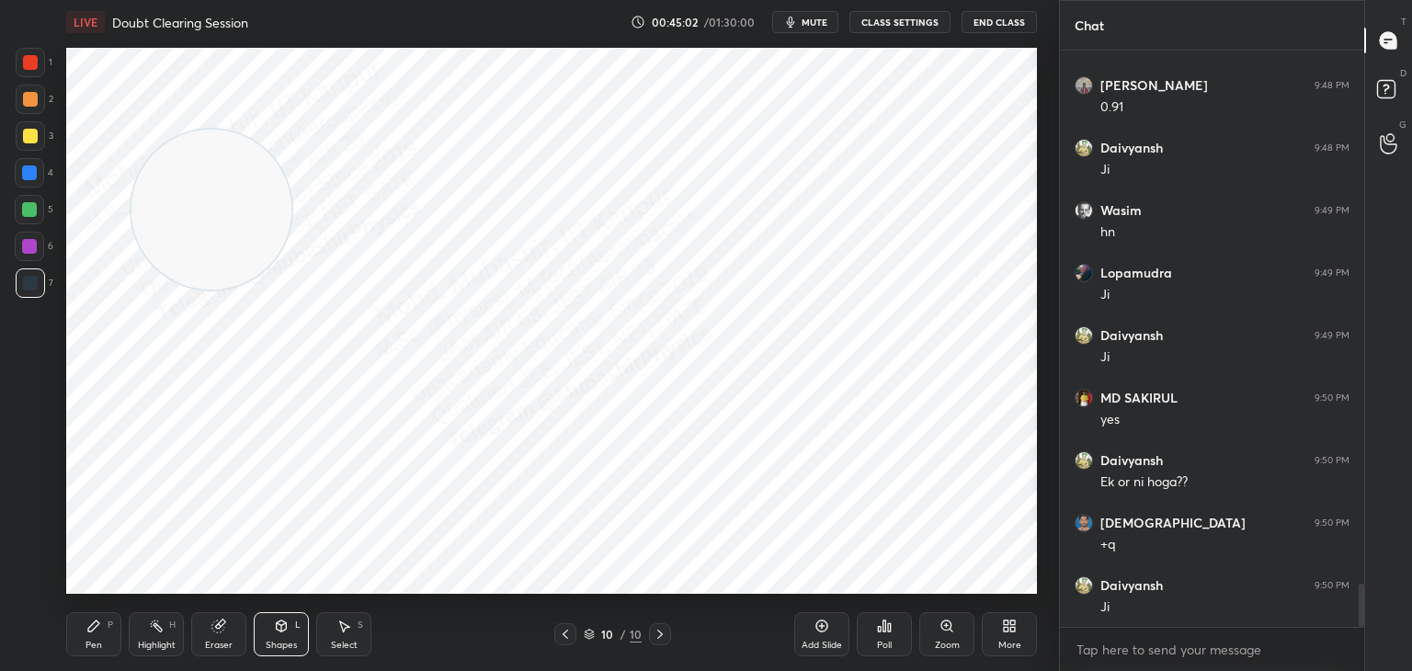
drag, startPoint x: 515, startPoint y: 147, endPoint x: 177, endPoint y: 247, distance: 352.8
click at [181, 232] on video at bounding box center [211, 210] width 160 height 160
click at [279, 627] on icon at bounding box center [282, 626] width 10 height 11
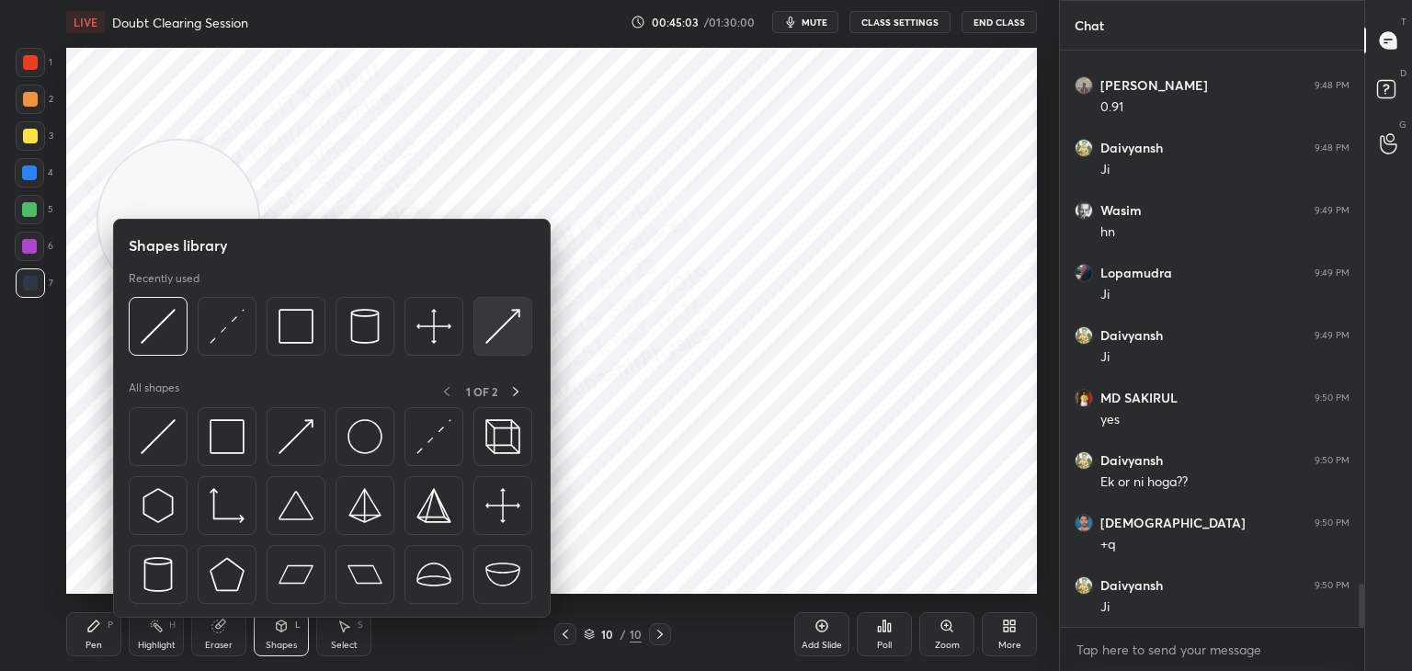
click at [494, 325] on img at bounding box center [502, 326] width 35 height 35
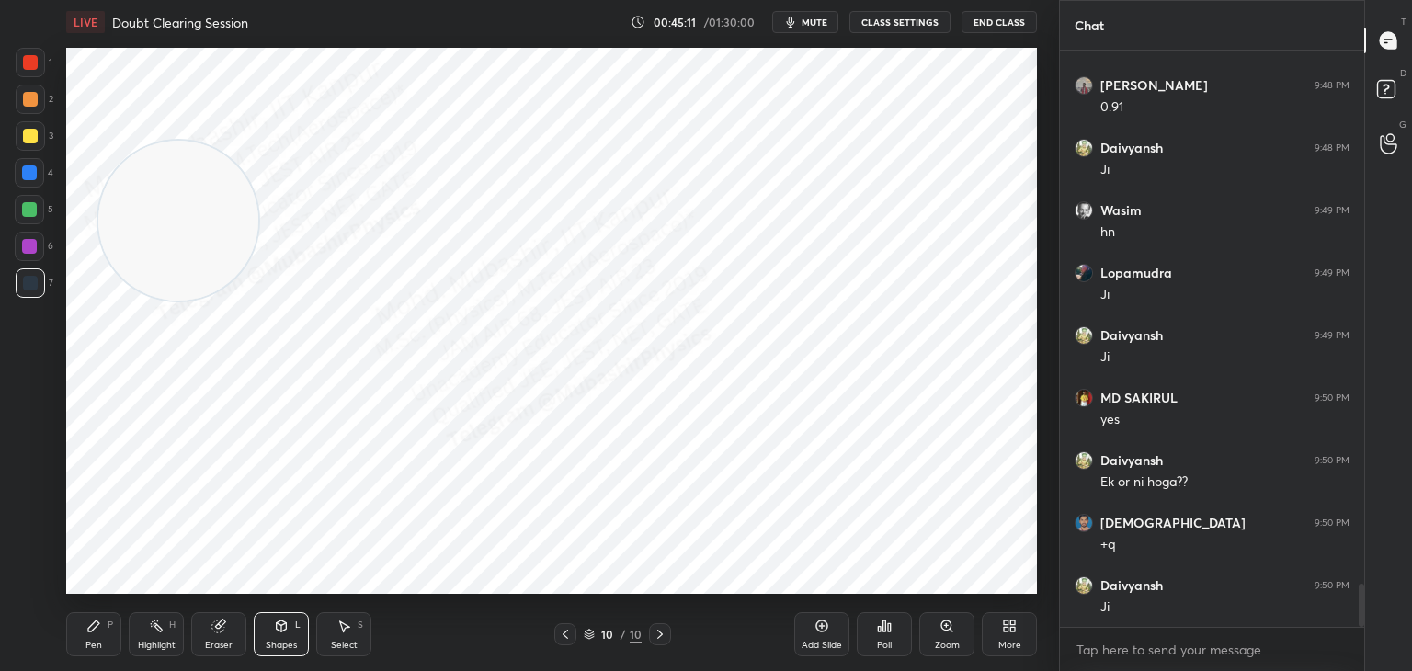
drag, startPoint x: 144, startPoint y: 644, endPoint x: 199, endPoint y: 609, distance: 65.8
click at [144, 644] on div "Highlight" at bounding box center [157, 645] width 38 height 9
click at [99, 641] on div "Pen" at bounding box center [93, 645] width 17 height 9
click at [168, 627] on div "Highlight H" at bounding box center [156, 634] width 55 height 44
drag, startPoint x: 185, startPoint y: 228, endPoint x: 532, endPoint y: 310, distance: 357.0
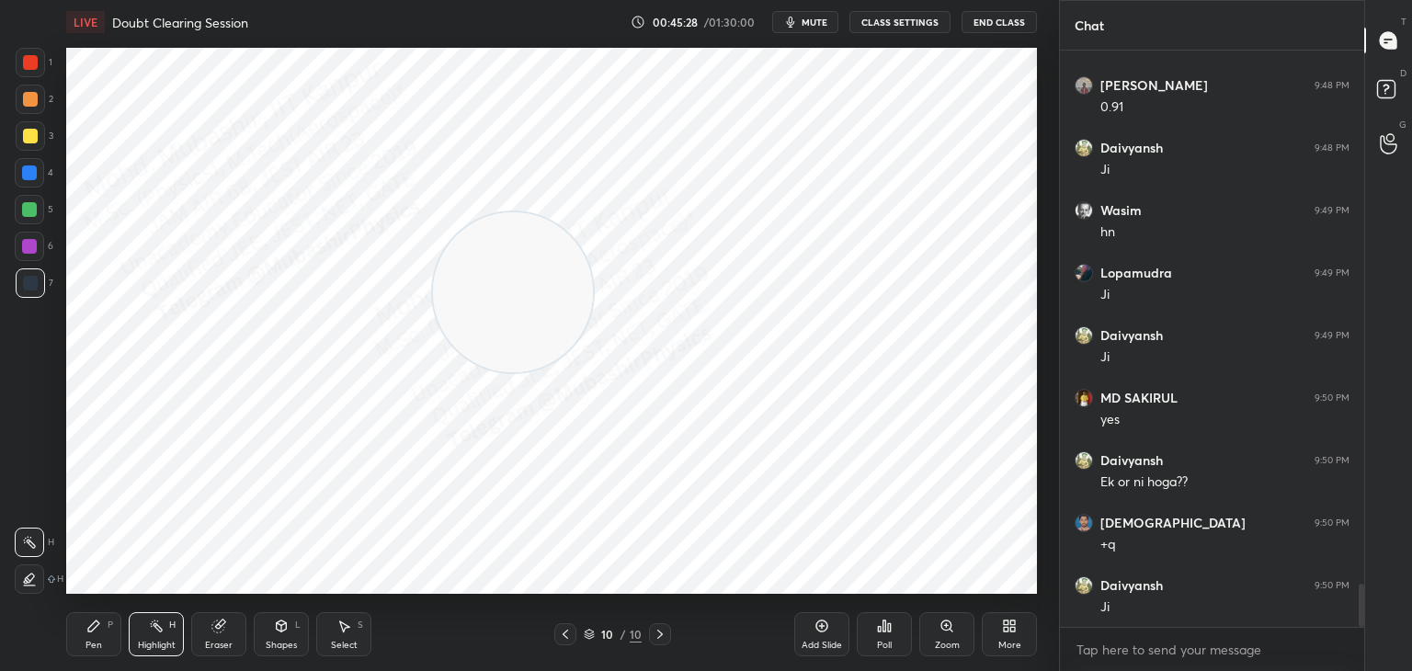
click at [521, 300] on video at bounding box center [513, 292] width 160 height 160
click at [808, 22] on span "mute" at bounding box center [815, 22] width 26 height 13
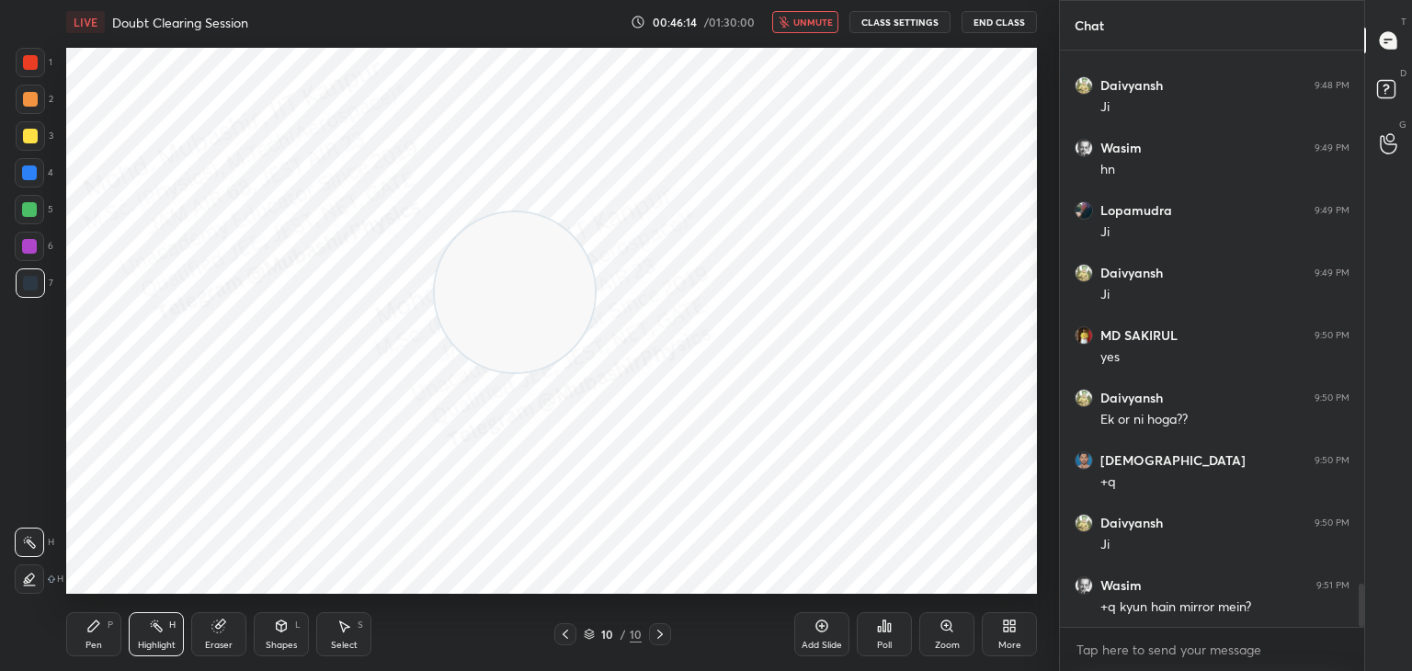
click at [819, 19] on span "unmute" at bounding box center [813, 22] width 40 height 13
drag, startPoint x: 490, startPoint y: 284, endPoint x: 357, endPoint y: 242, distance: 139.9
click at [376, 244] on video at bounding box center [456, 250] width 160 height 160
drag, startPoint x: 385, startPoint y: 278, endPoint x: 195, endPoint y: 185, distance: 211.7
click at [228, 188] on video at bounding box center [262, 163] width 160 height 160
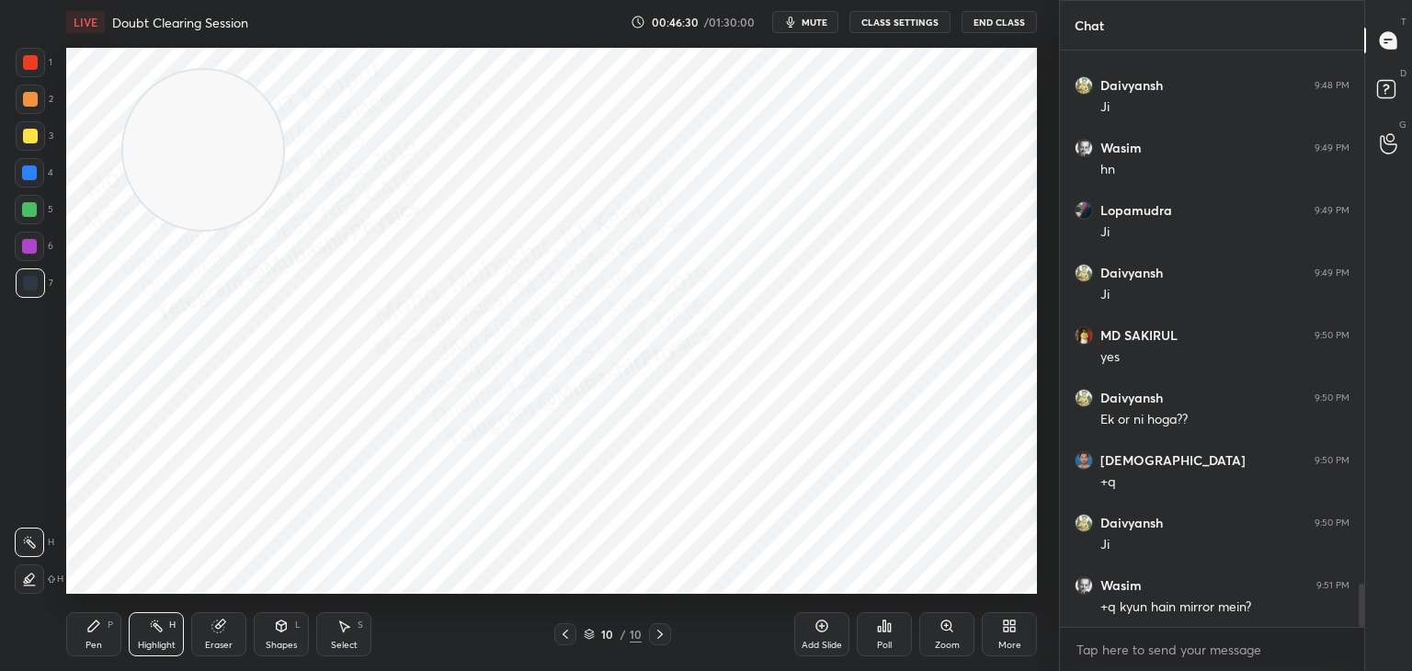
click at [795, 28] on icon "button" at bounding box center [790, 22] width 15 height 15
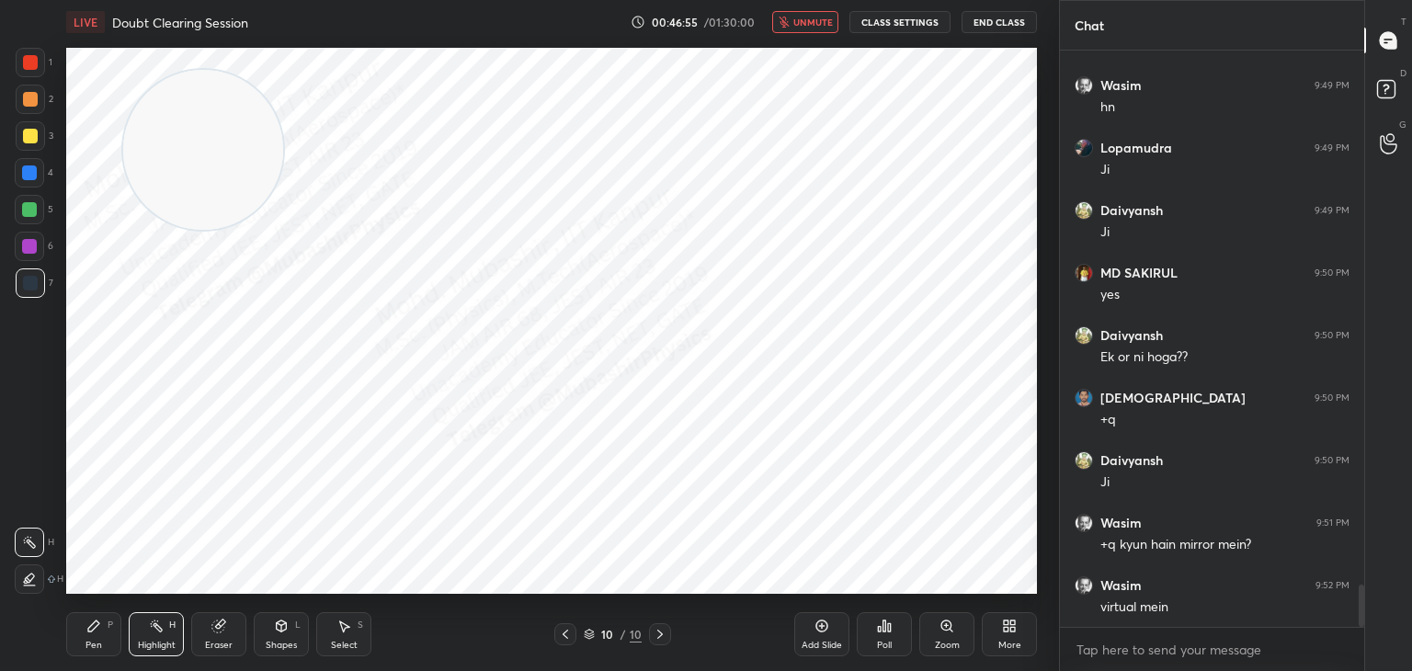
click at [830, 11] on button "unmute" at bounding box center [805, 22] width 66 height 22
click at [100, 630] on icon at bounding box center [93, 626] width 15 height 15
click at [163, 626] on icon at bounding box center [156, 626] width 15 height 15
click at [827, 19] on span "mute" at bounding box center [815, 22] width 26 height 13
click at [828, 16] on span "unmute" at bounding box center [813, 22] width 40 height 13
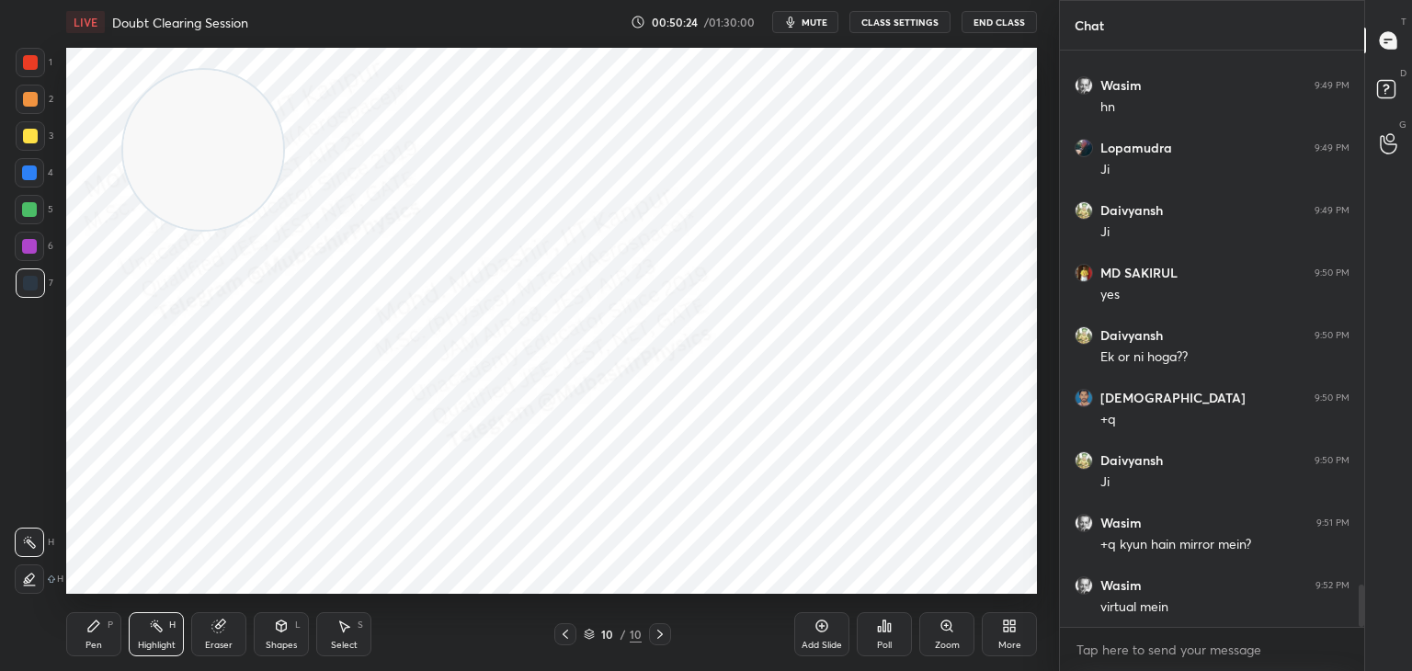
click at [814, 19] on span "mute" at bounding box center [815, 22] width 26 height 13
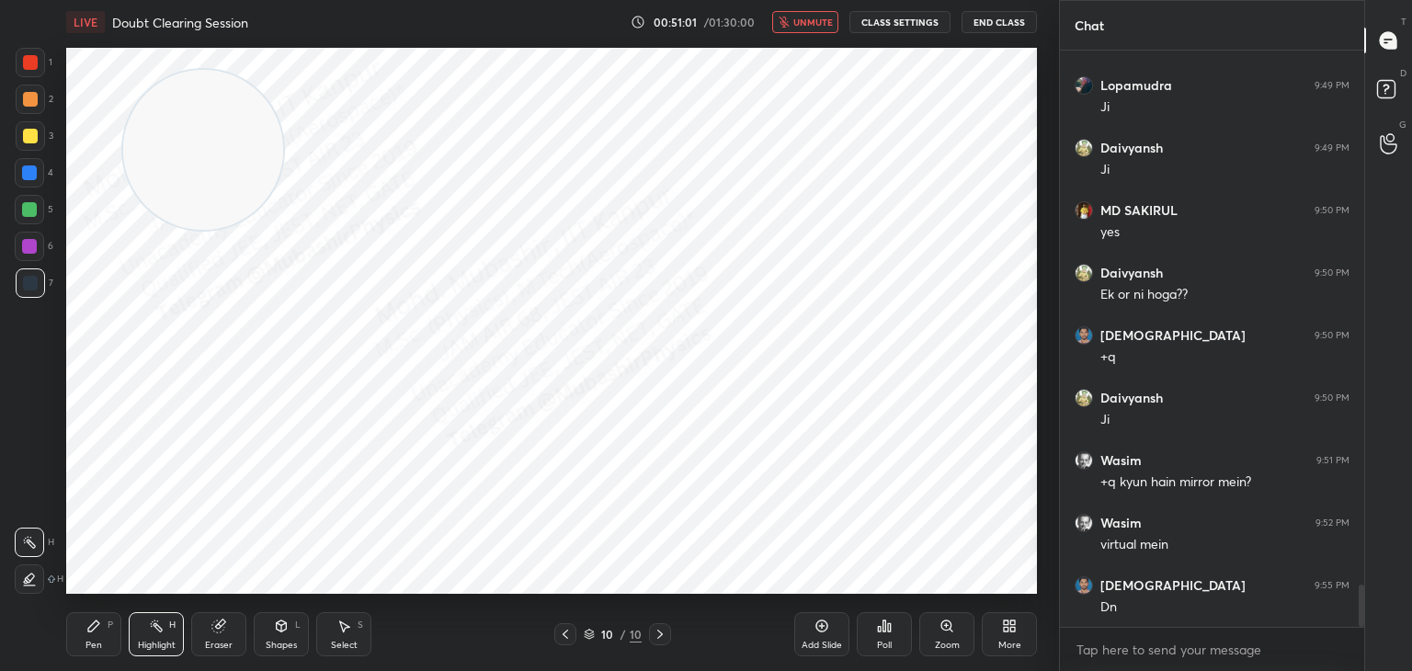
click at [808, 23] on span "unmute" at bounding box center [813, 22] width 40 height 13
click at [805, 17] on span "mute" at bounding box center [815, 22] width 26 height 13
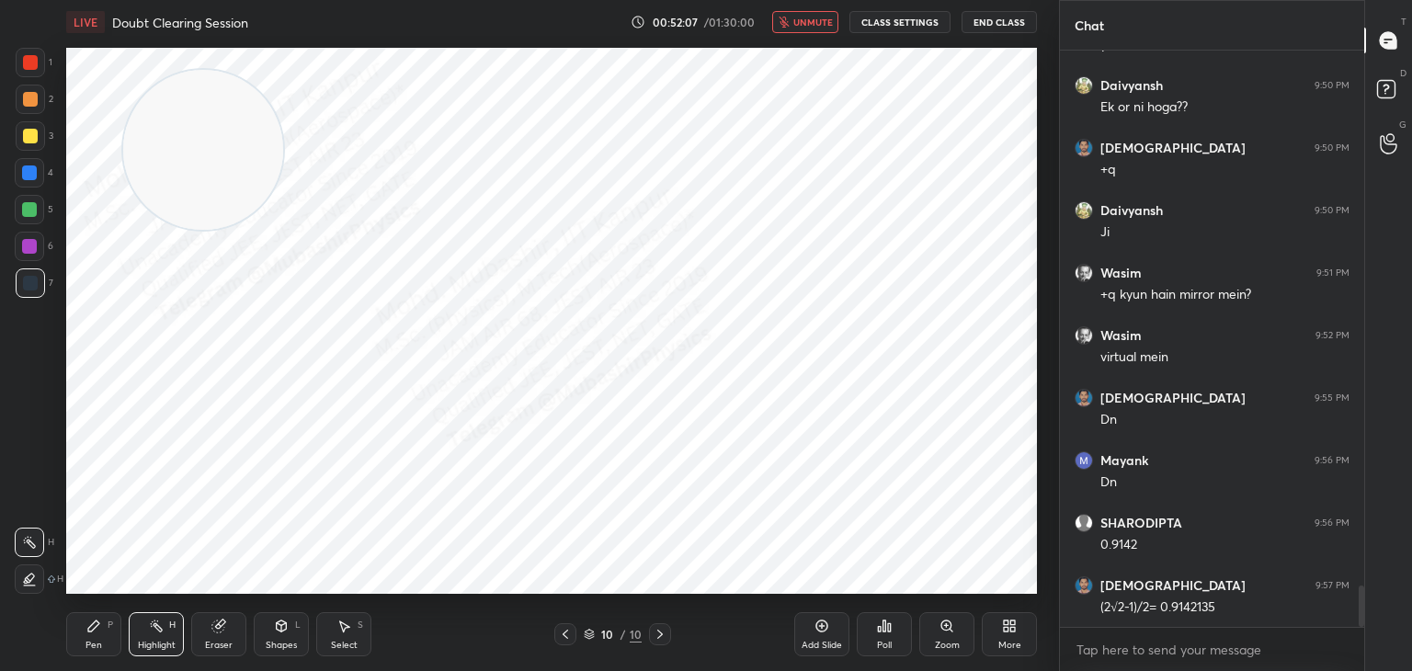
scroll to position [7518, 0]
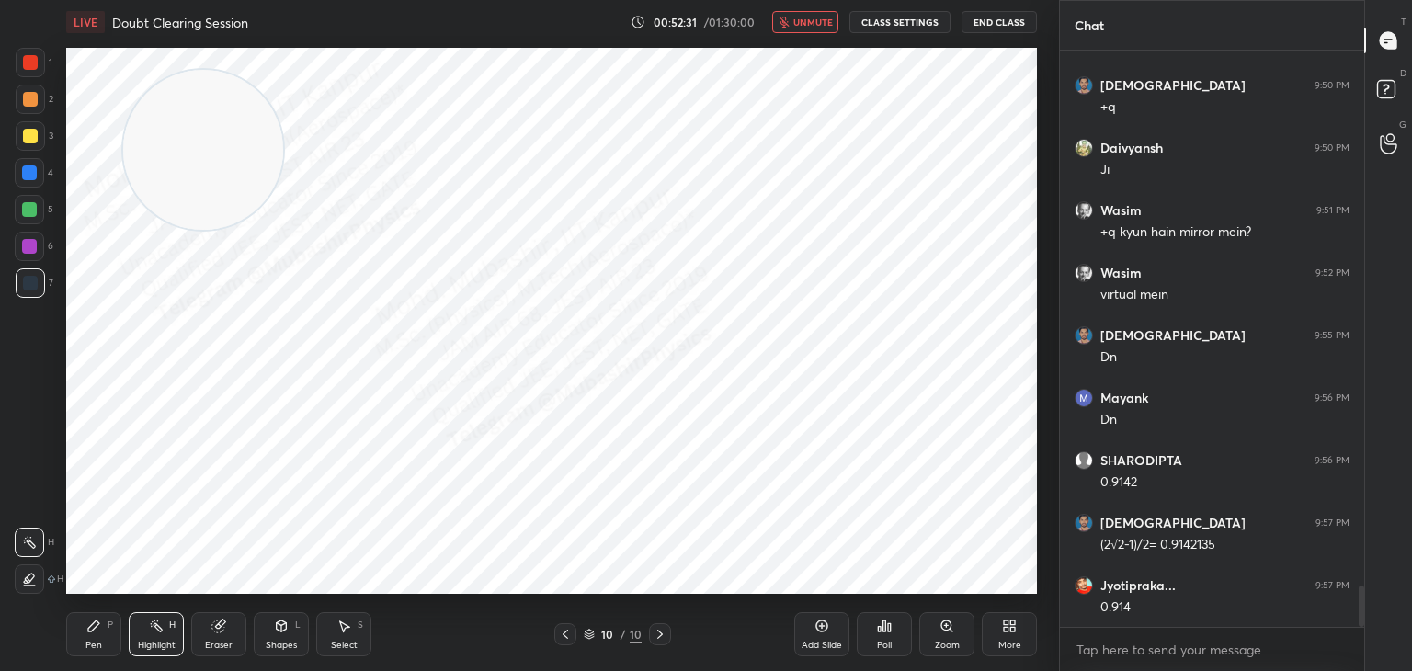
drag, startPoint x: 828, startPoint y: 17, endPoint x: 842, endPoint y: 31, distance: 20.2
click at [828, 19] on span "unmute" at bounding box center [813, 22] width 40 height 13
click at [1000, 641] on div "More" at bounding box center [1009, 645] width 23 height 9
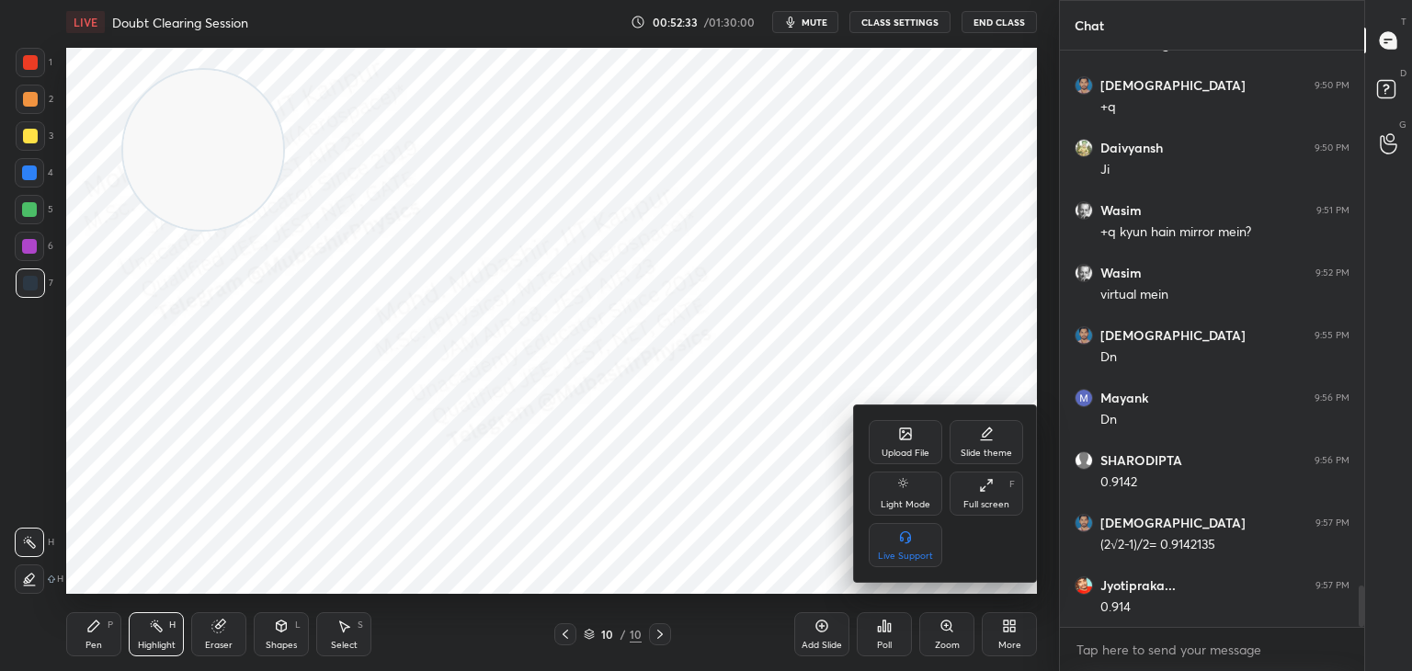
click at [907, 446] on div "Upload File" at bounding box center [906, 442] width 74 height 44
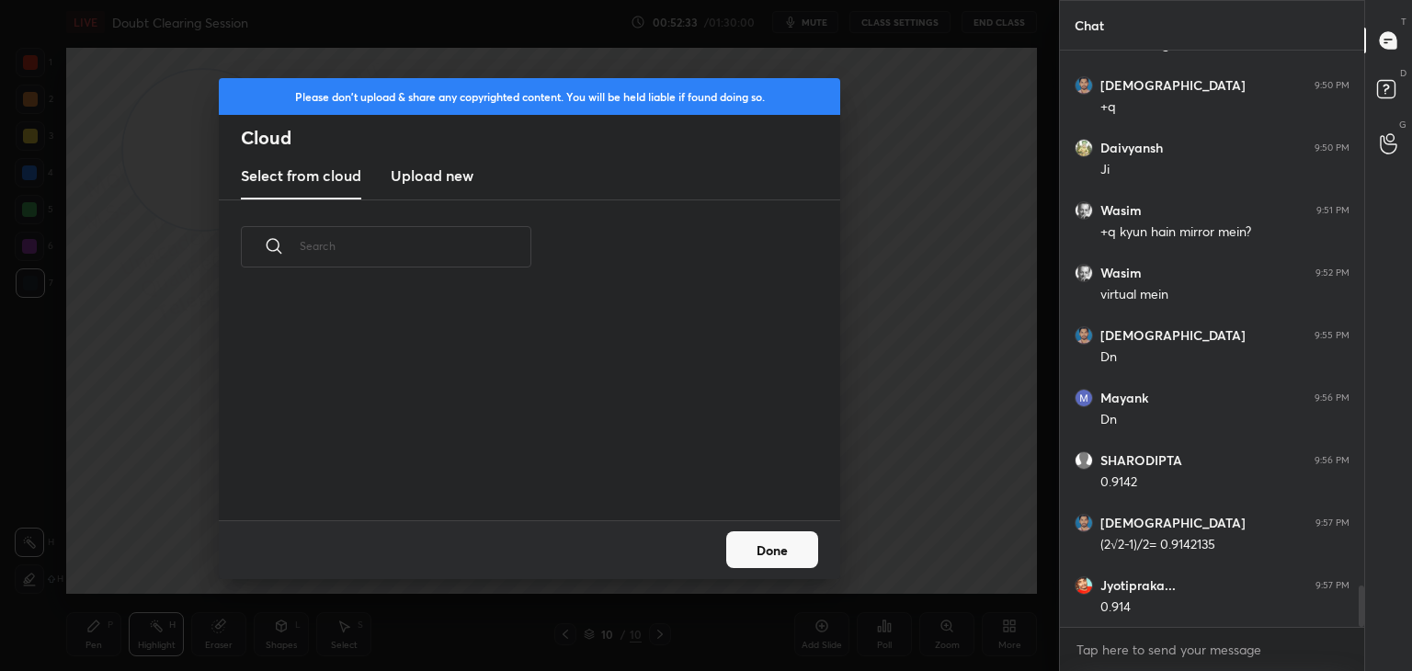
scroll to position [226, 590]
click at [419, 165] on h3 "Upload new" at bounding box center [432, 176] width 83 height 22
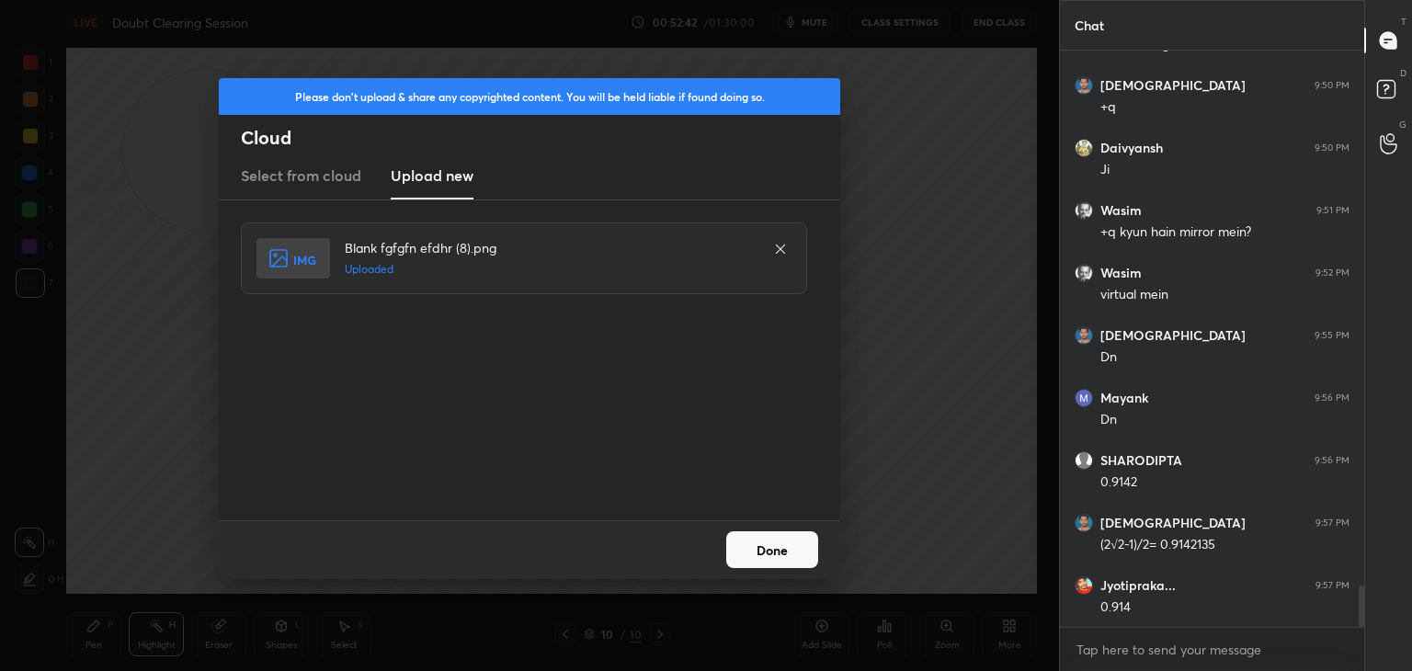
click at [773, 553] on button "Done" at bounding box center [772, 549] width 92 height 37
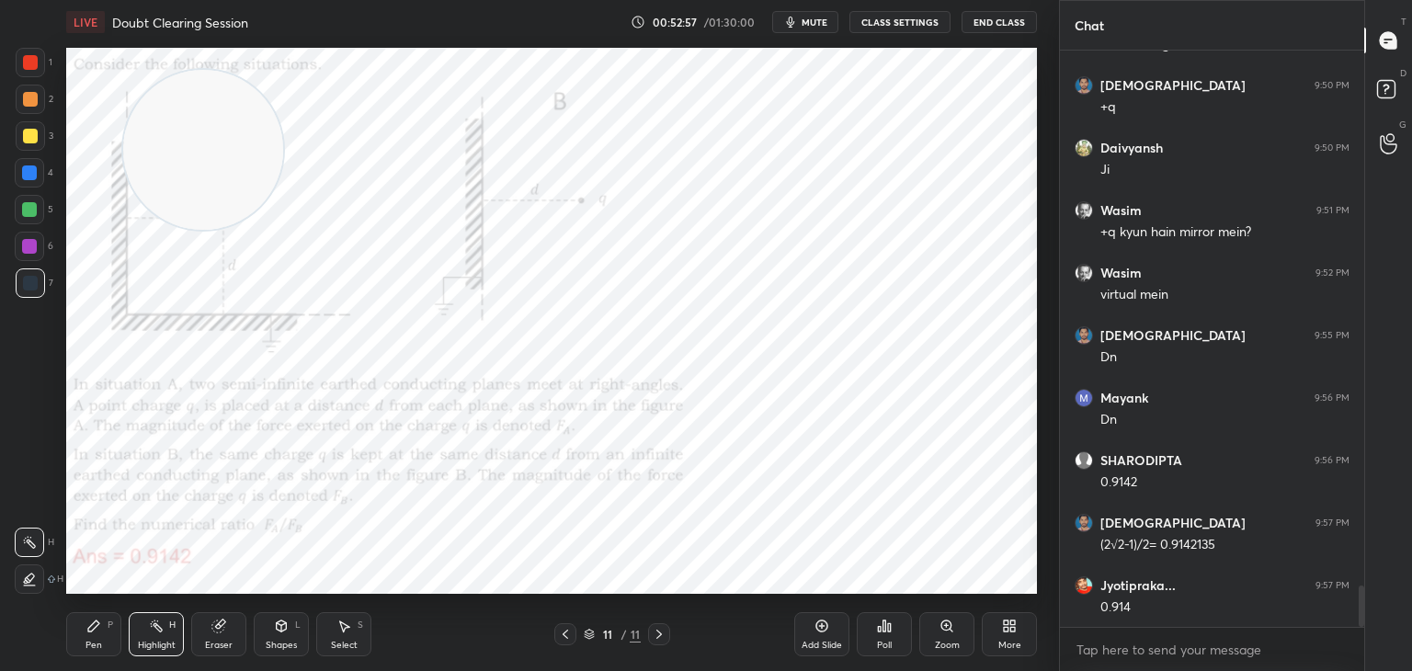
scroll to position [7581, 0]
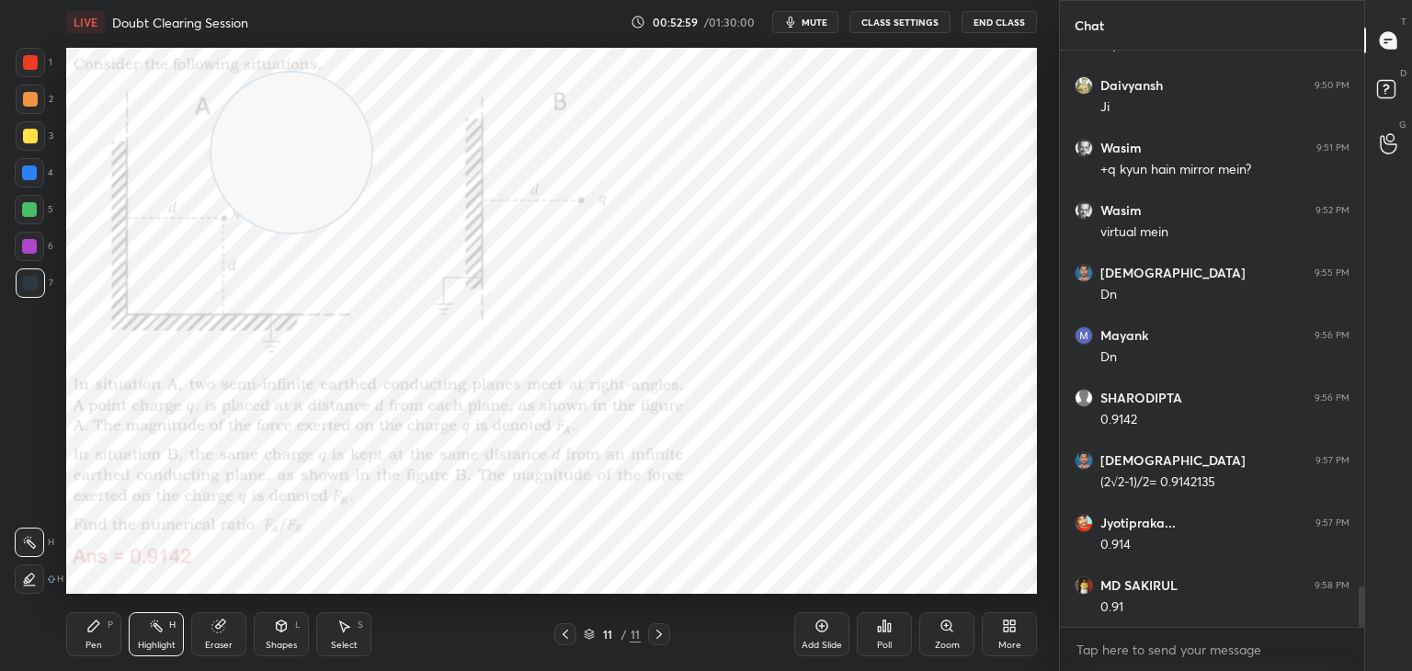
drag, startPoint x: 271, startPoint y: 158, endPoint x: 887, endPoint y: 509, distance: 709.0
click at [371, 233] on video at bounding box center [291, 153] width 160 height 160
drag, startPoint x: 91, startPoint y: 634, endPoint x: 84, endPoint y: 616, distance: 19.8
click at [89, 633] on div "Pen P" at bounding box center [93, 634] width 55 height 44
click at [28, 59] on div at bounding box center [30, 62] width 15 height 15
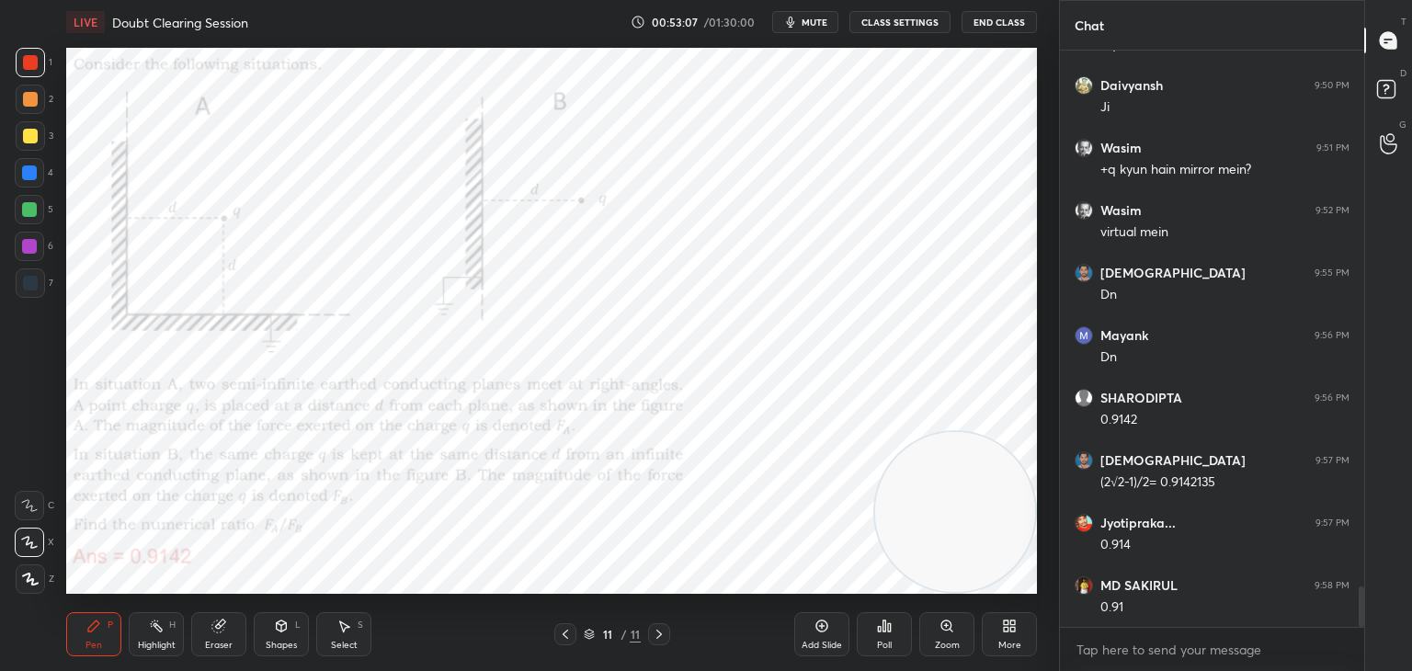
click at [150, 631] on icon at bounding box center [156, 626] width 15 height 15
click at [565, 634] on icon at bounding box center [565, 634] width 15 height 15
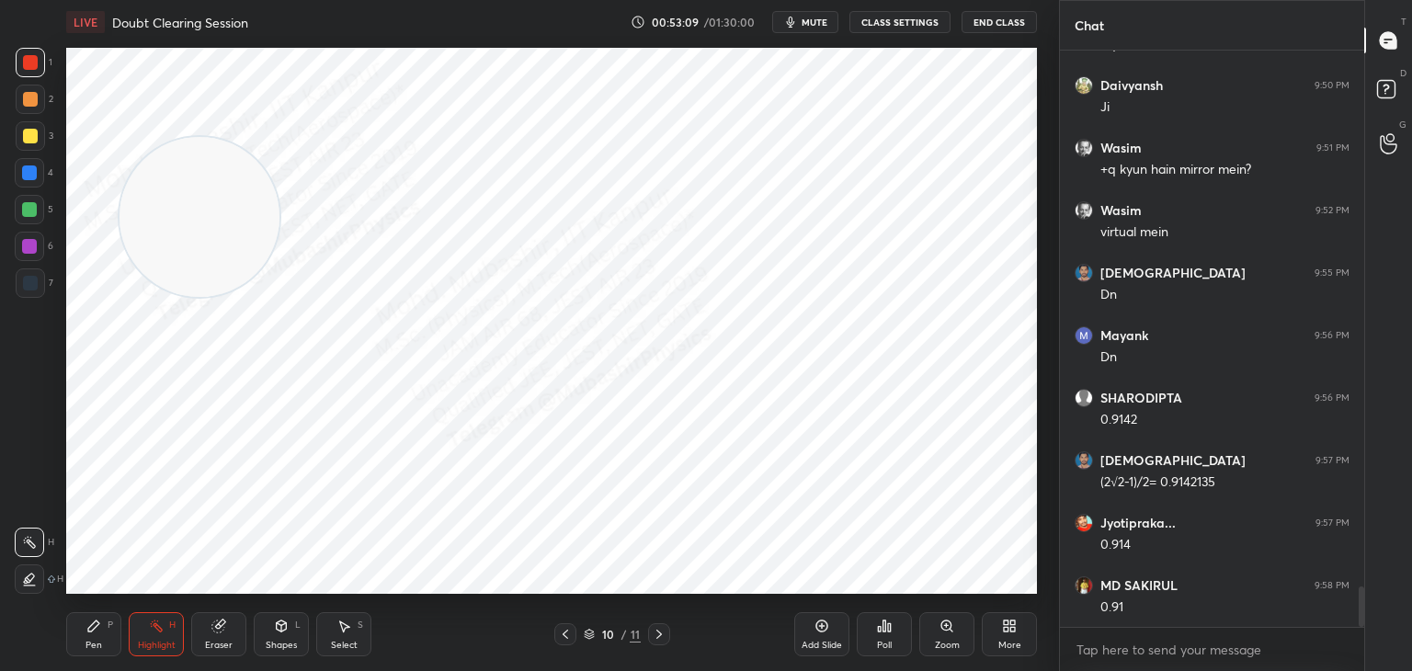
drag, startPoint x: 981, startPoint y: 512, endPoint x: 228, endPoint y: 215, distance: 809.4
click at [220, 222] on video at bounding box center [200, 217] width 160 height 160
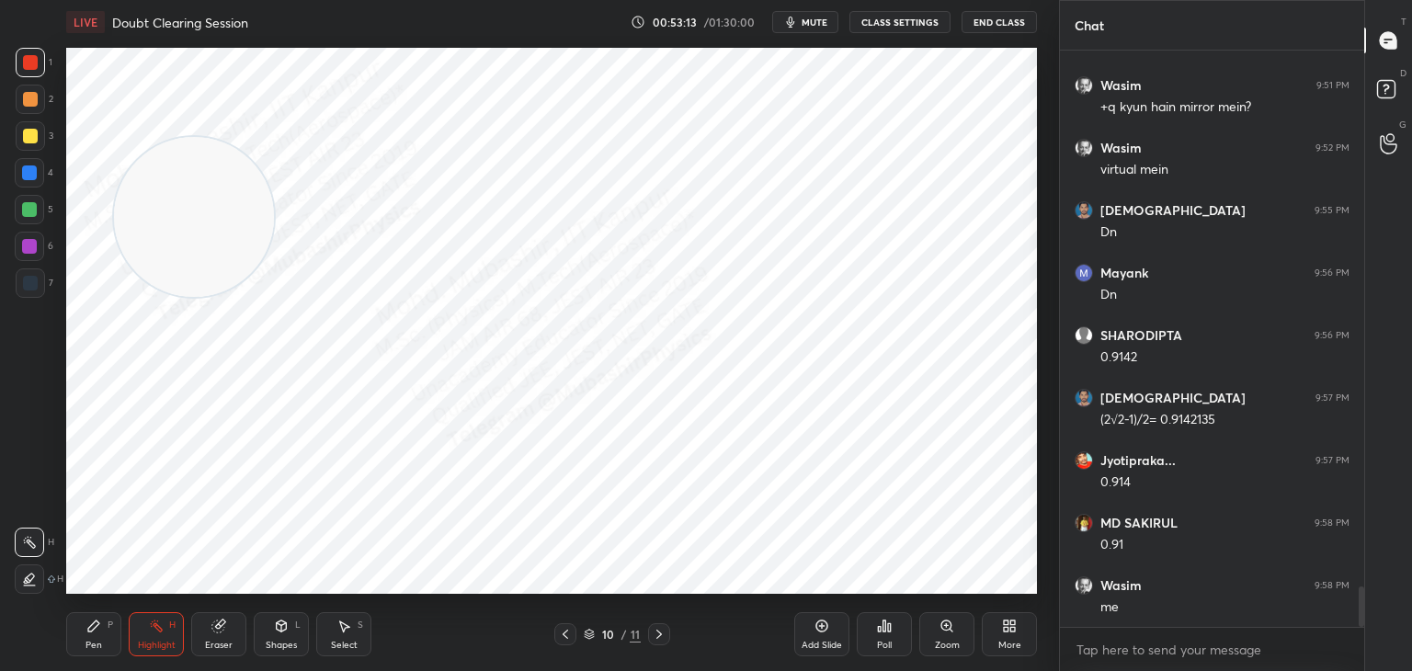
click at [657, 630] on icon at bounding box center [659, 634] width 15 height 15
click at [797, 28] on icon "button" at bounding box center [790, 22] width 15 height 15
click at [804, 30] on button "unmute" at bounding box center [805, 22] width 66 height 22
drag, startPoint x: 654, startPoint y: 638, endPoint x: 641, endPoint y: 641, distance: 13.2
click at [652, 641] on icon at bounding box center [659, 634] width 15 height 15
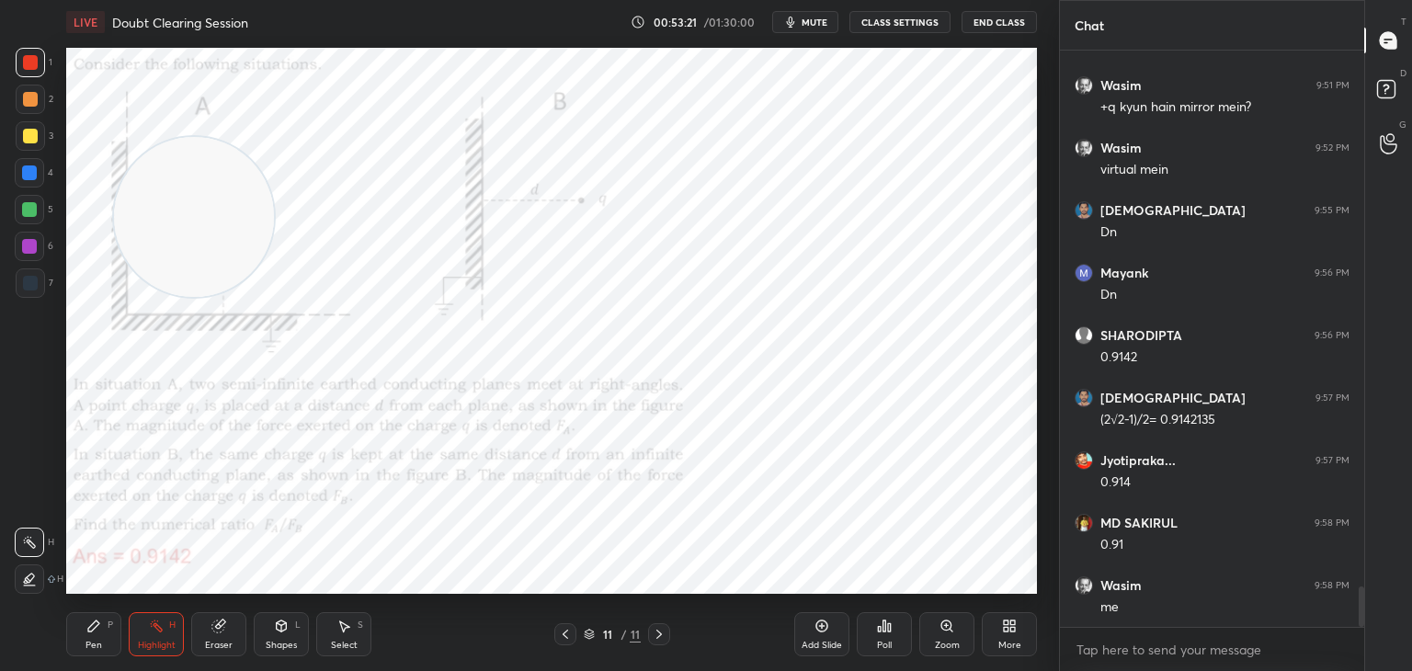
click at [556, 641] on div at bounding box center [565, 634] width 22 height 22
click at [368, 633] on div "Select S" at bounding box center [343, 634] width 55 height 44
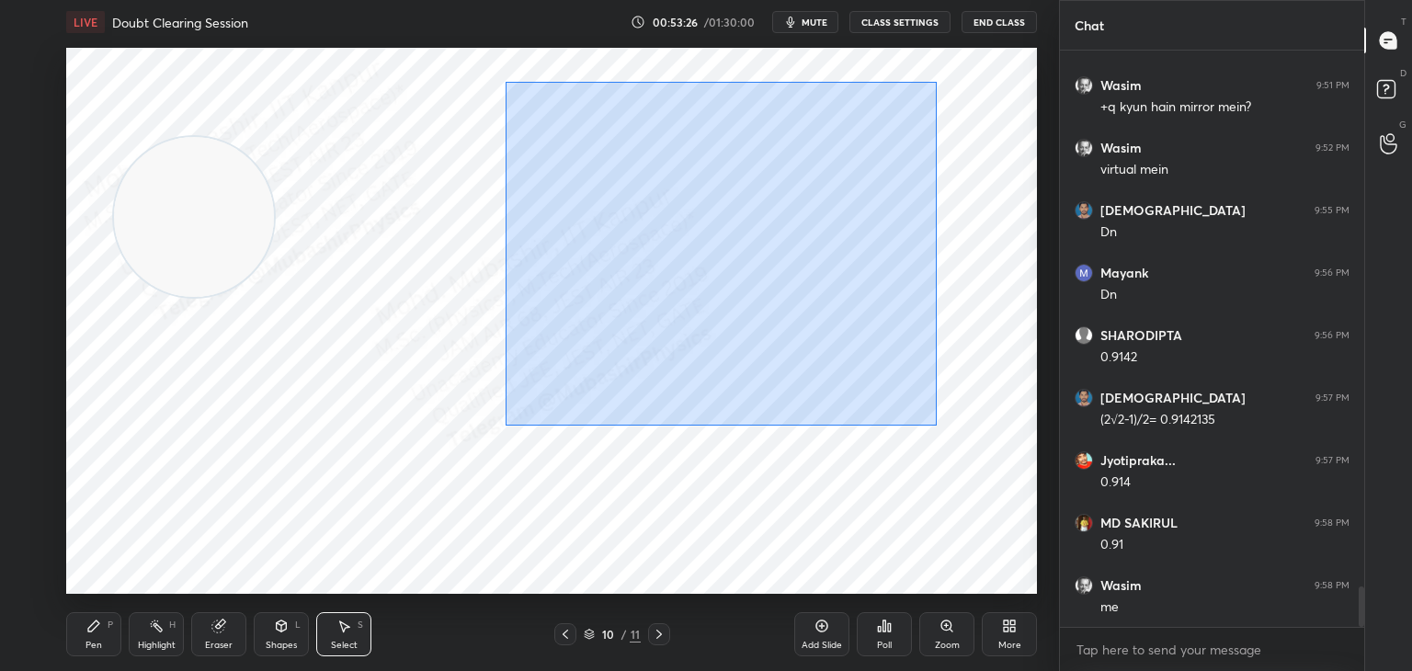
drag, startPoint x: 505, startPoint y: 82, endPoint x: 898, endPoint y: 378, distance: 492.4
click at [935, 424] on div "0 ° Undo Copy Paste here Duplicate Duplicate to new slide Delete" at bounding box center [551, 321] width 971 height 546
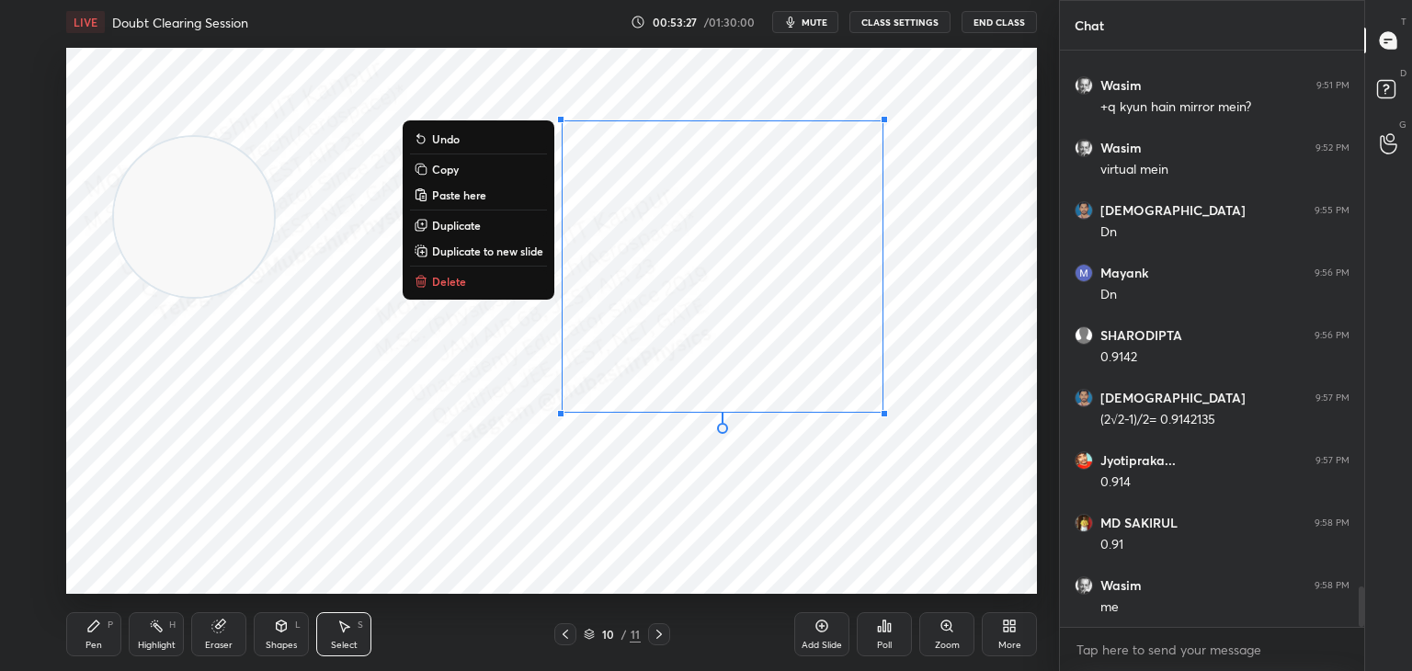
click at [479, 176] on button "Copy" at bounding box center [478, 169] width 137 height 22
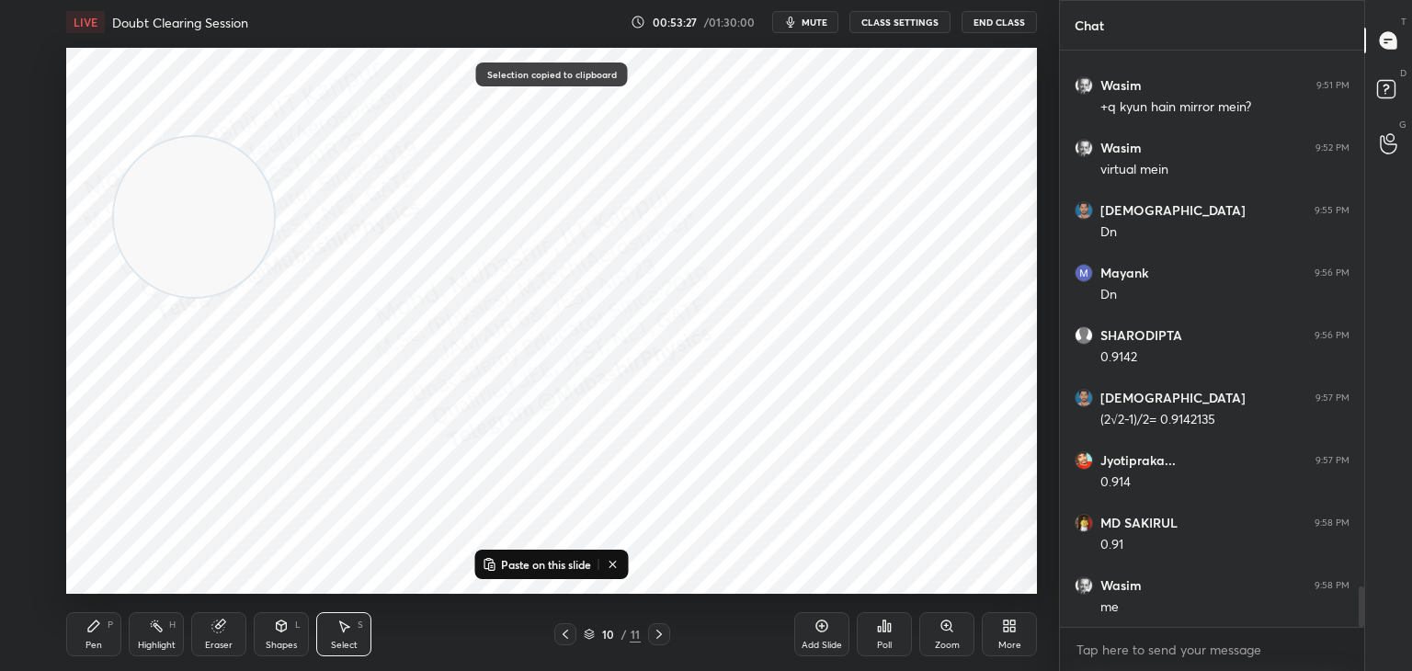
drag, startPoint x: 655, startPoint y: 648, endPoint x: 732, endPoint y: 648, distance: 76.3
click at [655, 646] on div "Pen P Highlight H Eraser Shapes L Select S 10 / 11 Add Slide Poll Zoom More" at bounding box center [551, 635] width 971 height 74
click at [654, 633] on icon at bounding box center [659, 634] width 15 height 15
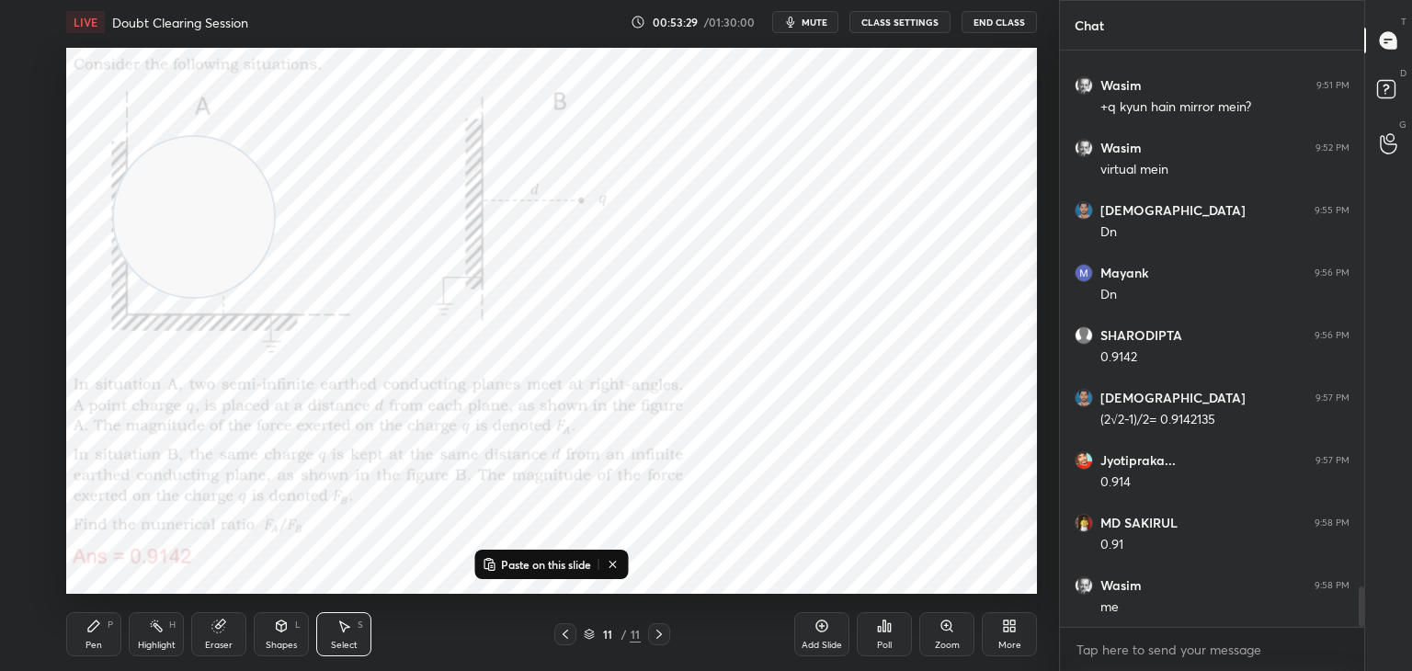
click at [1014, 635] on div "More" at bounding box center [1009, 634] width 55 height 44
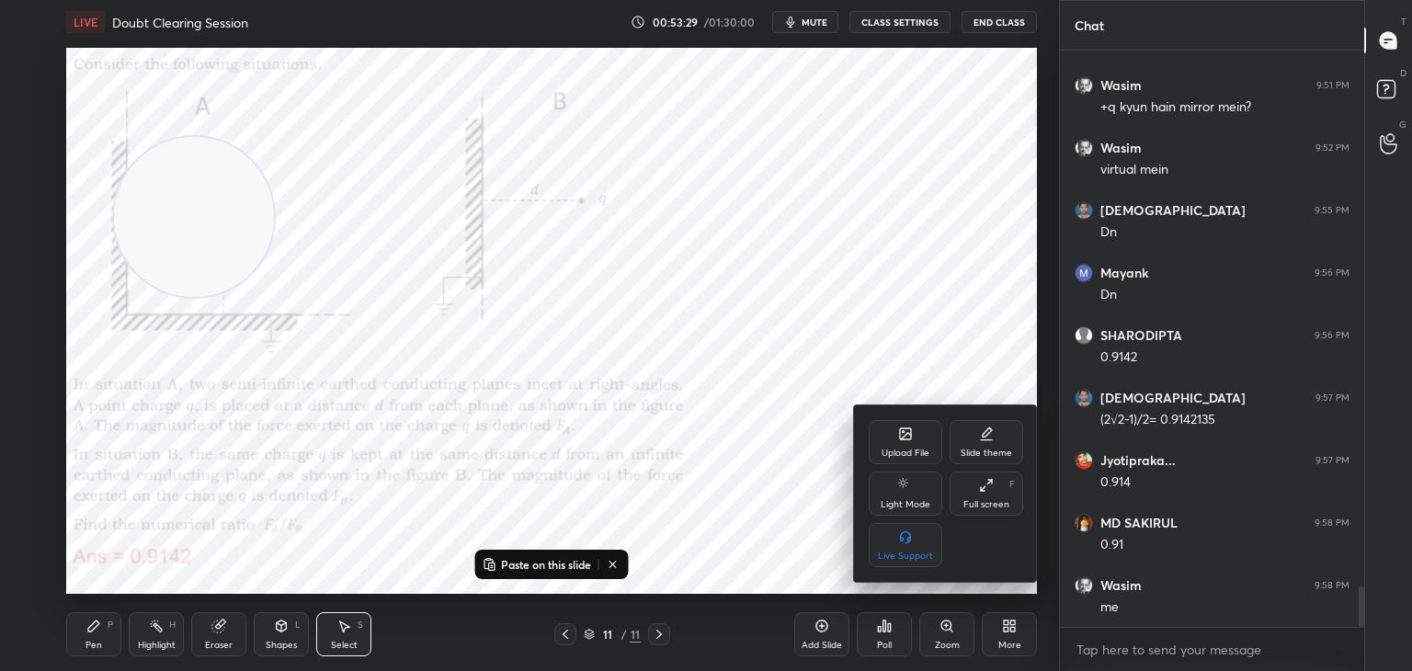
click at [894, 442] on div "Upload File" at bounding box center [906, 442] width 74 height 44
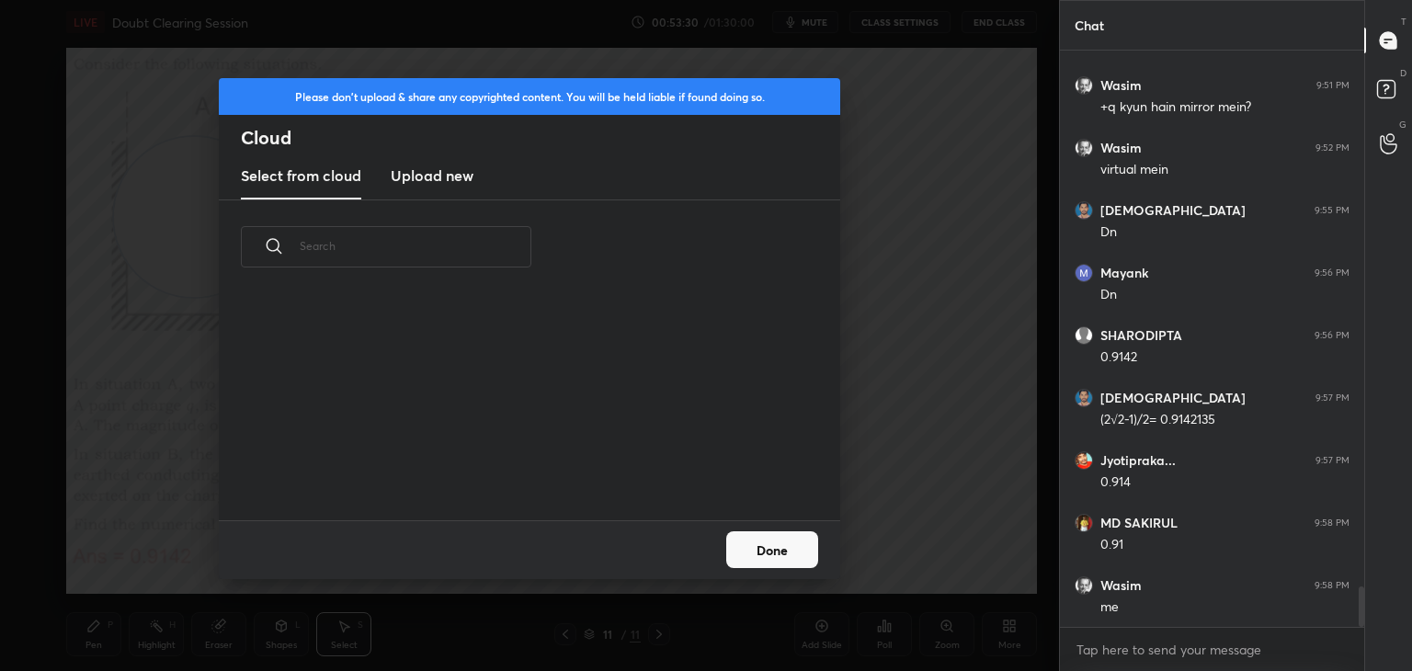
scroll to position [226, 590]
click at [426, 177] on h3 "Upload new" at bounding box center [432, 176] width 83 height 22
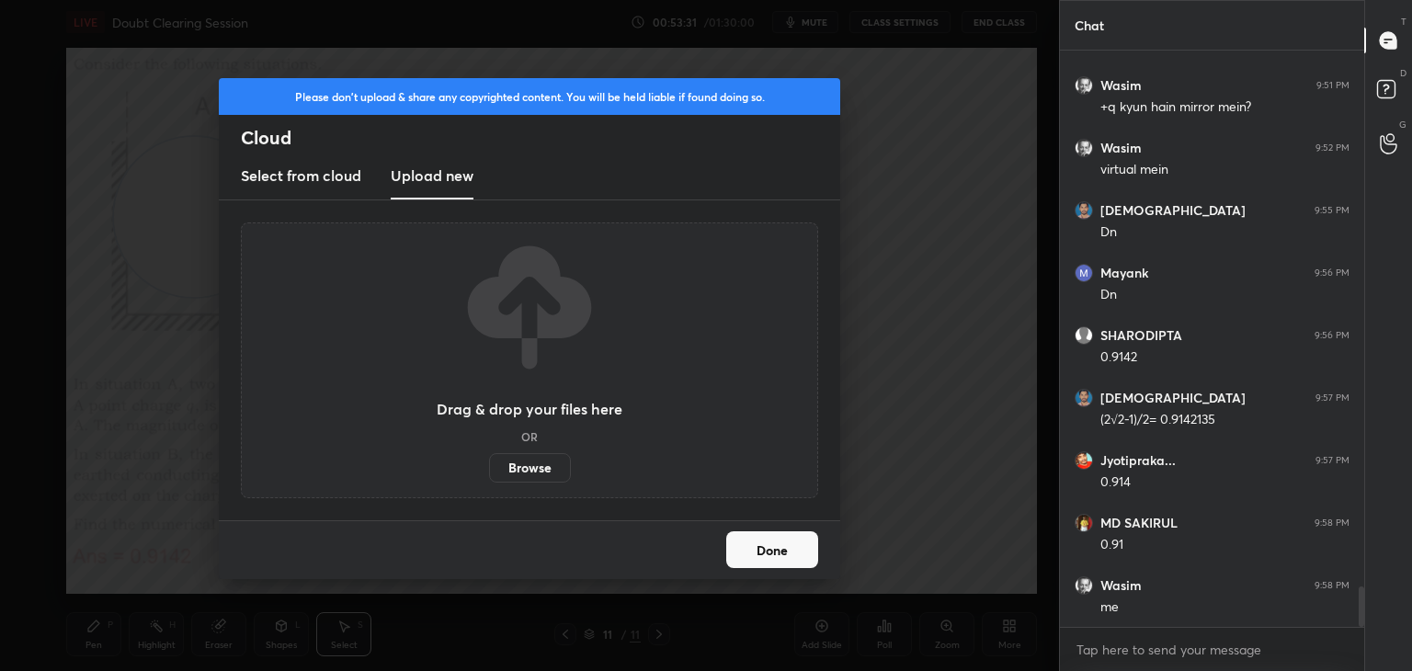
click at [536, 472] on label "Browse" at bounding box center [530, 467] width 82 height 29
click at [489, 472] on input "Browse" at bounding box center [489, 467] width 0 height 29
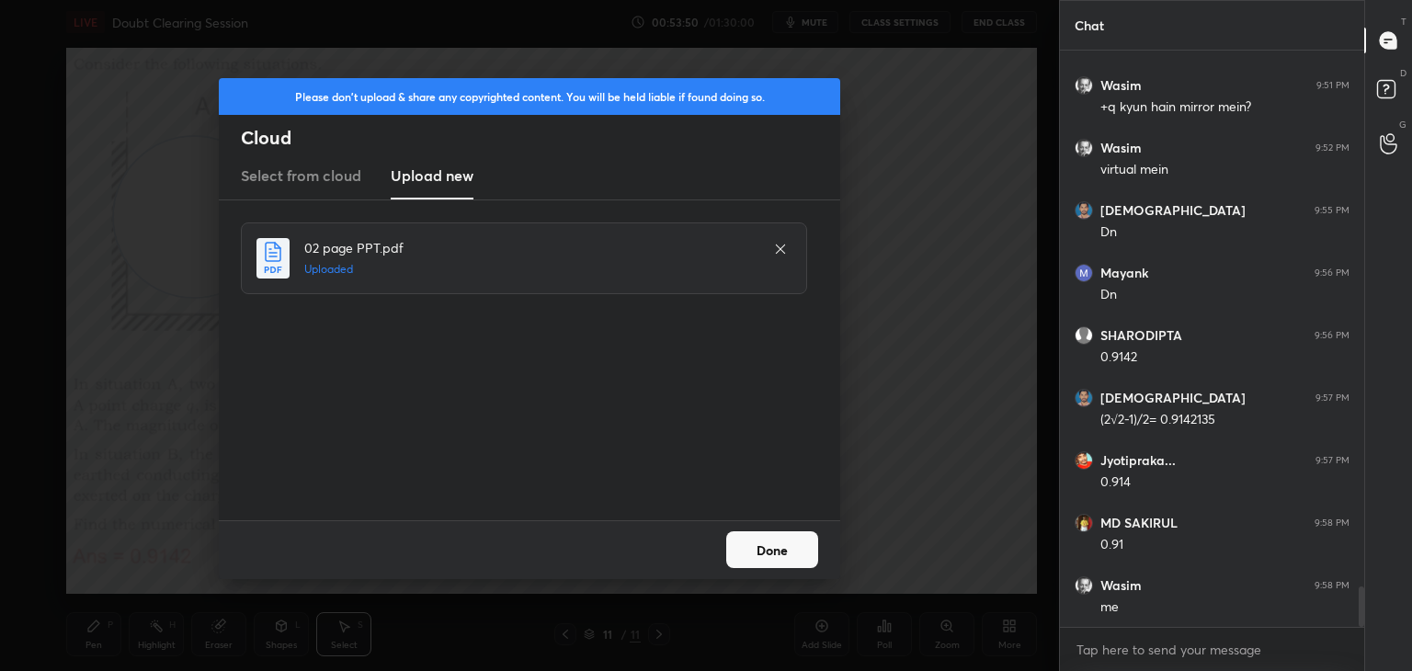
click at [768, 545] on button "Done" at bounding box center [772, 549] width 92 height 37
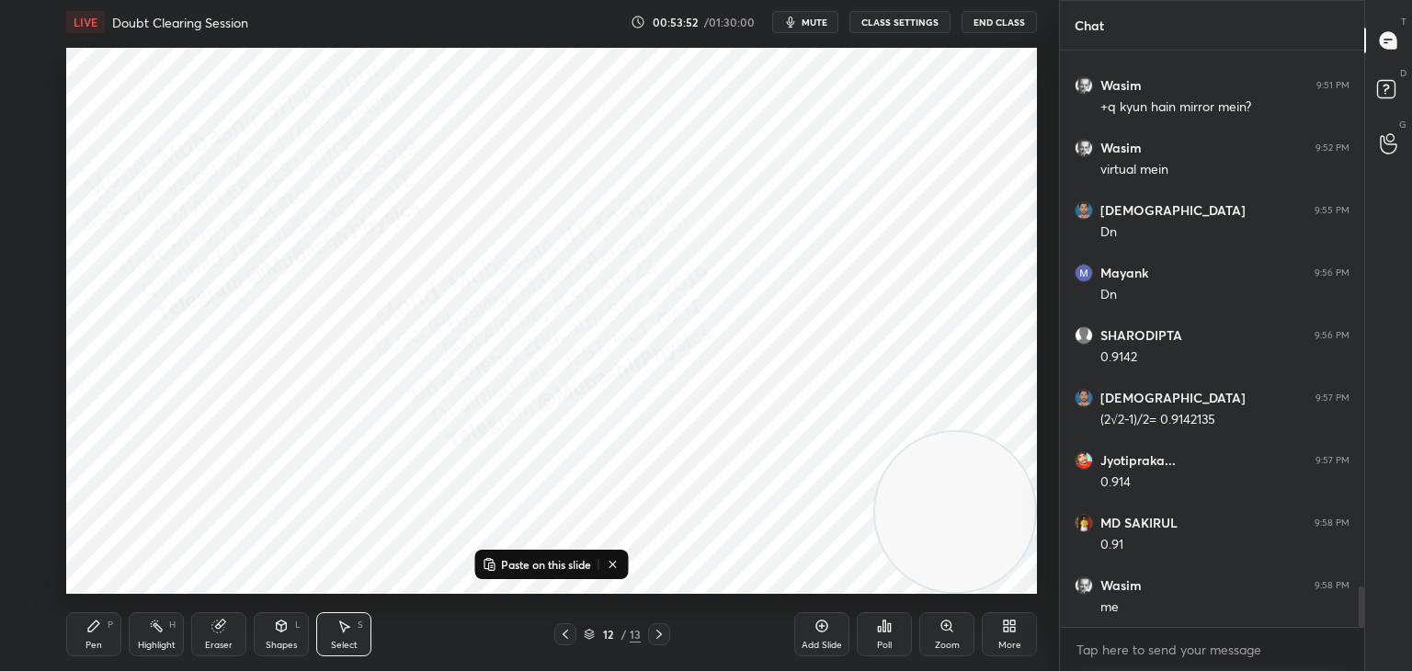
drag, startPoint x: 216, startPoint y: 233, endPoint x: 819, endPoint y: 466, distance: 646.7
click at [1130, 586] on div "1 2 3 4 5 6 7 C X Z C X Z E E Erase all H H LIVE Doubt Clearing Session 00:53:5…" at bounding box center [706, 335] width 1412 height 671
click at [558, 565] on p "Paste on this slide" at bounding box center [546, 564] width 90 height 15
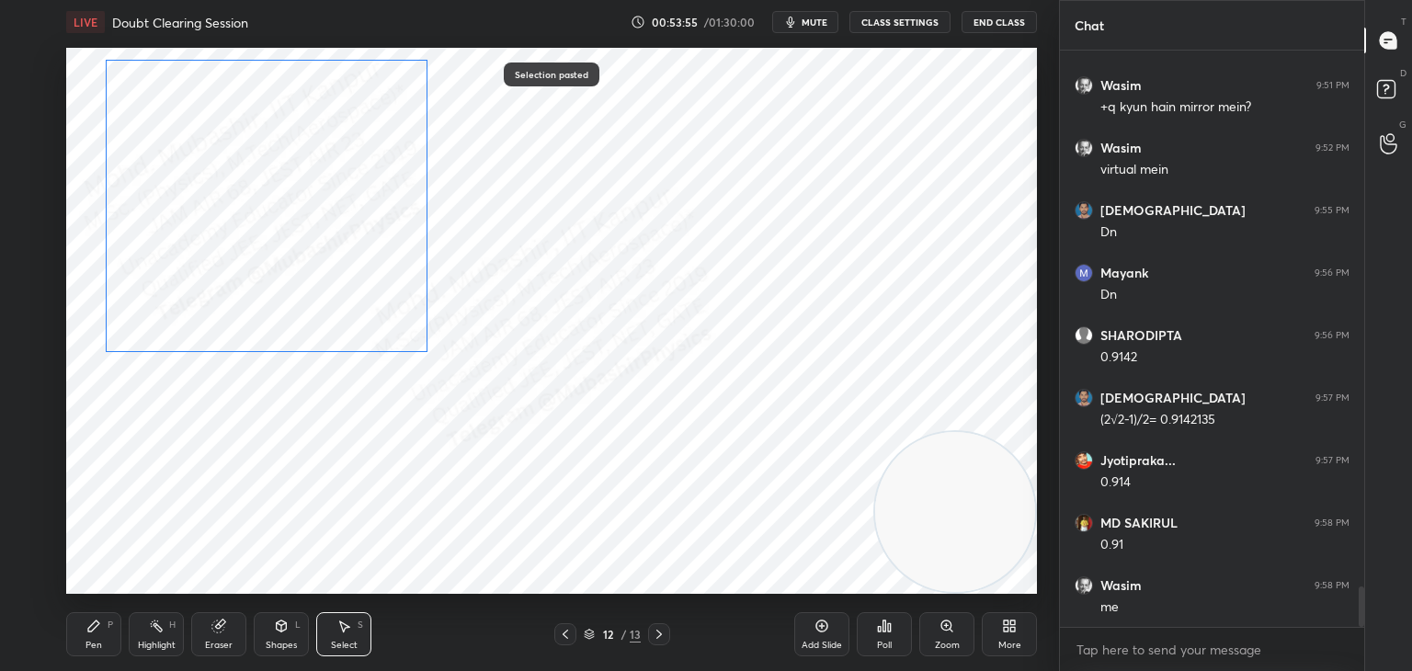
drag, startPoint x: 256, startPoint y: 333, endPoint x: 253, endPoint y: 302, distance: 30.6
click at [253, 302] on div "0 ° Undo Copy Paste here Duplicate Duplicate to new slide Delete" at bounding box center [551, 321] width 971 height 546
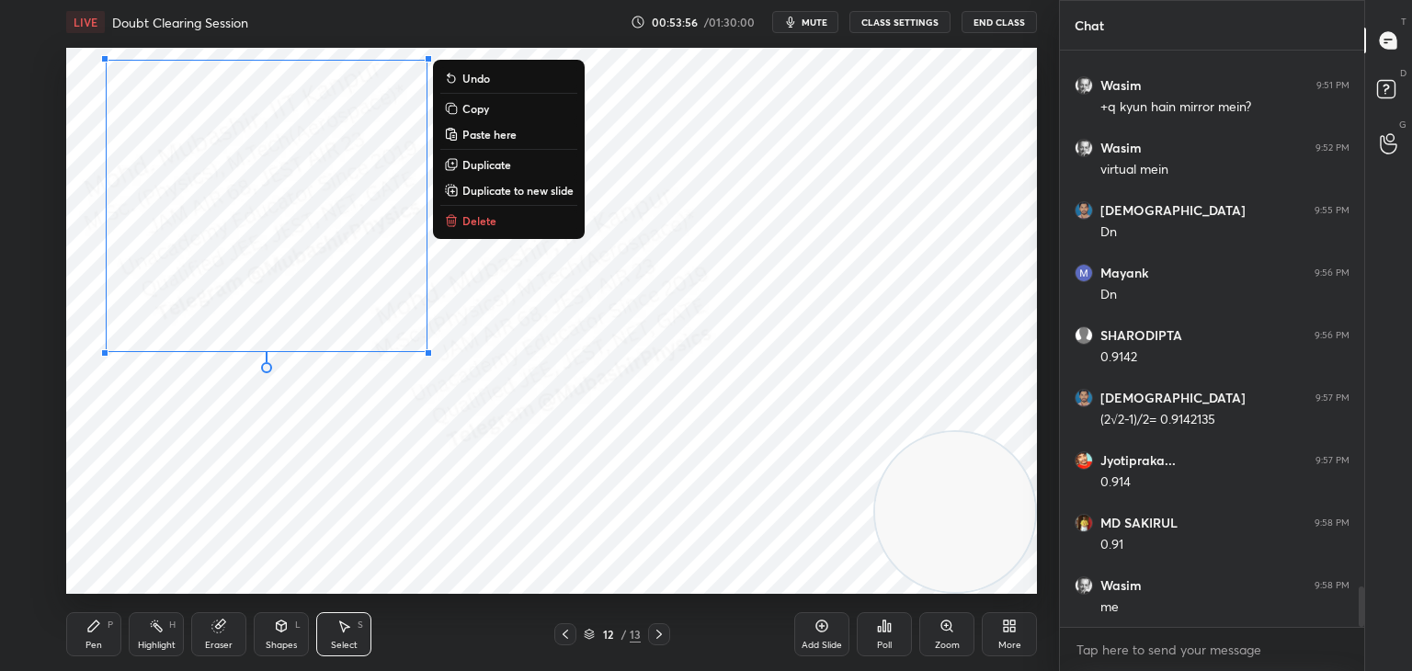
click at [95, 652] on div "Pen P" at bounding box center [93, 634] width 55 height 44
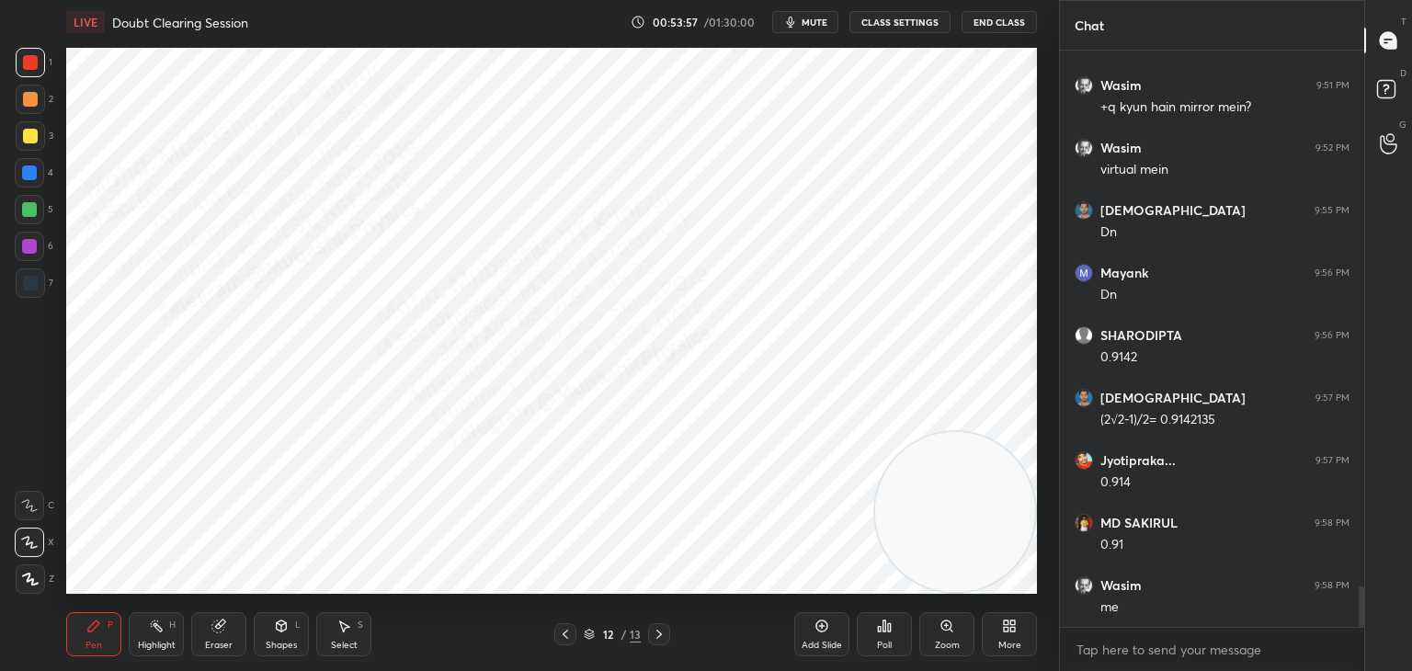
click at [32, 273] on div at bounding box center [30, 282] width 29 height 29
click at [36, 179] on div at bounding box center [29, 172] width 29 height 29
drag, startPoint x: 952, startPoint y: 531, endPoint x: 308, endPoint y: 199, distance: 724.1
click at [713, 266] on video at bounding box center [793, 346] width 160 height 160
drag, startPoint x: 21, startPoint y: 142, endPoint x: 312, endPoint y: 153, distance: 290.7
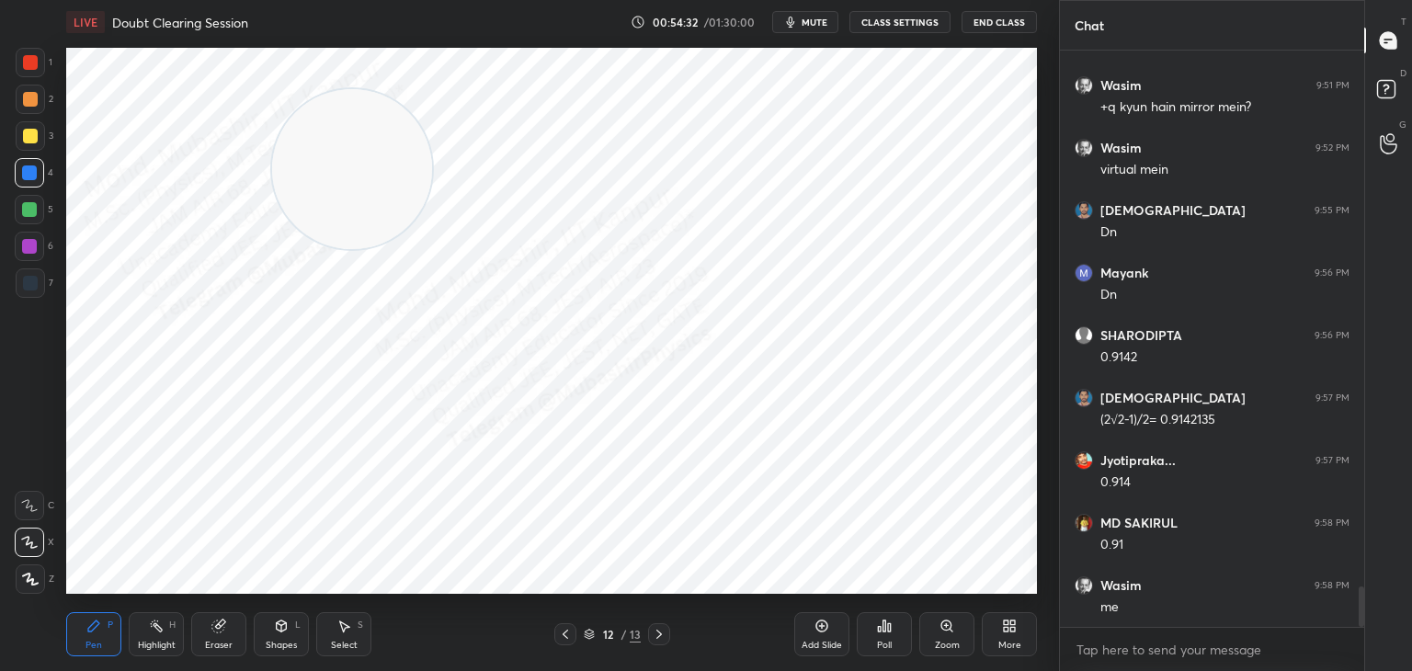
click at [28, 144] on div at bounding box center [30, 135] width 29 height 29
click at [22, 211] on div at bounding box center [29, 209] width 15 height 15
click at [26, 186] on div at bounding box center [29, 172] width 29 height 29
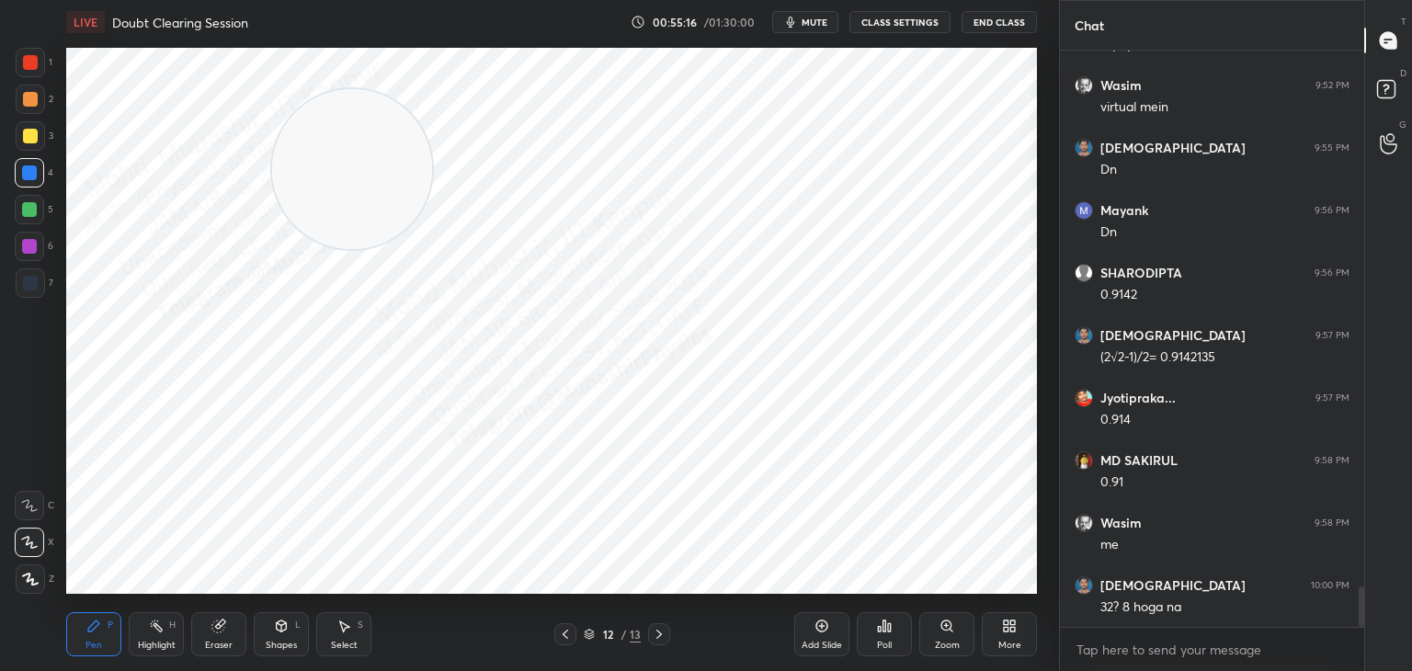
click at [814, 24] on span "mute" at bounding box center [815, 22] width 26 height 13
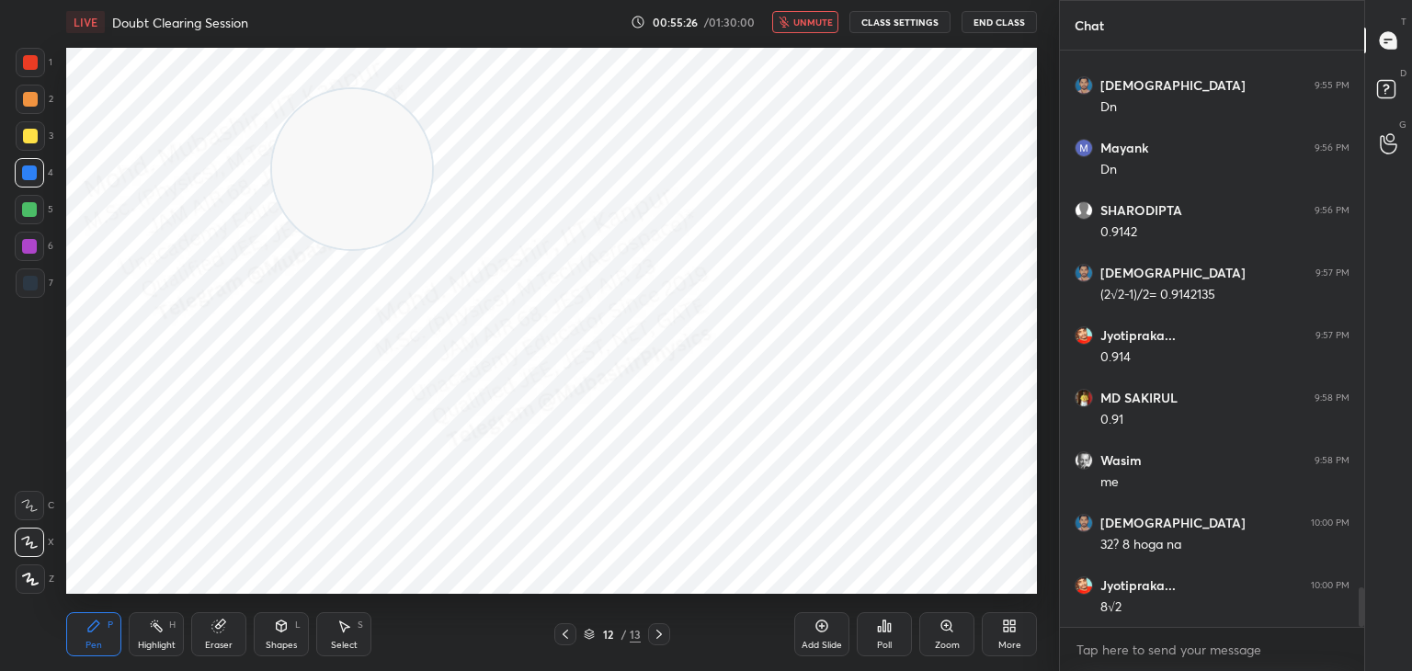
drag, startPoint x: 832, startPoint y: 23, endPoint x: 827, endPoint y: 46, distance: 23.4
click at [832, 27] on span "unmute" at bounding box center [813, 22] width 40 height 13
drag, startPoint x: 340, startPoint y: 168, endPoint x: 333, endPoint y: 130, distance: 39.3
click at [333, 130] on video at bounding box center [317, 161] width 160 height 160
drag, startPoint x: 325, startPoint y: 124, endPoint x: 103, endPoint y: 75, distance: 227.8
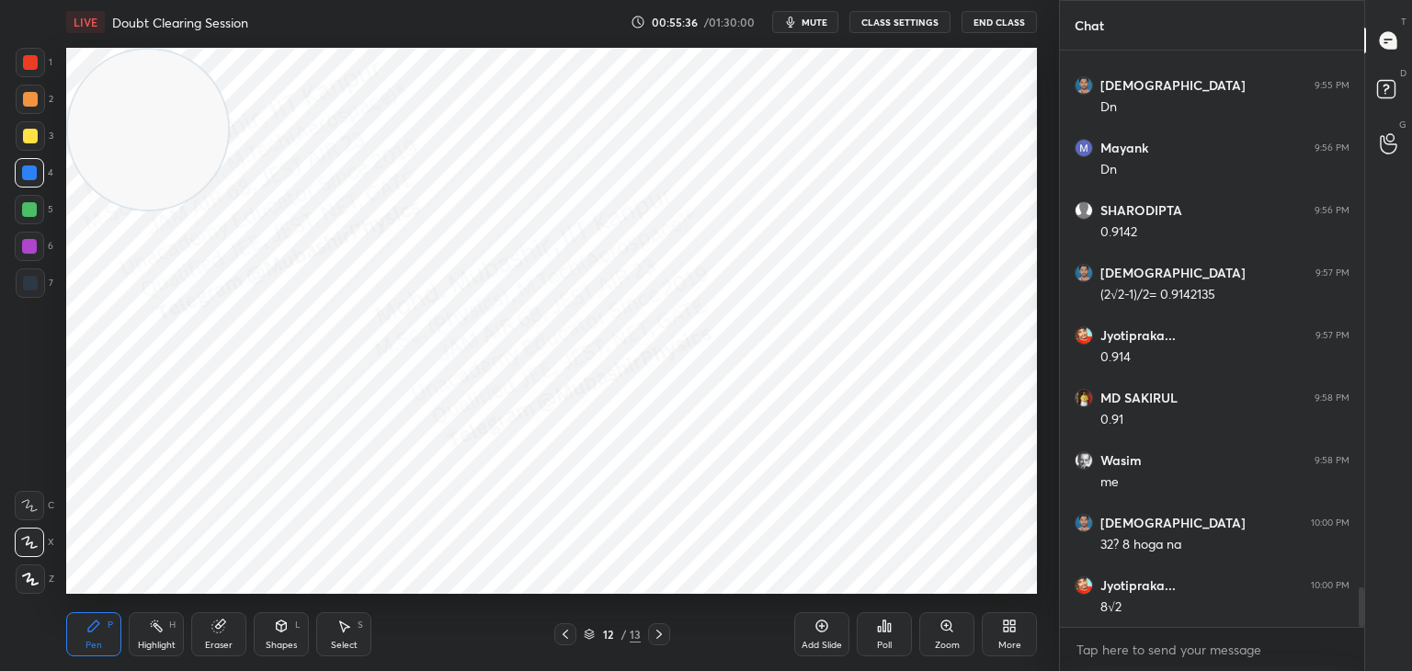
click at [103, 75] on video at bounding box center [148, 130] width 160 height 160
drag, startPoint x: 159, startPoint y: 627, endPoint x: 156, endPoint y: 602, distance: 25.0
click at [156, 622] on icon at bounding box center [156, 626] width 15 height 15
drag, startPoint x: 346, startPoint y: 626, endPoint x: 360, endPoint y: 624, distance: 14.8
click at [347, 624] on icon at bounding box center [343, 626] width 15 height 15
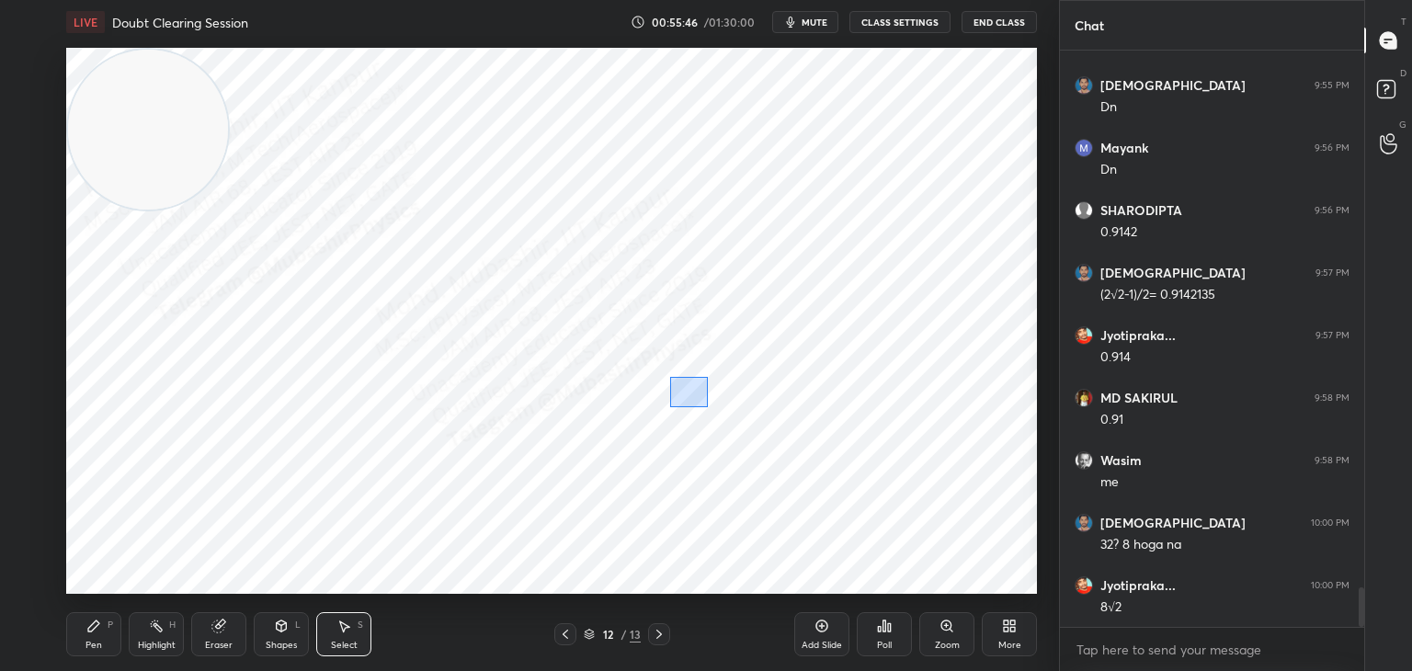
drag, startPoint x: 670, startPoint y: 378, endPoint x: 710, endPoint y: 409, distance: 50.4
click at [710, 409] on div "0 ° Undo Copy Paste here Duplicate Duplicate to new slide Delete" at bounding box center [551, 321] width 971 height 546
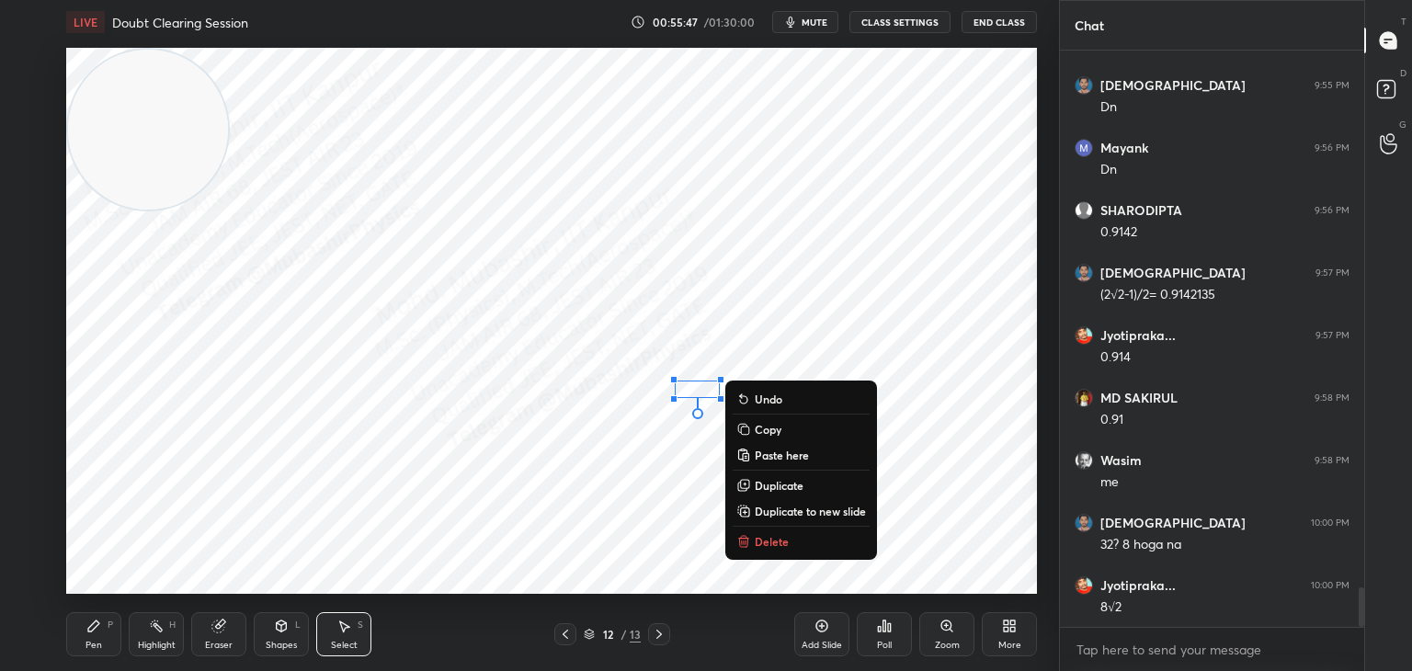
click at [761, 542] on p "Delete" at bounding box center [772, 541] width 34 height 15
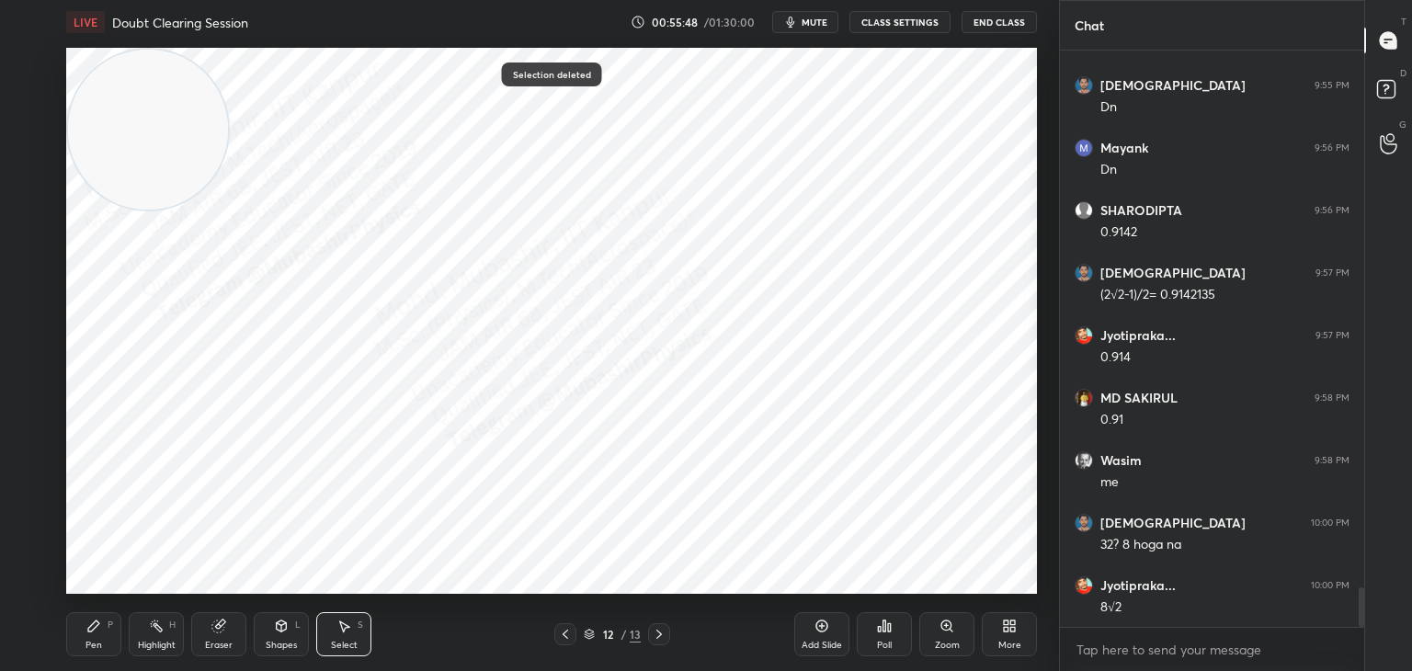
click at [88, 634] on div "Pen P" at bounding box center [93, 634] width 55 height 44
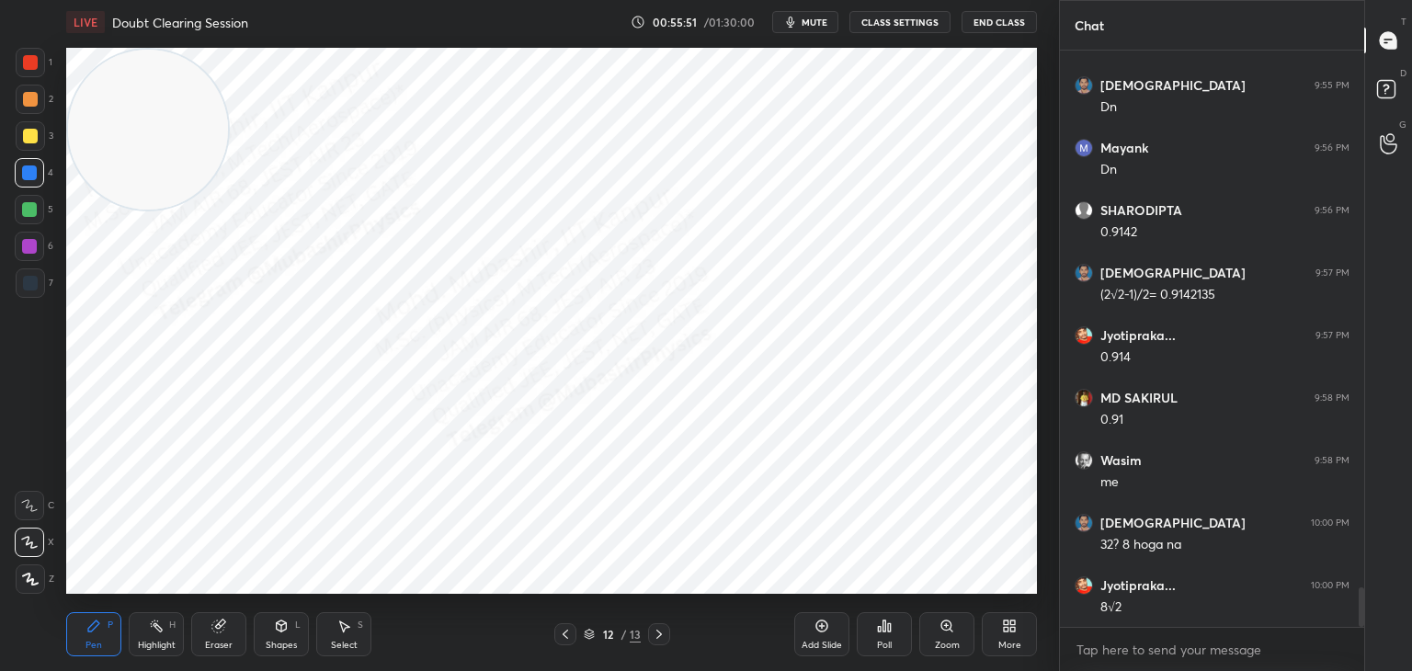
scroll to position [7831, 0]
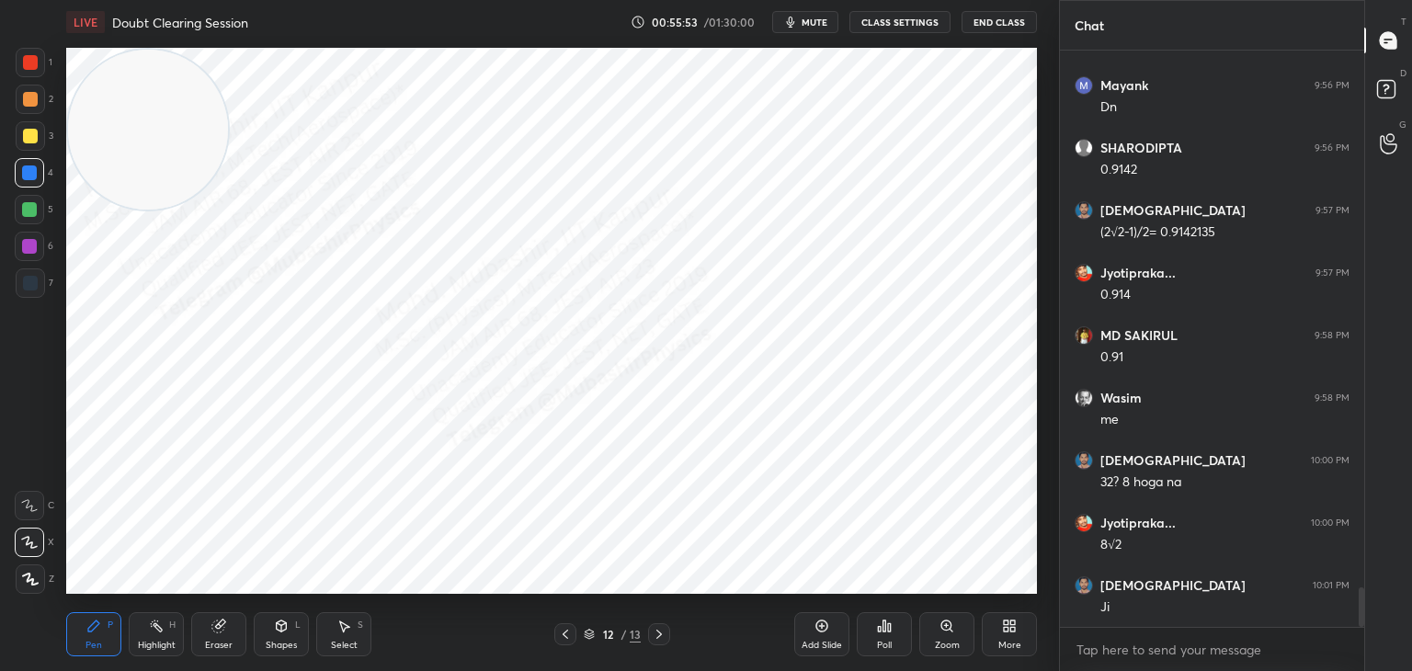
drag, startPoint x: 344, startPoint y: 638, endPoint x: 350, endPoint y: 626, distance: 13.6
click at [349, 633] on div "Select S" at bounding box center [343, 634] width 55 height 44
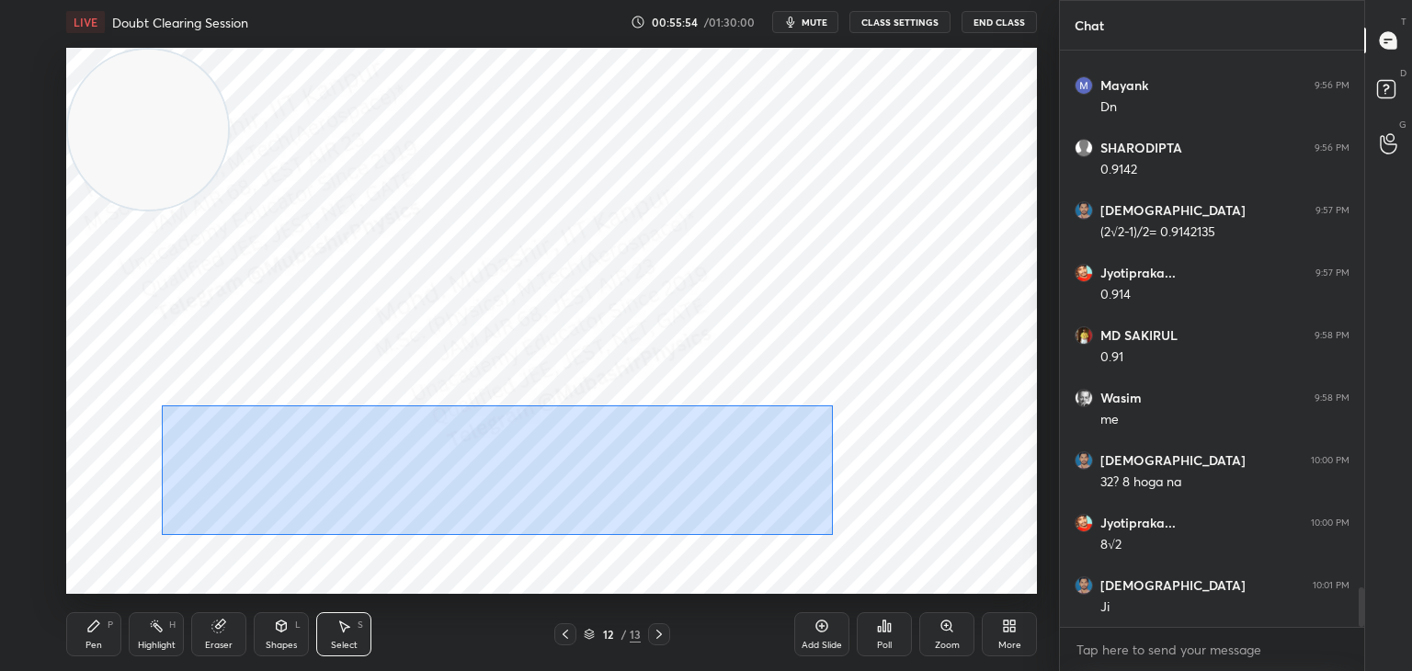
drag, startPoint x: 162, startPoint y: 405, endPoint x: 892, endPoint y: 545, distance: 743.2
click at [906, 556] on div "0 ° Undo Copy Paste here Duplicate Duplicate to new slide Delete" at bounding box center [551, 321] width 971 height 546
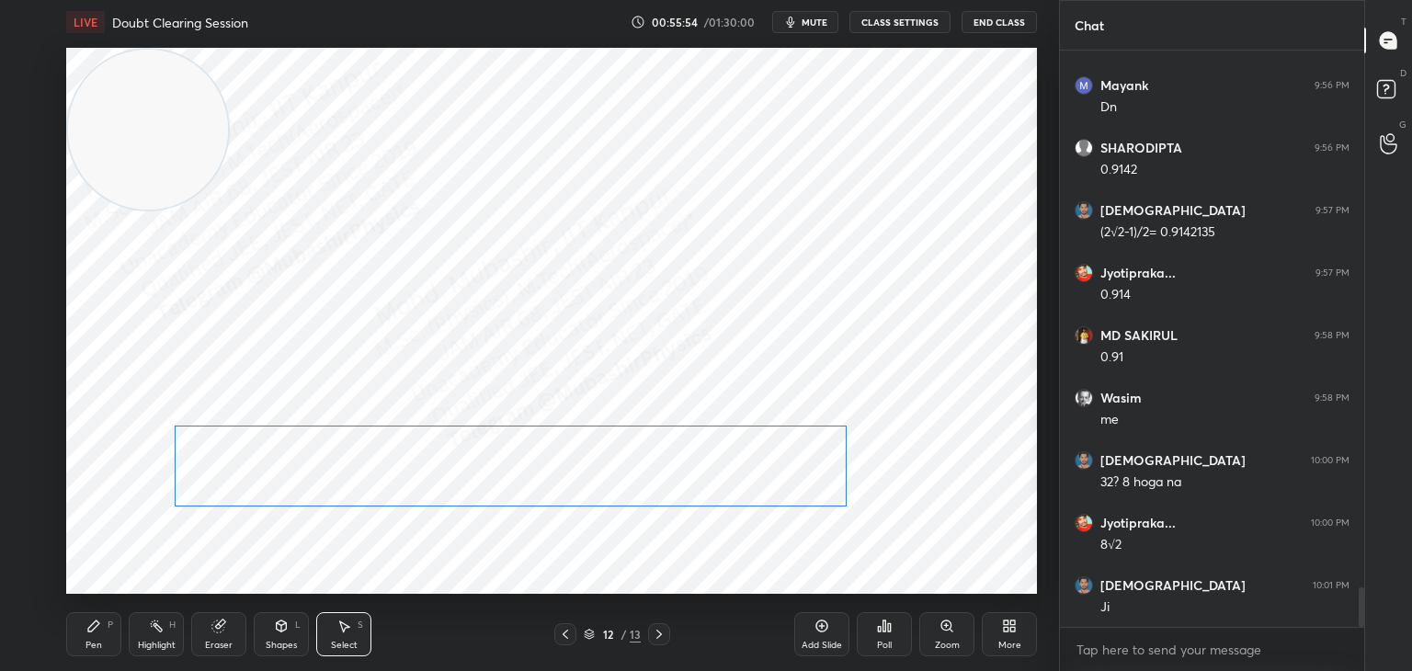
click at [699, 459] on div "0 ° Undo Copy Paste here Duplicate Duplicate to new slide Delete" at bounding box center [551, 321] width 971 height 546
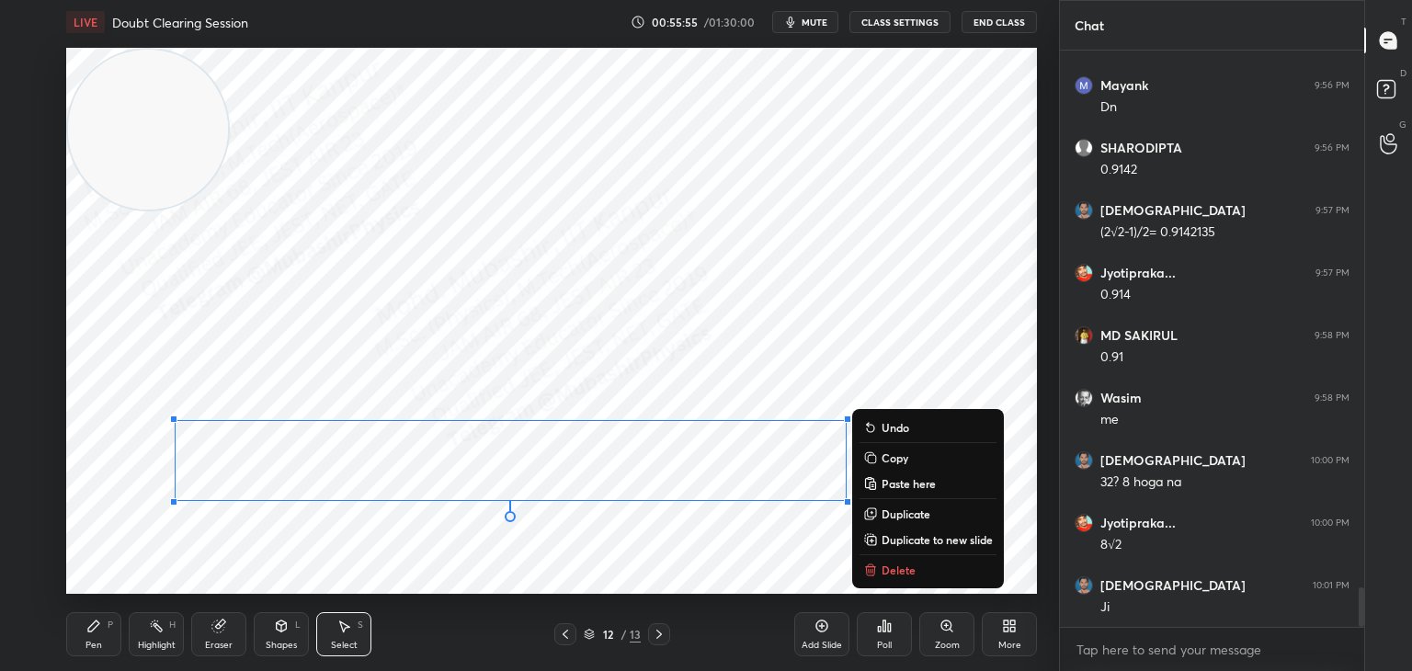
click at [659, 626] on div at bounding box center [659, 634] width 22 height 22
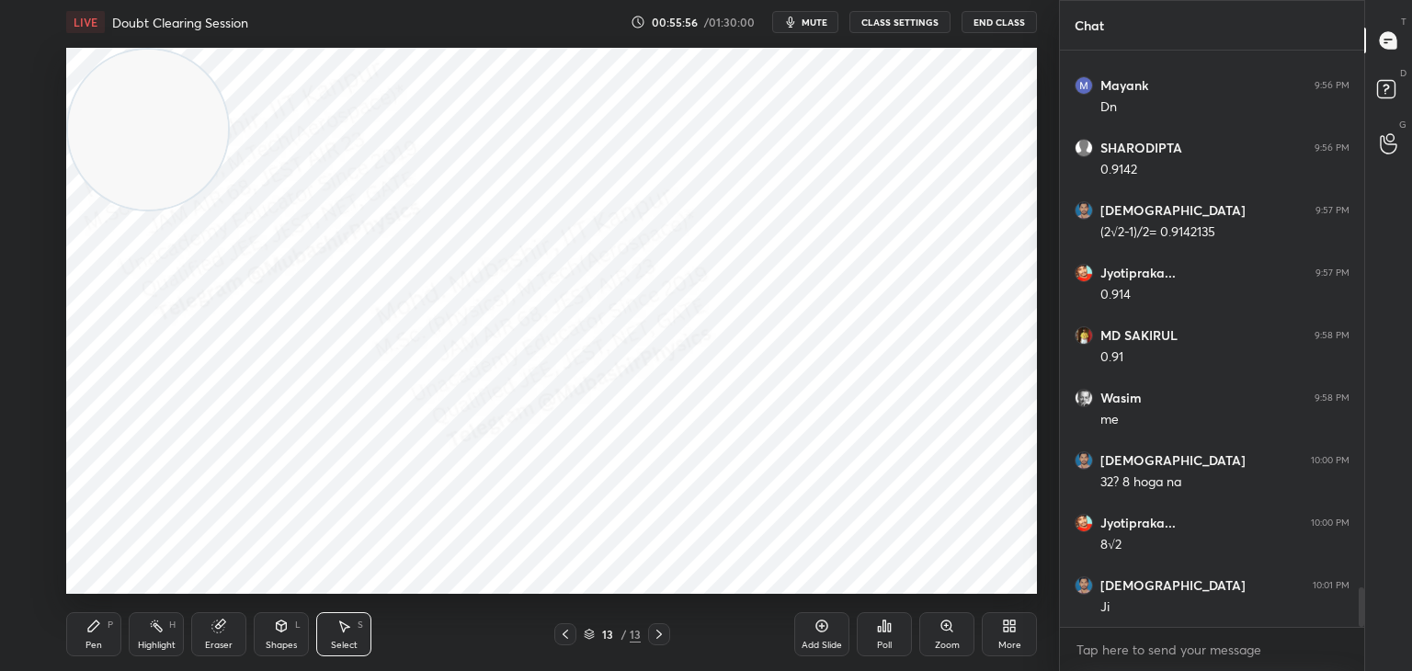
drag, startPoint x: 112, startPoint y: 626, endPoint x: 112, endPoint y: 606, distance: 20.2
click at [112, 624] on div "P" at bounding box center [111, 625] width 6 height 9
drag, startPoint x: 147, startPoint y: 115, endPoint x: 219, endPoint y: 576, distance: 467.1
click at [207, 210] on video at bounding box center [148, 130] width 160 height 160
click at [218, 210] on video at bounding box center [148, 130] width 160 height 160
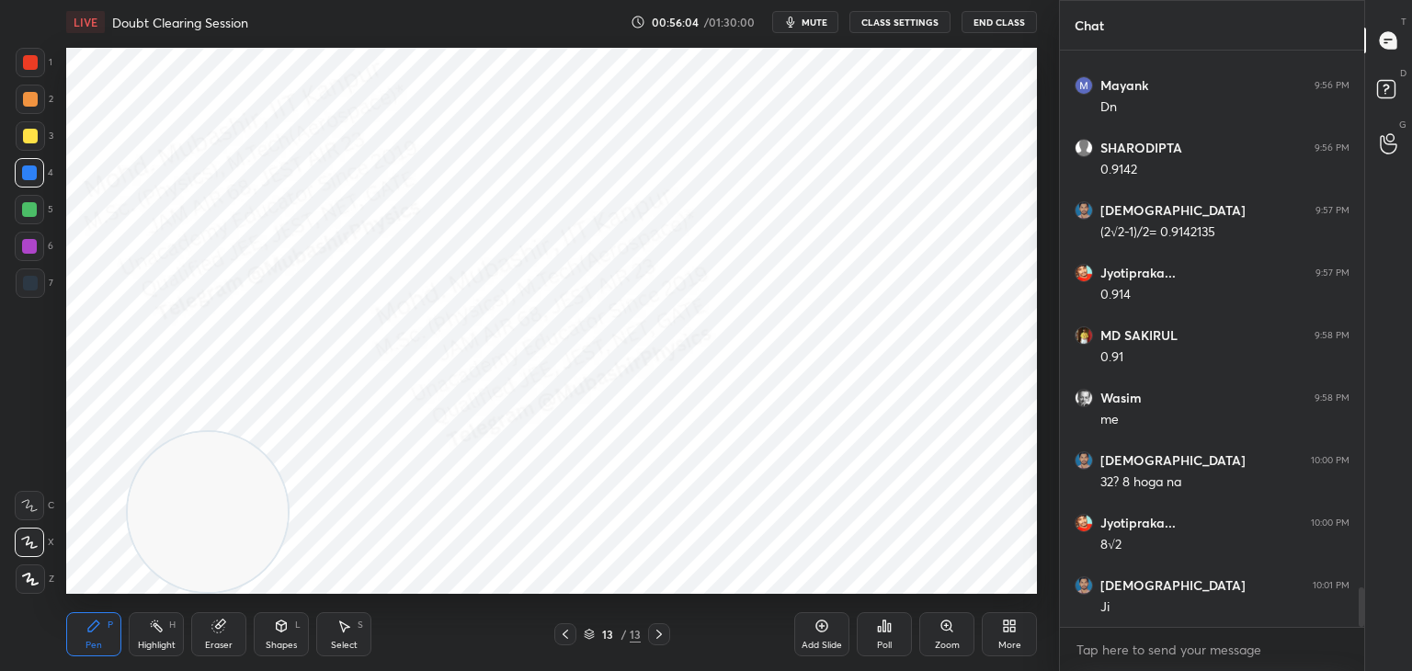
click at [560, 631] on icon at bounding box center [565, 634] width 15 height 15
click at [759, 608] on div "Pen P Highlight H Eraser Shapes L Select S 12 / 13 Add Slide Poll Zoom More" at bounding box center [551, 635] width 971 height 74
click at [659, 630] on icon at bounding box center [659, 634] width 15 height 15
click at [568, 641] on icon at bounding box center [565, 634] width 15 height 15
click at [659, 632] on icon at bounding box center [659, 634] width 15 height 15
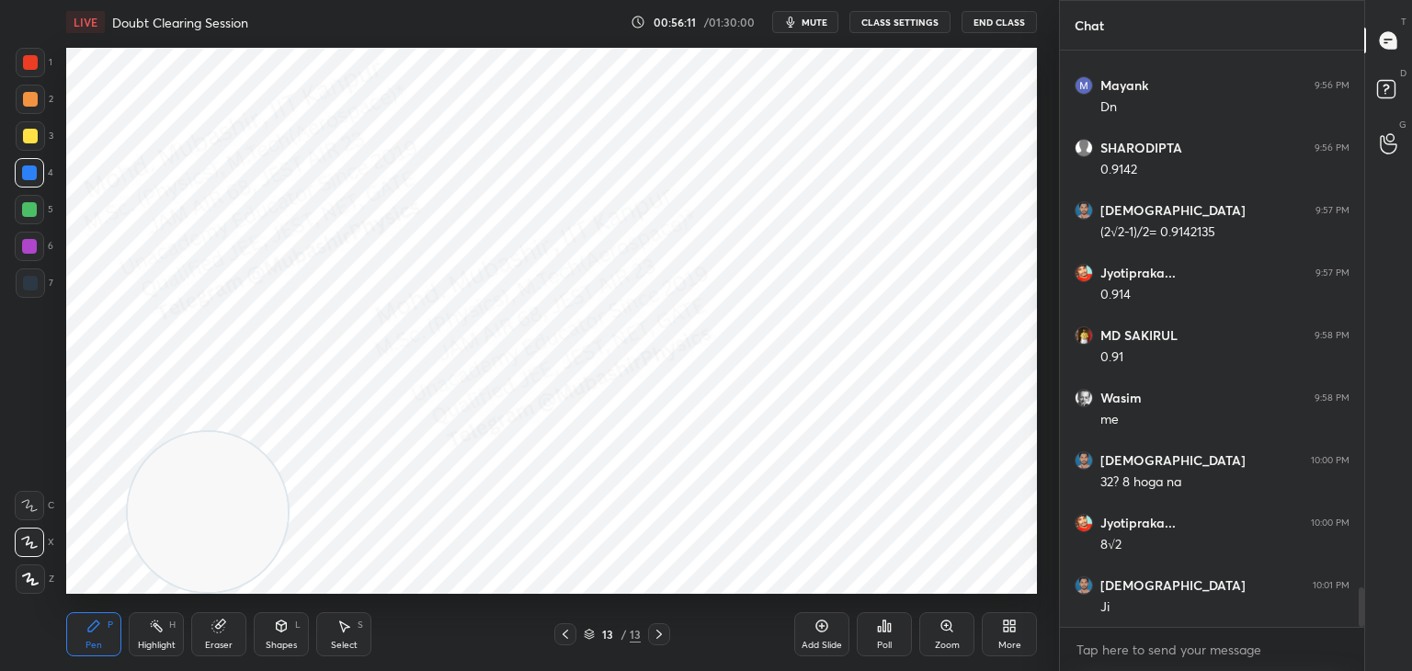
drag, startPoint x: 219, startPoint y: 616, endPoint x: 258, endPoint y: 562, distance: 67.1
click at [222, 613] on div "Eraser" at bounding box center [218, 634] width 55 height 44
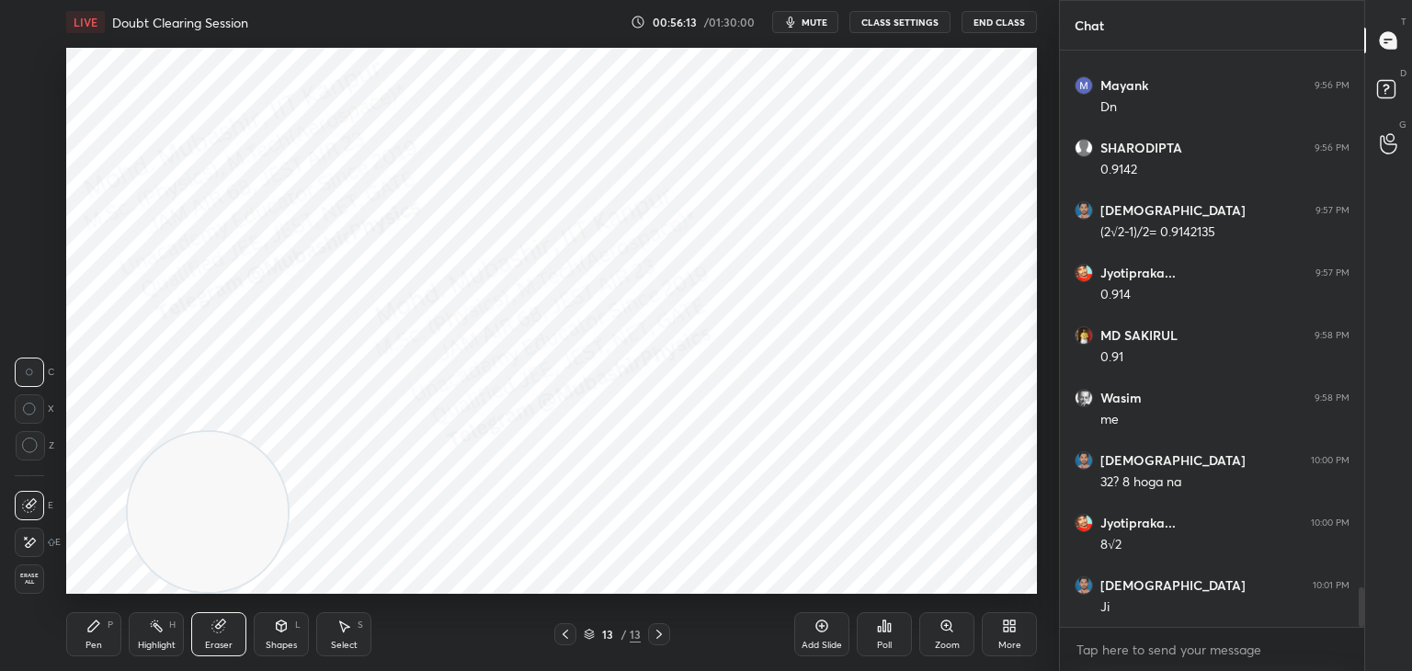
click at [90, 648] on div "Pen" at bounding box center [93, 645] width 17 height 9
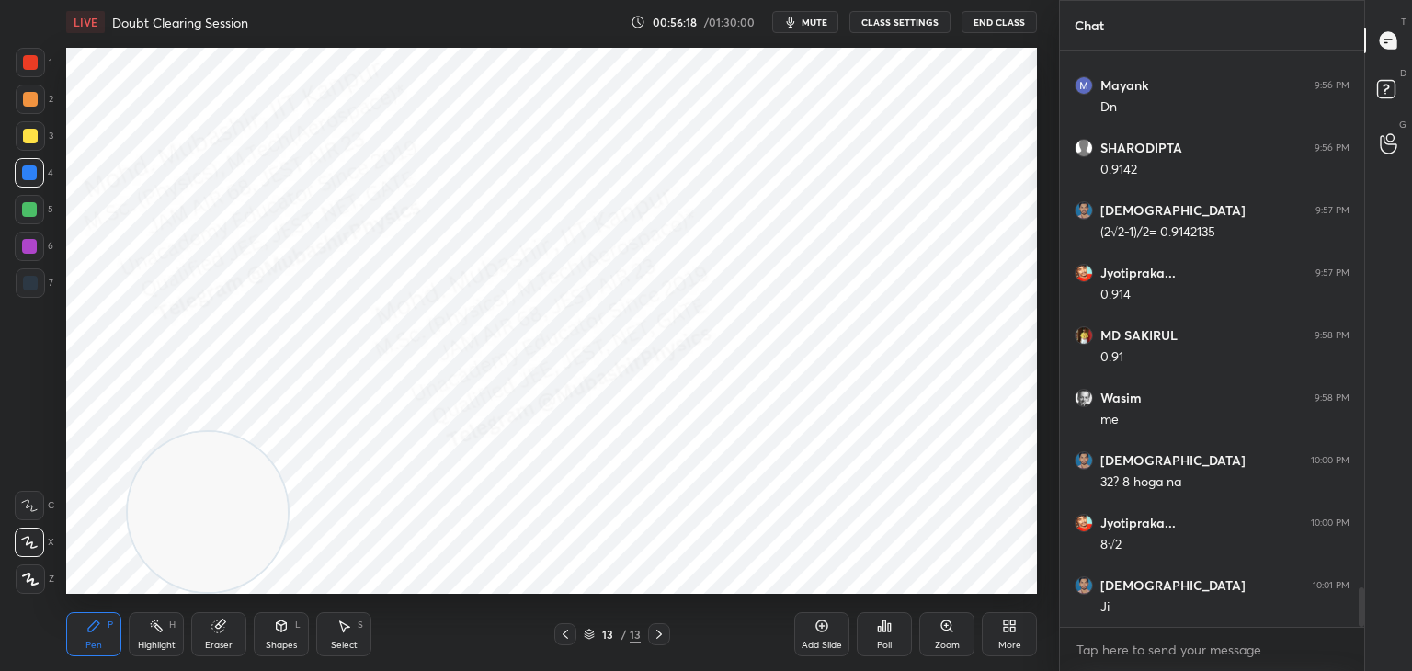
click at [564, 631] on icon at bounding box center [565, 634] width 15 height 15
click at [660, 633] on icon at bounding box center [659, 634] width 6 height 9
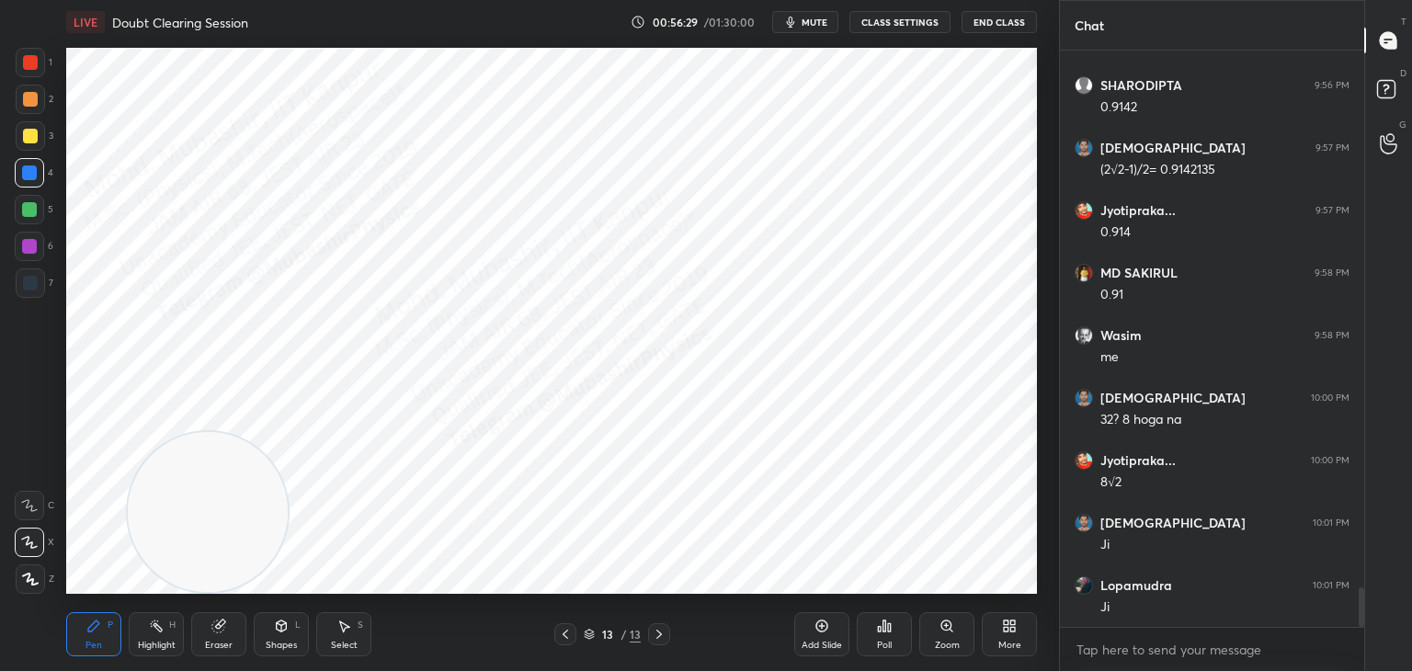
click at [26, 211] on div at bounding box center [29, 209] width 15 height 15
drag, startPoint x: 291, startPoint y: 455, endPoint x: 732, endPoint y: 256, distance: 483.4
click at [288, 432] on video at bounding box center [208, 512] width 160 height 160
drag, startPoint x: 732, startPoint y: 262, endPoint x: 288, endPoint y: 176, distance: 452.4
click at [716, 185] on video at bounding box center [796, 265] width 160 height 160
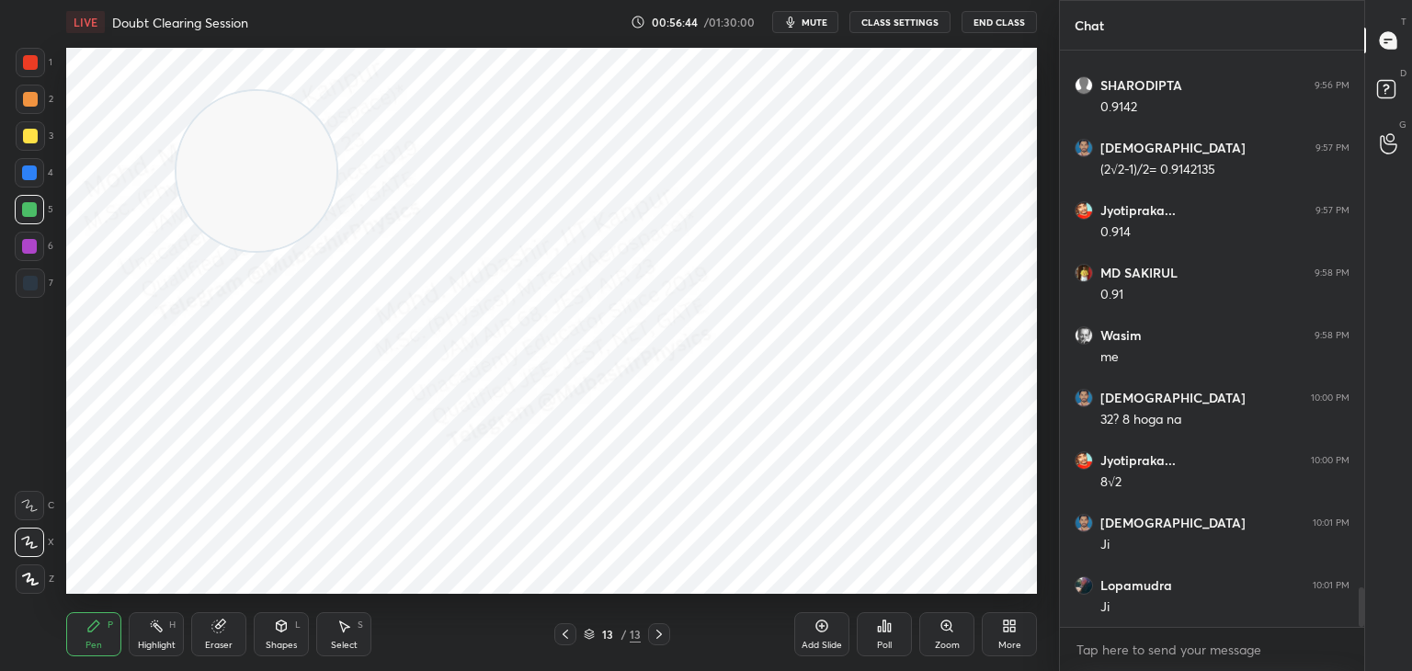
click at [557, 631] on div at bounding box center [565, 634] width 22 height 22
click at [560, 628] on div at bounding box center [565, 634] width 22 height 22
click at [156, 638] on div "Highlight H" at bounding box center [156, 634] width 55 height 44
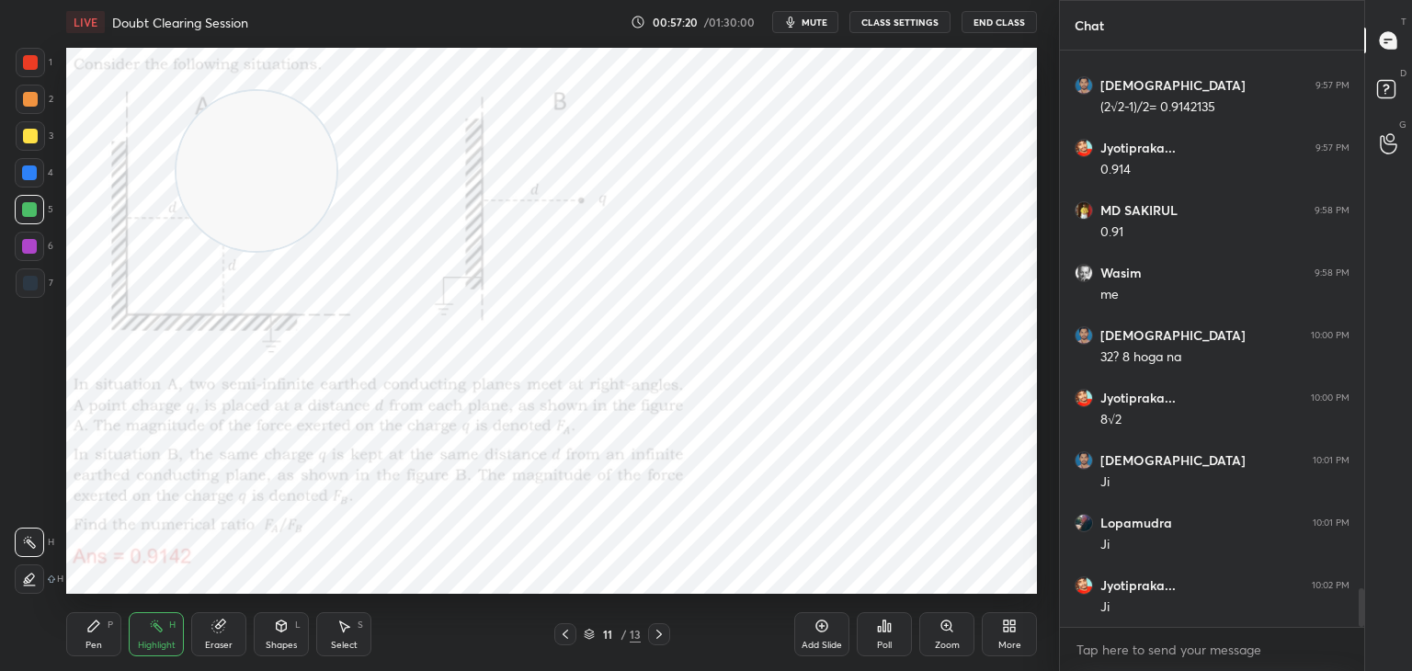
click at [652, 631] on div at bounding box center [659, 634] width 22 height 22
click at [200, 311] on video at bounding box center [194, 296] width 160 height 160
click at [655, 638] on icon at bounding box center [659, 634] width 15 height 15
click at [656, 639] on icon at bounding box center [659, 634] width 15 height 15
click at [1012, 641] on div "More" at bounding box center [1009, 645] width 23 height 9
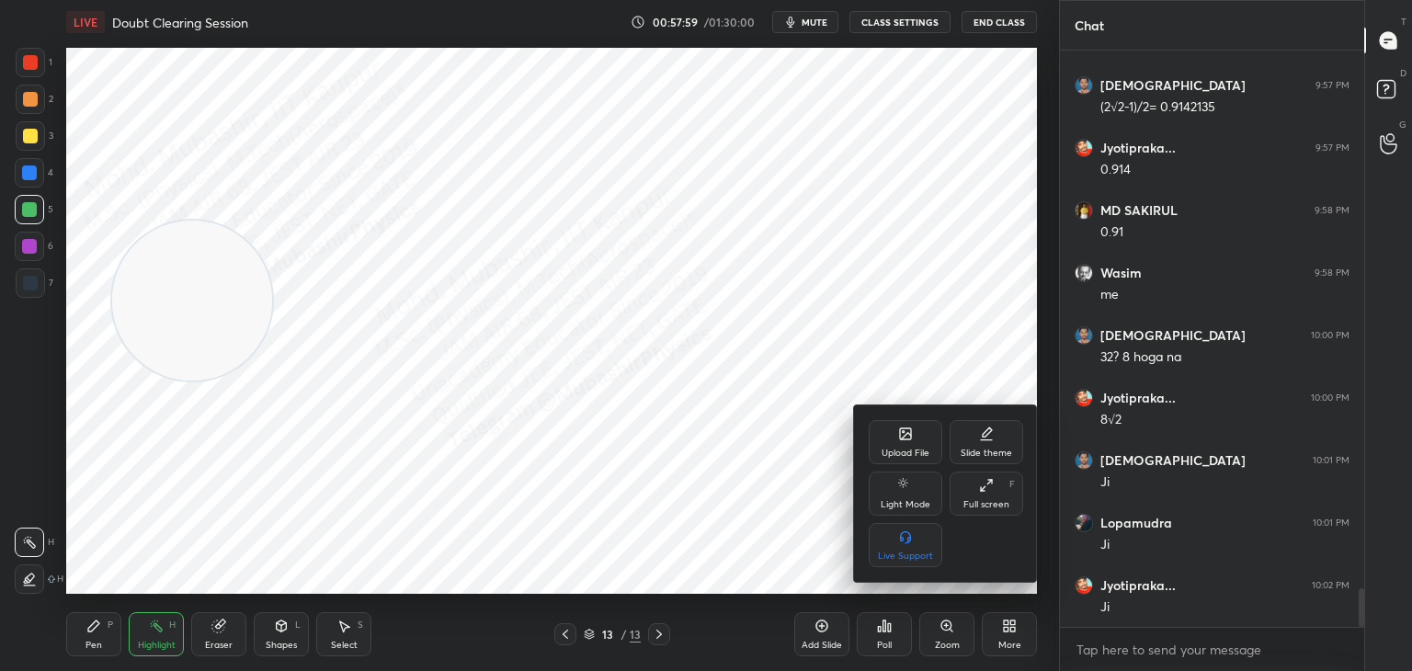
click at [903, 446] on div "Upload File" at bounding box center [906, 442] width 74 height 44
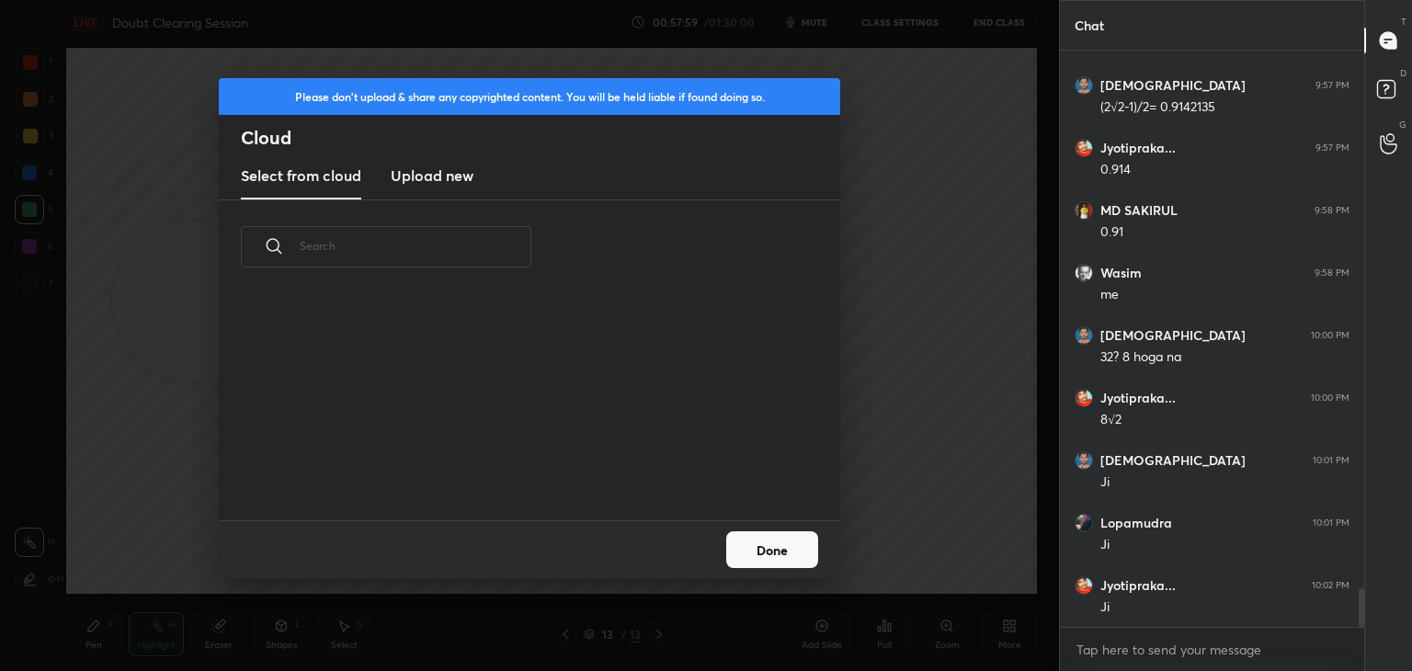
scroll to position [226, 590]
click at [445, 176] on h3 "Upload new" at bounding box center [432, 176] width 83 height 22
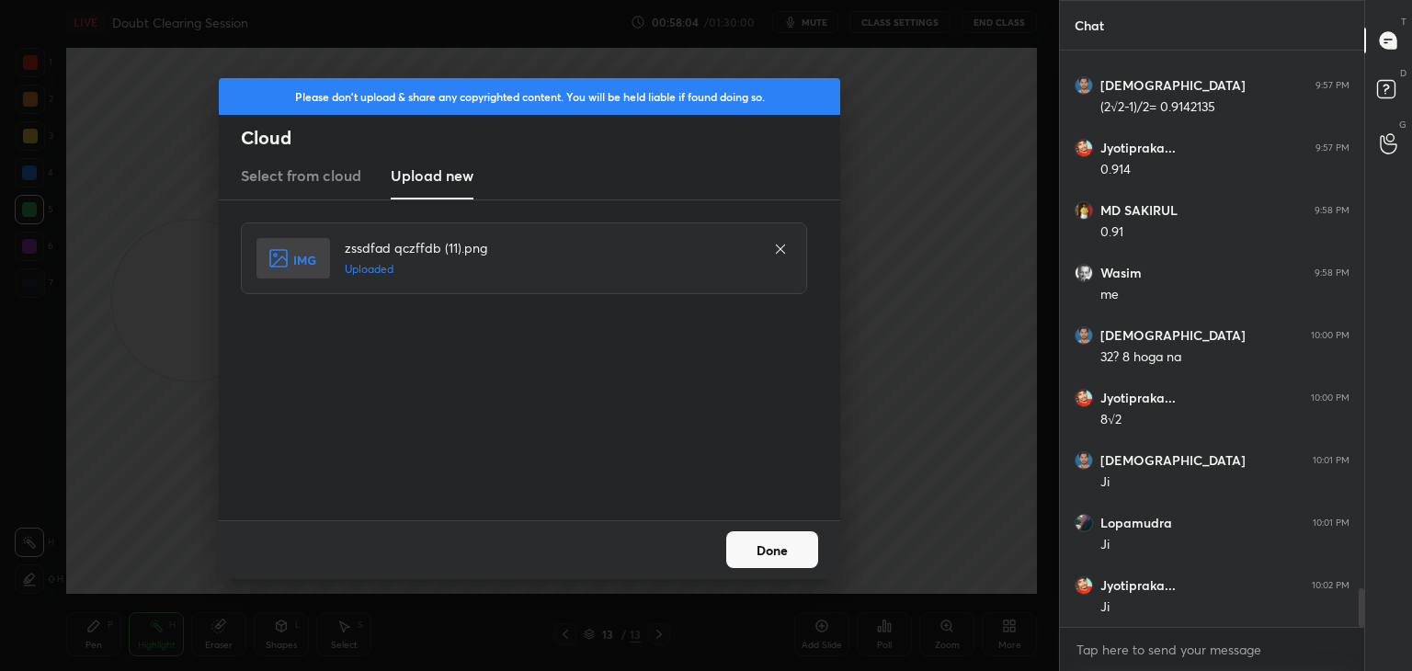
click at [754, 550] on button "Done" at bounding box center [772, 549] width 92 height 37
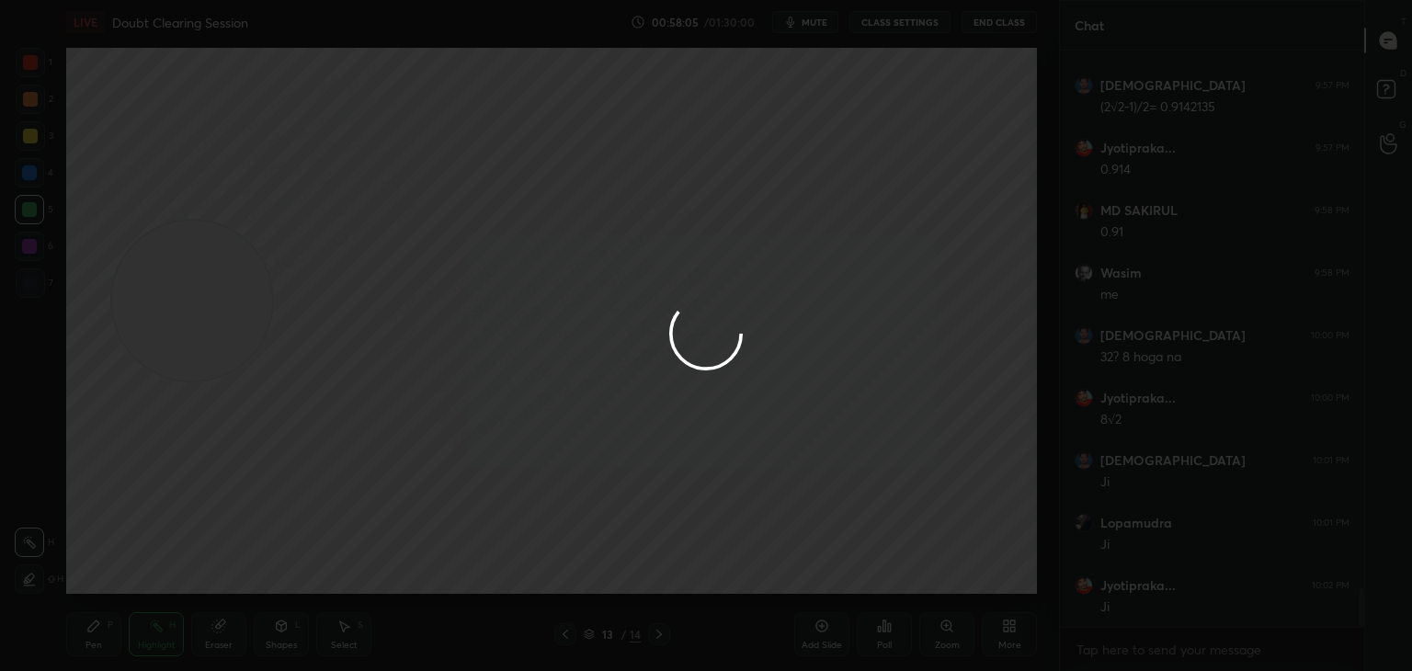
drag, startPoint x: 85, startPoint y: 643, endPoint x: 104, endPoint y: 643, distance: 19.3
click at [88, 643] on div "Pen P" at bounding box center [93, 634] width 55 height 44
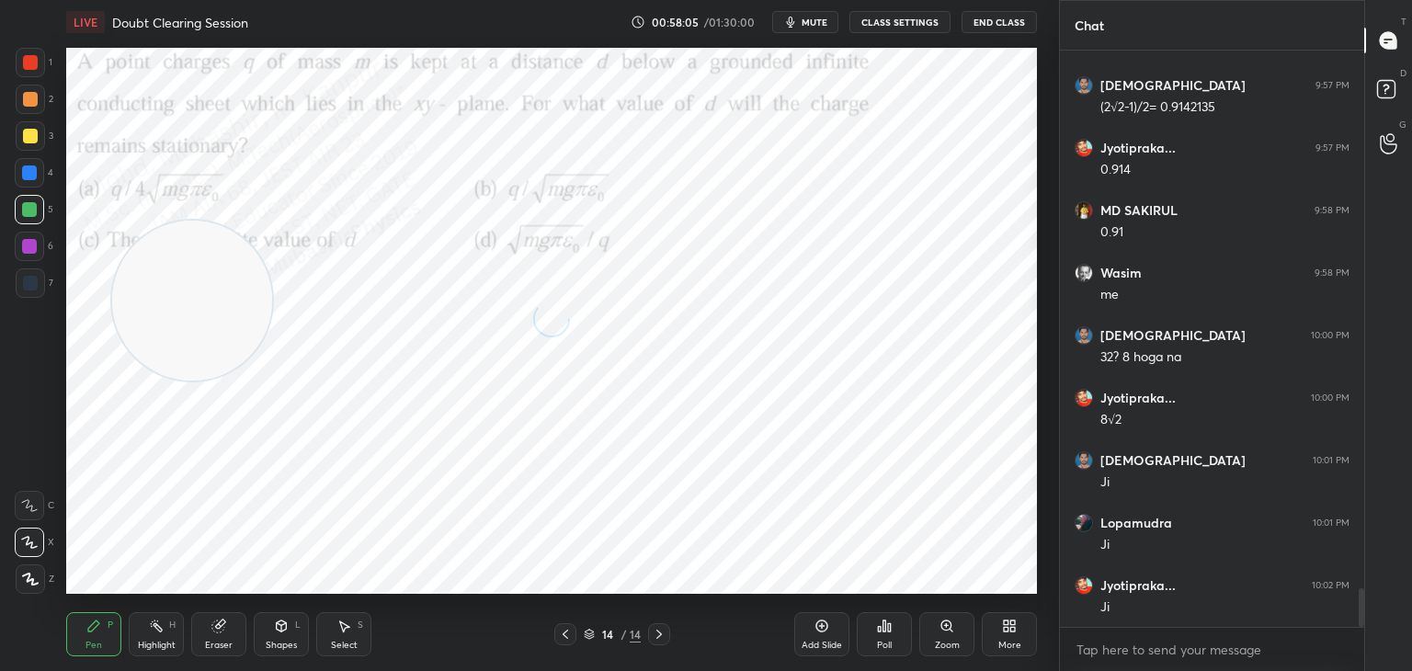
click at [163, 634] on div "Highlight H" at bounding box center [156, 634] width 55 height 44
drag, startPoint x: 196, startPoint y: 313, endPoint x: 107, endPoint y: 545, distance: 248.2
click at [112, 381] on video at bounding box center [192, 301] width 160 height 160
click at [810, 20] on button "mute" at bounding box center [805, 22] width 66 height 22
click at [809, 19] on span "unmute" at bounding box center [813, 22] width 40 height 13
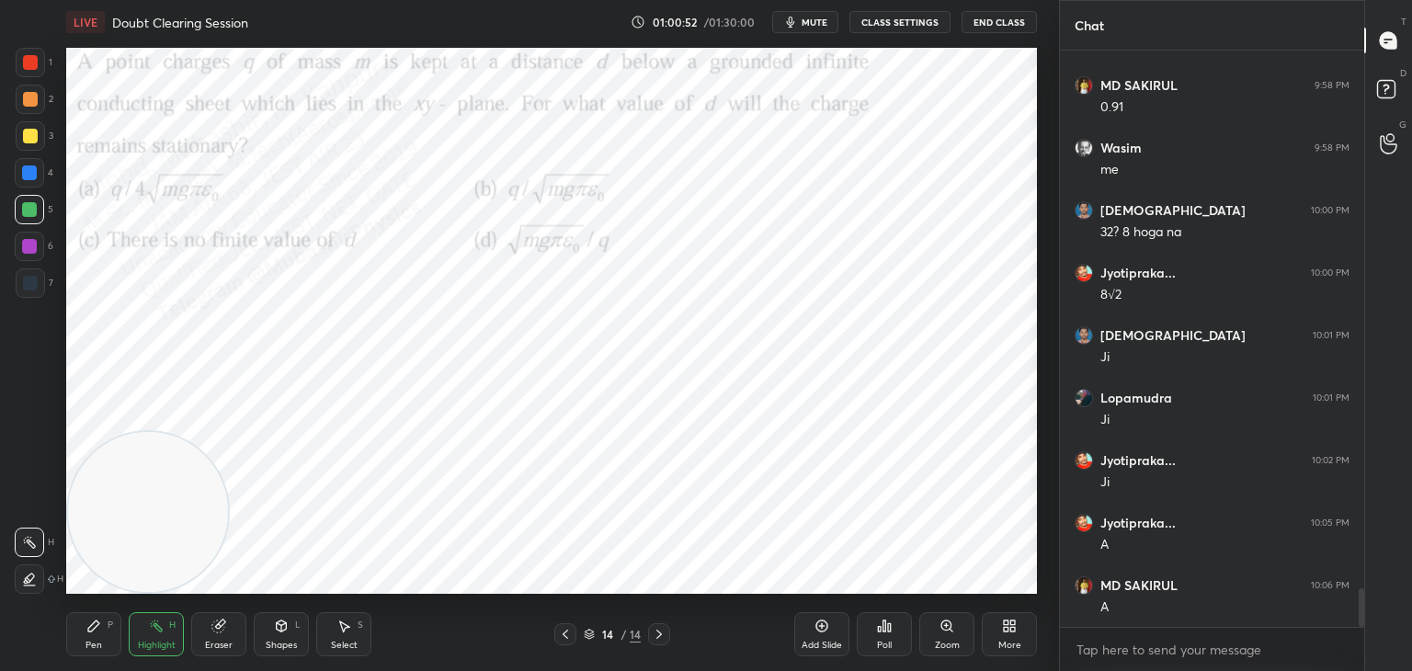
scroll to position [8144, 0]
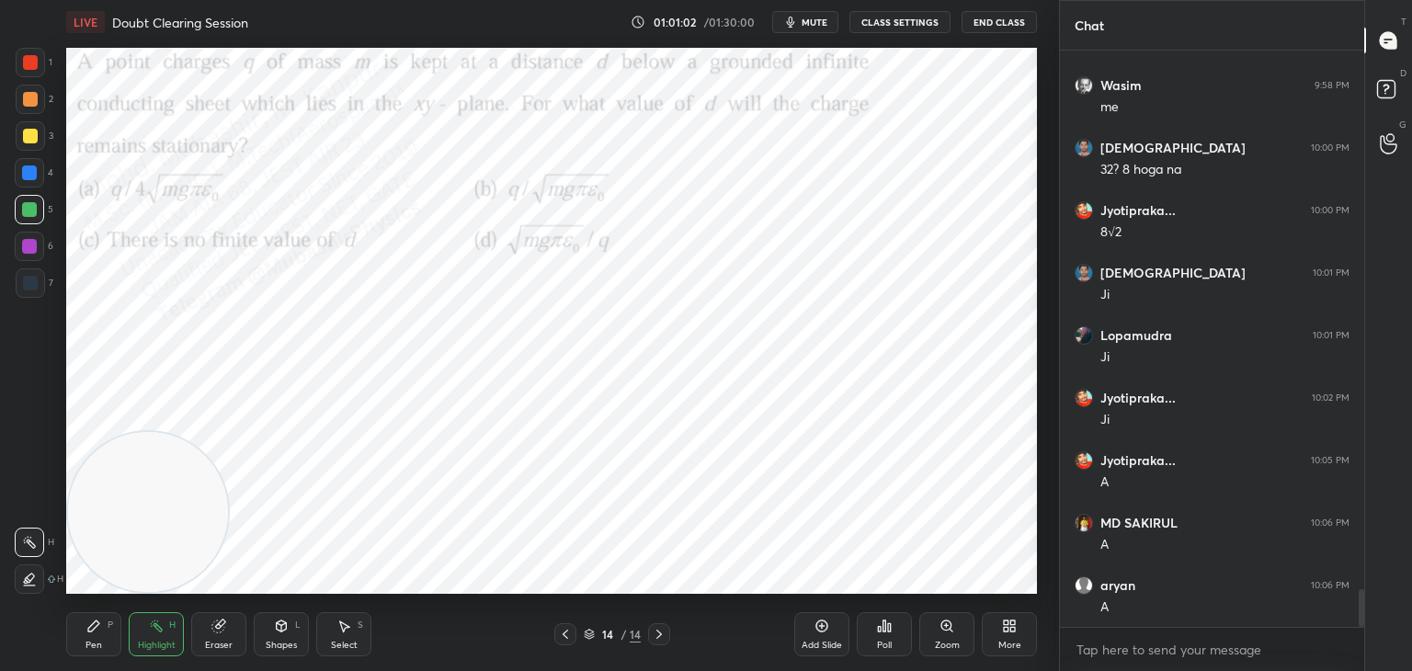
drag, startPoint x: 813, startPoint y: 18, endPoint x: 836, endPoint y: 17, distance: 23.1
click at [813, 20] on span "mute" at bounding box center [815, 22] width 26 height 13
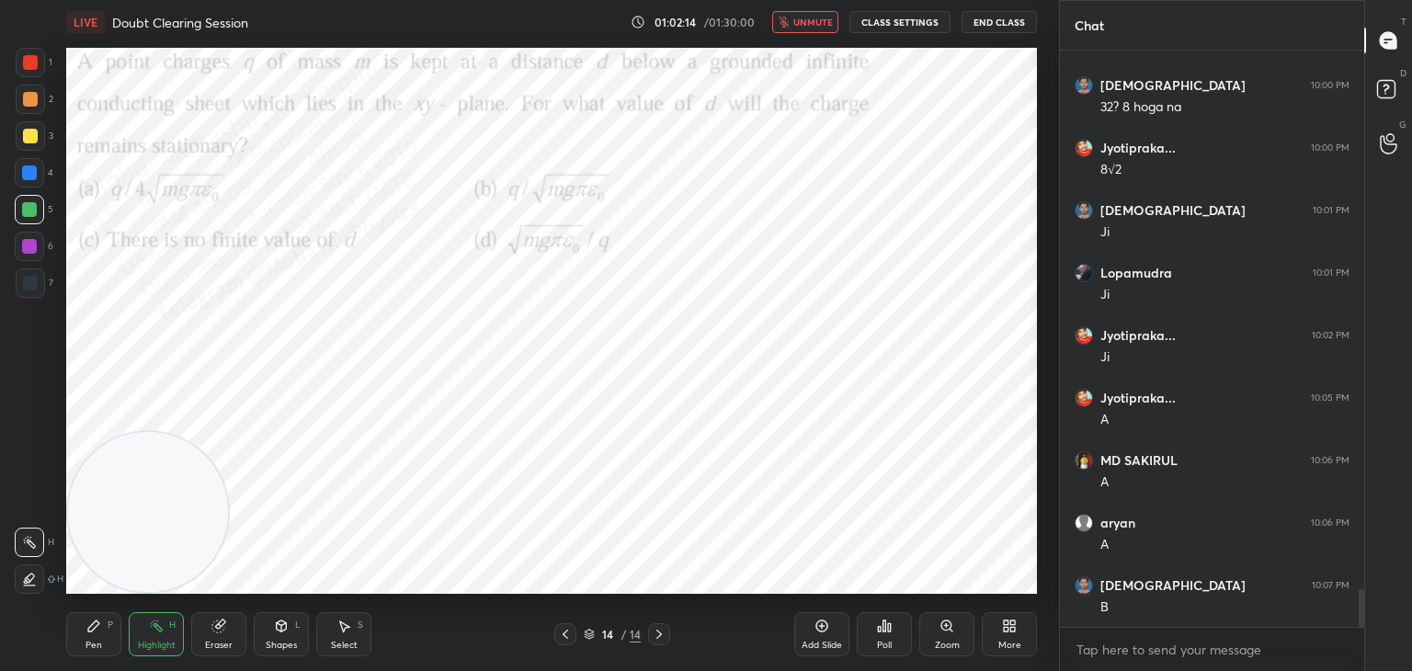
click at [803, 24] on span "unmute" at bounding box center [813, 22] width 40 height 13
click at [99, 641] on div "Pen" at bounding box center [93, 645] width 17 height 9
drag, startPoint x: 22, startPoint y: 177, endPoint x: 44, endPoint y: 186, distance: 23.6
click at [29, 180] on div at bounding box center [29, 172] width 29 height 29
click at [28, 108] on div at bounding box center [30, 99] width 29 height 29
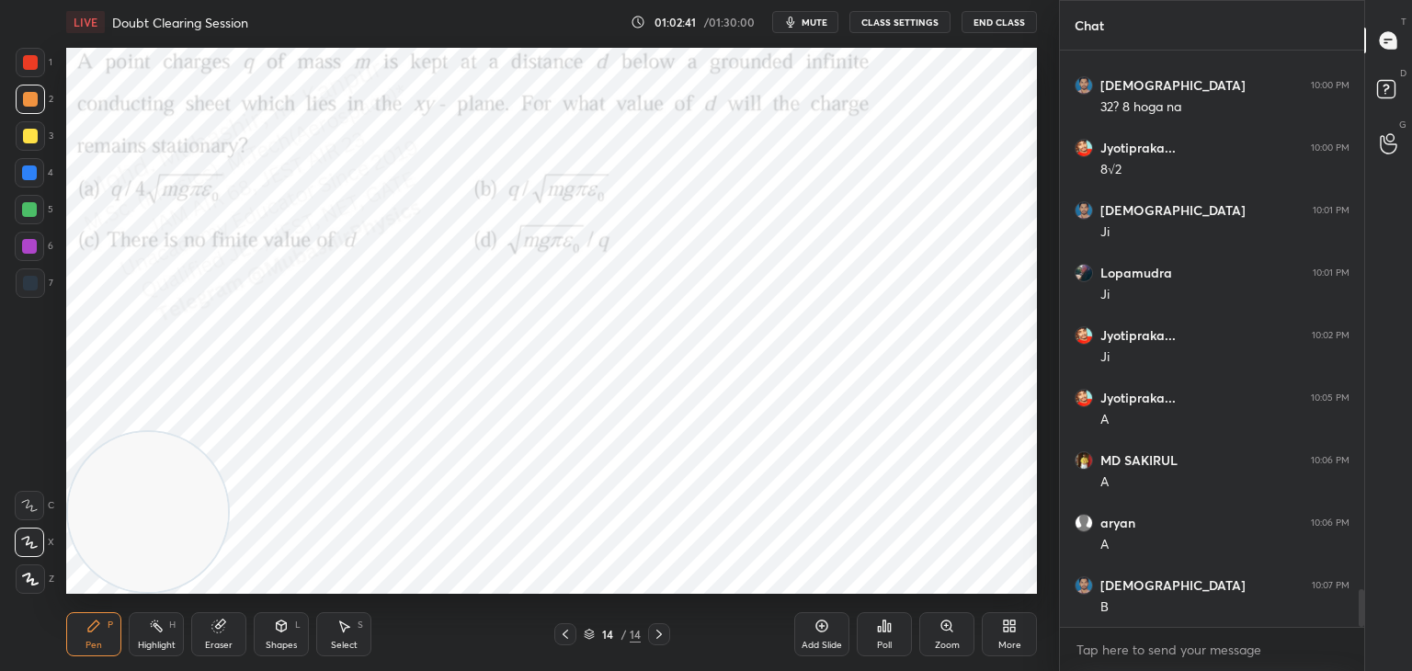
click at [34, 59] on div at bounding box center [30, 62] width 29 height 29
click at [132, 645] on div "Highlight H" at bounding box center [156, 634] width 55 height 44
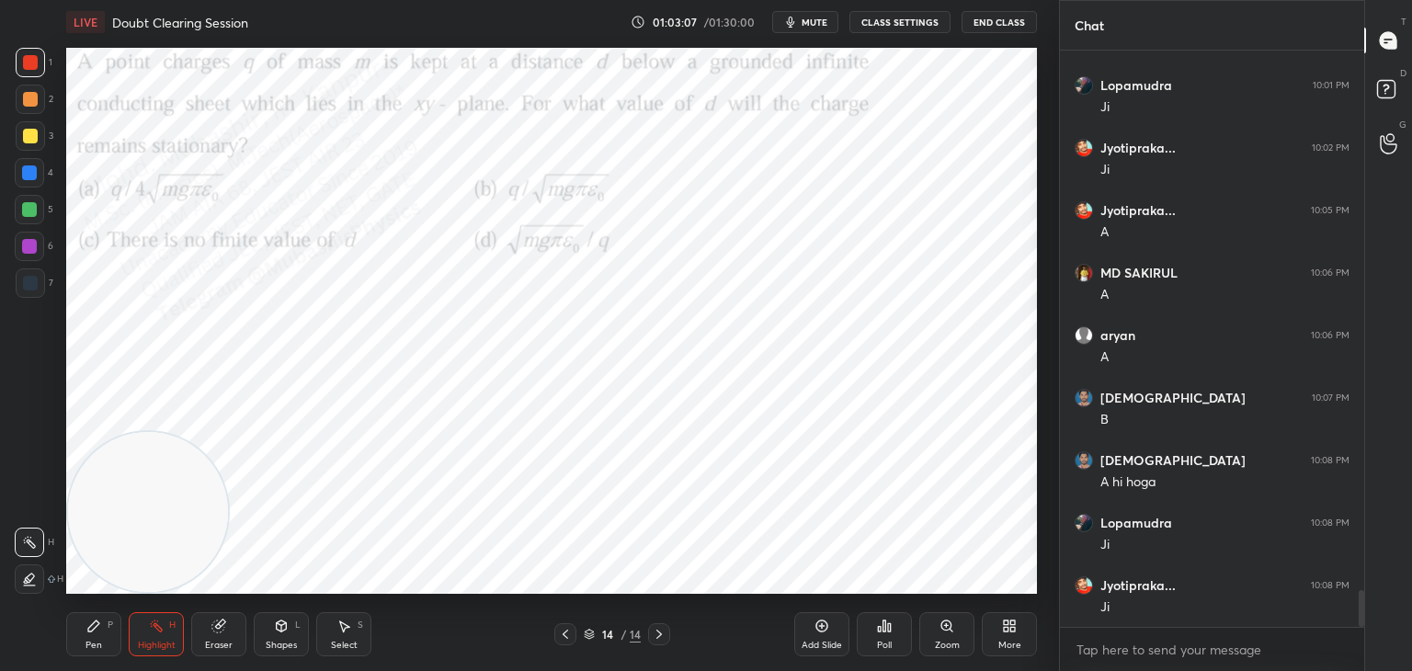
scroll to position [8456, 0]
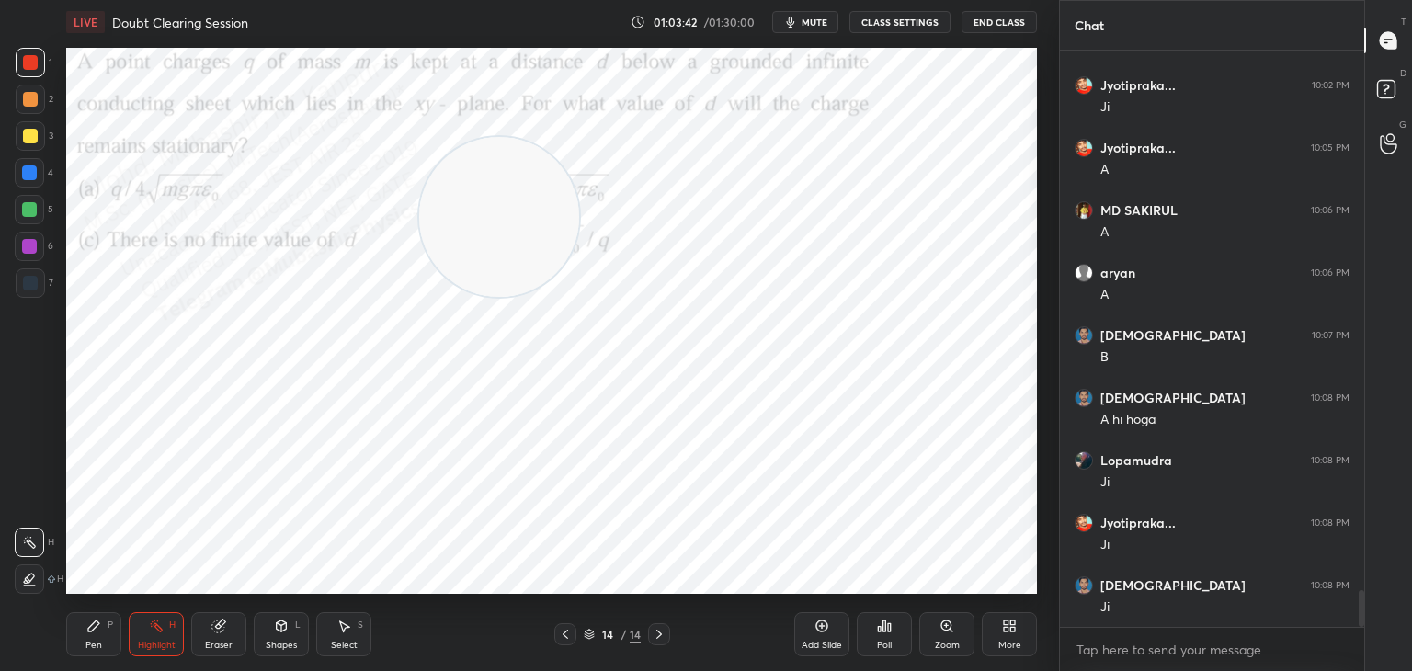
drag, startPoint x: 132, startPoint y: 567, endPoint x: 699, endPoint y: 193, distance: 678.8
click at [579, 137] on video at bounding box center [499, 217] width 160 height 160
drag, startPoint x: 336, startPoint y: 636, endPoint x: 338, endPoint y: 604, distance: 32.2
click at [338, 631] on div "Select S" at bounding box center [343, 634] width 55 height 44
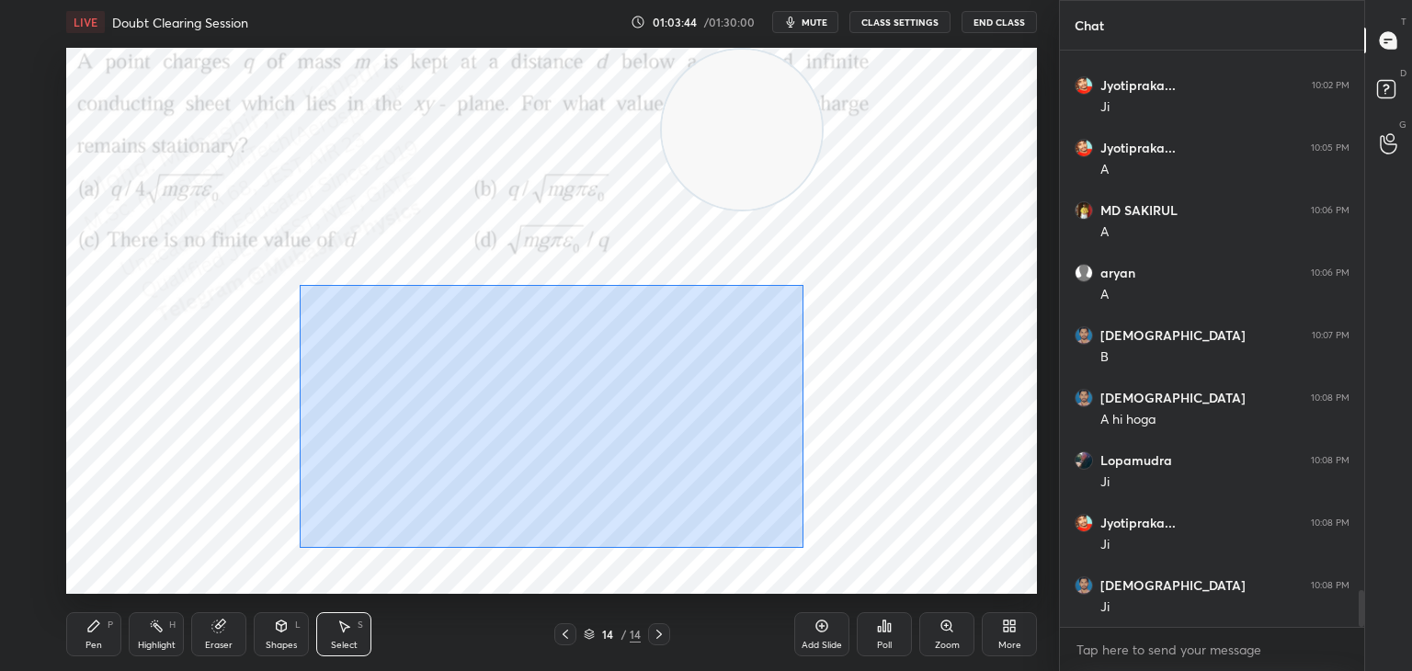
drag, startPoint x: 804, startPoint y: 548, endPoint x: 763, endPoint y: 530, distance: 44.1
click at [791, 546] on div "0 ° Undo Copy Paste here Duplicate Duplicate to new slide Delete" at bounding box center [551, 321] width 971 height 546
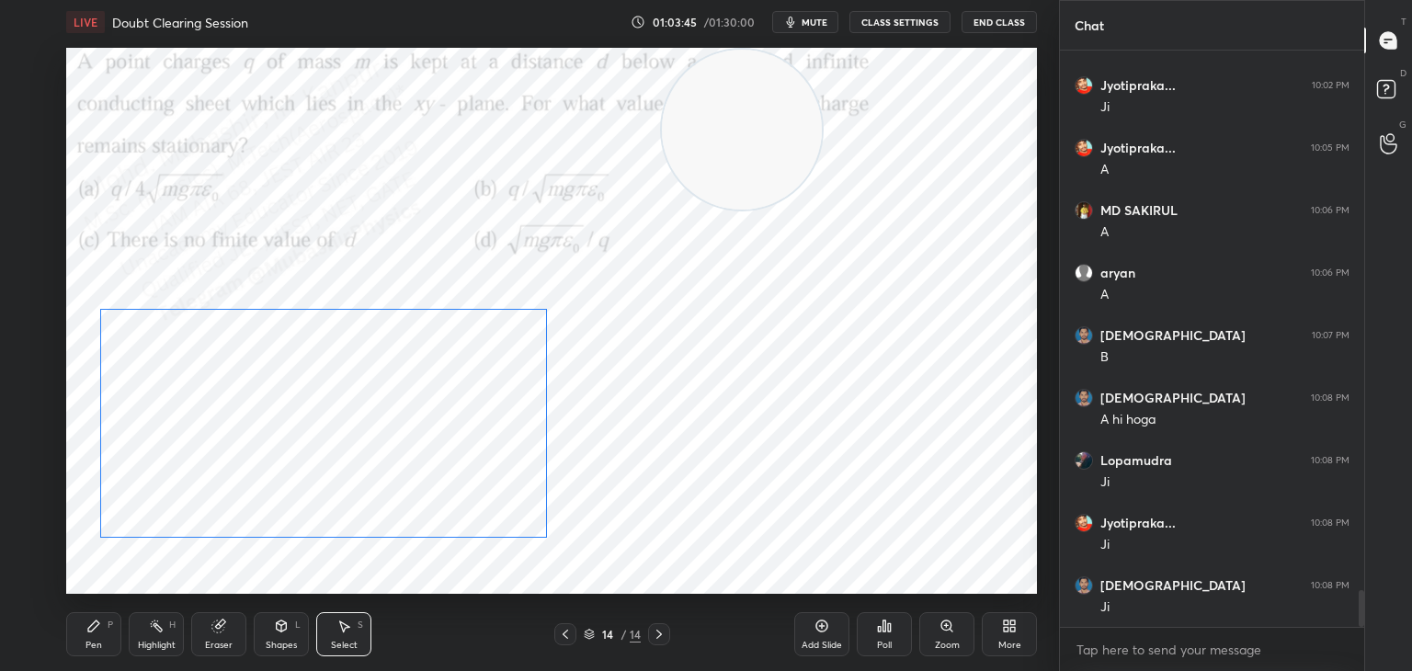
drag, startPoint x: 610, startPoint y: 473, endPoint x: 234, endPoint y: 596, distance: 396.6
click at [408, 480] on div "0 ° Undo Copy Paste here Duplicate Duplicate to new slide Delete" at bounding box center [551, 321] width 971 height 546
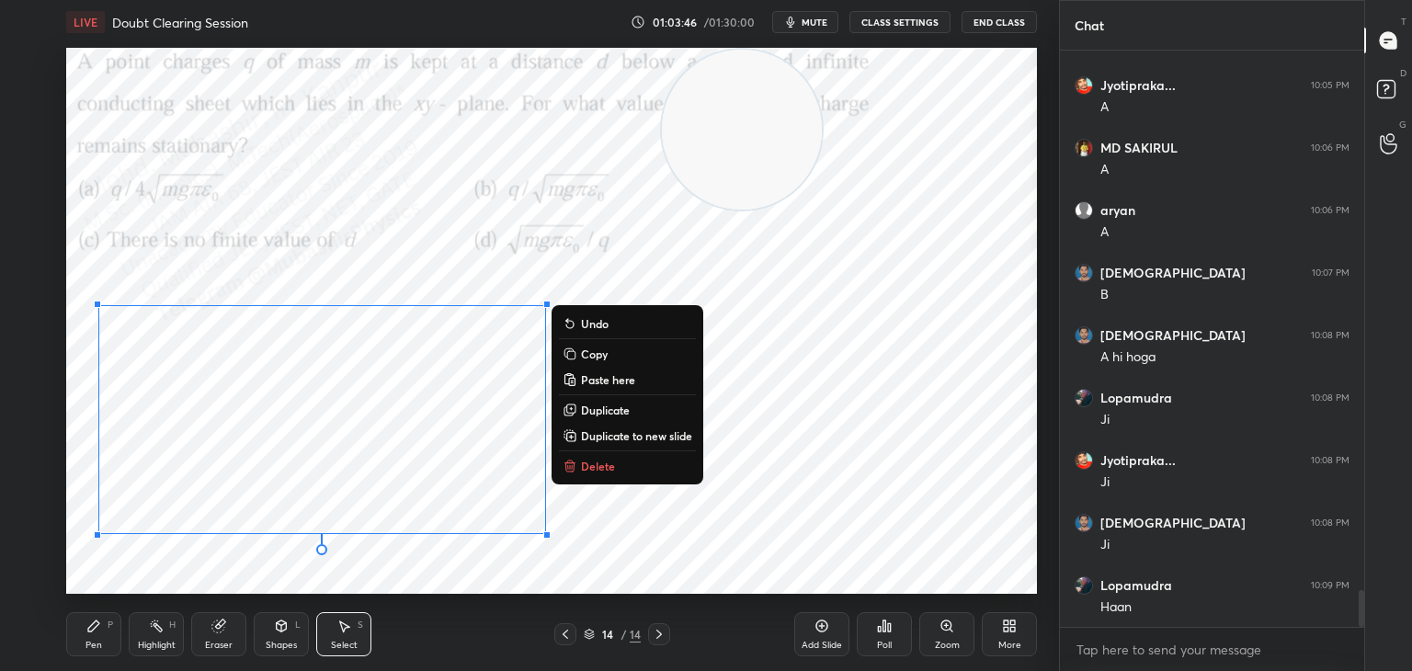
click at [94, 641] on div "Pen" at bounding box center [93, 645] width 17 height 9
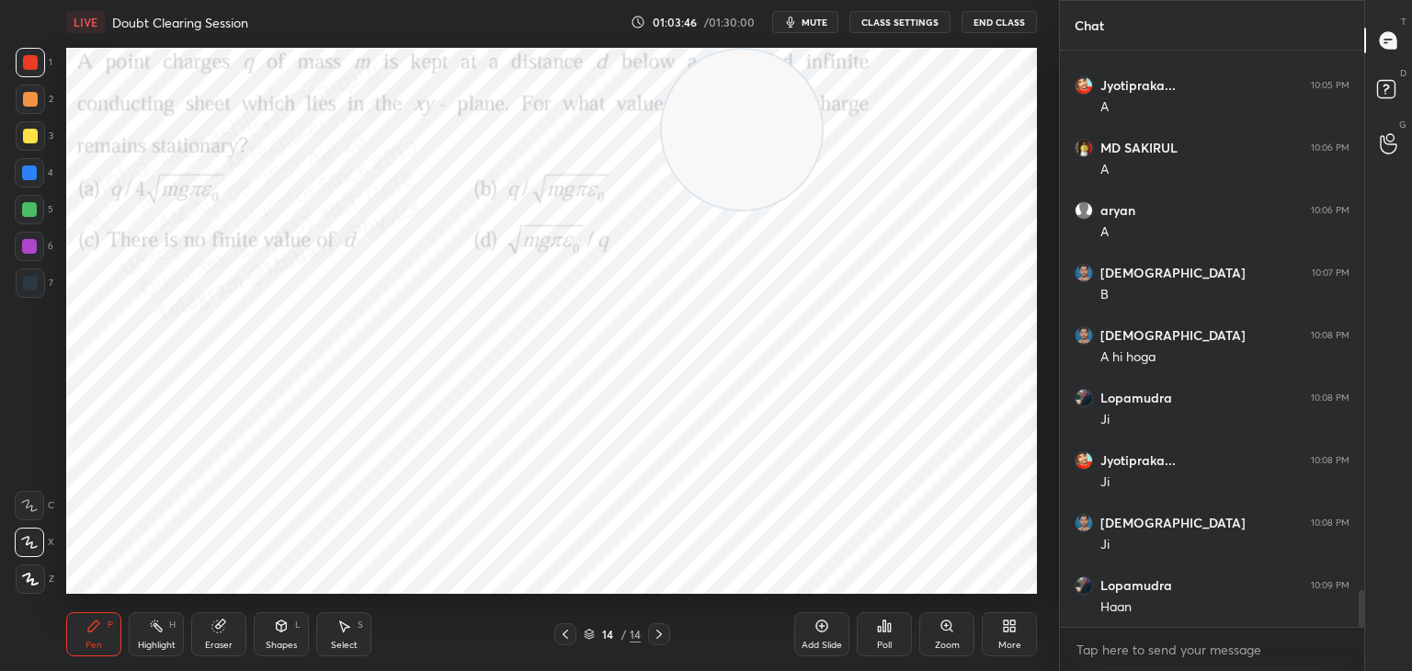
scroll to position [8581, 0]
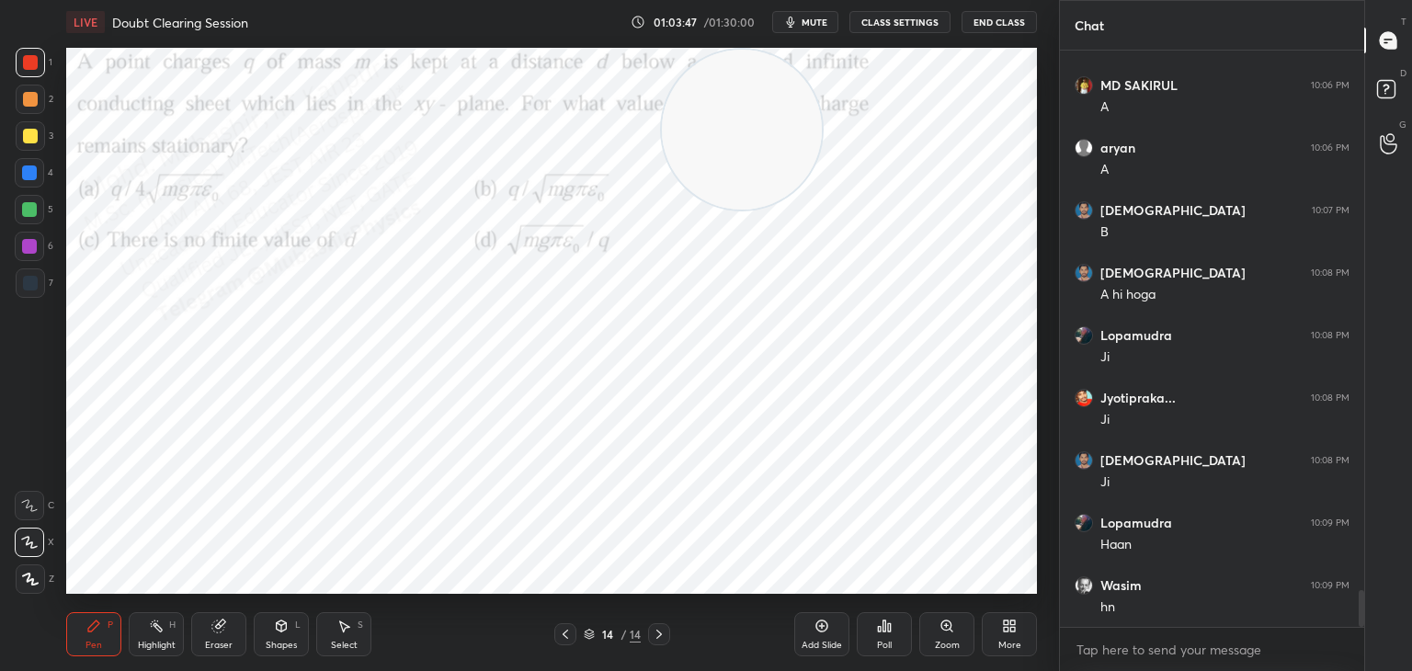
drag, startPoint x: 28, startPoint y: 147, endPoint x: 331, endPoint y: 605, distance: 549.2
click at [34, 154] on div "3" at bounding box center [35, 139] width 38 height 37
click at [294, 638] on div "Shapes L" at bounding box center [281, 634] width 55 height 44
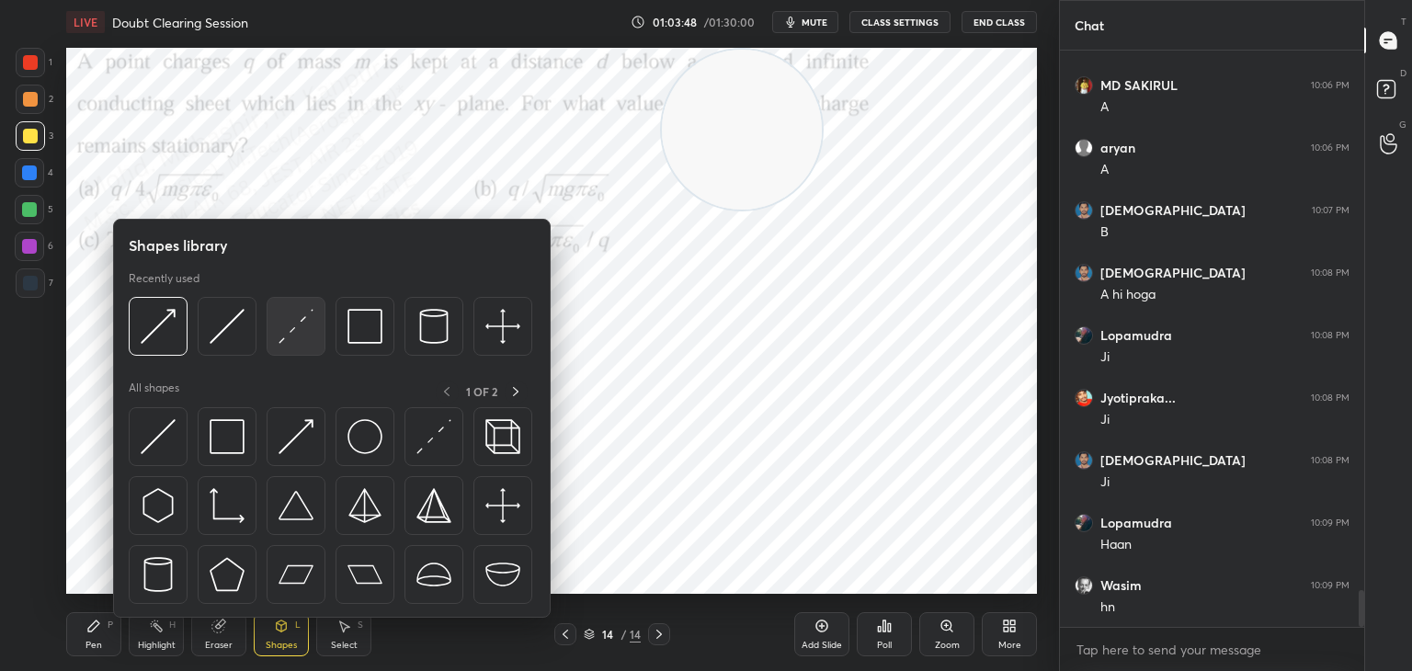
click at [292, 332] on img at bounding box center [296, 326] width 35 height 35
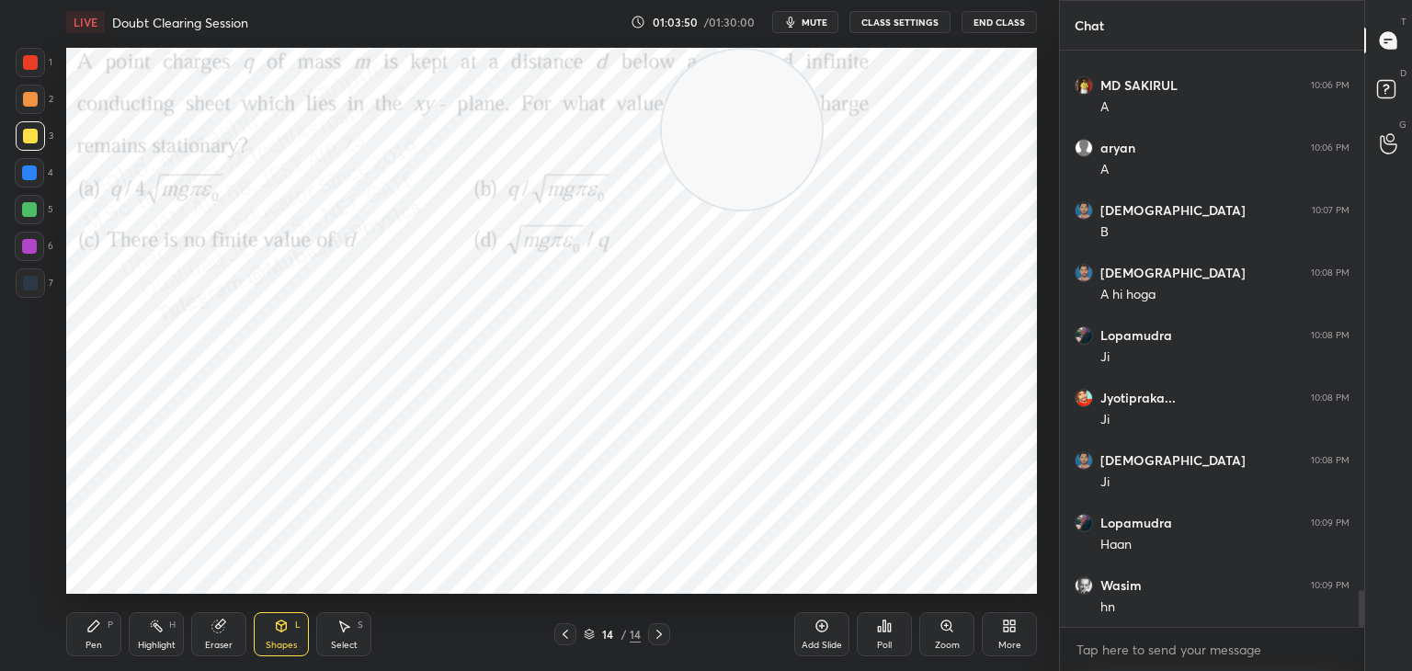
click at [103, 638] on div "Pen P" at bounding box center [93, 634] width 55 height 44
drag, startPoint x: 24, startPoint y: 204, endPoint x: 38, endPoint y: 213, distance: 16.6
click at [26, 204] on div at bounding box center [29, 209] width 15 height 15
drag, startPoint x: 34, startPoint y: 292, endPoint x: 59, endPoint y: 300, distance: 25.9
click at [37, 292] on div at bounding box center [30, 282] width 29 height 29
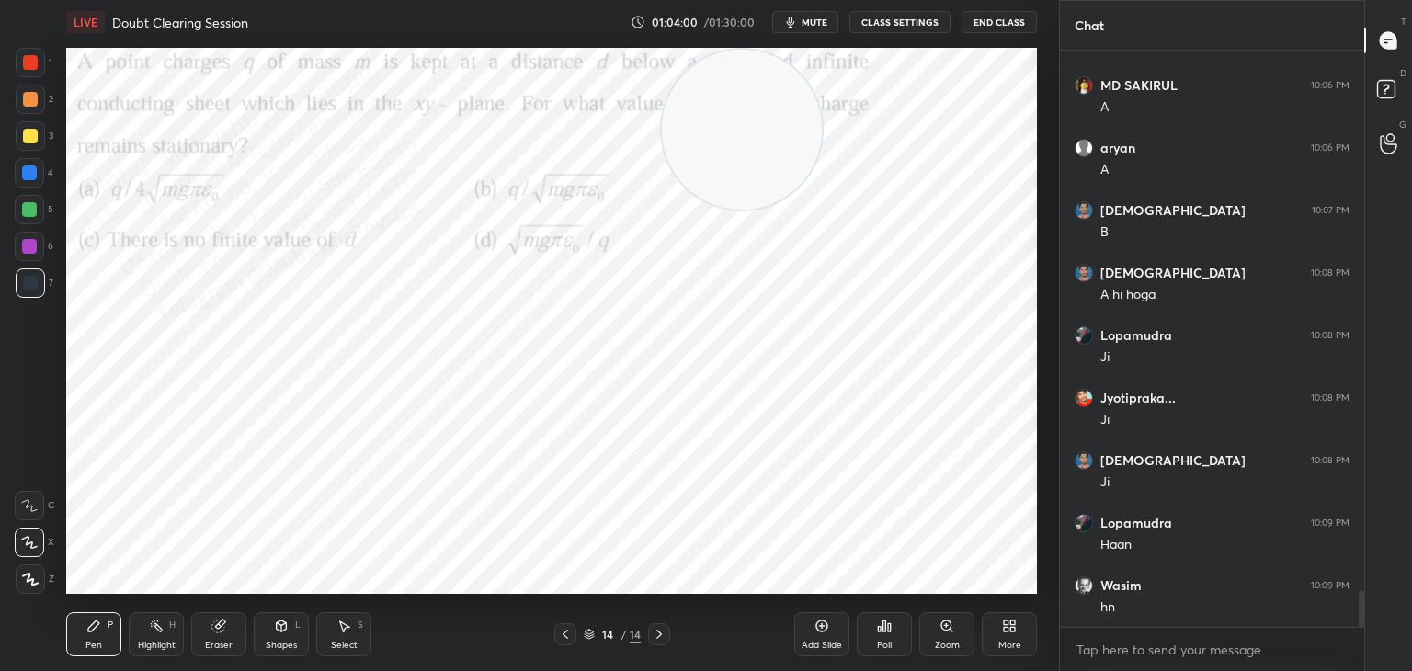
drag, startPoint x: 147, startPoint y: 640, endPoint x: 313, endPoint y: 598, distance: 171.7
click at [152, 641] on div "Highlight" at bounding box center [157, 645] width 38 height 9
click at [1011, 631] on div "More" at bounding box center [1009, 634] width 55 height 44
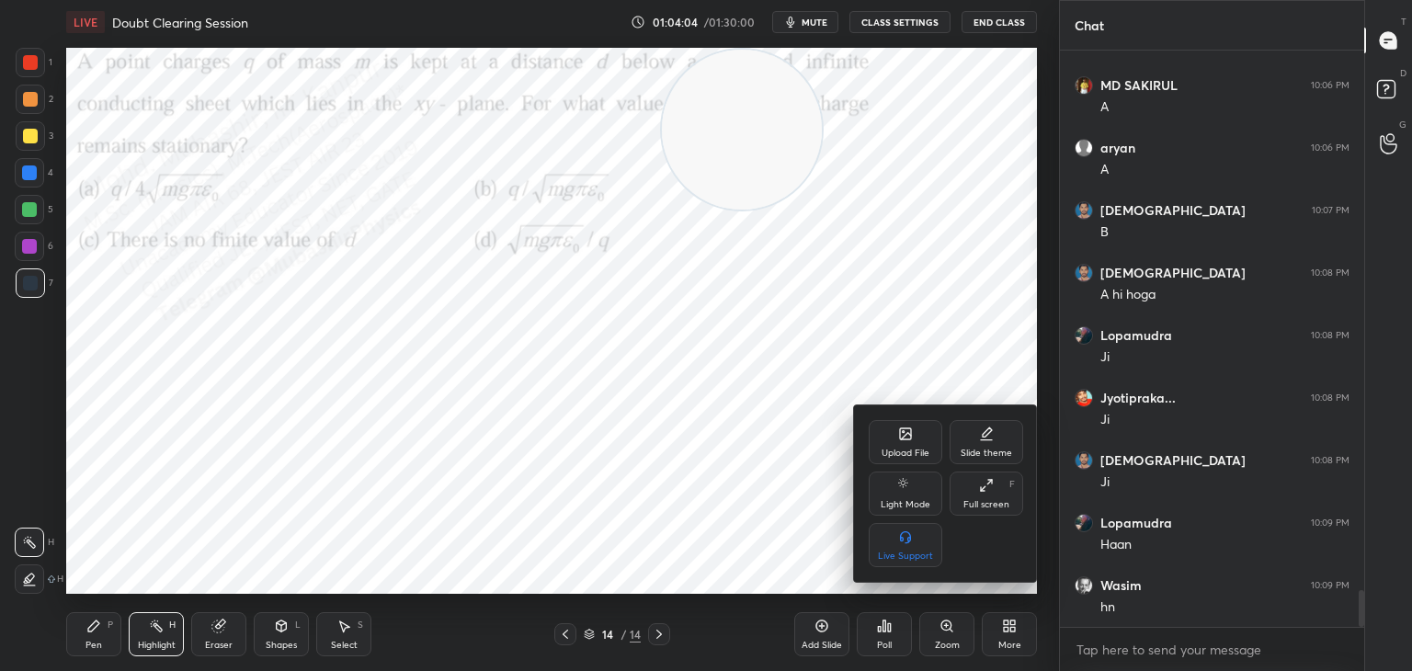
click at [892, 438] on div "Upload File" at bounding box center [906, 442] width 74 height 44
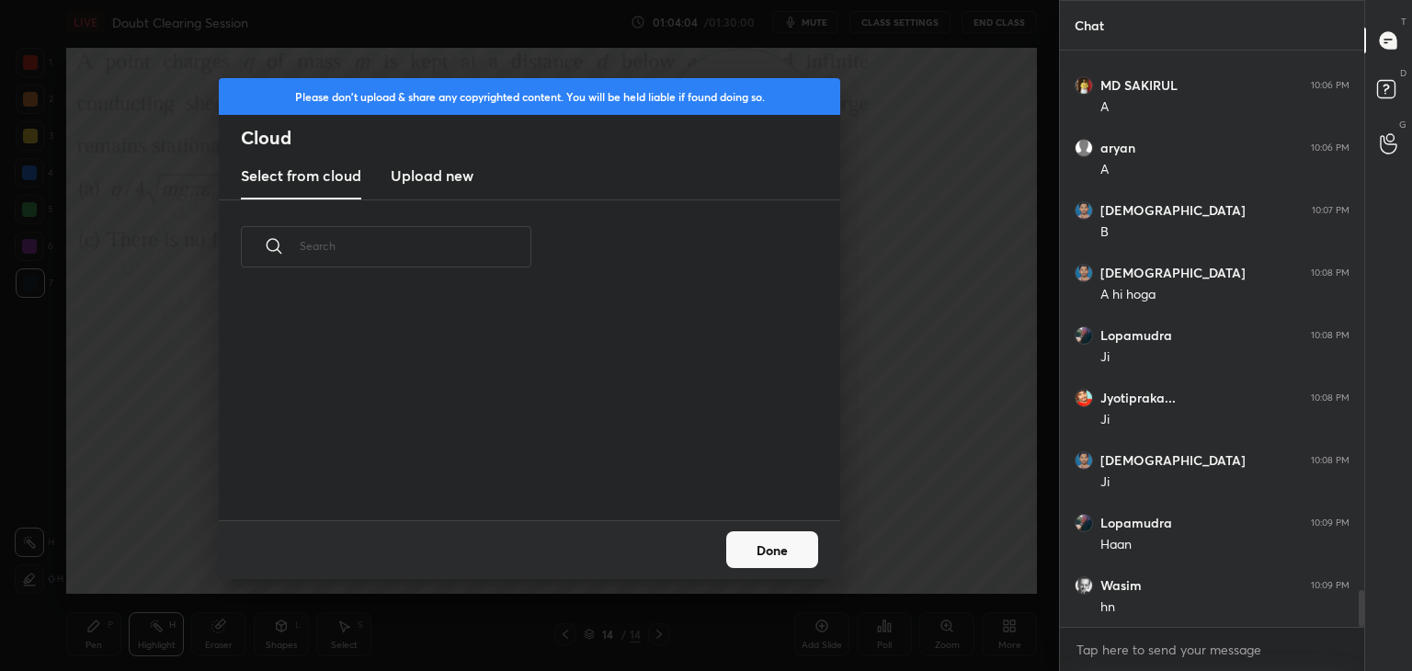
click at [424, 178] on h3 "Upload new" at bounding box center [432, 176] width 83 height 22
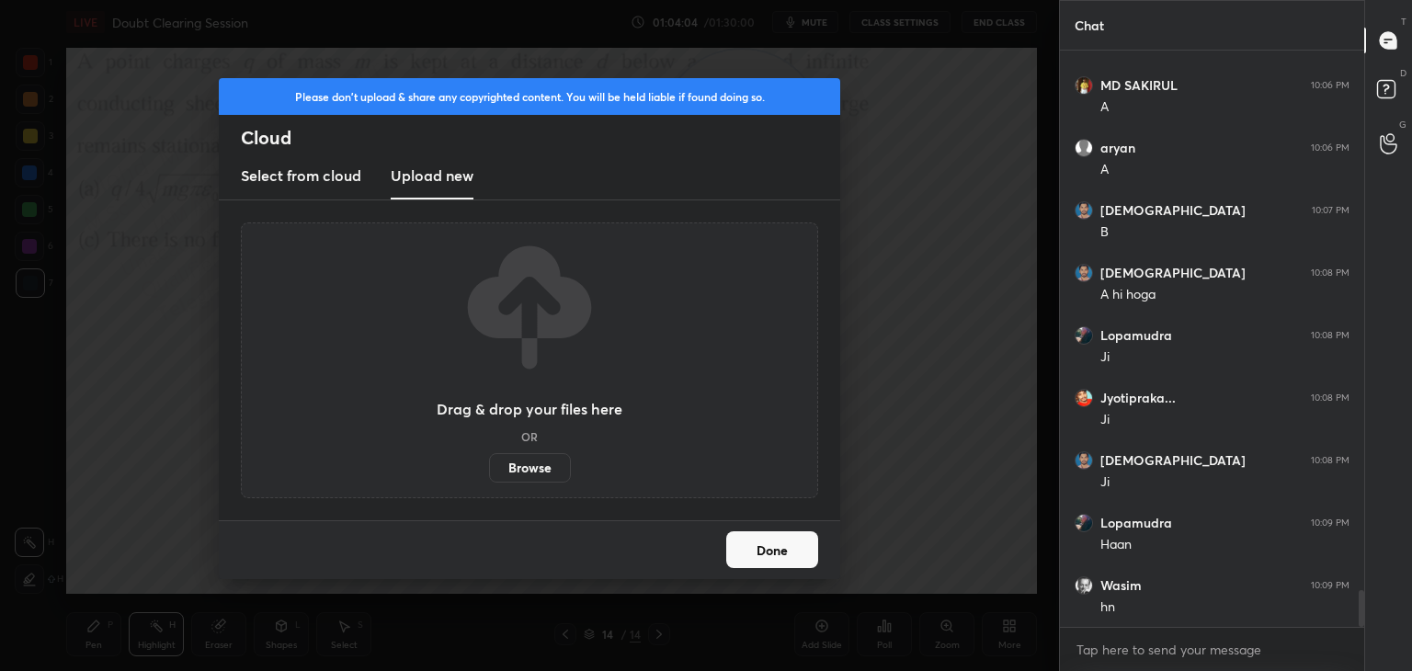
drag, startPoint x: 424, startPoint y: 186, endPoint x: 522, endPoint y: 163, distance: 101.0
click at [424, 185] on h3 "Upload new" at bounding box center [432, 176] width 83 height 22
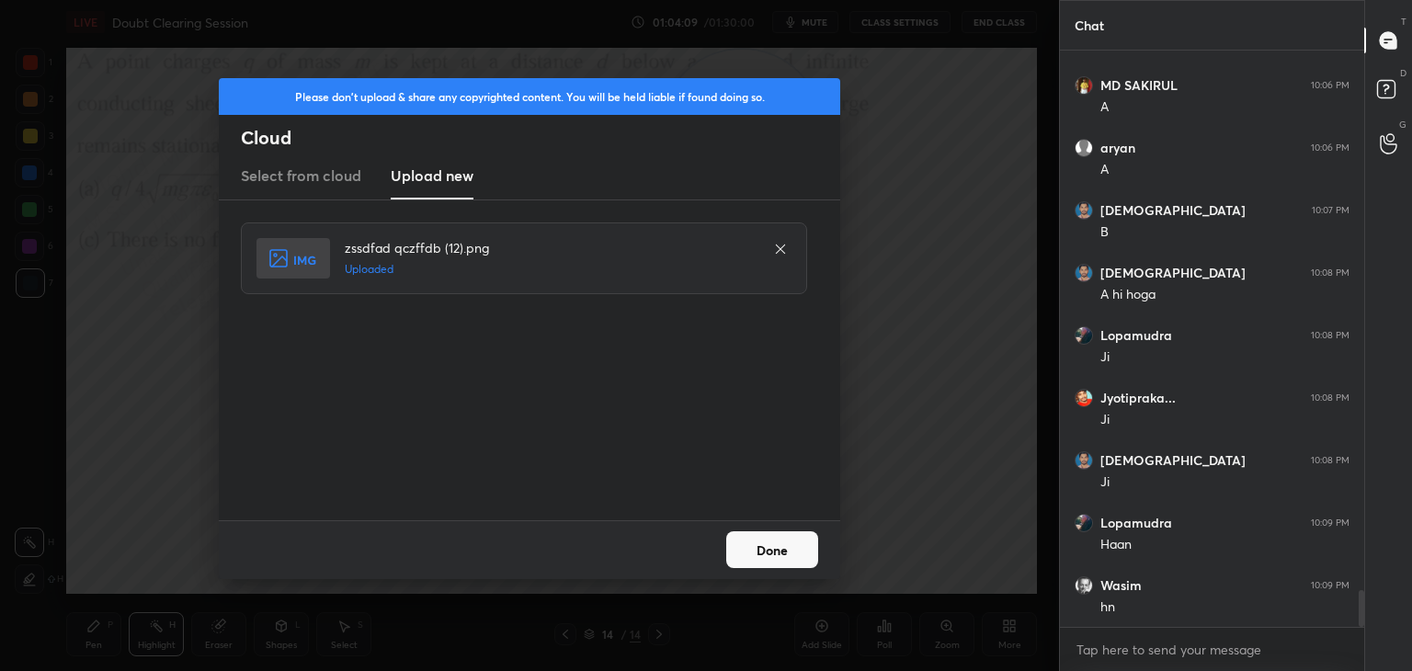
click at [780, 550] on button "Done" at bounding box center [772, 549] width 92 height 37
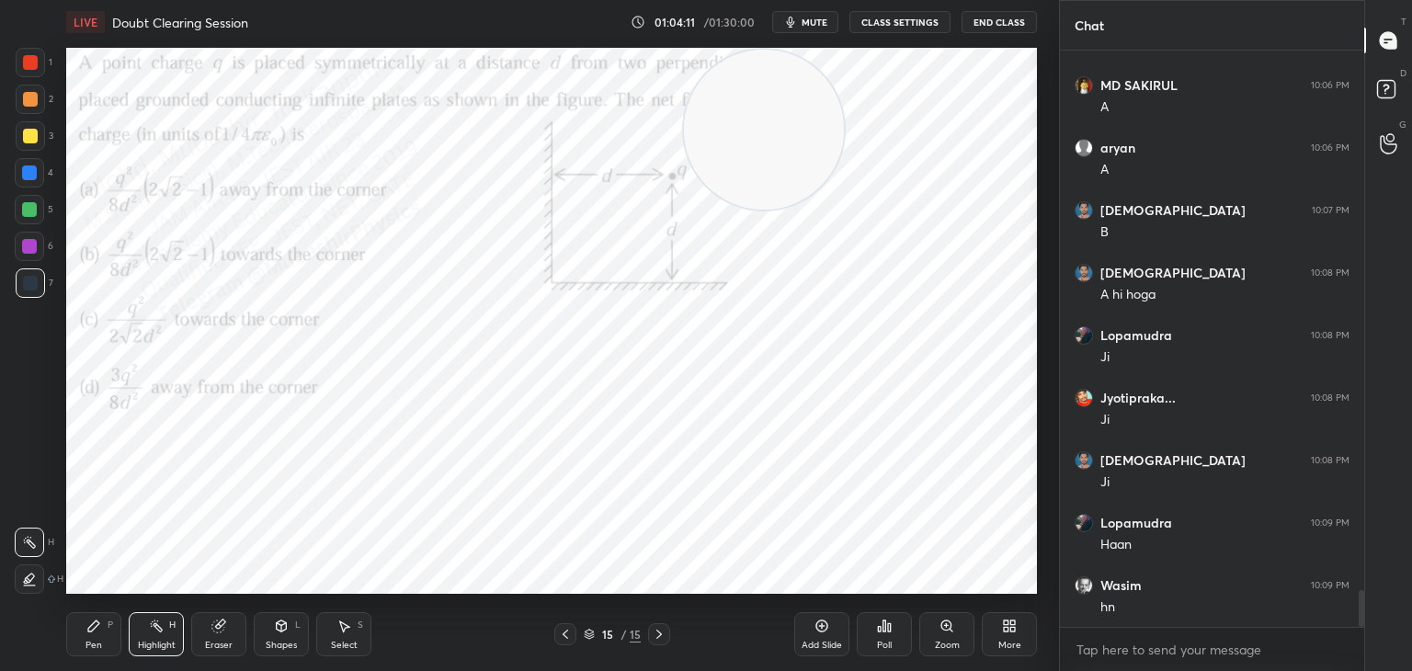
drag, startPoint x: 743, startPoint y: 134, endPoint x: 886, endPoint y: 188, distance: 153.0
click at [844, 68] on video at bounding box center [764, 130] width 160 height 160
click at [818, 18] on span "mute" at bounding box center [815, 22] width 26 height 13
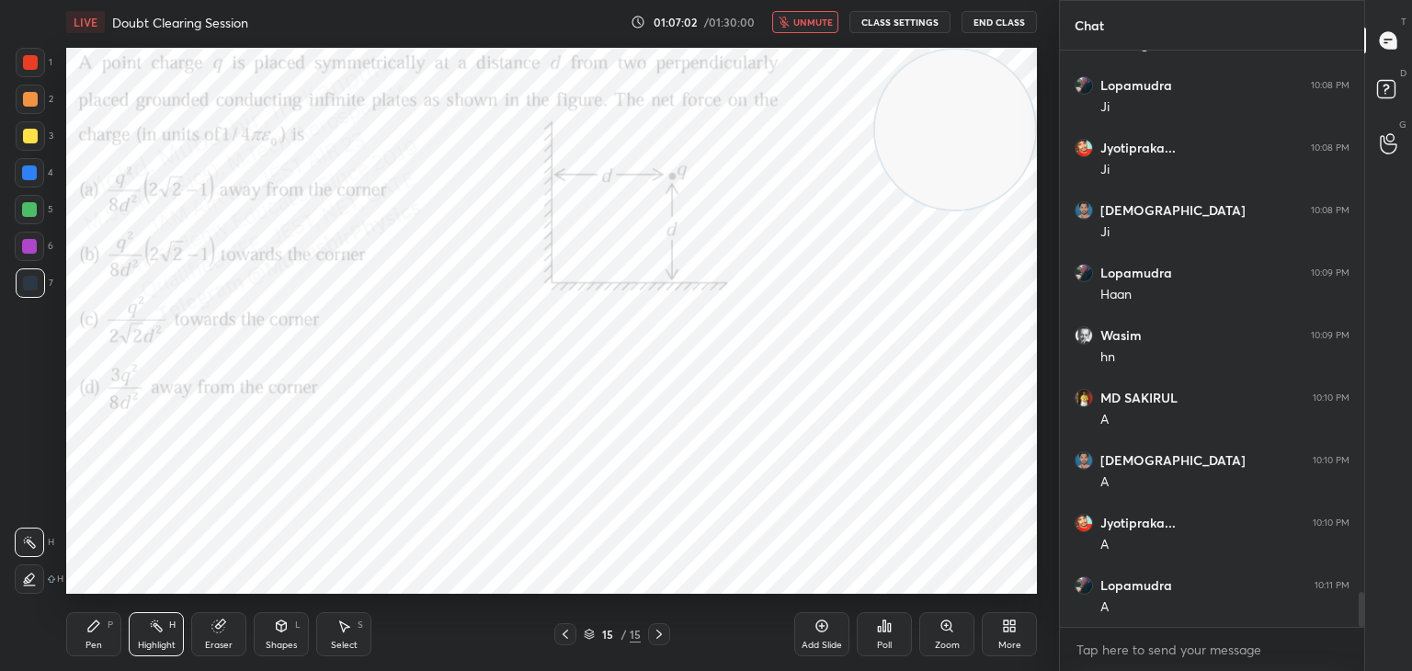
scroll to position [8894, 0]
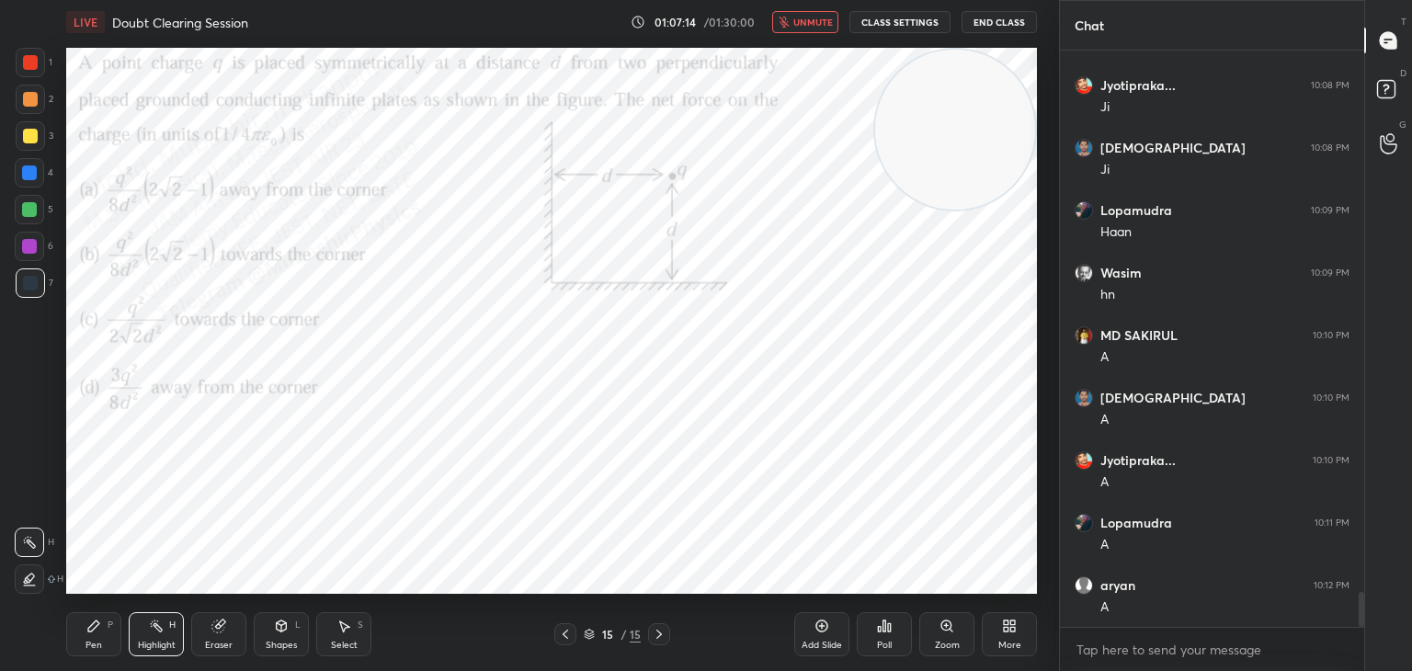
click at [809, 18] on span "unmute" at bounding box center [813, 22] width 40 height 13
click at [88, 627] on icon at bounding box center [93, 626] width 15 height 15
drag, startPoint x: 38, startPoint y: 166, endPoint x: 63, endPoint y: 178, distance: 27.5
click at [35, 164] on div at bounding box center [29, 172] width 29 height 29
drag, startPoint x: 759, startPoint y: 210, endPoint x: 432, endPoint y: 450, distance: 406.4
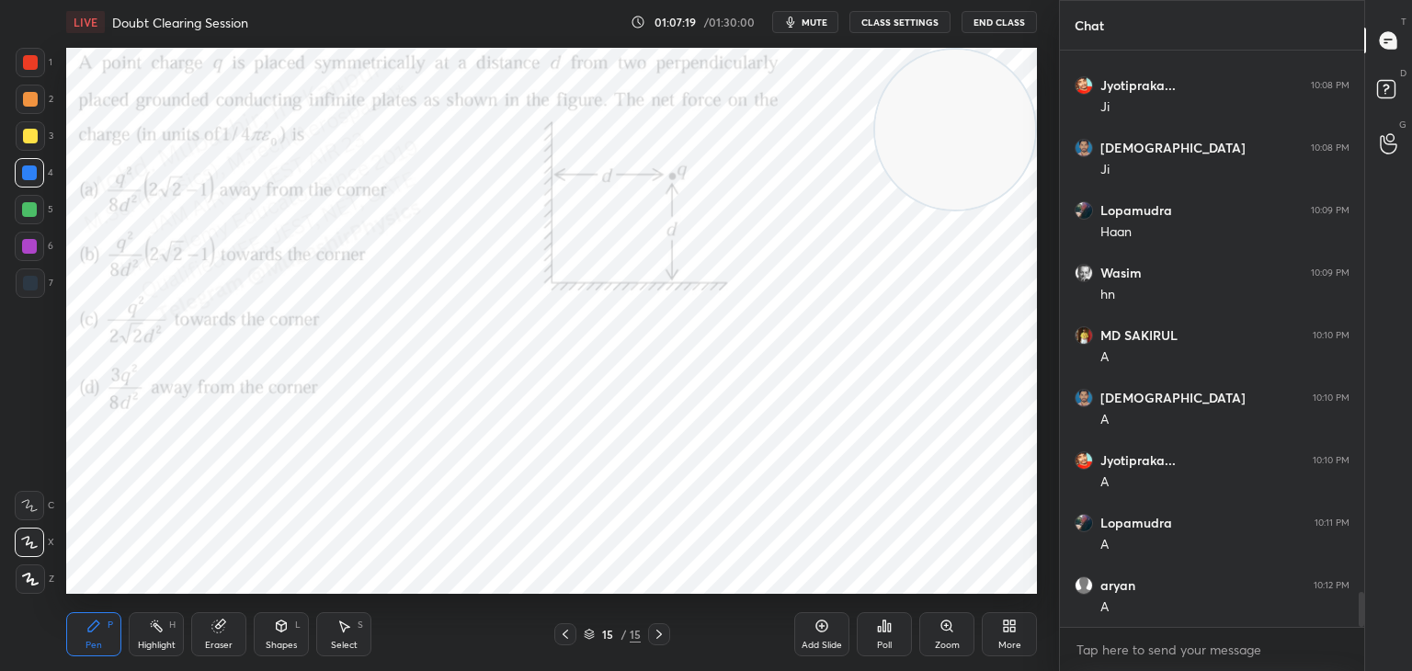
click at [875, 210] on video at bounding box center [955, 130] width 160 height 160
drag, startPoint x: 438, startPoint y: 458, endPoint x: 177, endPoint y: 512, distance: 266.7
click at [127, 542] on video at bounding box center [148, 512] width 160 height 160
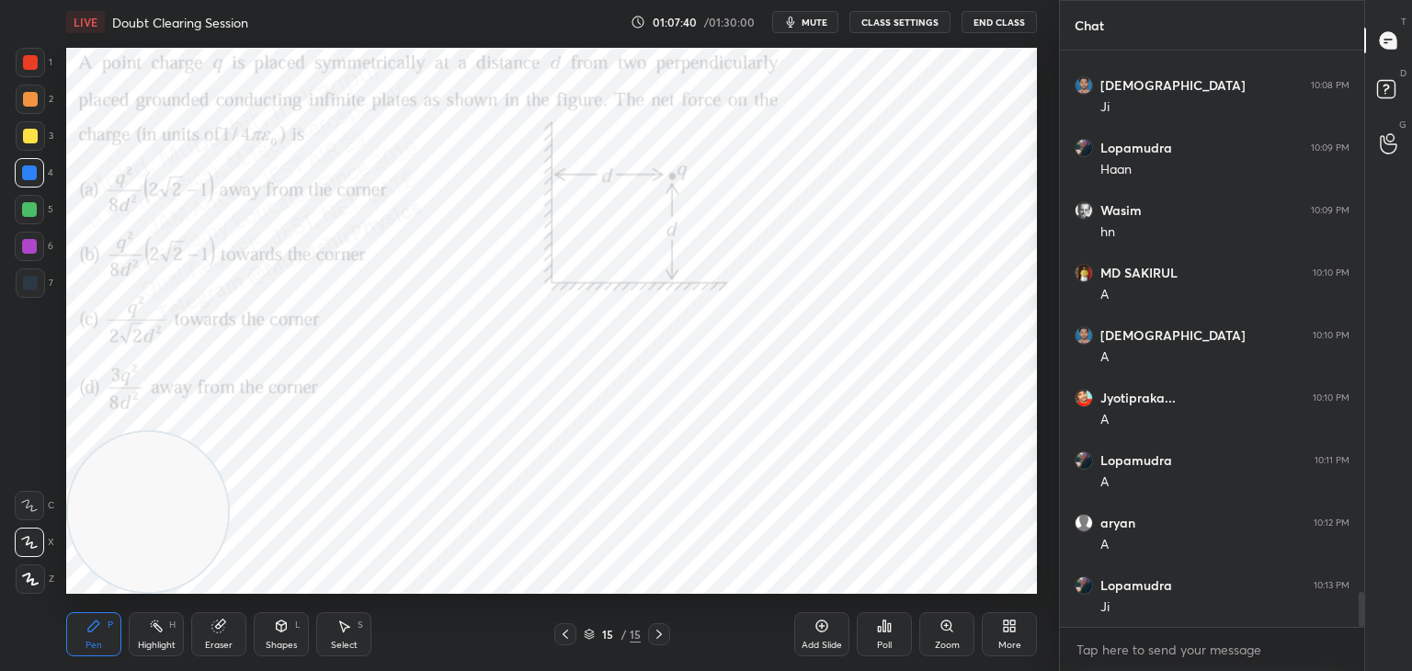
click at [357, 638] on div "Select S" at bounding box center [343, 634] width 55 height 44
click at [566, 636] on icon at bounding box center [565, 634] width 15 height 15
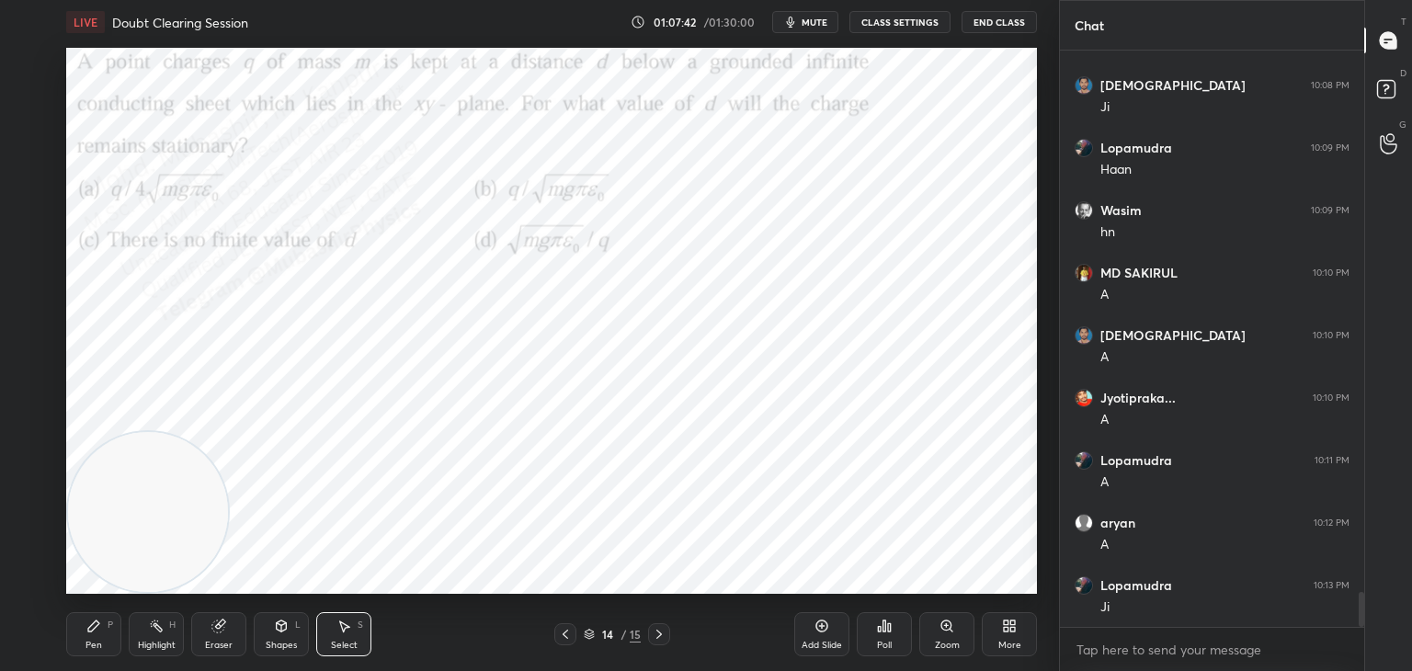
click at [564, 638] on icon at bounding box center [565, 634] width 15 height 15
click at [566, 637] on icon at bounding box center [566, 634] width 6 height 9
click at [658, 638] on icon at bounding box center [659, 634] width 15 height 15
click at [660, 638] on icon at bounding box center [659, 634] width 15 height 15
click at [662, 638] on icon at bounding box center [659, 634] width 15 height 15
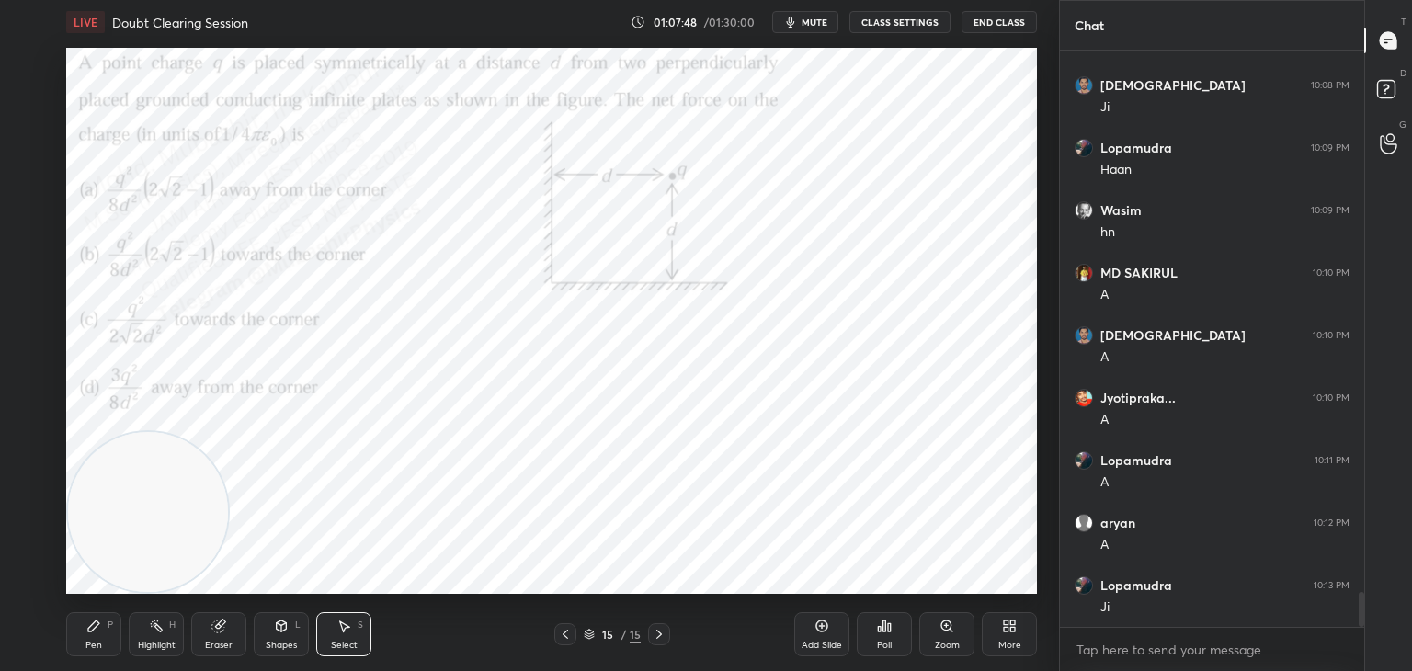
scroll to position [8975, 0]
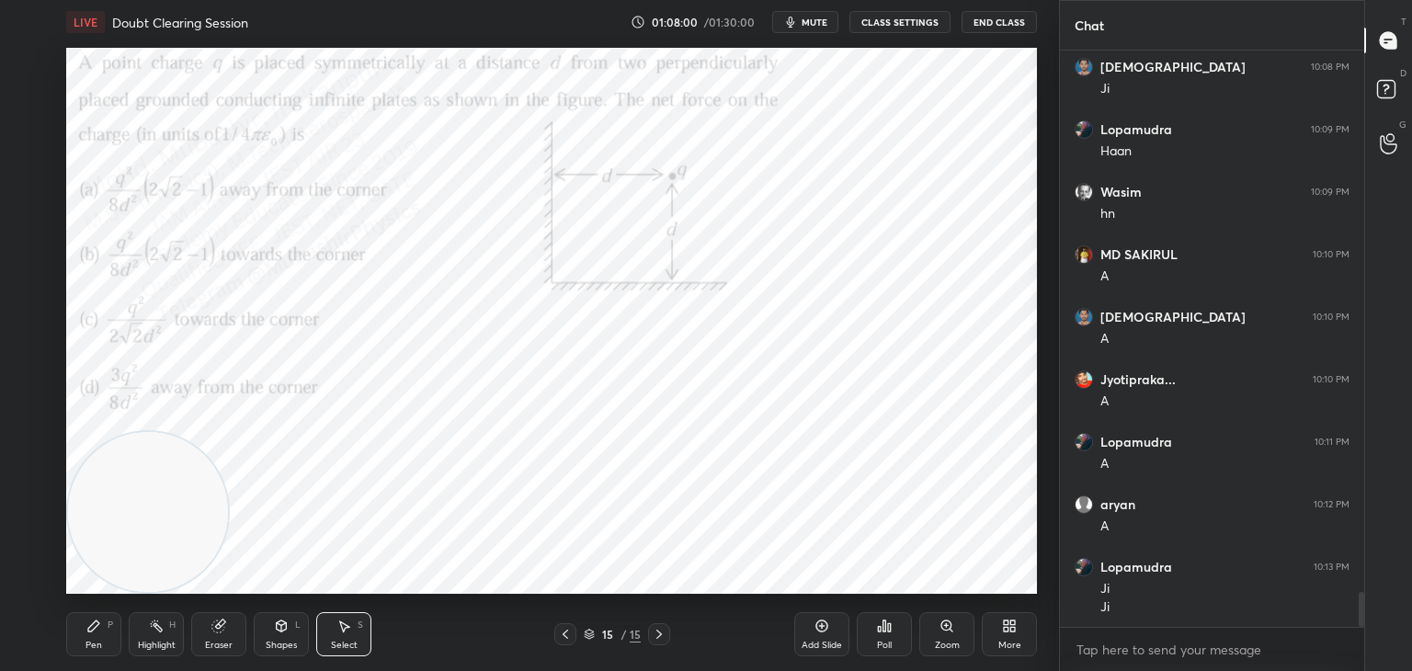
click at [557, 627] on div at bounding box center [565, 634] width 22 height 22
click at [557, 626] on div at bounding box center [565, 634] width 22 height 22
click at [559, 634] on icon at bounding box center [565, 634] width 15 height 15
click at [656, 636] on icon at bounding box center [659, 634] width 15 height 15
click at [653, 636] on icon at bounding box center [659, 634] width 15 height 15
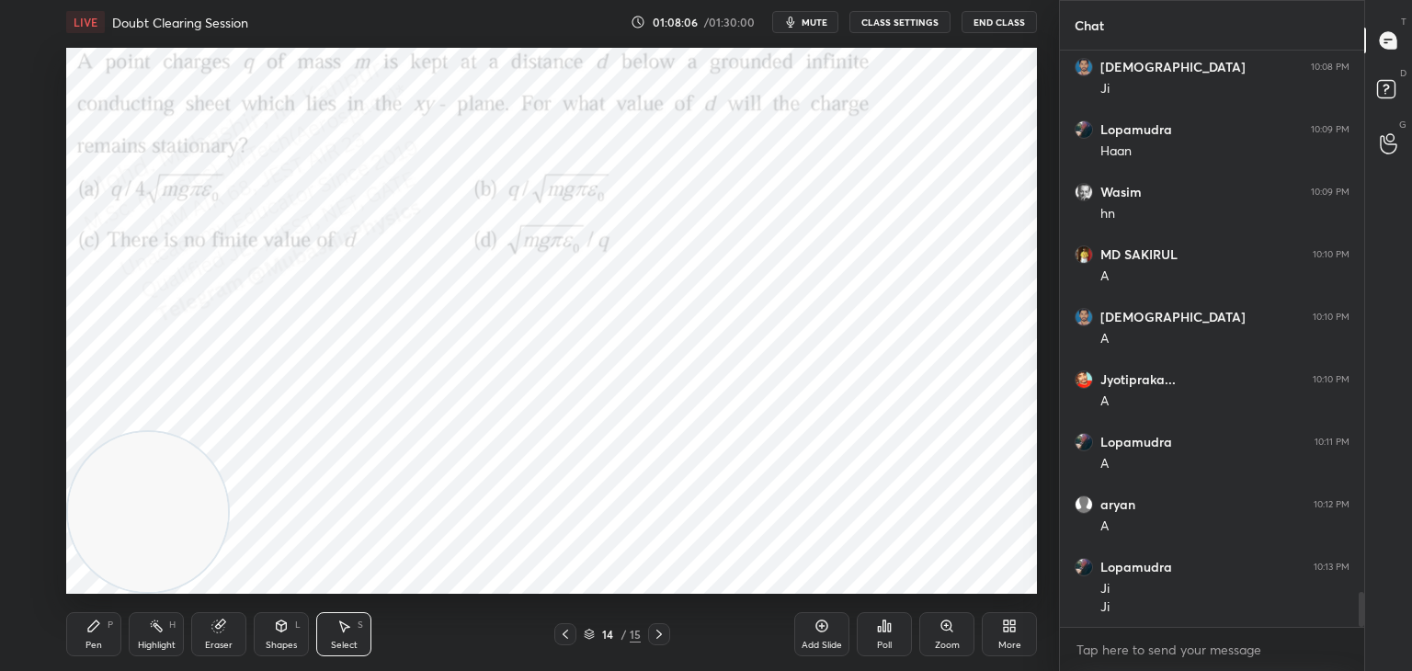
click at [655, 634] on icon at bounding box center [659, 634] width 15 height 15
click at [145, 633] on div "Highlight H" at bounding box center [156, 634] width 55 height 44
drag, startPoint x: 154, startPoint y: 494, endPoint x: 143, endPoint y: 468, distance: 28.0
click at [97, 564] on video at bounding box center [148, 512] width 160 height 160
click at [346, 641] on div "Select" at bounding box center [344, 645] width 27 height 9
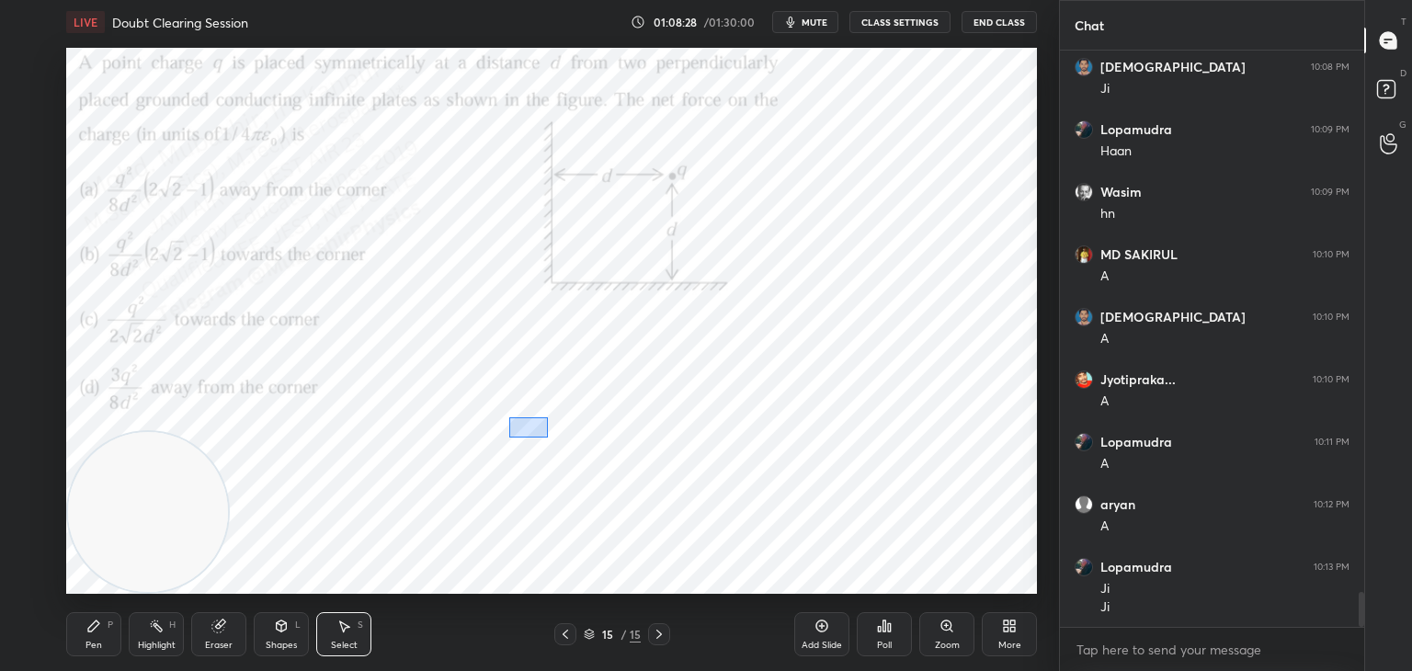
drag, startPoint x: 509, startPoint y: 417, endPoint x: 564, endPoint y: 478, distance: 81.4
click at [548, 441] on div "0 ° Undo Copy Paste here Duplicate Duplicate to new slide Delete" at bounding box center [551, 321] width 971 height 546
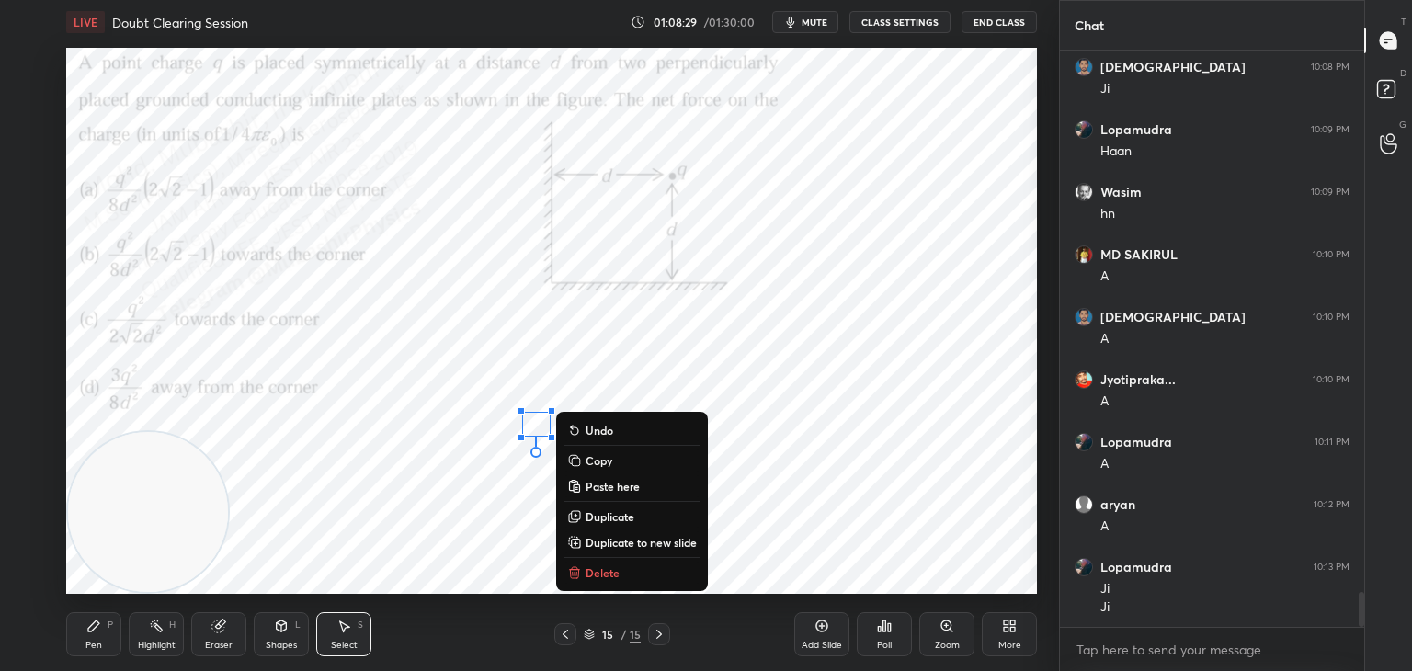
click at [596, 574] on p "Delete" at bounding box center [603, 572] width 34 height 15
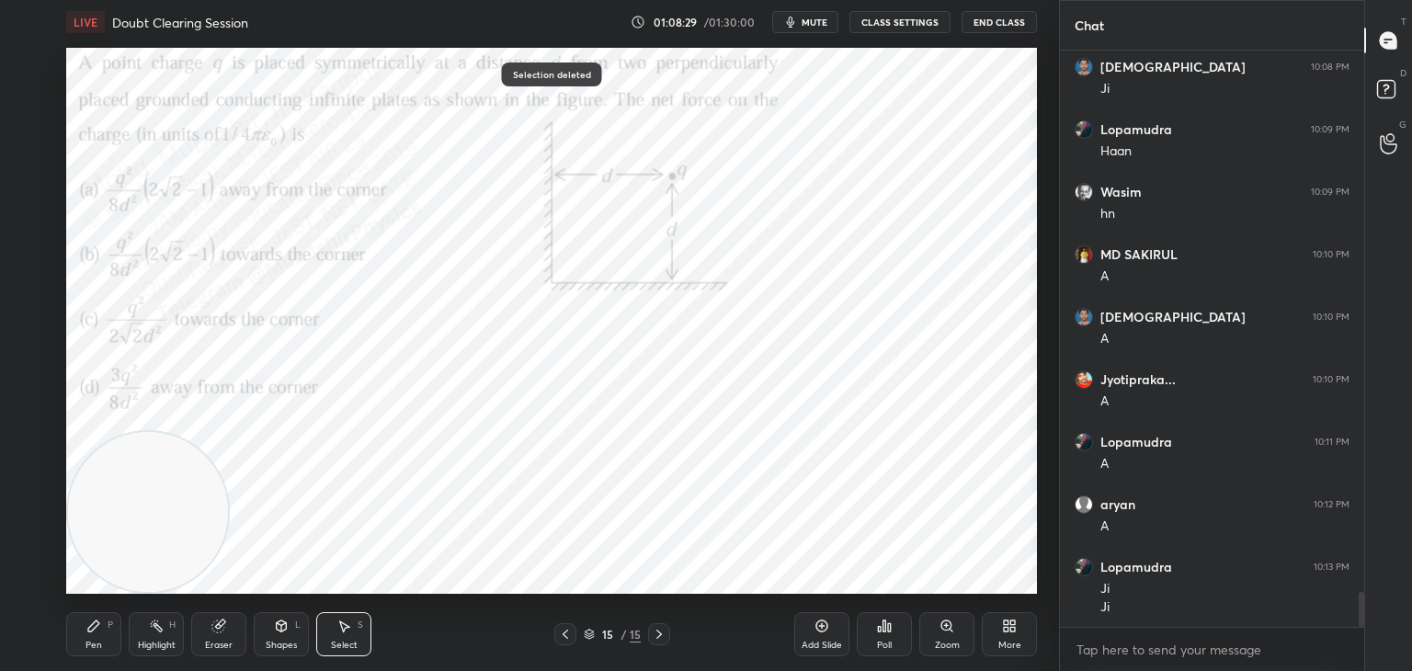
click at [169, 641] on div "Highlight" at bounding box center [157, 645] width 38 height 9
click at [99, 629] on icon at bounding box center [93, 626] width 15 height 15
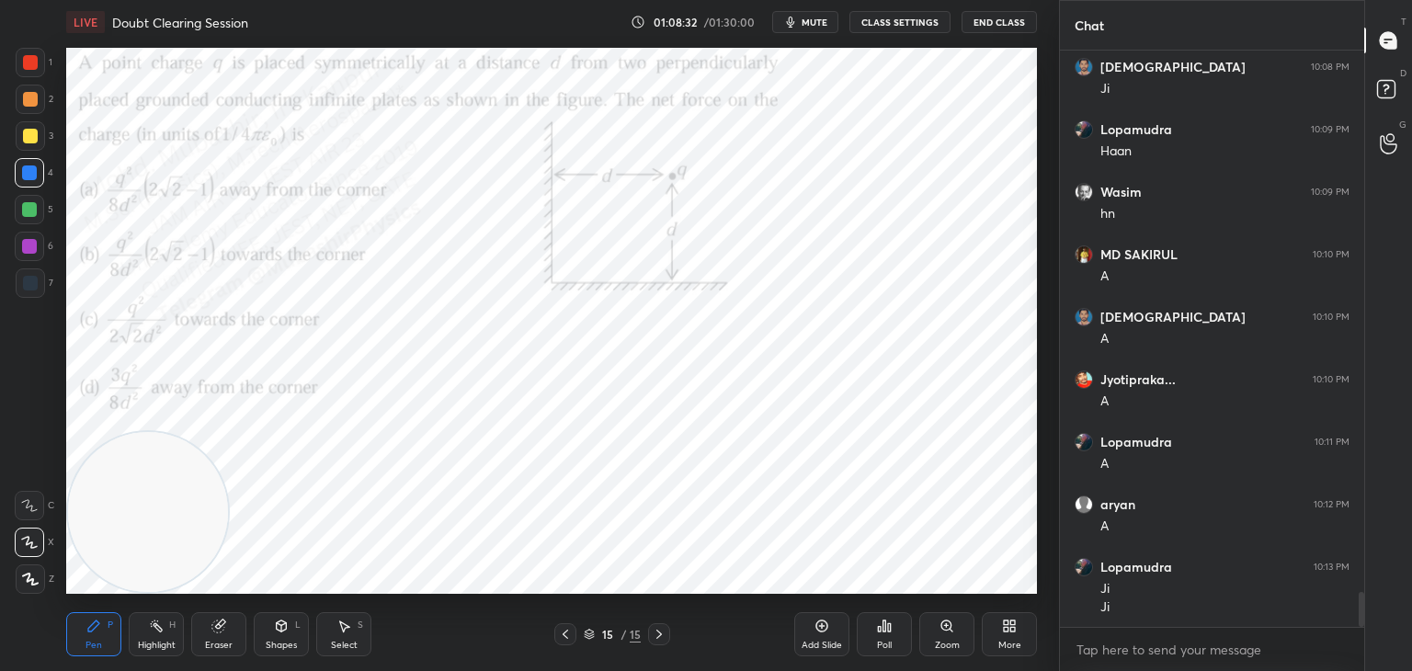
click at [560, 630] on icon at bounding box center [565, 634] width 15 height 15
click at [563, 630] on icon at bounding box center [565, 634] width 15 height 15
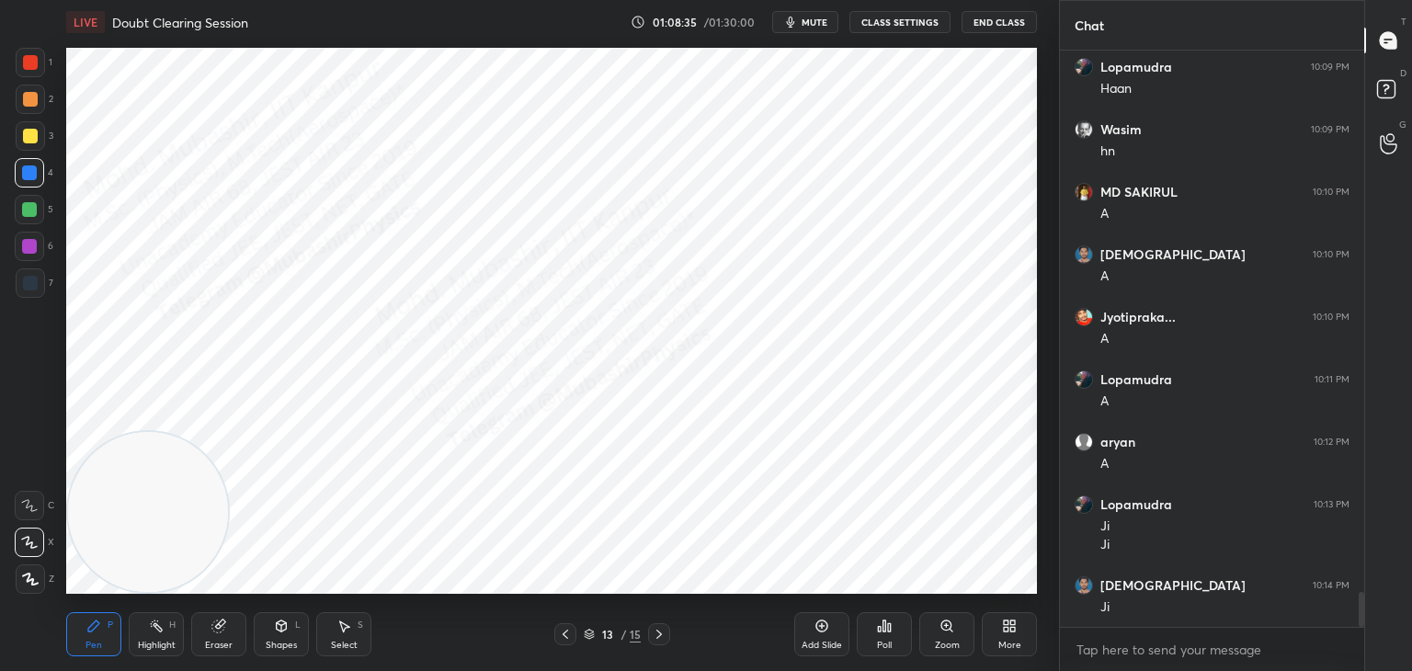
drag, startPoint x: 160, startPoint y: 641, endPoint x: 228, endPoint y: 557, distance: 107.8
click at [162, 637] on div "Highlight H" at bounding box center [156, 634] width 55 height 44
click at [564, 633] on icon at bounding box center [566, 634] width 6 height 9
click at [653, 629] on icon at bounding box center [659, 634] width 15 height 15
click at [655, 629] on icon at bounding box center [659, 634] width 15 height 15
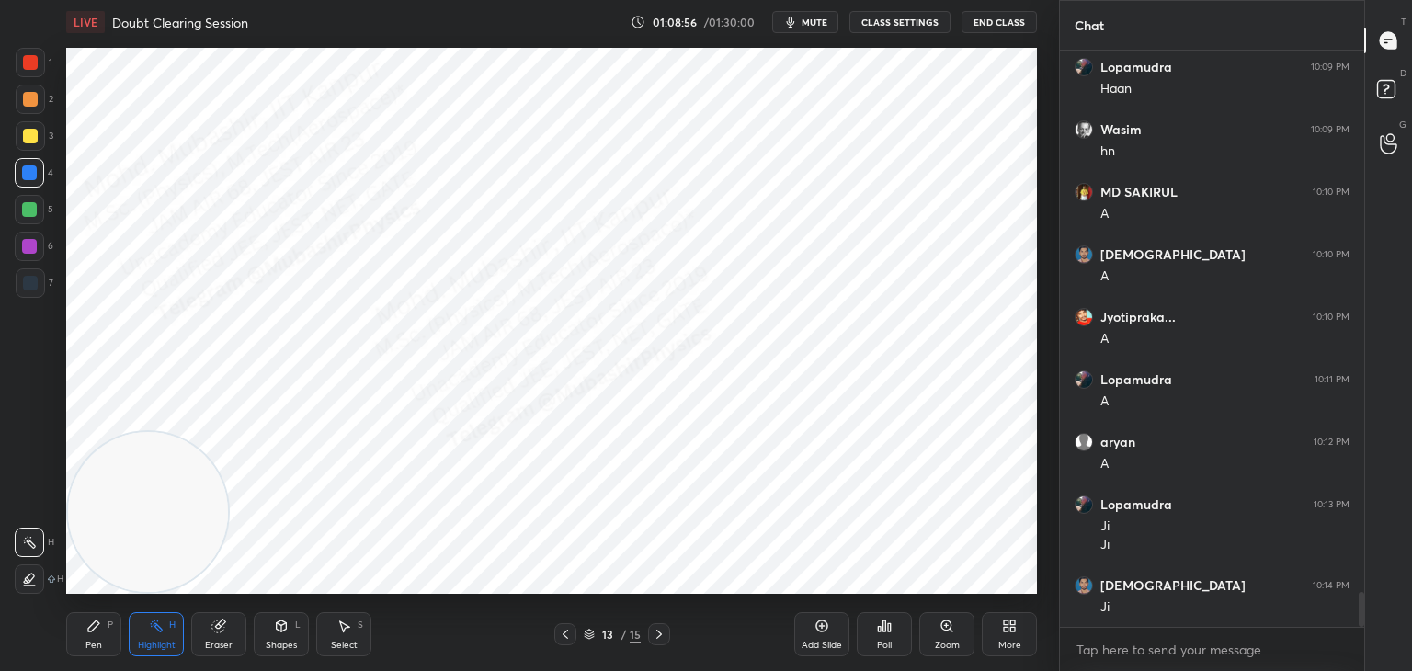
click at [655, 627] on icon at bounding box center [659, 634] width 15 height 15
drag, startPoint x: 92, startPoint y: 642, endPoint x: 129, endPoint y: 454, distance: 191.1
click at [92, 638] on div "Pen P" at bounding box center [93, 634] width 55 height 44
click at [28, 155] on div "3" at bounding box center [35, 139] width 38 height 37
click at [348, 650] on div "Select" at bounding box center [344, 645] width 27 height 9
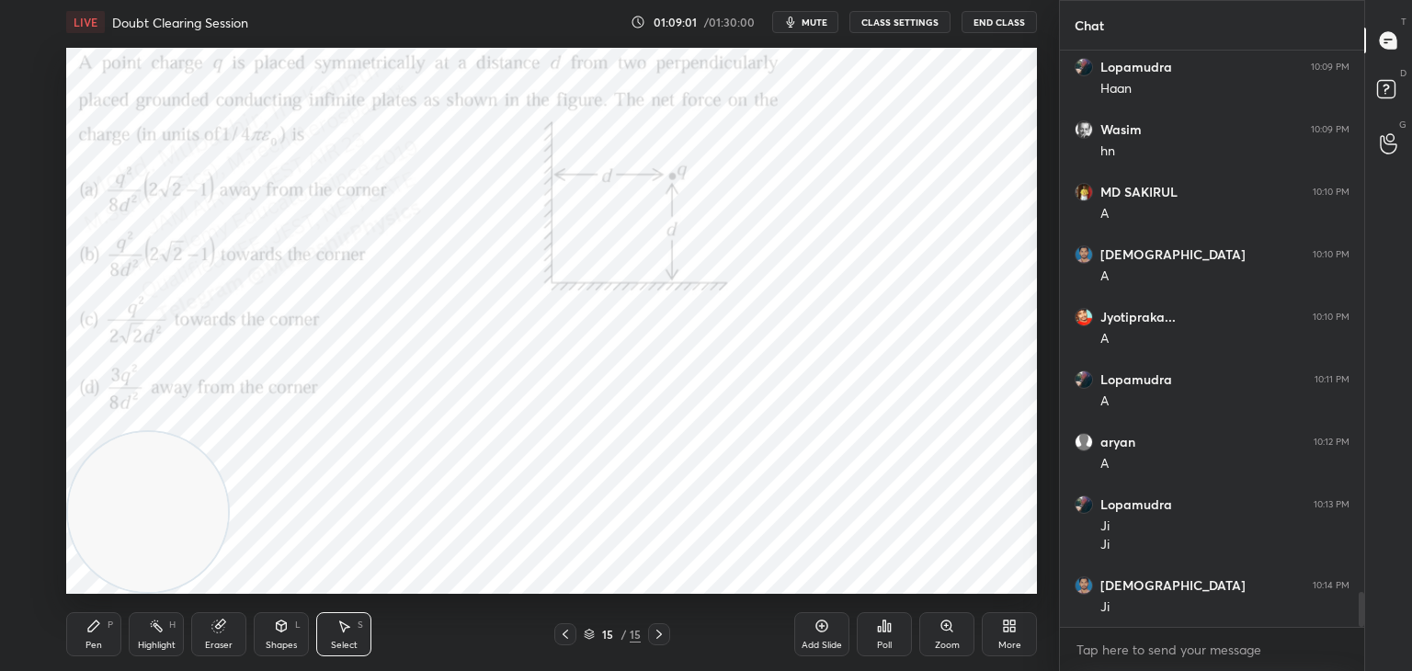
drag, startPoint x: 527, startPoint y: 417, endPoint x: 570, endPoint y: 484, distance: 79.0
click at [544, 452] on div "0 ° Undo Copy Paste here Duplicate Duplicate to new slide Delete" at bounding box center [551, 321] width 971 height 546
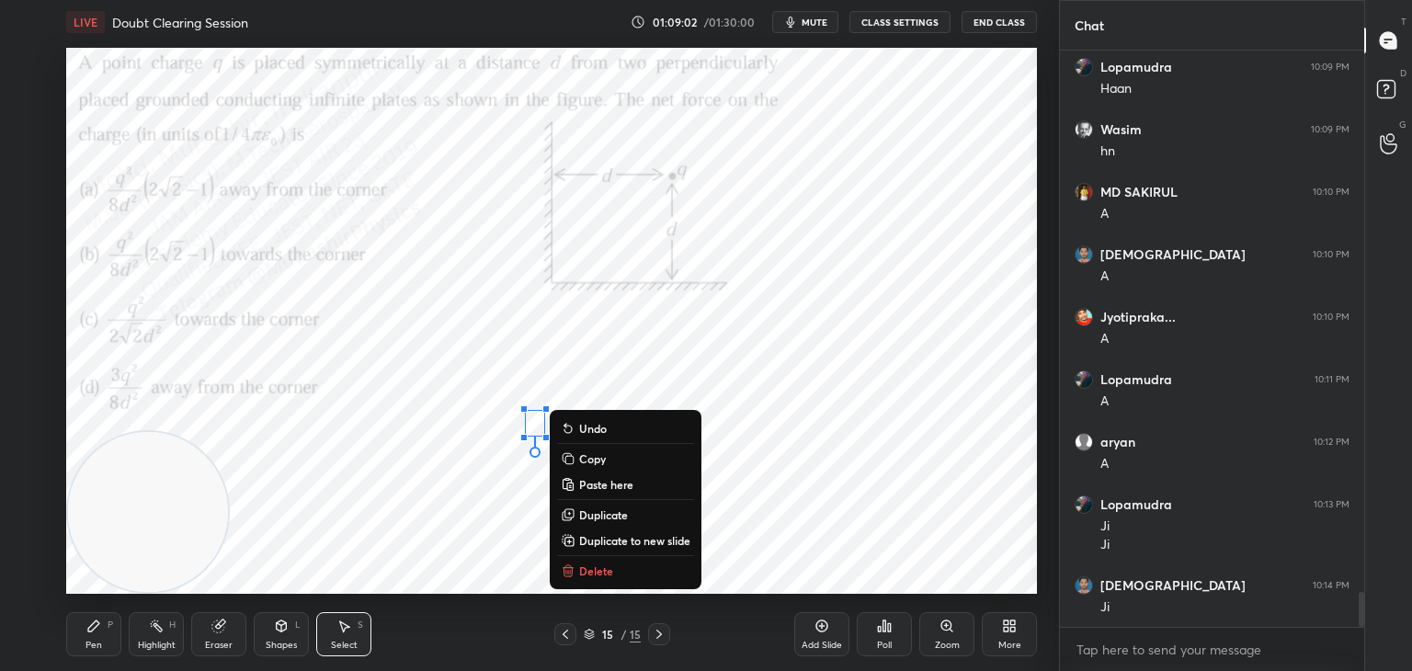
click at [593, 572] on p "Delete" at bounding box center [596, 571] width 34 height 15
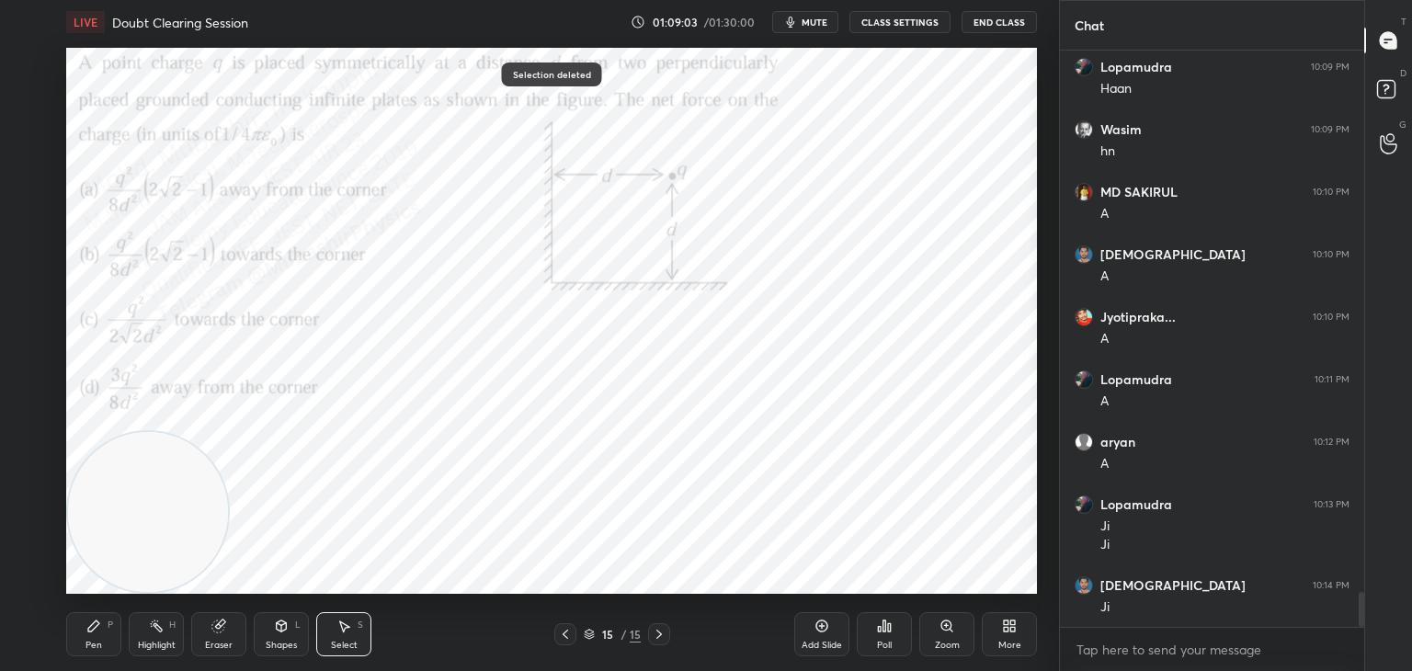
click at [96, 640] on div "Pen P" at bounding box center [93, 634] width 55 height 44
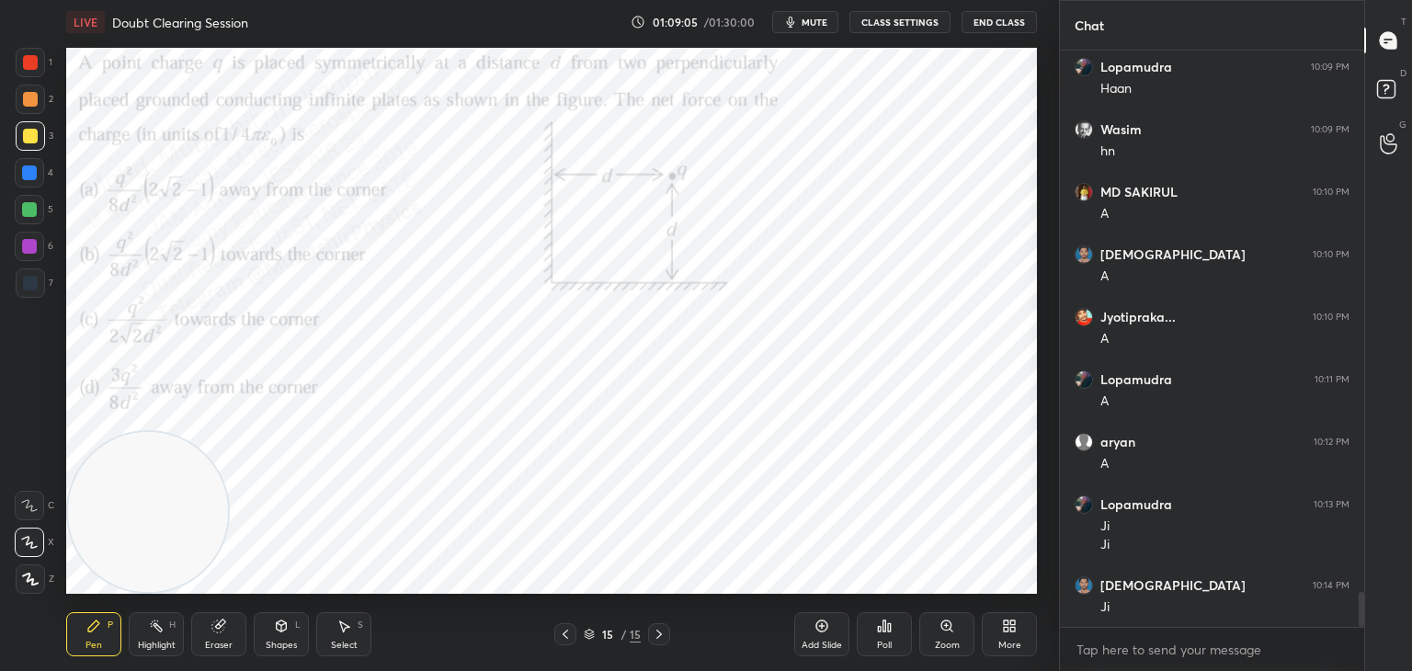
drag, startPoint x: 29, startPoint y: 175, endPoint x: 44, endPoint y: 180, distance: 15.7
click at [33, 175] on div at bounding box center [29, 172] width 15 height 15
click at [29, 68] on div at bounding box center [30, 62] width 15 height 15
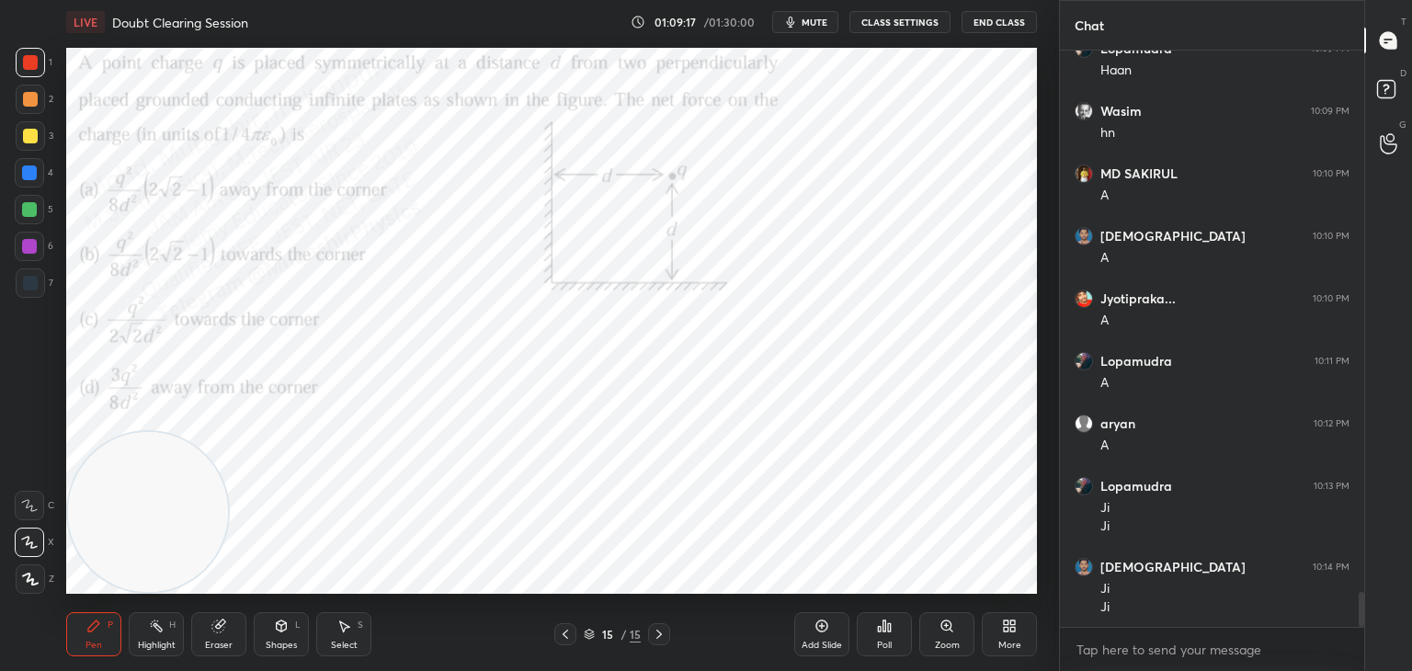
click at [1015, 634] on div "More" at bounding box center [1009, 634] width 55 height 44
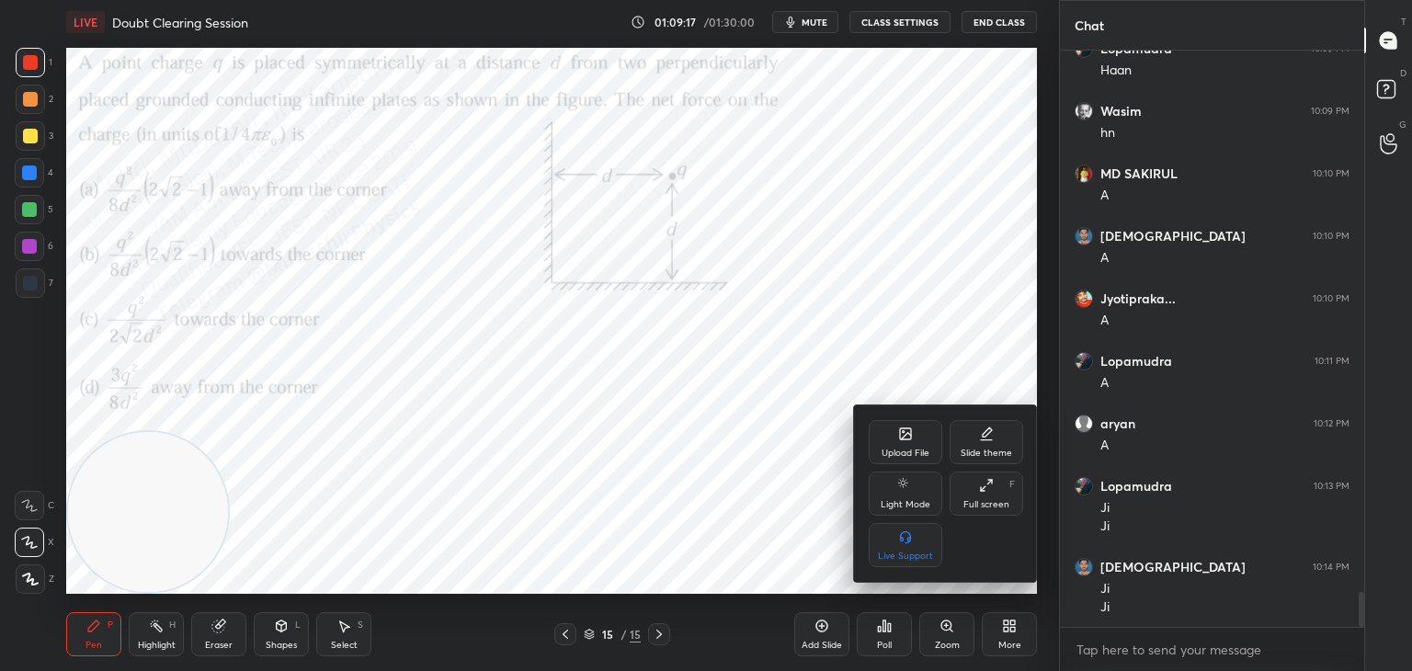
click at [900, 438] on icon at bounding box center [905, 433] width 11 height 11
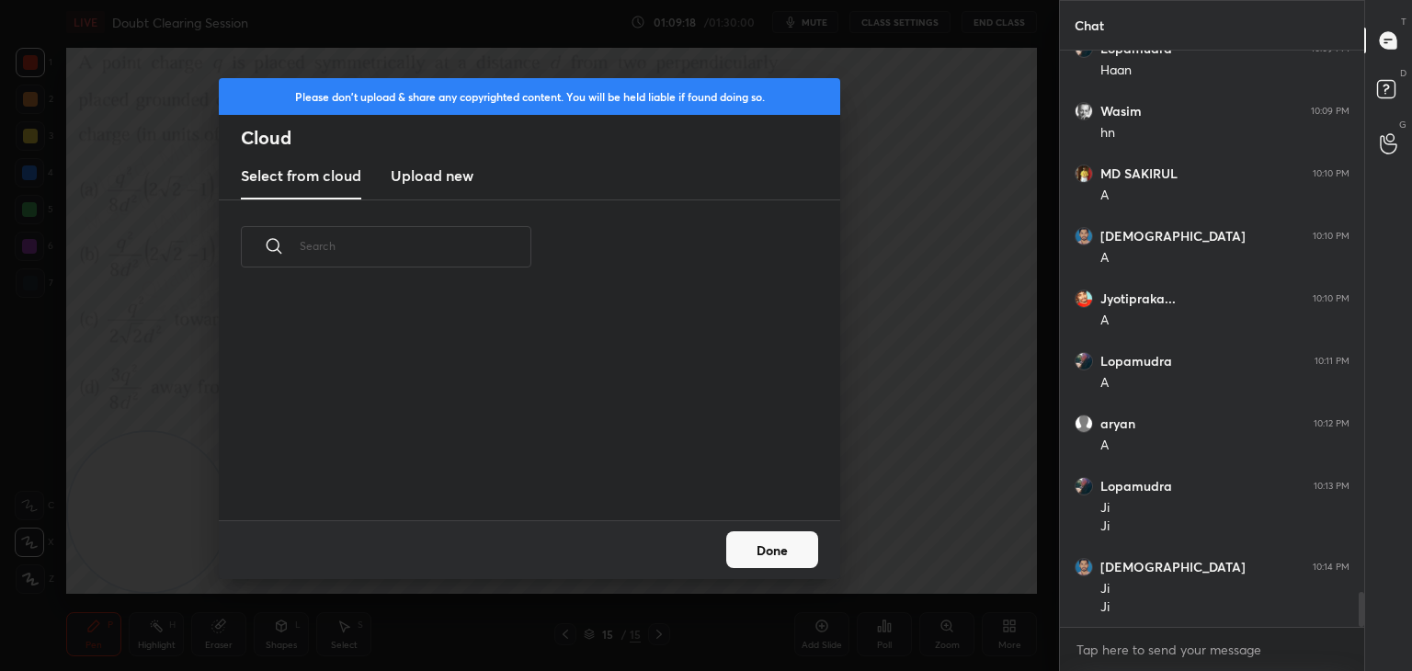
scroll to position [138, 590]
click at [427, 177] on h3 "Upload new" at bounding box center [432, 176] width 83 height 22
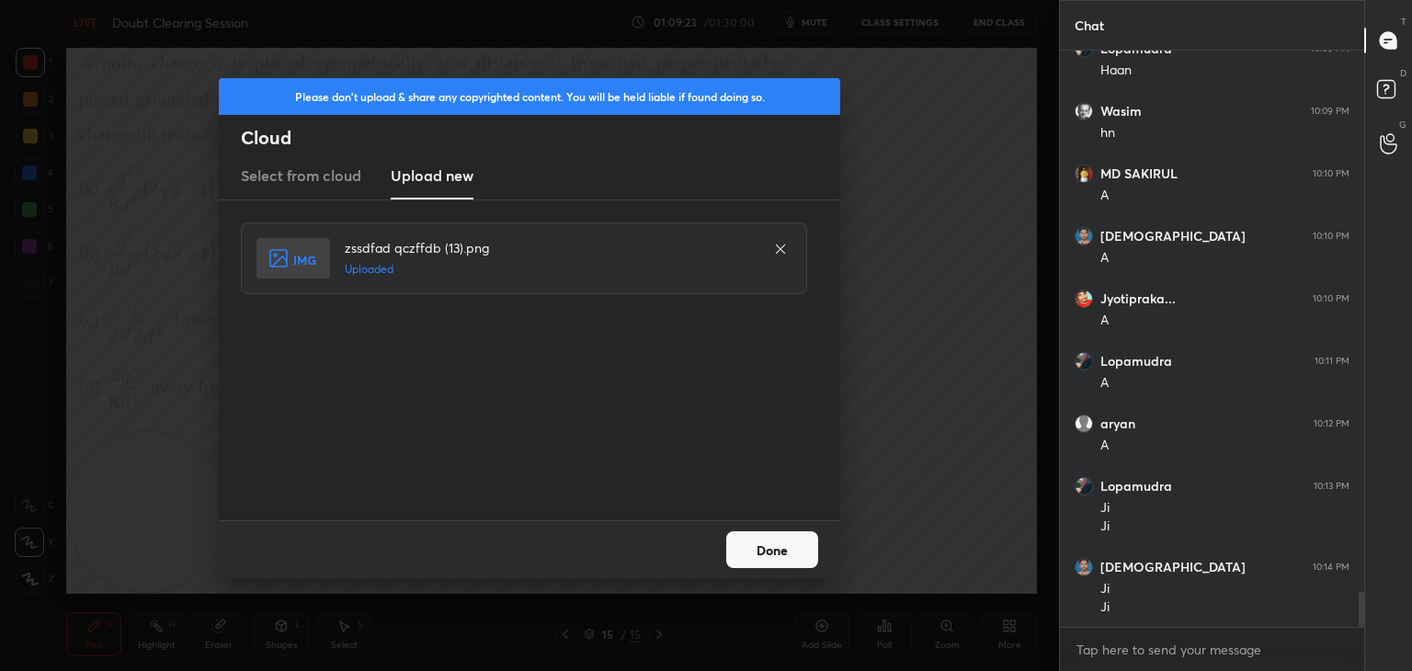
click at [781, 549] on button "Done" at bounding box center [772, 549] width 92 height 37
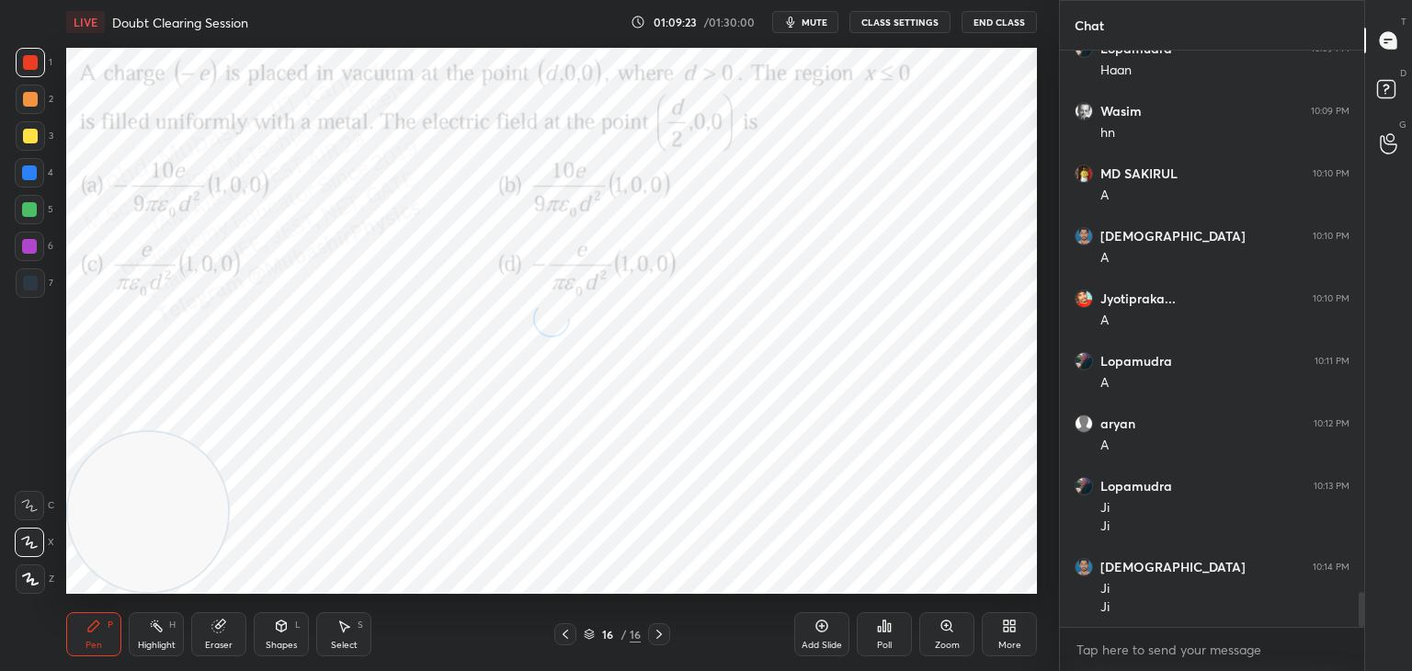
click at [149, 627] on icon at bounding box center [156, 626] width 15 height 15
drag, startPoint x: 177, startPoint y: 490, endPoint x: 181, endPoint y: 553, distance: 63.5
click at [132, 581] on video at bounding box center [148, 512] width 160 height 160
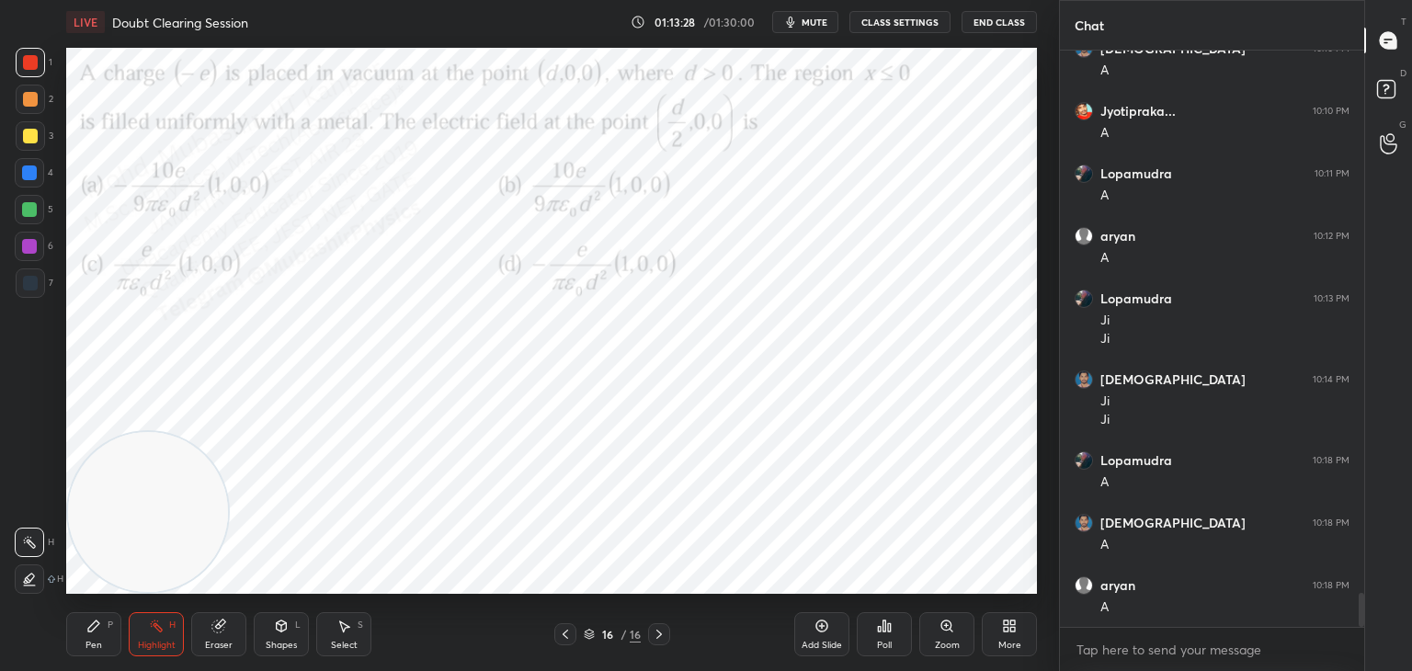
scroll to position [9306, 0]
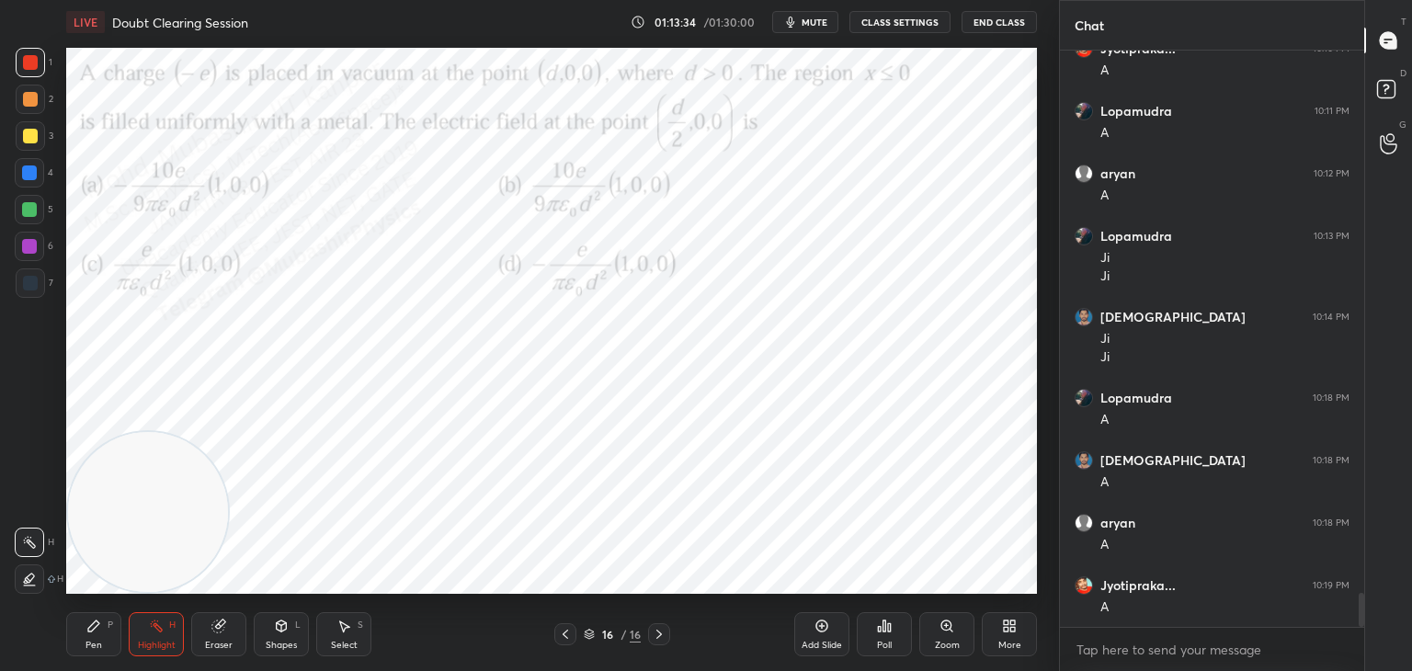
click at [817, 17] on button "mute" at bounding box center [805, 22] width 66 height 22
click at [820, 18] on span "unmute" at bounding box center [813, 22] width 40 height 13
click at [90, 638] on div "Pen P" at bounding box center [93, 634] width 55 height 44
drag, startPoint x: 22, startPoint y: 170, endPoint x: 51, endPoint y: 182, distance: 31.8
click at [23, 169] on div at bounding box center [29, 172] width 15 height 15
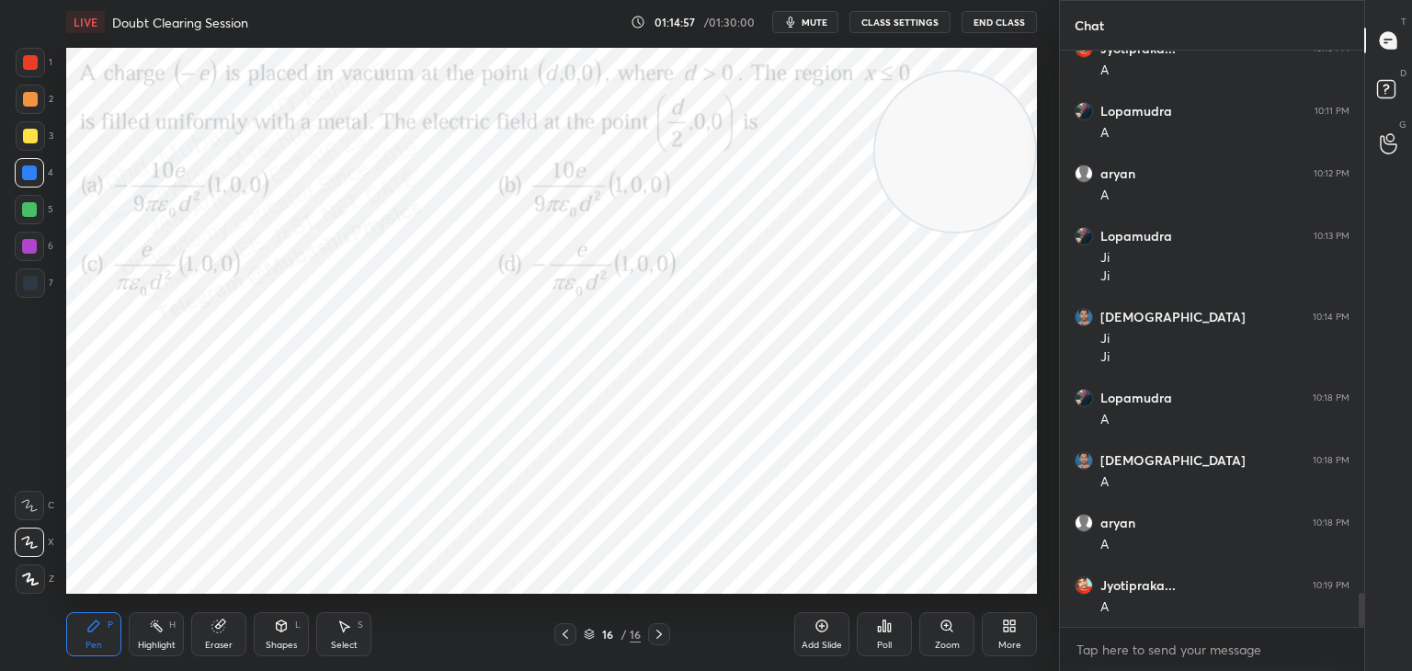
drag, startPoint x: 153, startPoint y: 509, endPoint x: 976, endPoint y: 193, distance: 882.4
click at [1015, 122] on video at bounding box center [955, 152] width 160 height 160
click at [291, 625] on div "Shapes L" at bounding box center [281, 634] width 55 height 44
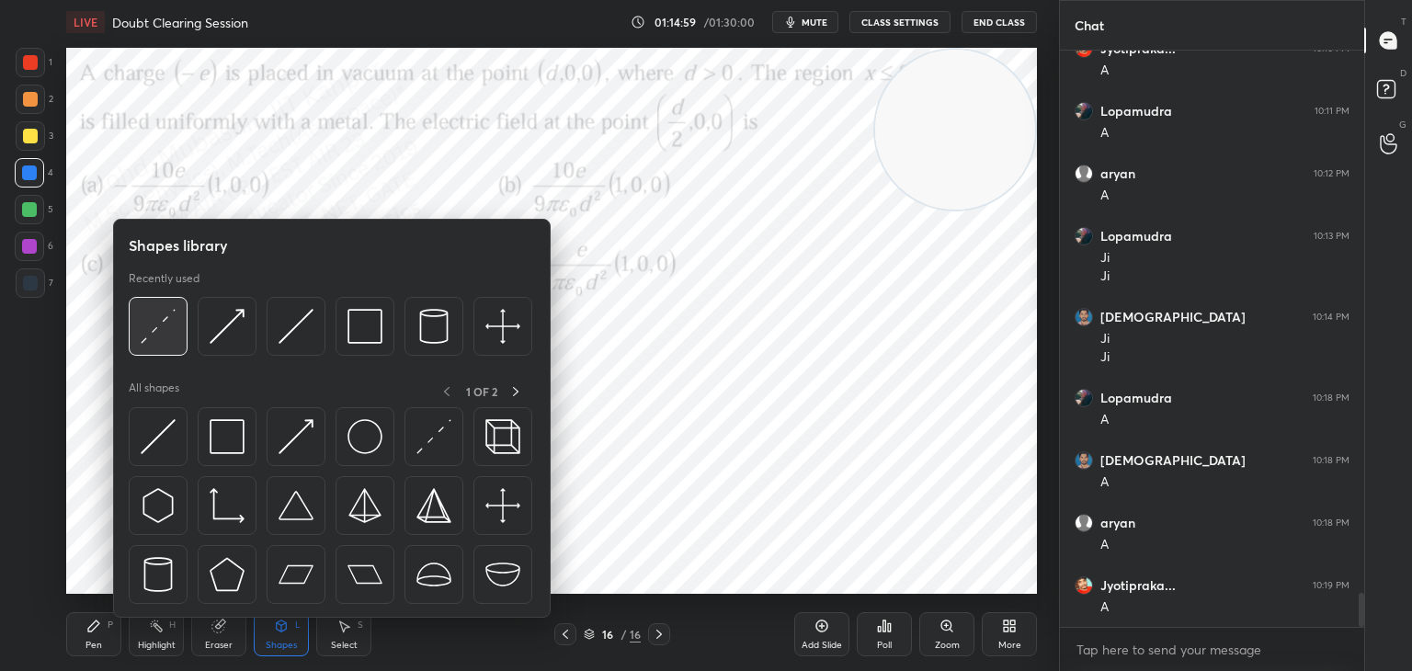
click at [158, 333] on img at bounding box center [158, 326] width 35 height 35
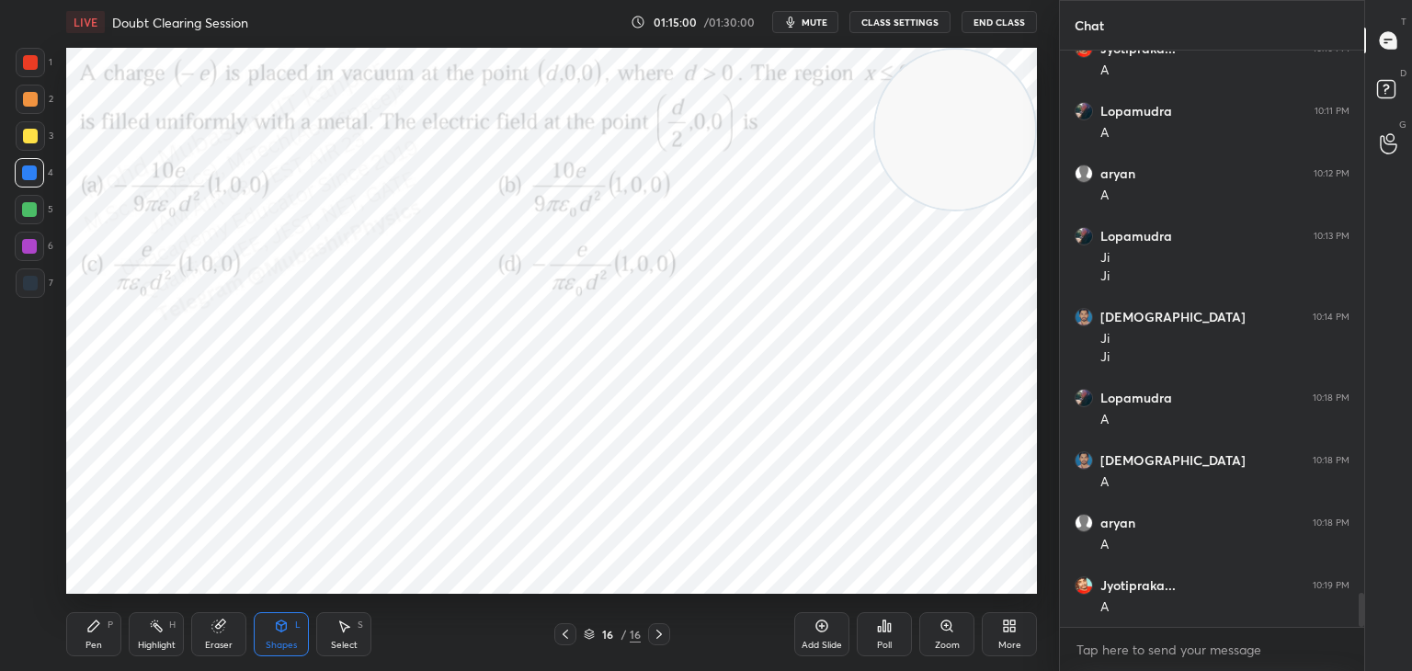
click at [33, 136] on div at bounding box center [30, 136] width 15 height 15
click at [81, 631] on div "Pen P" at bounding box center [93, 634] width 55 height 44
click at [20, 197] on div at bounding box center [29, 209] width 29 height 29
click at [24, 188] on div "4" at bounding box center [34, 176] width 39 height 37
drag, startPoint x: 963, startPoint y: 160, endPoint x: 967, endPoint y: 302, distance: 142.5
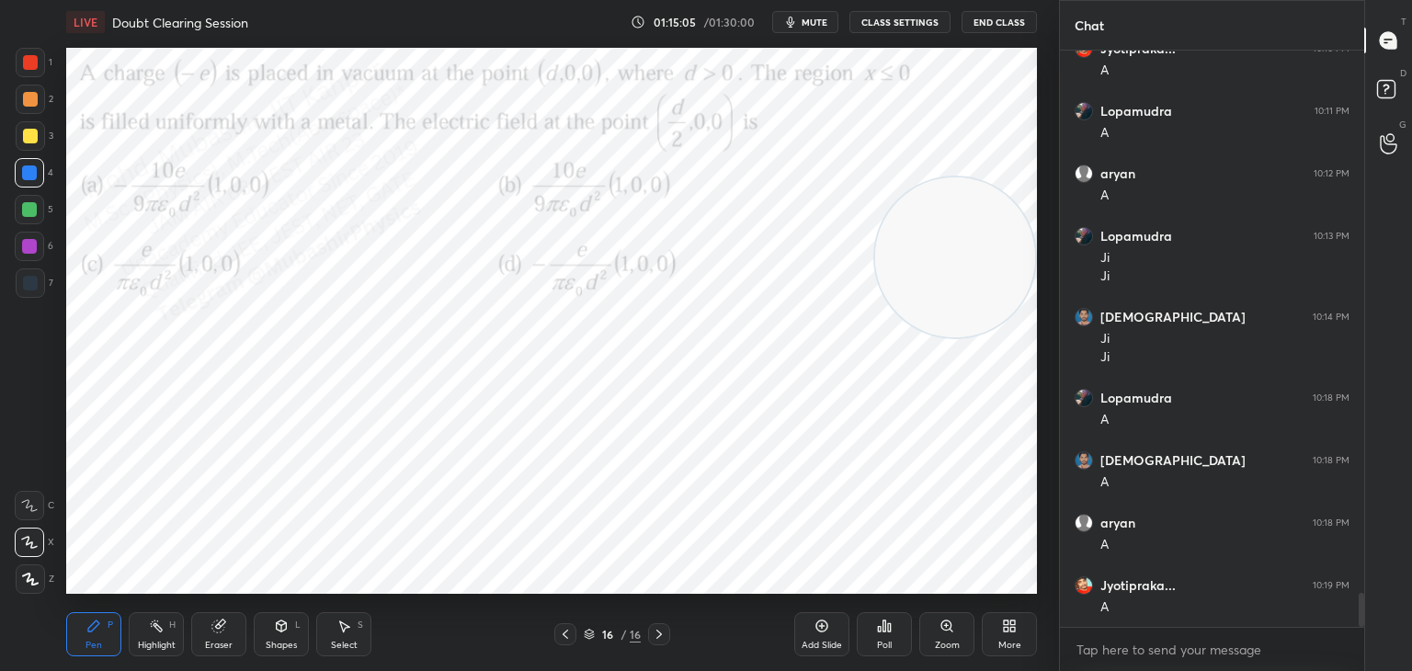
click at [968, 303] on video at bounding box center [955, 257] width 160 height 160
drag, startPoint x: 923, startPoint y: 185, endPoint x: 883, endPoint y: 193, distance: 41.3
click at [940, 31] on div "LIVE Doubt Clearing Session 01:15:07 / 01:30:00 mute CLASS SETTINGS End Class S…" at bounding box center [552, 335] width 986 height 671
click at [32, 107] on div at bounding box center [30, 99] width 29 height 29
click at [47, 210] on div "5" at bounding box center [34, 209] width 39 height 29
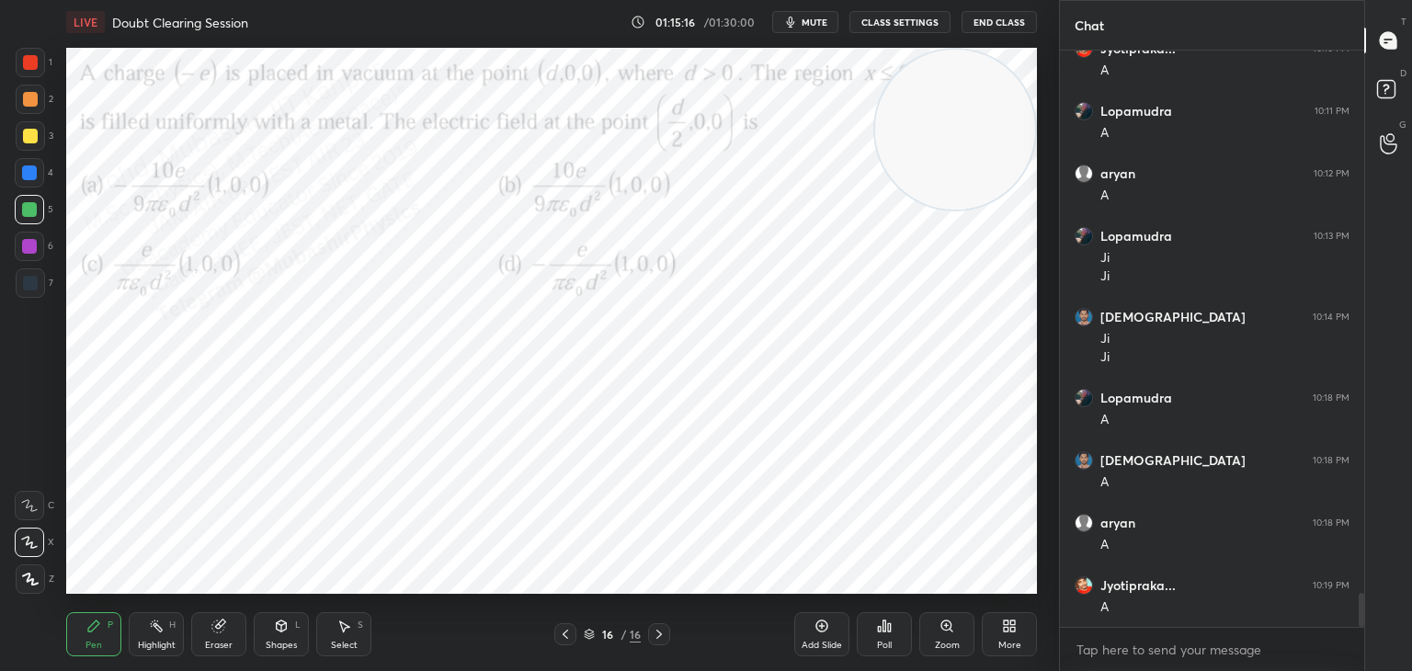
drag, startPoint x: 19, startPoint y: 177, endPoint x: 54, endPoint y: 178, distance: 34.9
click at [28, 177] on div at bounding box center [29, 172] width 29 height 29
click at [18, 257] on div at bounding box center [29, 246] width 29 height 29
click at [26, 215] on div at bounding box center [29, 209] width 15 height 15
click at [30, 64] on div at bounding box center [30, 62] width 15 height 15
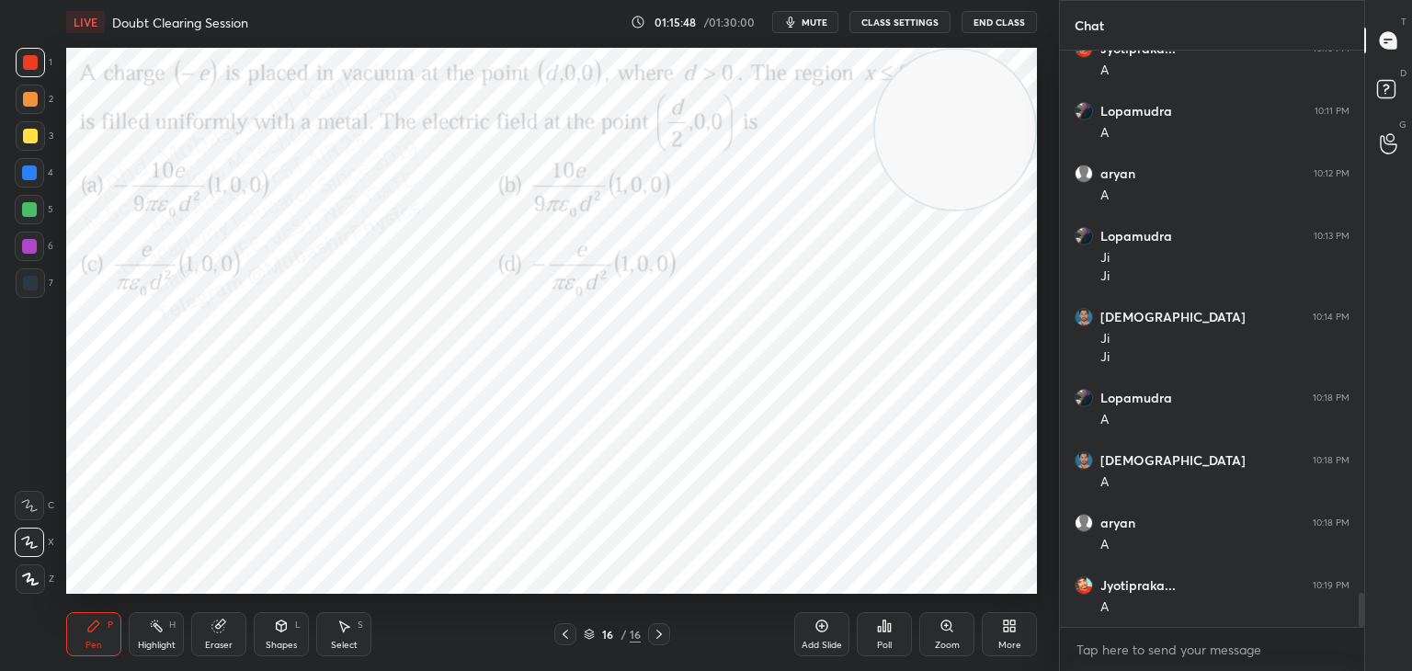
scroll to position [9368, 0]
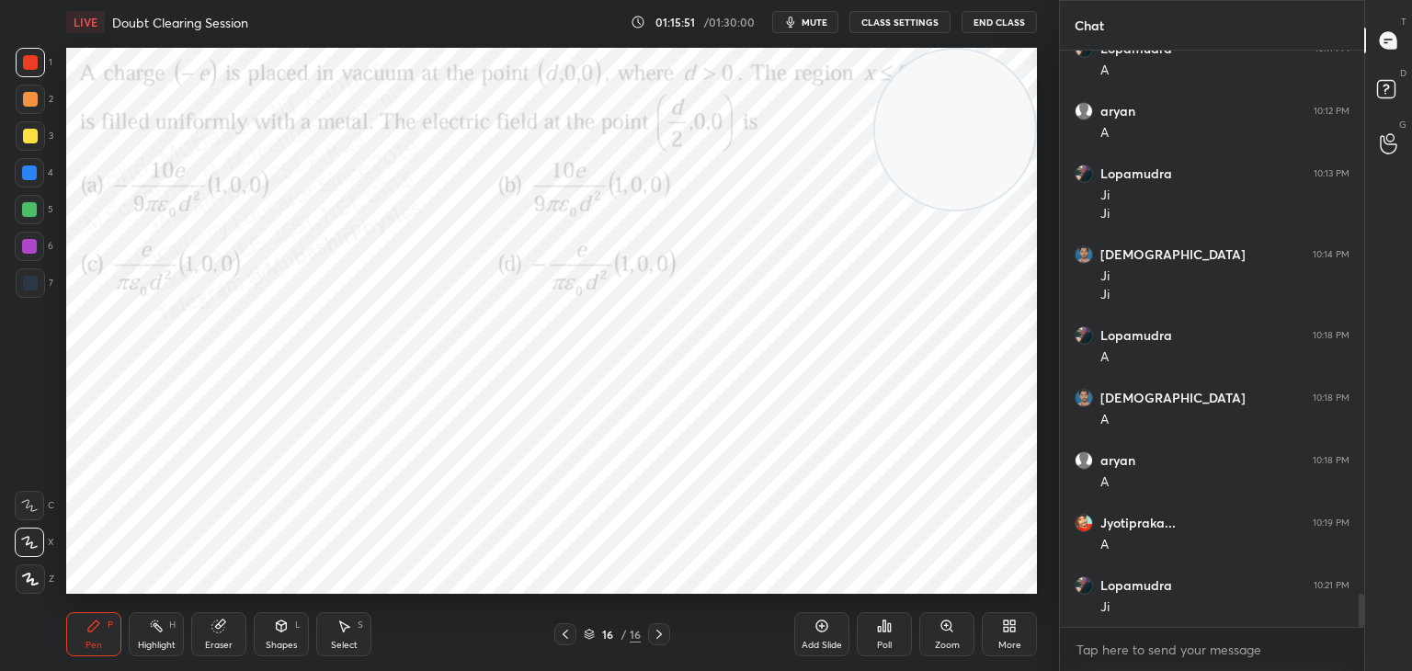
click at [161, 637] on div "Highlight H" at bounding box center [156, 634] width 55 height 44
click at [825, 22] on span "mute" at bounding box center [815, 22] width 26 height 13
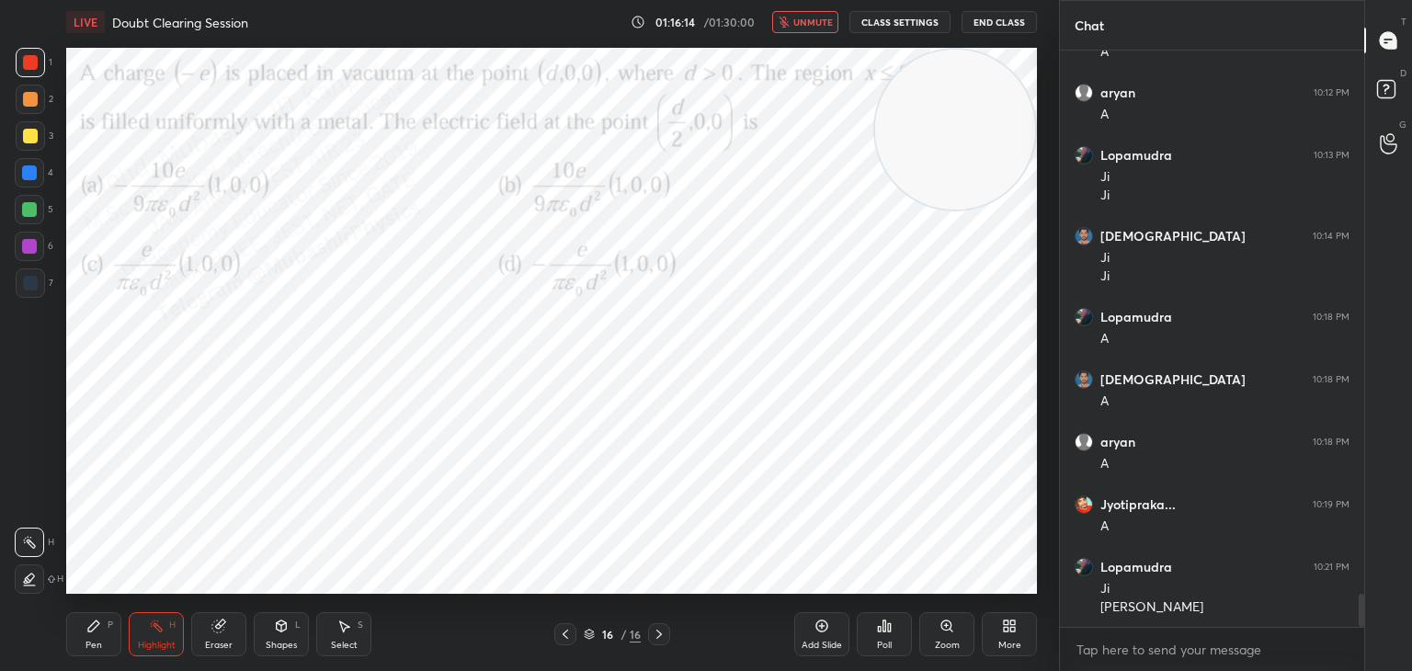
click at [795, 17] on button "unmute" at bounding box center [805, 22] width 66 height 22
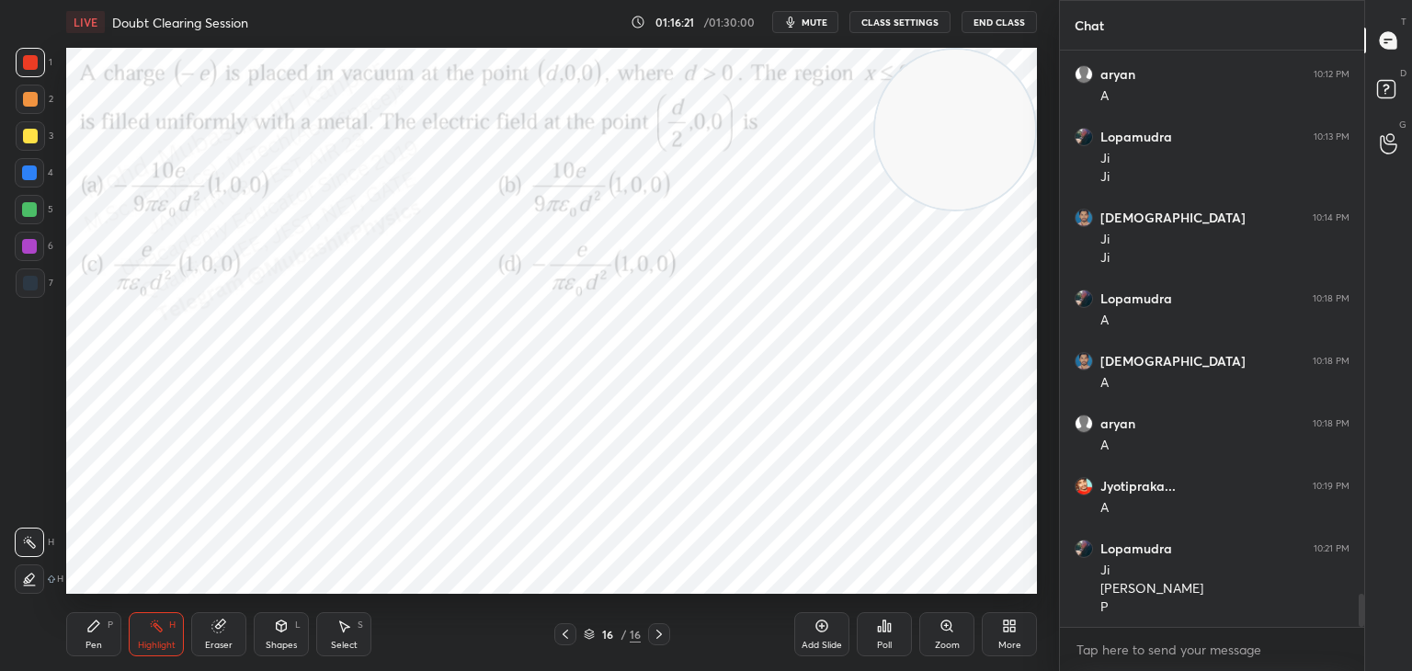
click at [1008, 634] on div "More" at bounding box center [1009, 634] width 55 height 44
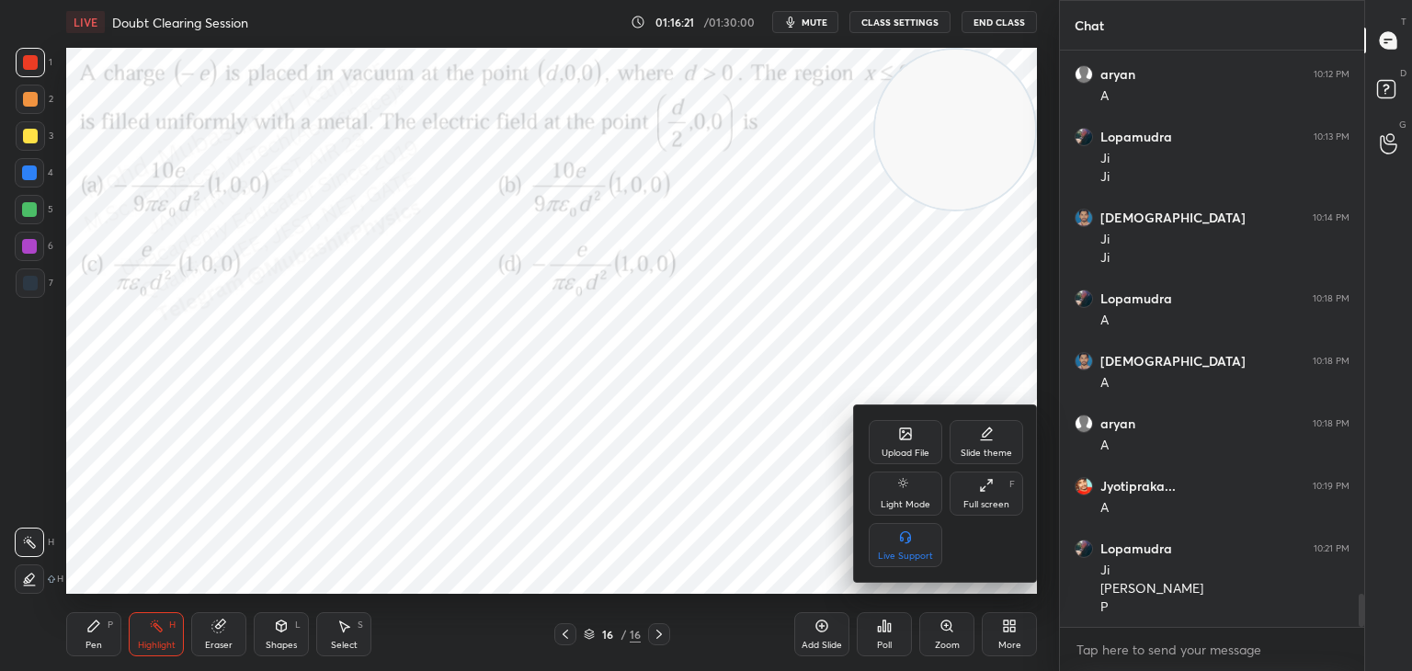
scroll to position [9467, 0]
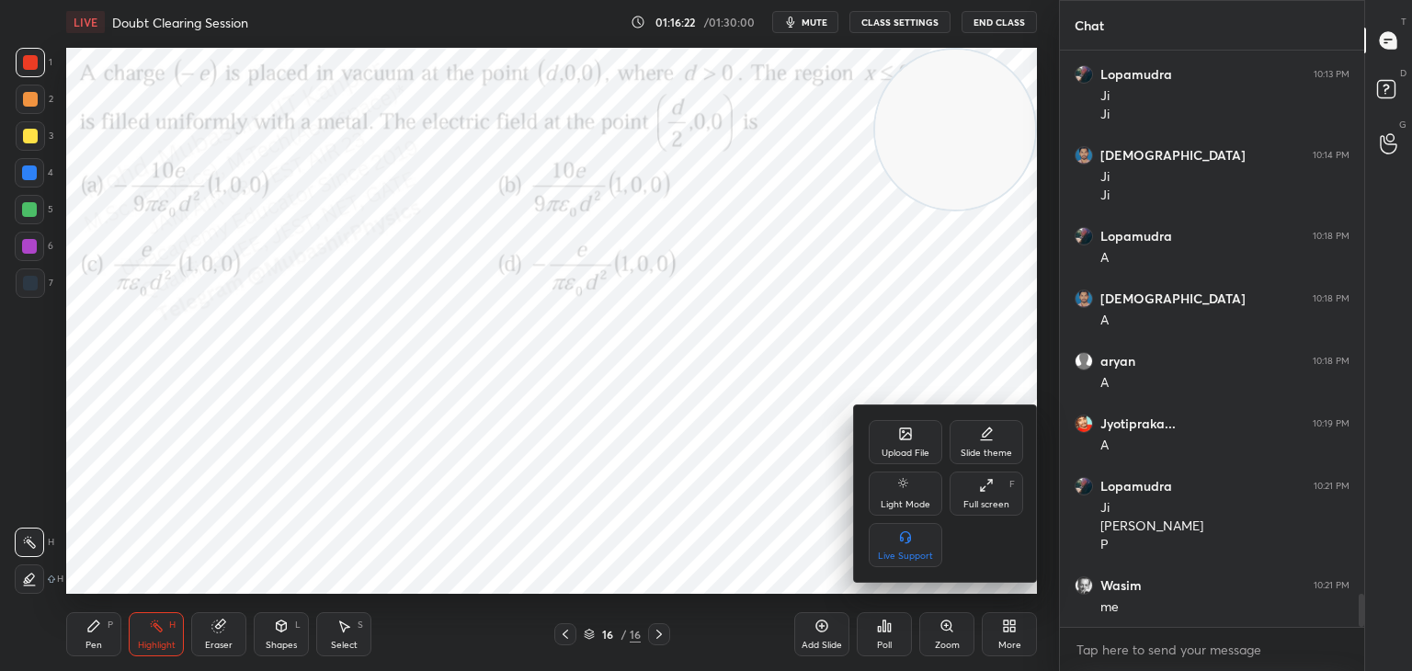
click at [905, 444] on div "Upload File" at bounding box center [906, 442] width 74 height 44
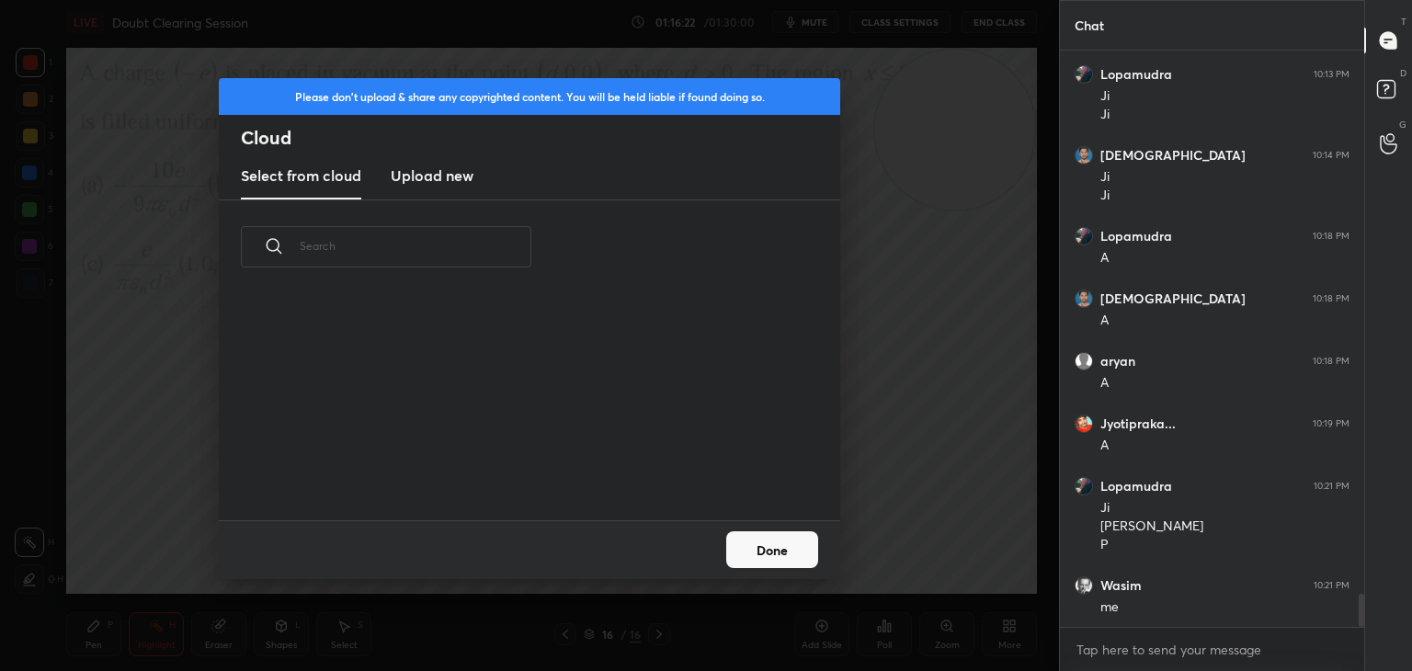
scroll to position [226, 590]
click at [427, 189] on new "Upload new" at bounding box center [432, 177] width 83 height 46
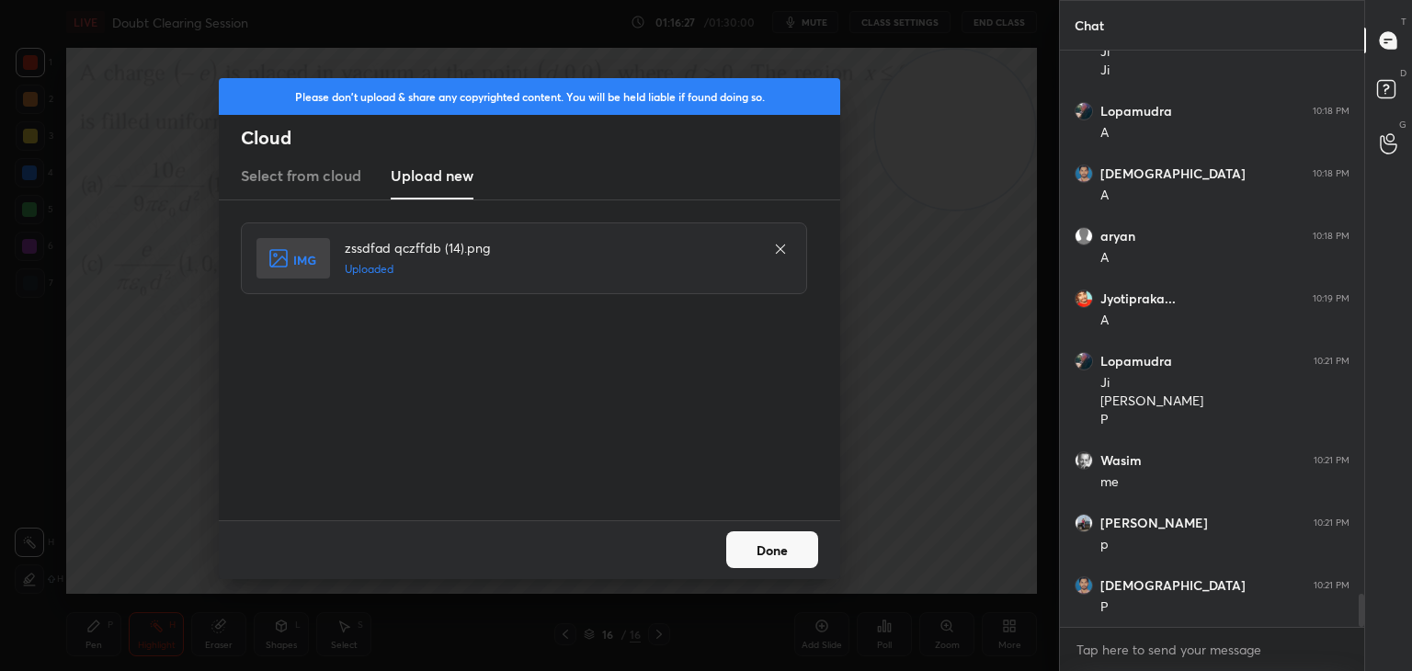
scroll to position [9780, 0]
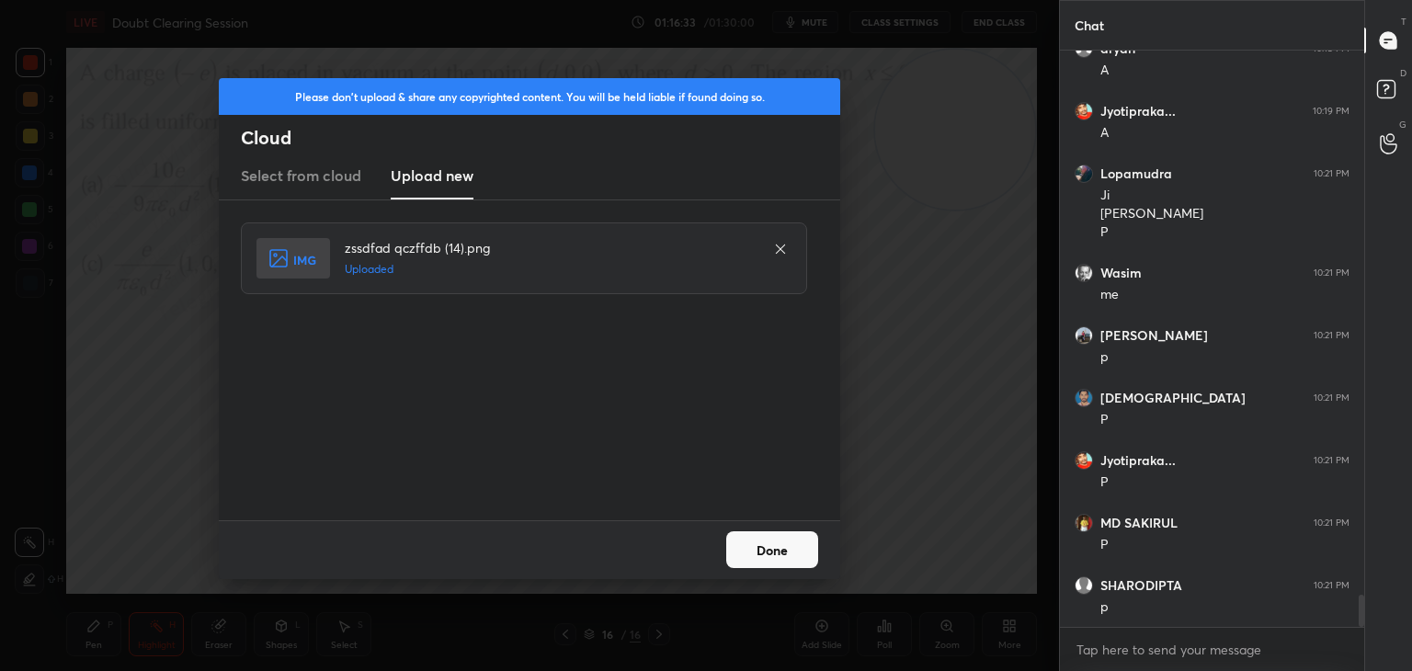
click at [754, 542] on button "Done" at bounding box center [772, 549] width 92 height 37
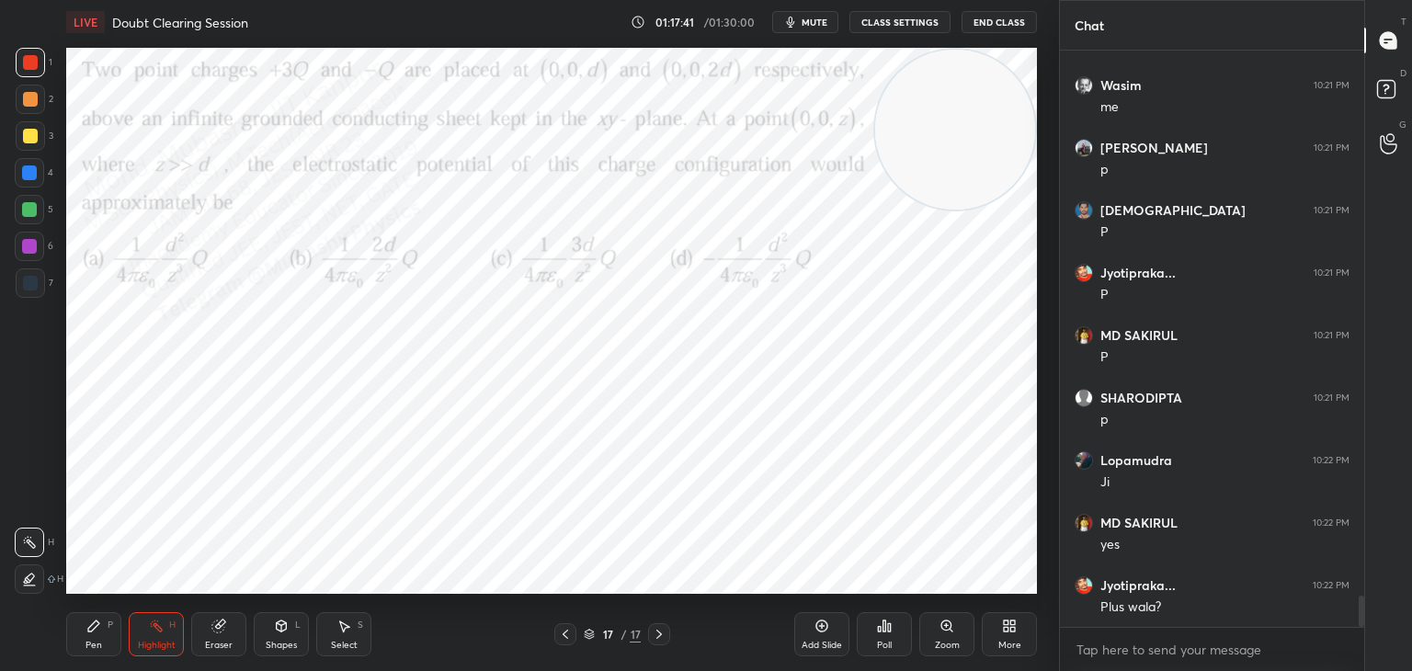
scroll to position [10030, 0]
click at [93, 644] on div "Pen" at bounding box center [93, 645] width 17 height 9
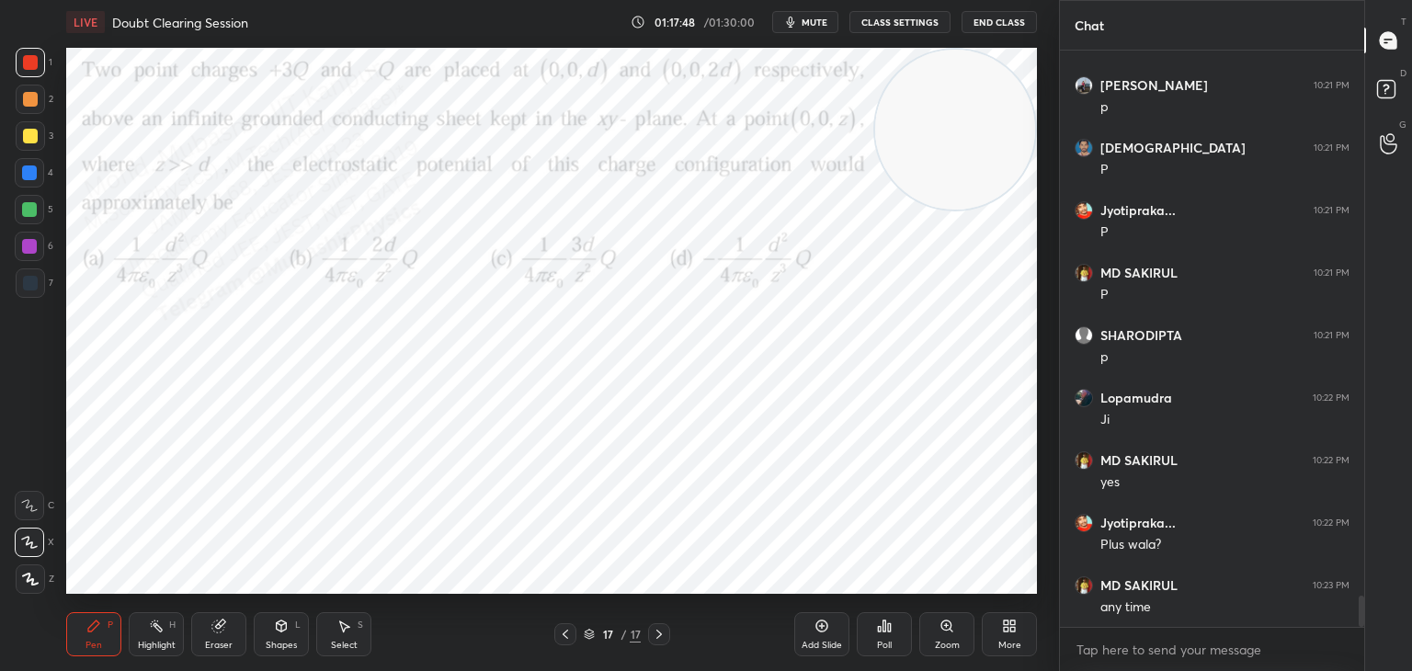
drag, startPoint x: 30, startPoint y: 175, endPoint x: 58, endPoint y: 196, distance: 34.8
click at [32, 178] on div at bounding box center [29, 172] width 15 height 15
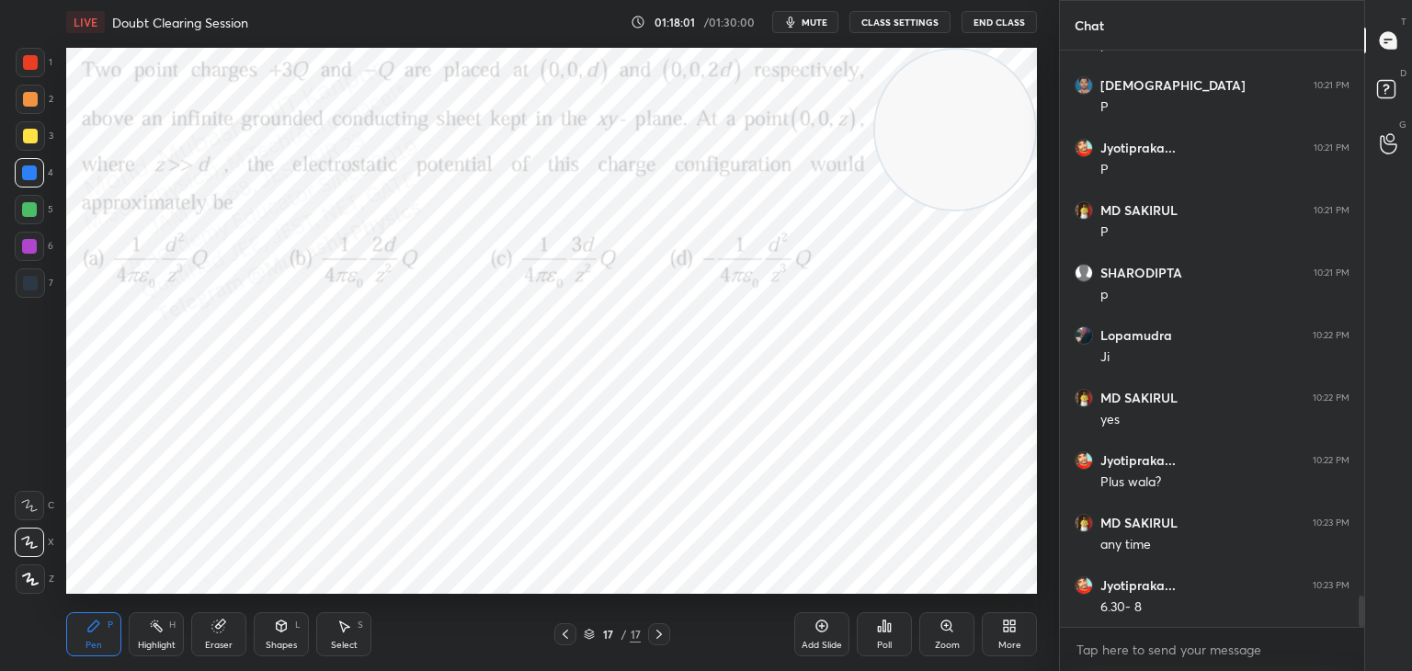
scroll to position [10155, 0]
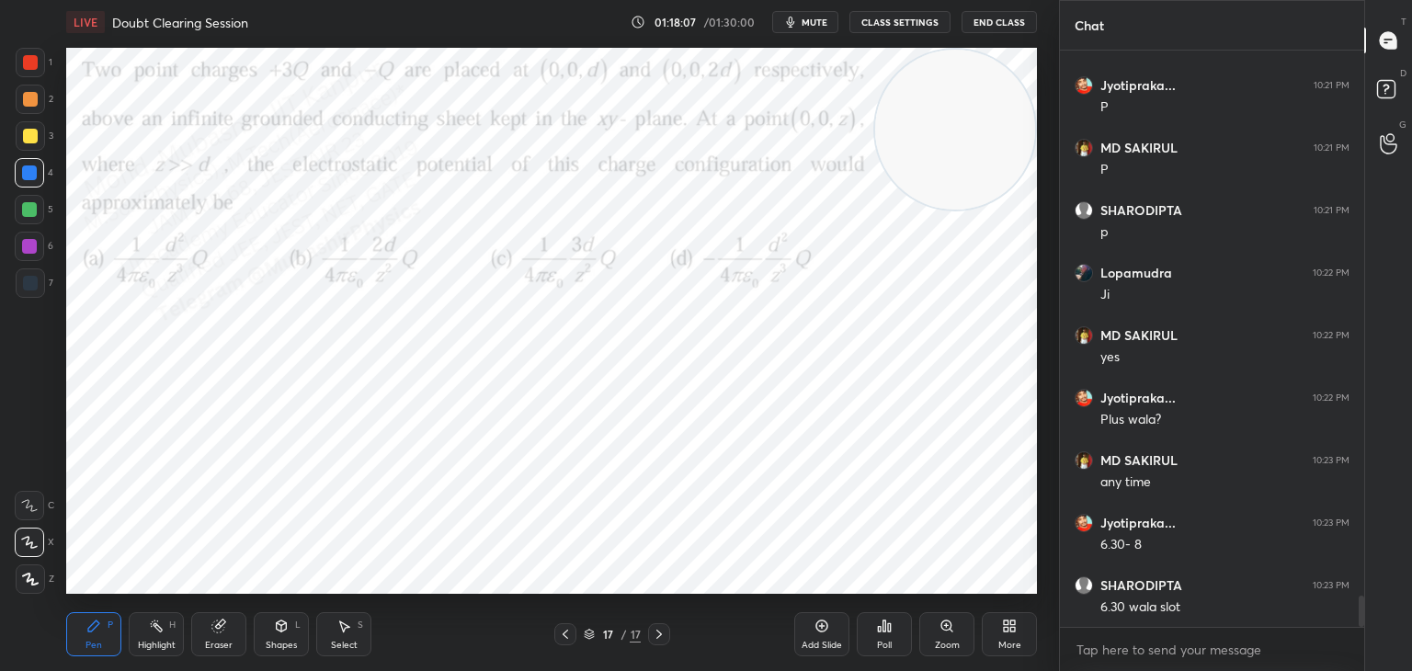
click at [25, 289] on div at bounding box center [30, 283] width 15 height 15
drag, startPoint x: 22, startPoint y: 75, endPoint x: 56, endPoint y: 86, distance: 35.8
click at [22, 73] on div at bounding box center [30, 62] width 29 height 29
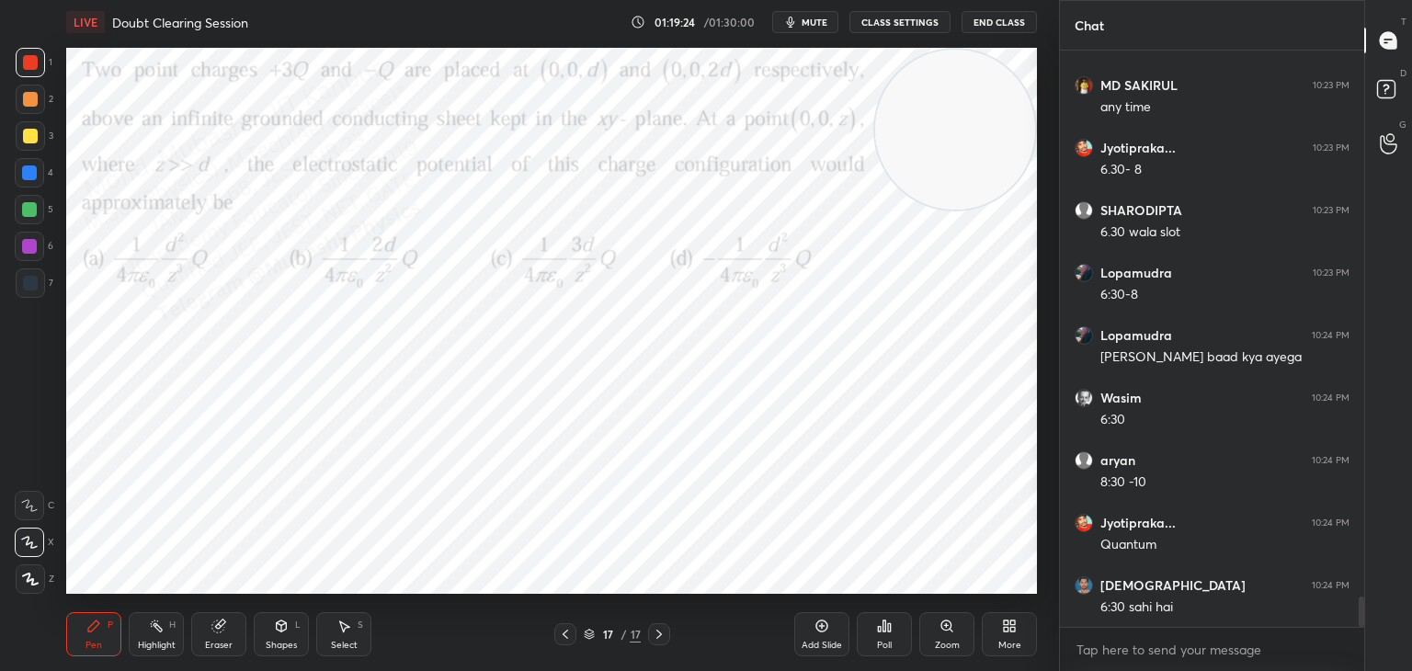
scroll to position [10593, 0]
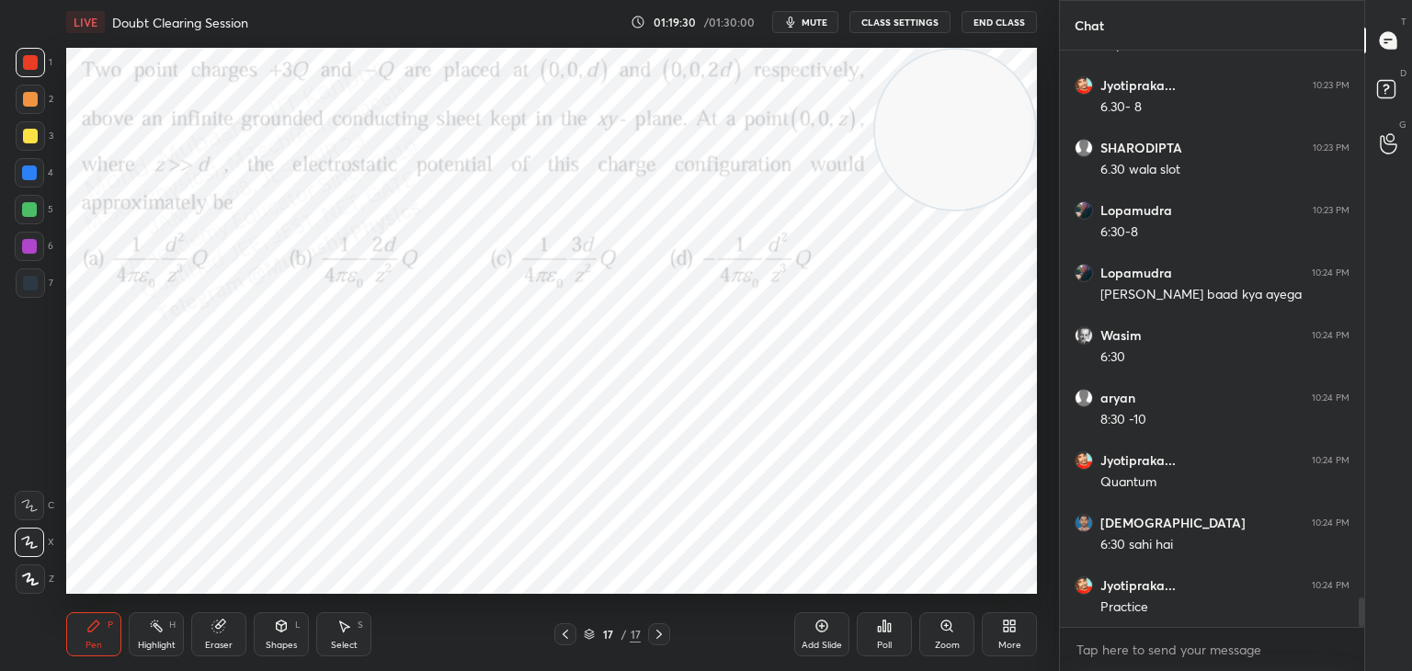
click at [19, 263] on div "6" at bounding box center [34, 250] width 39 height 37
click at [33, 262] on div "6" at bounding box center [34, 250] width 39 height 37
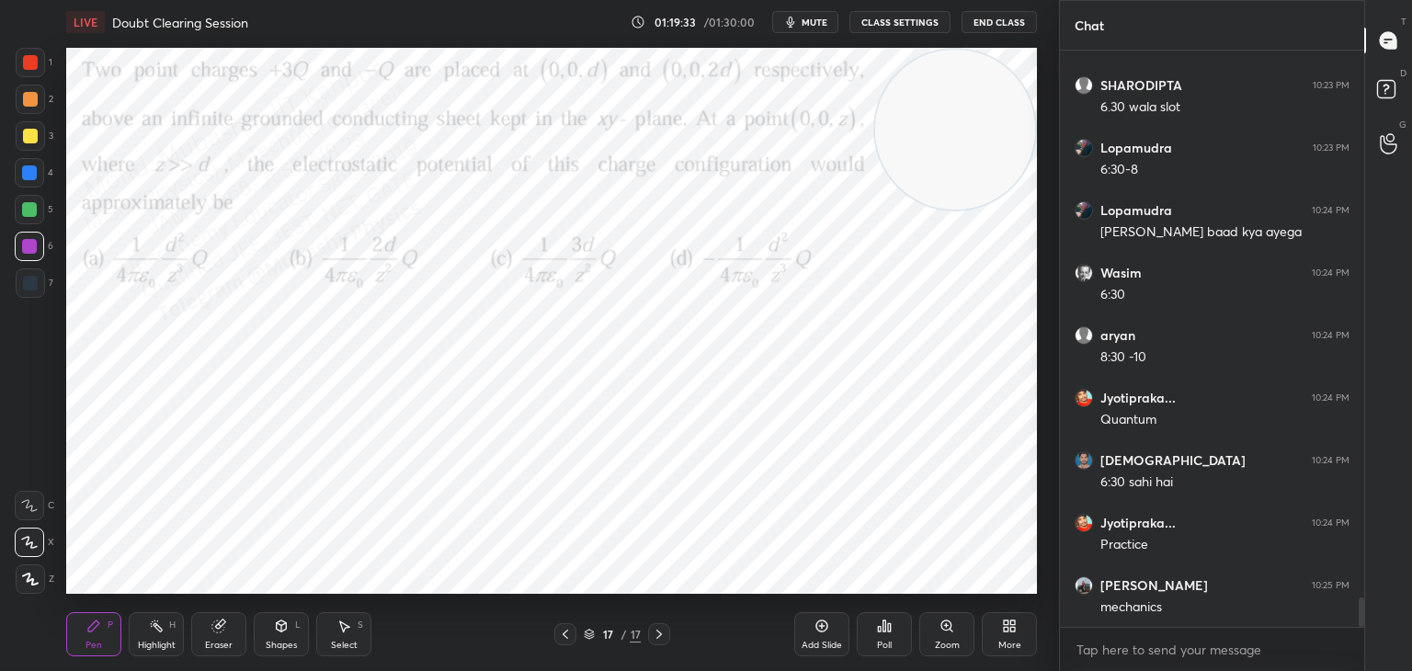
scroll to position [10718, 0]
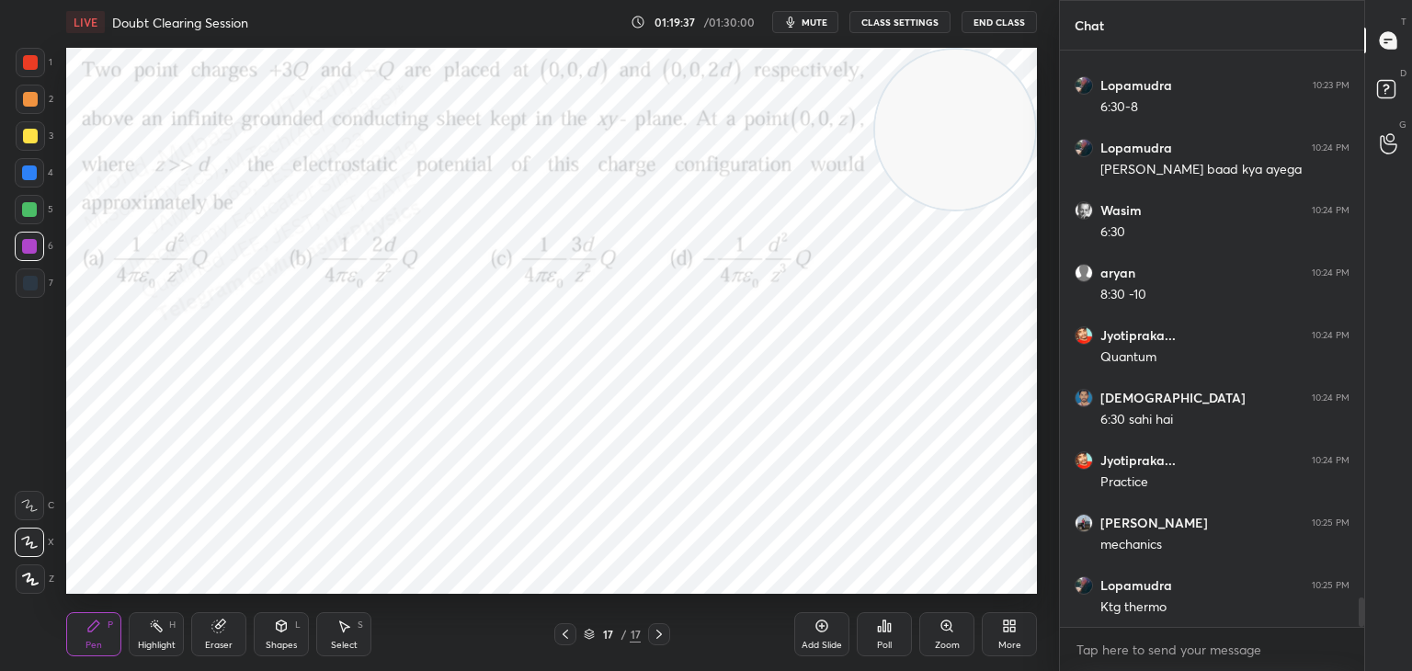
drag, startPoint x: 148, startPoint y: 634, endPoint x: 165, endPoint y: 630, distance: 17.2
click at [154, 633] on div "Highlight H" at bounding box center [156, 634] width 55 height 44
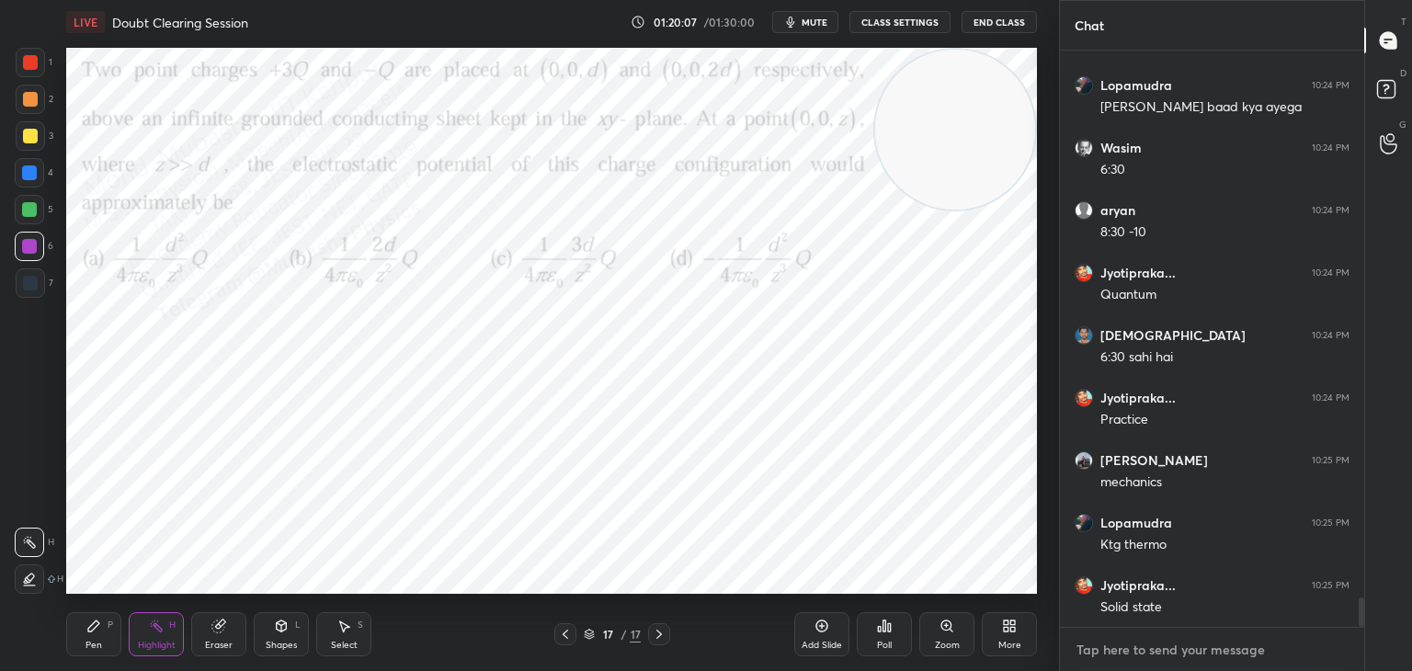
click at [1099, 652] on textarea at bounding box center [1212, 649] width 275 height 29
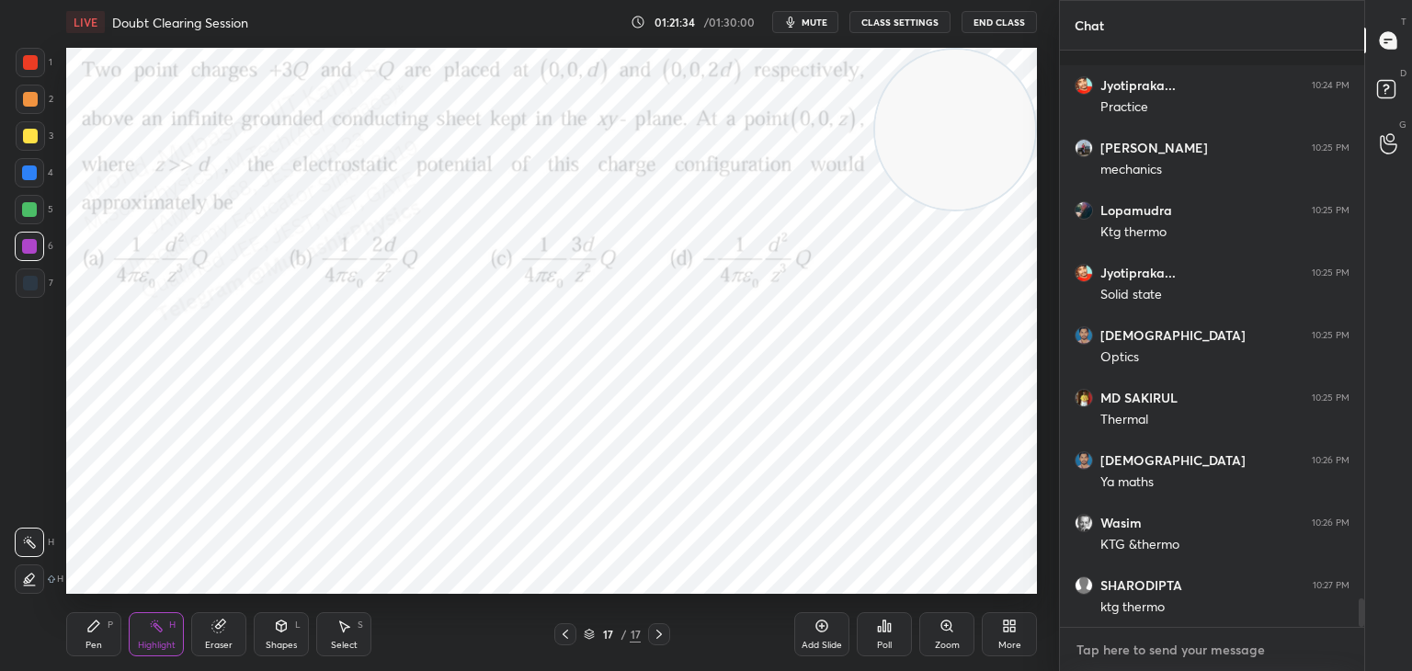
scroll to position [11172, 0]
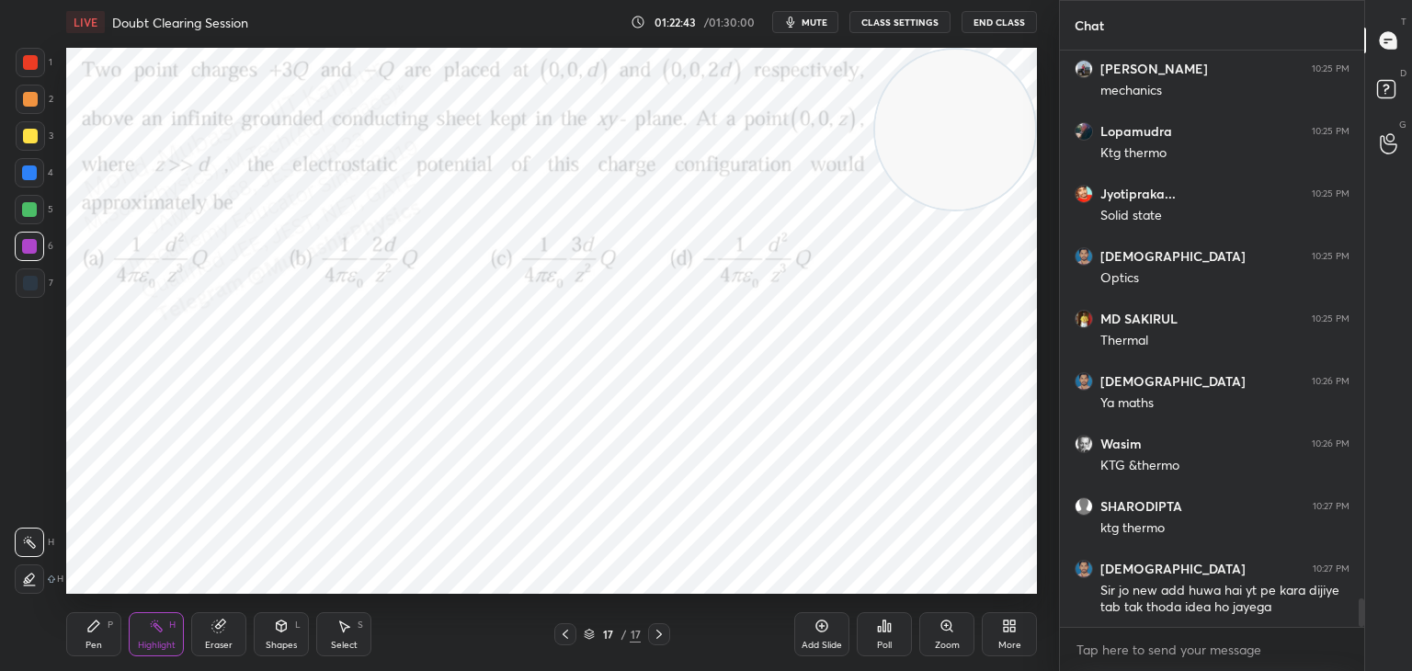
click at [268, 648] on div "Shapes" at bounding box center [281, 645] width 31 height 9
click at [240, 646] on div "Eraser" at bounding box center [218, 634] width 55 height 44
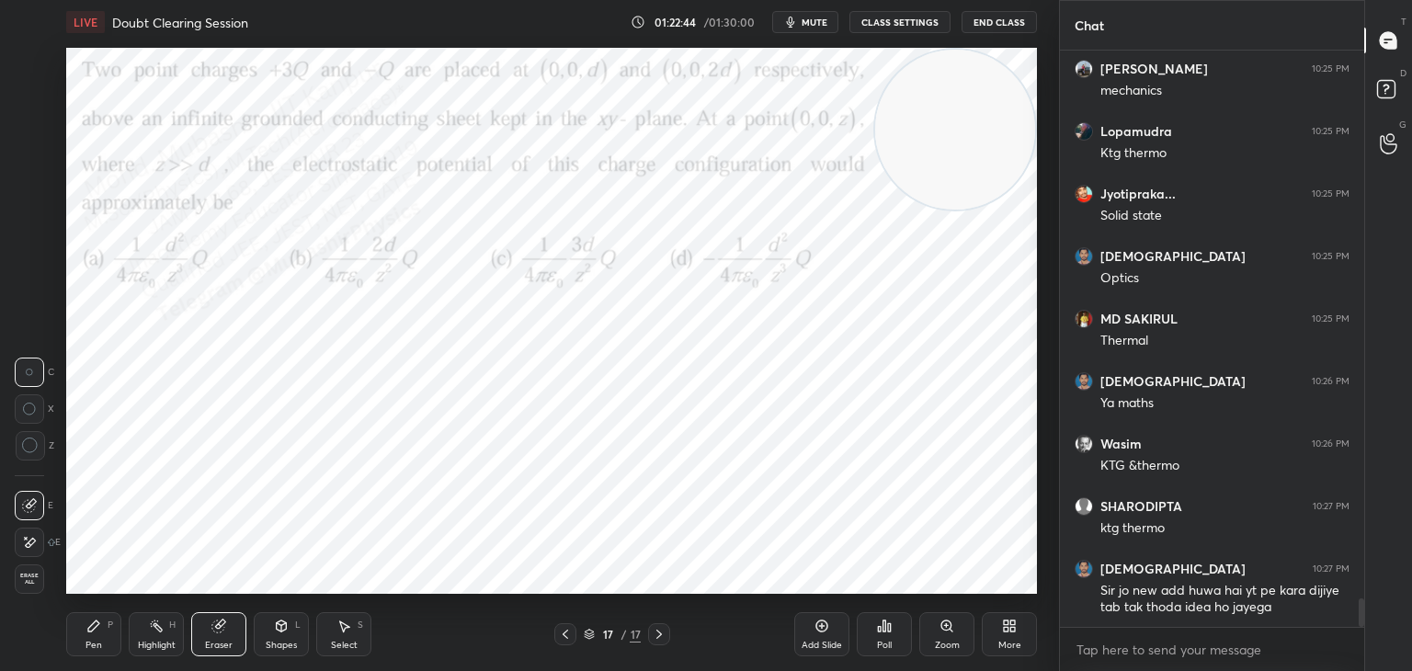
drag, startPoint x: 38, startPoint y: 578, endPoint x: 65, endPoint y: 582, distance: 27.8
click at [41, 579] on span "Erase all" at bounding box center [30, 579] width 28 height 13
drag, startPoint x: 966, startPoint y: 154, endPoint x: 1016, endPoint y: 82, distance: 87.2
click at [1022, 79] on video at bounding box center [955, 130] width 160 height 160
click at [38, 188] on div "4" at bounding box center [34, 176] width 39 height 37
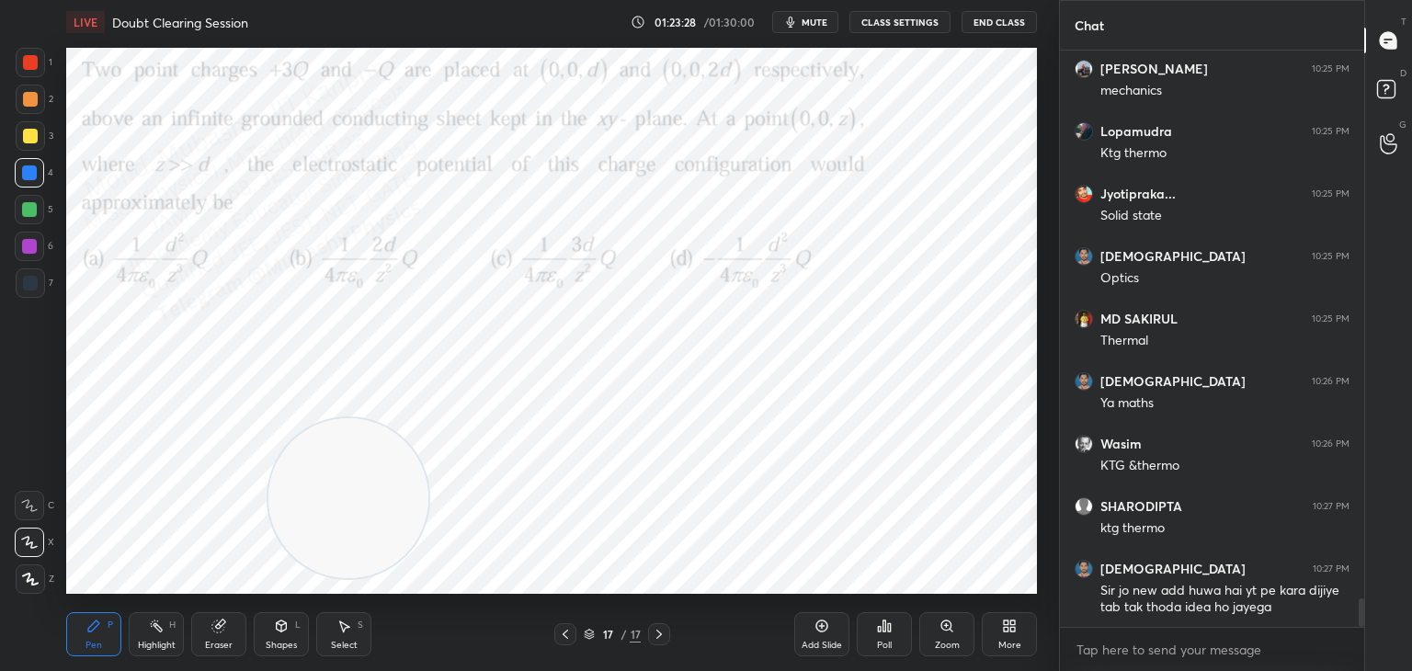
drag, startPoint x: 928, startPoint y: 127, endPoint x: 176, endPoint y: 518, distance: 847.5
click at [174, 611] on div "LIVE Doubt Clearing Session 01:23:28 / 01:30:00 mute CLASS SETTINGS End Class S…" at bounding box center [552, 335] width 986 height 671
click at [149, 622] on icon at bounding box center [156, 626] width 15 height 15
click at [100, 641] on div "Pen" at bounding box center [93, 645] width 17 height 9
drag, startPoint x: 185, startPoint y: 532, endPoint x: 846, endPoint y: 304, distance: 699.2
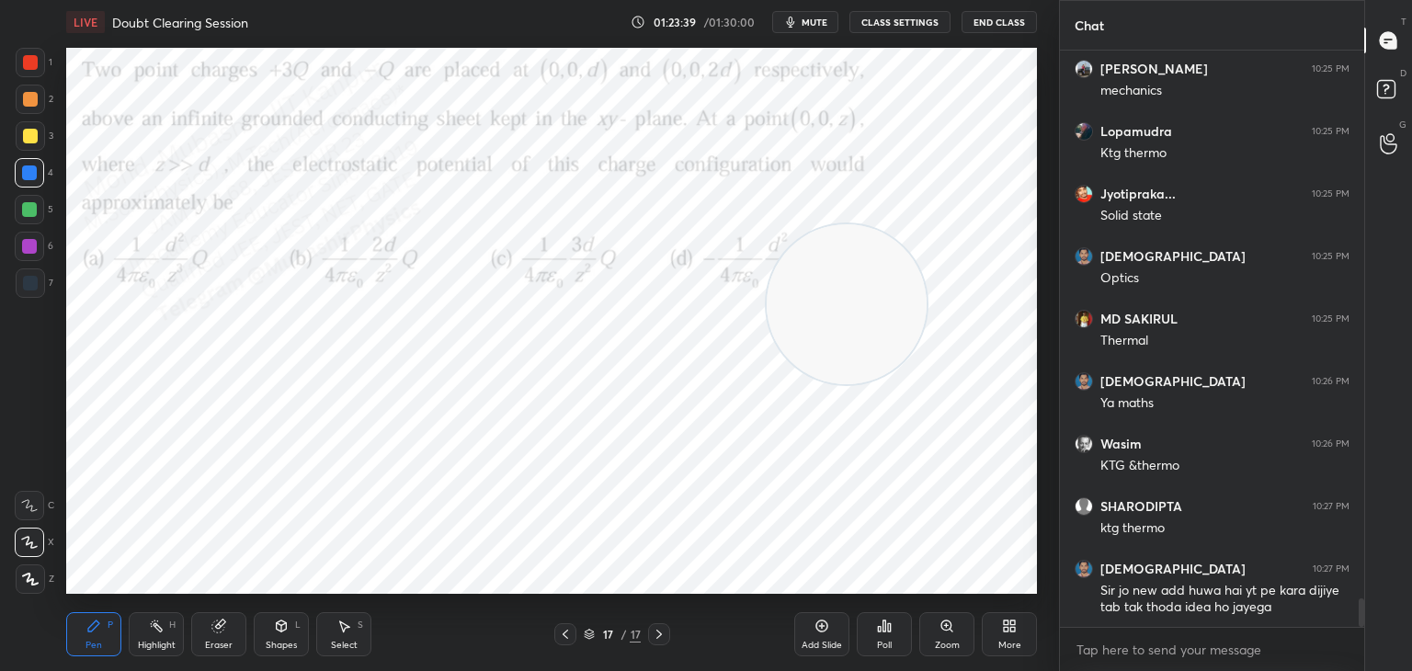
click at [849, 323] on video at bounding box center [847, 304] width 160 height 160
drag, startPoint x: 867, startPoint y: 310, endPoint x: 357, endPoint y: 473, distance: 535.8
click at [723, 536] on video at bounding box center [803, 512] width 160 height 160
click at [26, 255] on div at bounding box center [29, 246] width 29 height 29
drag, startPoint x: 361, startPoint y: 508, endPoint x: 1012, endPoint y: 108, distance: 764.4
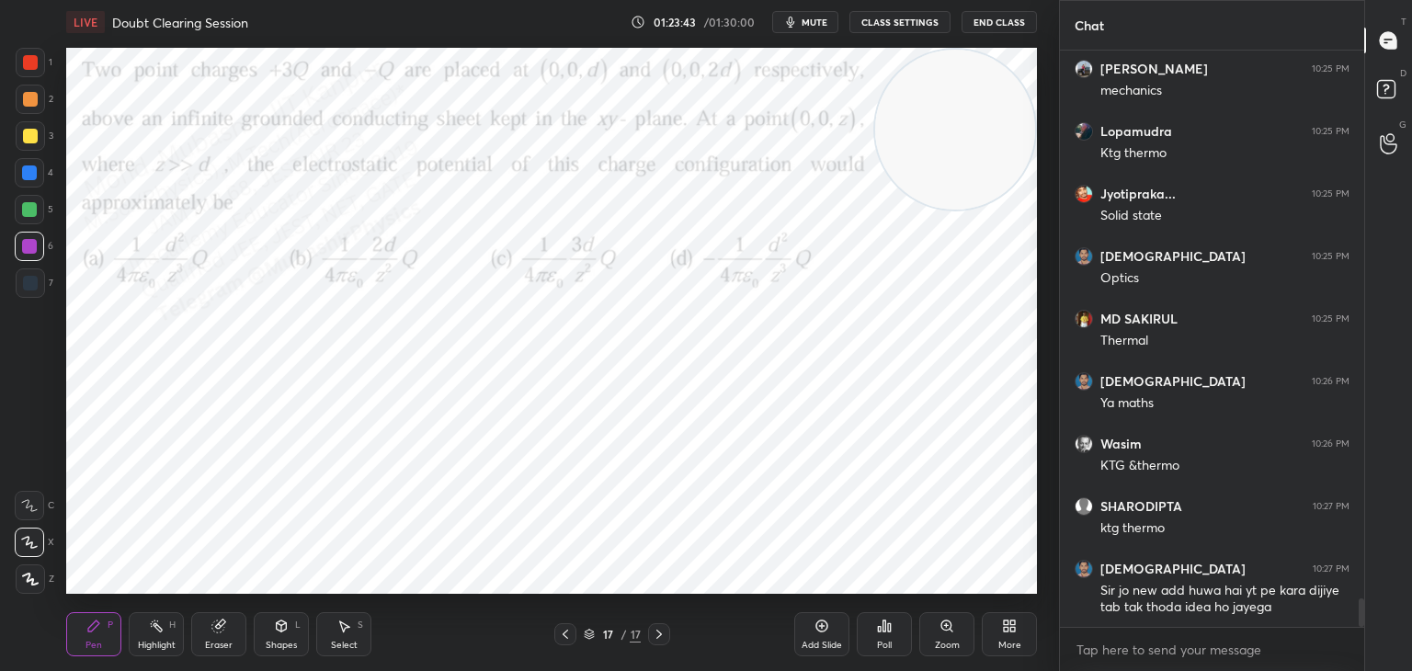
click at [1016, 108] on video at bounding box center [955, 130] width 160 height 160
drag, startPoint x: 32, startPoint y: 135, endPoint x: 51, endPoint y: 144, distance: 20.6
click at [51, 144] on div "3" at bounding box center [35, 135] width 38 height 29
drag, startPoint x: 30, startPoint y: 259, endPoint x: 41, endPoint y: 262, distance: 11.4
click at [41, 262] on div "6" at bounding box center [34, 250] width 39 height 37
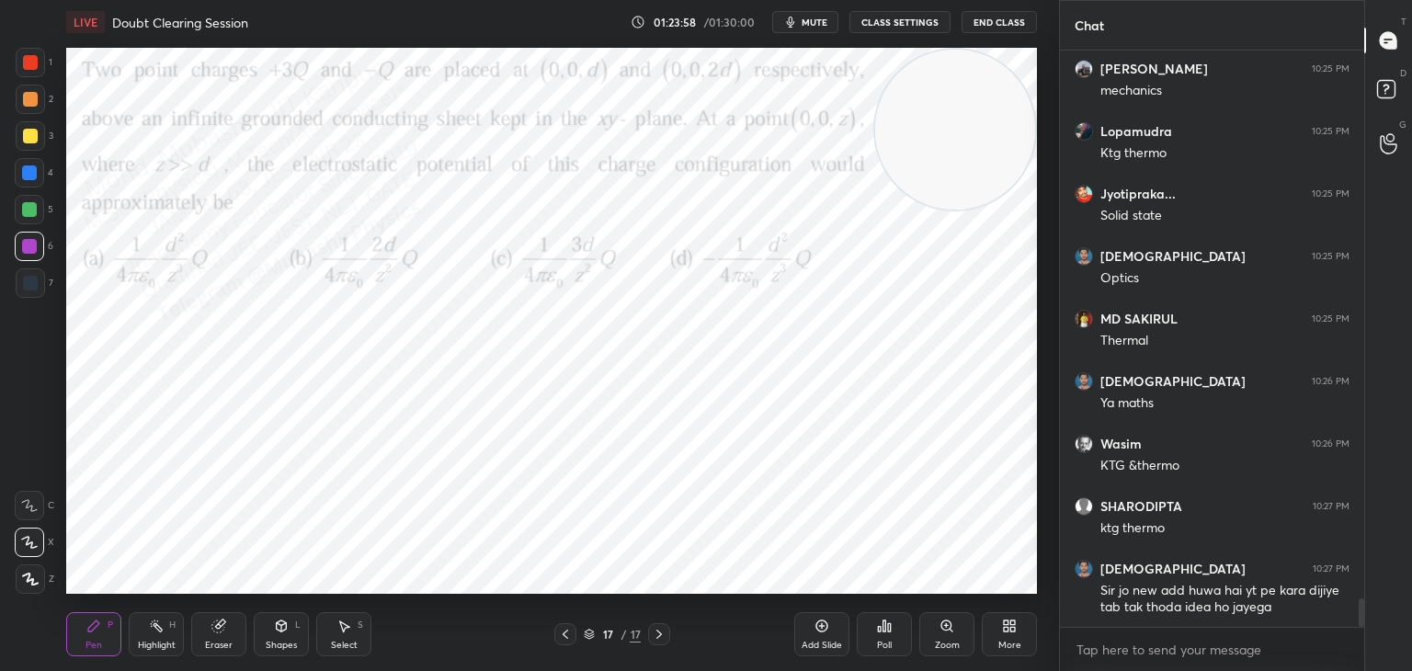
click at [325, 630] on div "Select S" at bounding box center [343, 634] width 55 height 44
drag, startPoint x: 369, startPoint y: 343, endPoint x: 449, endPoint y: 385, distance: 90.5
click at [451, 387] on div "0 ° Undo Copy Paste here Duplicate Duplicate to new slide Delete" at bounding box center [551, 321] width 971 height 546
drag, startPoint x: 416, startPoint y: 358, endPoint x: 169, endPoint y: 455, distance: 265.8
click at [177, 473] on div "0 ° Undo Copy Paste here Duplicate Duplicate to new slide Delete" at bounding box center [551, 321] width 971 height 546
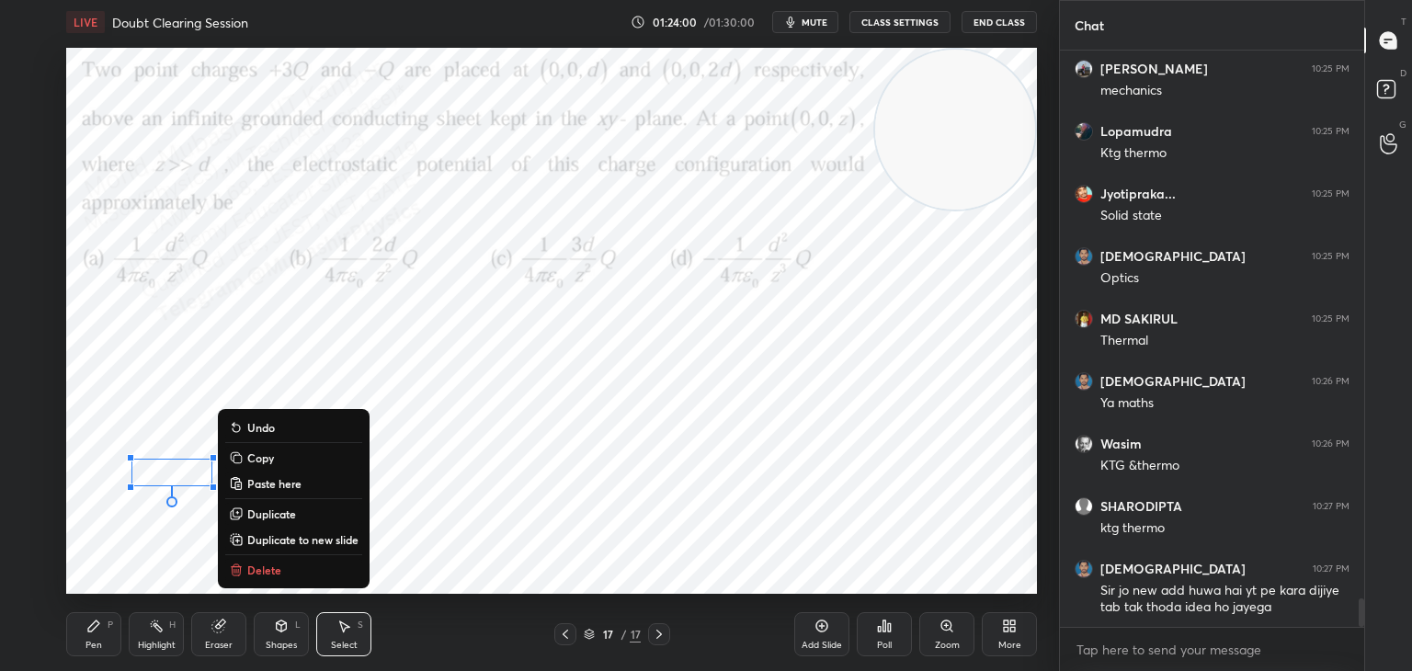
drag, startPoint x: 203, startPoint y: 354, endPoint x: 298, endPoint y: 370, distance: 96.1
click at [313, 374] on div "0 ° Undo Copy Paste here Duplicate Duplicate to new slide Delete" at bounding box center [551, 321] width 971 height 546
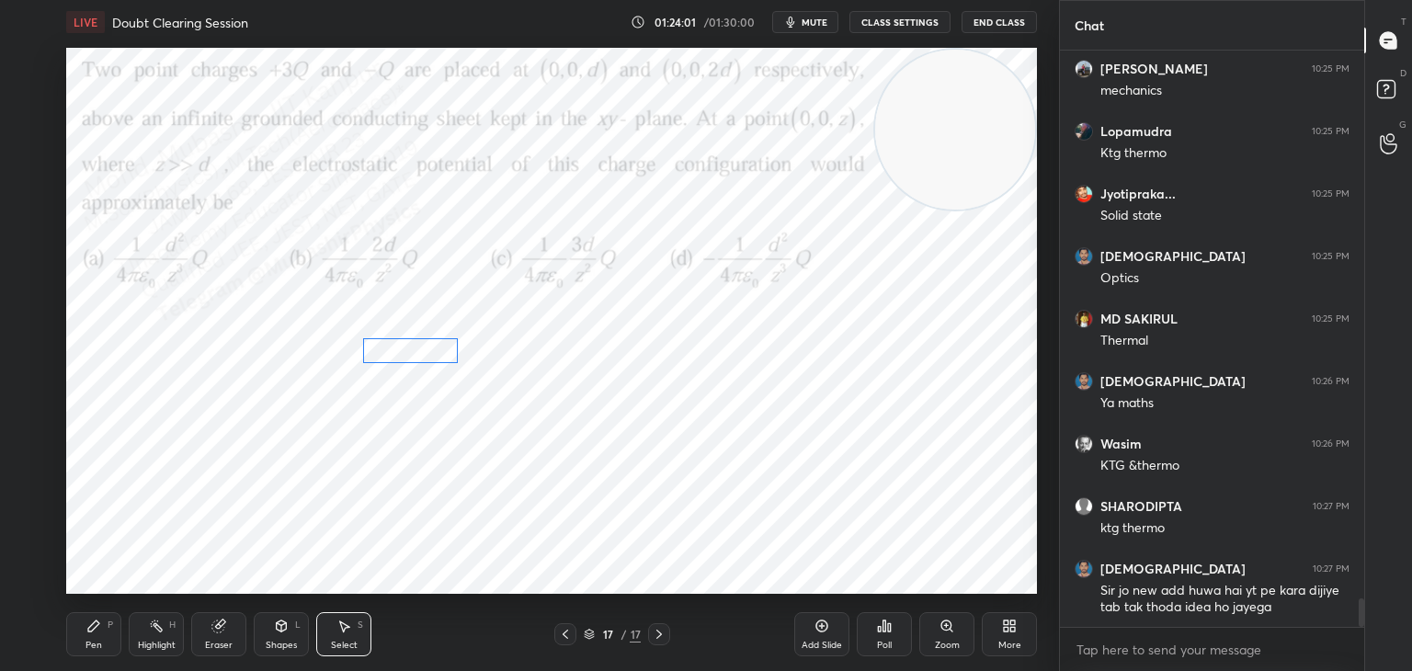
drag, startPoint x: 239, startPoint y: 352, endPoint x: 391, endPoint y: 354, distance: 151.7
click at [401, 350] on div "0 ° Undo Copy Paste here Duplicate Duplicate to new slide Delete" at bounding box center [551, 321] width 971 height 546
drag, startPoint x: 187, startPoint y: 491, endPoint x: 238, endPoint y: 501, distance: 52.5
click at [238, 501] on div "0 ° Undo Copy Paste here Duplicate Duplicate to new slide Delete" at bounding box center [551, 321] width 971 height 546
drag, startPoint x: 166, startPoint y: 470, endPoint x: 212, endPoint y: 352, distance: 126.3
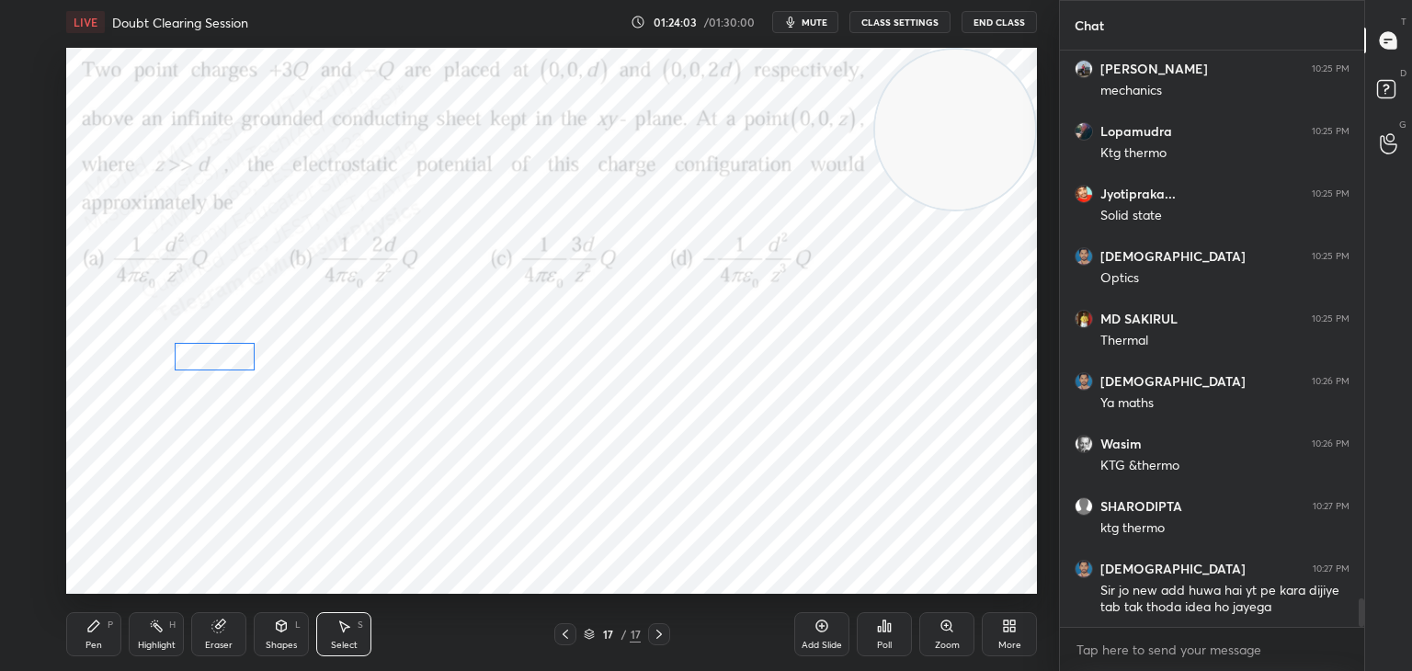
click at [212, 352] on div "0 ° Undo Copy Paste here Duplicate Duplicate to new slide Delete" at bounding box center [551, 321] width 971 height 546
drag, startPoint x: 655, startPoint y: 323, endPoint x: 721, endPoint y: 372, distance: 82.7
click at [766, 383] on div "0 ° Undo Copy Paste here Duplicate Duplicate to new slide Delete" at bounding box center [551, 321] width 971 height 546
drag, startPoint x: 695, startPoint y: 358, endPoint x: 777, endPoint y: 362, distance: 82.0
click at [907, 350] on div "0 ° Undo Copy Paste here Duplicate Duplicate to new slide Delete" at bounding box center [551, 321] width 971 height 546
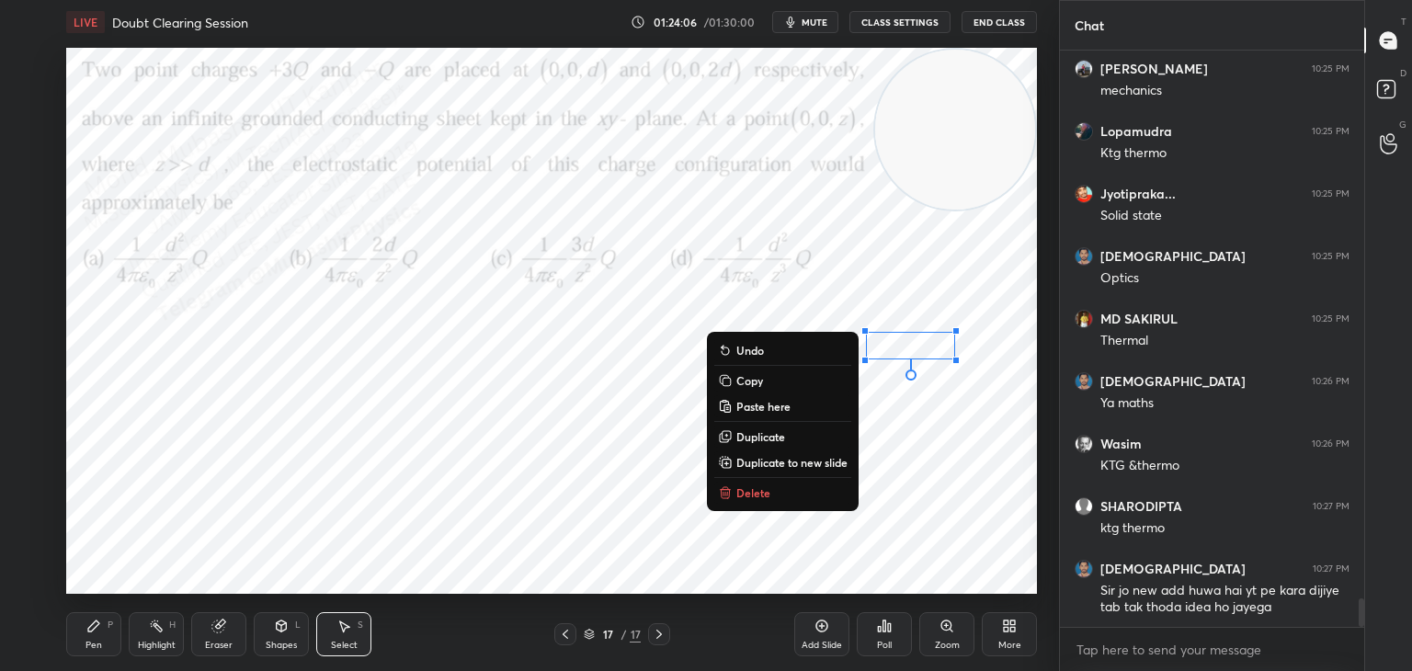
drag, startPoint x: 95, startPoint y: 627, endPoint x: 131, endPoint y: 611, distance: 40.0
click at [98, 627] on icon at bounding box center [93, 626] width 15 height 15
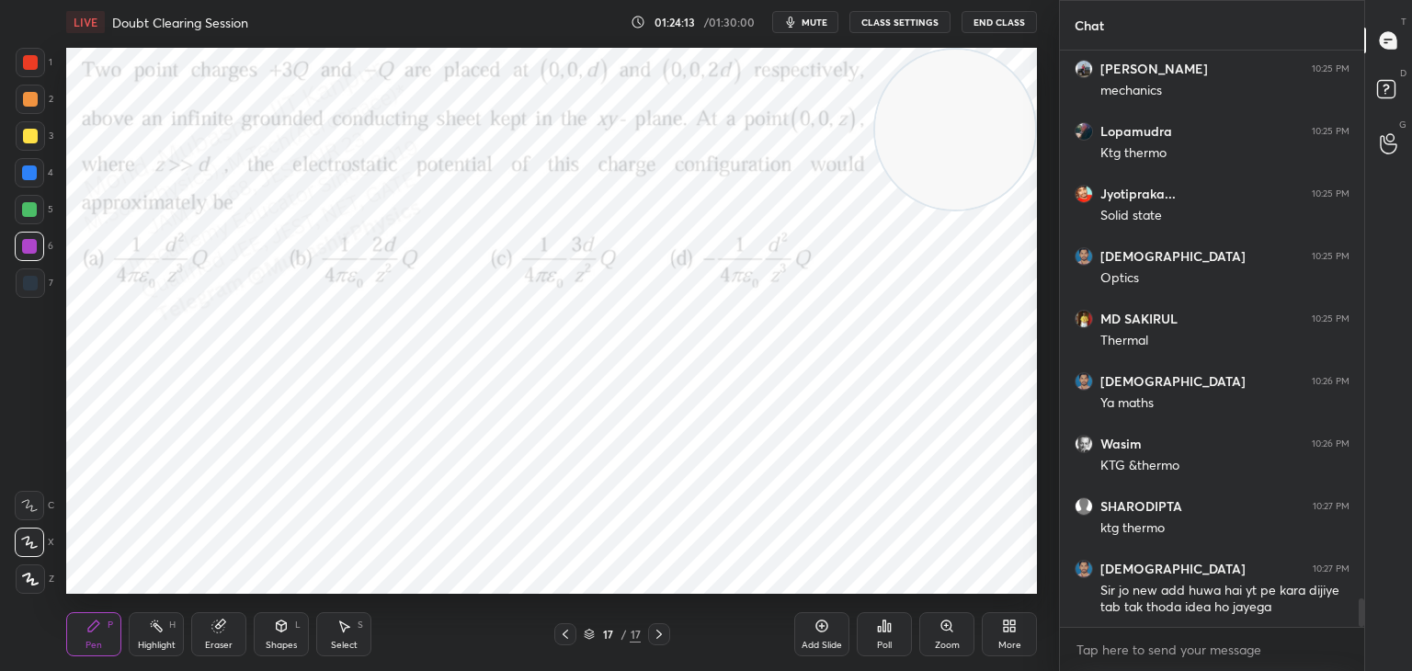
drag, startPoint x: 27, startPoint y: 170, endPoint x: 52, endPoint y: 200, distance: 39.8
click at [30, 170] on div at bounding box center [29, 172] width 15 height 15
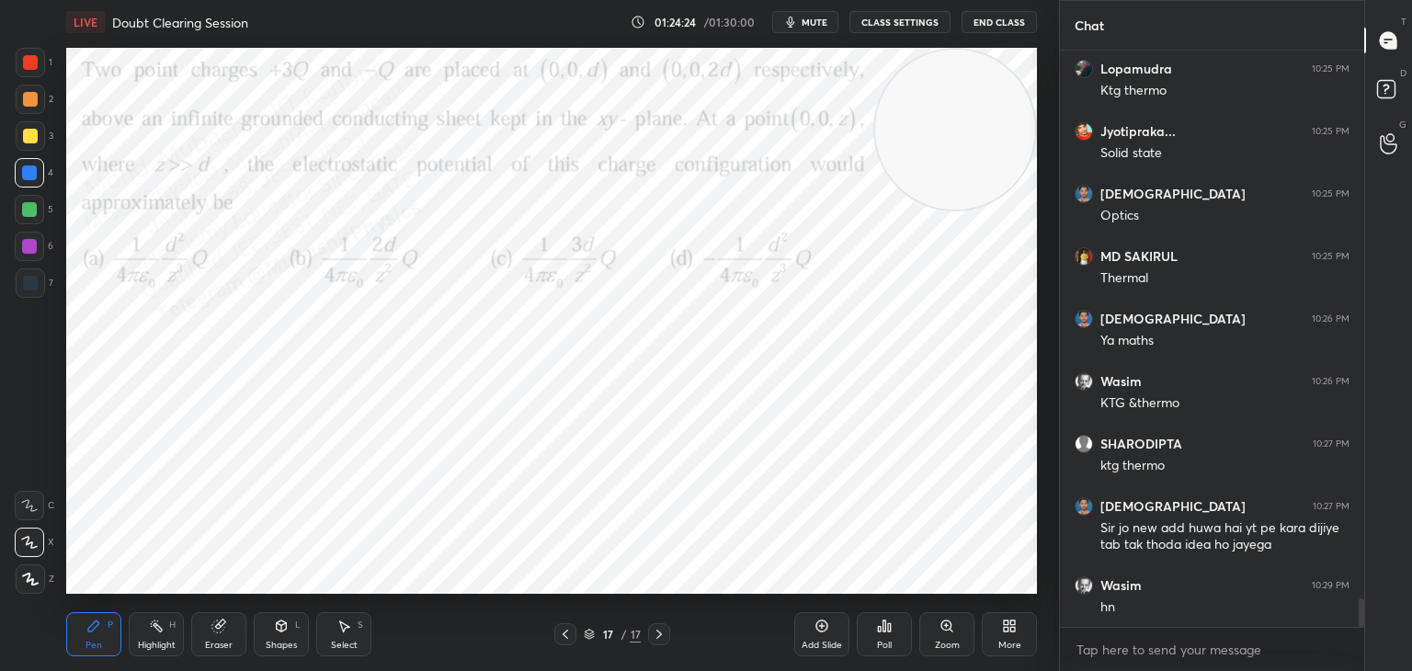
drag, startPoint x: 158, startPoint y: 628, endPoint x: 205, endPoint y: 602, distance: 53.5
click at [161, 628] on icon at bounding box center [156, 626] width 15 height 15
click at [92, 638] on div "Pen P" at bounding box center [93, 634] width 55 height 44
drag, startPoint x: 996, startPoint y: 142, endPoint x: 875, endPoint y: 200, distance: 133.6
click at [1037, 91] on div "Setting up your live class Poll for secs No correct answer Start poll" at bounding box center [552, 320] width 986 height 553
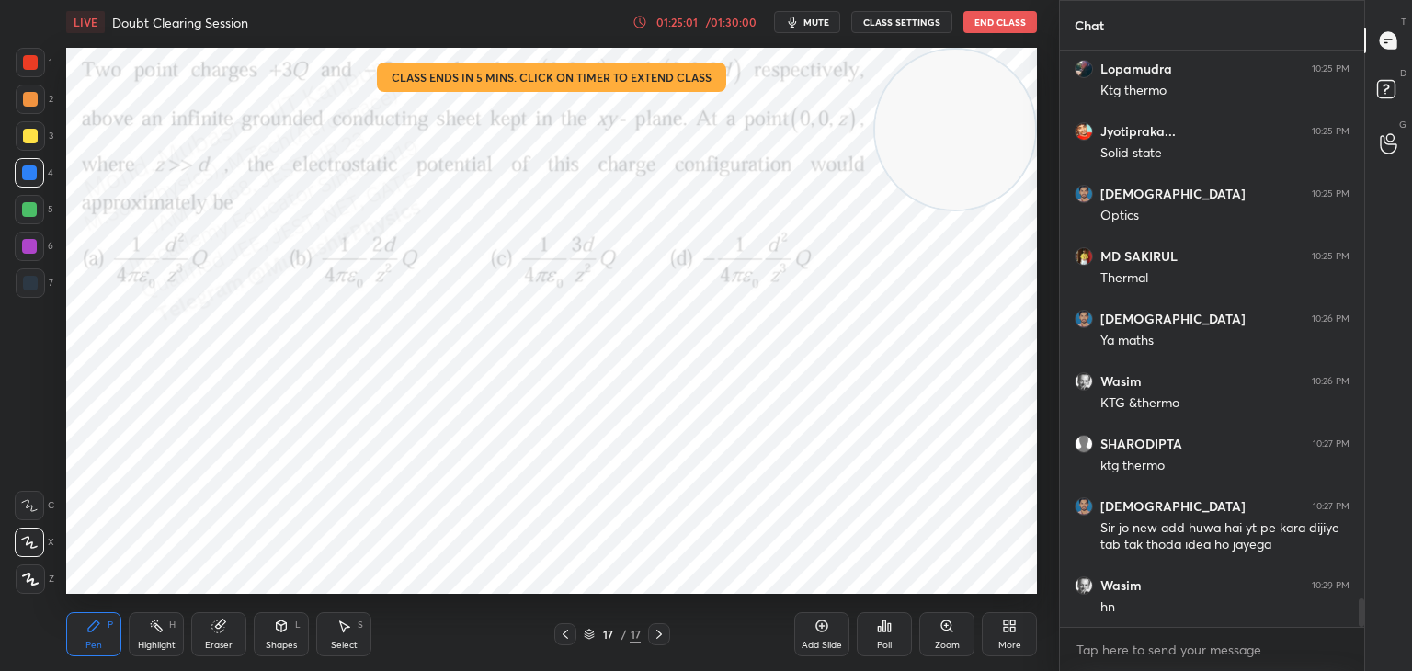
click at [36, 93] on div at bounding box center [30, 99] width 15 height 15
click at [30, 218] on div at bounding box center [29, 209] width 29 height 29
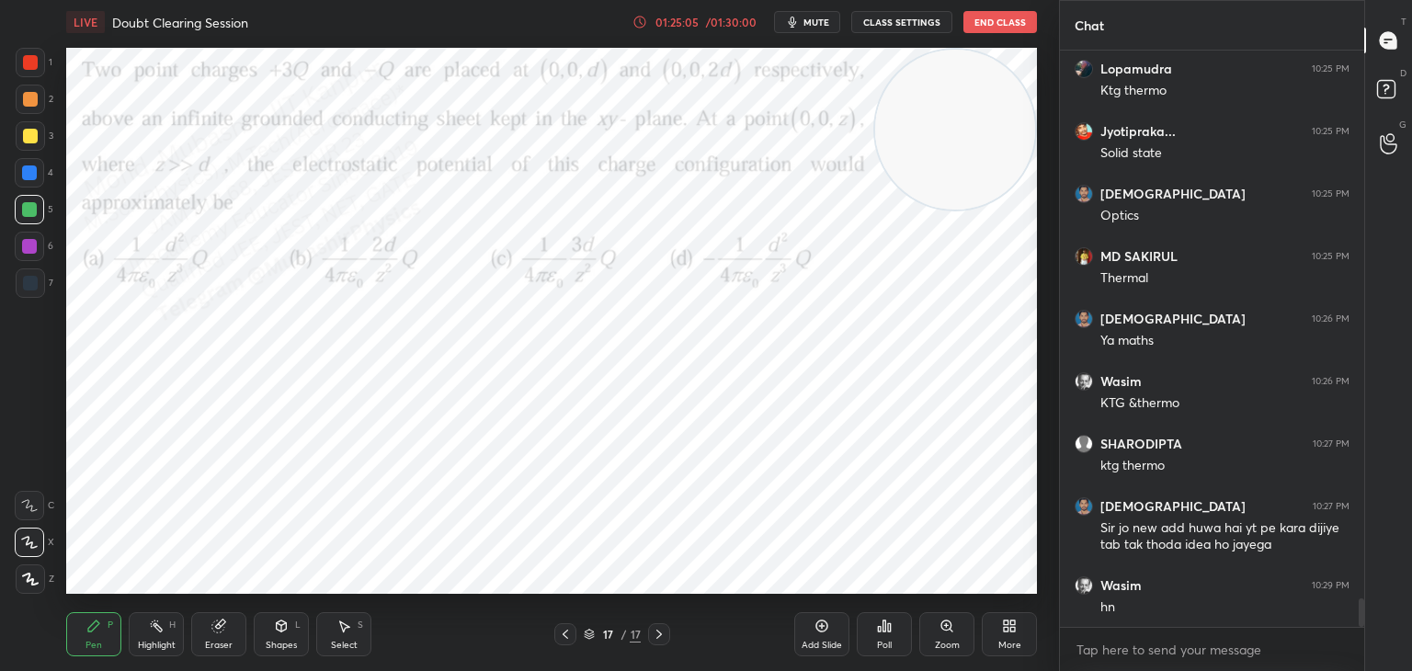
drag, startPoint x: 33, startPoint y: 58, endPoint x: 58, endPoint y: 54, distance: 25.1
click at [34, 56] on div at bounding box center [30, 62] width 15 height 15
drag, startPoint x: 913, startPoint y: 108, endPoint x: 448, endPoint y: 245, distance: 485.2
click at [875, 210] on video at bounding box center [955, 130] width 160 height 160
click at [144, 638] on div "Highlight H" at bounding box center [156, 634] width 55 height 44
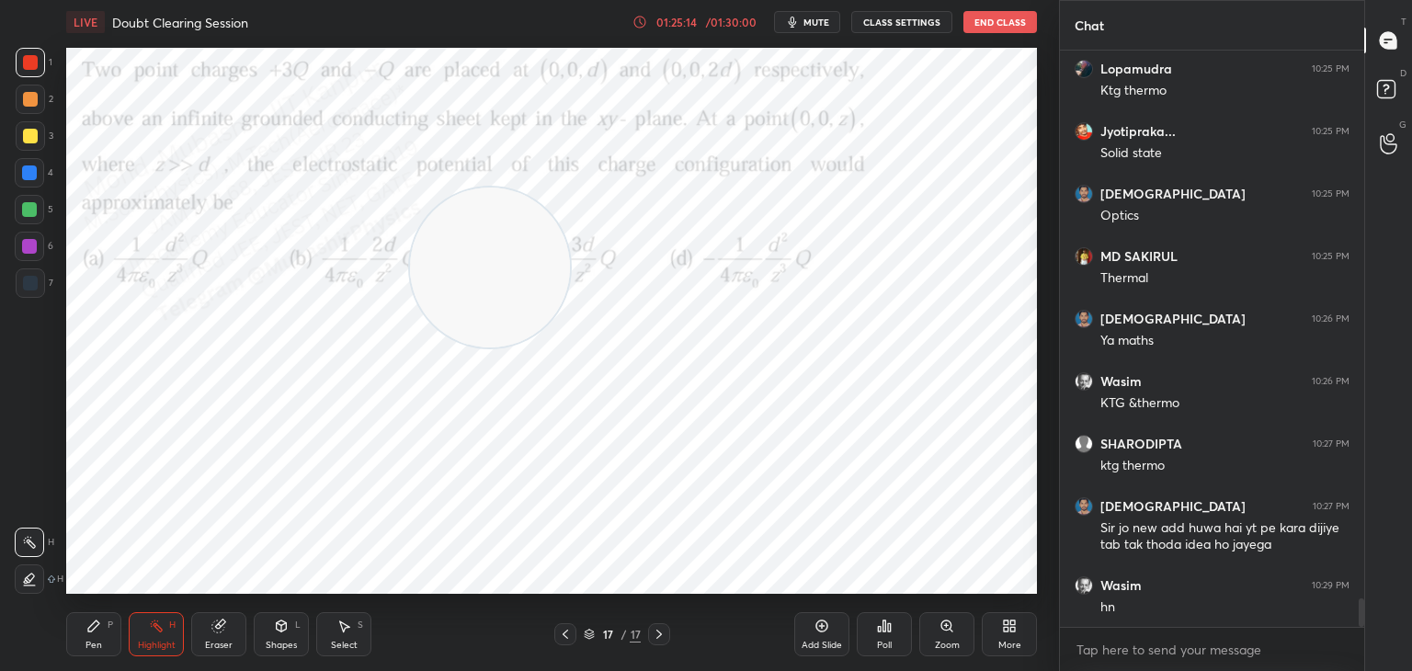
drag, startPoint x: 992, startPoint y: 461, endPoint x: 1015, endPoint y: 479, distance: 29.4
click at [570, 348] on video at bounding box center [490, 268] width 160 height 160
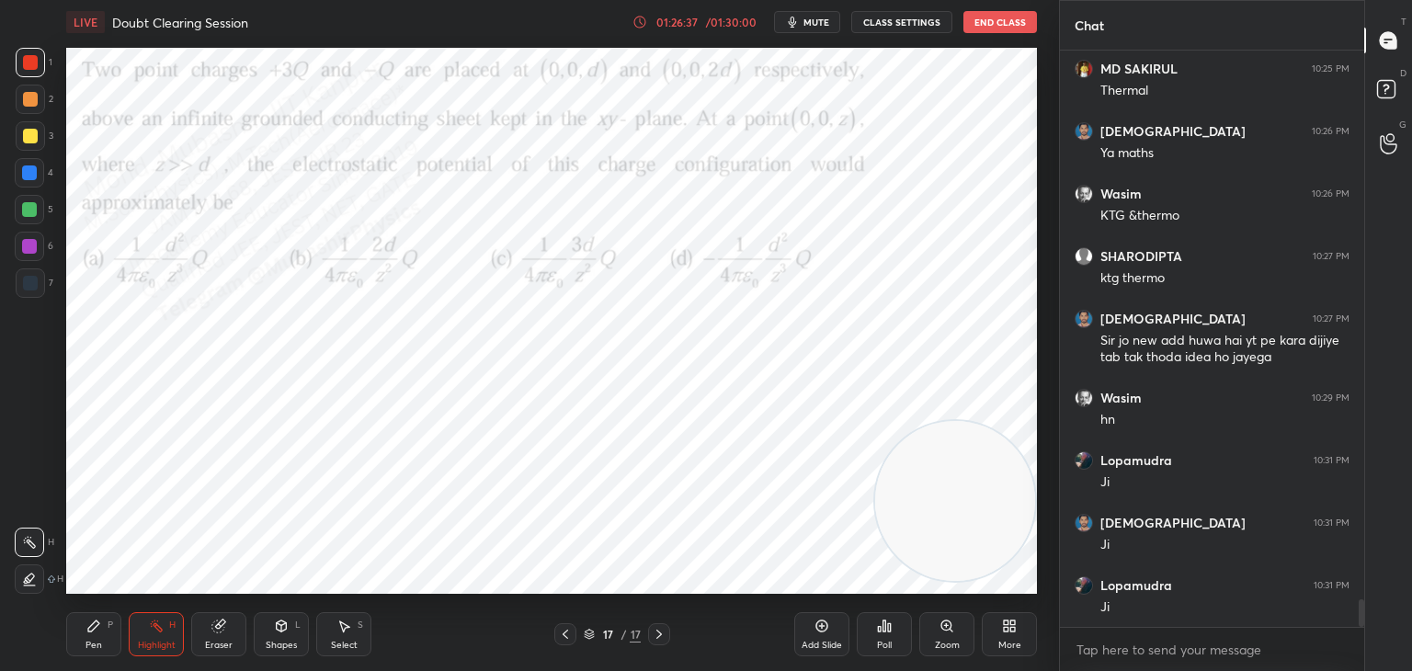
scroll to position [11485, 0]
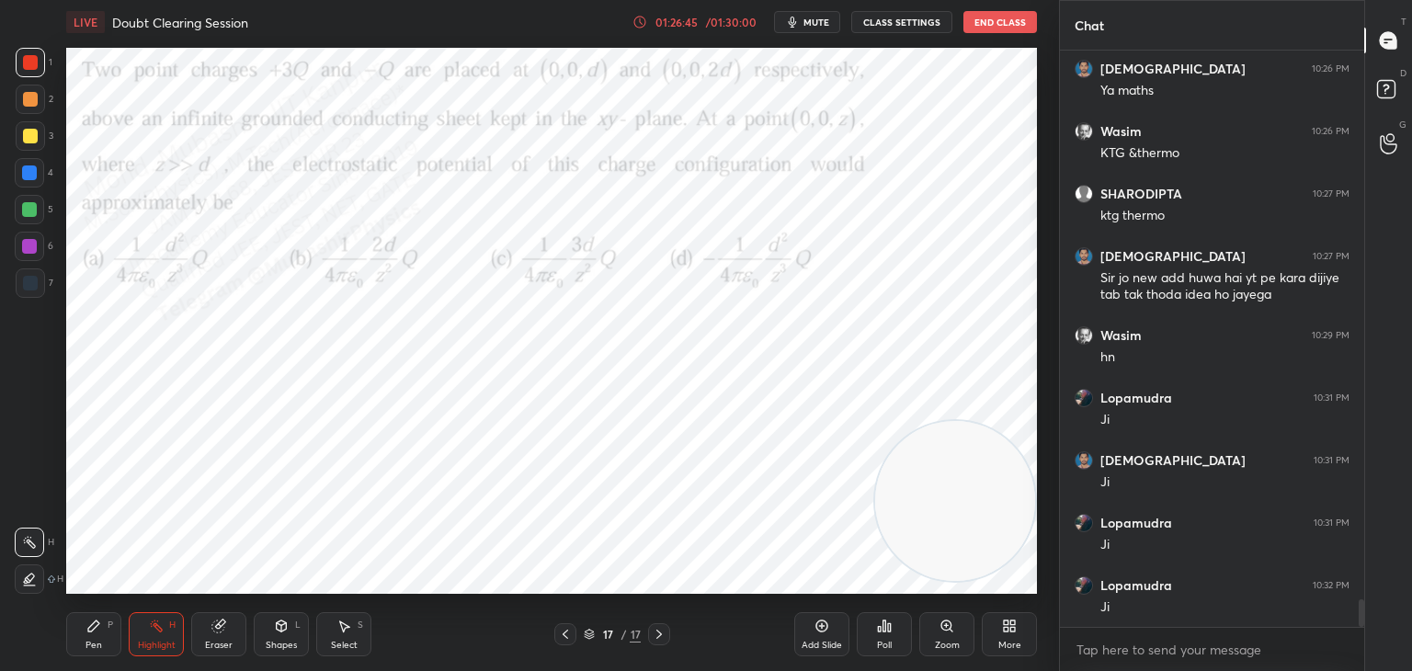
click at [1015, 641] on div "More" at bounding box center [1009, 645] width 23 height 9
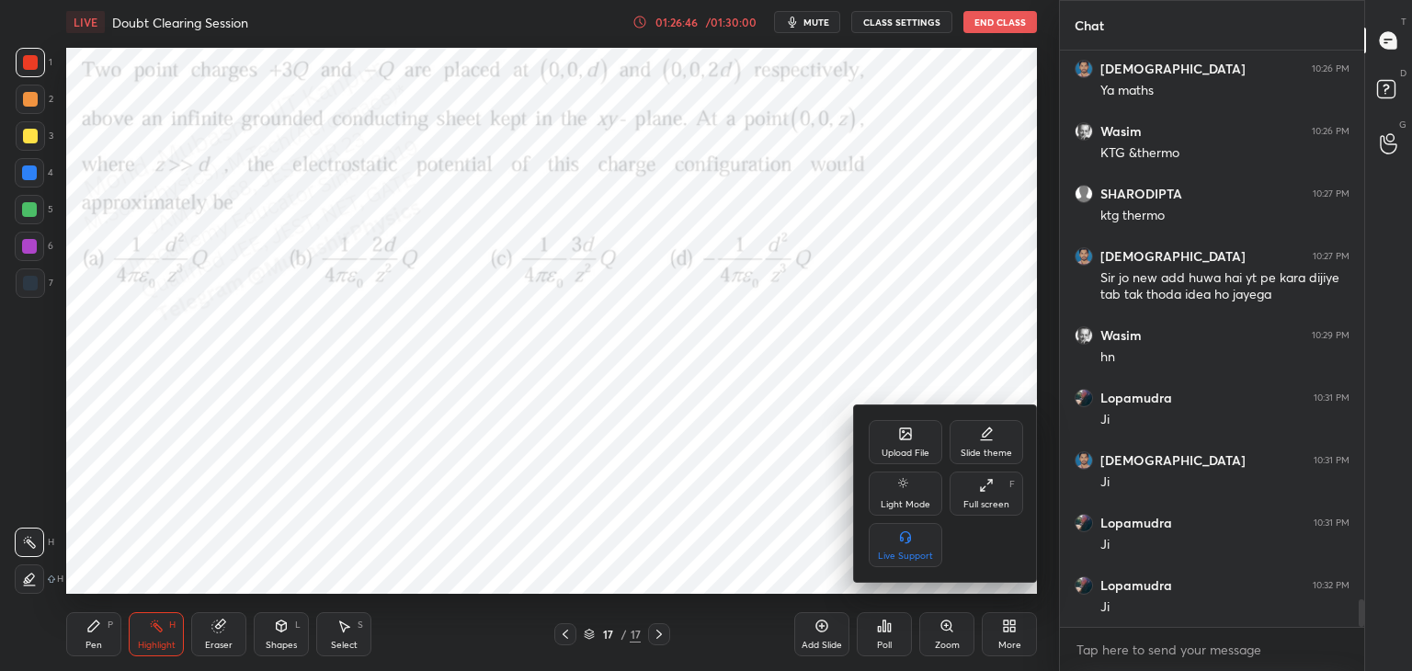
click at [908, 439] on icon at bounding box center [905, 433] width 11 height 11
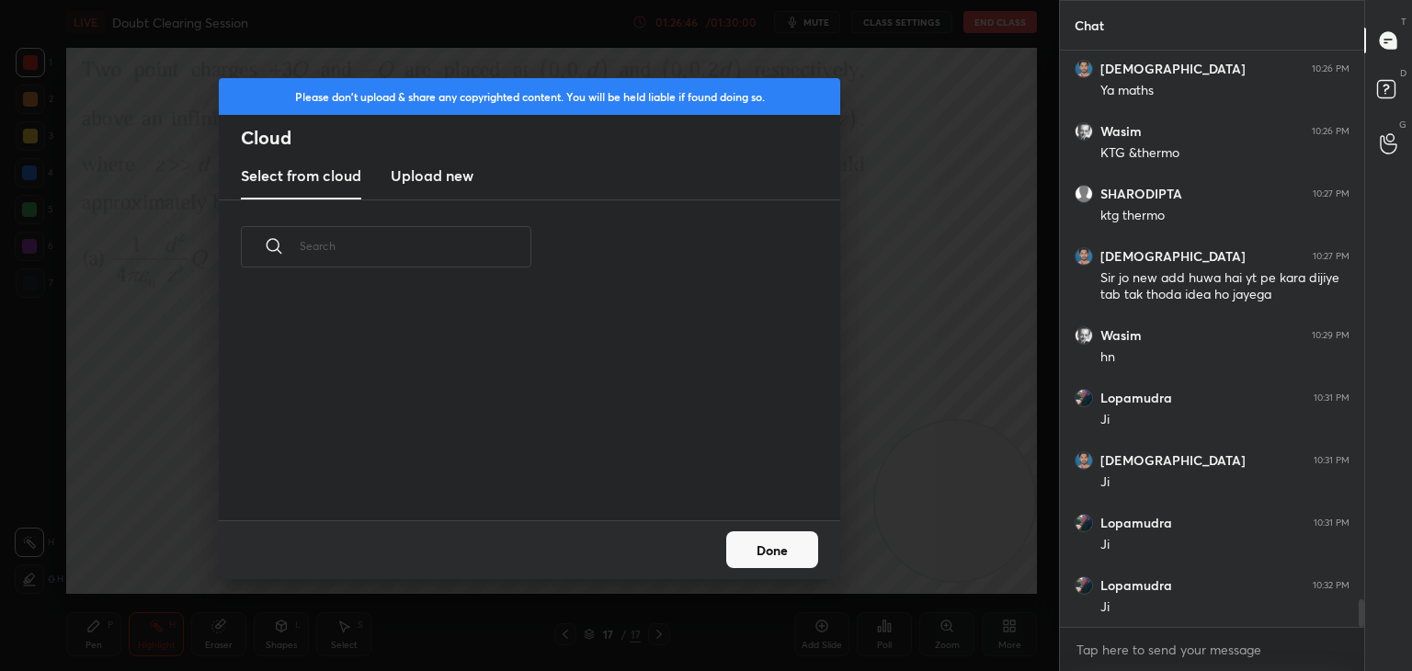
scroll to position [11547, 0]
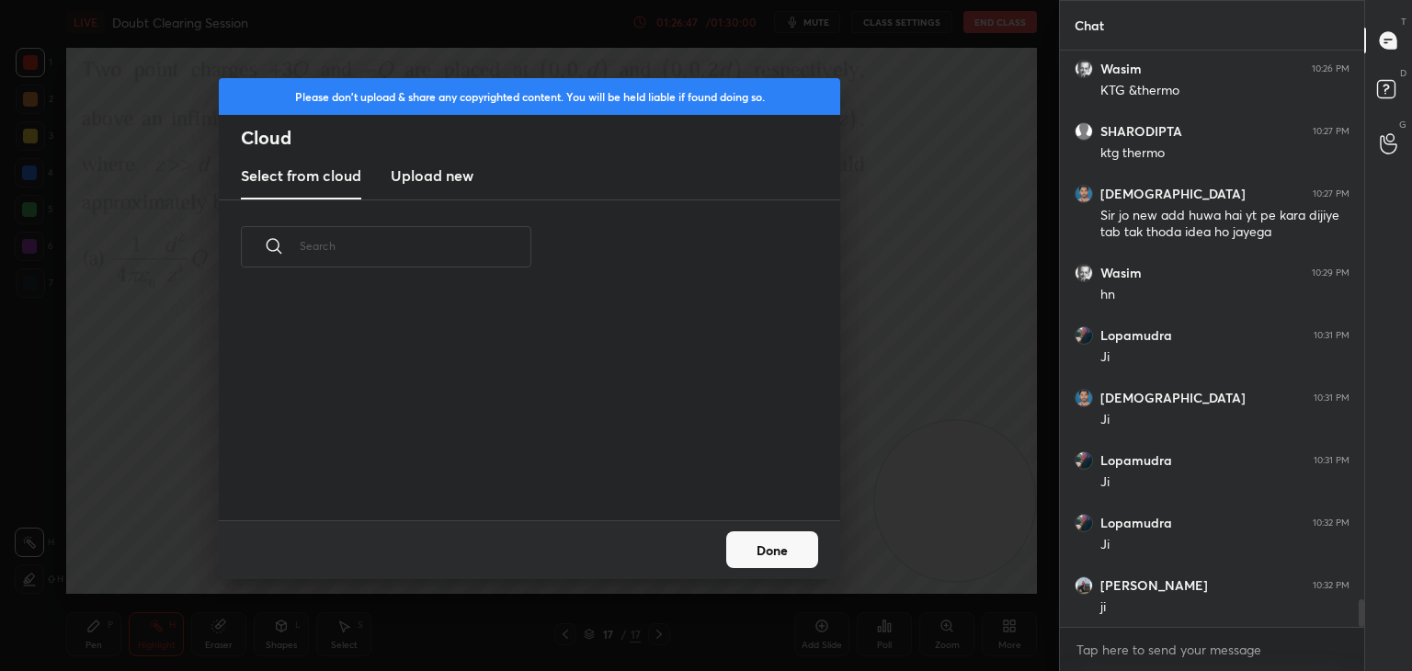
click at [416, 179] on h3 "Upload new" at bounding box center [432, 176] width 83 height 22
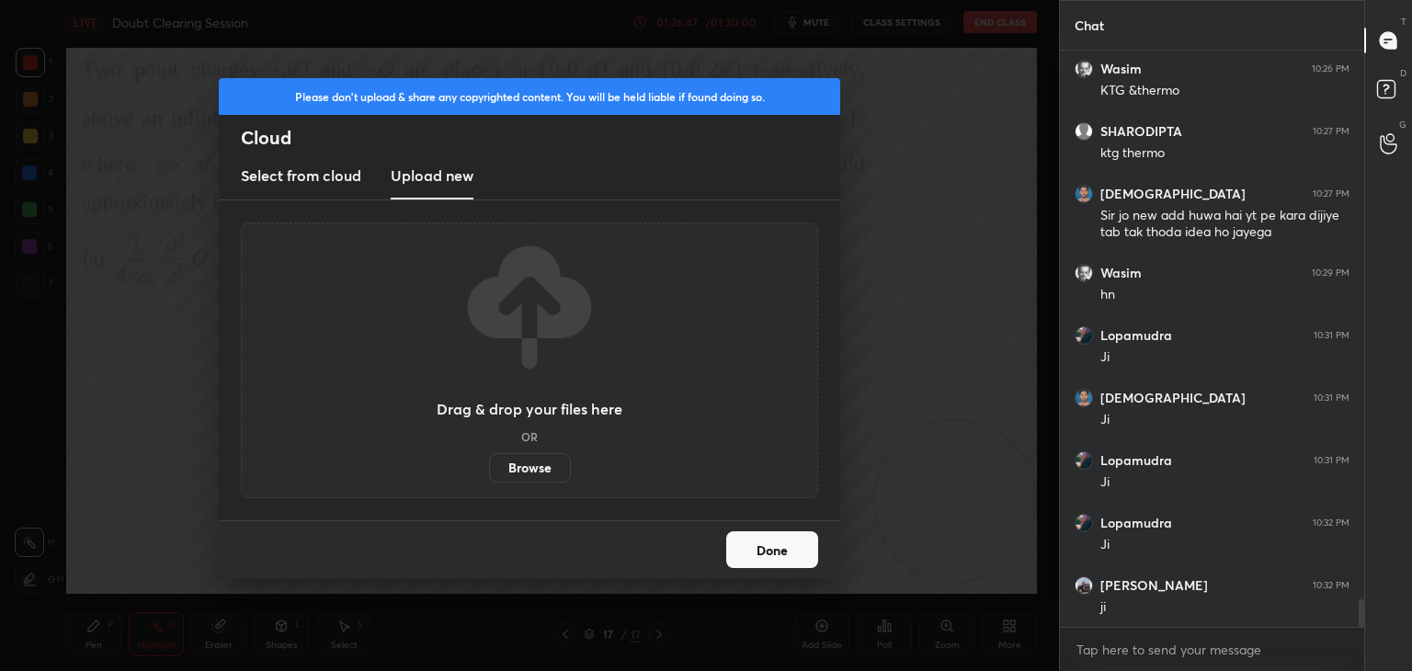
click at [541, 477] on label "Browse" at bounding box center [530, 467] width 82 height 29
click at [489, 477] on input "Browse" at bounding box center [489, 467] width 0 height 29
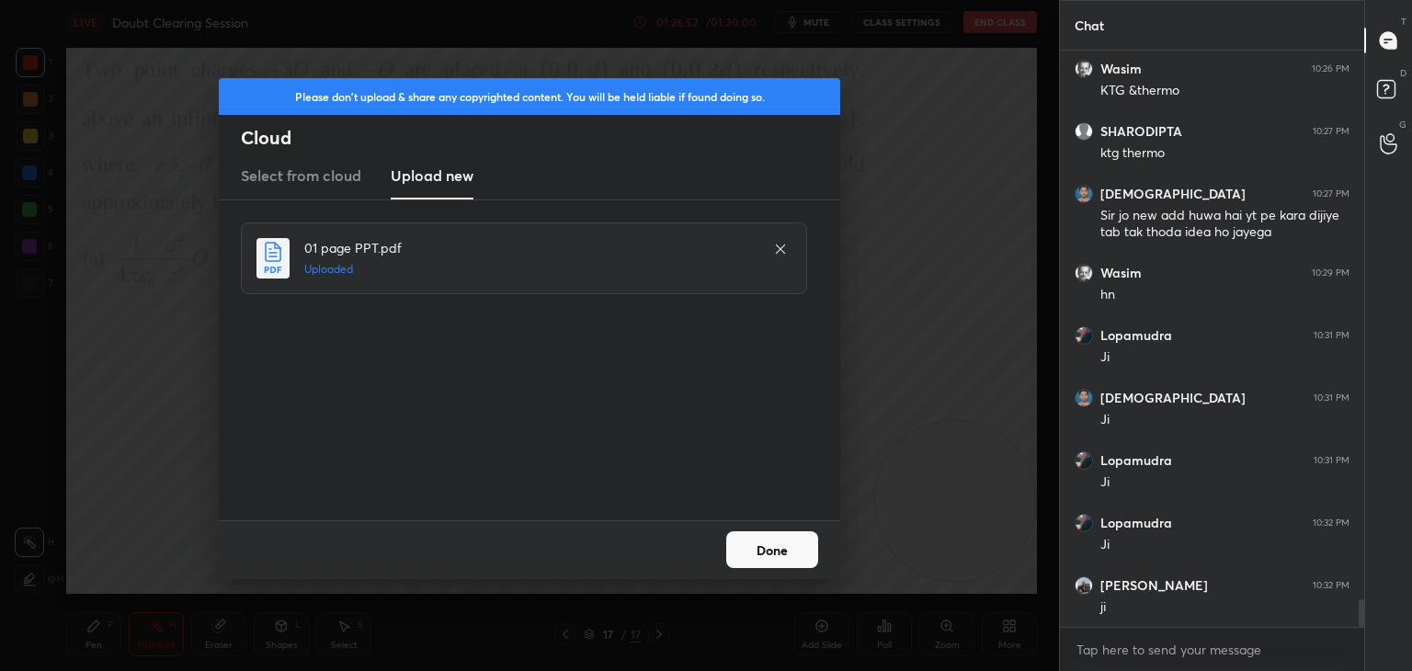
click at [805, 551] on button "Done" at bounding box center [772, 549] width 92 height 37
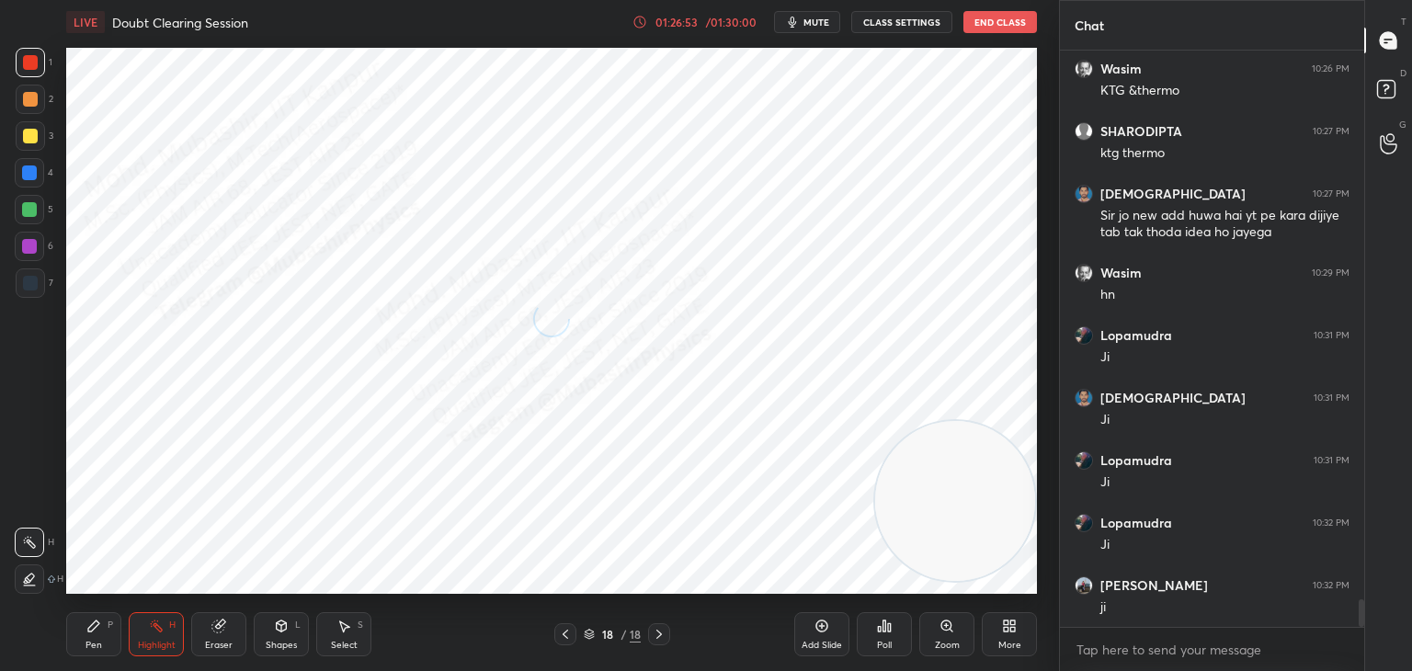
drag, startPoint x: 93, startPoint y: 637, endPoint x: 93, endPoint y: 626, distance: 11.0
click at [92, 635] on div "Pen P" at bounding box center [93, 634] width 55 height 44
drag, startPoint x: 25, startPoint y: 179, endPoint x: 56, endPoint y: 189, distance: 32.9
click at [27, 179] on div at bounding box center [29, 172] width 15 height 15
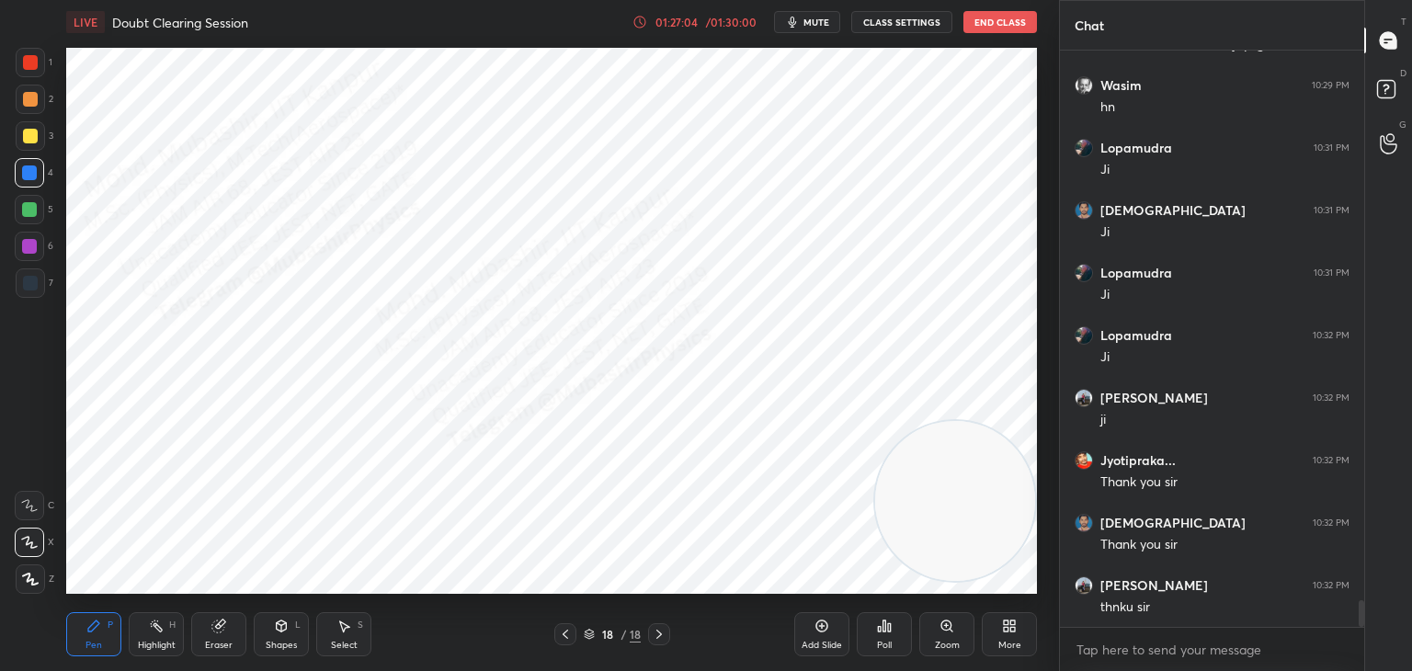
scroll to position [11797, 0]
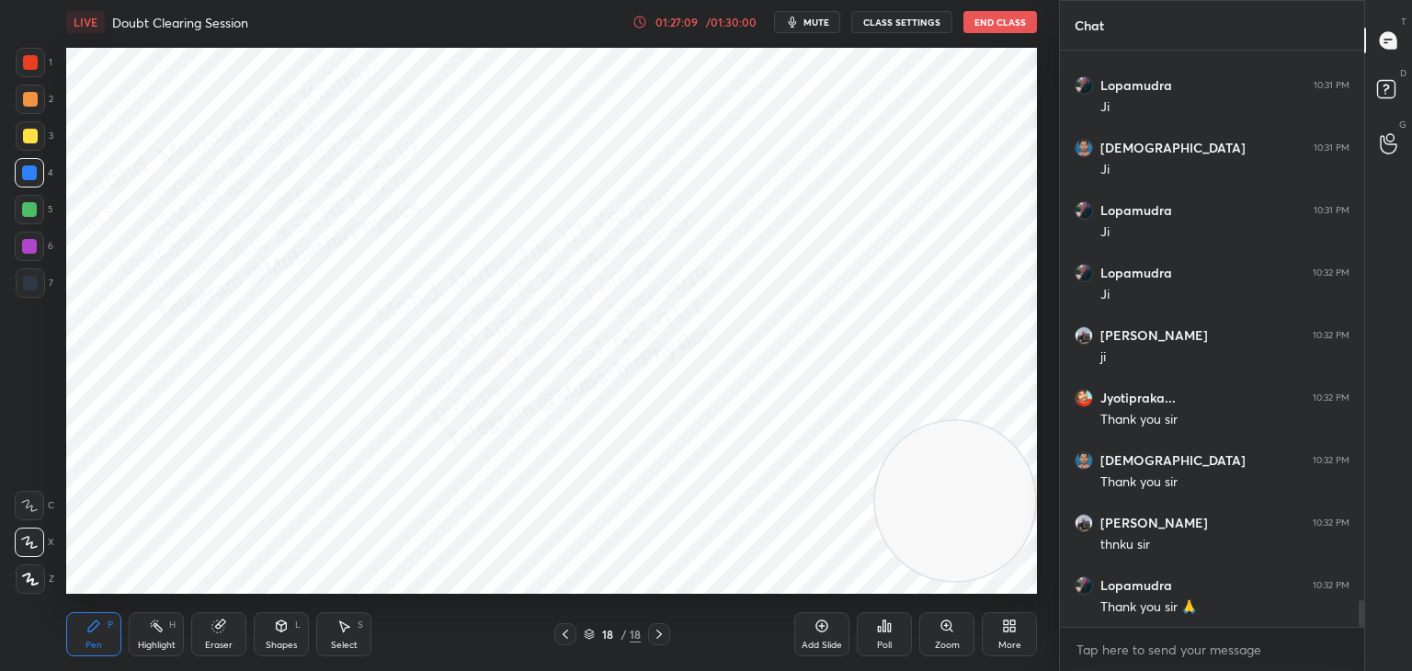
click at [159, 633] on icon at bounding box center [156, 626] width 15 height 15
click at [990, 17] on button "End Class" at bounding box center [1000, 22] width 74 height 22
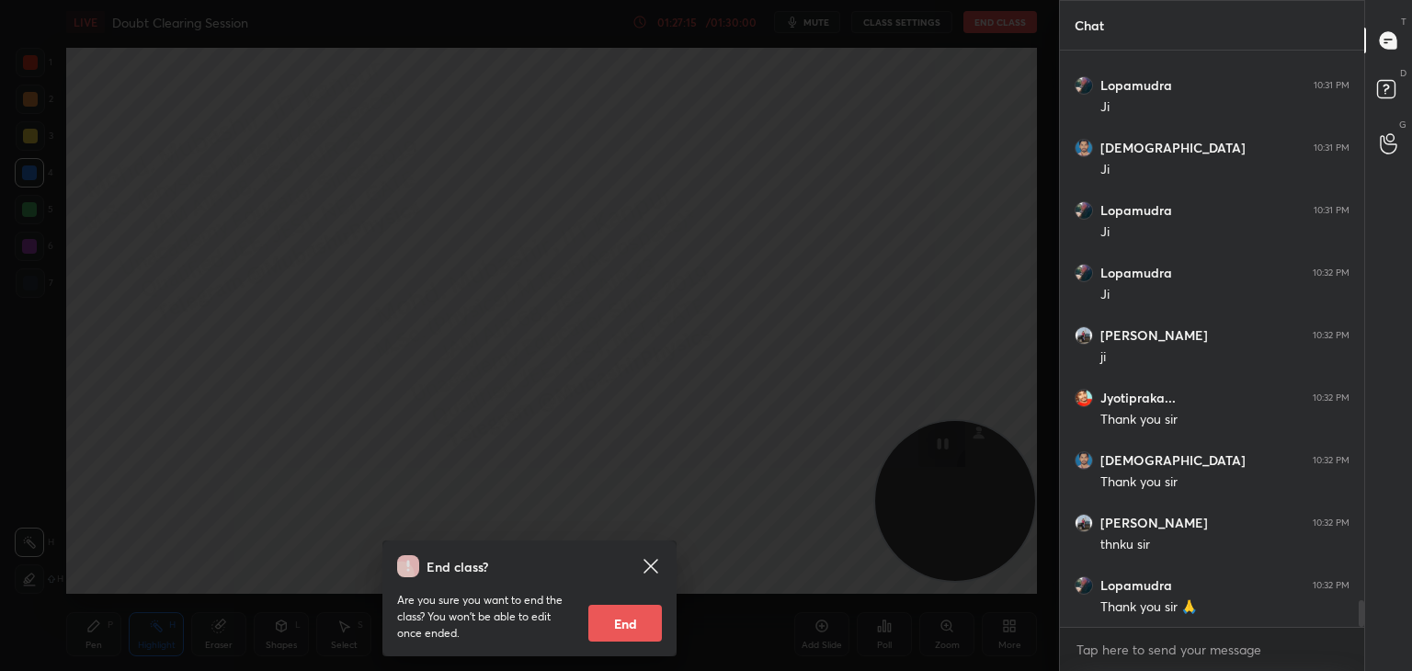
click at [637, 624] on button "End" at bounding box center [625, 623] width 74 height 37
type textarea "x"
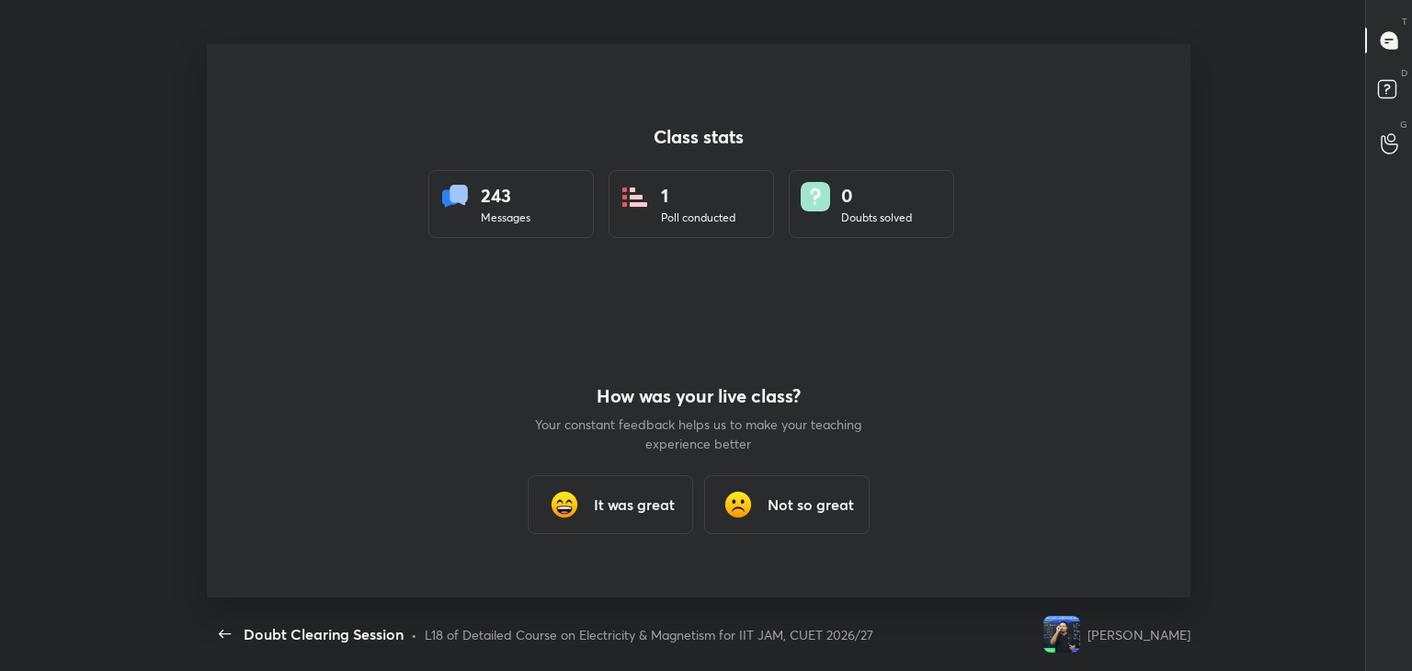
scroll to position [91380, 90537]
